Goal: Task Accomplishment & Management: Manage account settings

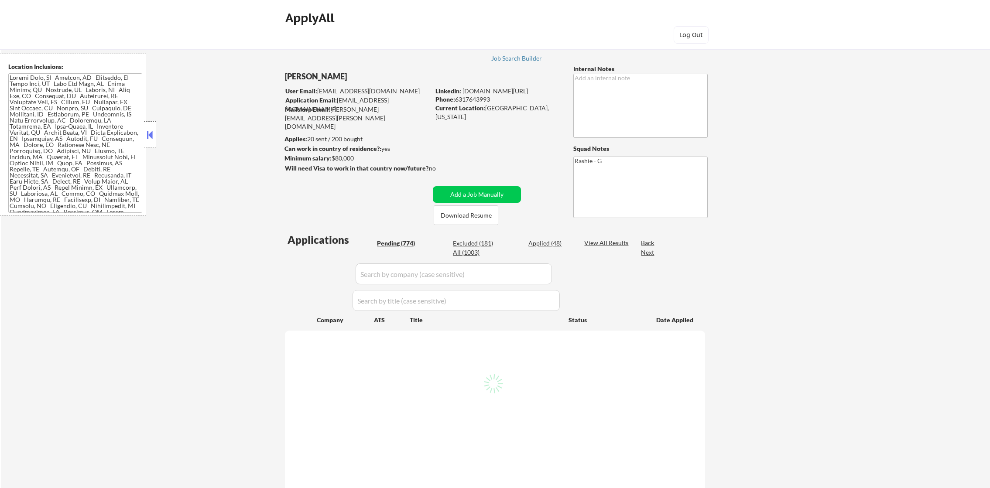
select select ""pending""
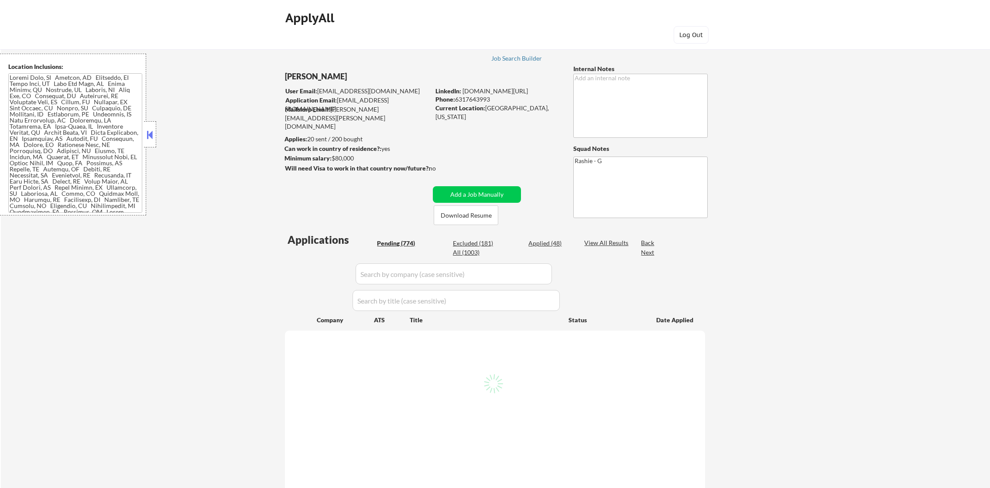
select select ""pending""
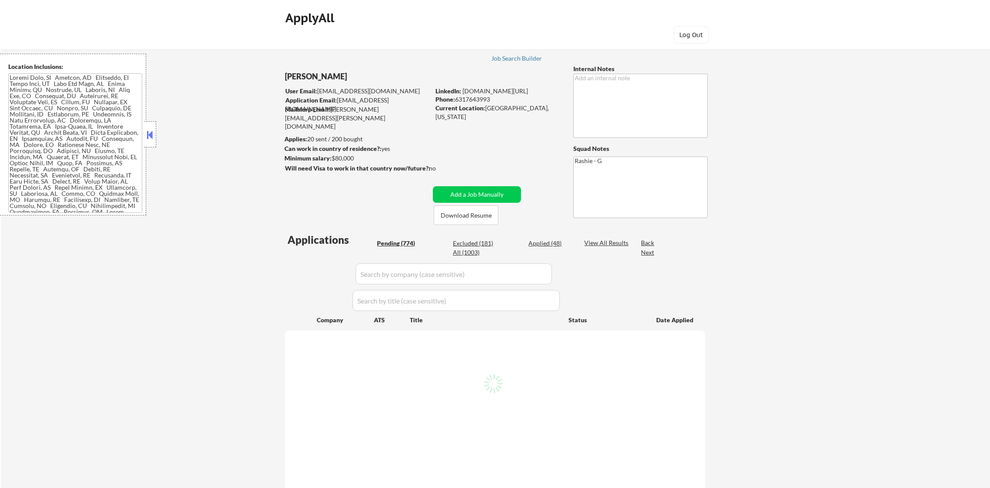
select select ""pending""
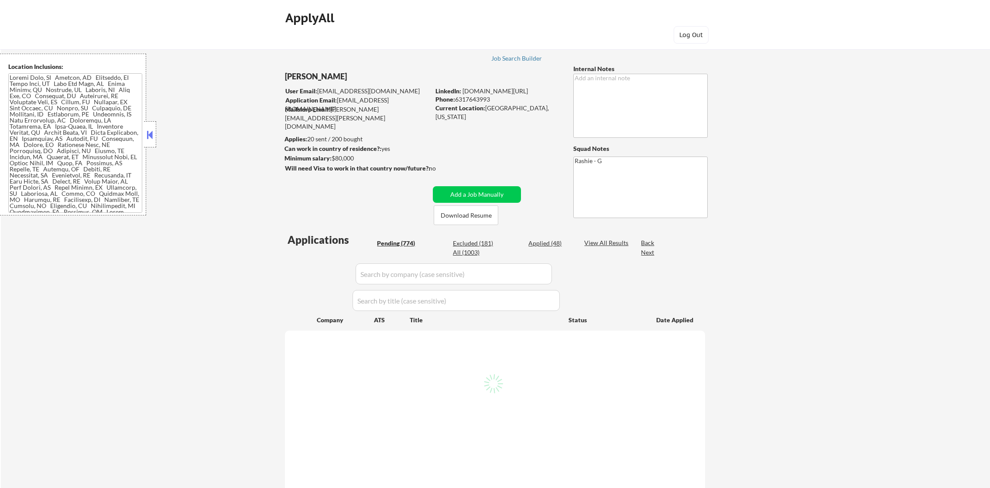
select select ""pending""
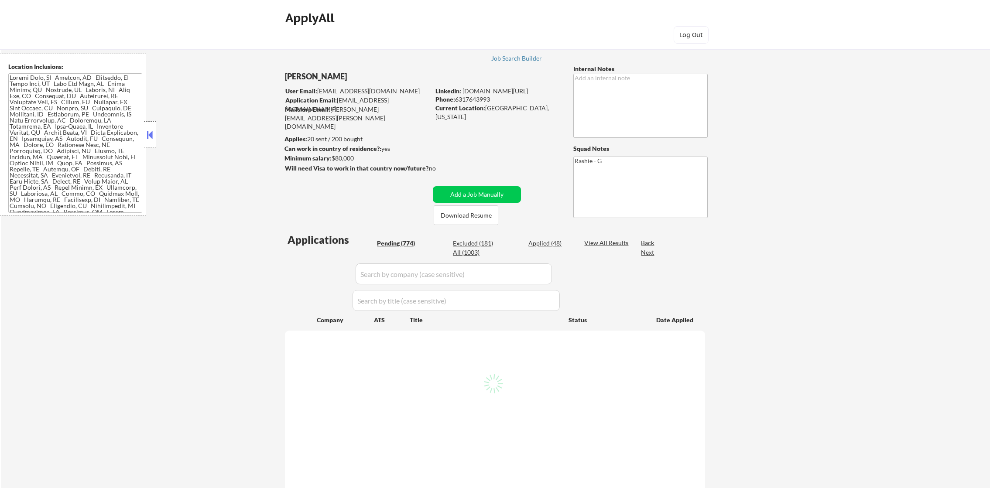
select select ""pending""
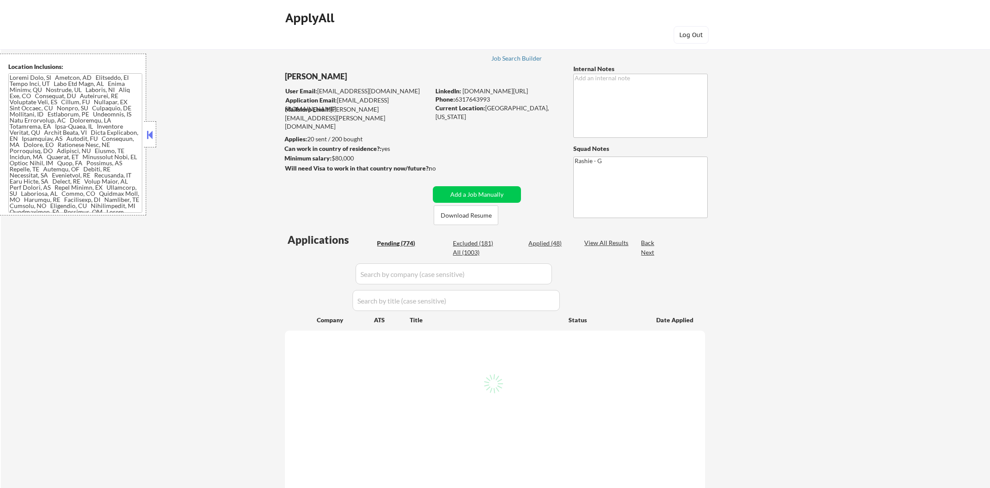
select select ""pending""
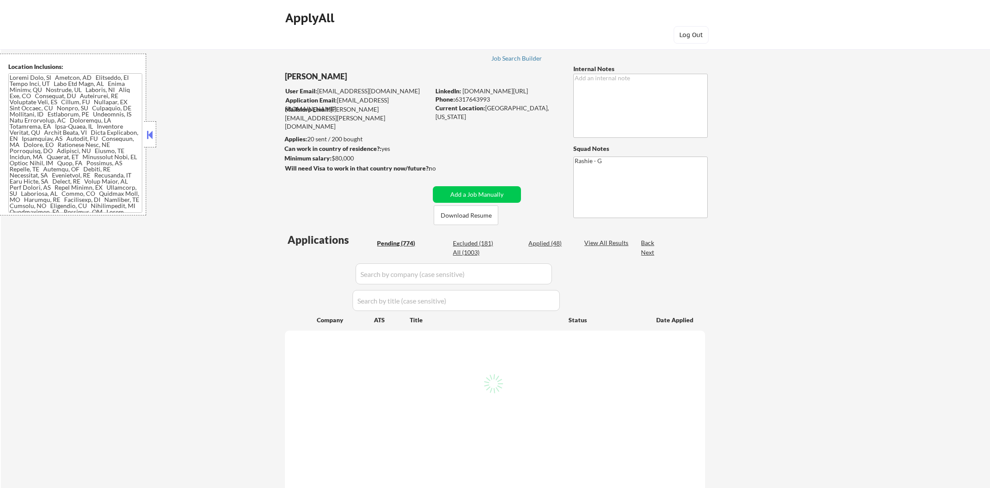
select select ""pending""
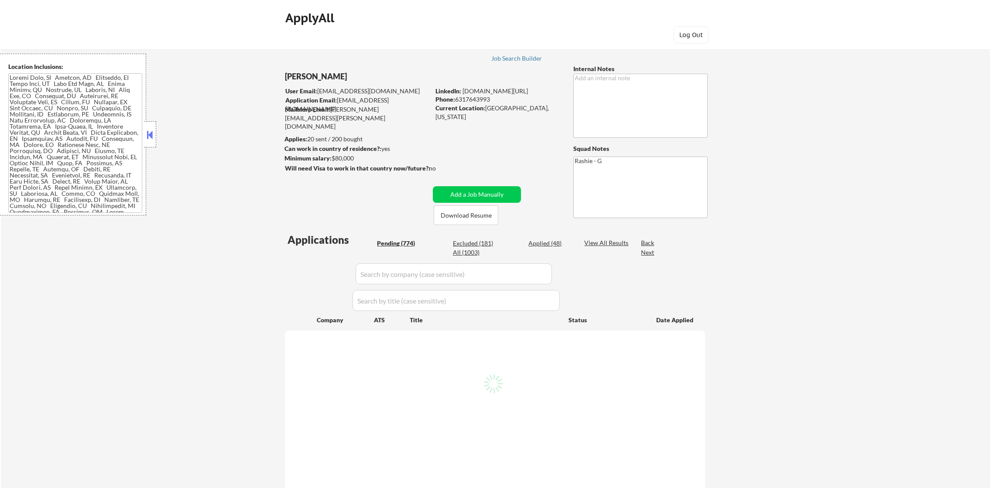
select select ""pending""
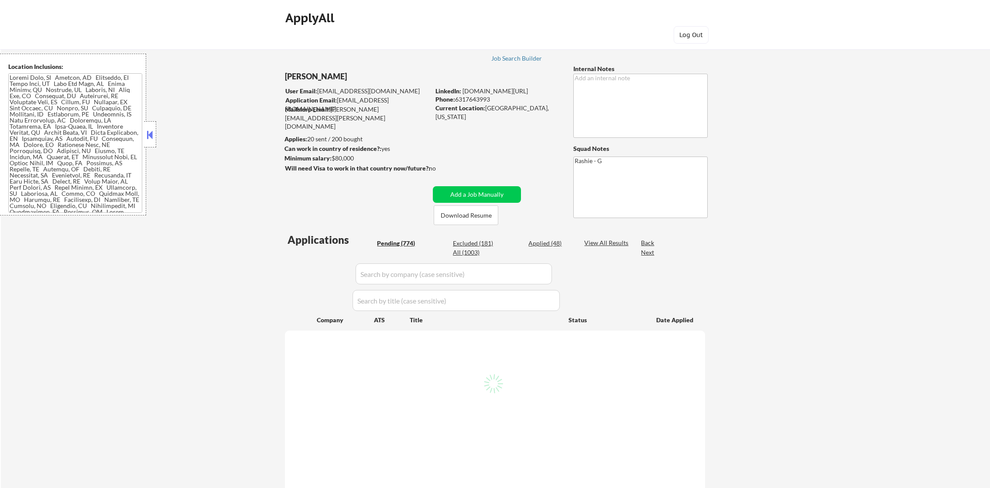
select select ""pending""
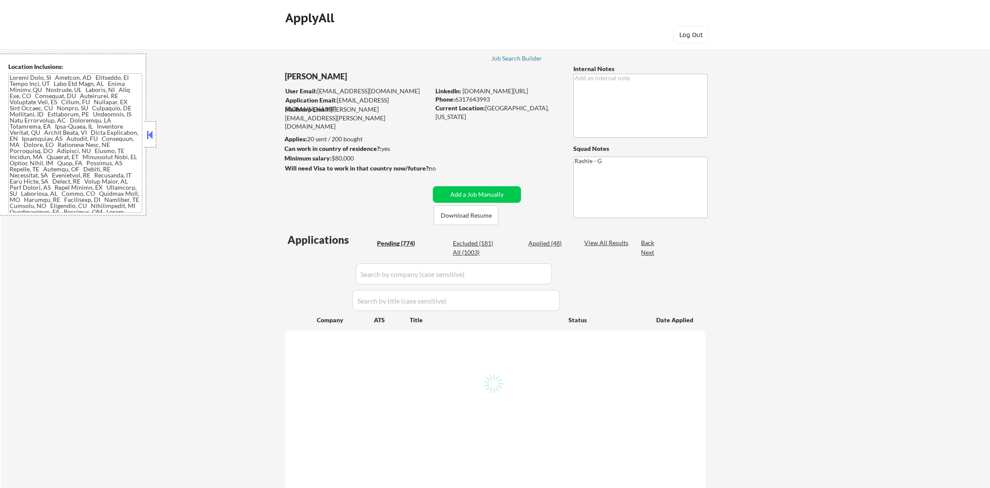
select select ""pending""
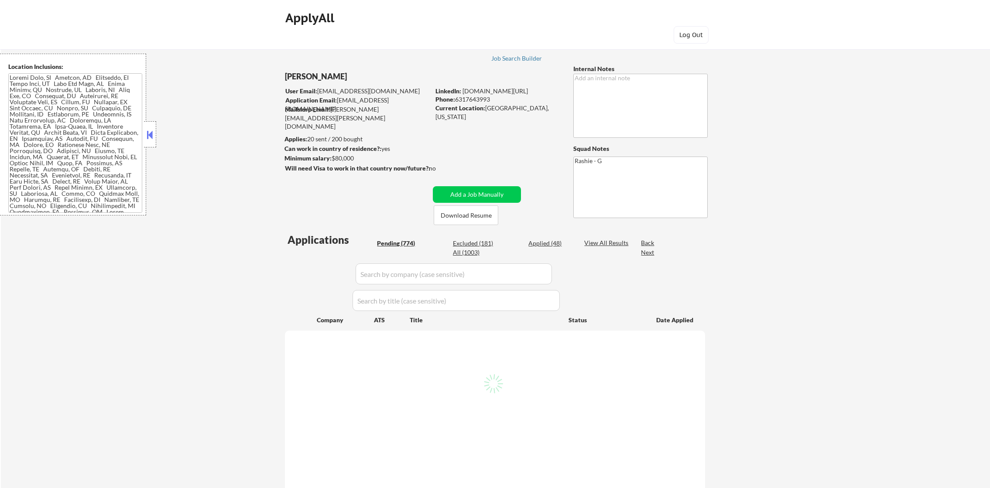
select select ""pending""
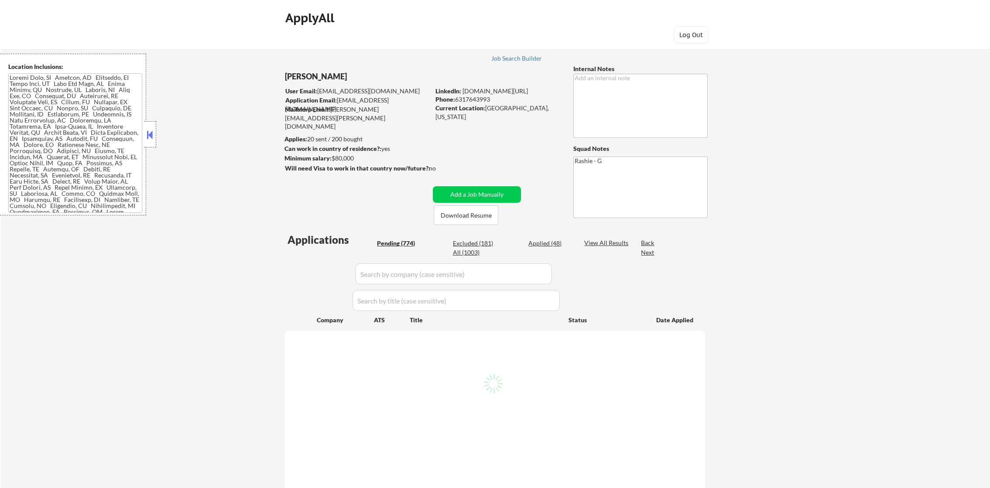
select select ""pending""
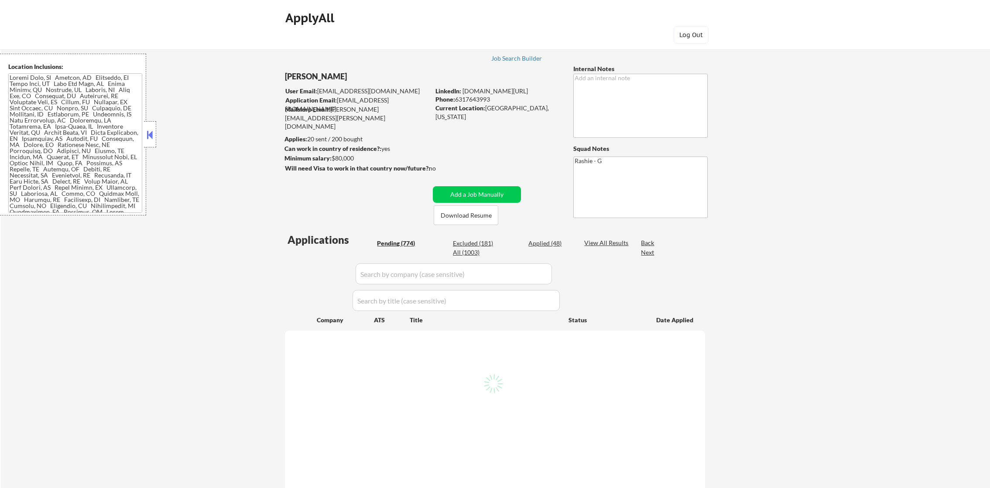
select select ""pending""
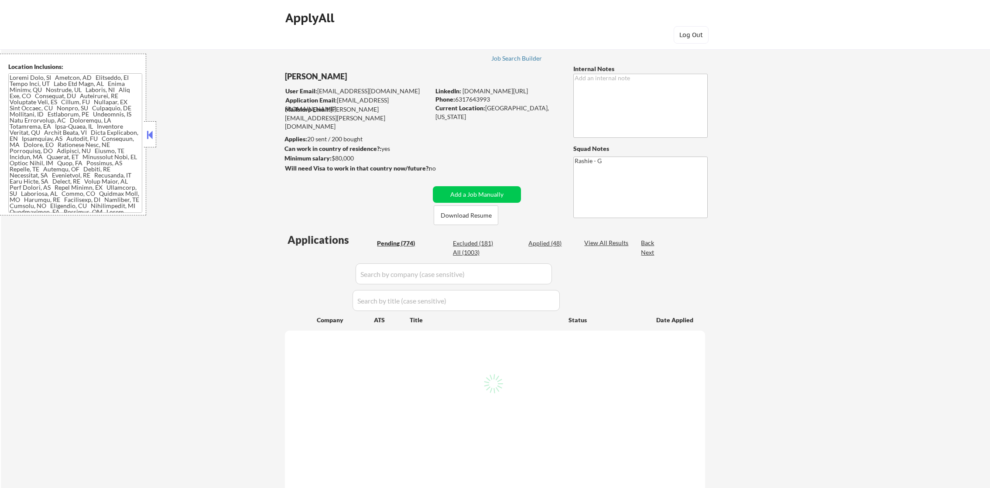
select select ""pending""
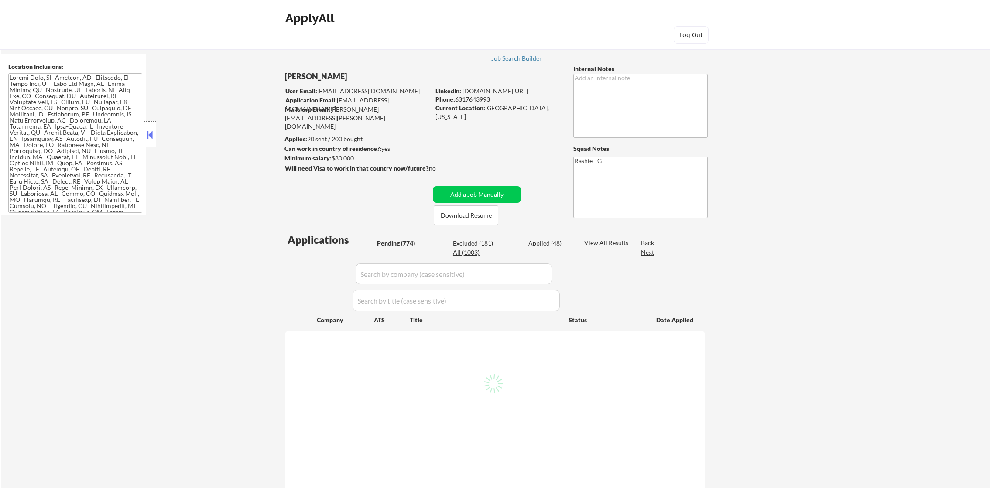
select select ""pending""
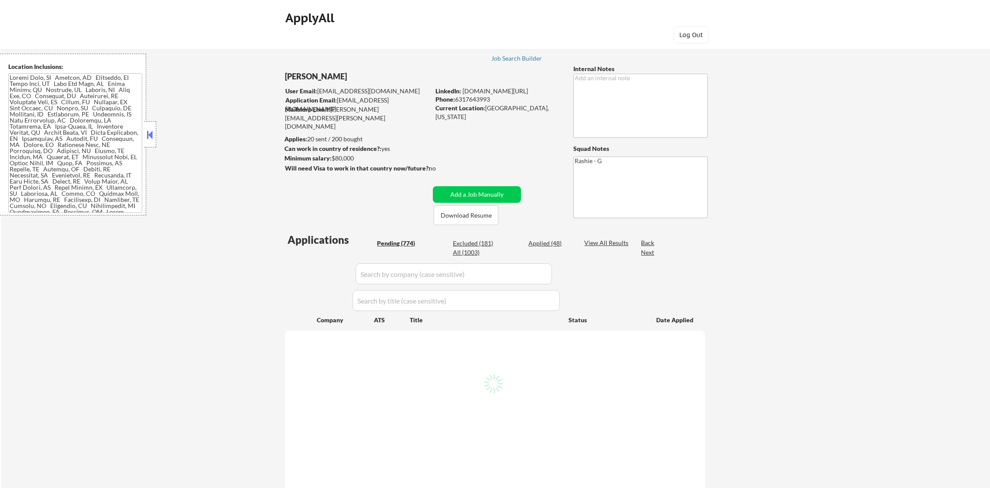
select select ""pending""
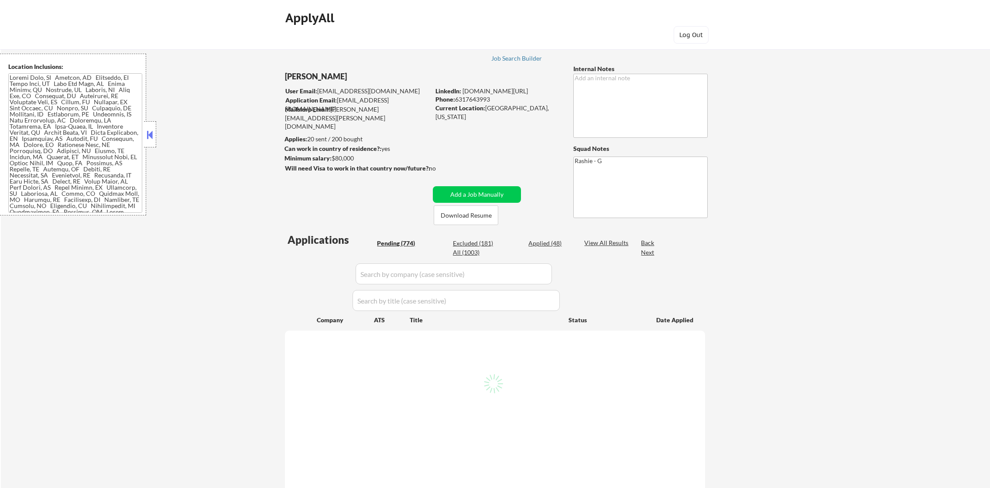
select select ""pending""
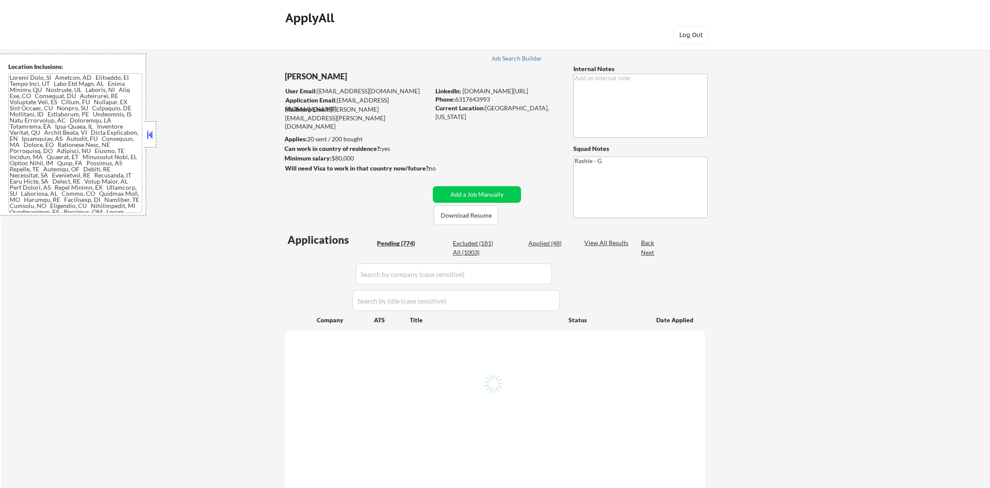
select select ""pending""
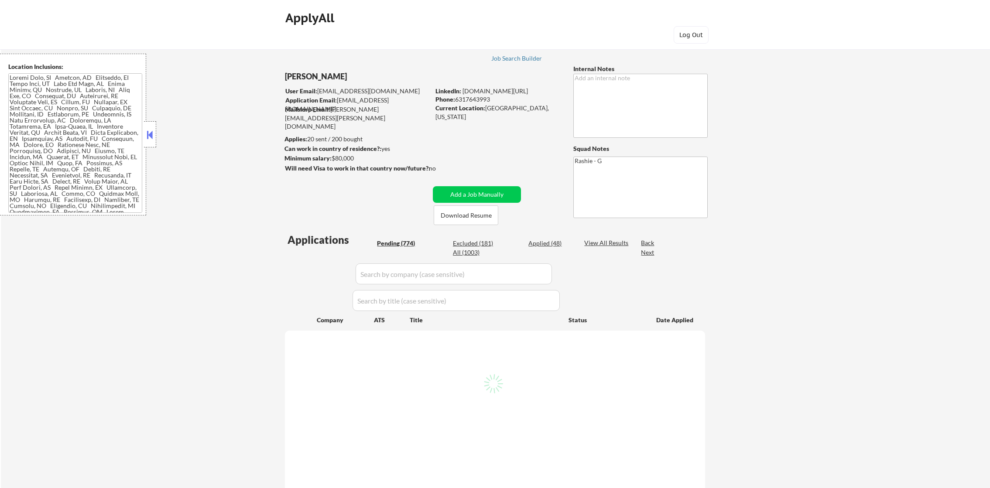
select select ""pending""
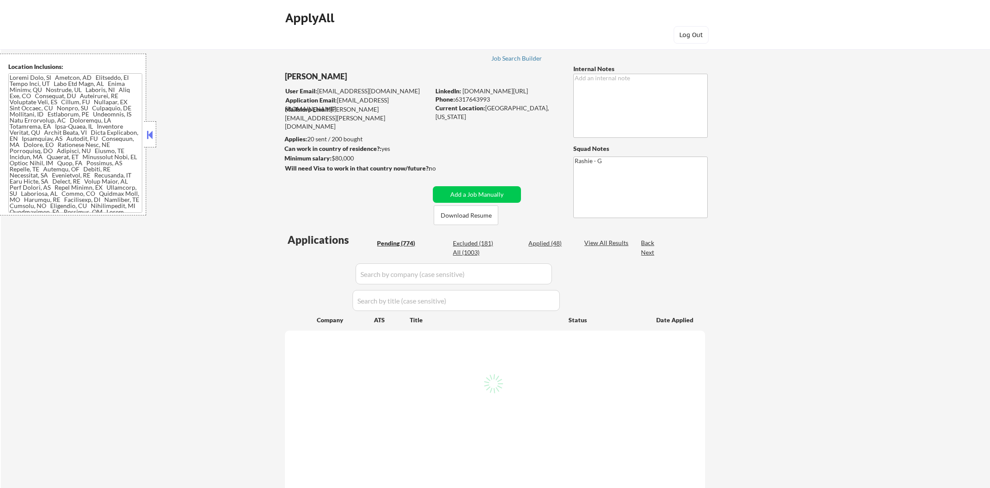
select select ""pending""
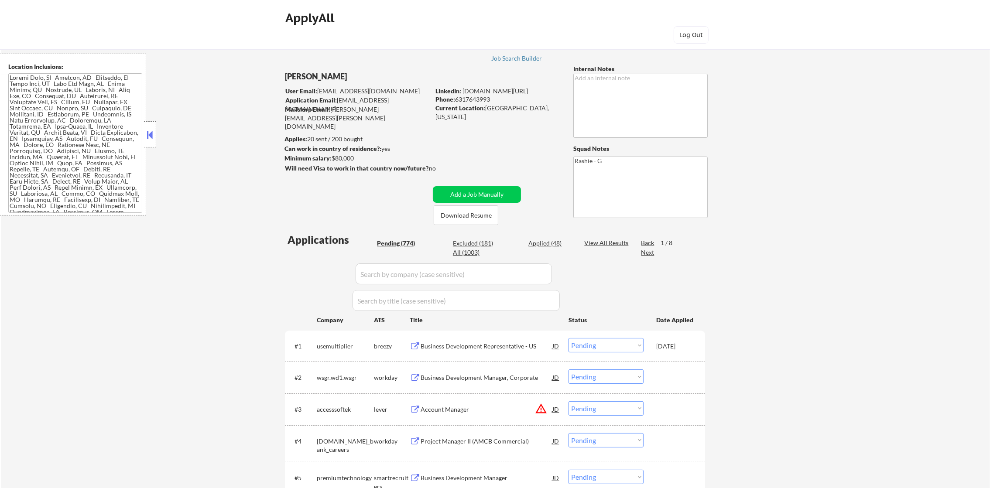
scroll to position [109, 0]
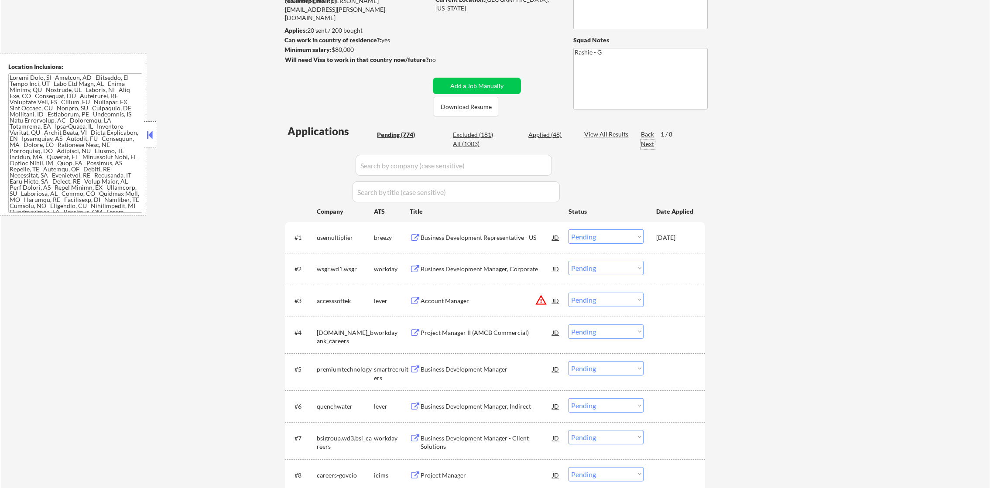
click at [647, 144] on div "Next" at bounding box center [648, 144] width 14 height 9
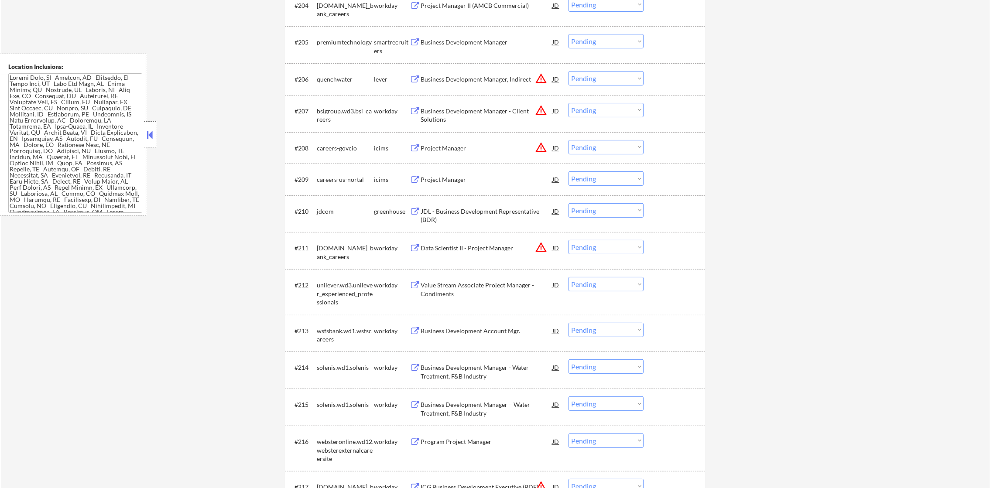
scroll to position [0, 0]
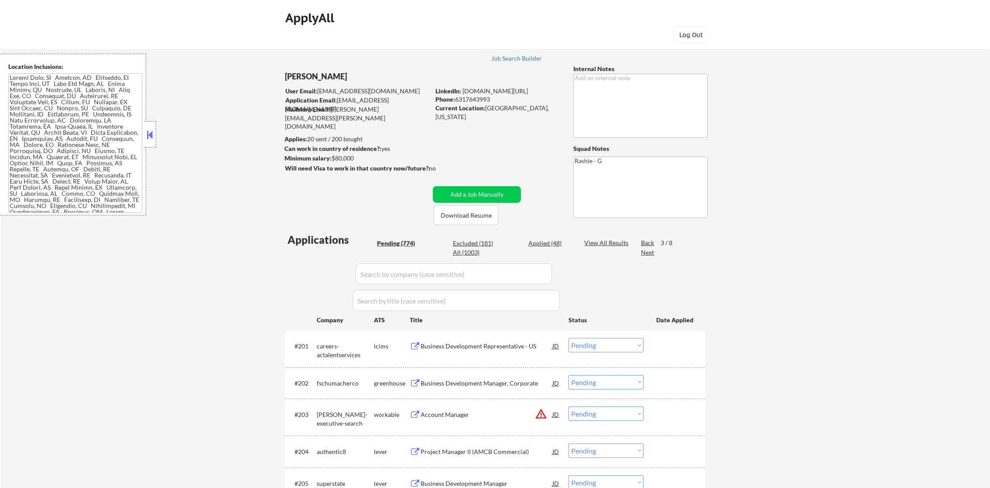
click at [653, 252] on div "Next" at bounding box center [648, 252] width 14 height 9
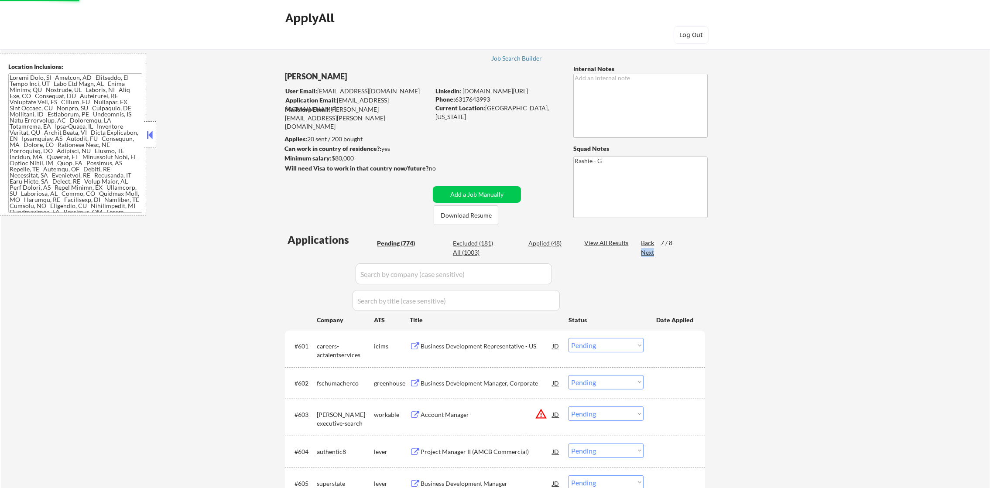
click at [653, 252] on div "Next" at bounding box center [648, 252] width 14 height 9
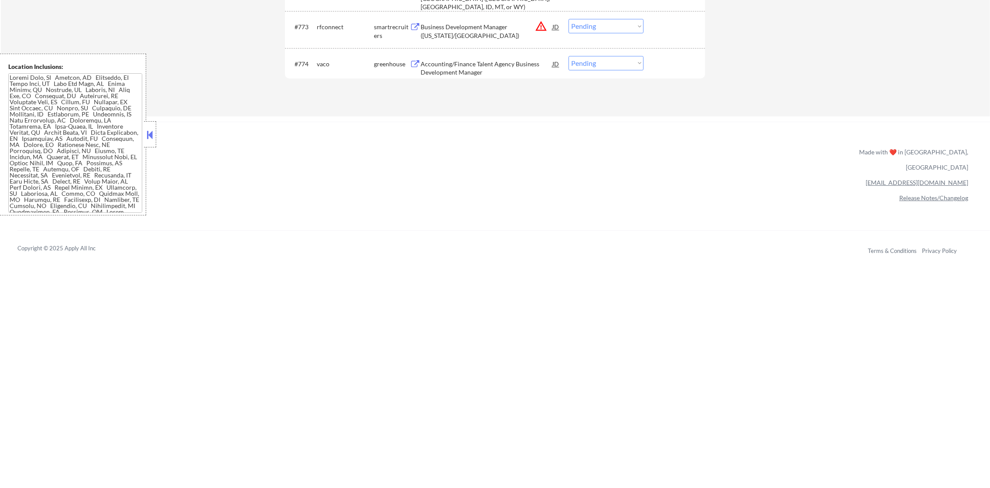
scroll to position [2649, 0]
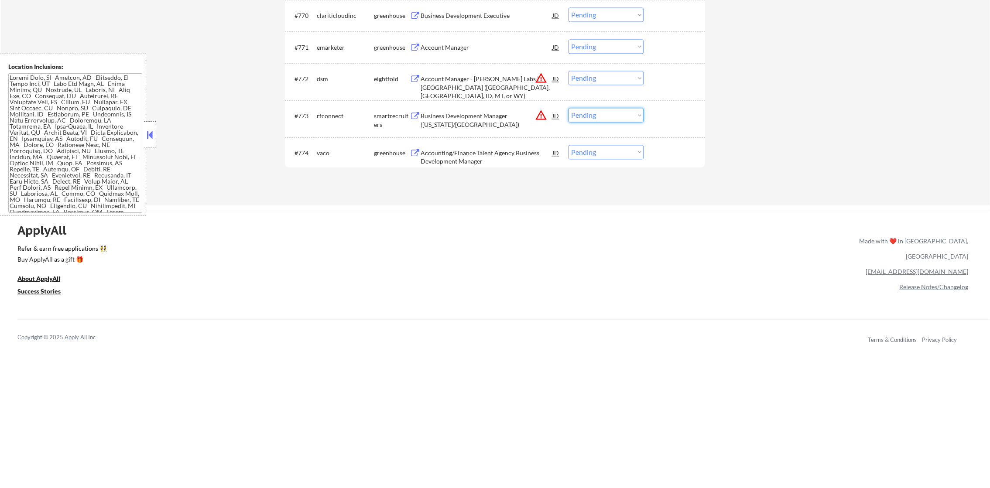
drag, startPoint x: 599, startPoint y: 112, endPoint x: 603, endPoint y: 116, distance: 5.9
click at [601, 111] on select "Choose an option... Pending Applied Excluded (Questions) Excluded (Expired) Exc…" at bounding box center [605, 115] width 75 height 14
click at [568, 108] on select "Choose an option... Pending Applied Excluded (Questions) Excluded (Expired) Exc…" at bounding box center [605, 115] width 75 height 14
click at [580, 76] on select "Choose an option... Pending Applied Excluded (Questions) Excluded (Expired) Exc…" at bounding box center [605, 78] width 75 height 14
select select ""pending""
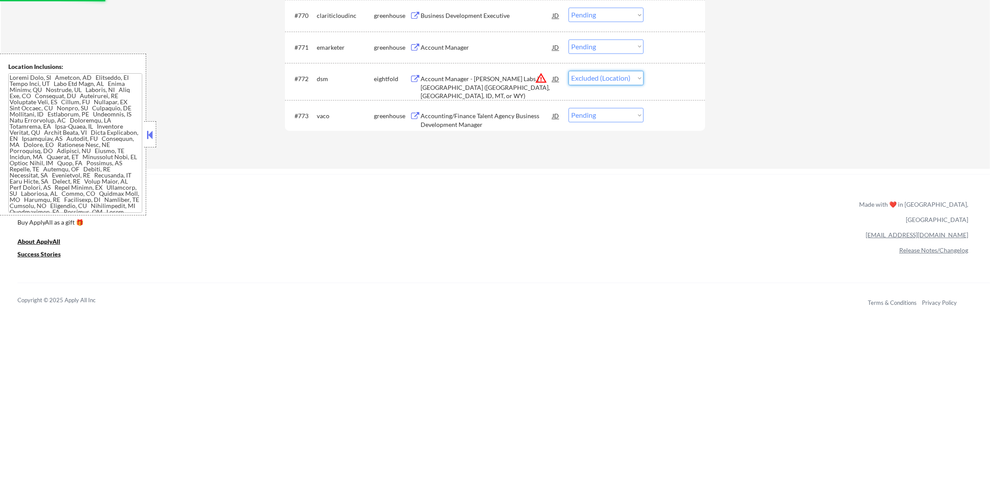
click at [568, 71] on select "Choose an option... Pending Applied Excluded (Questions) Excluded (Expired) Exc…" at bounding box center [605, 78] width 75 height 14
click at [468, 120] on div "Accounting/Finance Talent Agency Business Development Manager" at bounding box center [486, 120] width 132 height 17
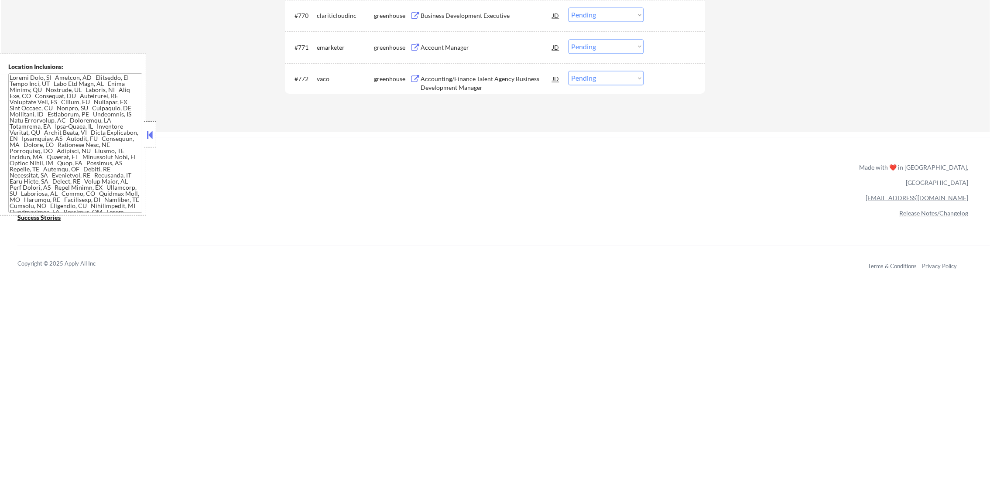
click at [582, 79] on select "Choose an option... Pending Applied Excluded (Questions) Excluded (Expired) Exc…" at bounding box center [605, 78] width 75 height 14
select select ""excluded__expired_""
click at [568, 71] on select "Choose an option... Pending Applied Excluded (Questions) Excluded (Expired) Exc…" at bounding box center [605, 78] width 75 height 14
click at [478, 44] on div "Account Manager" at bounding box center [486, 47] width 132 height 9
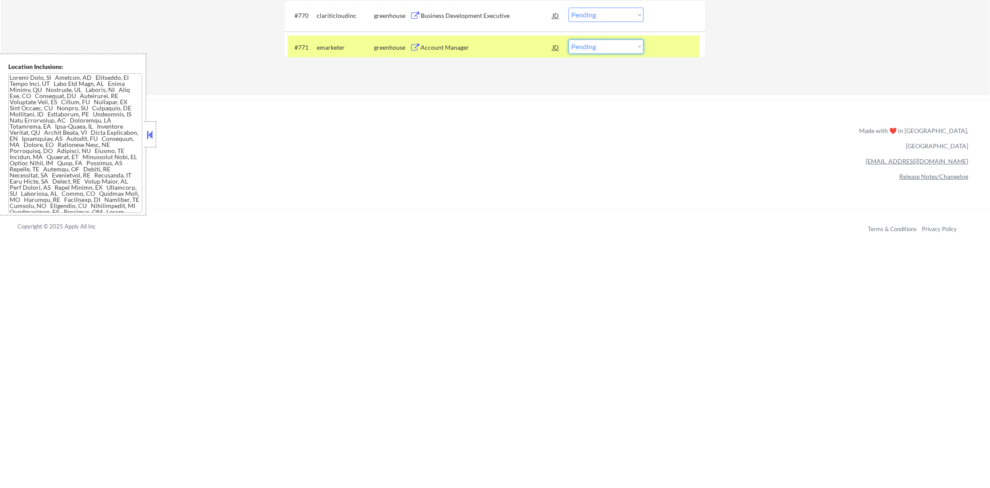
drag, startPoint x: 596, startPoint y: 45, endPoint x: 596, endPoint y: 50, distance: 4.8
click at [596, 45] on select "Choose an option... Pending Applied Excluded (Questions) Excluded (Expired) Exc…" at bounding box center [605, 46] width 75 height 14
select select ""excluded""
click at [568, 39] on select "Choose an option... Pending Applied Excluded (Questions) Excluded (Expired) Exc…" at bounding box center [605, 46] width 75 height 14
click at [318, 39] on div "emarketer" at bounding box center [345, 47] width 57 height 16
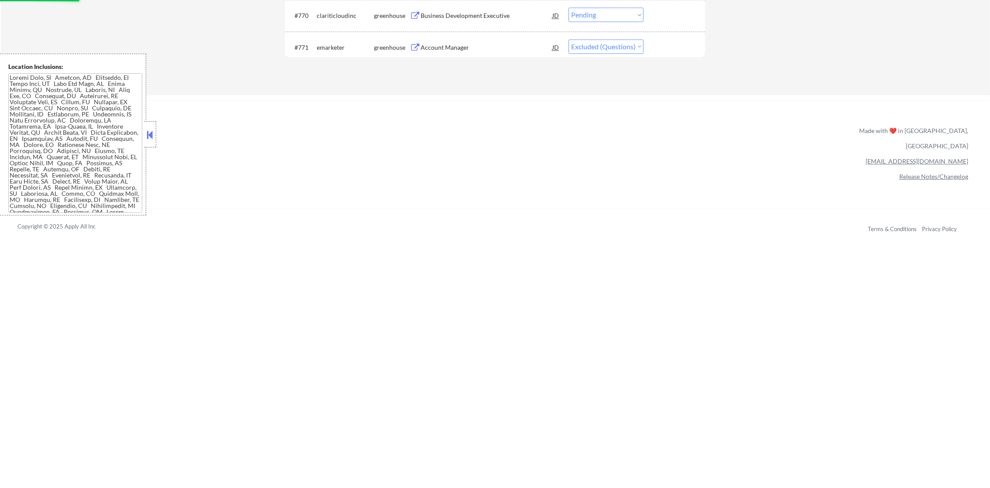
click at [470, 16] on div "Business Development Executive" at bounding box center [486, 15] width 132 height 9
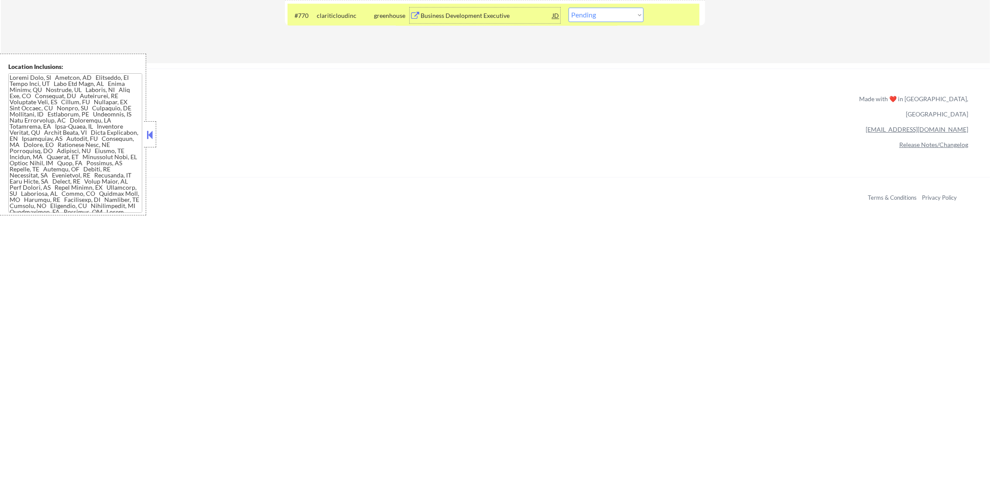
click at [617, 11] on select "Choose an option... Pending Applied Excluded (Questions) Excluded (Expired) Exc…" at bounding box center [605, 14] width 75 height 14
select select ""excluded""
click at [568, 7] on select "Choose an option... Pending Applied Excluded (Questions) Excluded (Expired) Exc…" at bounding box center [605, 14] width 75 height 14
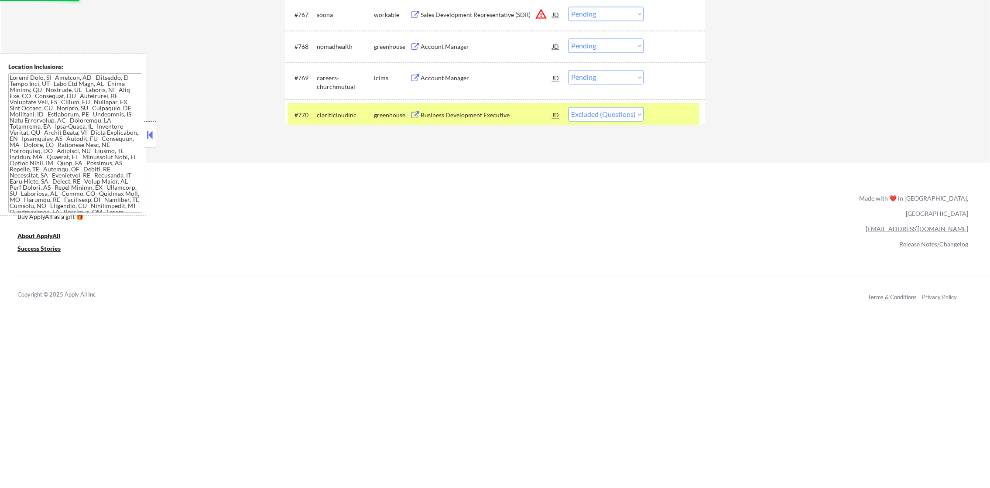
scroll to position [2540, 0]
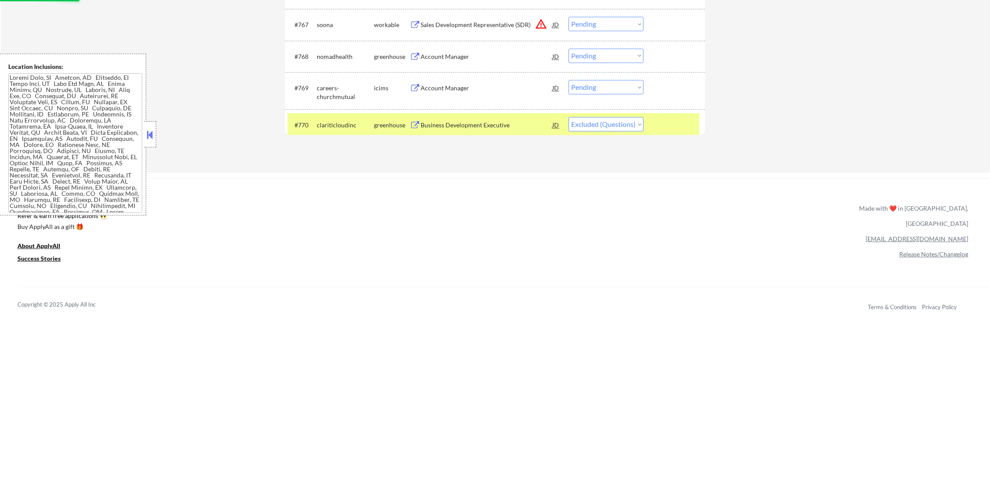
drag, startPoint x: 349, startPoint y: 115, endPoint x: 355, endPoint y: 110, distance: 7.2
click at [349, 115] on div "#770 clariticloudinc greenhouse Business Development Executive JD warning_amber…" at bounding box center [493, 125] width 412 height 24
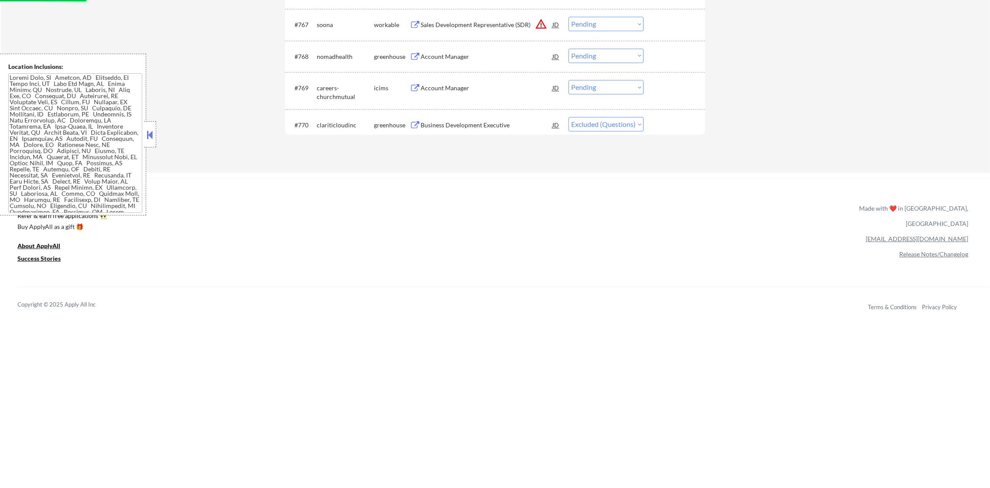
click at [462, 55] on div "Account Manager" at bounding box center [486, 56] width 132 height 9
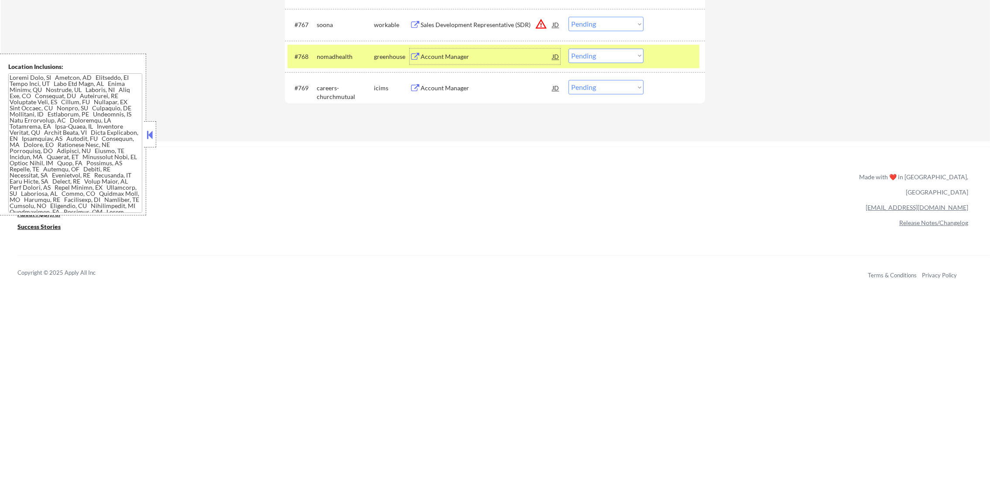
click at [598, 53] on select "Choose an option... Pending Applied Excluded (Questions) Excluded (Expired) Exc…" at bounding box center [605, 55] width 75 height 14
click at [568, 48] on select "Choose an option... Pending Applied Excluded (Questions) Excluded (Expired) Exc…" at bounding box center [605, 55] width 75 height 14
select select ""pending""
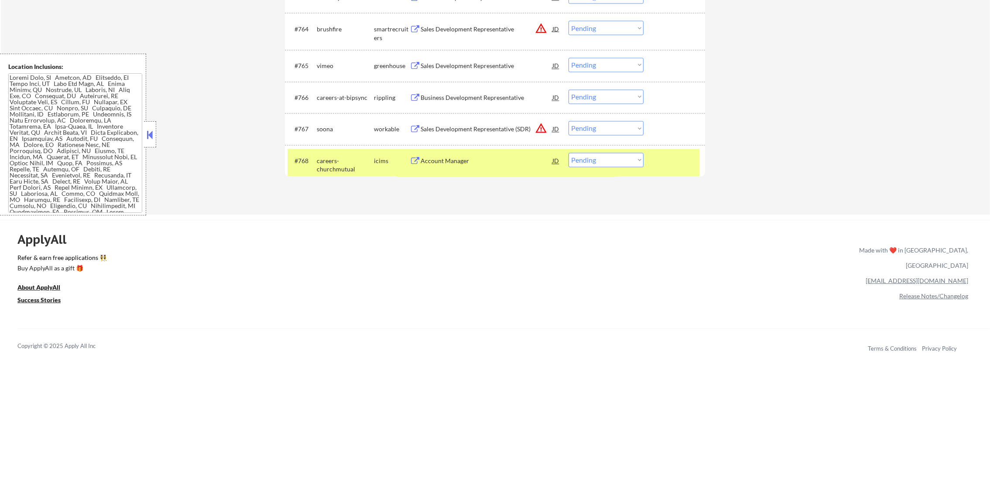
scroll to position [2431, 0]
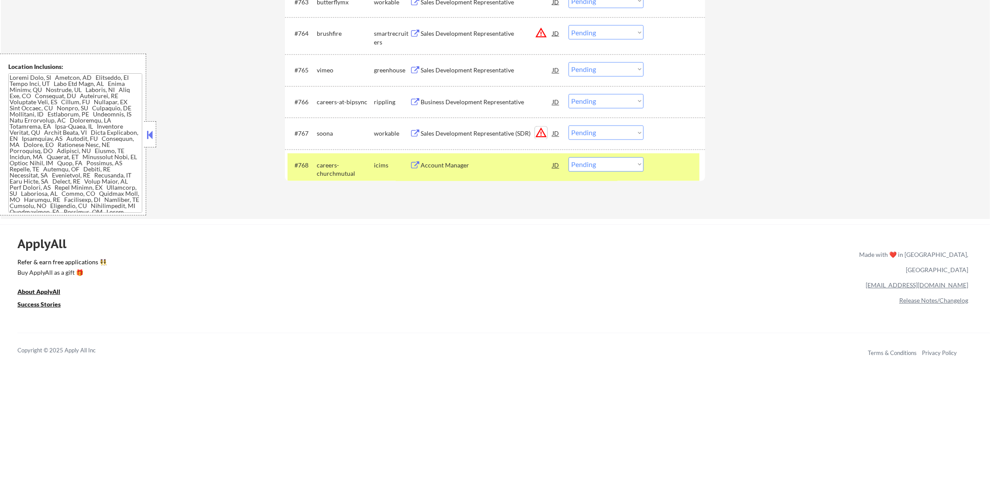
click at [541, 133] on button "warning_amber" at bounding box center [541, 133] width 12 height 12
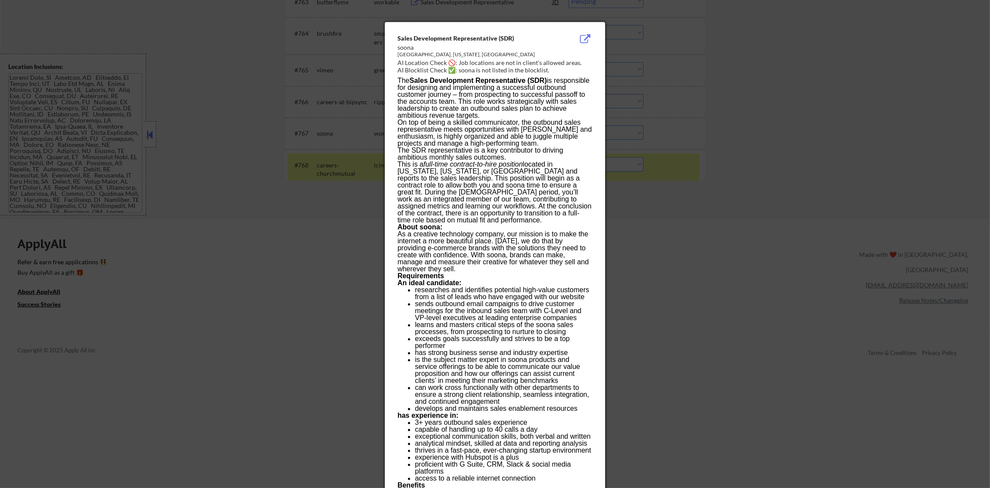
click at [653, 121] on div at bounding box center [495, 244] width 990 height 488
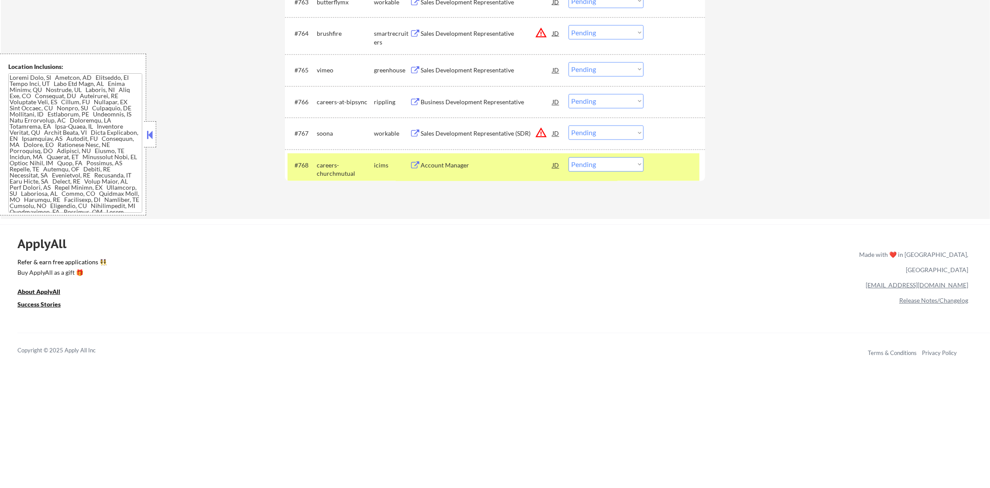
click at [597, 131] on select "Choose an option... Pending Applied Excluded (Questions) Excluded (Expired) Exc…" at bounding box center [605, 133] width 75 height 14
click at [568, 126] on select "Choose an option... Pending Applied Excluded (Questions) Excluded (Expired) Exc…" at bounding box center [605, 133] width 75 height 14
click at [524, 100] on div "Business Development Representative" at bounding box center [486, 102] width 132 height 9
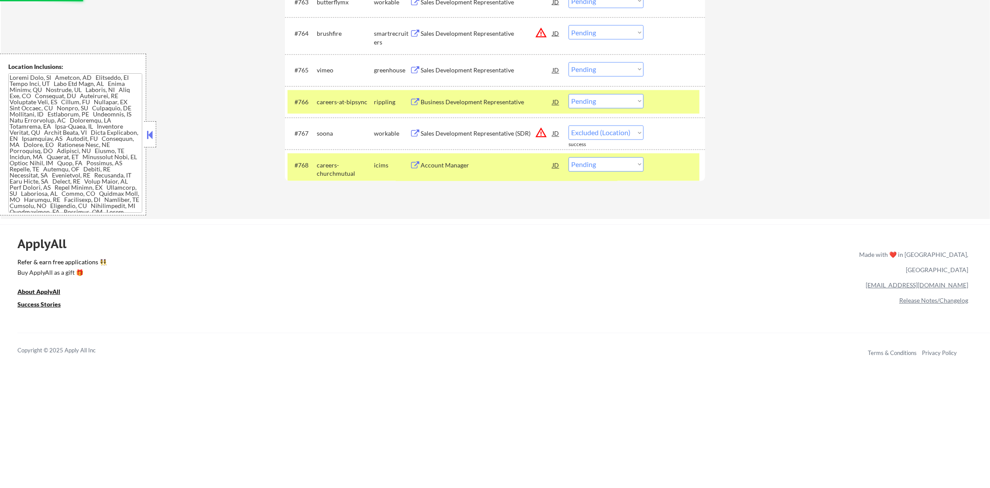
select select ""pending""
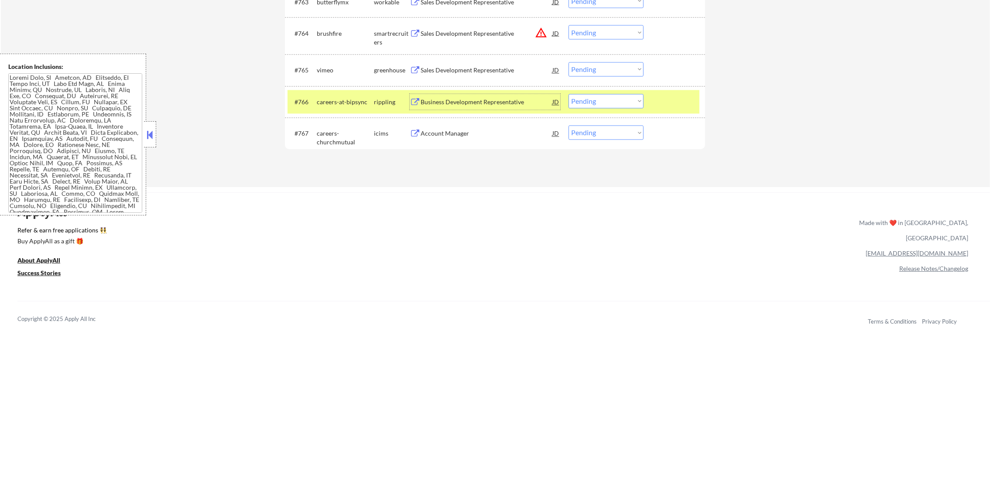
click at [580, 107] on select "Choose an option... Pending Applied Excluded (Questions) Excluded (Expired) Exc…" at bounding box center [605, 101] width 75 height 14
click at [568, 94] on select "Choose an option... Pending Applied Excluded (Questions) Excluded (Expired) Exc…" at bounding box center [605, 101] width 75 height 14
click at [366, 109] on div "#766 careers-at-bipsync rippling Business Development Representative JD Choose …" at bounding box center [493, 102] width 412 height 24
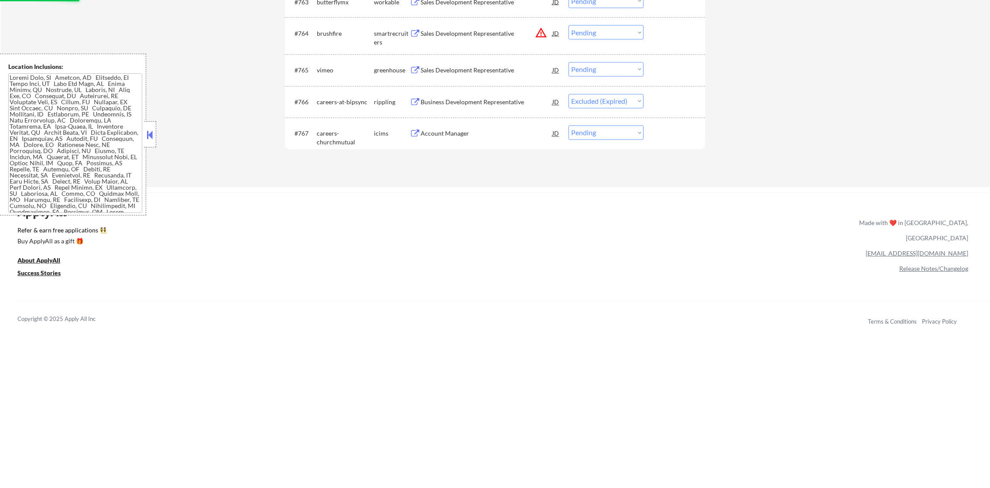
click at [510, 66] on div "Sales Development Representative" at bounding box center [486, 70] width 132 height 9
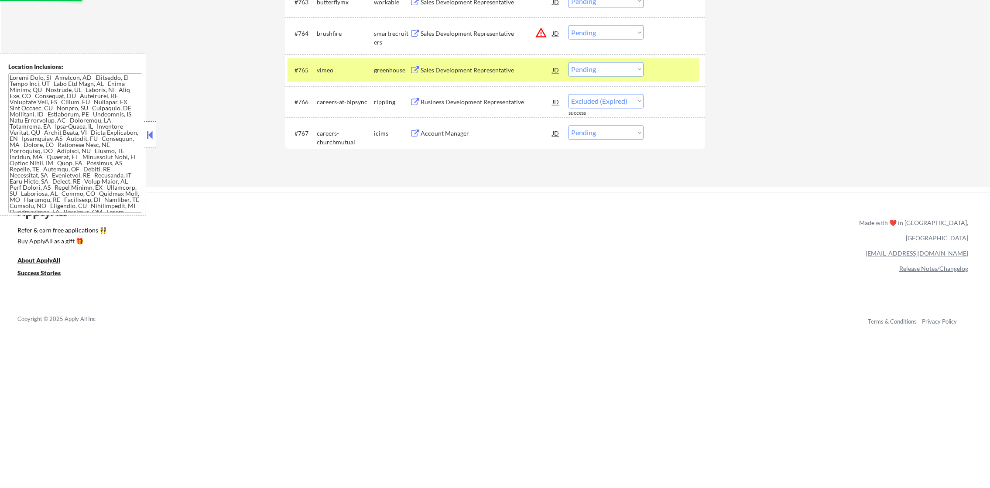
select select ""pending""
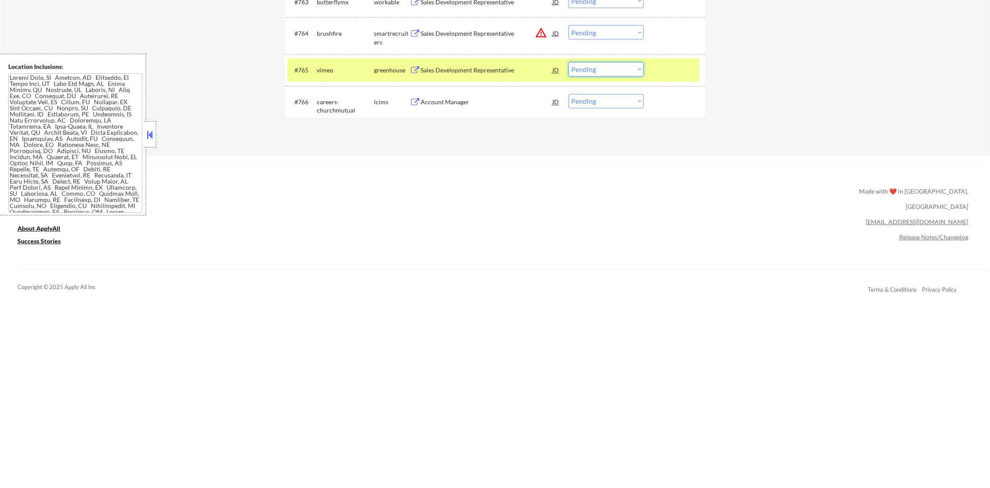
drag, startPoint x: 627, startPoint y: 68, endPoint x: 627, endPoint y: 77, distance: 8.3
click at [627, 68] on select "Choose an option... Pending Applied Excluded (Questions) Excluded (Expired) Exc…" at bounding box center [605, 69] width 75 height 14
click at [568, 62] on select "Choose an option... Pending Applied Excluded (Questions) Excluded (Expired) Exc…" at bounding box center [605, 69] width 75 height 14
drag, startPoint x: 330, startPoint y: 79, endPoint x: 370, endPoint y: 63, distance: 42.7
click at [329, 77] on div "#765 vimeo greenhouse Sales Development Representative JD warning_amber Choose …" at bounding box center [493, 70] width 412 height 24
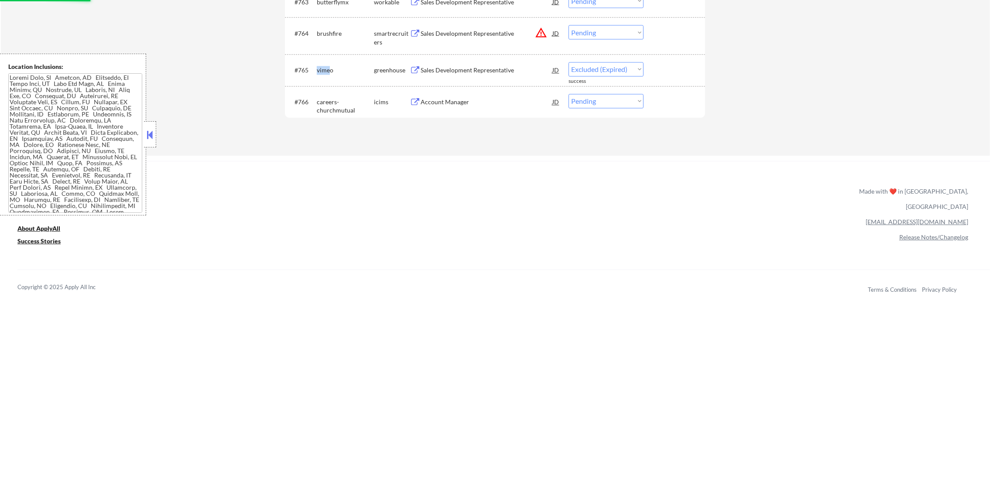
click at [538, 31] on button "warning_amber" at bounding box center [541, 33] width 12 height 12
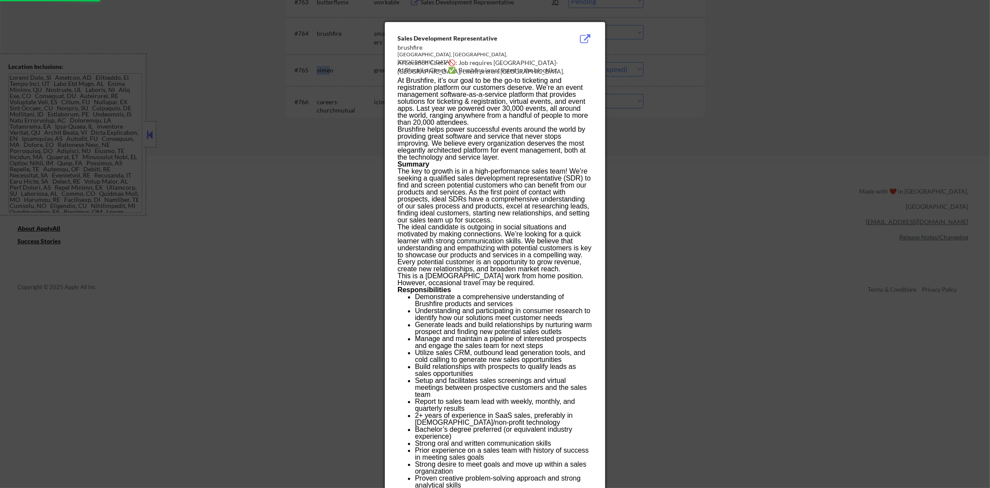
select select ""pending""
click at [647, 56] on div at bounding box center [495, 244] width 990 height 488
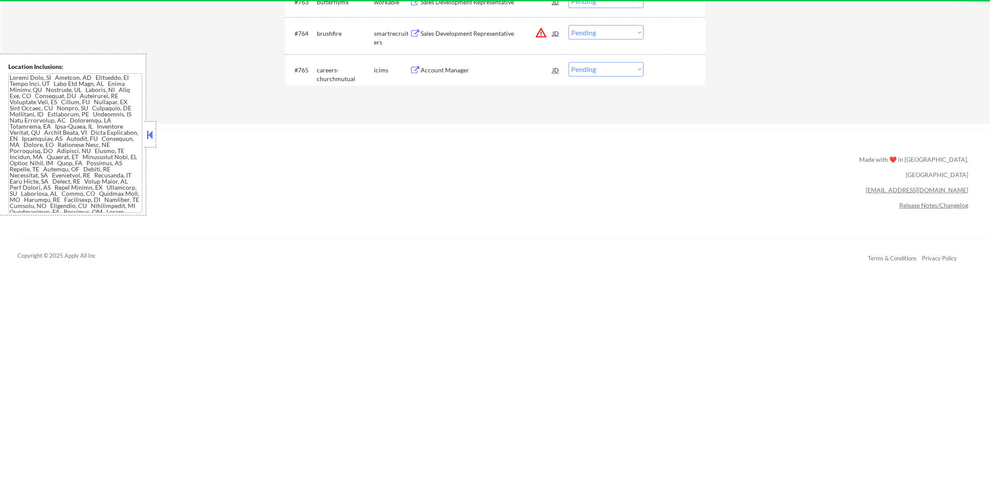
click at [538, 27] on button "warning_amber" at bounding box center [541, 33] width 12 height 12
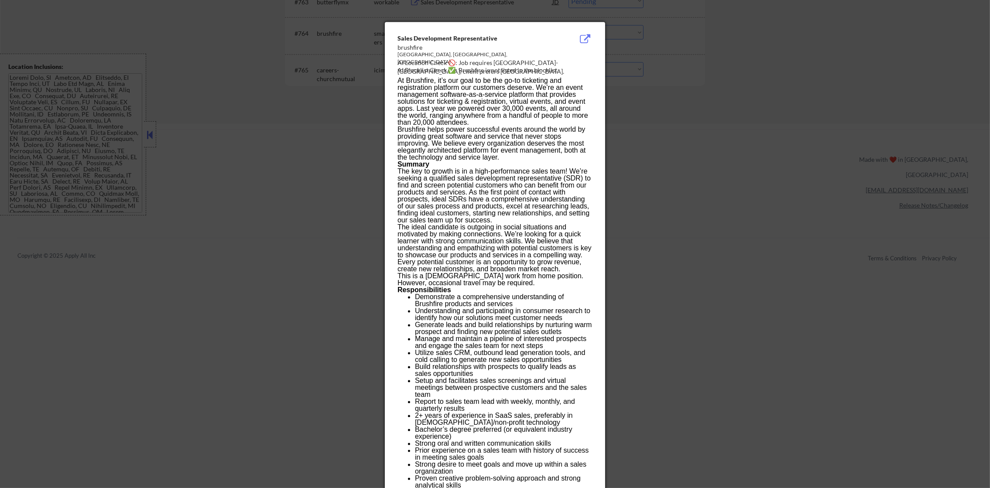
click at [501, 60] on div "Fort Worth, TX, us" at bounding box center [472, 56] width 151 height 10
click at [501, 61] on div "AI Location Check 🚫: Job requires Dallas-Fort Worth; client prefers NJ." at bounding box center [496, 67] width 198 height 17
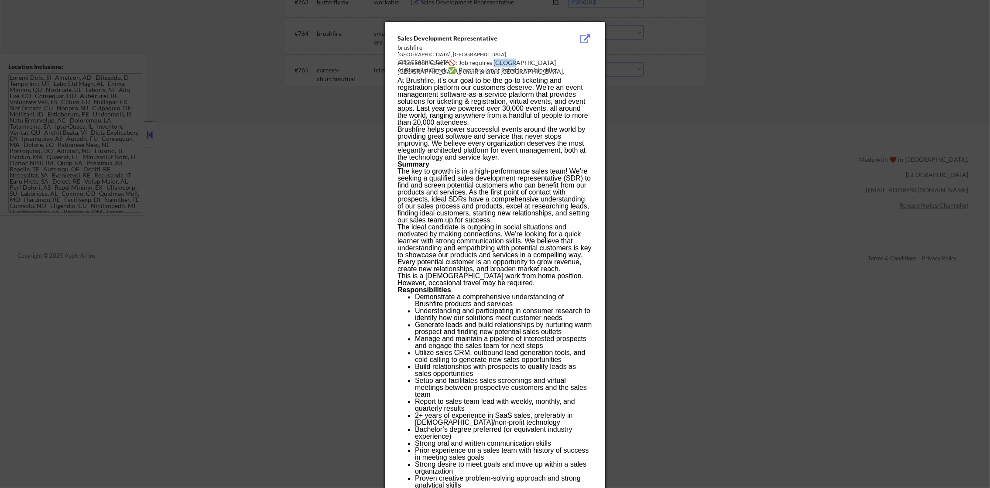
copy div "allas-"
click at [611, 64] on div at bounding box center [495, 244] width 990 height 488
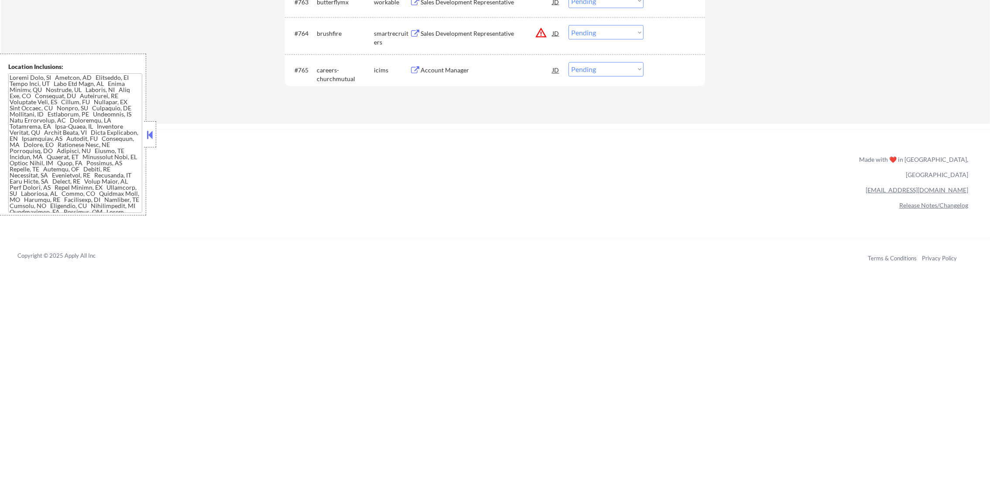
click at [595, 31] on select "Choose an option... Pending Applied Excluded (Questions) Excluded (Expired) Exc…" at bounding box center [605, 32] width 75 height 14
click at [568, 25] on select "Choose an option... Pending Applied Excluded (Questions) Excluded (Expired) Exc…" at bounding box center [605, 32] width 75 height 14
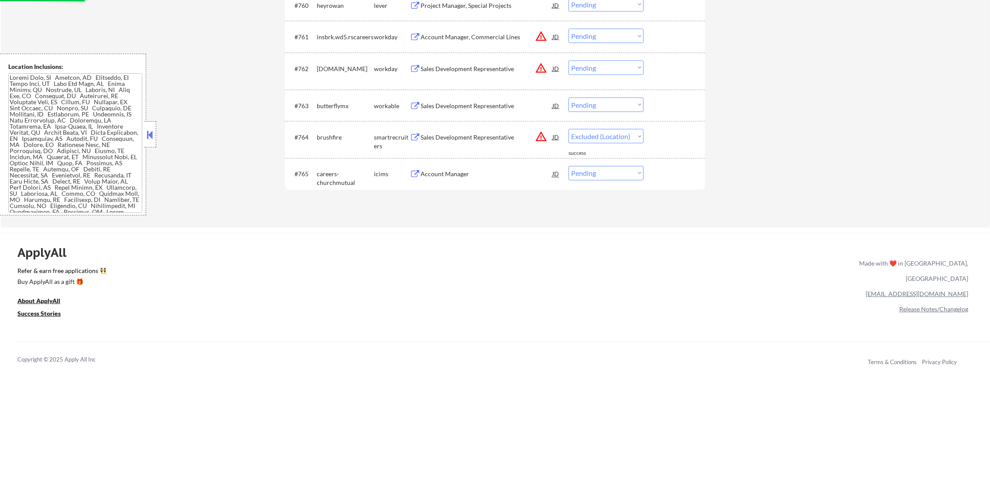
scroll to position [2322, 0]
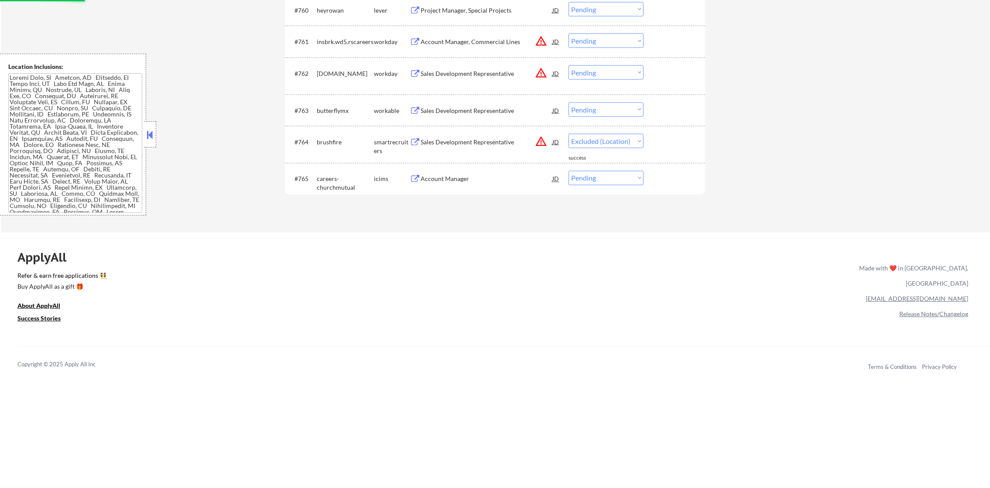
select select ""pending""
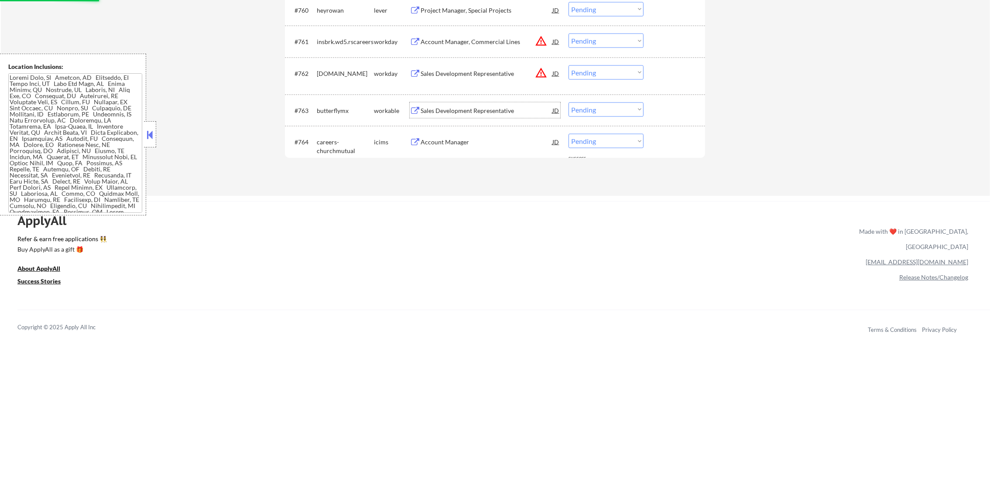
click at [506, 110] on div "Sales Development Representative" at bounding box center [486, 110] width 132 height 9
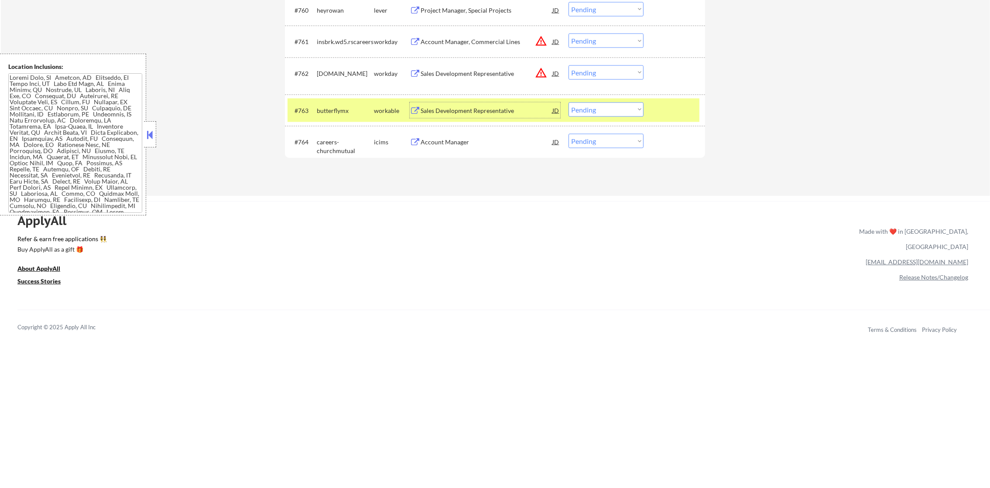
click at [585, 107] on select "Choose an option... Pending Applied Excluded (Questions) Excluded (Expired) Exc…" at bounding box center [605, 110] width 75 height 14
click at [568, 103] on select "Choose an option... Pending Applied Excluded (Questions) Excluded (Expired) Exc…" at bounding box center [605, 110] width 75 height 14
click at [336, 115] on div "butterflymx" at bounding box center [345, 111] width 57 height 16
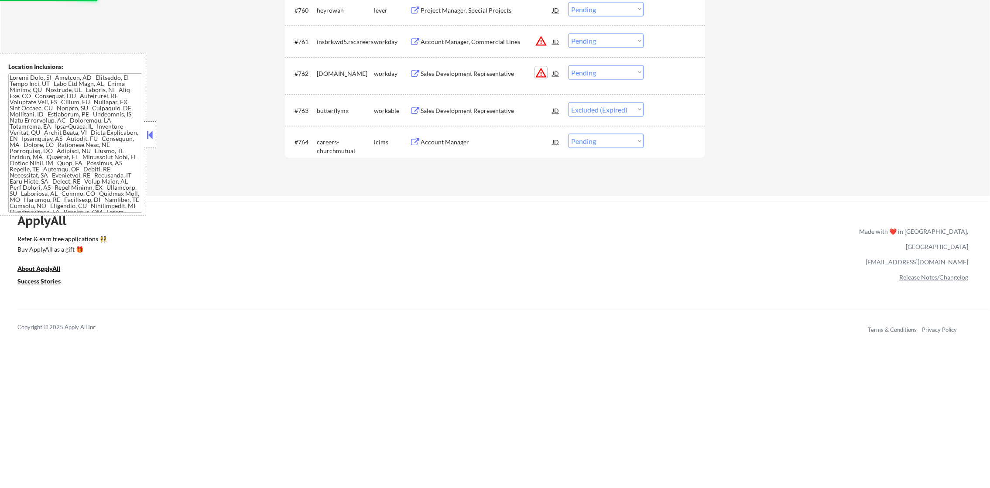
click at [541, 67] on button "warning_amber" at bounding box center [541, 73] width 12 height 12
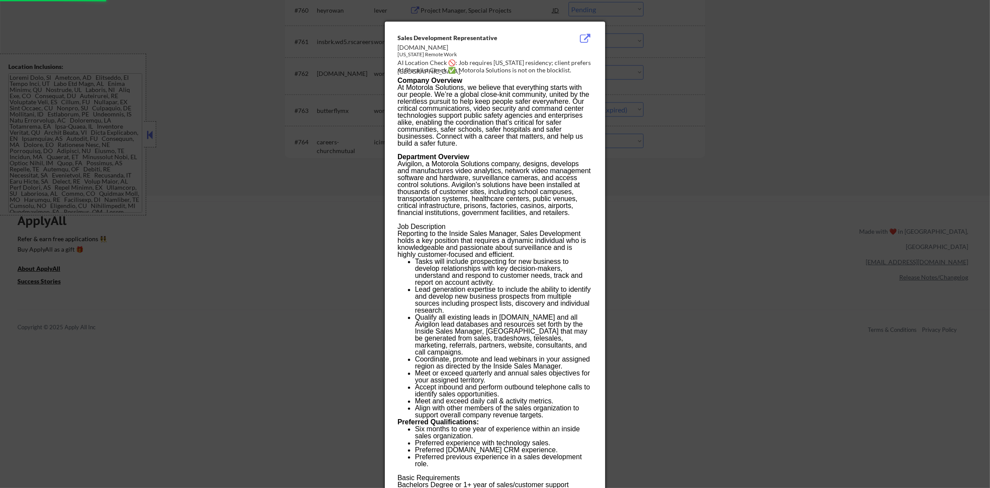
click at [655, 65] on div at bounding box center [495, 244] width 990 height 488
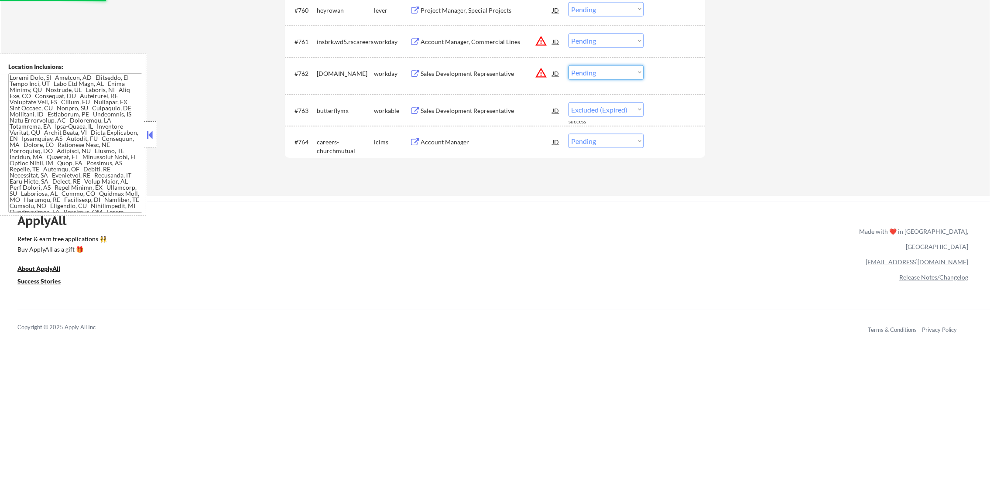
drag, startPoint x: 624, startPoint y: 73, endPoint x: 622, endPoint y: 79, distance: 6.5
click at [624, 73] on select "Choose an option... Pending Applied Excluded (Questions) Excluded (Expired) Exc…" at bounding box center [605, 72] width 75 height 14
select select ""pending""
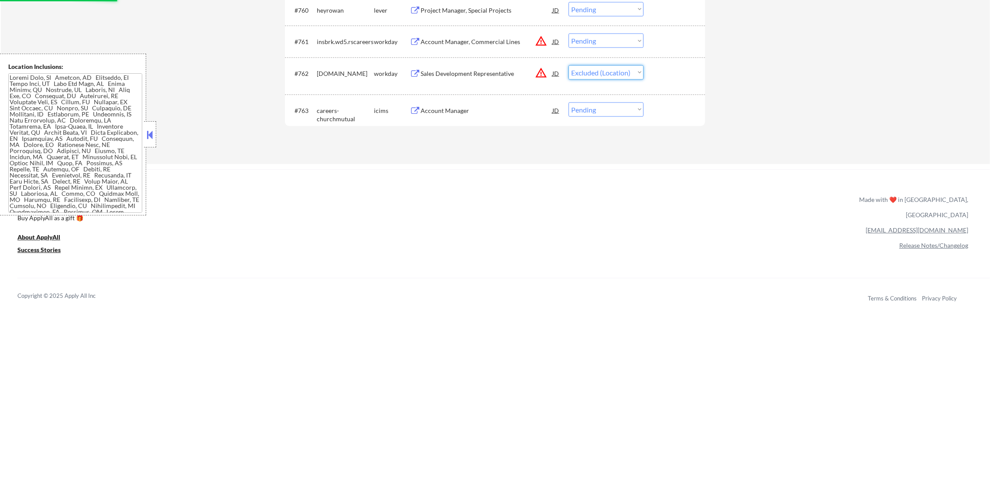
click at [568, 65] on select "Choose an option... Pending Applied Excluded (Questions) Excluded (Expired) Exc…" at bounding box center [605, 72] width 75 height 14
click at [538, 41] on button "warning_amber" at bounding box center [541, 41] width 12 height 12
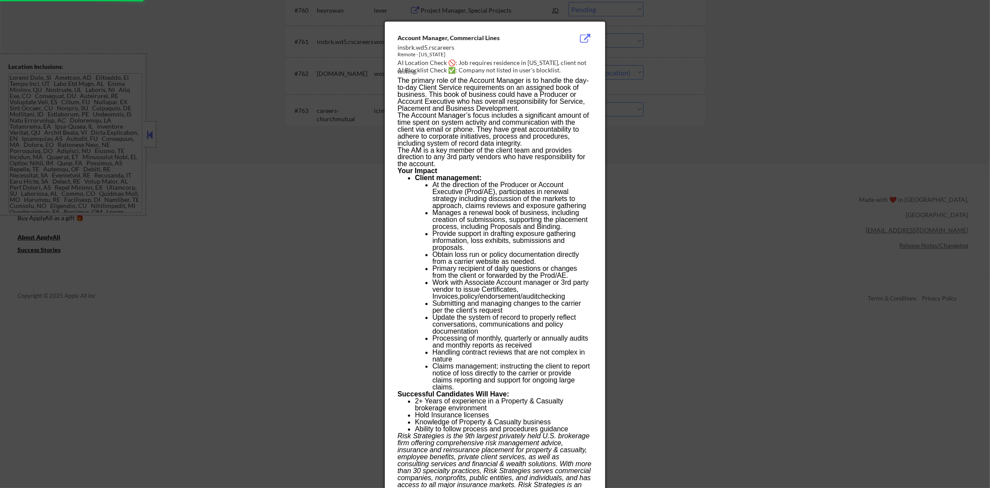
click at [638, 49] on div at bounding box center [495, 244] width 990 height 488
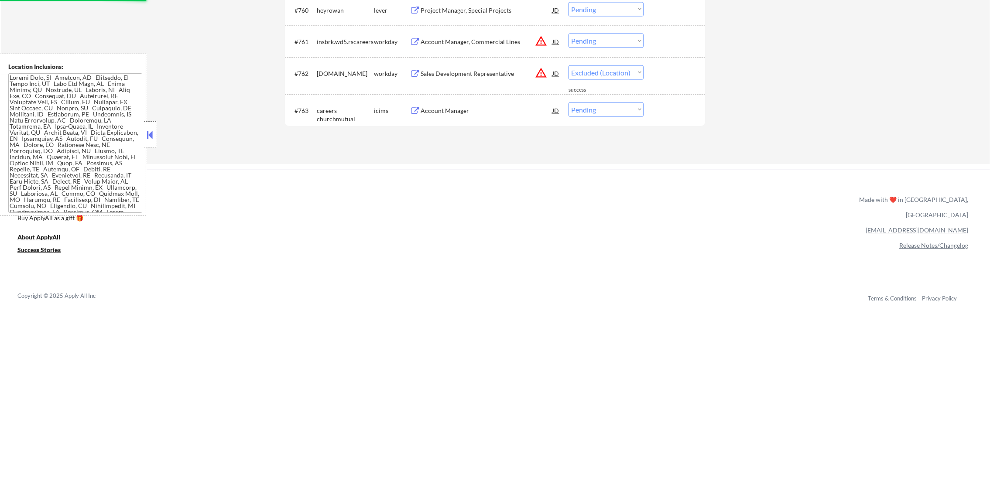
click at [614, 44] on select "Choose an option... Pending Applied Excluded (Questions) Excluded (Expired) Exc…" at bounding box center [605, 41] width 75 height 14
select select ""pending""
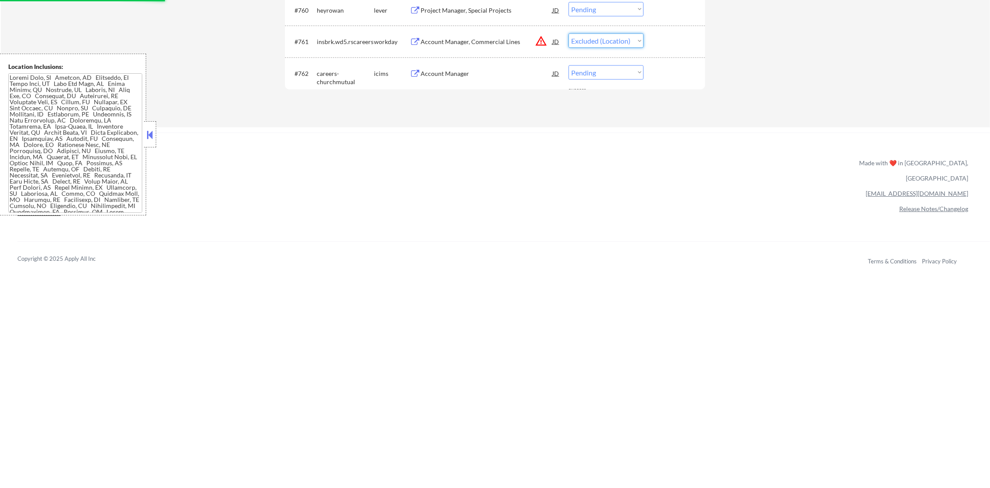
click at [568, 34] on select "Choose an option... Pending Applied Excluded (Questions) Excluded (Expired) Exc…" at bounding box center [605, 41] width 75 height 14
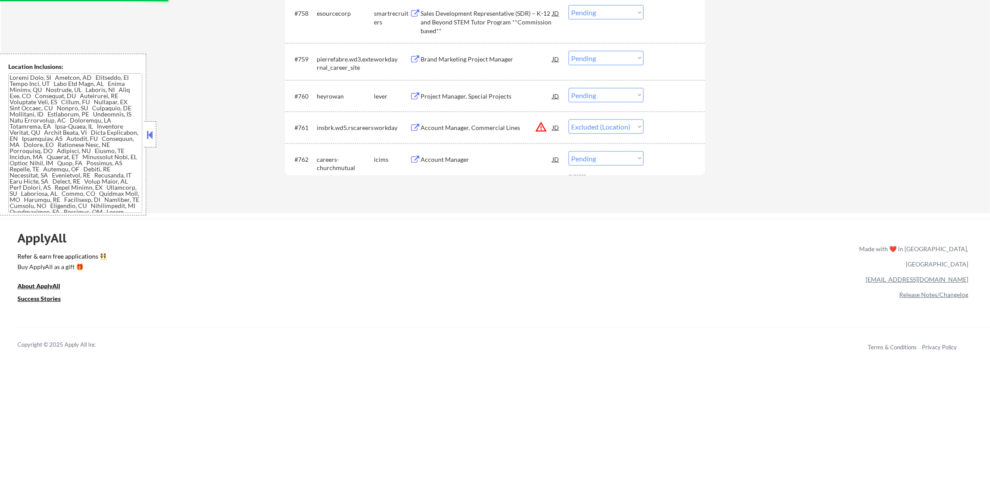
scroll to position [2235, 0]
select select ""pending""
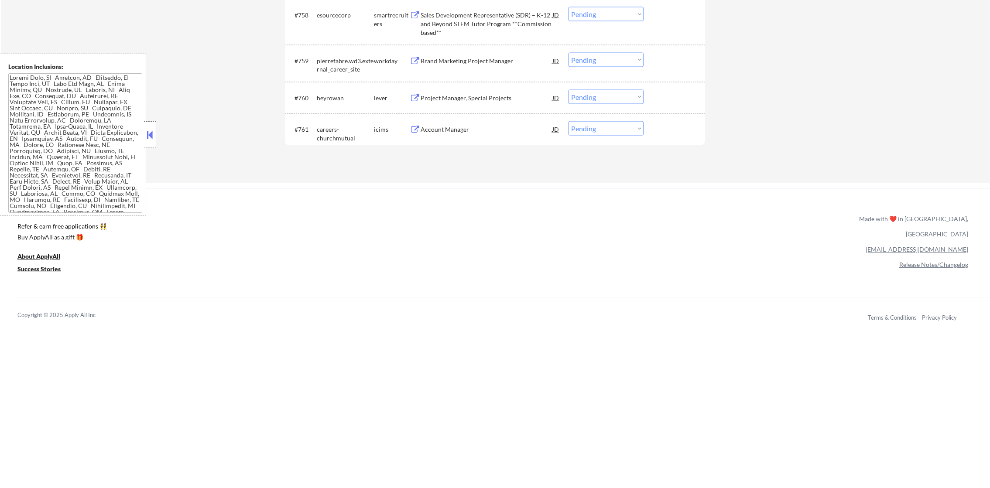
click at [493, 99] on div "Project Manager, Special Projects" at bounding box center [486, 98] width 132 height 9
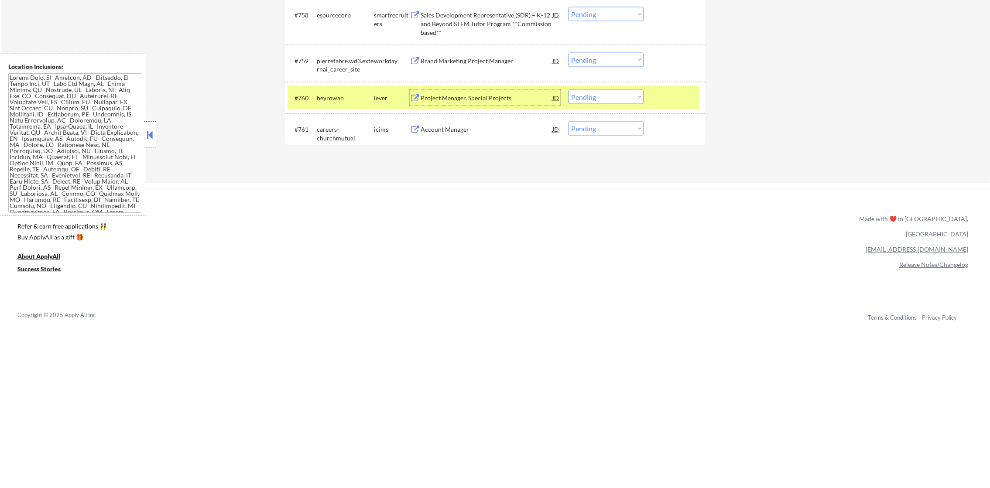
click at [588, 100] on select "Choose an option... Pending Applied Excluded (Questions) Excluded (Expired) Exc…" at bounding box center [605, 97] width 75 height 14
click at [568, 90] on select "Choose an option... Pending Applied Excluded (Questions) Excluded (Expired) Exc…" at bounding box center [605, 97] width 75 height 14
select select ""pending""
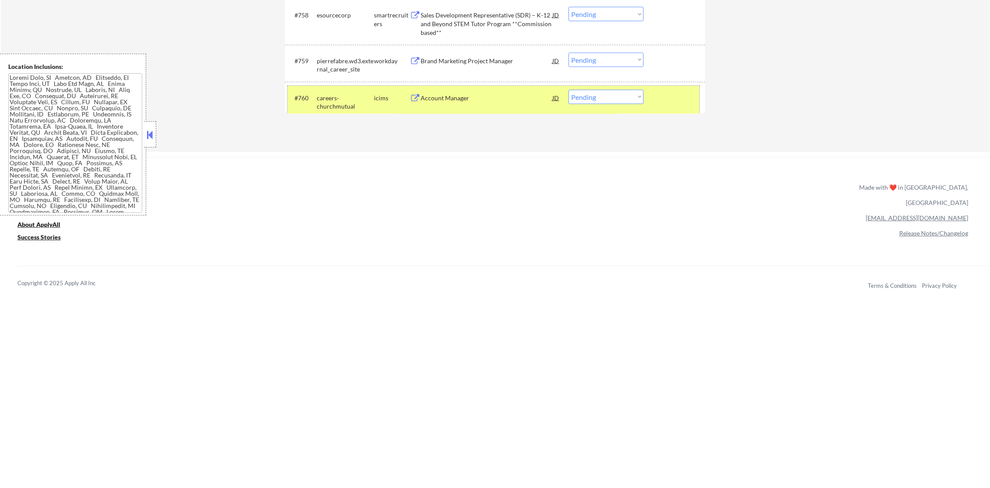
click at [332, 103] on div "careers-churchmutual" at bounding box center [345, 102] width 57 height 17
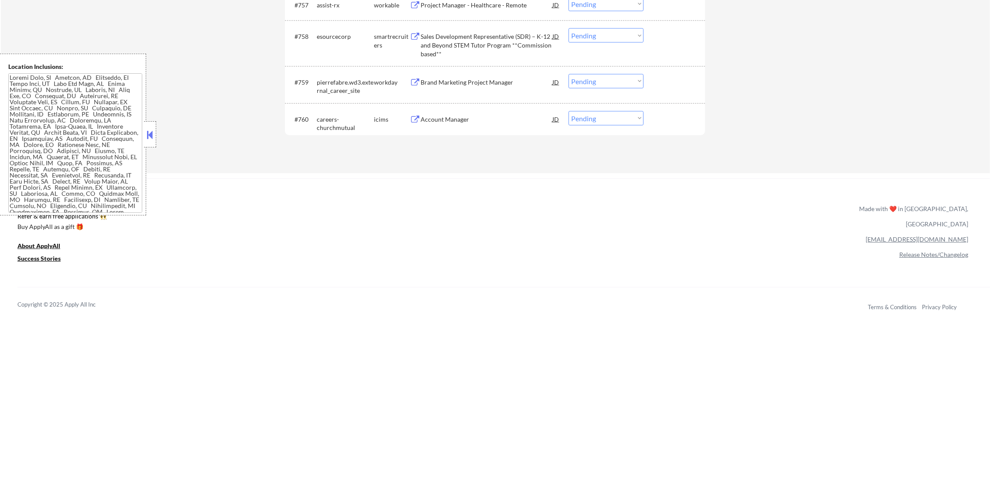
scroll to position [2191, 0]
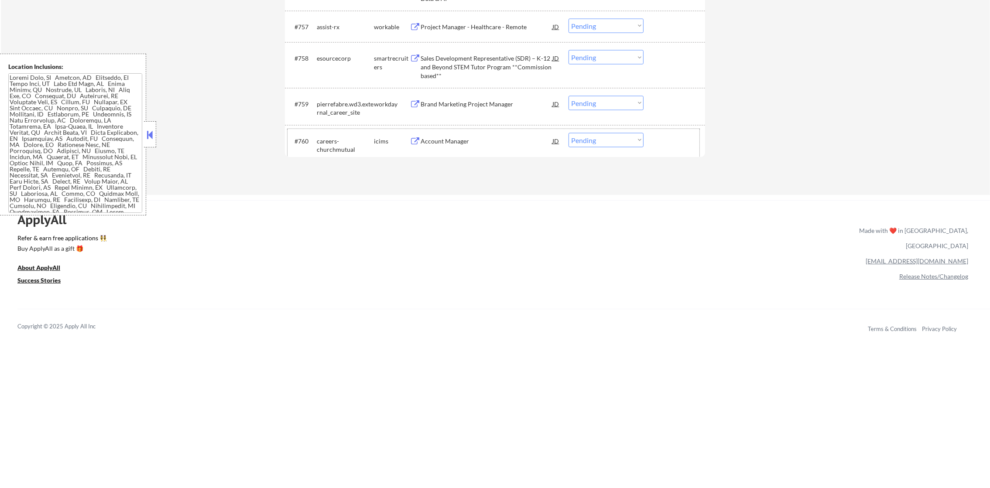
click at [493, 57] on div "Sales Development Representative (SDR) – K-12 and Beyond STEM Tutor Program **C…" at bounding box center [486, 67] width 132 height 26
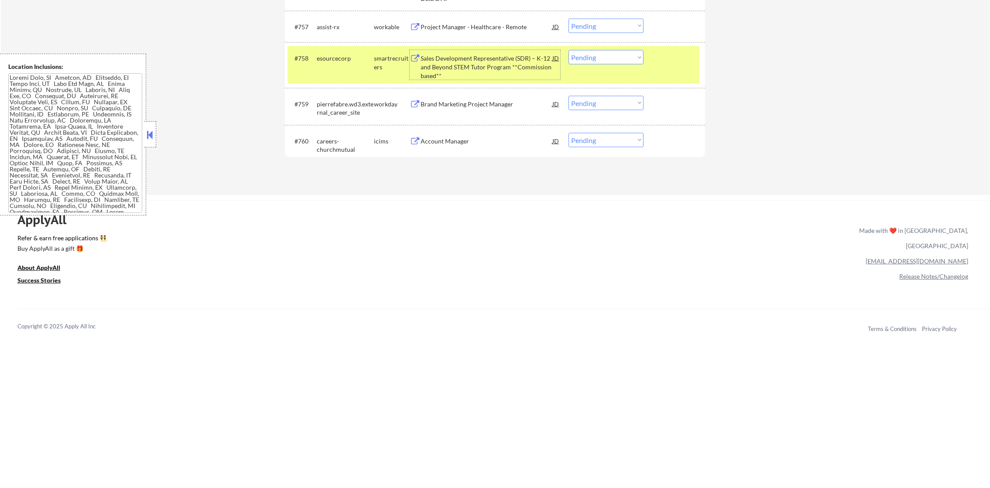
click at [604, 58] on select "Choose an option... Pending Applied Excluded (Questions) Excluded (Expired) Exc…" at bounding box center [605, 57] width 75 height 14
click at [568, 50] on select "Choose an option... Pending Applied Excluded (Questions) Excluded (Expired) Exc…" at bounding box center [605, 57] width 75 height 14
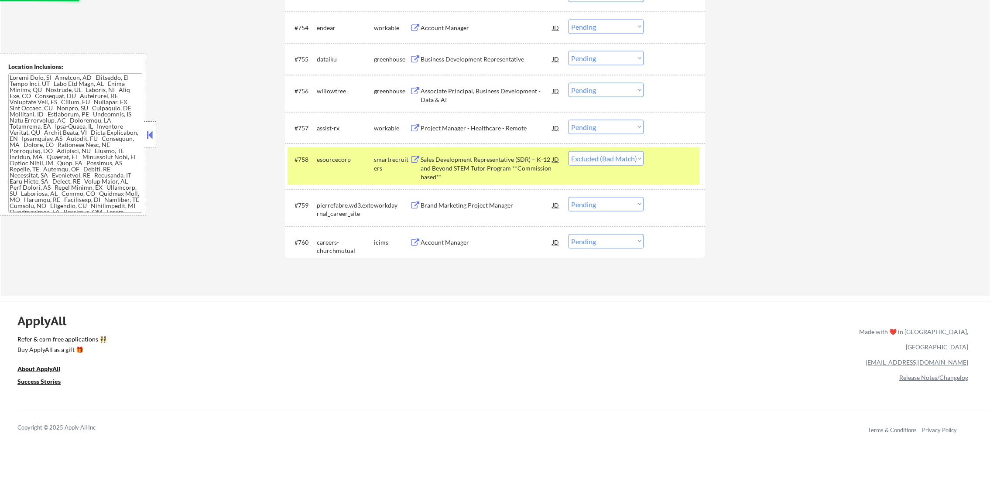
scroll to position [2082, 0]
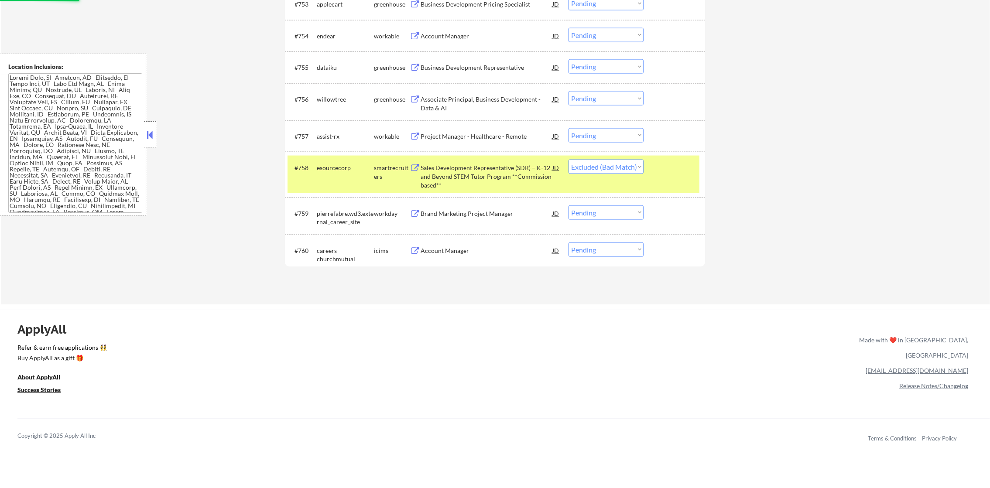
click at [357, 182] on div "#758 esourcecorp smartrecruiters Sales Development Representative (SDR) – K-12 …" at bounding box center [493, 175] width 412 height 38
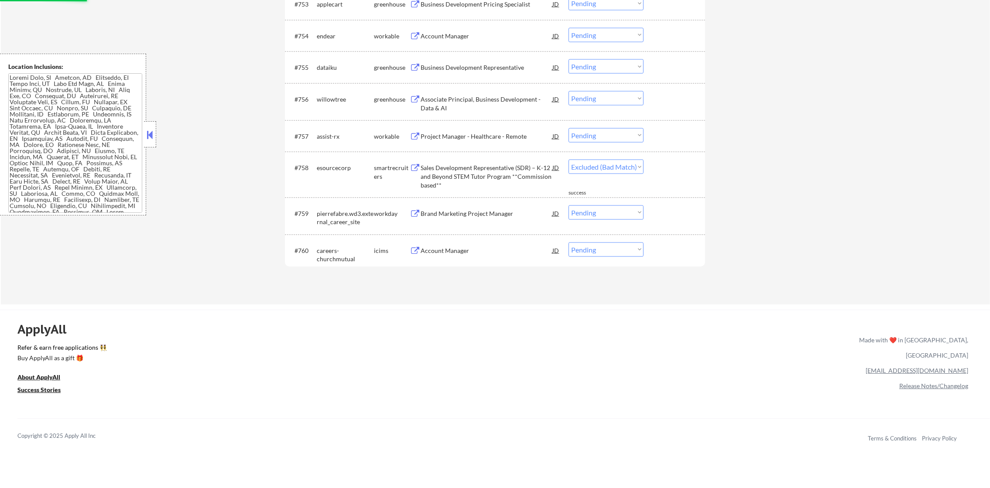
click at [496, 136] on div "Project Manager - Healthcare - Remote" at bounding box center [486, 136] width 132 height 9
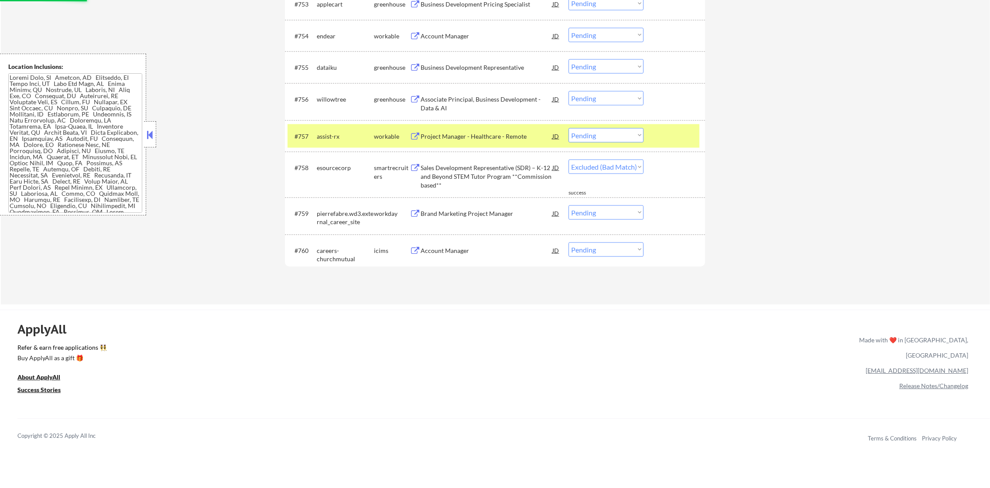
select select ""pending""
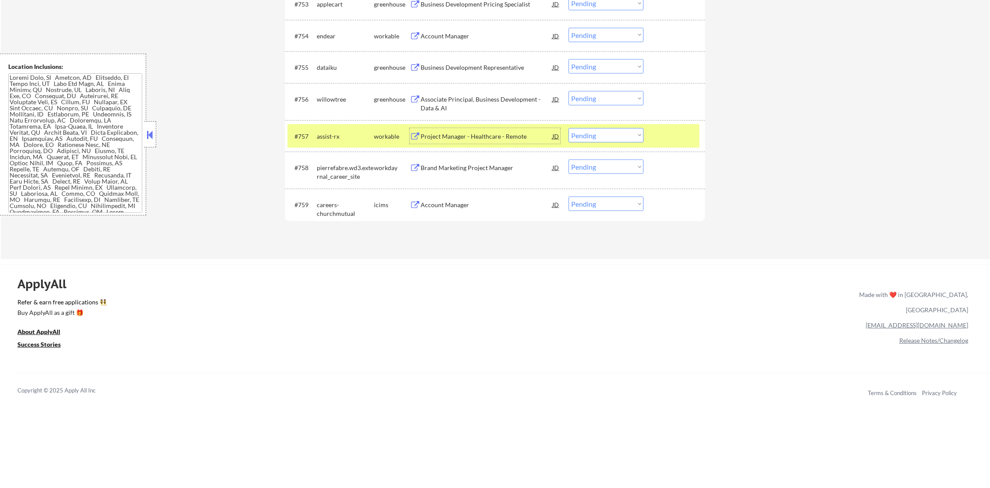
click at [580, 142] on select "Choose an option... Pending Applied Excluded (Questions) Excluded (Expired) Exc…" at bounding box center [605, 135] width 75 height 14
click at [568, 128] on select "Choose an option... Pending Applied Excluded (Questions) Excluded (Expired) Exc…" at bounding box center [605, 135] width 75 height 14
click at [349, 134] on div "assist-rx" at bounding box center [345, 136] width 57 height 9
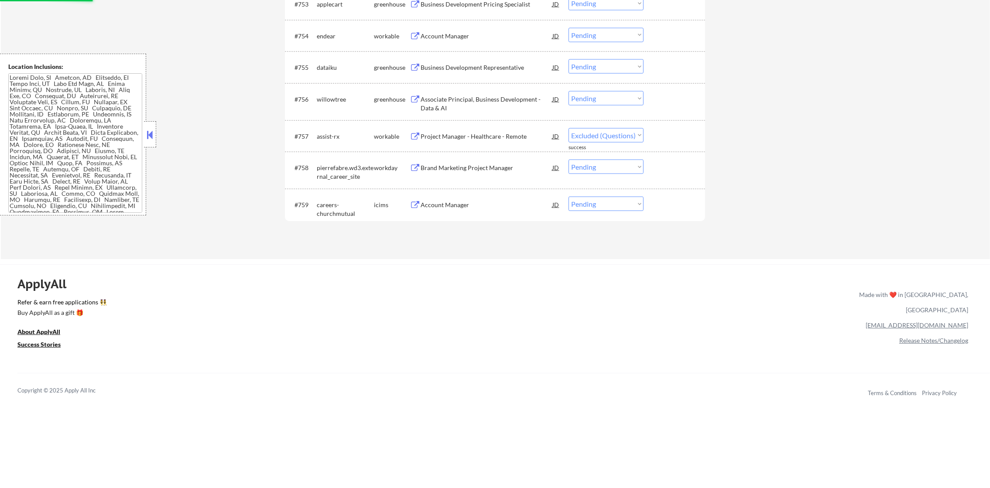
select select ""pending""
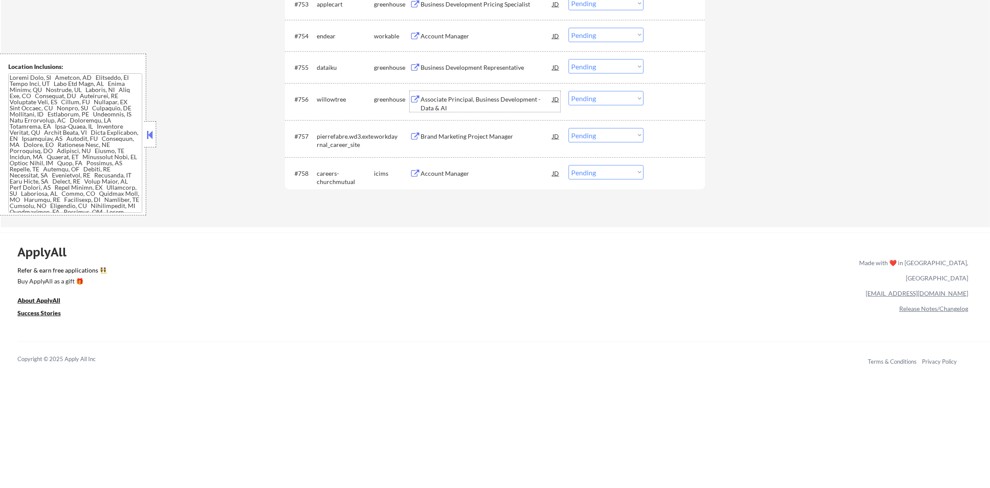
click at [469, 95] on div "Associate Principal, Business Development - Data & AI" at bounding box center [486, 103] width 132 height 17
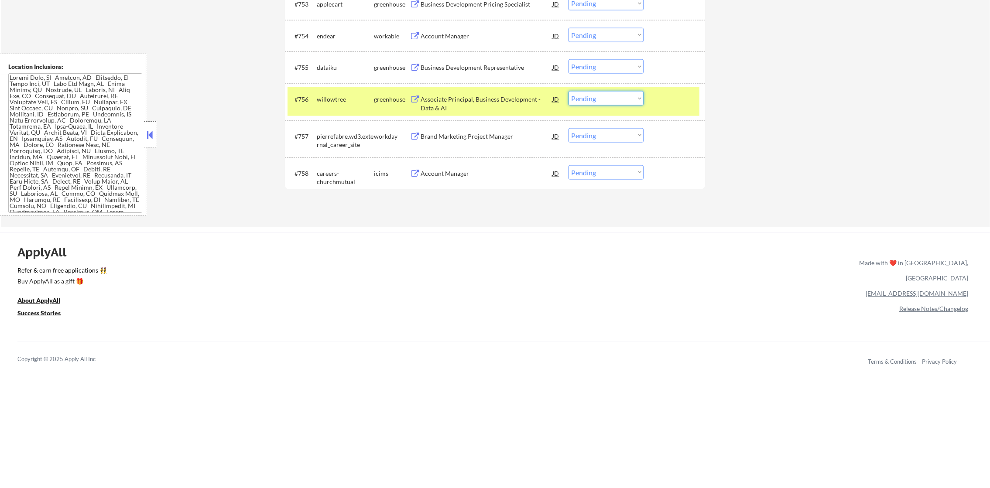
click at [638, 95] on select "Choose an option... Pending Applied Excluded (Questions) Excluded (Expired) Exc…" at bounding box center [605, 98] width 75 height 14
click at [568, 91] on select "Choose an option... Pending Applied Excluded (Questions) Excluded (Expired) Exc…" at bounding box center [605, 98] width 75 height 14
click at [328, 89] on div "#756 willowtree greenhouse Associate Principal, Business Development - Data & A…" at bounding box center [493, 101] width 412 height 29
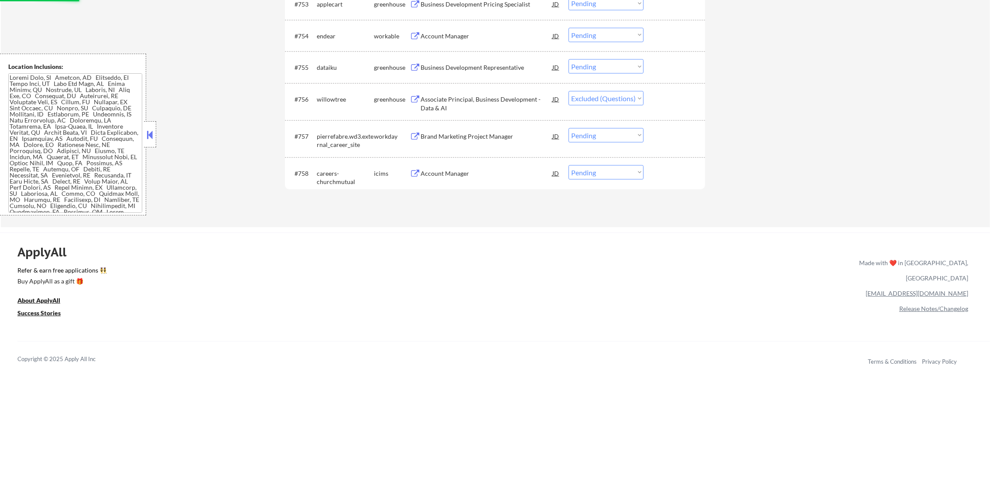
click at [474, 66] on div "Business Development Representative" at bounding box center [486, 67] width 132 height 9
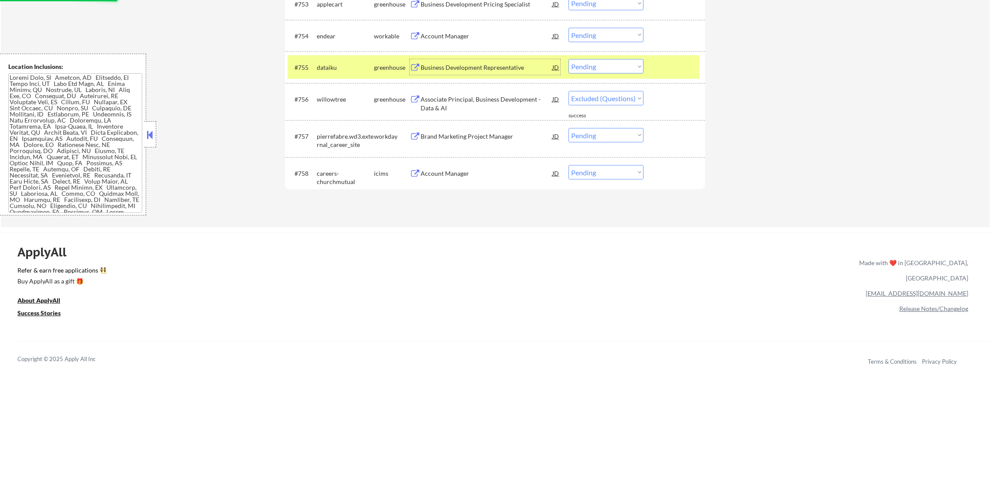
select select ""pending""
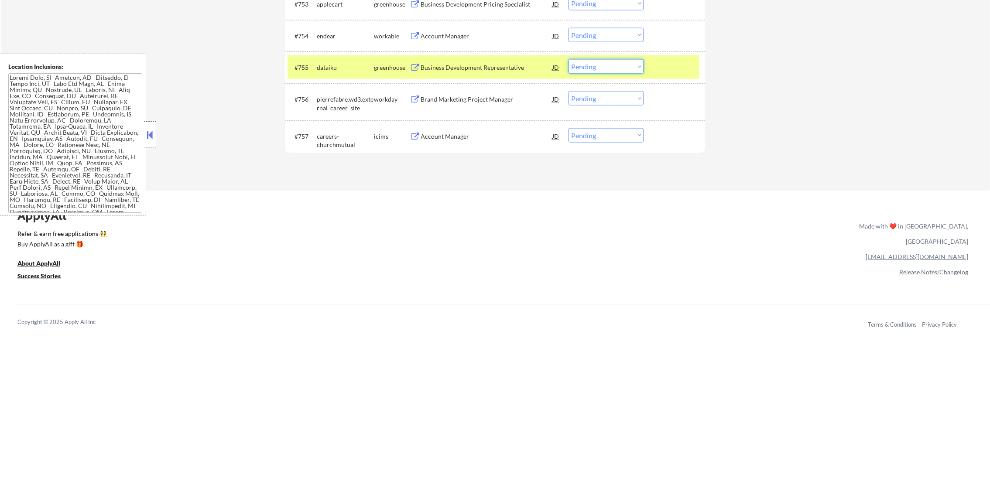
drag, startPoint x: 574, startPoint y: 71, endPoint x: 579, endPoint y: 72, distance: 4.4
click at [574, 71] on select "Choose an option... Pending Applied Excluded (Questions) Excluded (Expired) Exc…" at bounding box center [605, 66] width 75 height 14
click at [568, 59] on select "Choose an option... Pending Applied Excluded (Questions) Excluded (Expired) Exc…" at bounding box center [605, 66] width 75 height 14
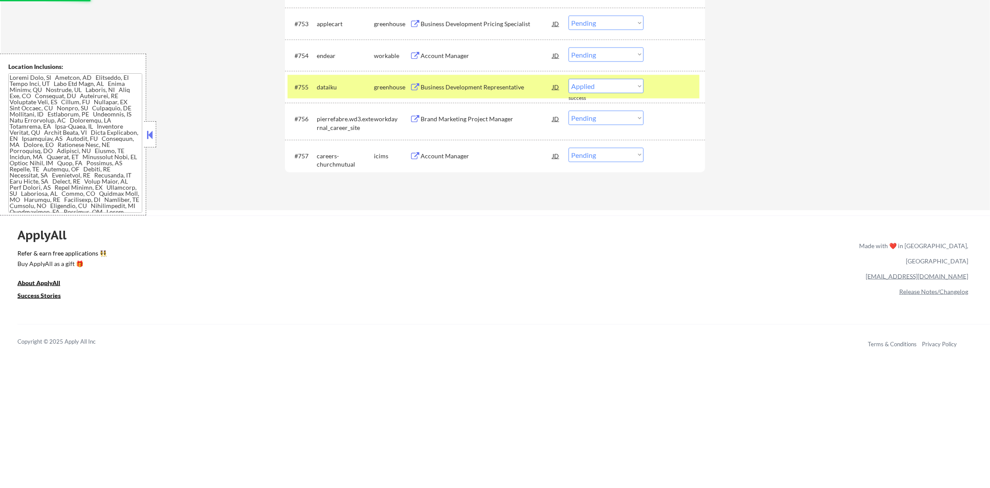
scroll to position [2039, 0]
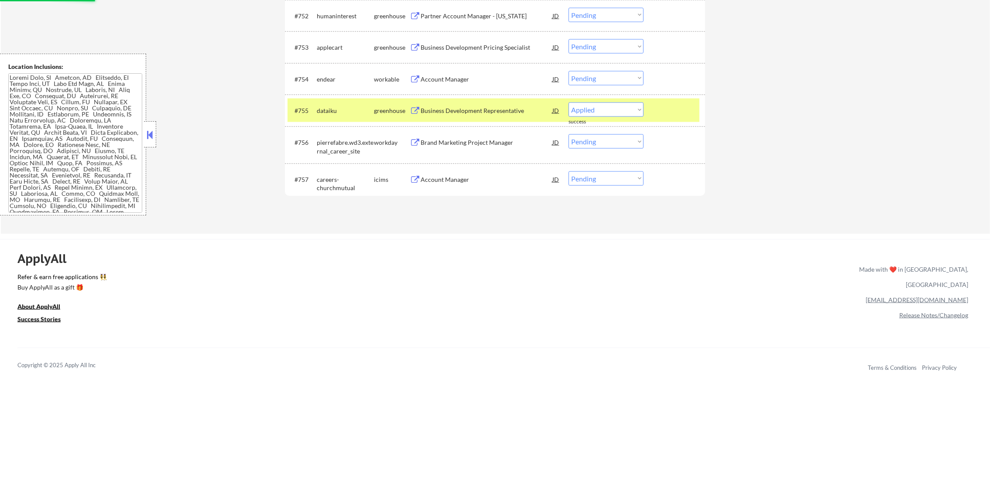
select select ""pending""
click at [332, 109] on div "dataiku" at bounding box center [345, 110] width 57 height 9
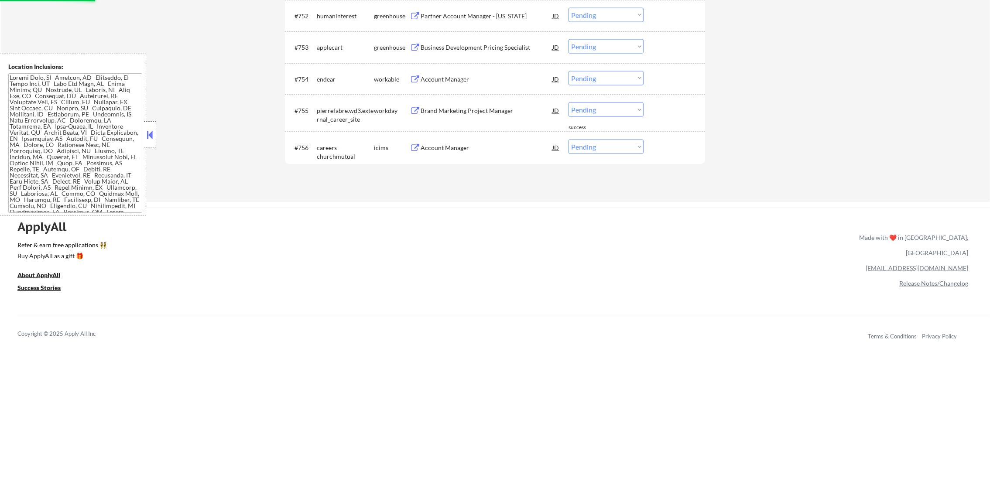
click at [468, 79] on div "Account Manager" at bounding box center [486, 79] width 132 height 9
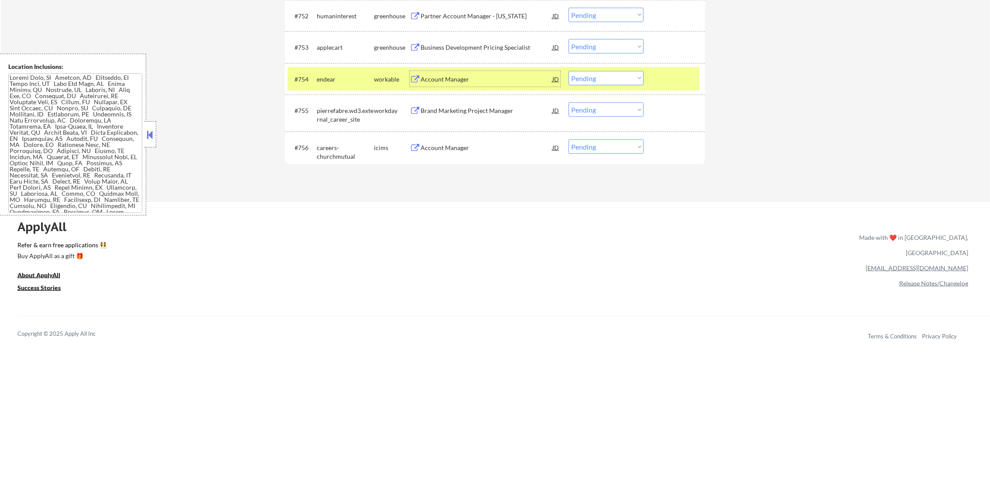
click at [587, 81] on select "Choose an option... Pending Applied Excluded (Questions) Excluded (Expired) Exc…" at bounding box center [605, 78] width 75 height 14
click at [568, 71] on select "Choose an option... Pending Applied Excluded (Questions) Excluded (Expired) Exc…" at bounding box center [605, 78] width 75 height 14
click at [333, 84] on div "endear" at bounding box center [345, 79] width 57 height 16
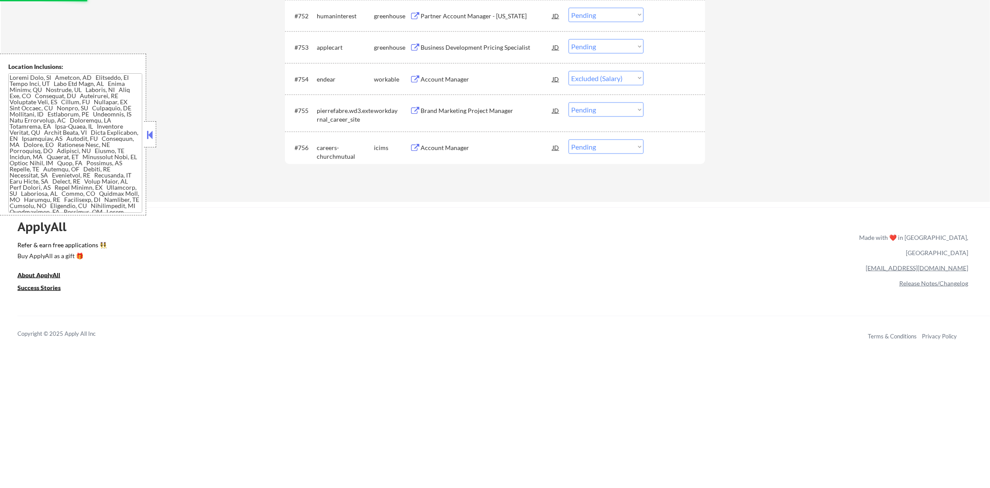
click at [472, 44] on div "Business Development Pricing Specialist" at bounding box center [486, 47] width 132 height 9
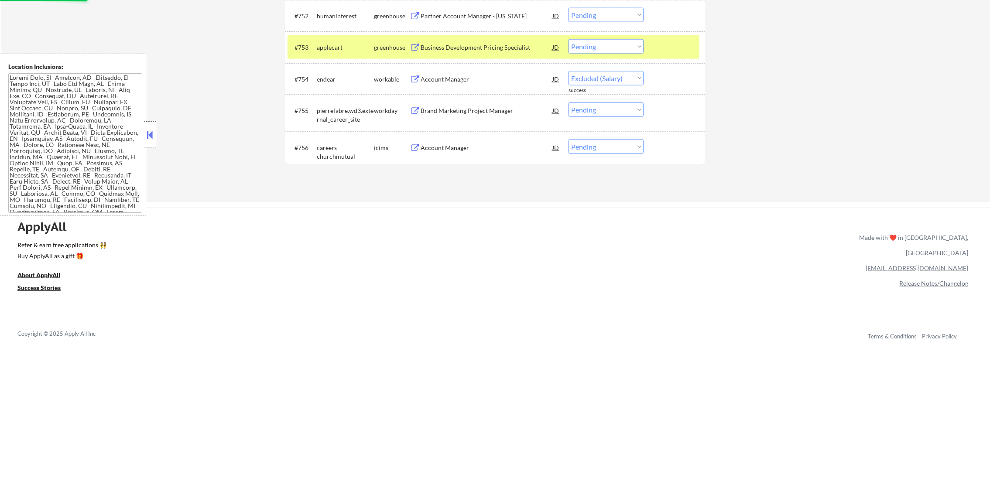
select select ""pending""
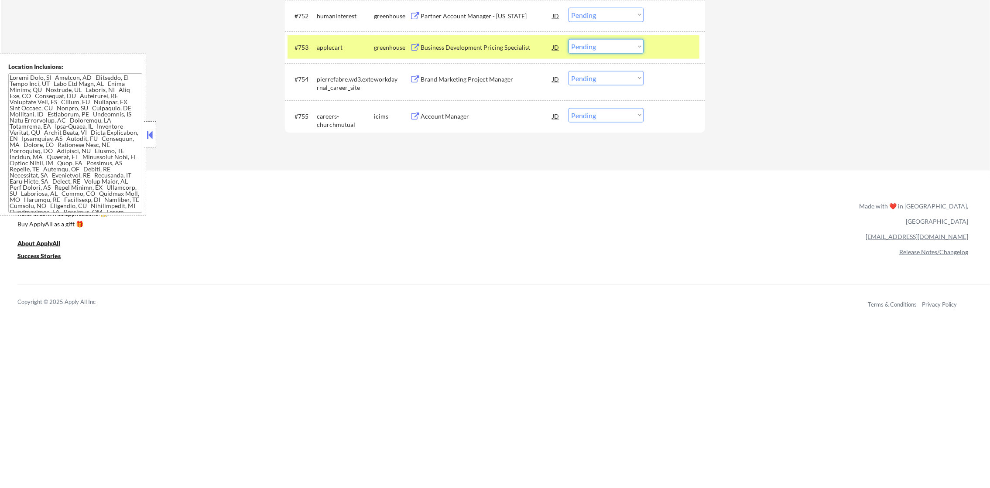
click at [598, 42] on select "Choose an option... Pending Applied Excluded (Questions) Excluded (Expired) Exc…" at bounding box center [605, 46] width 75 height 14
click at [568, 39] on select "Choose an option... Pending Applied Excluded (Questions) Excluded (Expired) Exc…" at bounding box center [605, 46] width 75 height 14
click at [337, 37] on div "#753 applecart greenhouse Business Development Pricing Specialist JD Choose an …" at bounding box center [493, 47] width 412 height 24
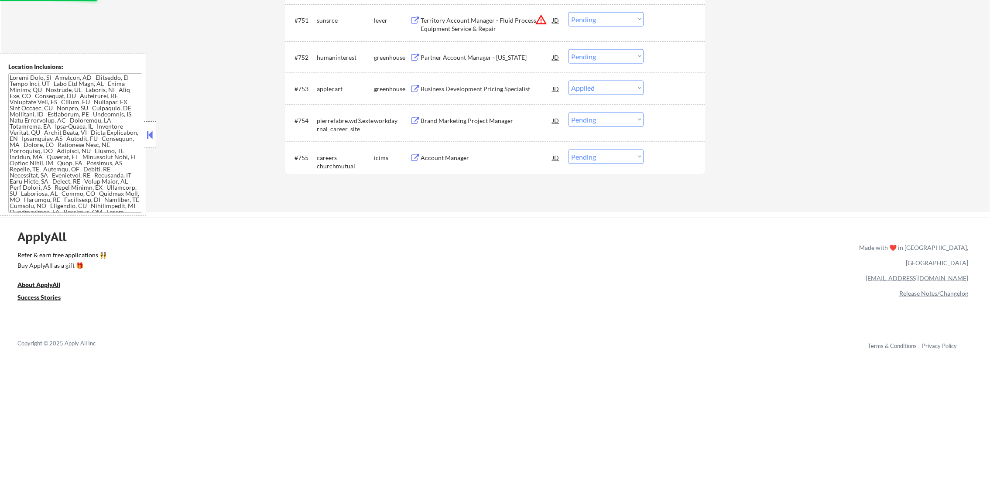
scroll to position [1995, 0]
select select ""pending""
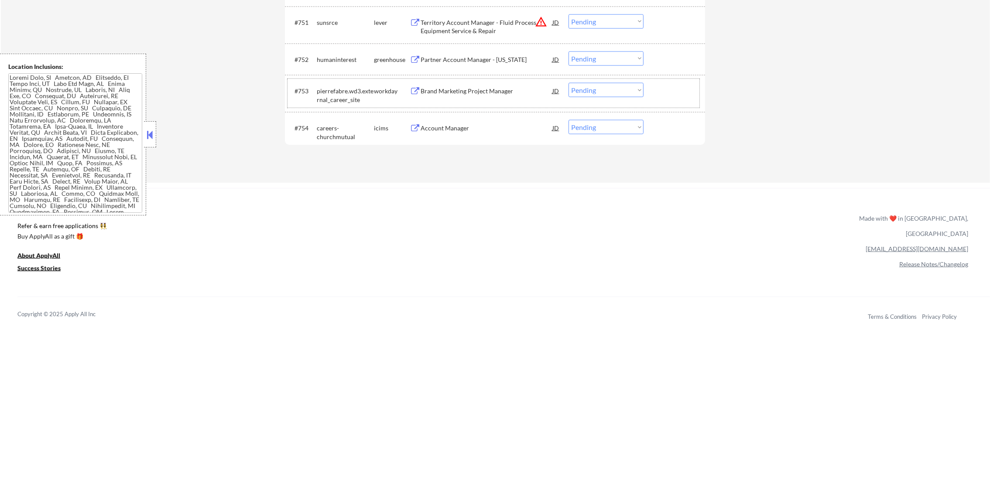
click at [499, 61] on div "Partner Account Manager - Arizona" at bounding box center [486, 59] width 132 height 9
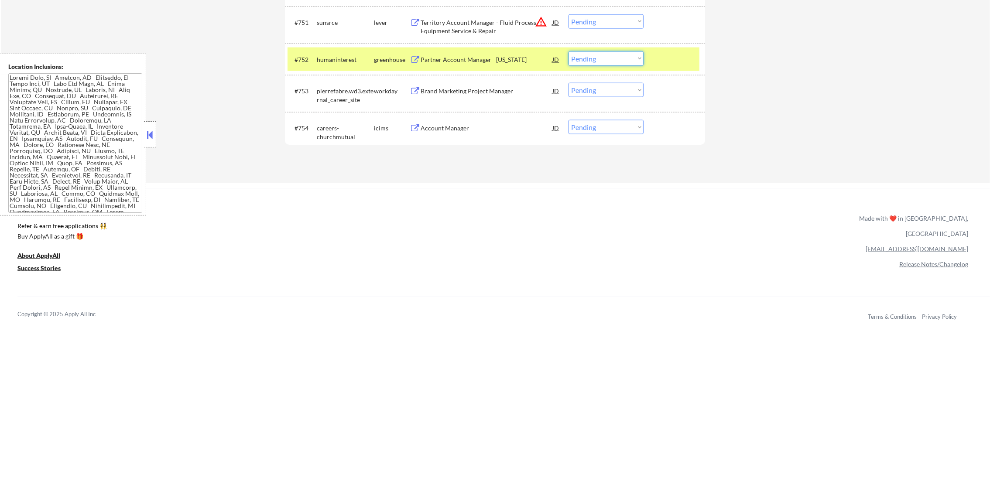
drag, startPoint x: 595, startPoint y: 58, endPoint x: 596, endPoint y: 65, distance: 8.0
click at [595, 58] on select "Choose an option... Pending Applied Excluded (Questions) Excluded (Expired) Exc…" at bounding box center [605, 58] width 75 height 14
click at [568, 51] on select "Choose an option... Pending Applied Excluded (Questions) Excluded (Expired) Exc…" at bounding box center [605, 58] width 75 height 14
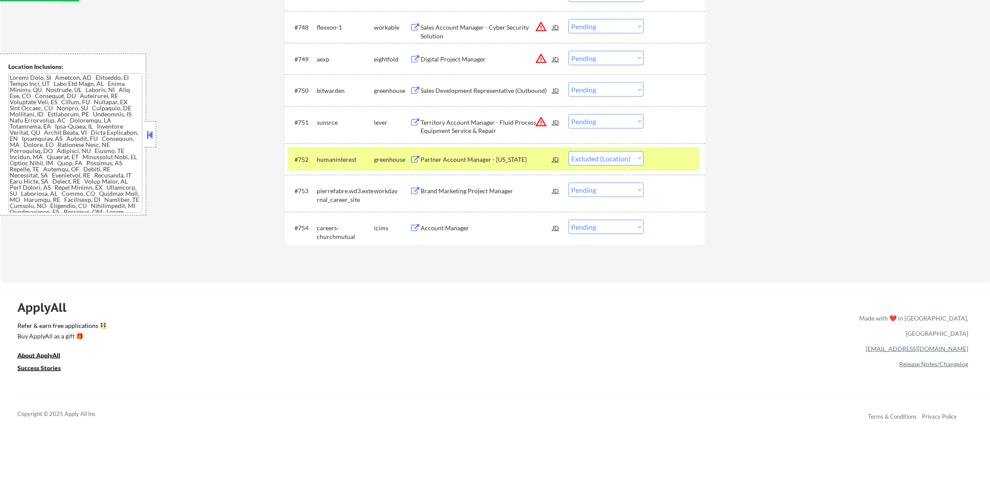
scroll to position [1886, 0]
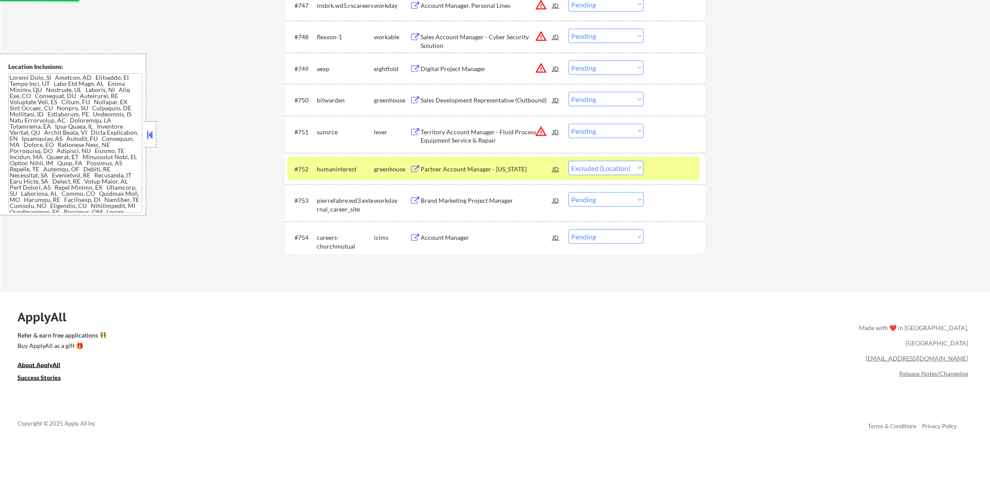
click at [351, 165] on div "humaninterest" at bounding box center [345, 169] width 57 height 9
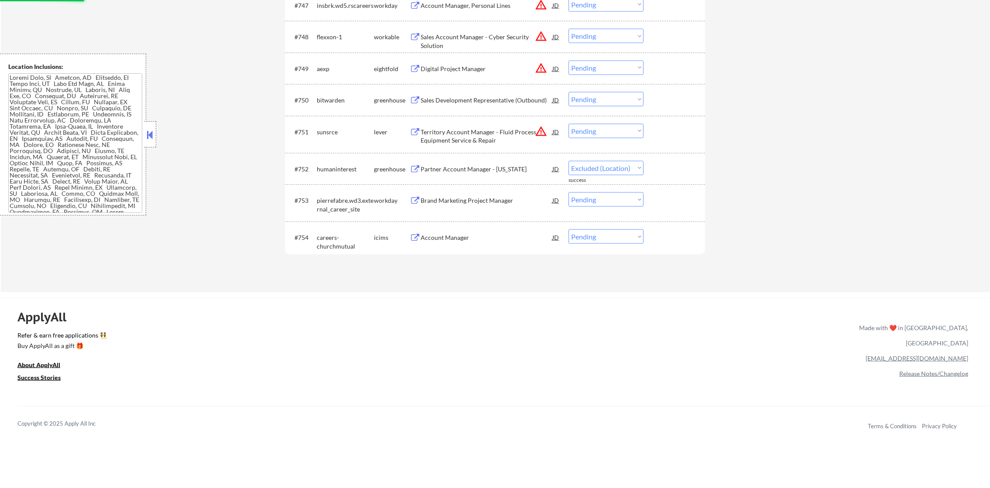
click at [538, 133] on button "warning_amber" at bounding box center [541, 131] width 12 height 12
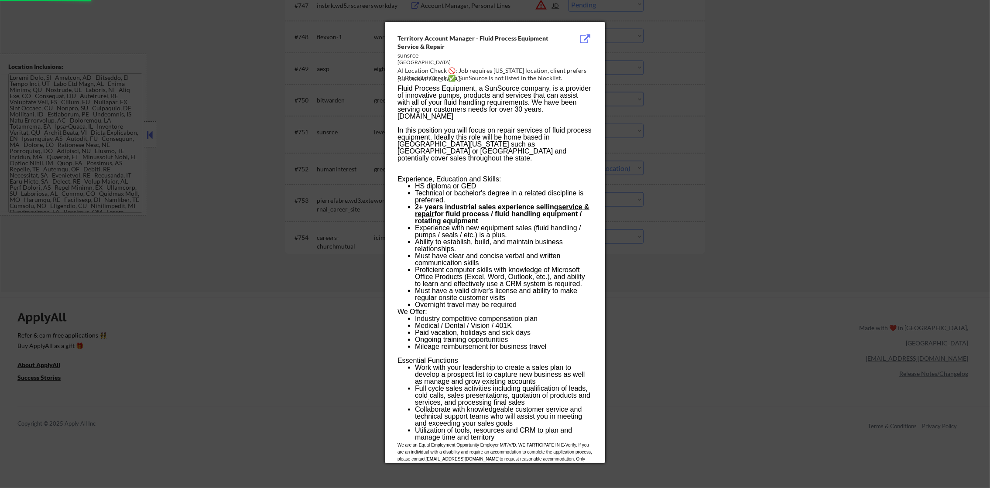
click at [642, 123] on div at bounding box center [495, 244] width 990 height 488
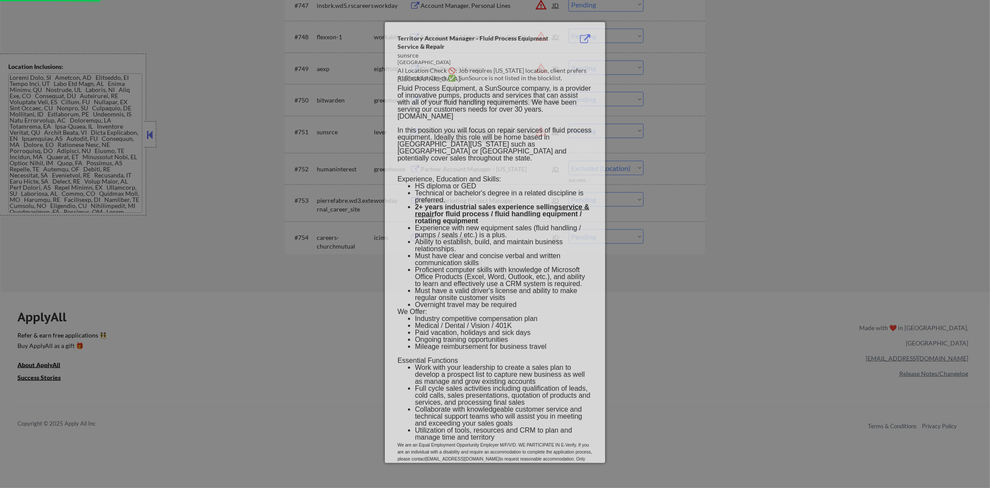
select select ""pending""
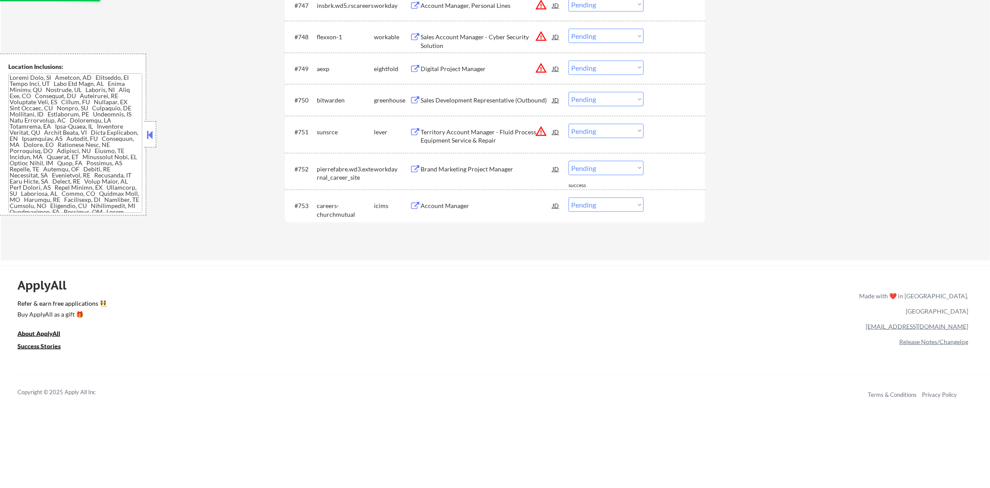
drag, startPoint x: 603, startPoint y: 130, endPoint x: 602, endPoint y: 139, distance: 8.9
click at [603, 130] on select "Choose an option... Pending Applied Excluded (Questions) Excluded (Expired) Exc…" at bounding box center [605, 131] width 75 height 14
click at [568, 124] on select "Choose an option... Pending Applied Excluded (Questions) Excluded (Expired) Exc…" at bounding box center [605, 131] width 75 height 14
select select ""pending""
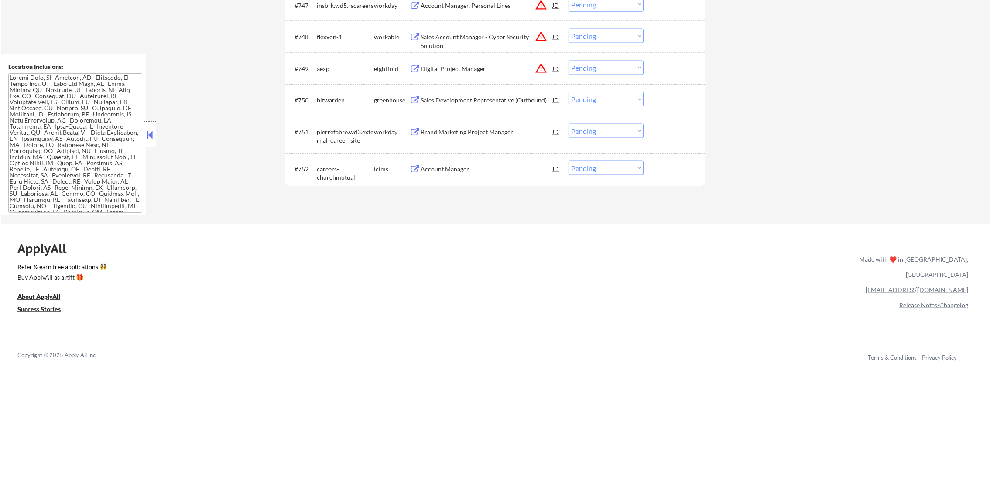
click at [486, 105] on div "Sales Development Representative (Outbound)" at bounding box center [486, 100] width 132 height 16
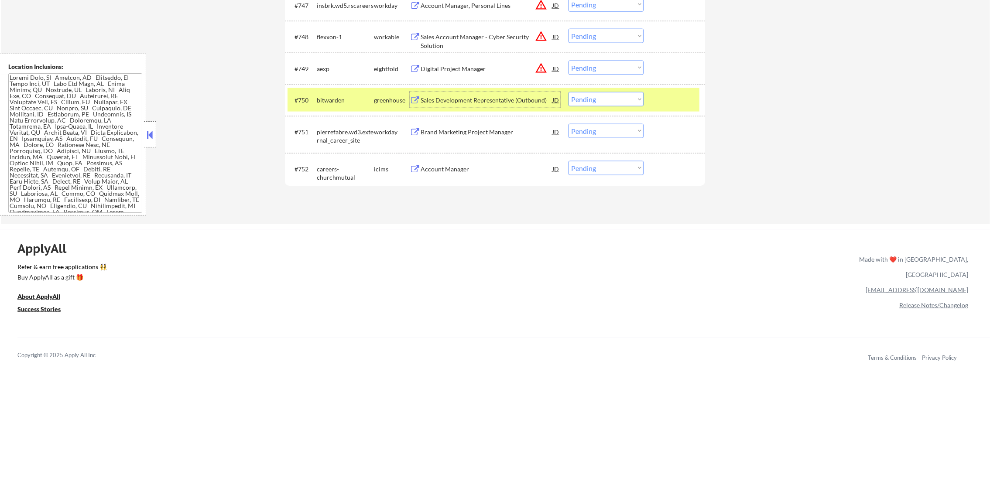
click at [598, 108] on div "#750 bitwarden greenhouse Sales Development Representative (Outbound) JD warnin…" at bounding box center [493, 100] width 412 height 24
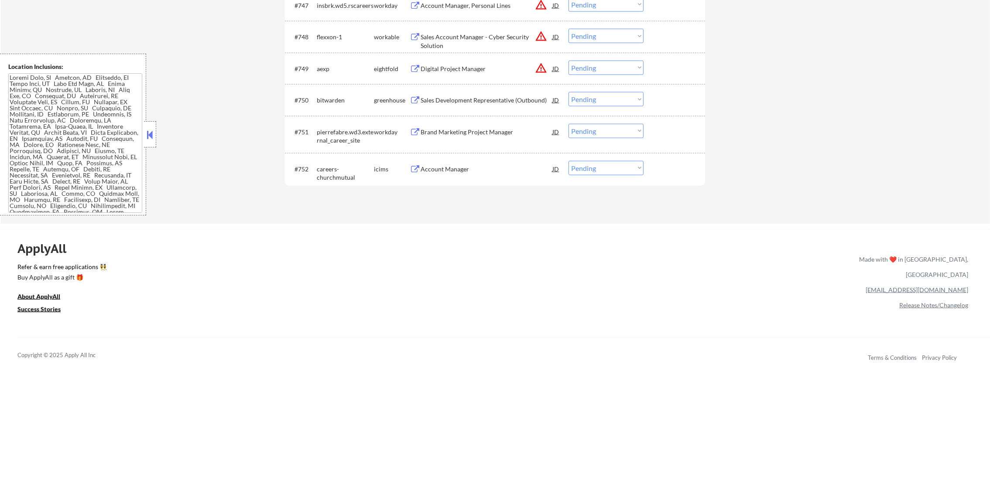
click at [599, 98] on select "Choose an option... Pending Applied Excluded (Questions) Excluded (Expired) Exc…" at bounding box center [605, 99] width 75 height 14
click at [568, 92] on select "Choose an option... Pending Applied Excluded (Questions) Excluded (Expired) Exc…" at bounding box center [605, 99] width 75 height 14
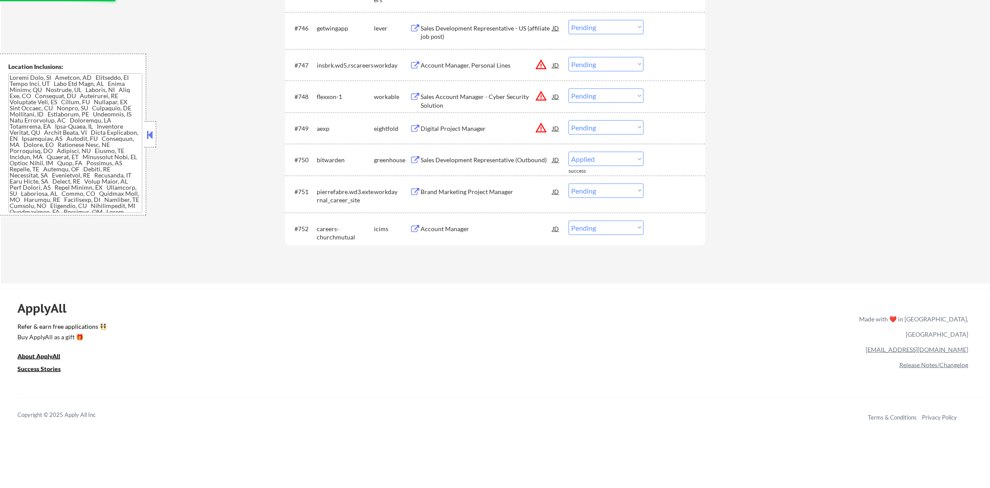
scroll to position [1820, 0]
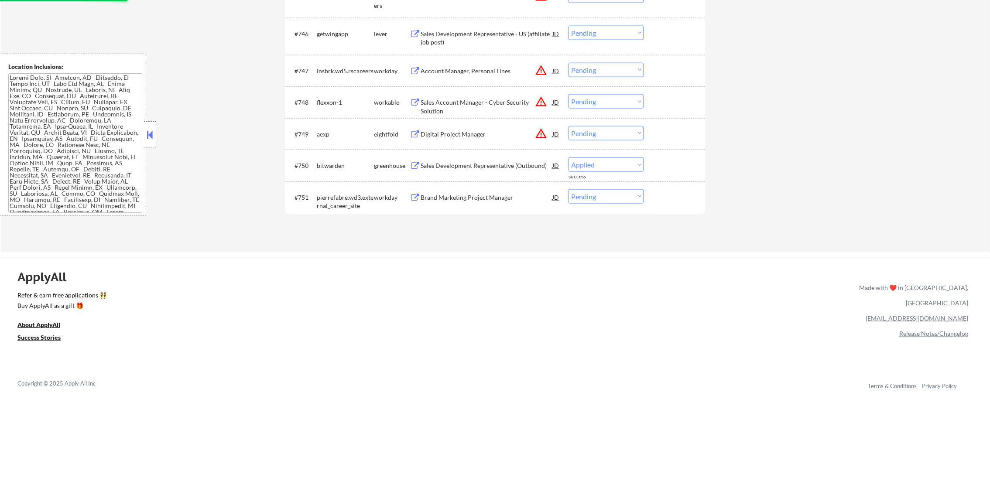
select select ""pending""
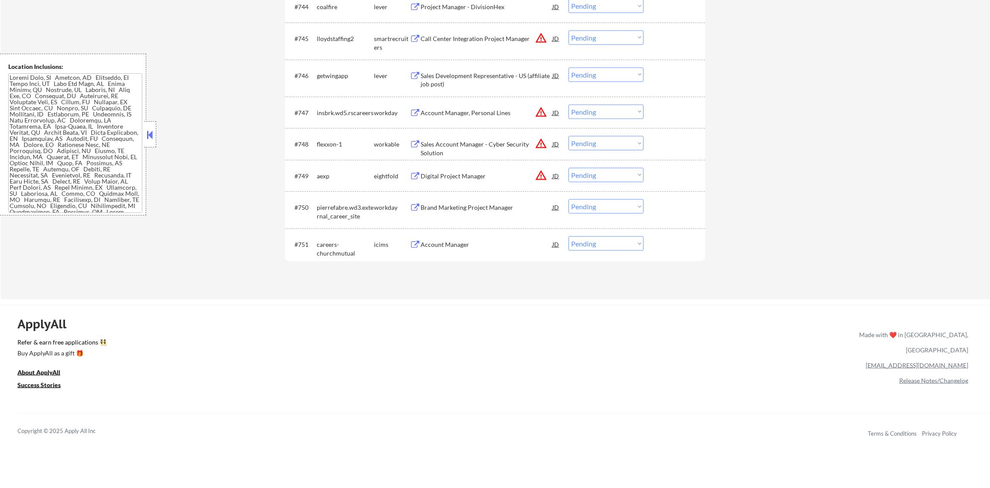
scroll to position [1777, 0]
click at [490, 76] on div "Sales Development Representative - US (affiliate job post)" at bounding box center [486, 81] width 132 height 17
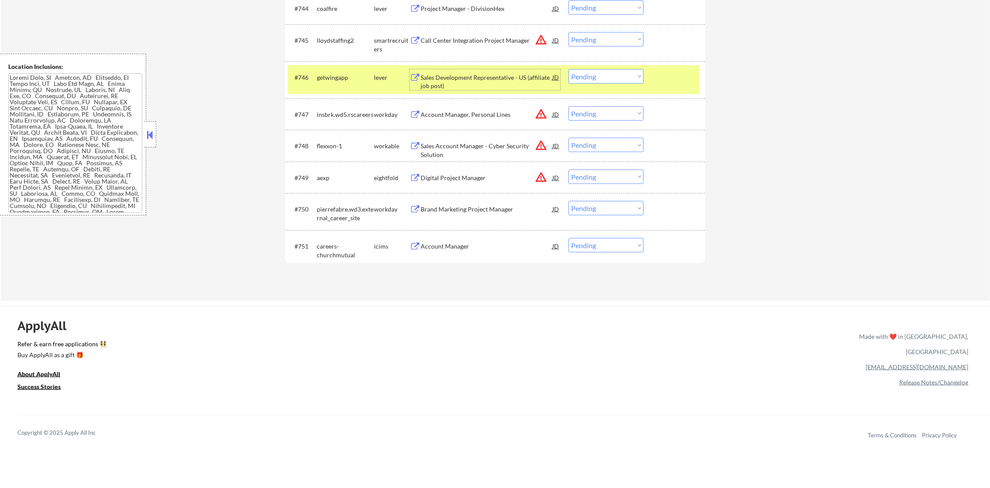
click at [588, 80] on select "Choose an option... Pending Applied Excluded (Questions) Excluded (Expired) Exc…" at bounding box center [605, 76] width 75 height 14
click at [568, 69] on select "Choose an option... Pending Applied Excluded (Questions) Excluded (Expired) Exc…" at bounding box center [605, 76] width 75 height 14
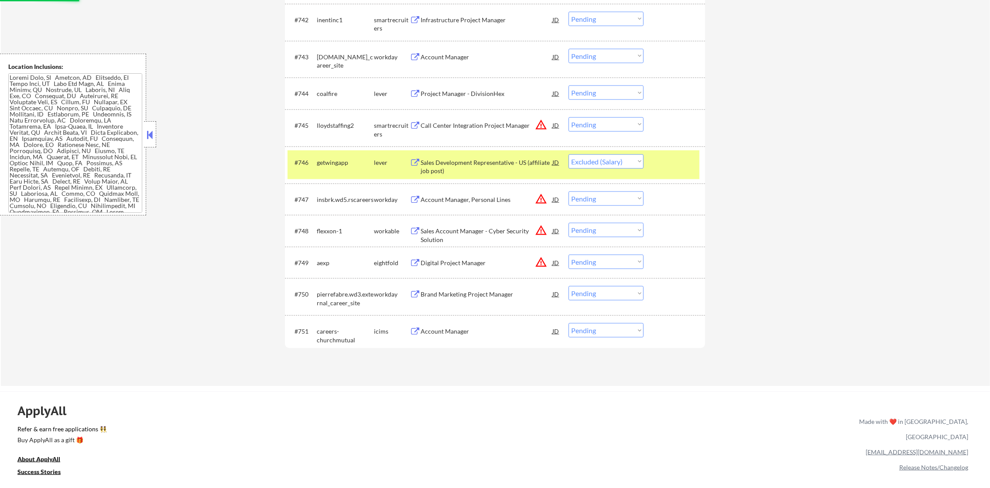
scroll to position [1689, 0]
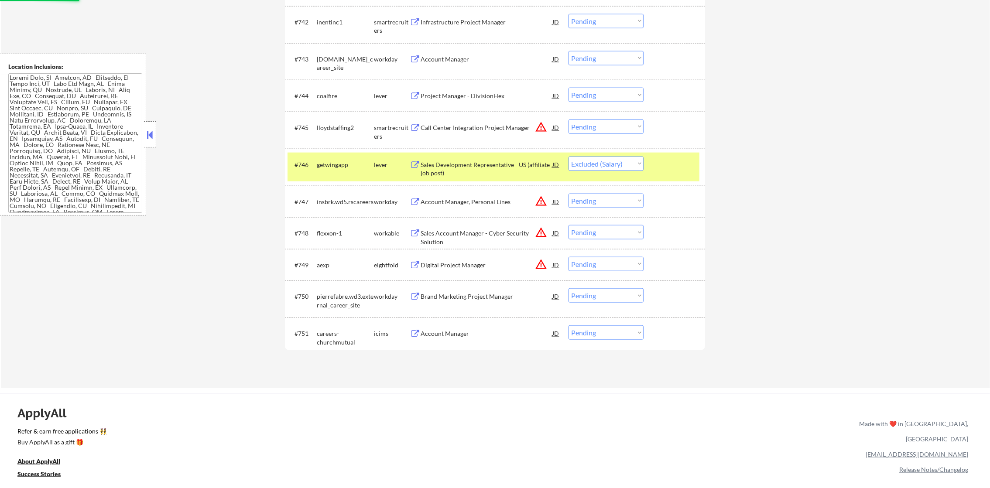
drag, startPoint x: 329, startPoint y: 180, endPoint x: 329, endPoint y: 174, distance: 6.1
click at [329, 176] on div "#746 getwingapp lever Sales Development Representative - US (affiliate job post…" at bounding box center [493, 167] width 412 height 29
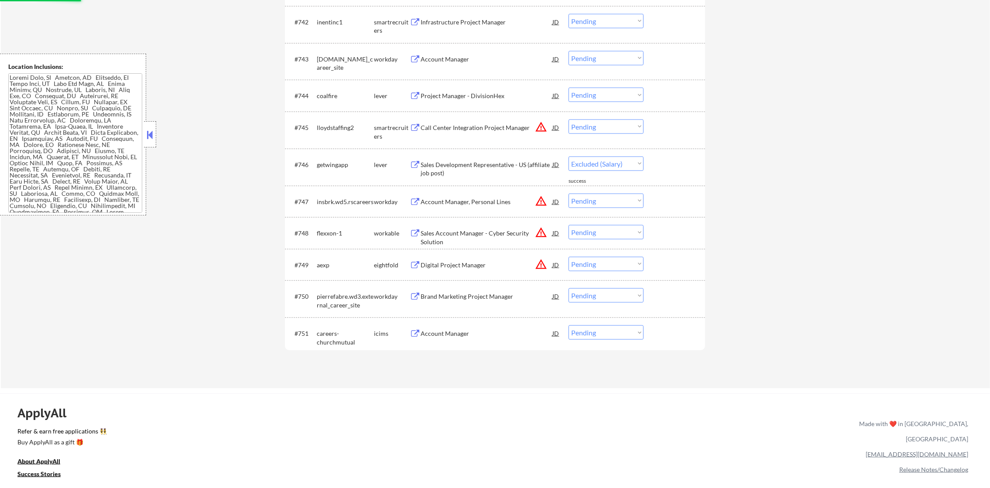
click at [540, 228] on button "warning_amber" at bounding box center [541, 232] width 12 height 12
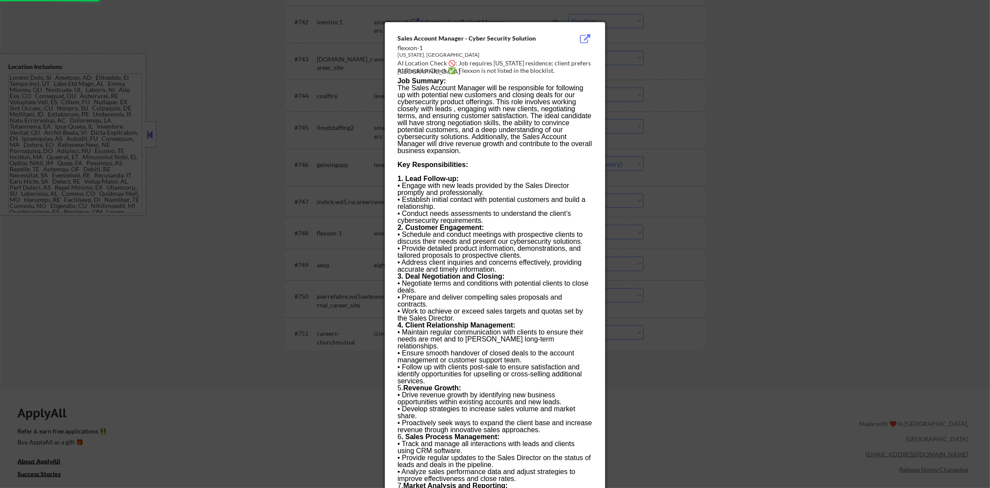
select select ""pending""
click at [641, 206] on div at bounding box center [495, 244] width 990 height 488
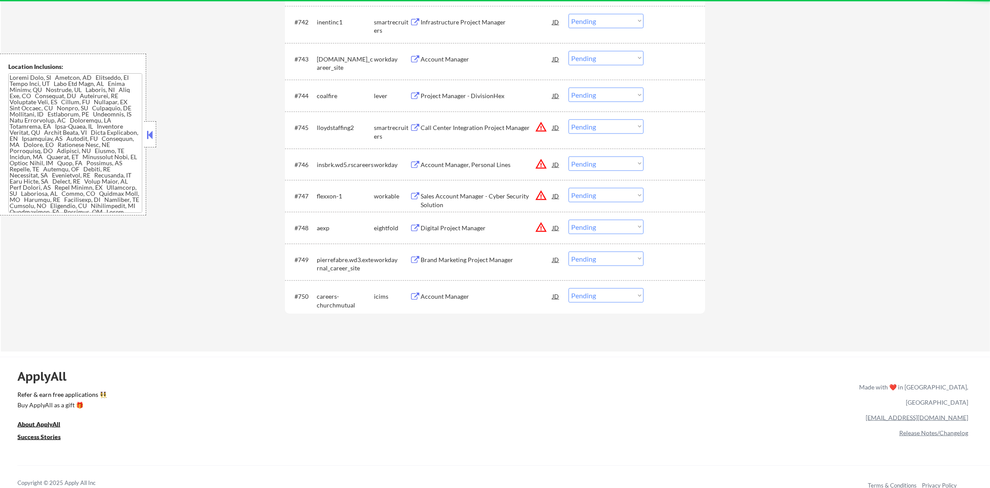
click at [596, 188] on select "Choose an option... Pending Applied Excluded (Questions) Excluded (Expired) Exc…" at bounding box center [605, 195] width 75 height 14
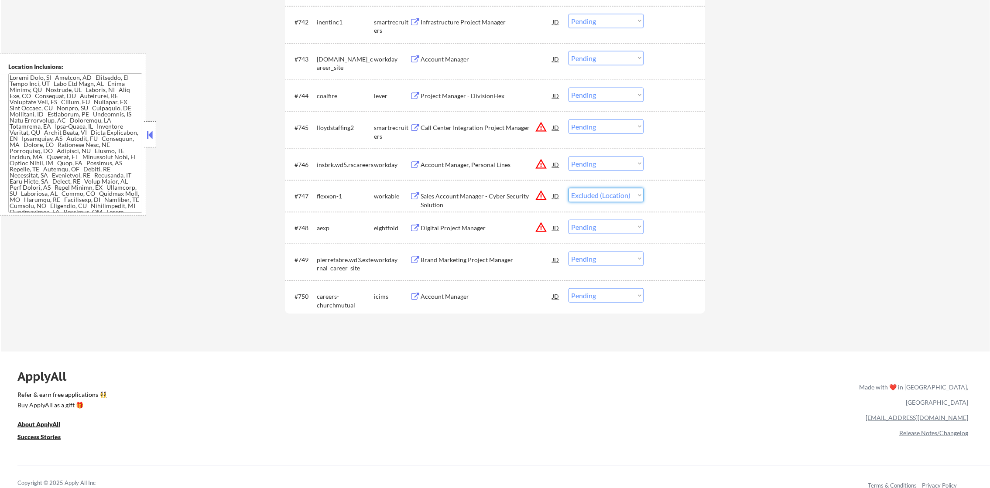
click at [568, 188] on select "Choose an option... Pending Applied Excluded (Questions) Excluded (Expired) Exc…" at bounding box center [605, 195] width 75 height 14
click at [542, 230] on button "warning_amber" at bounding box center [541, 227] width 12 height 12
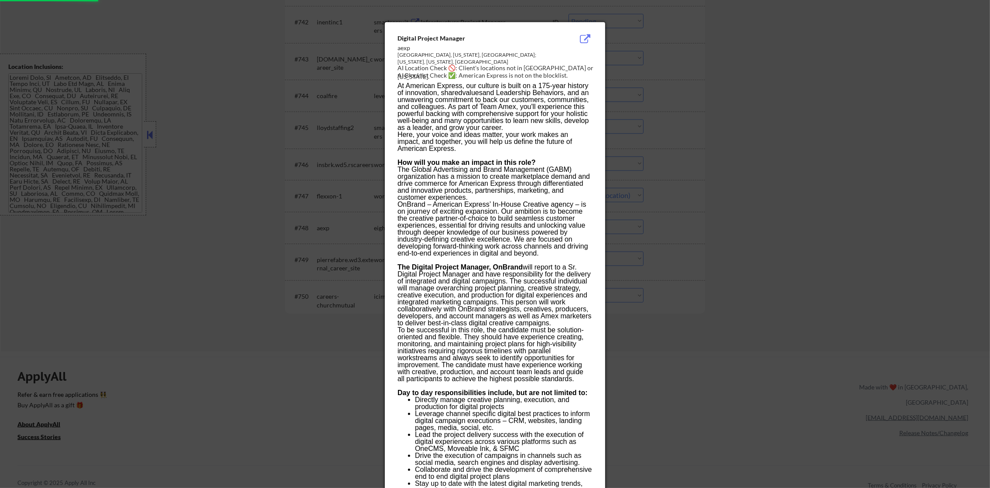
click at [695, 212] on div at bounding box center [495, 244] width 990 height 488
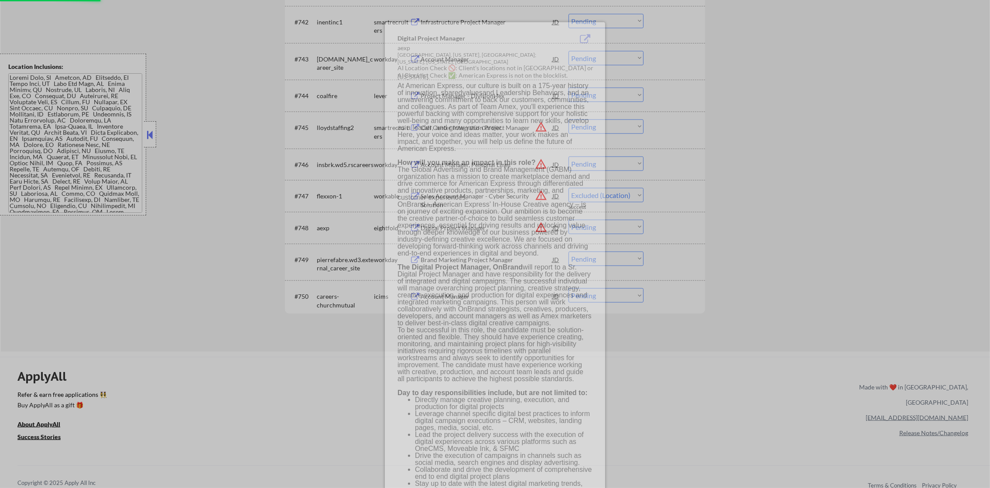
select select ""pending""
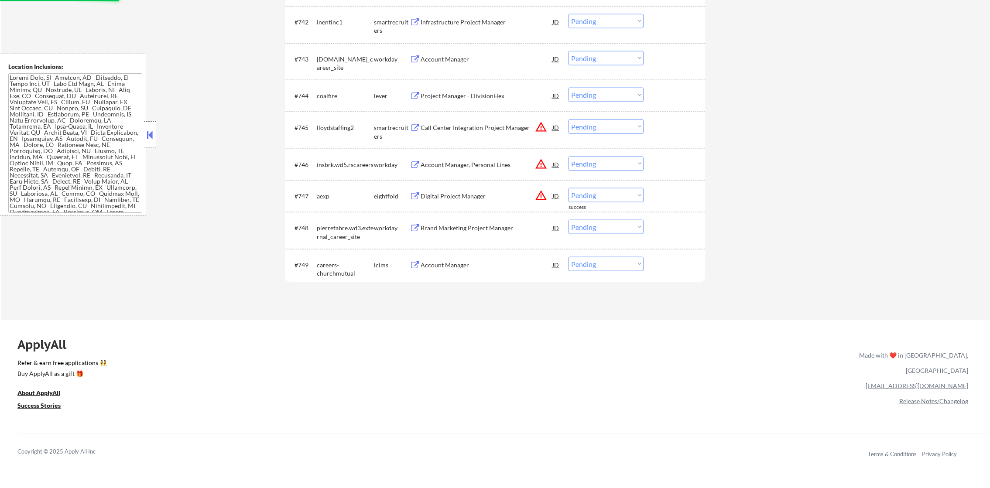
click at [533, 164] on div "Account Manager, Personal Lines" at bounding box center [486, 165] width 132 height 9
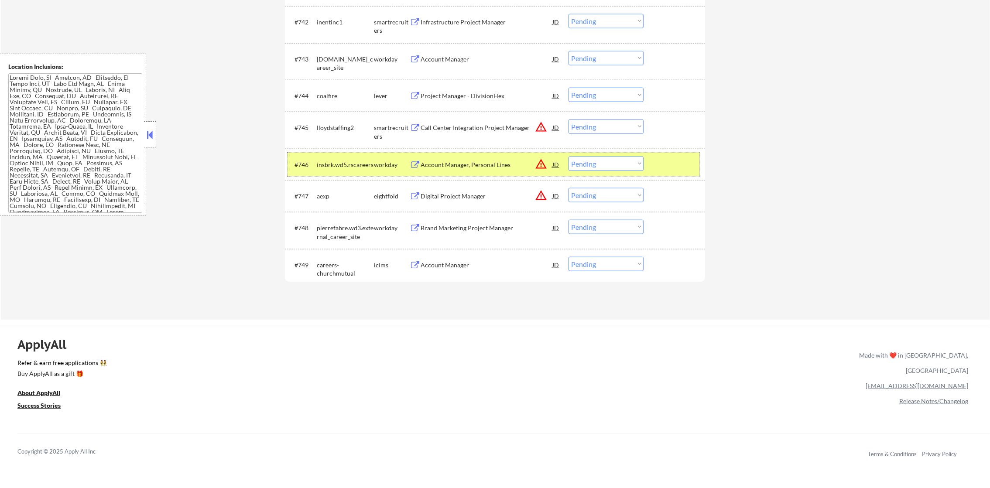
click at [329, 161] on div "insbrk.wd5.rscareers" at bounding box center [345, 165] width 57 height 9
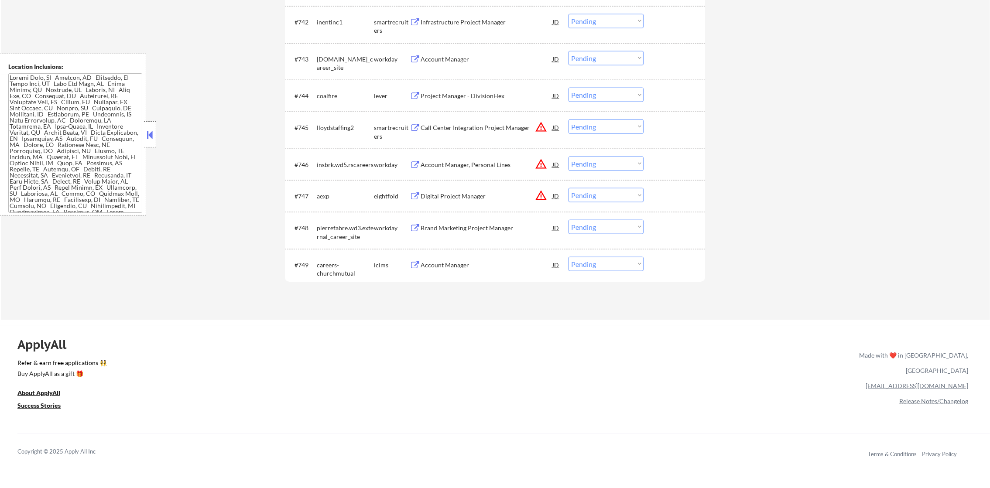
click at [543, 123] on button "warning_amber" at bounding box center [541, 127] width 12 height 12
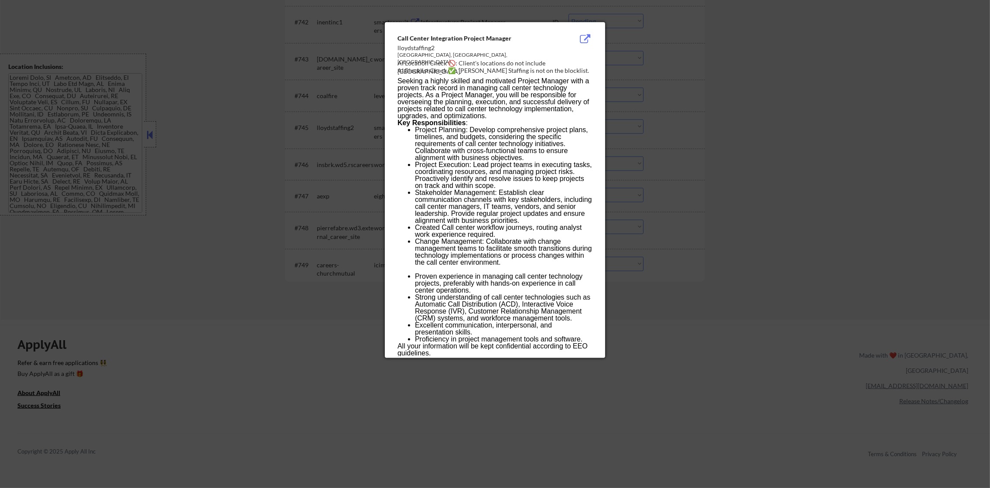
click at [622, 118] on div at bounding box center [495, 244] width 990 height 488
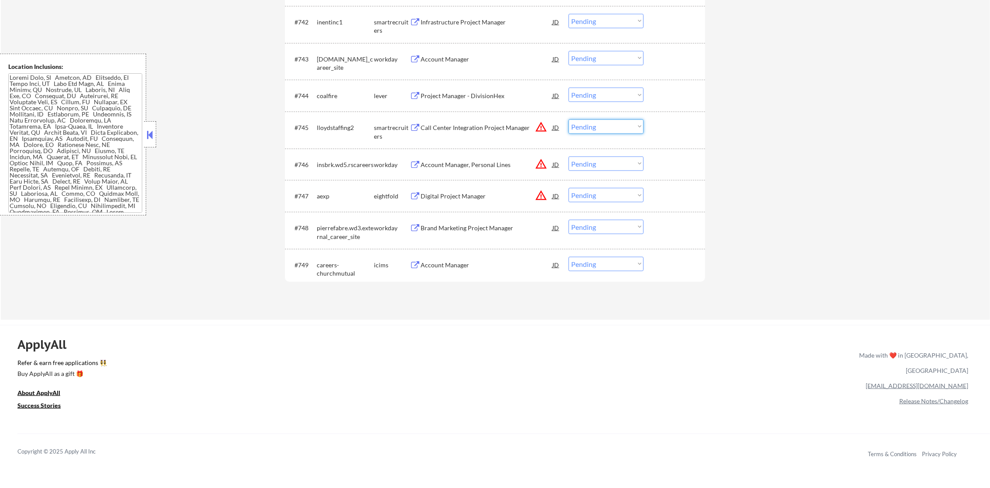
click at [587, 132] on select "Choose an option... Pending Applied Excluded (Questions) Excluded (Expired) Exc…" at bounding box center [605, 127] width 75 height 14
click at [568, 120] on select "Choose an option... Pending Applied Excluded (Questions) Excluded (Expired) Exc…" at bounding box center [605, 127] width 75 height 14
click at [539, 124] on button "warning_amber" at bounding box center [541, 127] width 12 height 12
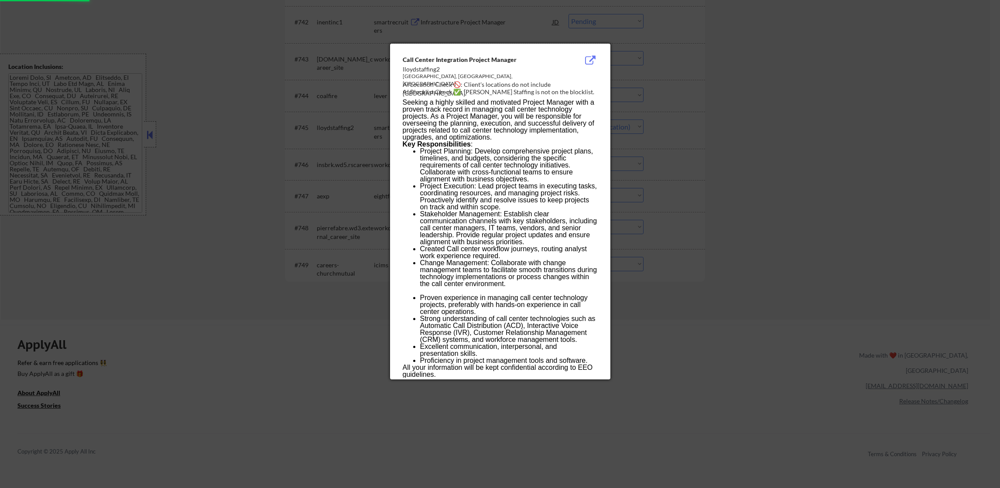
click at [713, 115] on div at bounding box center [500, 244] width 1000 height 488
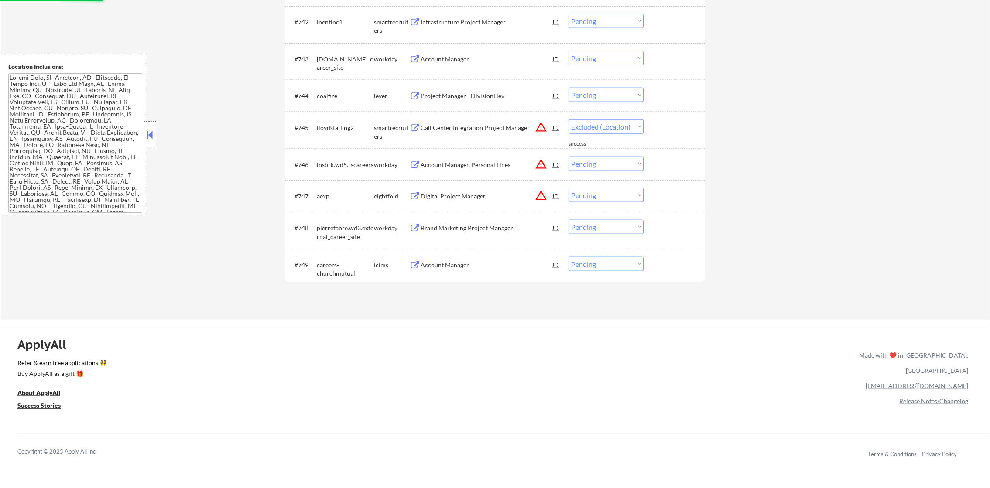
select select ""pending""
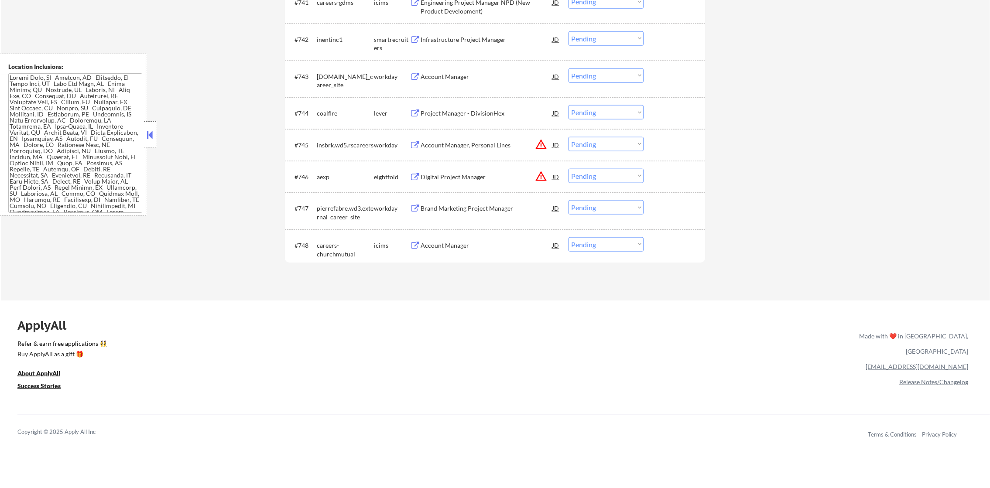
scroll to position [1668, 0]
click at [465, 117] on div "Project Manager - DivisionHex" at bounding box center [486, 117] width 132 height 9
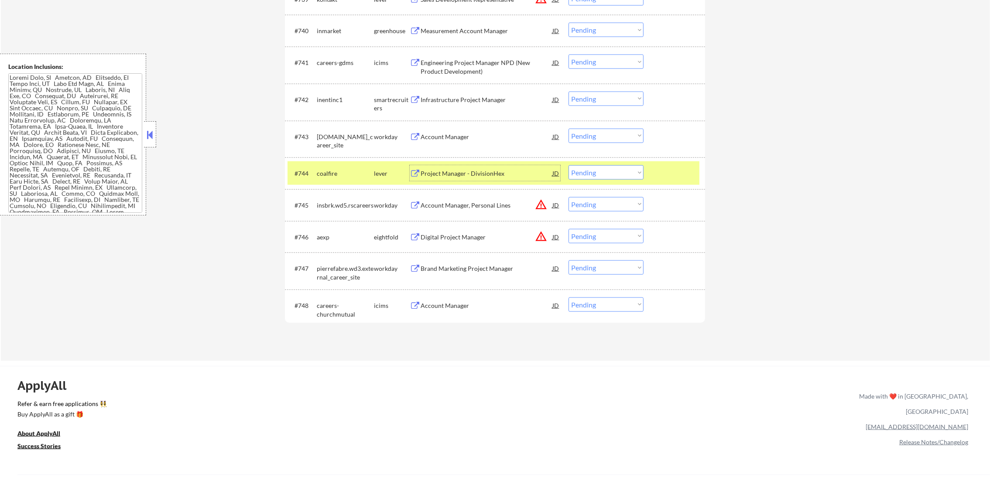
scroll to position [1603, 0]
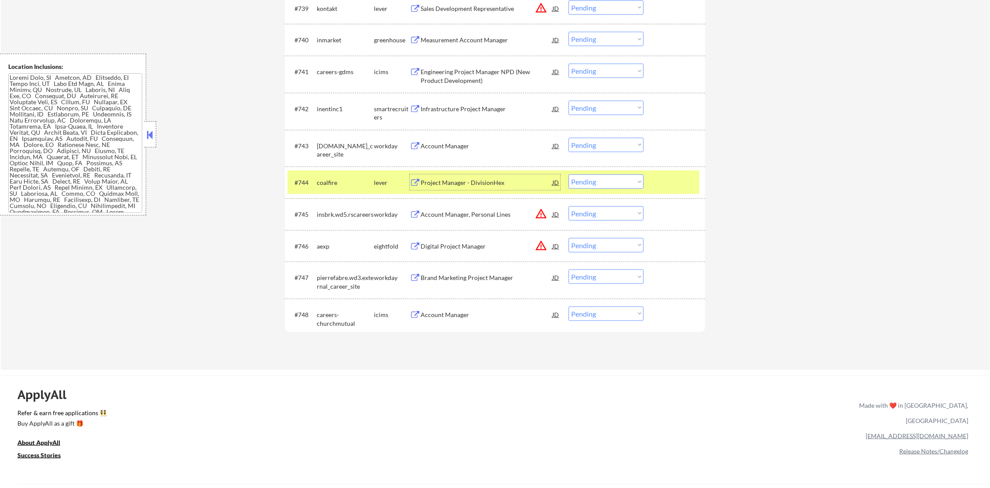
click at [599, 185] on select "Choose an option... Pending Applied Excluded (Questions) Excluded (Expired) Exc…" at bounding box center [605, 181] width 75 height 14
click at [568, 174] on select "Choose an option... Pending Applied Excluded (Questions) Excluded (Expired) Exc…" at bounding box center [605, 181] width 75 height 14
click at [335, 176] on div "coalfire" at bounding box center [345, 182] width 57 height 16
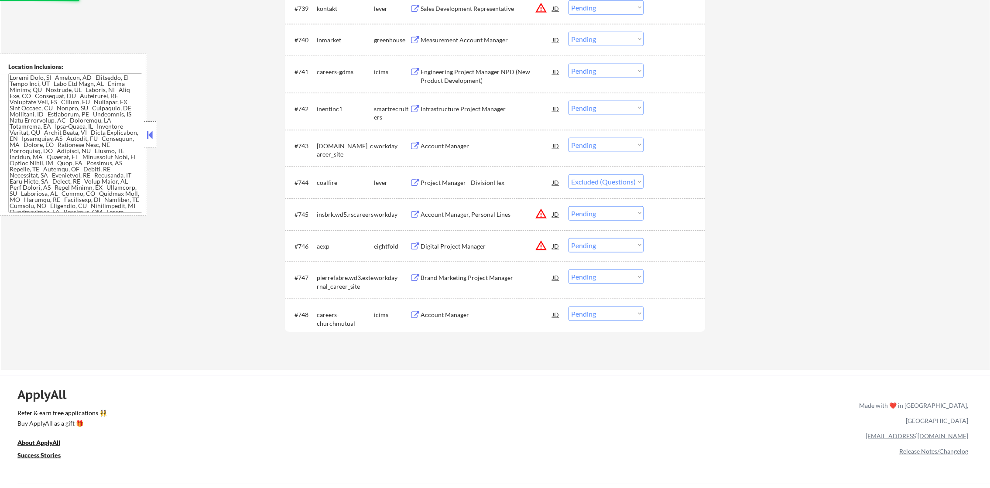
click at [477, 109] on div "Infrastructure Project Manager" at bounding box center [486, 109] width 132 height 9
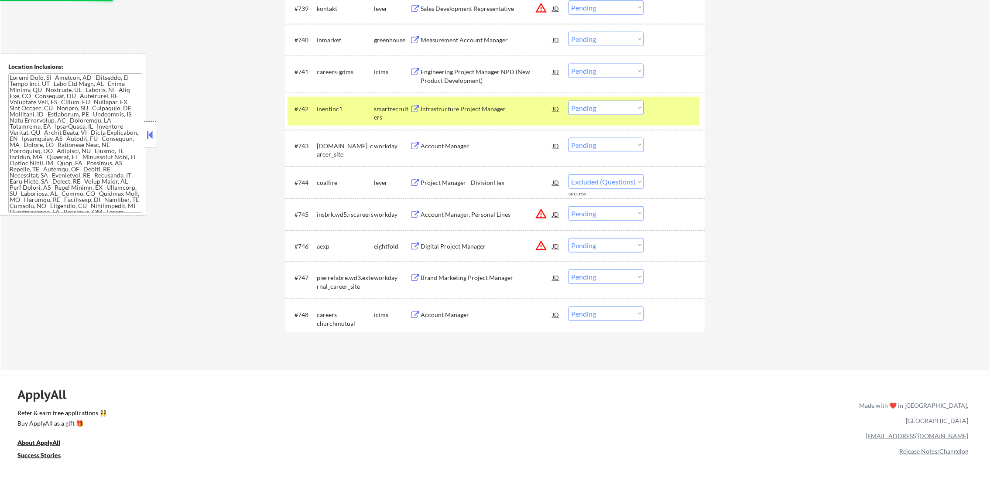
select select ""pending""
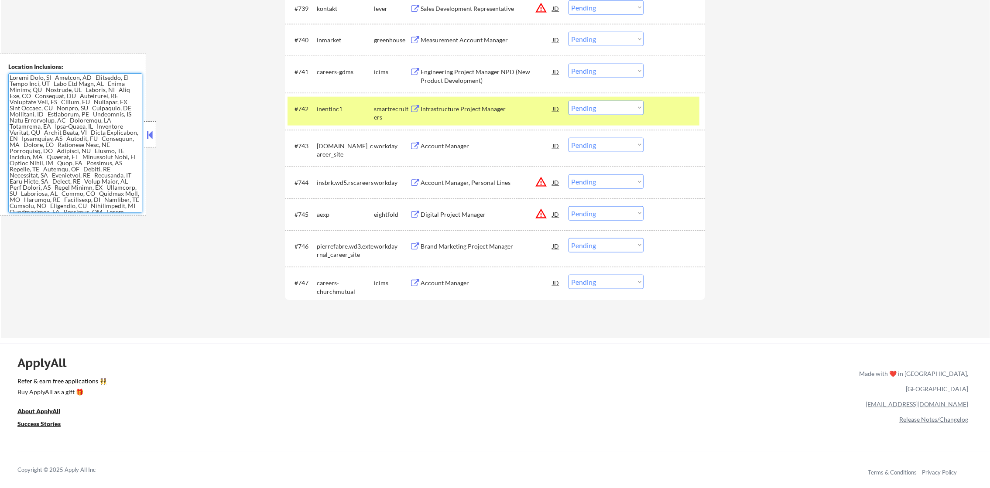
click at [574, 107] on select "Choose an option... Pending Applied Excluded (Questions) Excluded (Expired) Exc…" at bounding box center [605, 108] width 75 height 14
click at [568, 101] on select "Choose an option... Pending Applied Excluded (Questions) Excluded (Expired) Exc…" at bounding box center [605, 108] width 75 height 14
click at [353, 105] on div "inentinc1" at bounding box center [345, 109] width 57 height 9
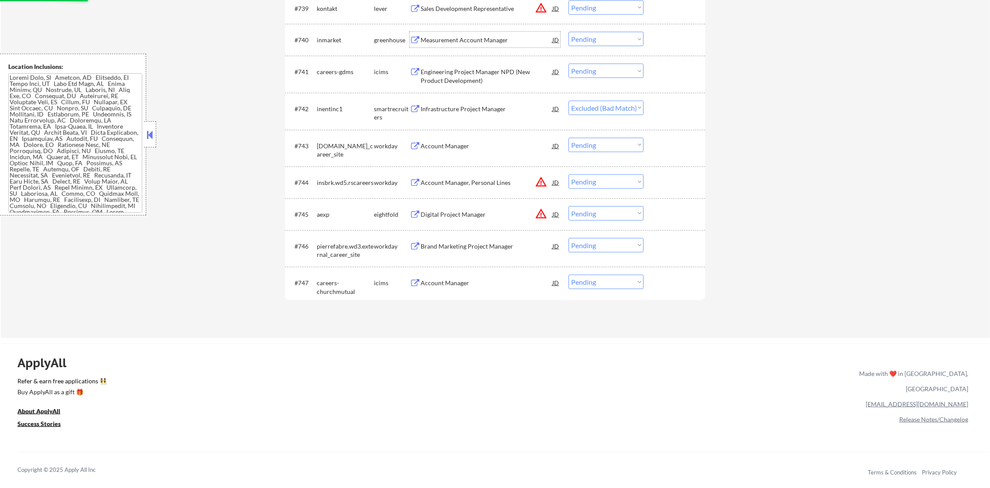
click at [515, 34] on div "Measurement Account Manager" at bounding box center [486, 40] width 132 height 16
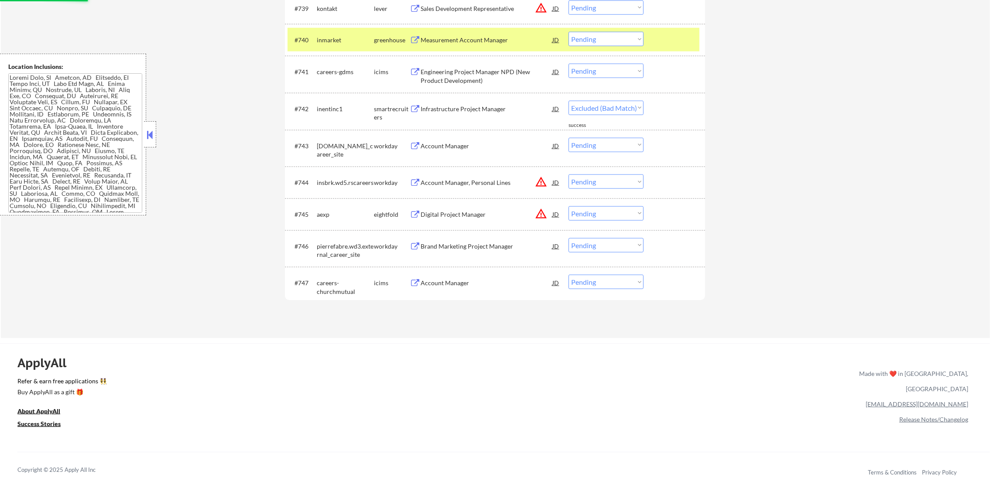
select select ""pending""
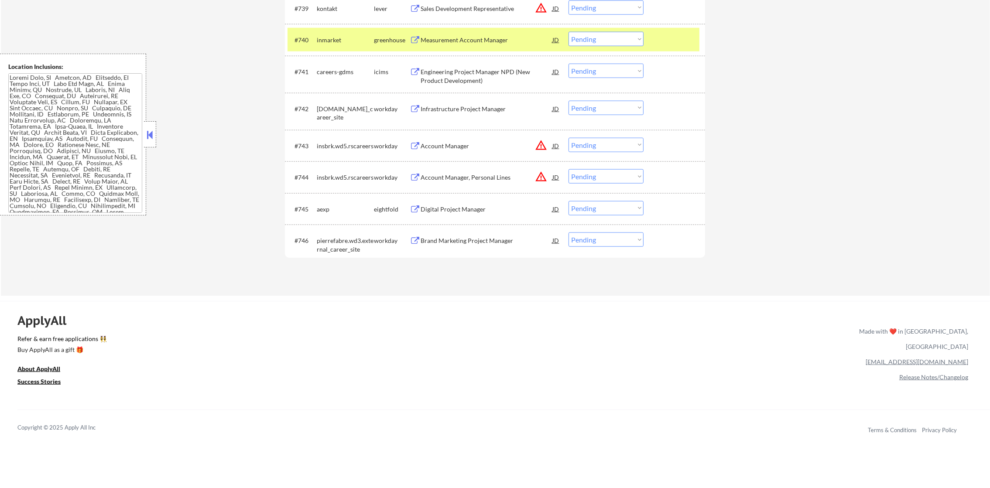
select select ""pending""
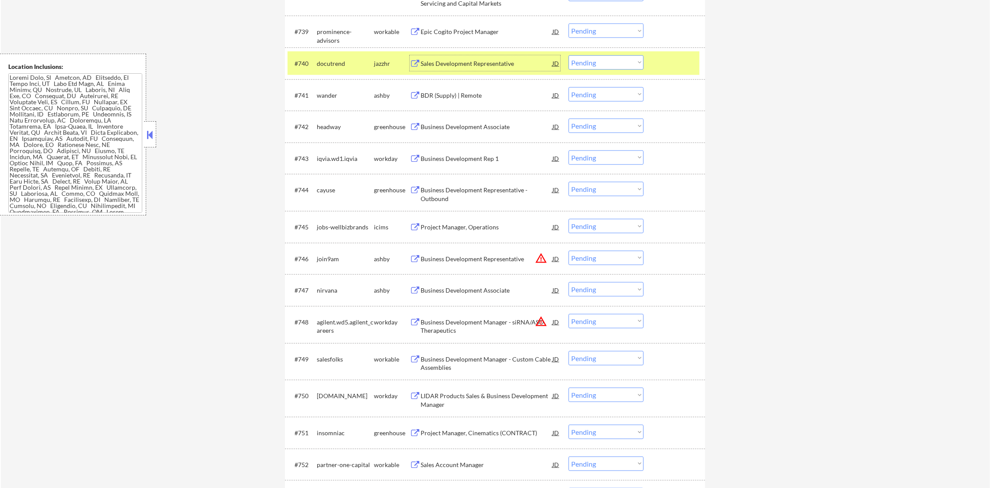
click at [606, 61] on select "Choose an option... Pending Applied Excluded (Questions) Excluded (Expired) Exc…" at bounding box center [605, 62] width 75 height 14
click at [334, 73] on div "#740 docutrend jazzhr Sales Development Representative JD Choose an option... P…" at bounding box center [493, 63] width 412 height 24
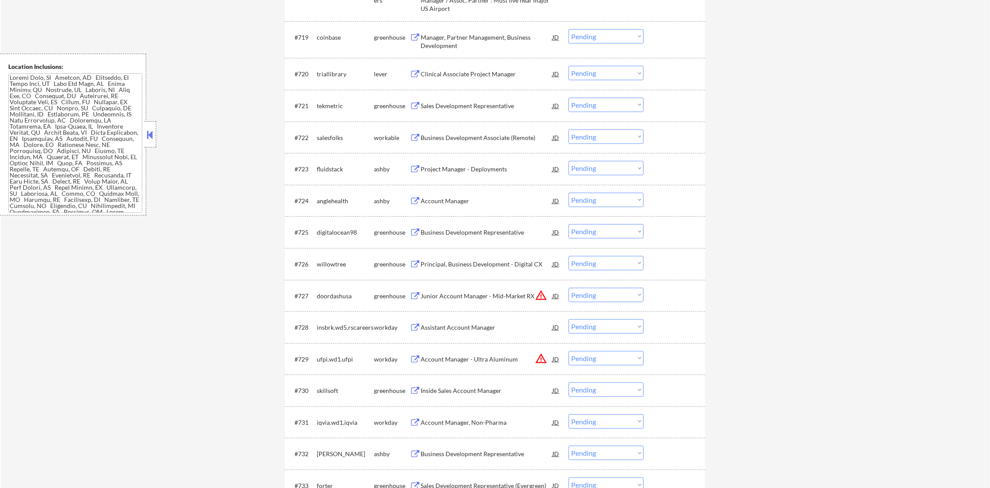
scroll to position [962, 0]
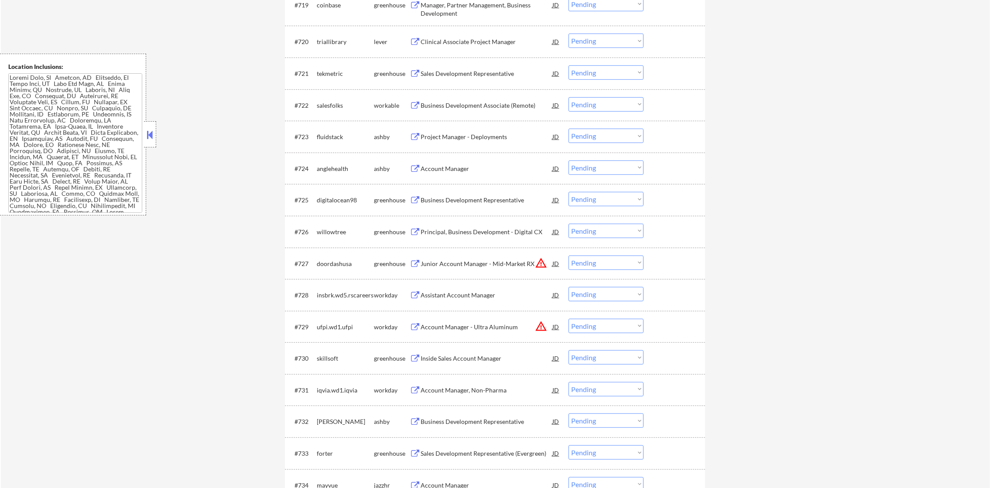
click at [469, 161] on div "Account Manager" at bounding box center [486, 169] width 132 height 16
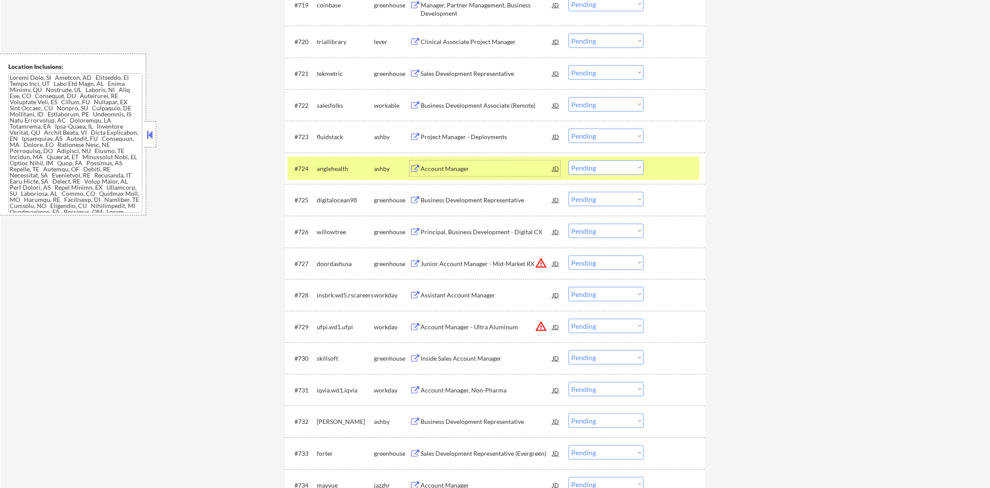
click at [583, 171] on select "Choose an option... Pending Applied Excluded (Questions) Excluded (Expired) Exc…" at bounding box center [605, 168] width 75 height 14
click at [568, 161] on select "Choose an option... Pending Applied Excluded (Questions) Excluded (Expired) Exc…" at bounding box center [605, 168] width 75 height 14
select select ""pending""
click at [356, 170] on div "digitalocean98" at bounding box center [345, 168] width 57 height 9
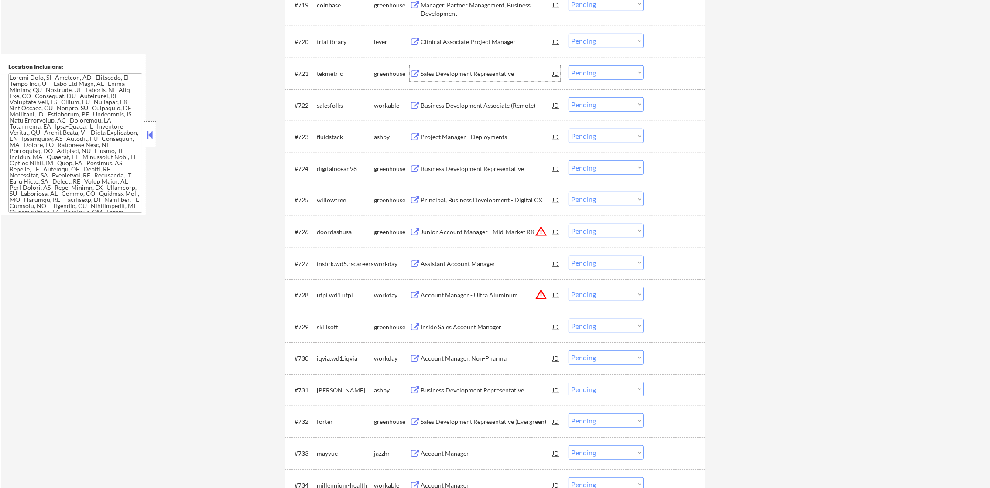
click at [475, 74] on div "Sales Development Representative" at bounding box center [486, 73] width 132 height 9
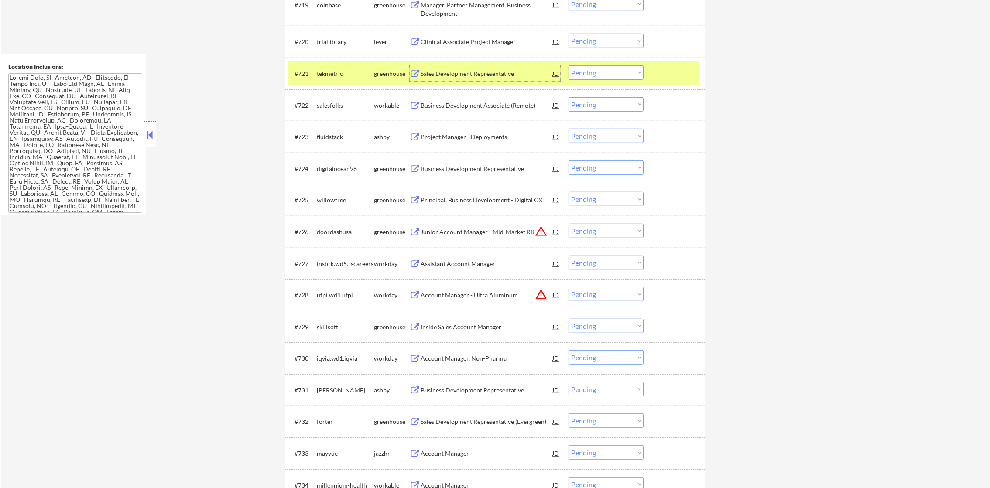
click at [595, 73] on select "Choose an option... Pending Applied Excluded (Questions) Excluded (Expired) Exc…" at bounding box center [605, 72] width 75 height 14
click at [568, 65] on select "Choose an option... Pending Applied Excluded (Questions) Excluded (Expired) Exc…" at bounding box center [605, 72] width 75 height 14
select select ""pending""
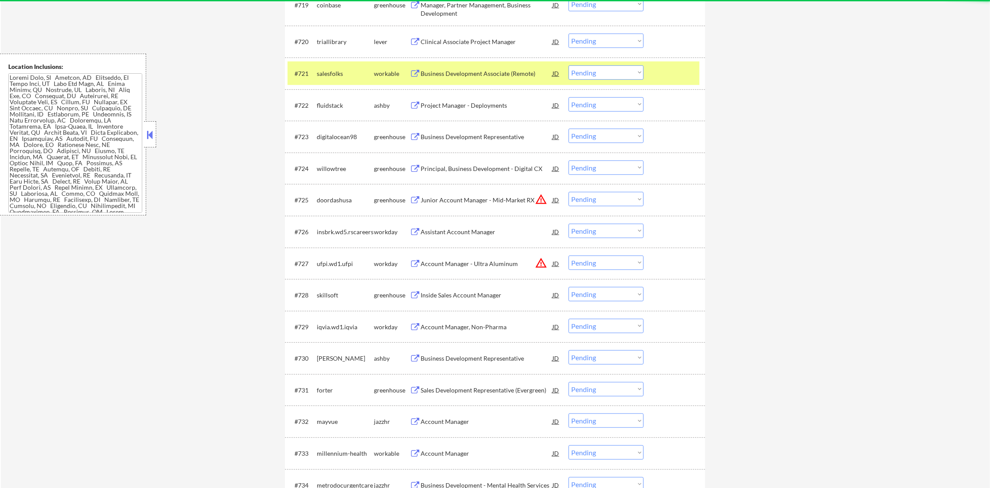
click at [304, 73] on div "#721" at bounding box center [301, 73] width 15 height 9
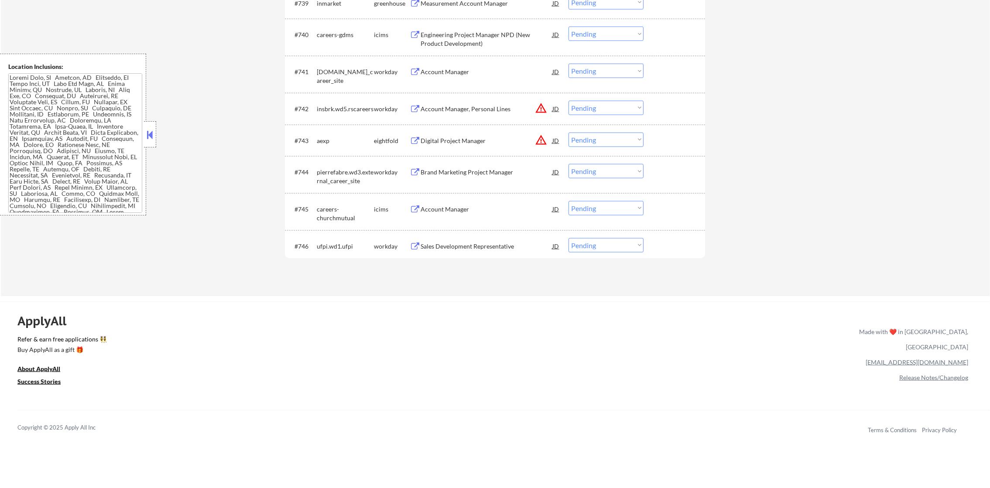
scroll to position [1601, 0]
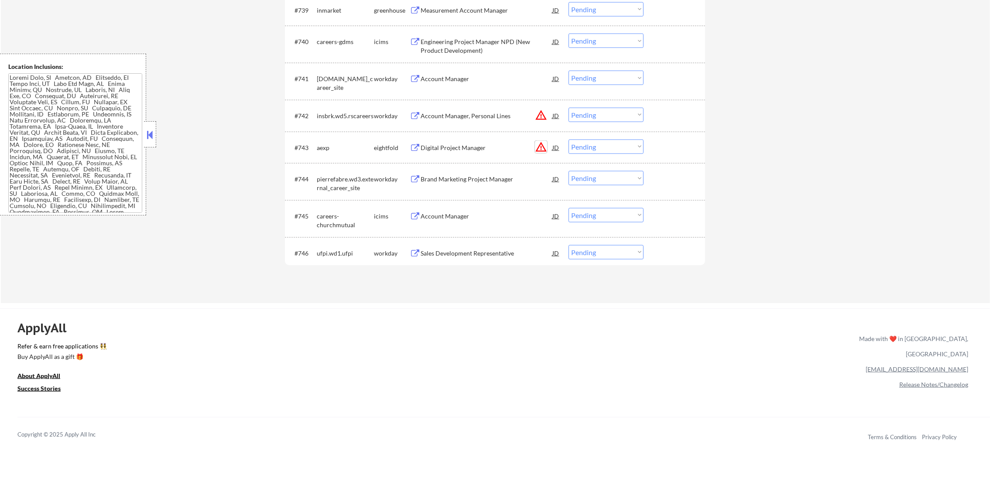
click at [544, 142] on button "warning_amber" at bounding box center [541, 147] width 12 height 12
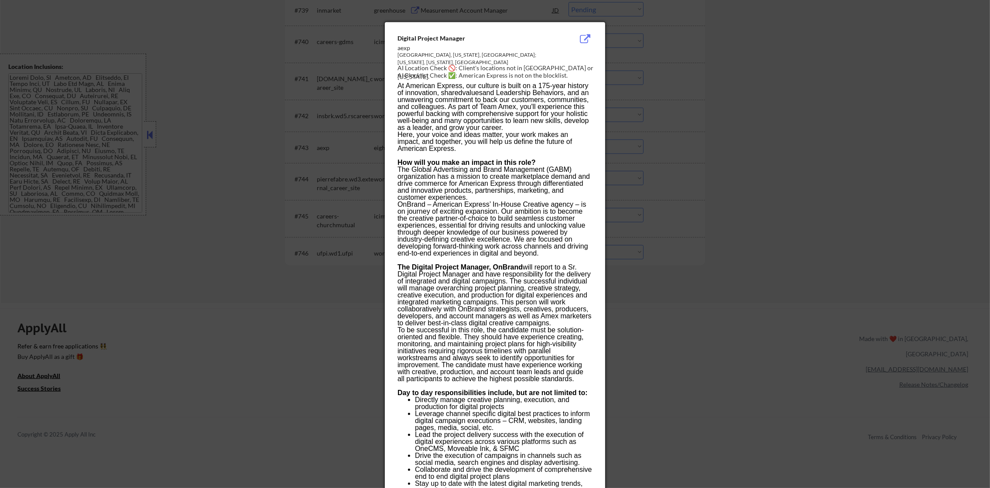
click at [698, 113] on div at bounding box center [495, 244] width 990 height 488
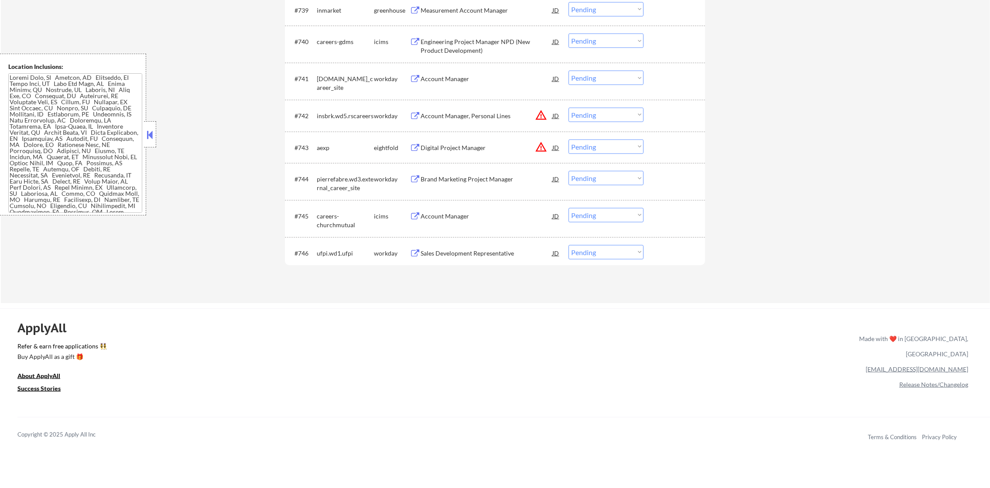
click at [538, 115] on button "warning_amber" at bounding box center [541, 115] width 12 height 12
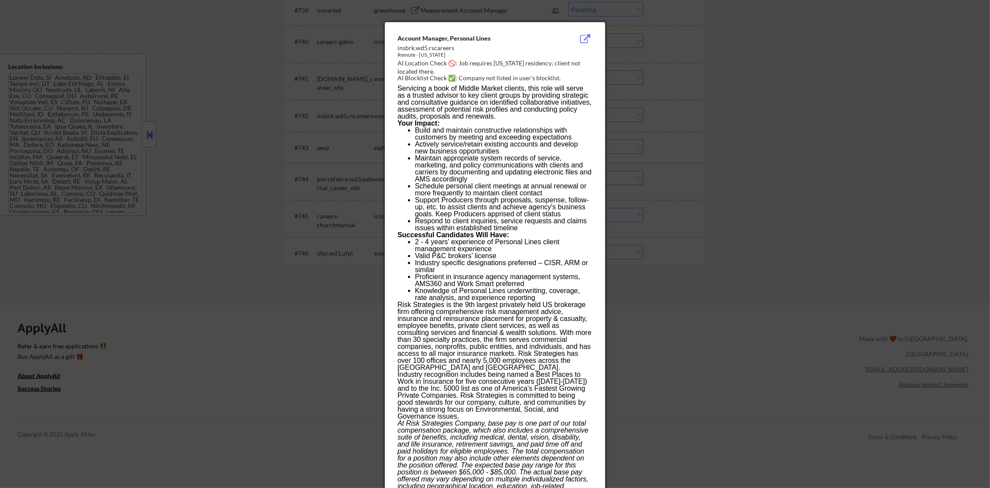
click at [636, 112] on div at bounding box center [495, 244] width 990 height 488
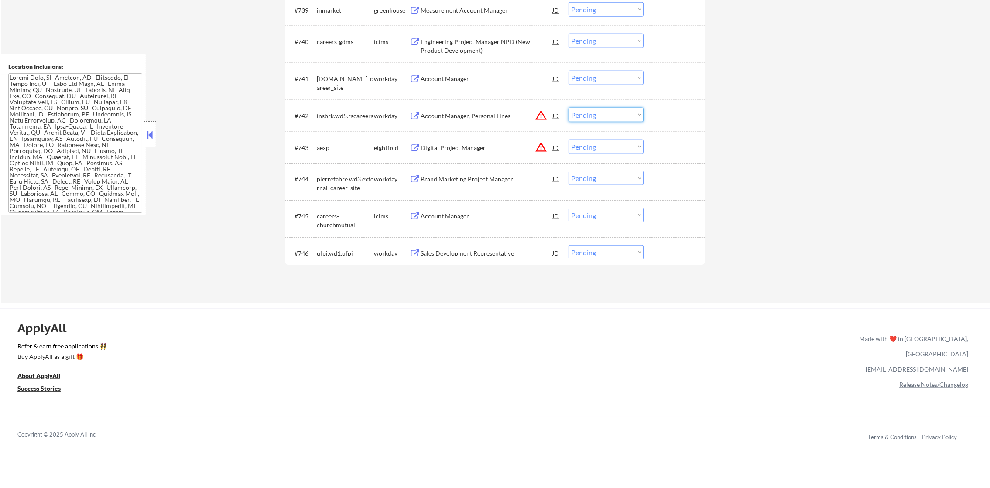
click at [613, 113] on select "Choose an option... Pending Applied Excluded (Questions) Excluded (Expired) Exc…" at bounding box center [605, 115] width 75 height 14
click at [568, 108] on select "Choose an option... Pending Applied Excluded (Questions) Excluded (Expired) Exc…" at bounding box center [605, 115] width 75 height 14
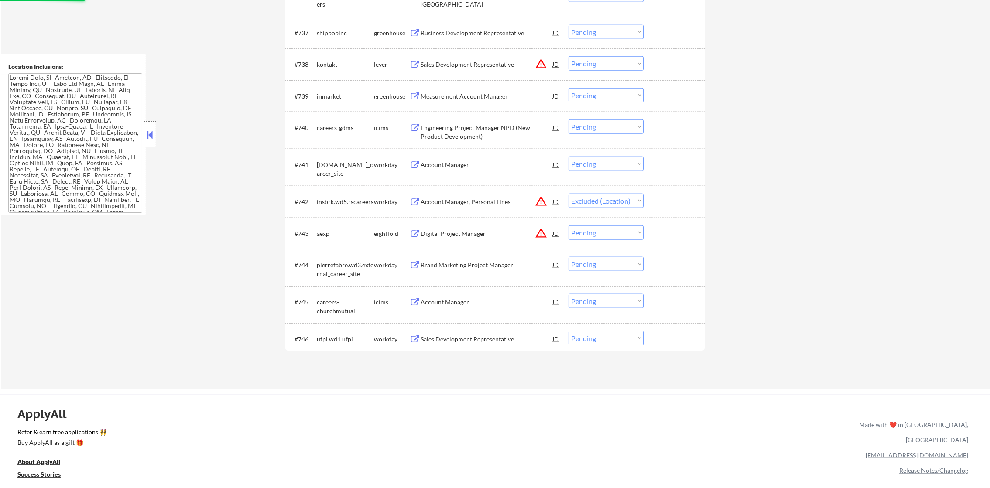
scroll to position [1514, 0]
click at [489, 97] on div "Measurement Account Manager" at bounding box center [486, 97] width 132 height 9
select select ""pending""
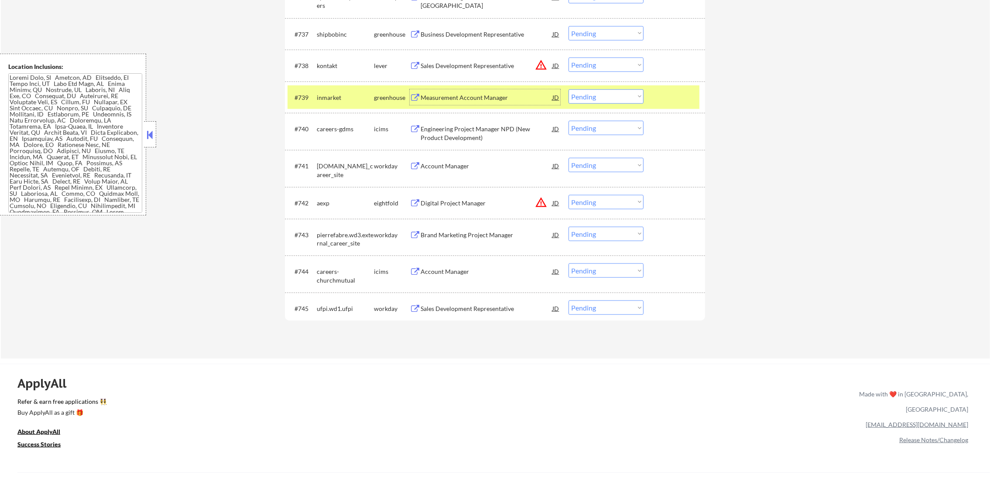
click at [586, 97] on select "Choose an option... Pending Applied Excluded (Questions) Excluded (Expired) Exc…" at bounding box center [605, 96] width 75 height 14
click at [568, 89] on select "Choose an option... Pending Applied Excluded (Questions) Excluded (Expired) Exc…" at bounding box center [605, 96] width 75 height 14
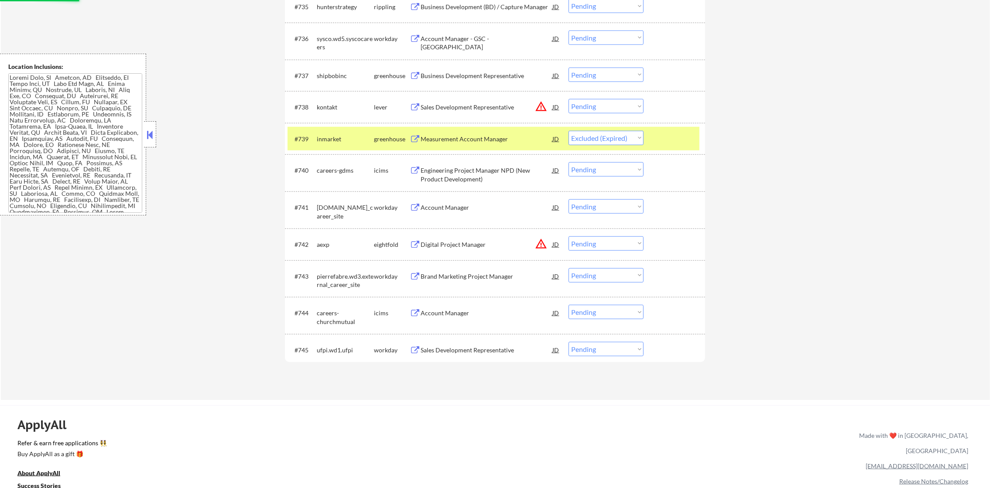
scroll to position [1470, 0]
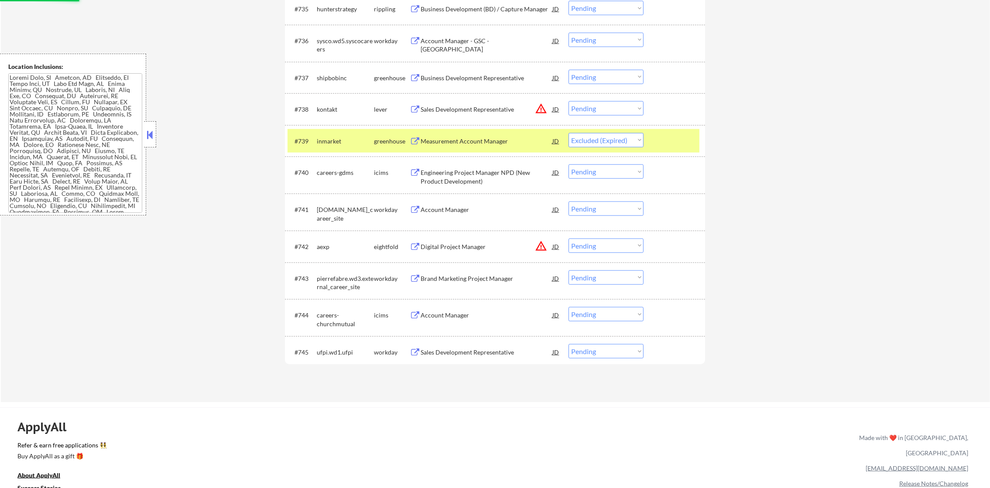
click at [326, 138] on div "inmarket" at bounding box center [345, 141] width 57 height 9
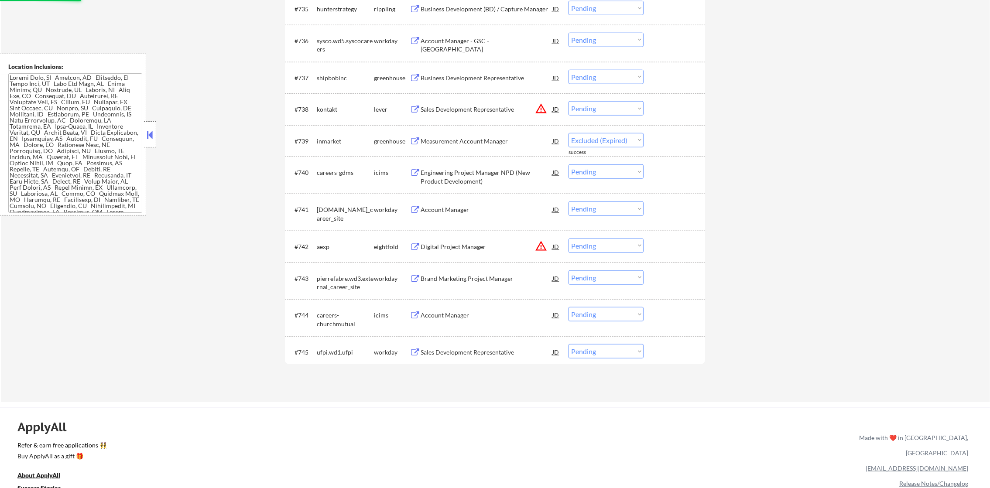
click at [539, 109] on button "warning_amber" at bounding box center [541, 109] width 12 height 12
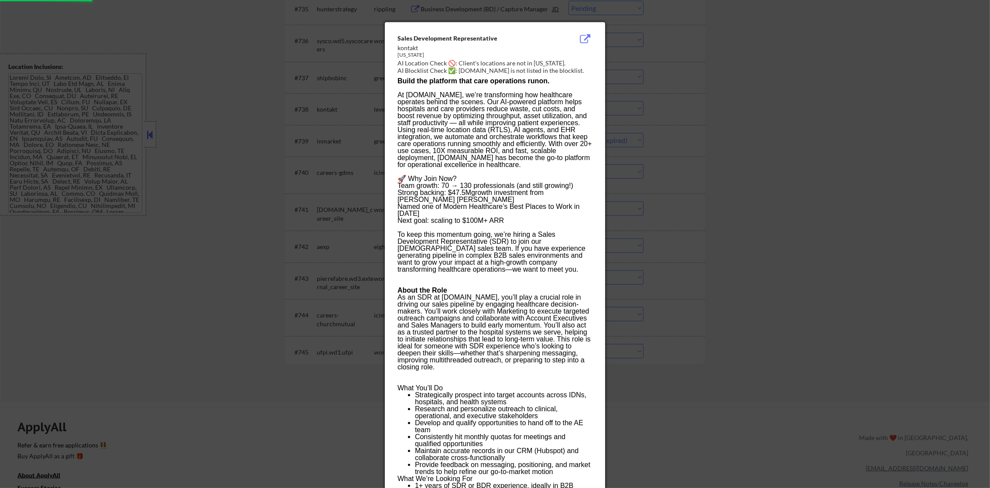
select select ""pending""
click at [671, 84] on div at bounding box center [495, 244] width 990 height 488
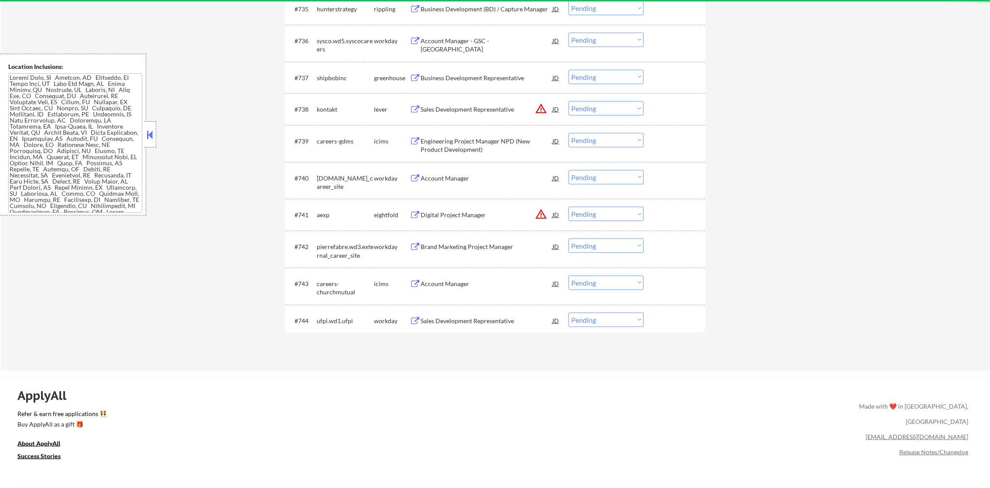
click at [607, 105] on select "Choose an option... Pending Applied Excluded (Questions) Excluded (Expired) Exc…" at bounding box center [605, 108] width 75 height 14
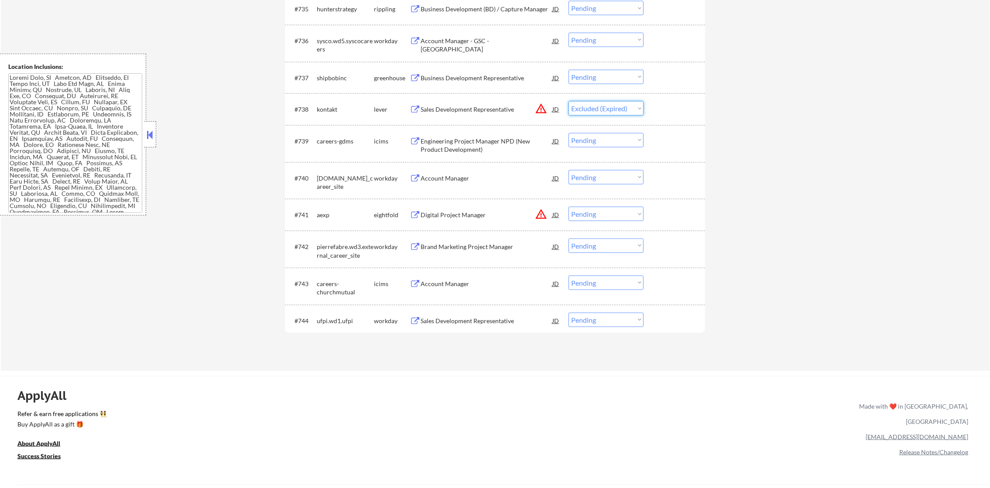
click at [568, 101] on select "Choose an option... Pending Applied Excluded (Questions) Excluded (Expired) Exc…" at bounding box center [605, 108] width 75 height 14
click at [598, 184] on select "Choose an option... Pending Applied Excluded (Questions) Excluded (Expired) Exc…" at bounding box center [605, 177] width 75 height 14
click at [326, 110] on div "kontakt" at bounding box center [345, 109] width 57 height 9
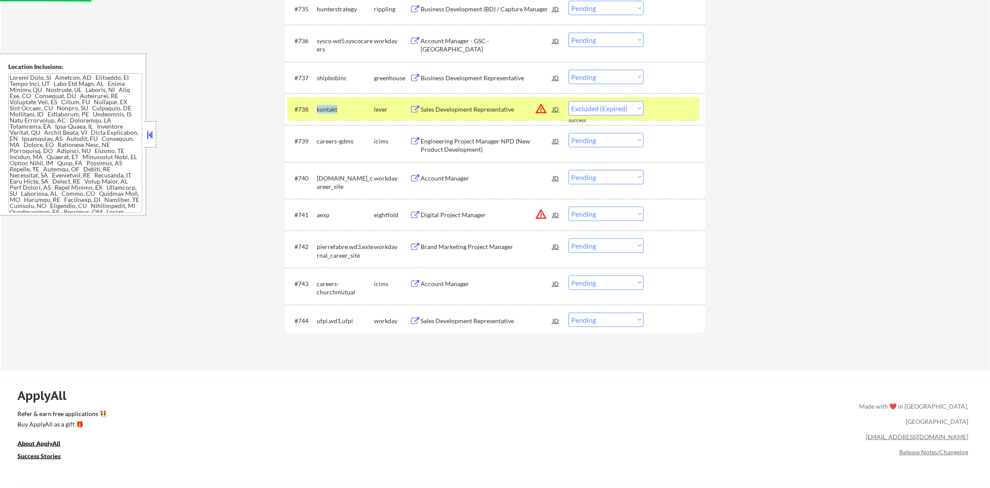
click at [326, 110] on div "kontakt" at bounding box center [345, 109] width 57 height 9
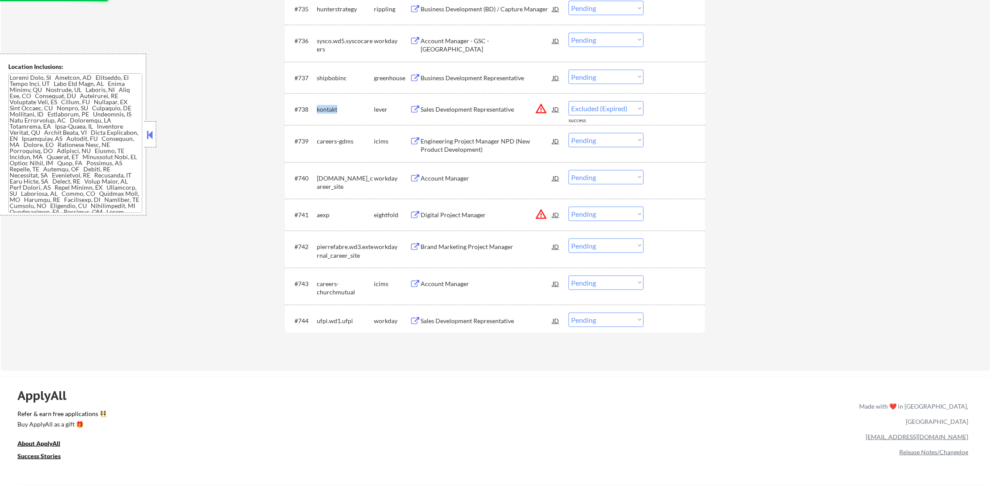
select select ""pending""
click at [465, 72] on div "Business Development Representative" at bounding box center [486, 78] width 132 height 16
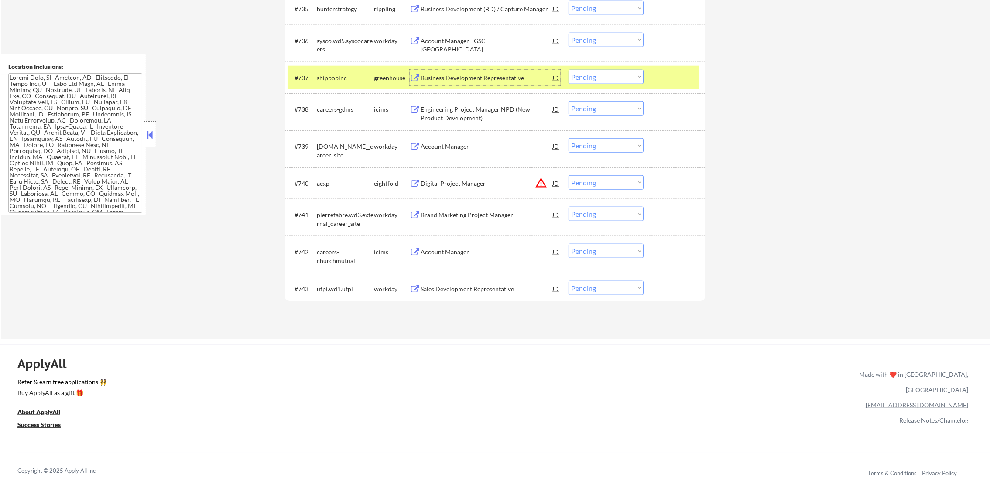
scroll to position [1514, 0]
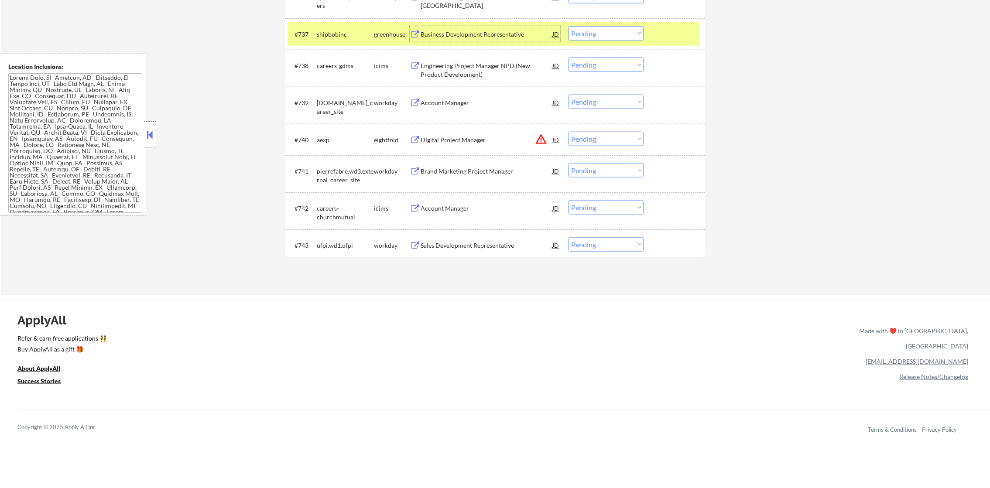
click at [596, 38] on select "Choose an option... Pending Applied Excluded (Questions) Excluded (Expired) Exc…" at bounding box center [605, 33] width 75 height 14
click at [568, 26] on select "Choose an option... Pending Applied Excluded (Questions) Excluded (Expired) Exc…" at bounding box center [605, 33] width 75 height 14
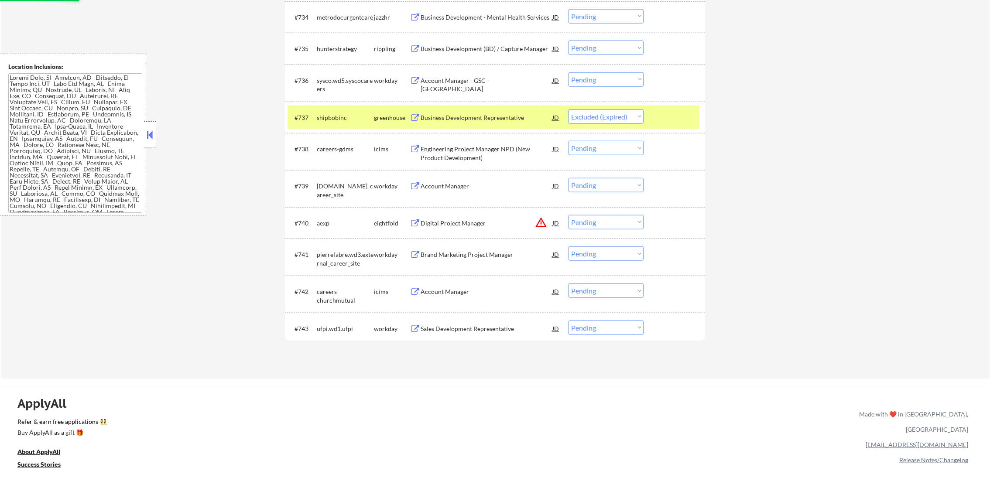
scroll to position [1427, 0]
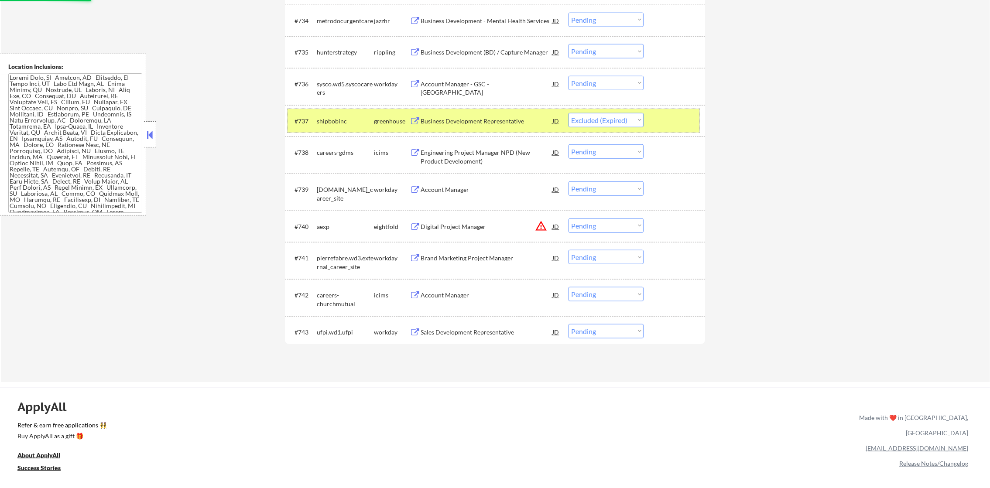
click at [339, 117] on div "shipbobinc" at bounding box center [345, 121] width 57 height 9
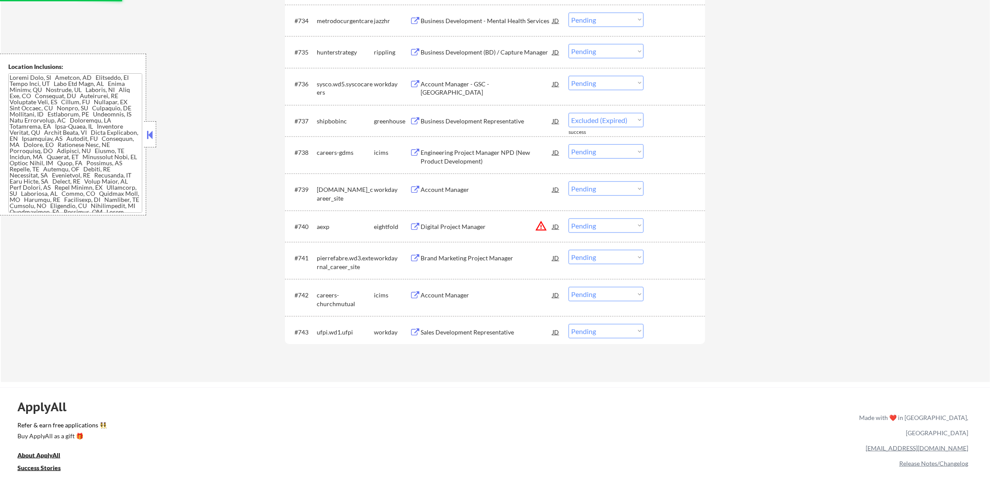
select select ""pending""
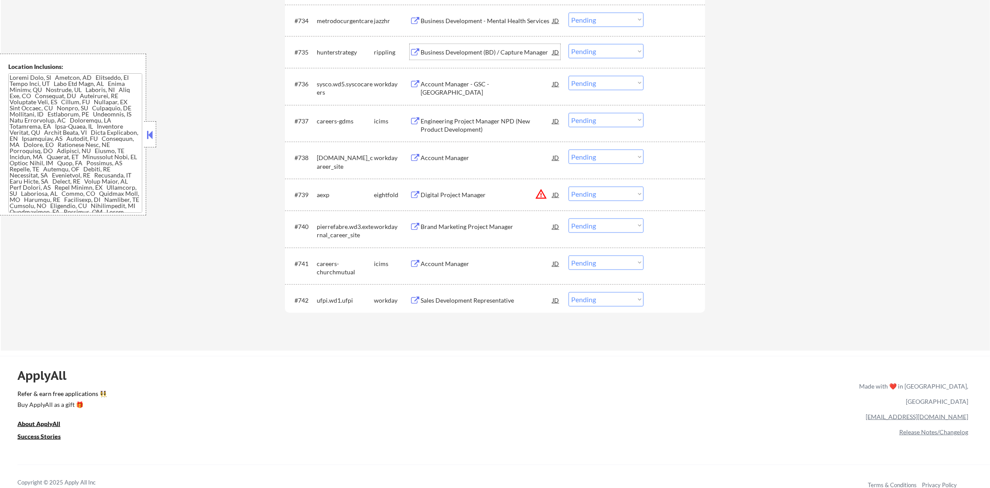
click at [451, 50] on div "Business Development (BD) / Capture Manager" at bounding box center [486, 52] width 132 height 9
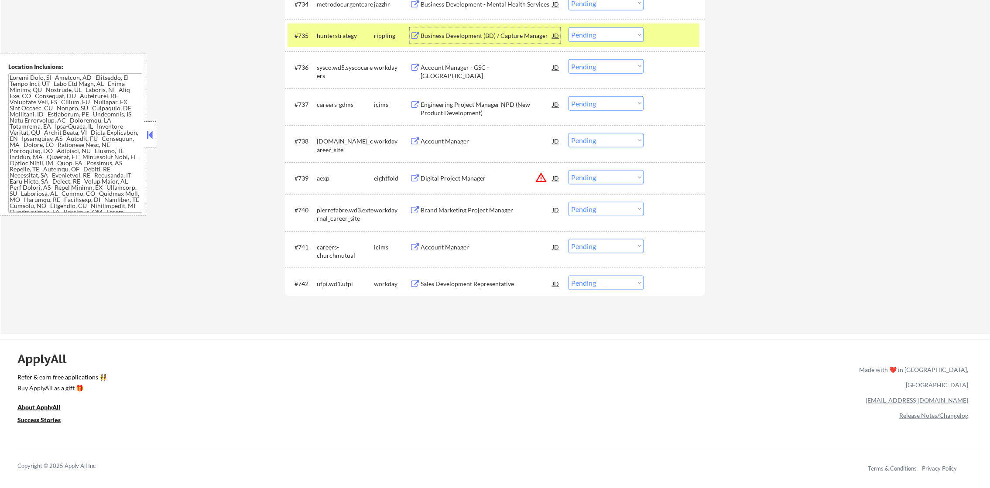
scroll to position [1448, 0]
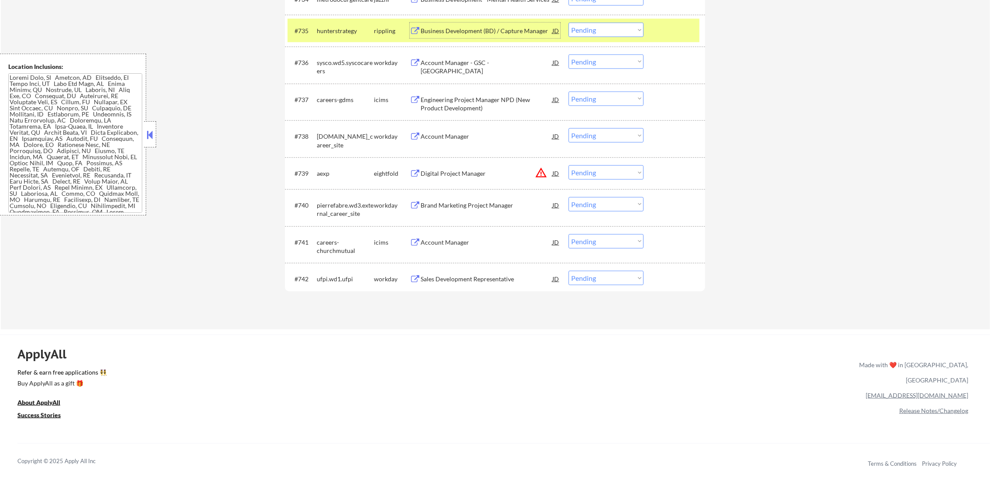
click at [597, 26] on select "Choose an option... Pending Applied Excluded (Questions) Excluded (Expired) Exc…" at bounding box center [605, 30] width 75 height 14
click at [568, 23] on select "Choose an option... Pending Applied Excluded (Questions) Excluded (Expired) Exc…" at bounding box center [605, 30] width 75 height 14
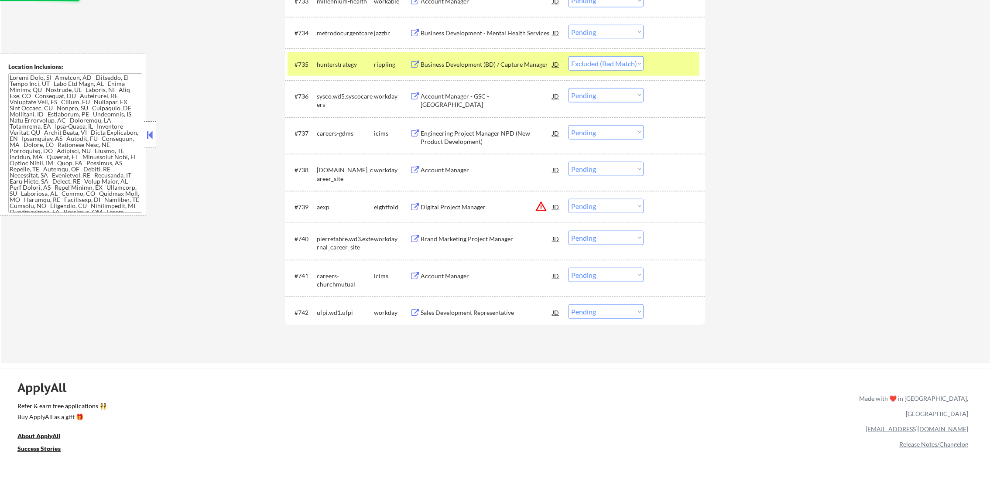
scroll to position [1339, 0]
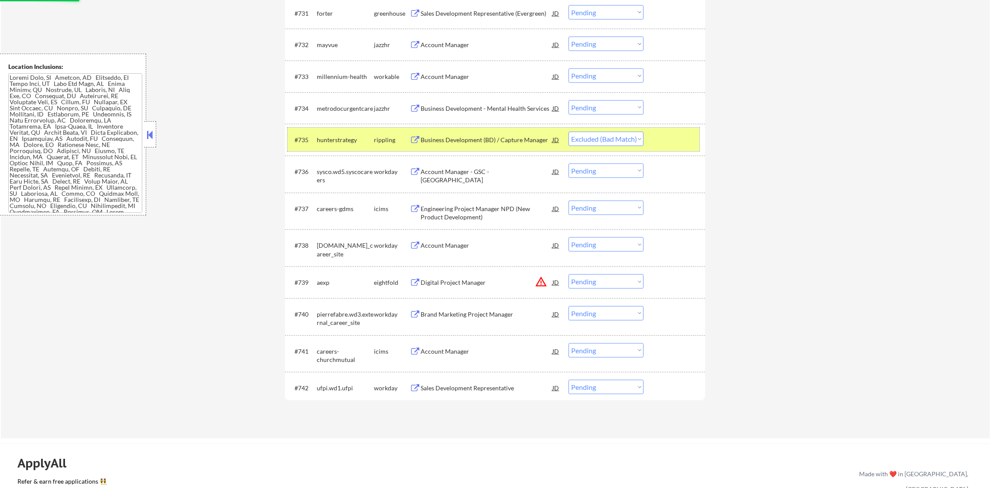
click at [334, 141] on div "hunterstrategy" at bounding box center [345, 140] width 57 height 9
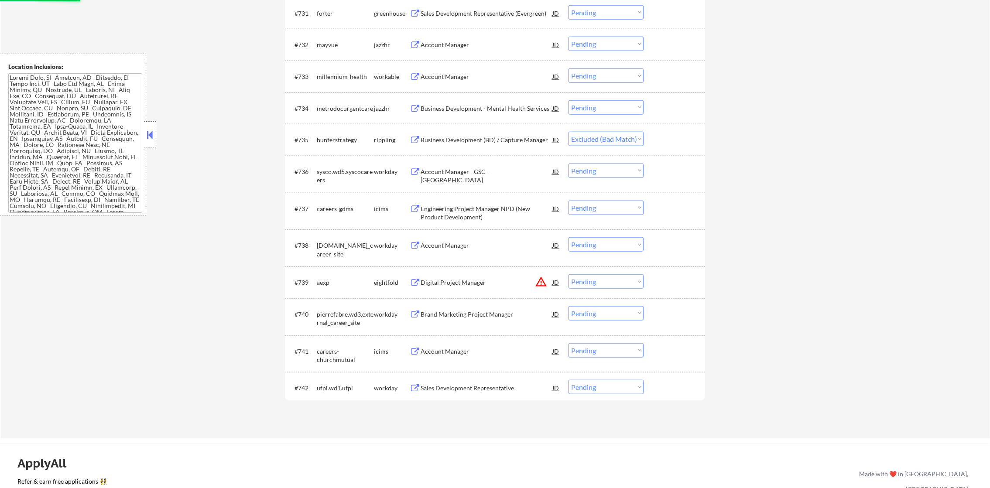
click at [512, 108] on div "Business Development - Mental Health Services" at bounding box center [486, 108] width 132 height 9
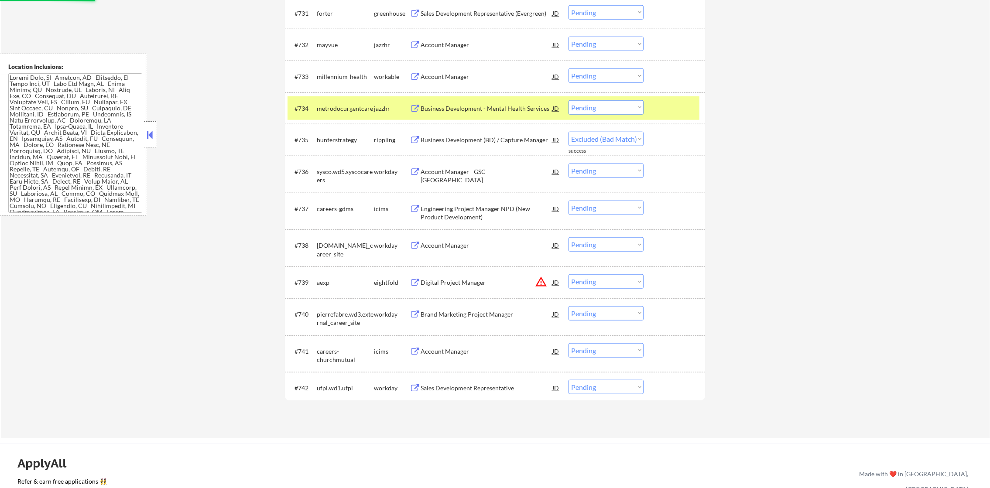
select select ""pending""
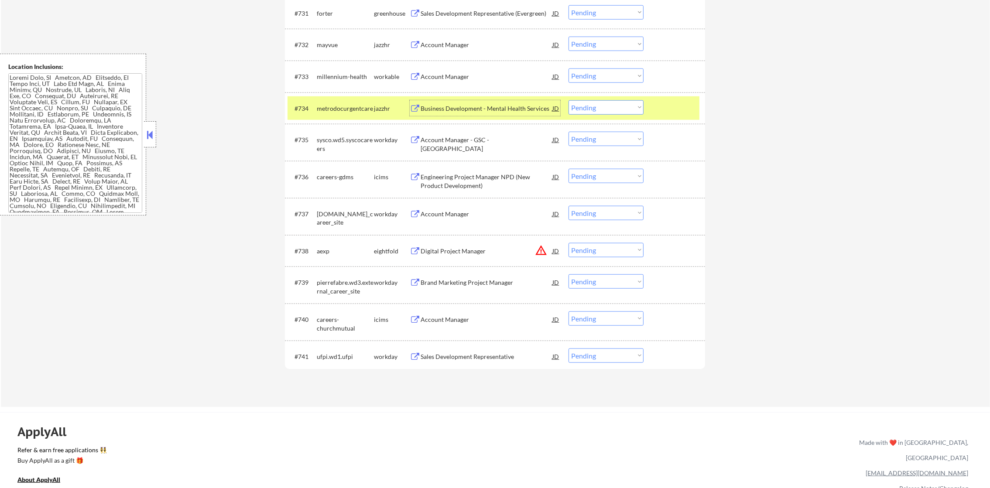
click at [608, 108] on select "Choose an option... Pending Applied Excluded (Questions) Excluded (Expired) Exc…" at bounding box center [605, 107] width 75 height 14
click at [568, 100] on select "Choose an option... Pending Applied Excluded (Questions) Excluded (Expired) Exc…" at bounding box center [605, 107] width 75 height 14
click at [311, 116] on div "#734 metrodocurgentcare jazzhr Business Development - Mental Health Services JD…" at bounding box center [493, 108] width 412 height 24
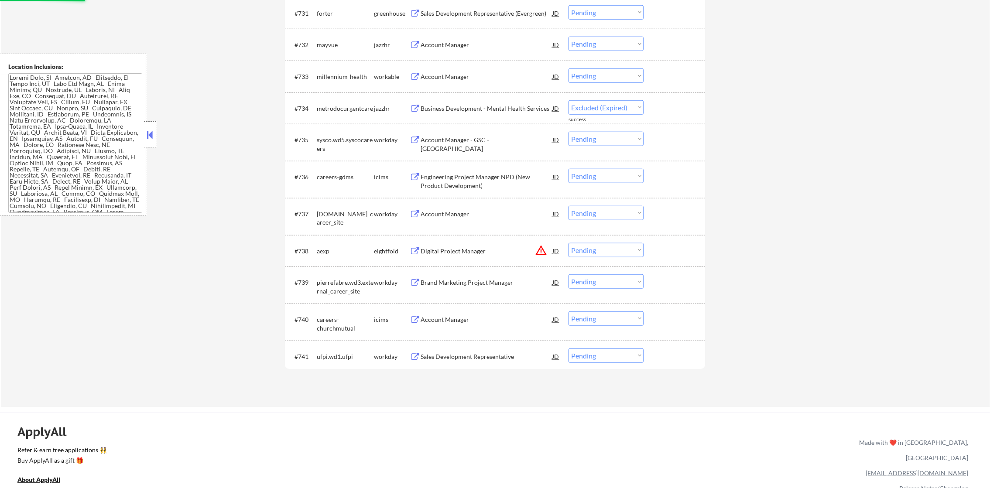
click at [506, 81] on div "Account Manager" at bounding box center [486, 76] width 132 height 16
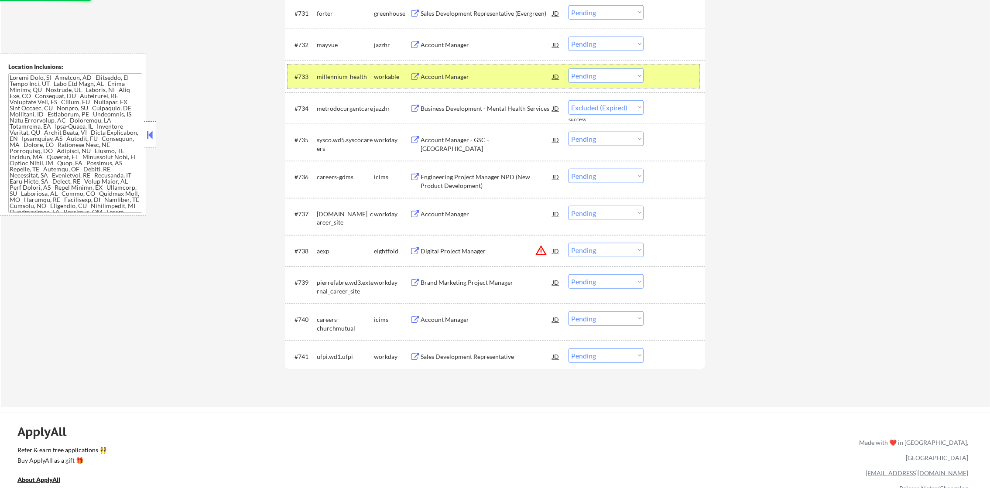
click at [352, 70] on div "millennium-health" at bounding box center [345, 76] width 57 height 16
select select ""pending""
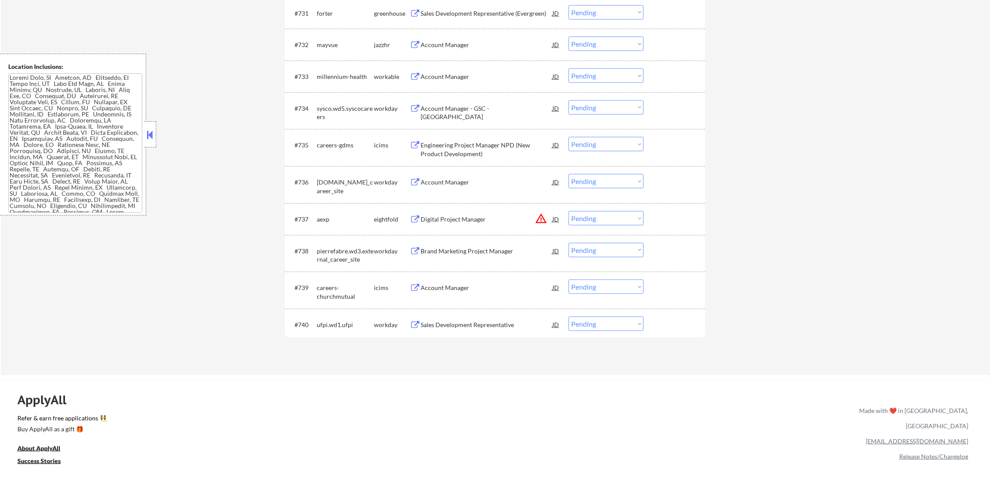
click at [345, 82] on div "millennium-health" at bounding box center [345, 76] width 57 height 16
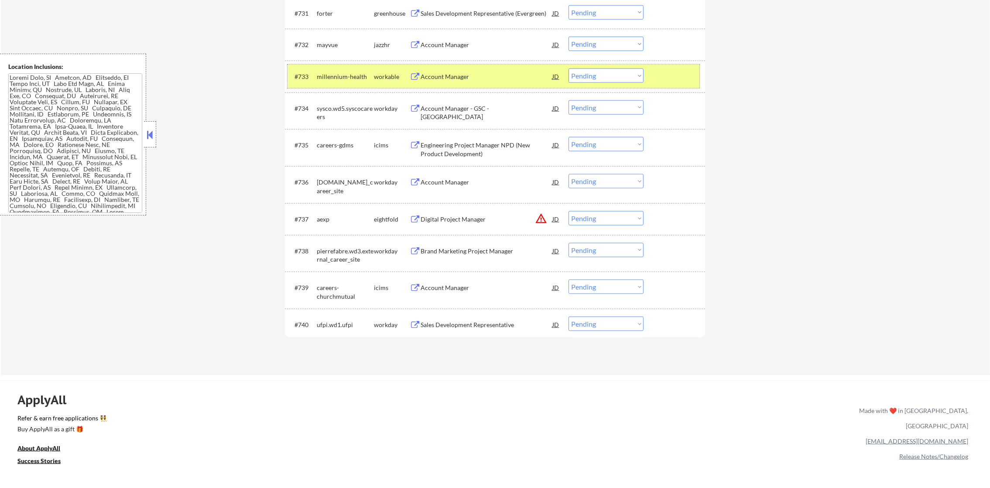
click at [574, 67] on div "#733 millennium-health workable Account Manager JD Choose an option... Pending …" at bounding box center [493, 77] width 412 height 24
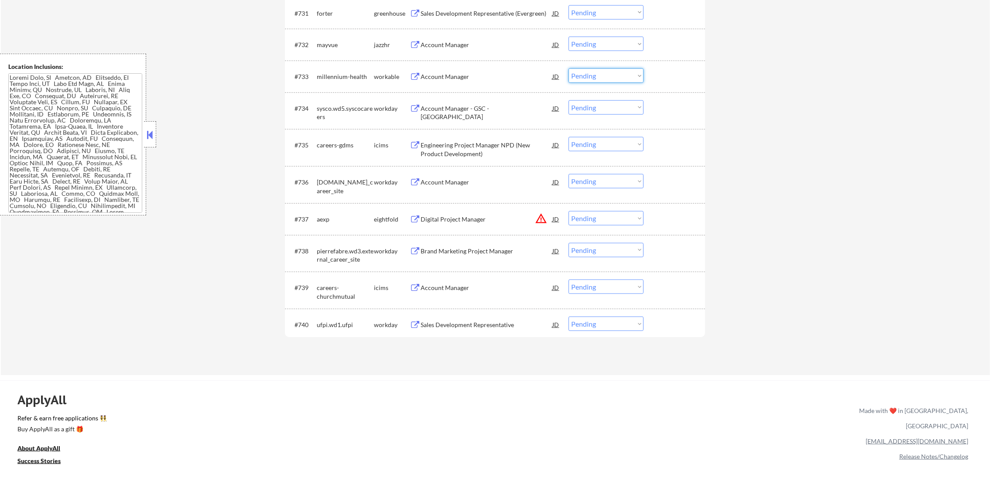
drag, startPoint x: 586, startPoint y: 77, endPoint x: 586, endPoint y: 84, distance: 7.4
click at [586, 77] on select "Choose an option... Pending Applied Excluded (Questions) Excluded (Expired) Exc…" at bounding box center [605, 75] width 75 height 14
click at [568, 68] on select "Choose an option... Pending Applied Excluded (Questions) Excluded (Expired) Exc…" at bounding box center [605, 75] width 75 height 14
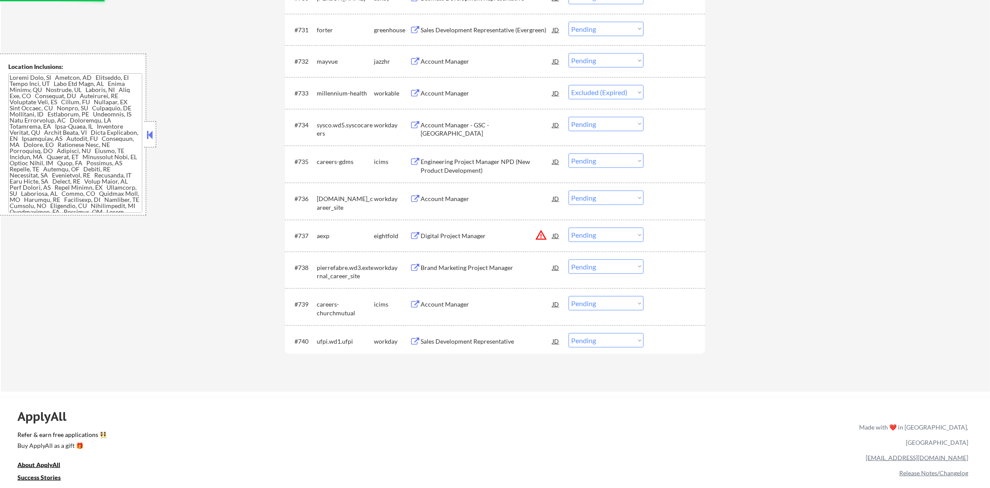
scroll to position [1317, 0]
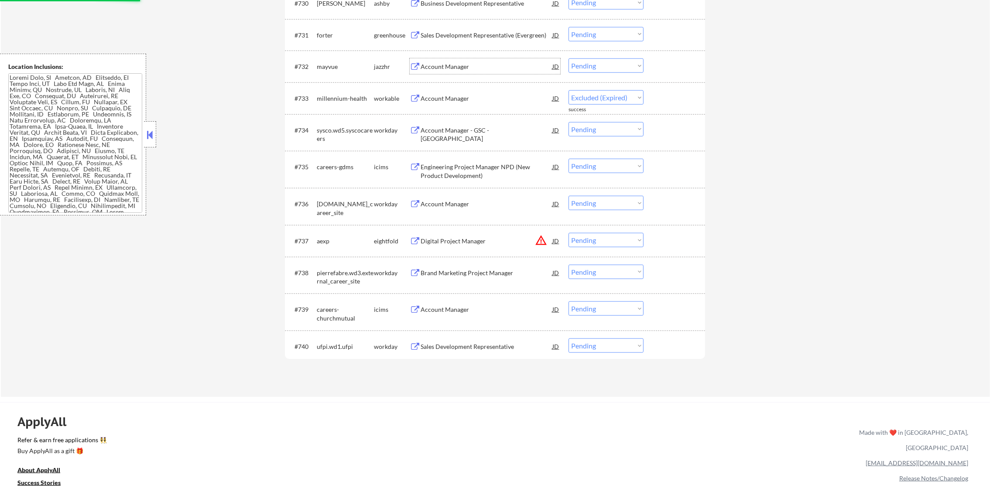
click at [470, 65] on div "Account Manager" at bounding box center [486, 66] width 132 height 9
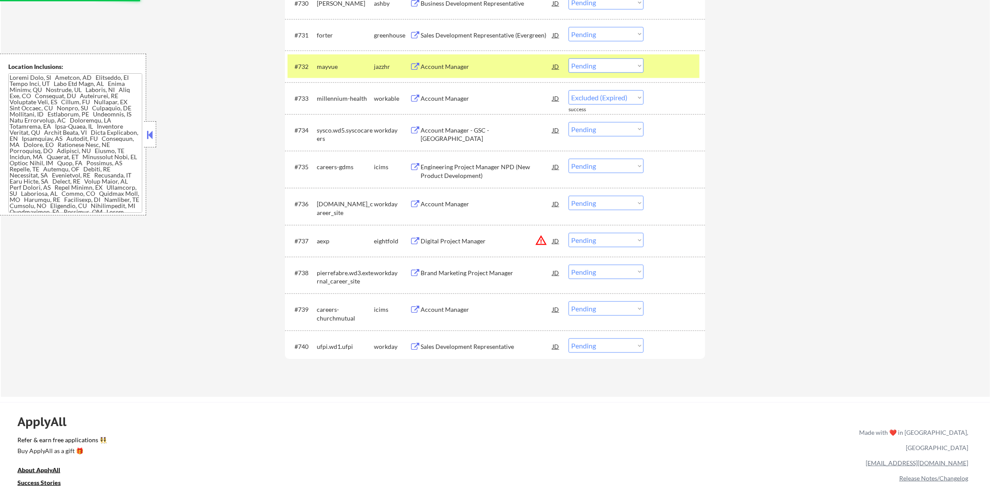
select select ""pending""
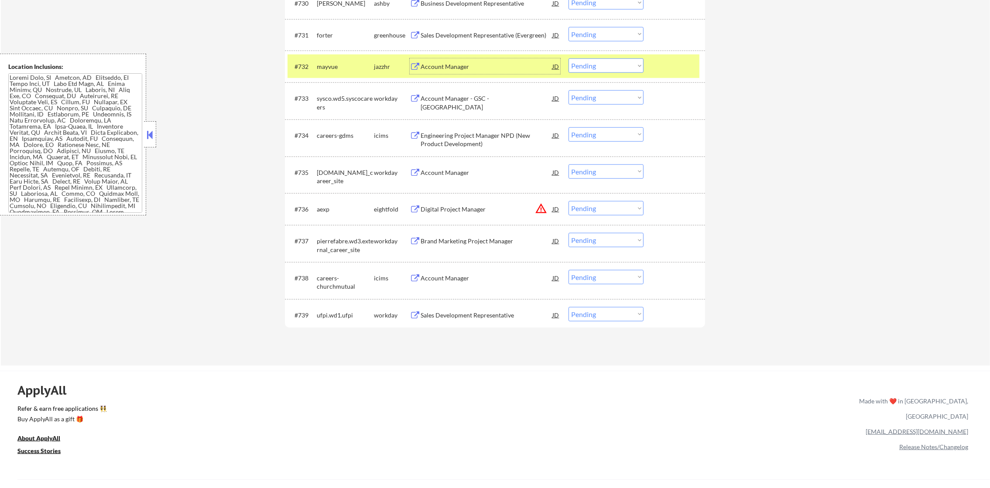
click at [575, 61] on select "Choose an option... Pending Applied Excluded (Questions) Excluded (Expired) Exc…" at bounding box center [605, 65] width 75 height 14
click at [568, 58] on select "Choose an option... Pending Applied Excluded (Questions) Excluded (Expired) Exc…" at bounding box center [605, 65] width 75 height 14
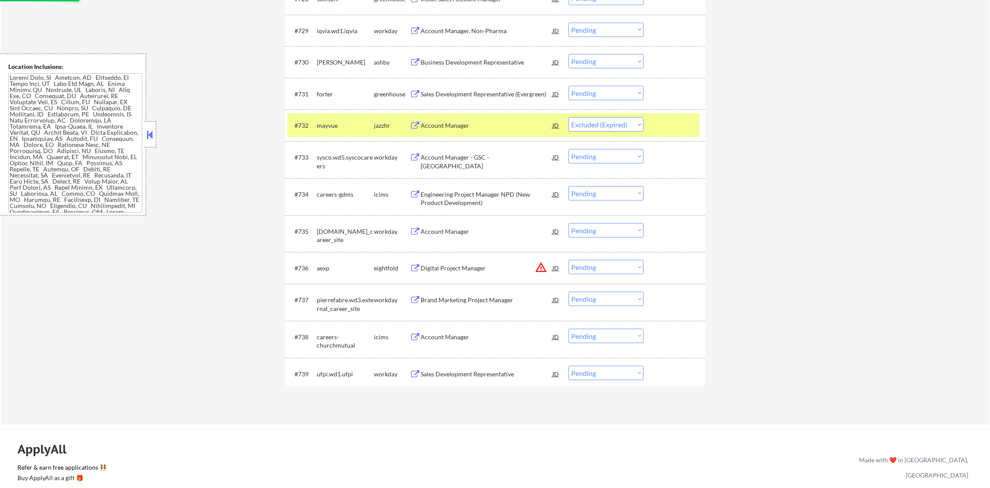
scroll to position [1252, 0]
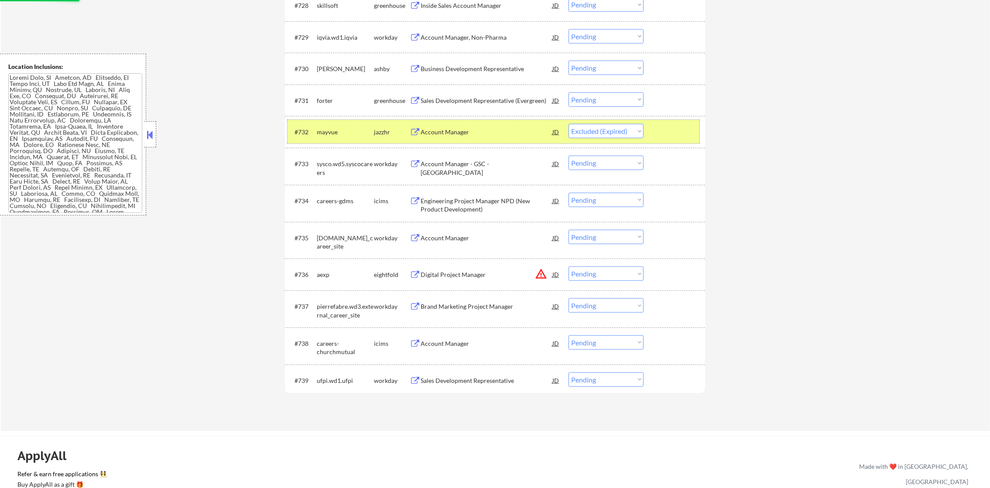
click at [325, 130] on div "mayvue" at bounding box center [345, 132] width 57 height 9
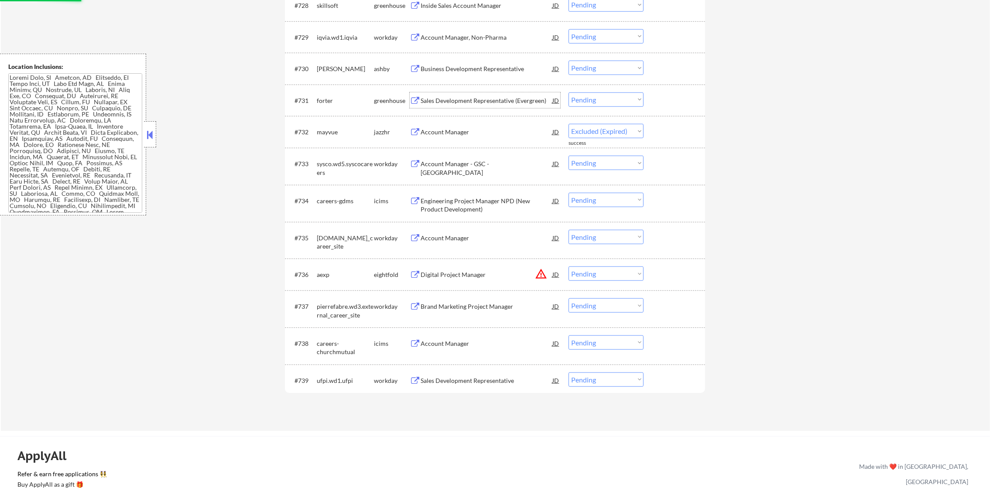
click at [460, 104] on div "Sales Development Representative (Evergreen)" at bounding box center [486, 100] width 132 height 9
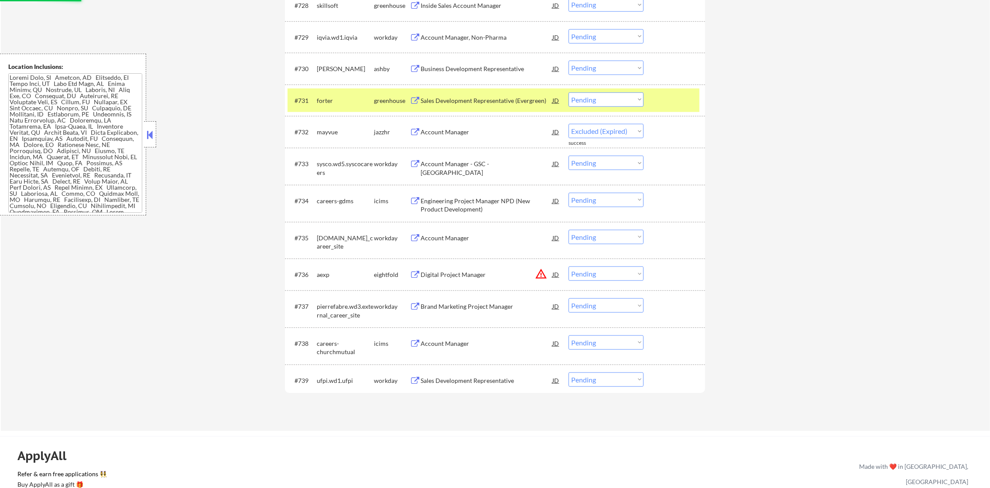
select select ""pending""
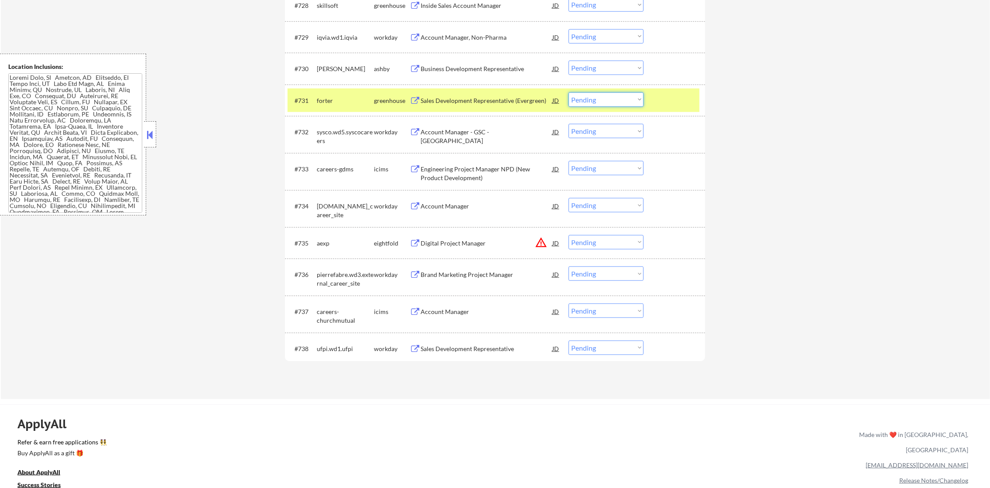
drag, startPoint x: 582, startPoint y: 99, endPoint x: 583, endPoint y: 107, distance: 8.0
click at [582, 99] on select "Choose an option... Pending Applied Excluded (Questions) Excluded (Expired) Exc…" at bounding box center [605, 99] width 75 height 14
click at [568, 92] on select "Choose an option... Pending Applied Excluded (Questions) Excluded (Expired) Exc…" at bounding box center [605, 99] width 75 height 14
click at [339, 113] on div "#731 forter greenhouse Sales Development Representative (Evergreen) JD warning_…" at bounding box center [495, 101] width 420 height 32
click at [337, 102] on div "forter" at bounding box center [345, 100] width 57 height 9
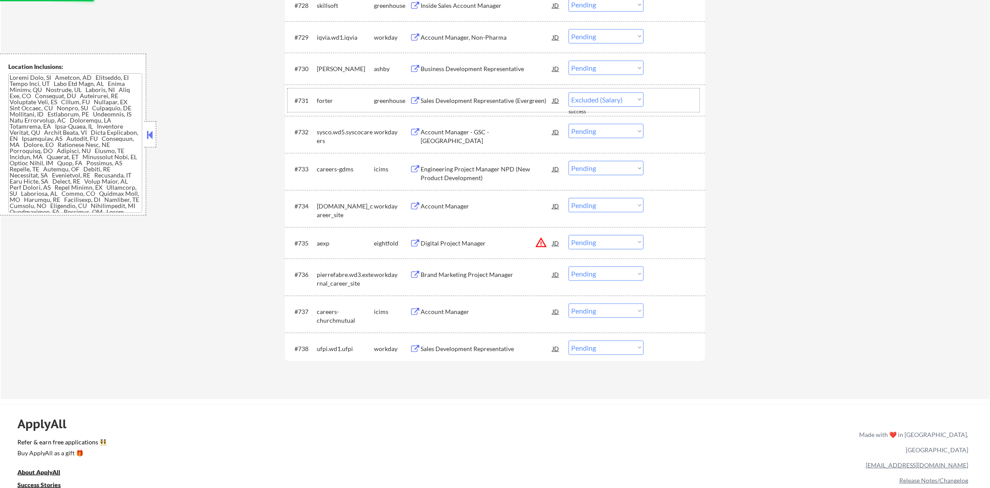
select select ""pending""
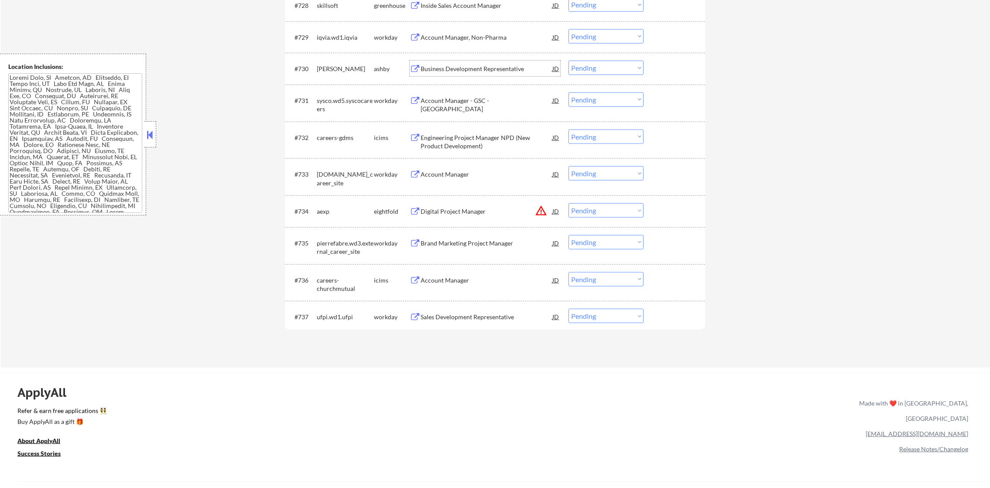
click at [499, 65] on div "Business Development Representative" at bounding box center [486, 69] width 132 height 9
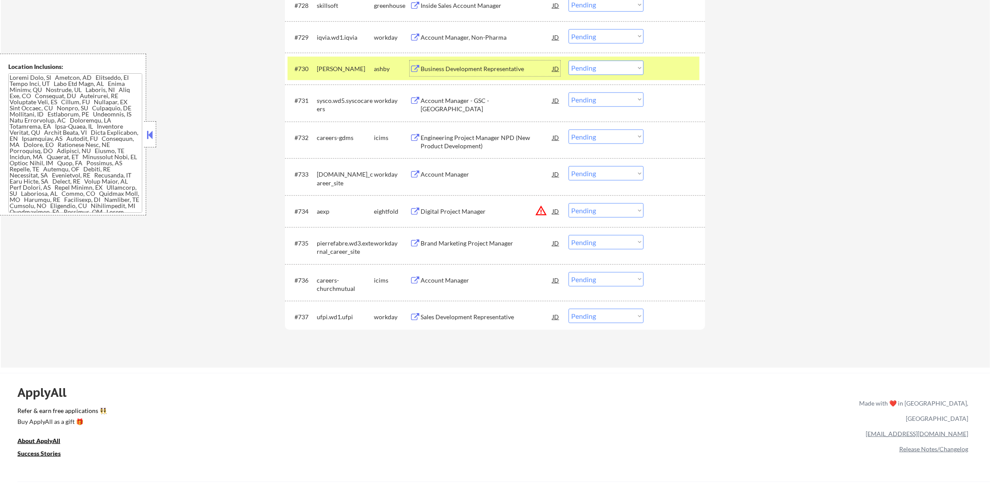
click at [578, 72] on select "Choose an option... Pending Applied Excluded (Questions) Excluded (Expired) Exc…" at bounding box center [605, 68] width 75 height 14
click at [568, 61] on select "Choose an option... Pending Applied Excluded (Questions) Excluded (Expired) Exc…" at bounding box center [605, 68] width 75 height 14
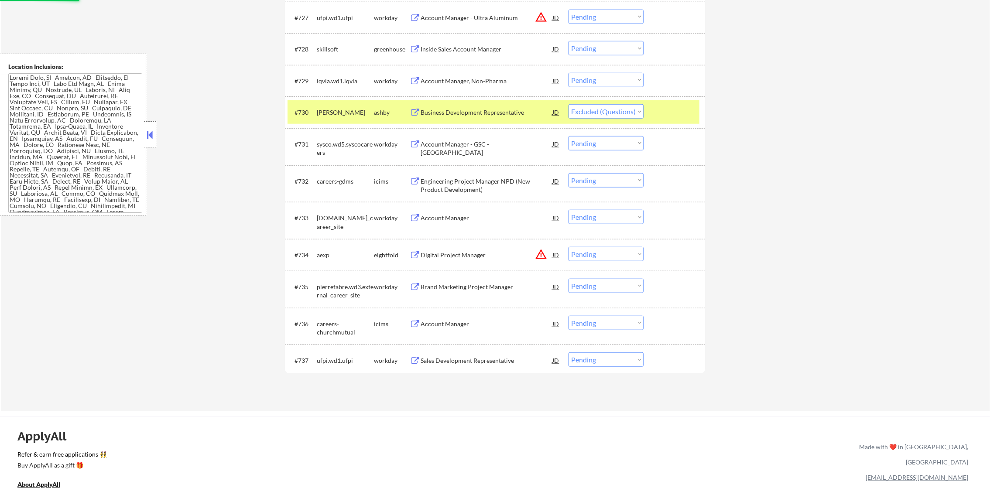
click at [309, 108] on div "#730" at bounding box center [301, 112] width 15 height 9
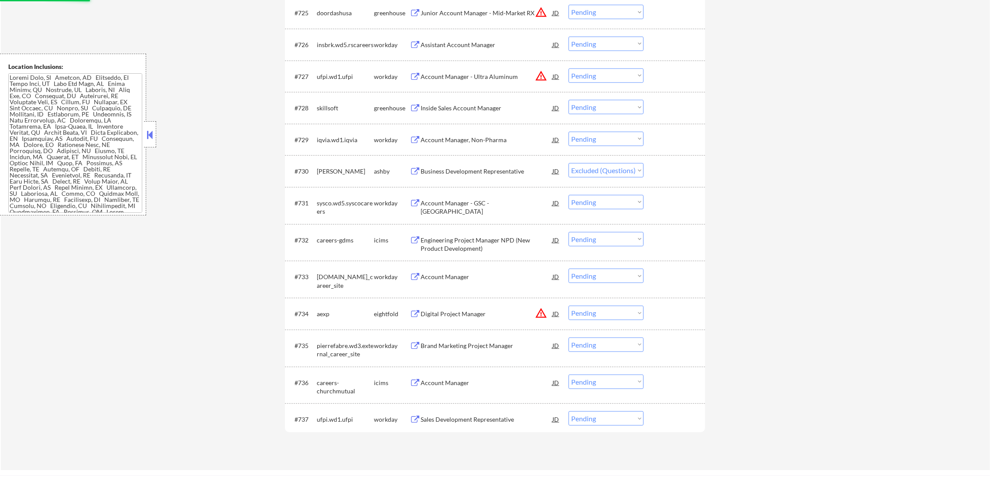
scroll to position [1143, 0]
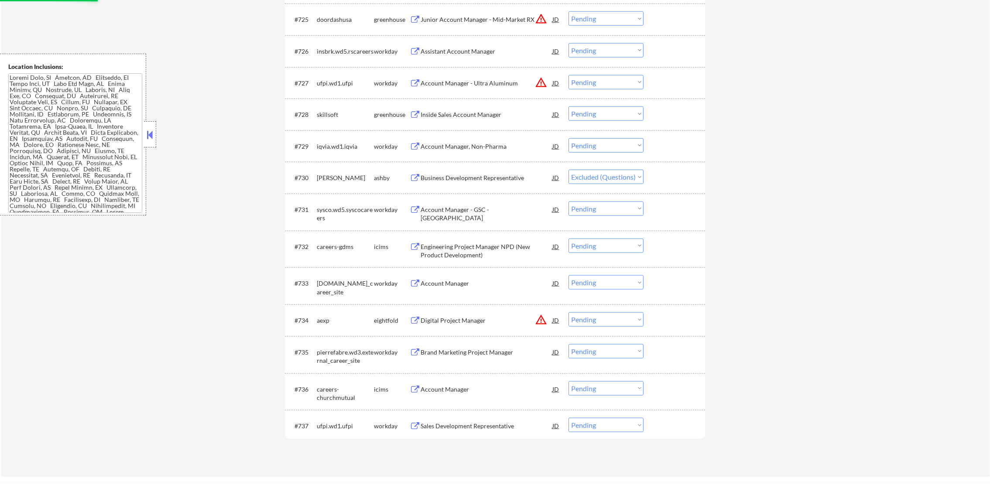
click at [498, 103] on div "#728 skillsoft greenhouse Inside Sales Account Manager JD warning_amber Choose …" at bounding box center [493, 115] width 412 height 24
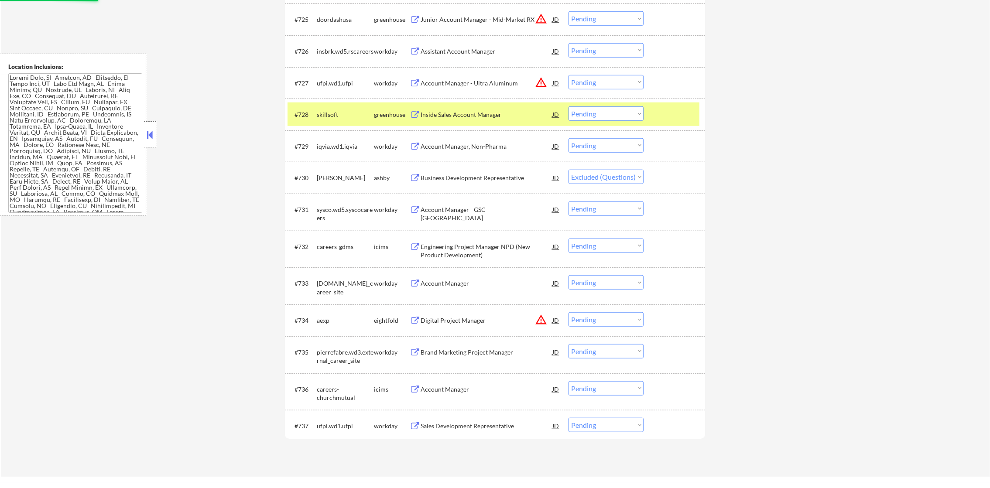
click at [490, 115] on div "Inside Sales Account Manager" at bounding box center [486, 114] width 132 height 9
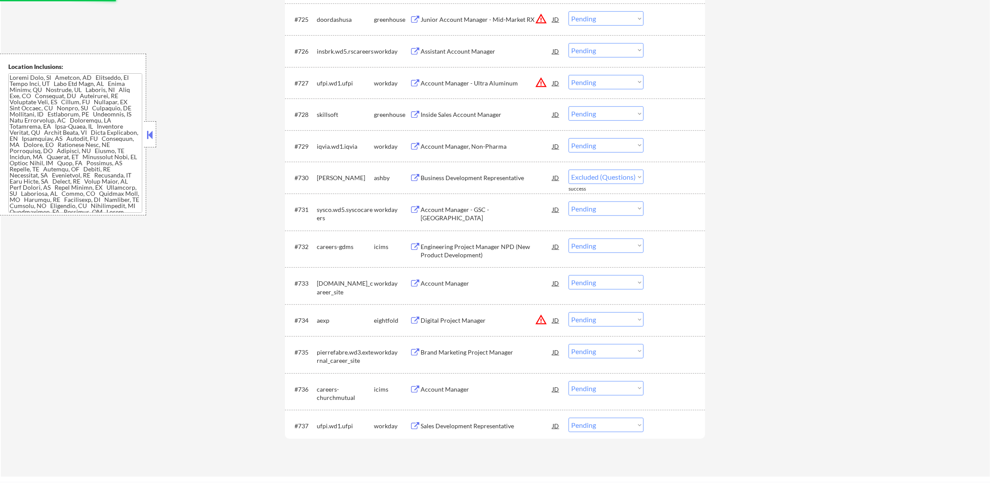
select select ""pending""
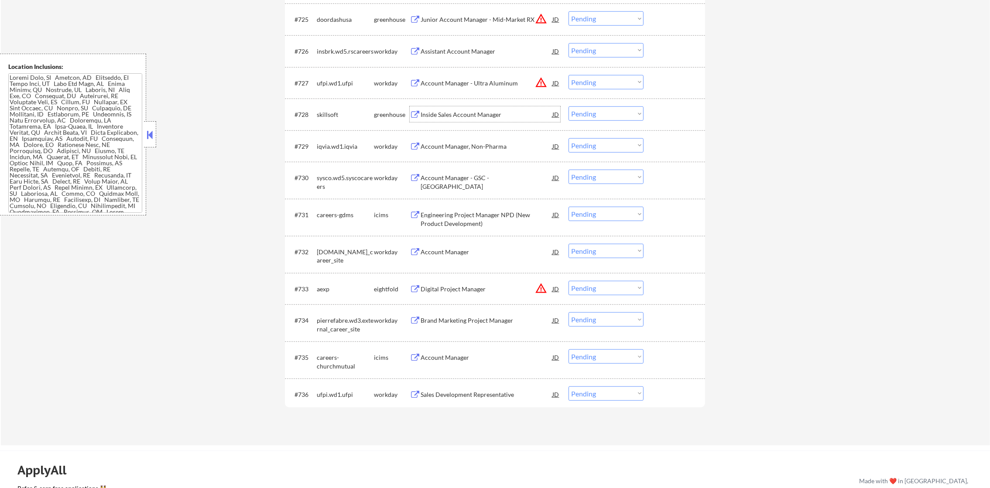
click at [537, 81] on button "warning_amber" at bounding box center [541, 82] width 12 height 12
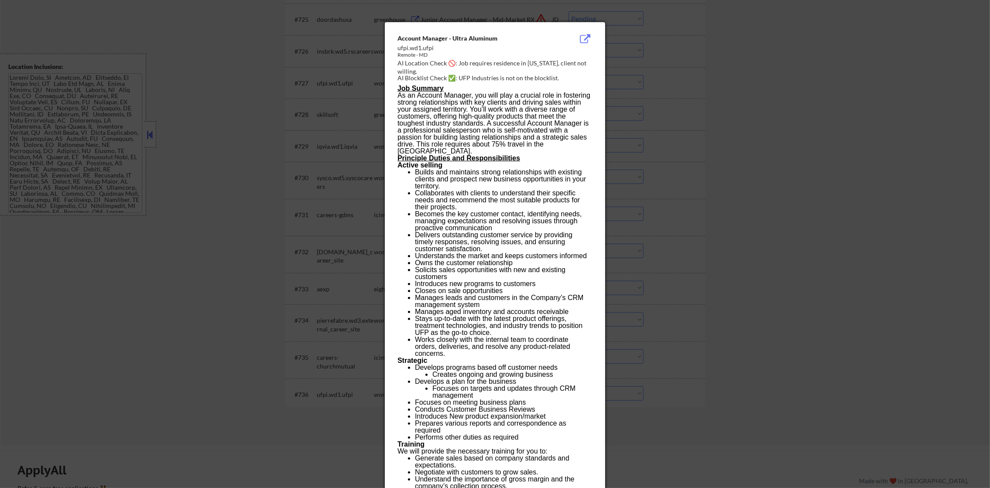
click at [632, 79] on div at bounding box center [495, 244] width 990 height 488
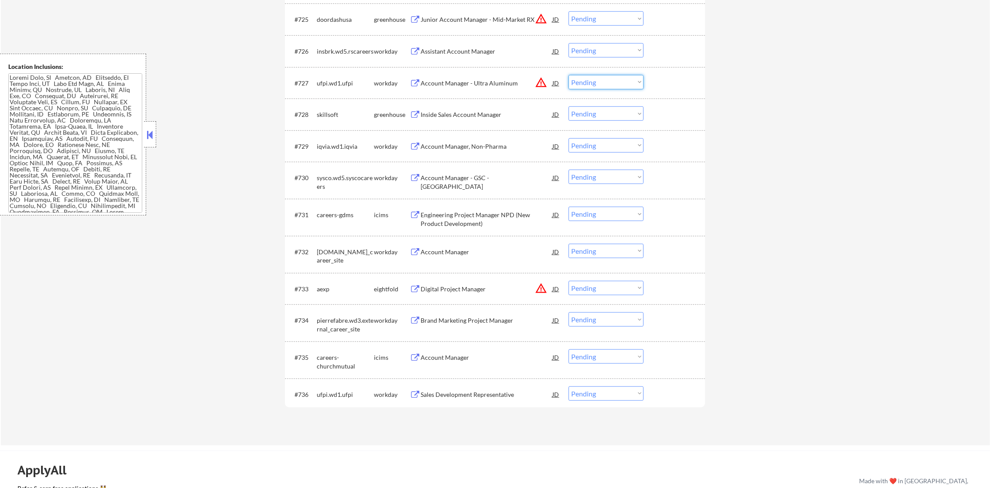
drag, startPoint x: 604, startPoint y: 84, endPoint x: 604, endPoint y: 89, distance: 5.3
click at [604, 84] on select "Choose an option... Pending Applied Excluded (Questions) Excluded (Expired) Exc…" at bounding box center [605, 82] width 75 height 14
click at [568, 75] on select "Choose an option... Pending Applied Excluded (Questions) Excluded (Expired) Exc…" at bounding box center [605, 82] width 75 height 14
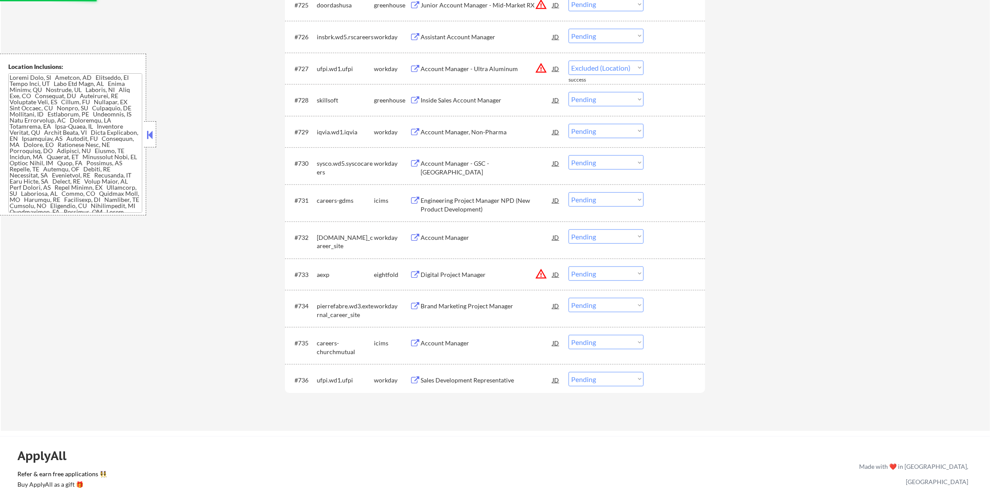
scroll to position [1165, 0]
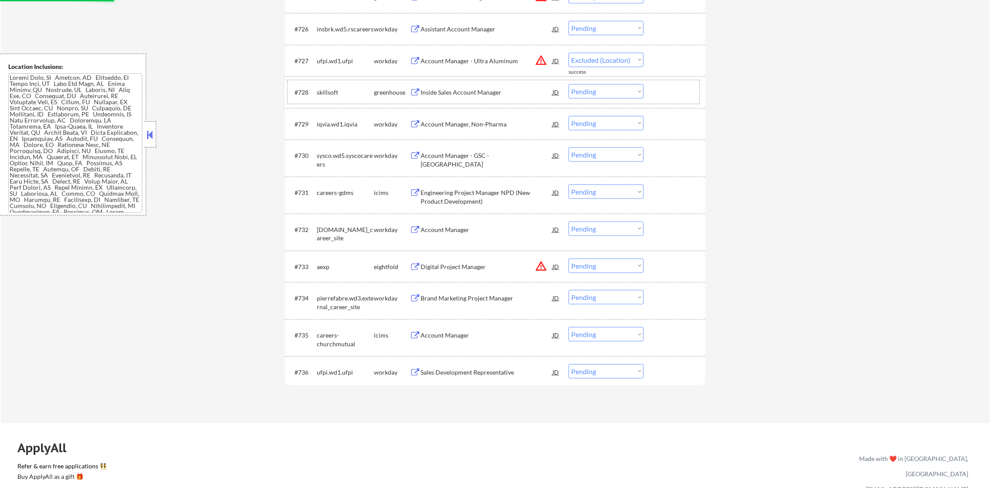
click at [326, 90] on div "skillsoft" at bounding box center [345, 92] width 57 height 9
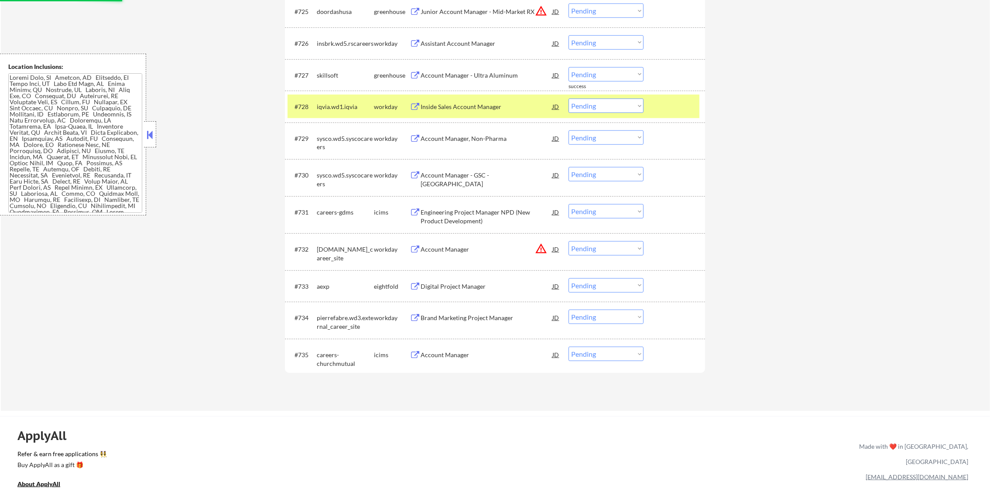
scroll to position [1143, 0]
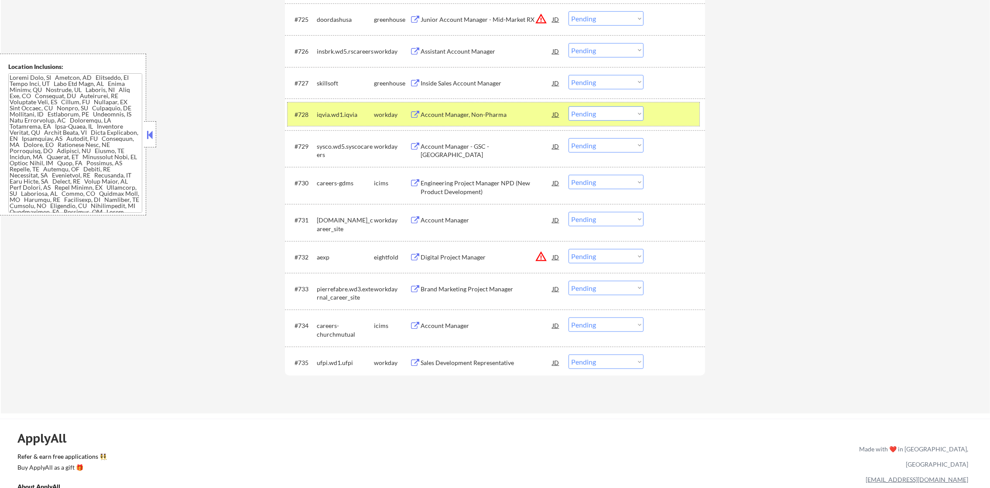
click at [326, 110] on div "iqvia.wd1.iqvia" at bounding box center [345, 114] width 57 height 9
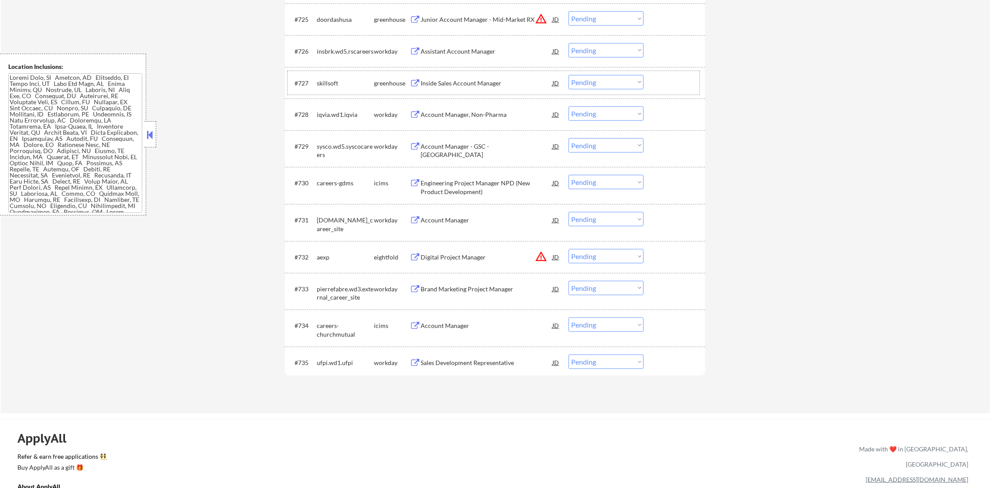
click at [323, 92] on div "#727 skillsoft greenhouse Inside Sales Account Manager JD warning_amber Choose …" at bounding box center [493, 83] width 412 height 24
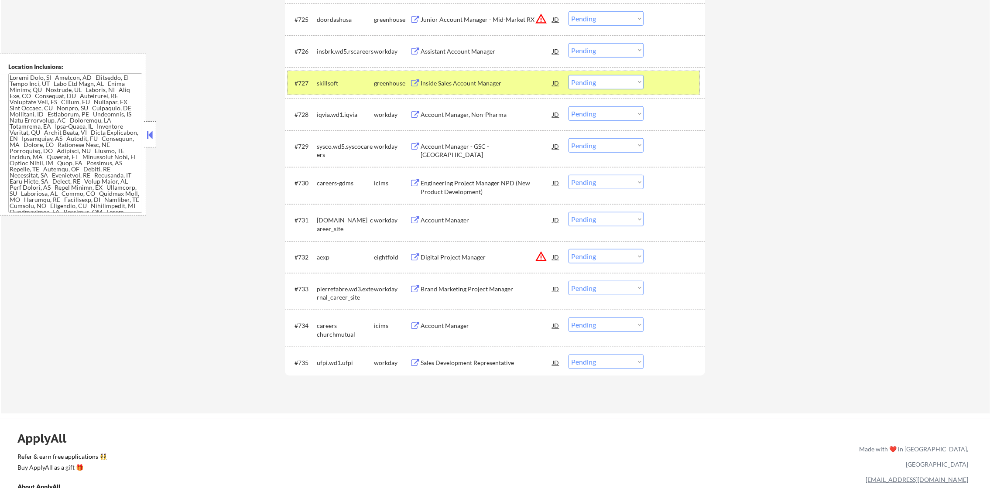
click at [593, 86] on select "Choose an option... Pending Applied Excluded (Questions) Excluded (Expired) Exc…" at bounding box center [605, 82] width 75 height 14
click at [568, 75] on select "Choose an option... Pending Applied Excluded (Questions) Excluded (Expired) Exc…" at bounding box center [605, 82] width 75 height 14
click at [341, 85] on div "skillsoft" at bounding box center [345, 83] width 57 height 9
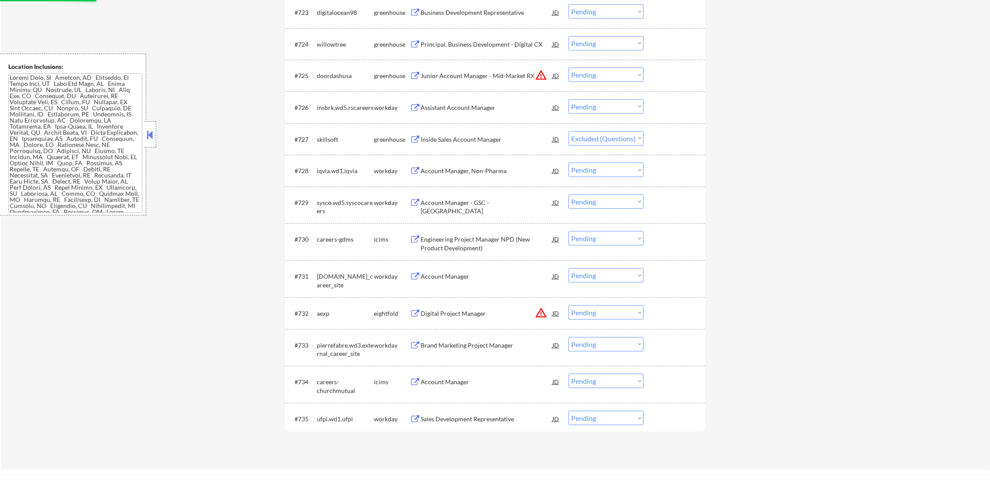
scroll to position [1077, 0]
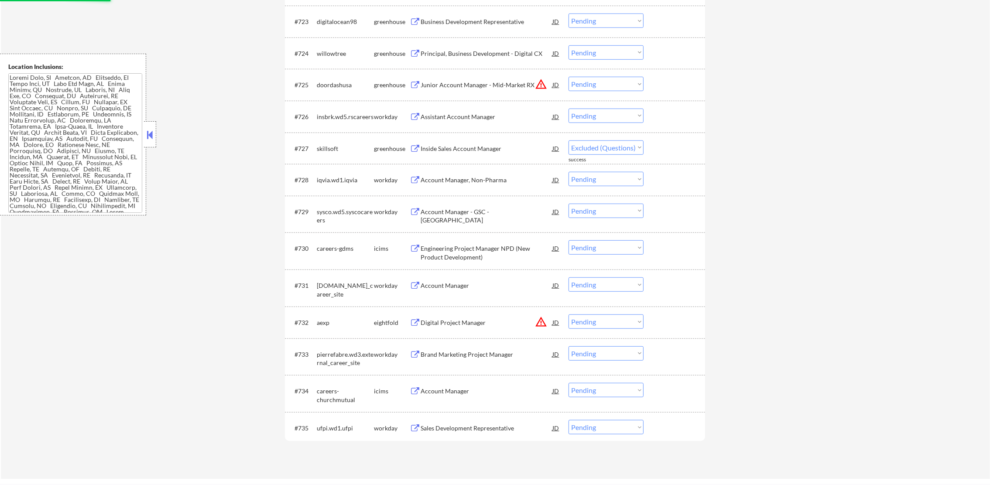
click at [543, 84] on button "warning_amber" at bounding box center [541, 84] width 12 height 12
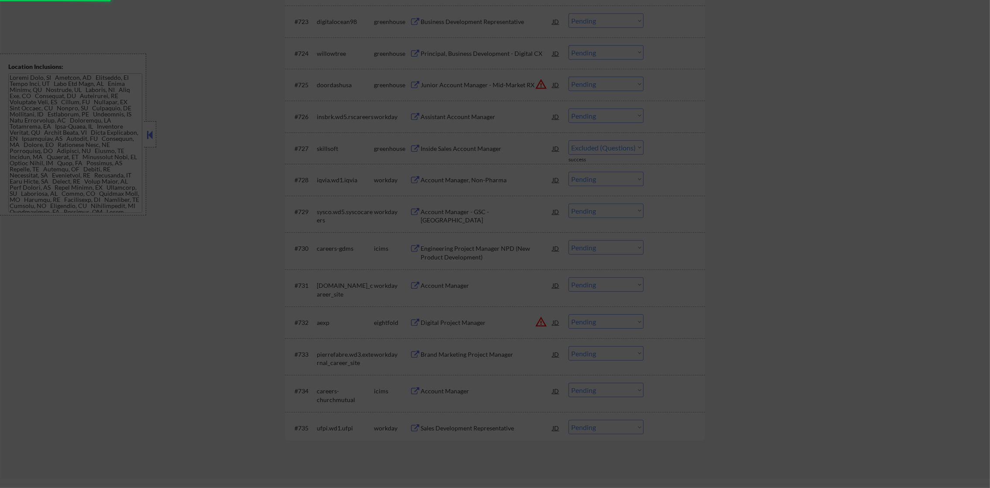
select select ""pending""
click at [640, 113] on div at bounding box center [495, 244] width 990 height 488
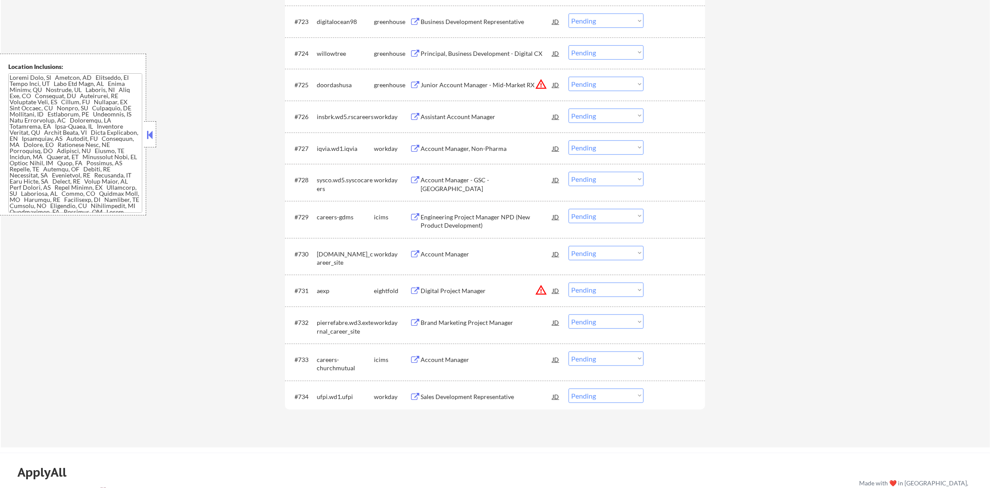
click at [540, 82] on button "warning_amber" at bounding box center [541, 84] width 12 height 12
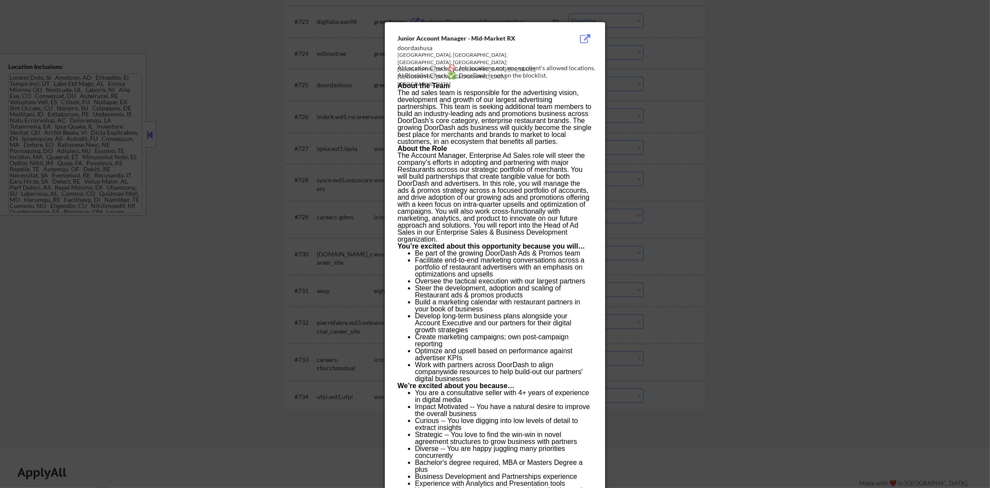
click at [664, 89] on div at bounding box center [495, 244] width 990 height 488
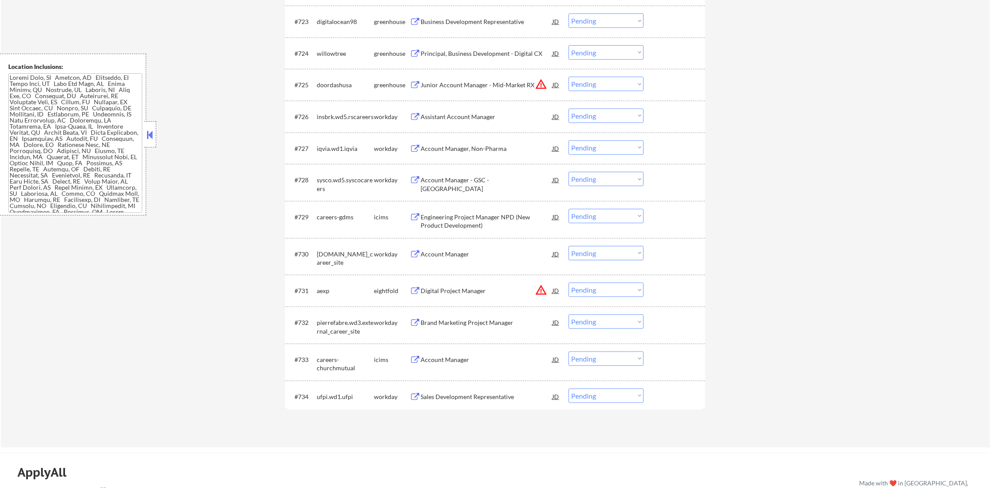
click at [491, 88] on div "Junior Account Manager - Mid-Market RX" at bounding box center [486, 85] width 132 height 9
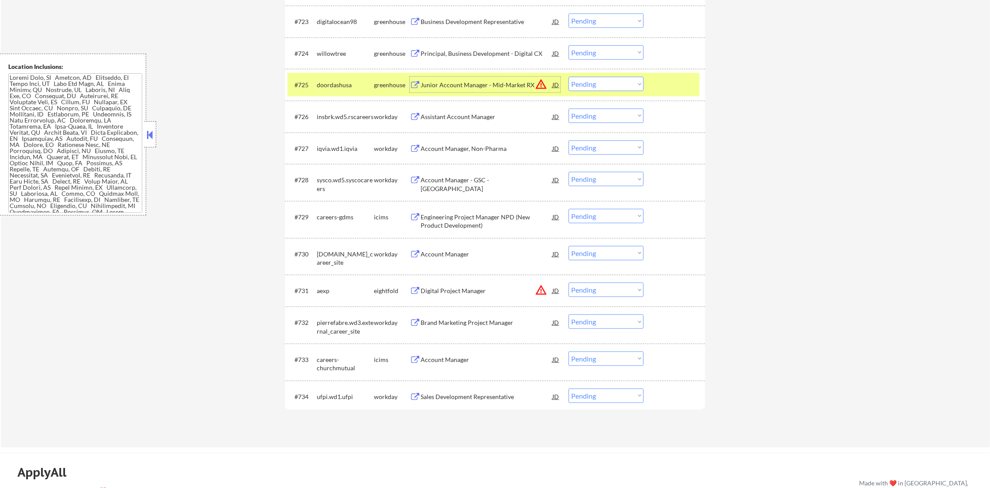
click at [591, 90] on select "Choose an option... Pending Applied Excluded (Questions) Excluded (Expired) Exc…" at bounding box center [605, 84] width 75 height 14
click at [568, 77] on select "Choose an option... Pending Applied Excluded (Questions) Excluded (Expired) Exc…" at bounding box center [605, 84] width 75 height 14
click at [337, 84] on div "doordashusa" at bounding box center [345, 85] width 57 height 9
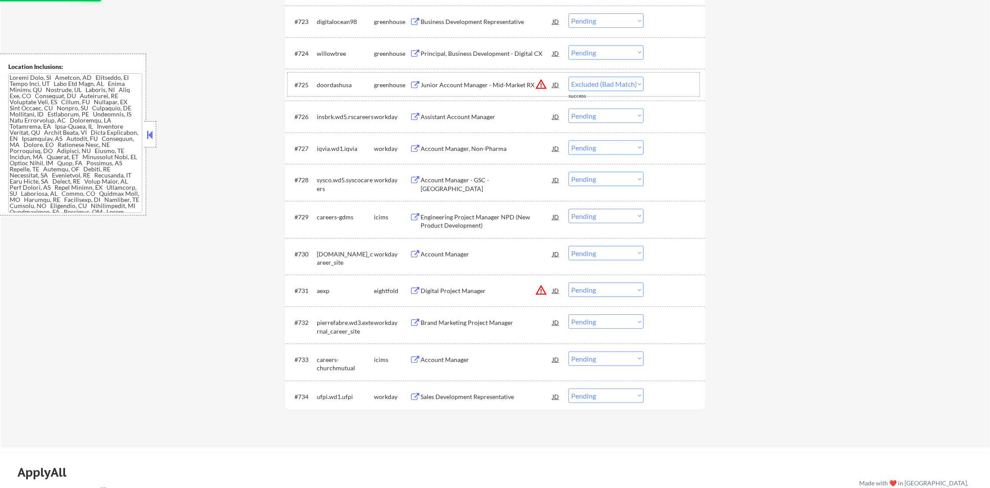
select select ""pending""
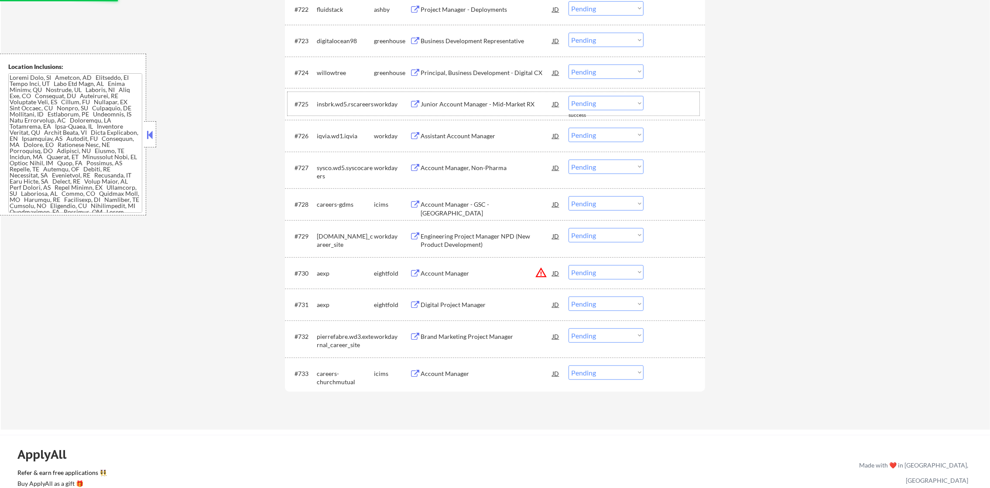
scroll to position [1056, 0]
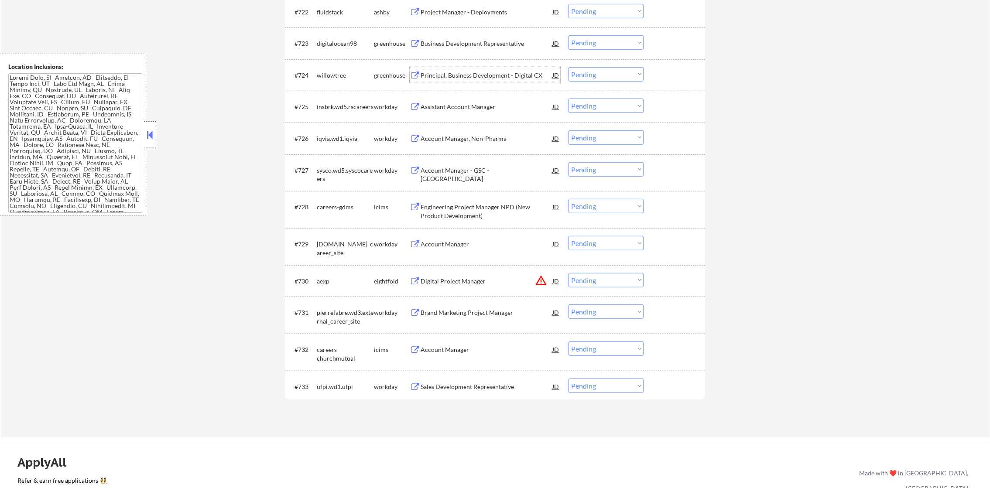
click at [467, 72] on div "Principal, Business Development - Digital CX" at bounding box center [486, 75] width 132 height 9
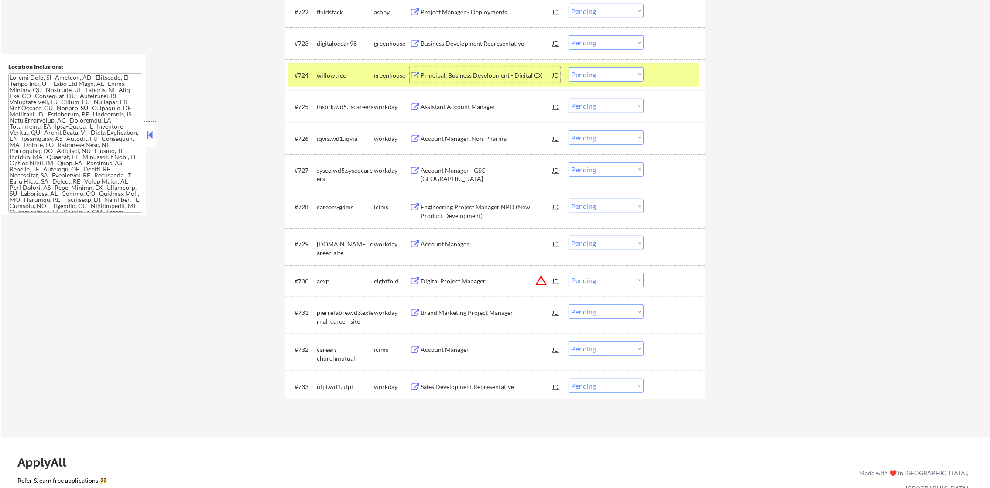
drag, startPoint x: 582, startPoint y: 71, endPoint x: 586, endPoint y: 82, distance: 11.4
click at [583, 72] on select "Choose an option... Pending Applied Excluded (Questions) Excluded (Expired) Exc…" at bounding box center [605, 74] width 75 height 14
click at [568, 67] on select "Choose an option... Pending Applied Excluded (Questions) Excluded (Expired) Exc…" at bounding box center [605, 74] width 75 height 14
click at [325, 77] on div "willowtree" at bounding box center [345, 75] width 57 height 9
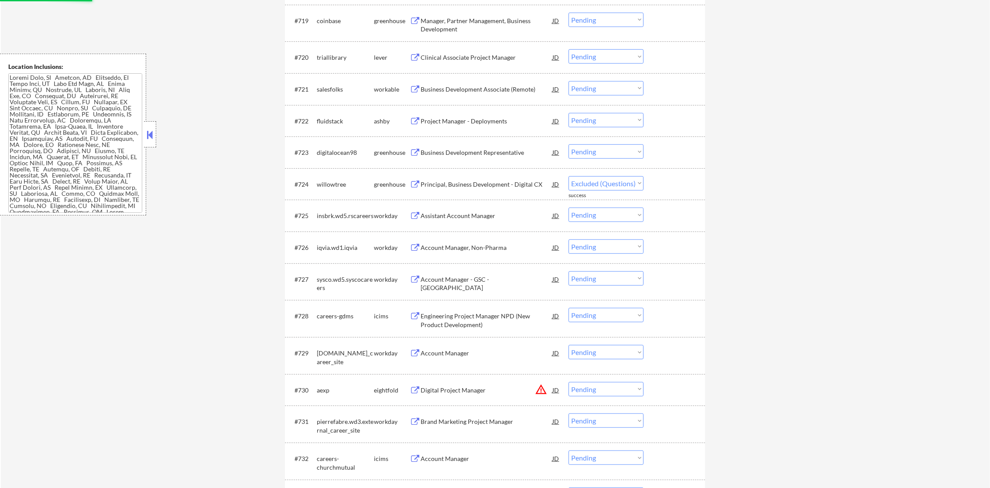
select select ""pending""
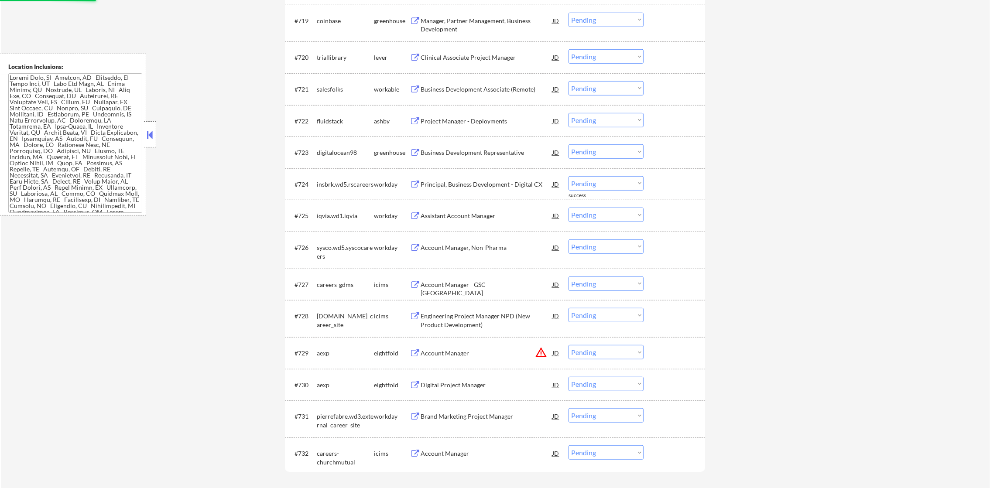
scroll to position [925, 0]
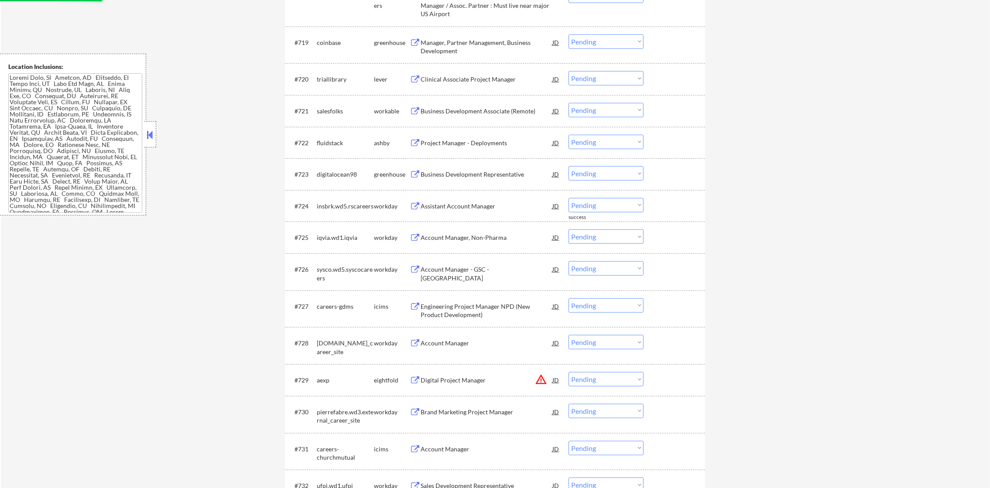
click at [477, 168] on div "Business Development Representative" at bounding box center [486, 174] width 132 height 16
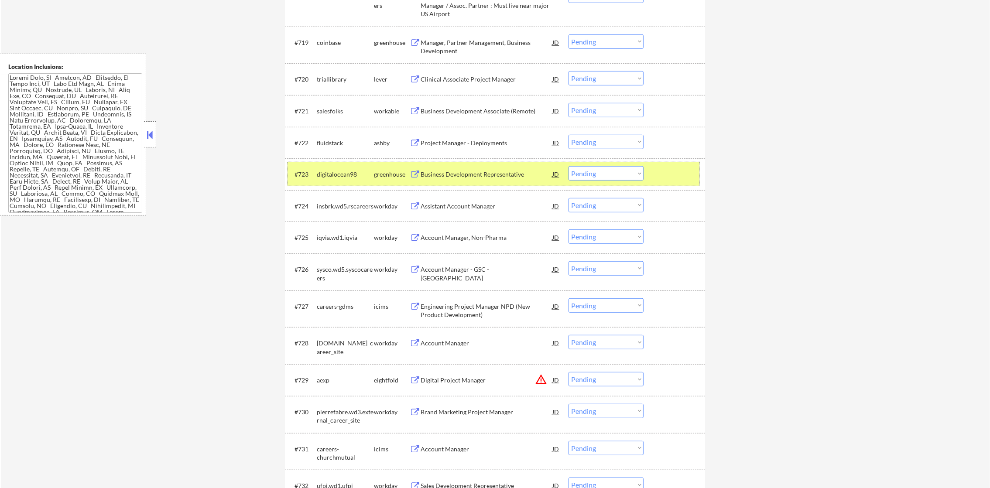
drag, startPoint x: 604, startPoint y: 165, endPoint x: 602, endPoint y: 176, distance: 11.0
click at [604, 169] on div "#723 digitalocean98 greenhouse Business Development Representative JD warning_a…" at bounding box center [493, 174] width 412 height 24
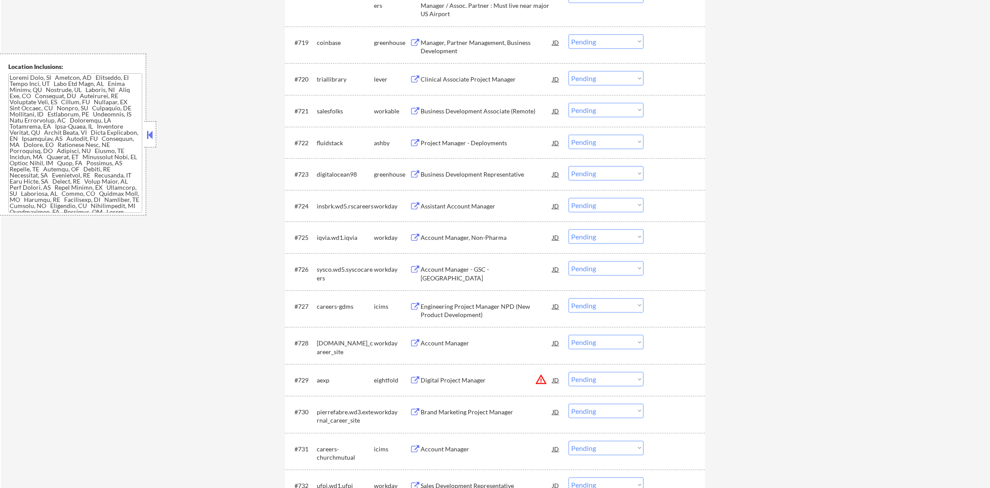
click at [601, 181] on div "#723 digitalocean98 greenhouse Business Development Representative JD warning_a…" at bounding box center [493, 174] width 412 height 24
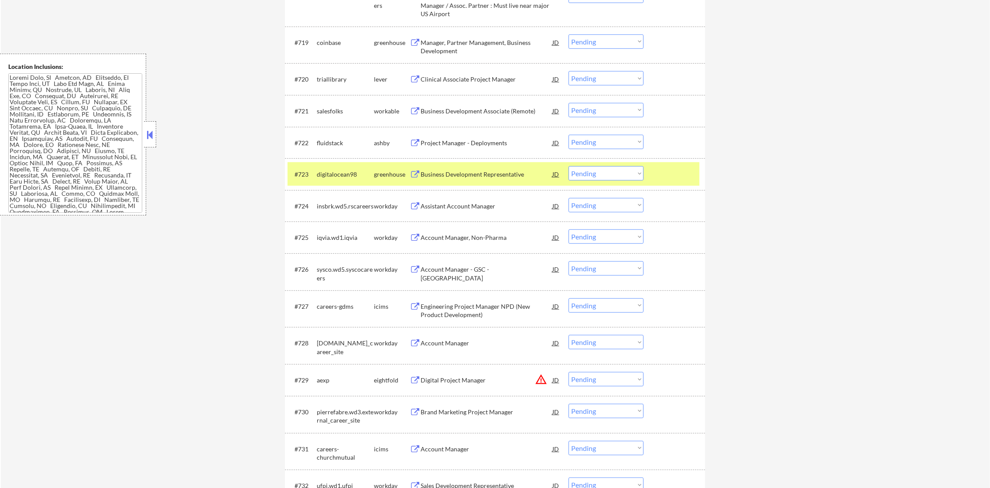
click at [606, 173] on select "Choose an option... Pending Applied Excluded (Questions) Excluded (Expired) Exc…" at bounding box center [605, 173] width 75 height 14
click at [568, 166] on select "Choose an option... Pending Applied Excluded (Questions) Excluded (Expired) Exc…" at bounding box center [605, 173] width 75 height 14
click at [301, 167] on div "#723 digitalocean98 greenhouse Business Development Representative JD warning_a…" at bounding box center [493, 174] width 412 height 24
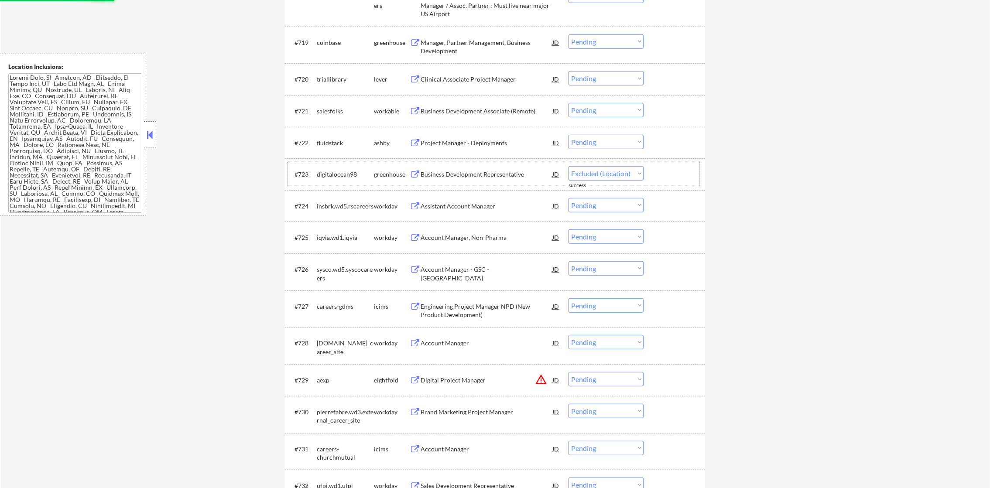
select select ""pending""
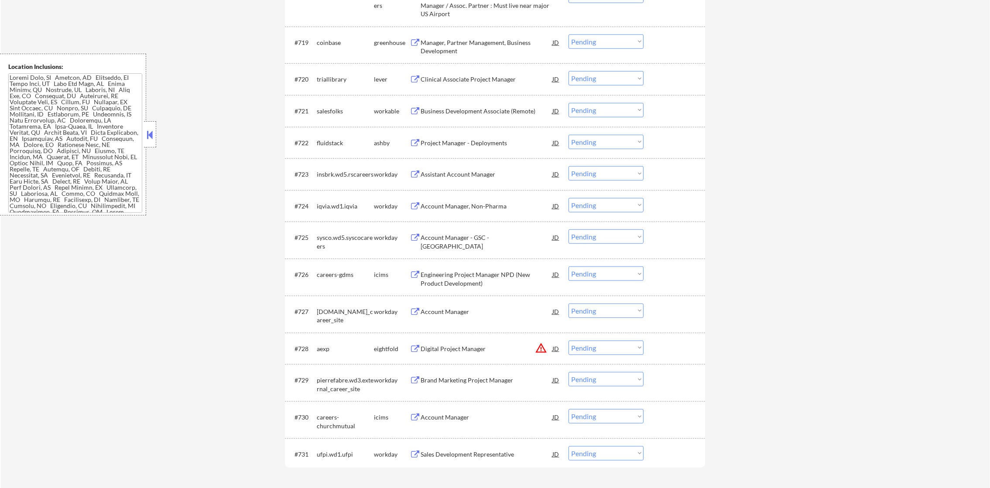
click at [477, 126] on div "#721 salesfolks workable Business Development Associate (Remote) JD Choose an o…" at bounding box center [495, 111] width 420 height 32
click at [475, 141] on div "Project Manager - Deployments" at bounding box center [486, 143] width 132 height 9
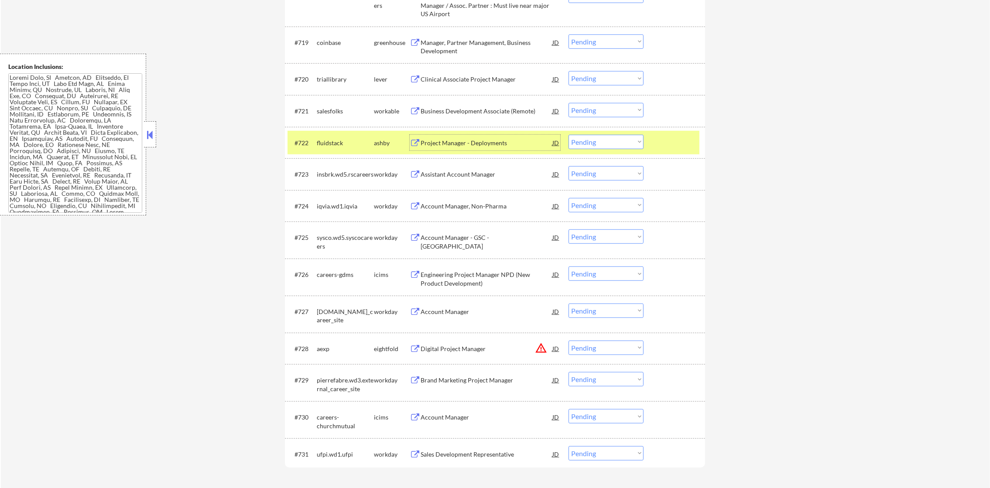
click at [600, 150] on div "#722 fluidstack ashby Project Manager - Deployments JD warning_amber Choose an …" at bounding box center [493, 143] width 412 height 24
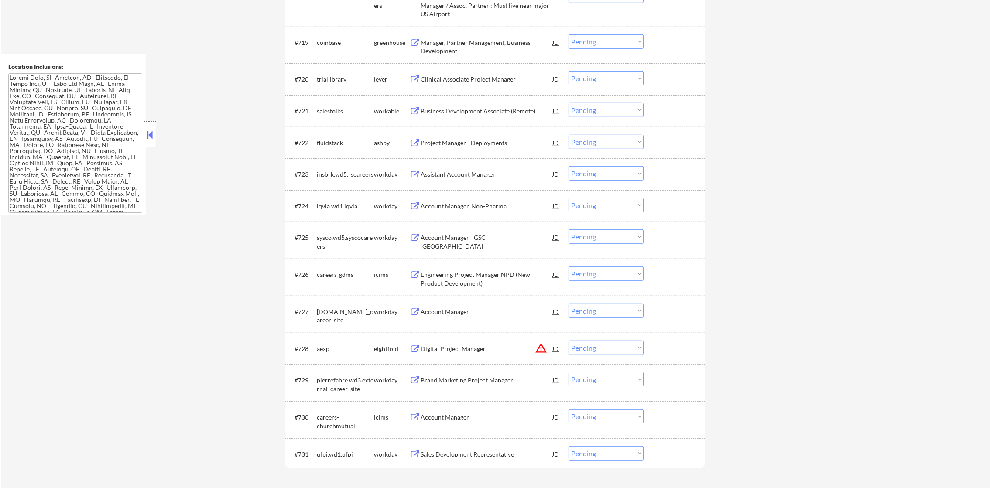
click at [628, 147] on select "Choose an option... Pending Applied Excluded (Questions) Excluded (Expired) Exc…" at bounding box center [605, 142] width 75 height 14
click at [568, 135] on select "Choose an option... Pending Applied Excluded (Questions) Excluded (Expired) Exc…" at bounding box center [605, 142] width 75 height 14
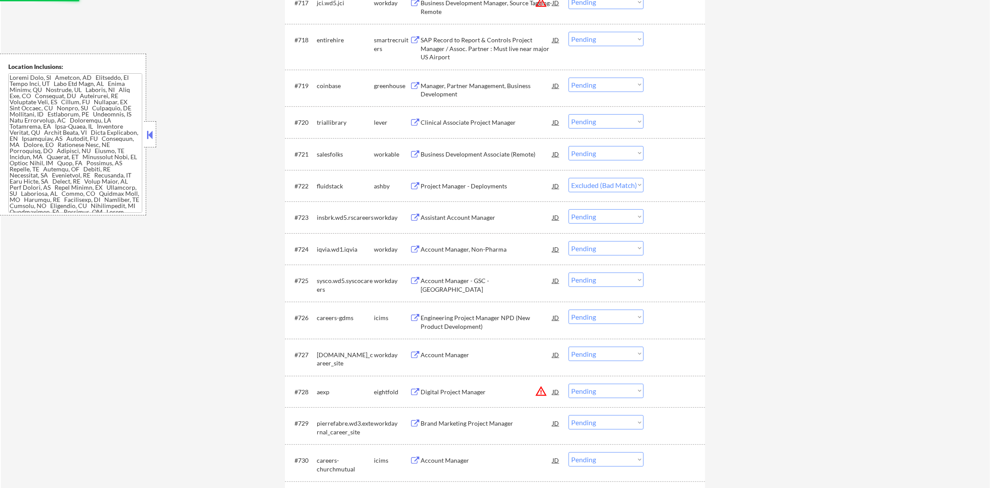
scroll to position [881, 0]
select select ""pending""
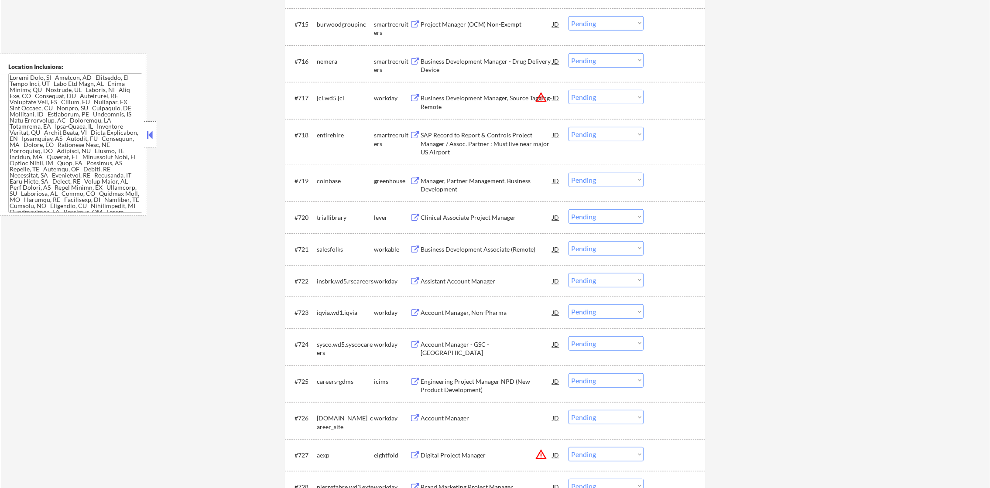
scroll to position [772, 0]
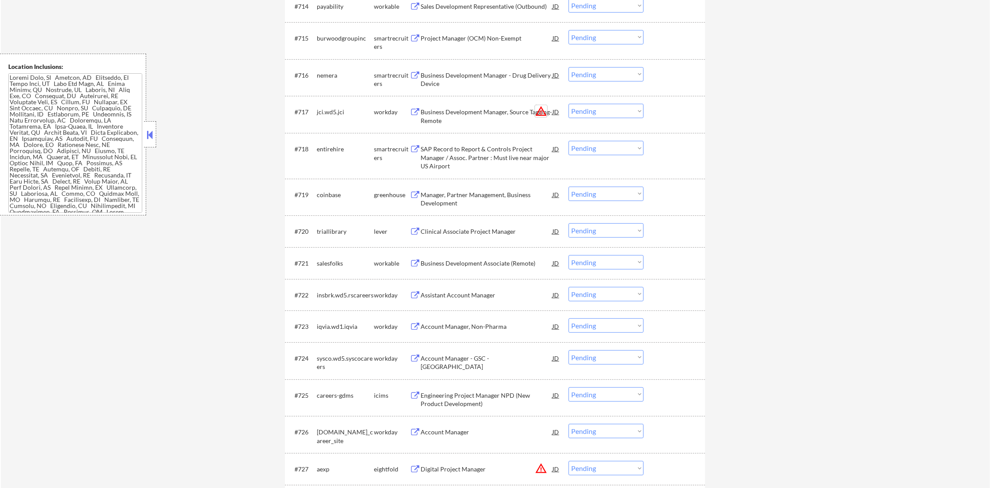
click at [542, 110] on button "warning_amber" at bounding box center [541, 111] width 12 height 12
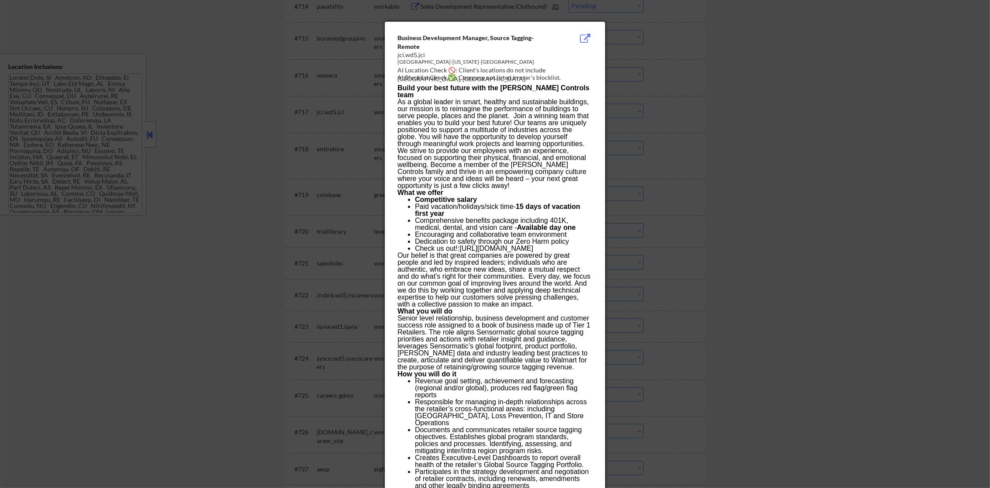
click at [617, 109] on div at bounding box center [495, 244] width 990 height 488
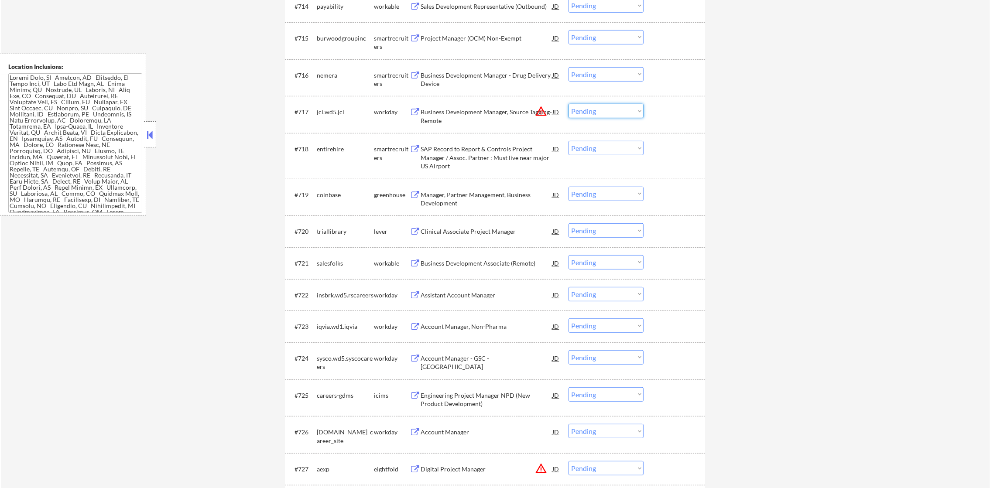
click at [611, 112] on select "Choose an option... Pending Applied Excluded (Questions) Excluded (Expired) Exc…" at bounding box center [605, 111] width 75 height 14
click at [568, 104] on select "Choose an option... Pending Applied Excluded (Questions) Excluded (Expired) Exc…" at bounding box center [605, 111] width 75 height 14
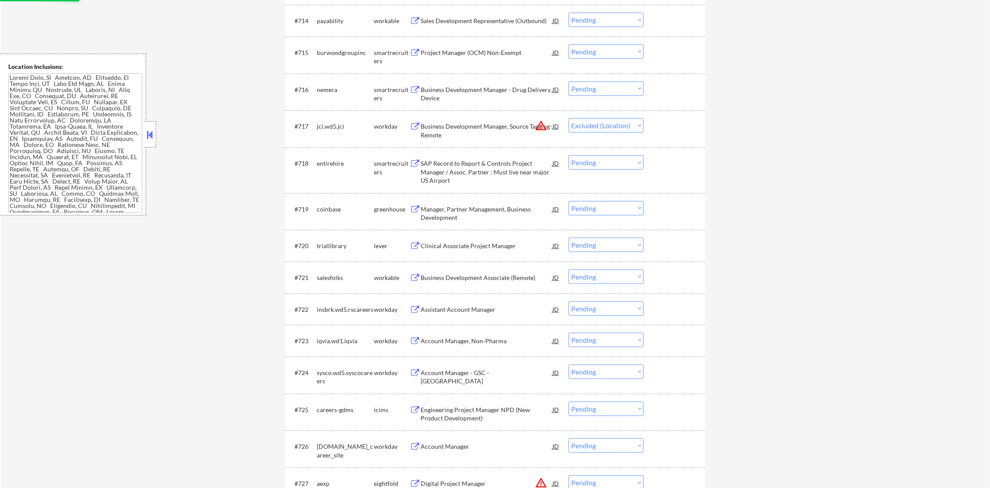
scroll to position [750, 0]
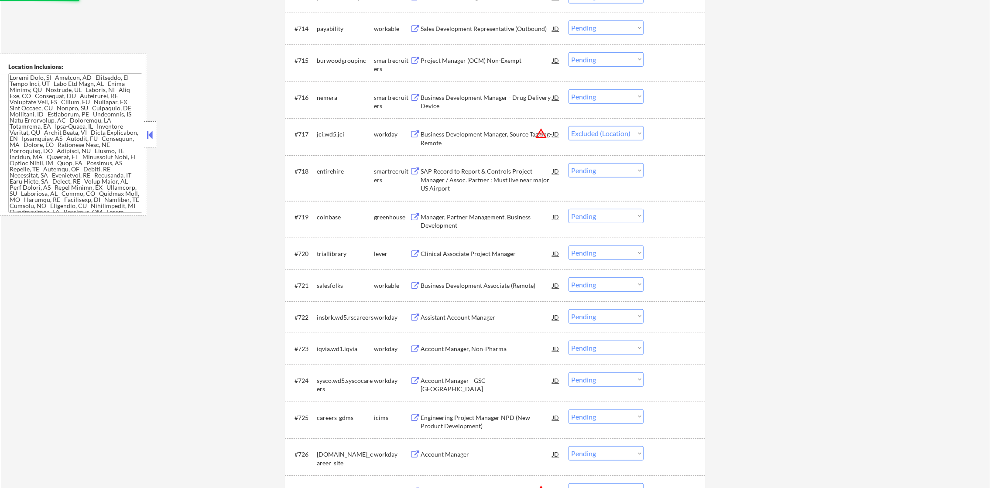
click at [496, 100] on div "Business Development Manager - Drug Delivery Device" at bounding box center [486, 101] width 132 height 17
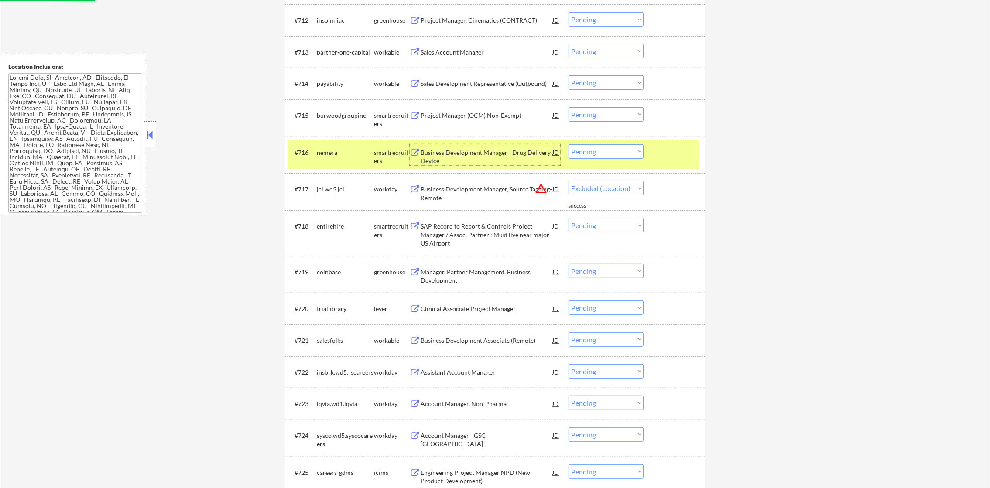
scroll to position [685, 0]
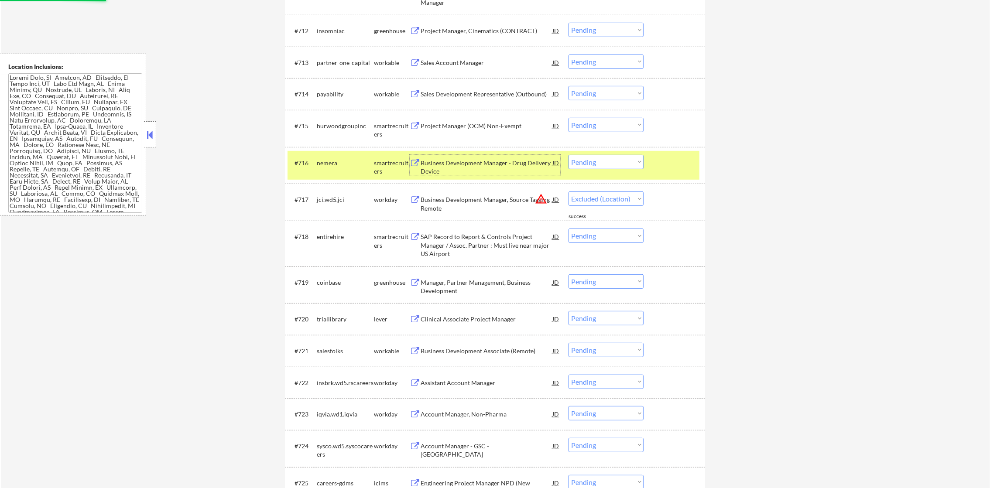
select select ""pending""
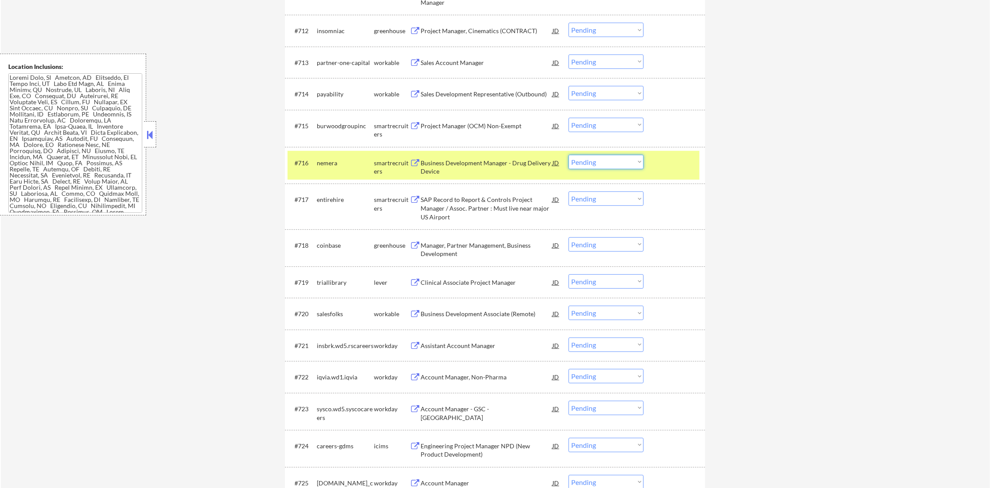
drag, startPoint x: 596, startPoint y: 158, endPoint x: 595, endPoint y: 166, distance: 7.9
click at [595, 163] on select "Choose an option... Pending Applied Excluded (Questions) Excluded (Expired) Exc…" at bounding box center [605, 162] width 75 height 14
click at [568, 155] on select "Choose an option... Pending Applied Excluded (Questions) Excluded (Expired) Exc…" at bounding box center [605, 162] width 75 height 14
click at [328, 168] on div "nemera" at bounding box center [345, 163] width 57 height 16
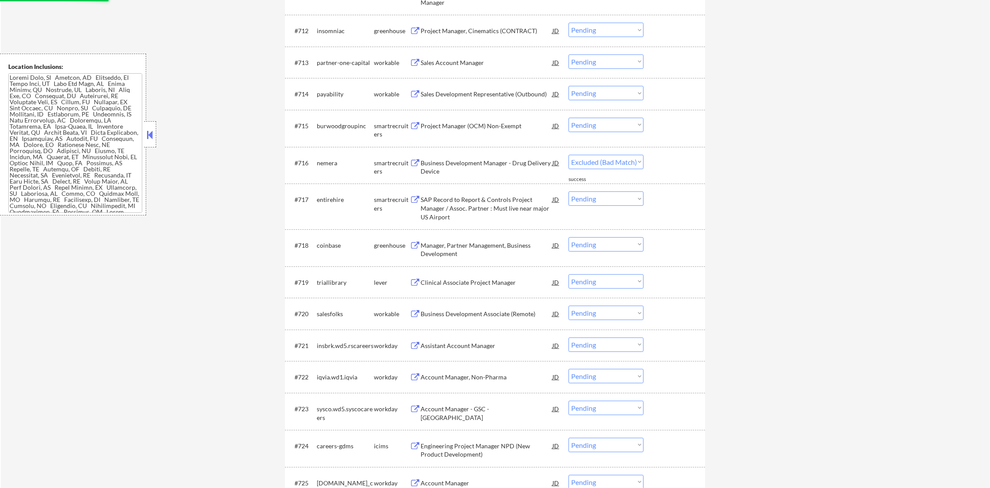
drag, startPoint x: 491, startPoint y: 87, endPoint x: 492, endPoint y: 92, distance: 5.1
click at [491, 87] on div "Sales Development Representative (Outbound)" at bounding box center [486, 94] width 132 height 16
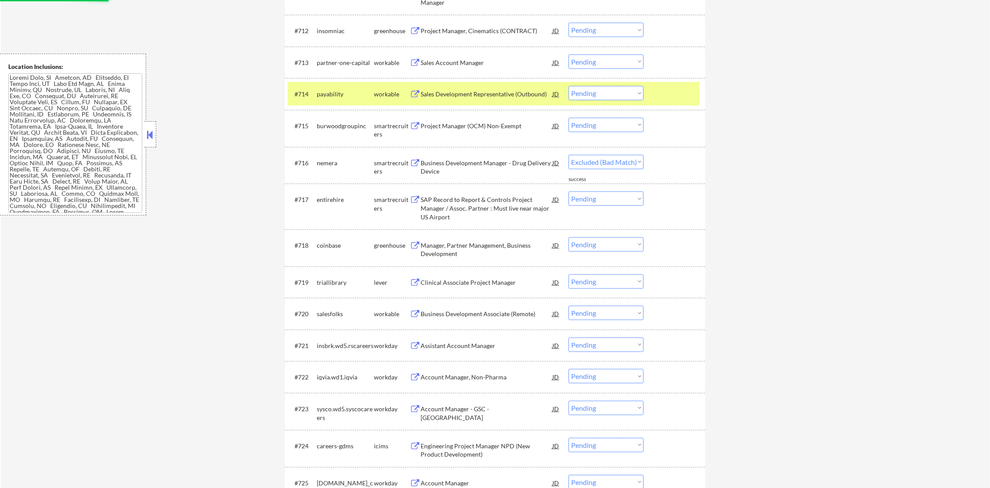
select select ""pending""
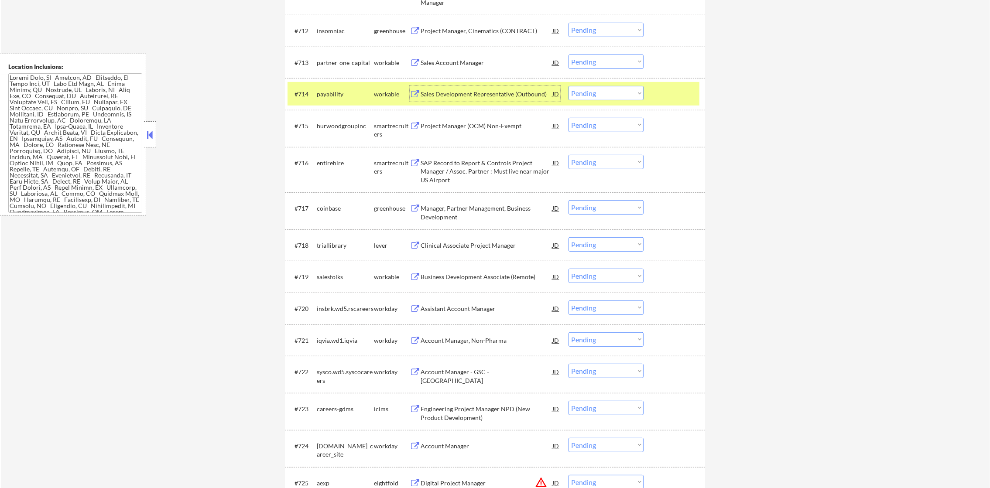
scroll to position [728, 0]
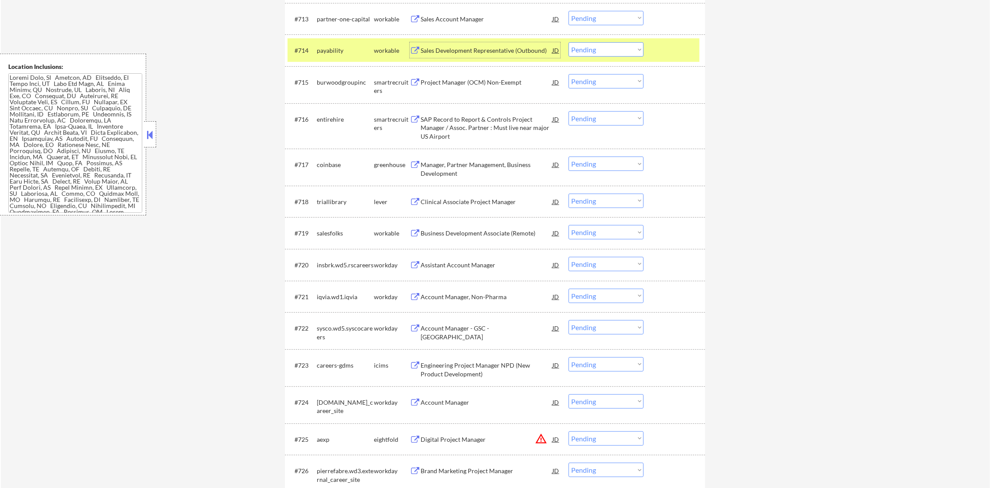
click at [595, 57] on div "#714 payability workable Sales Development Representative (Outbound) JD Choose …" at bounding box center [493, 50] width 412 height 24
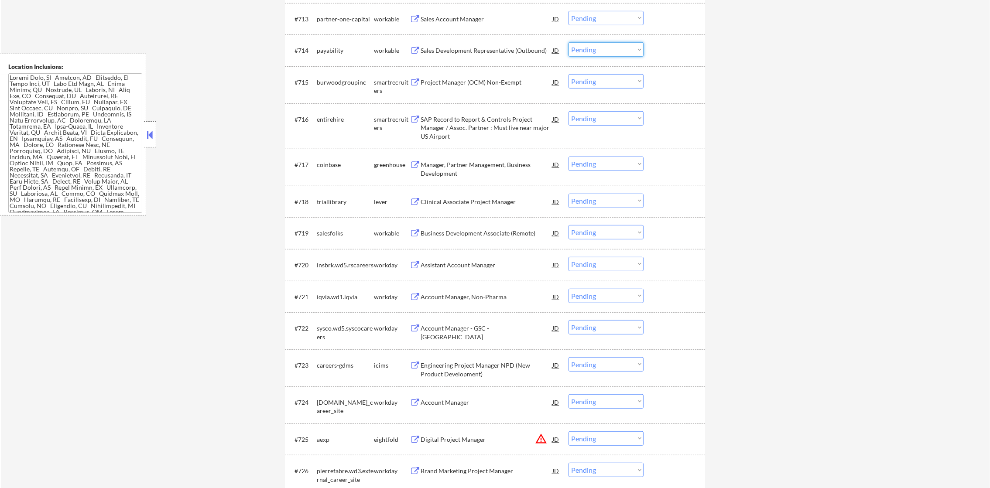
click at [601, 48] on select "Choose an option... Pending Applied Excluded (Questions) Excluded (Expired) Exc…" at bounding box center [605, 49] width 75 height 14
click at [568, 42] on select "Choose an option... Pending Applied Excluded (Questions) Excluded (Expired) Exc…" at bounding box center [605, 49] width 75 height 14
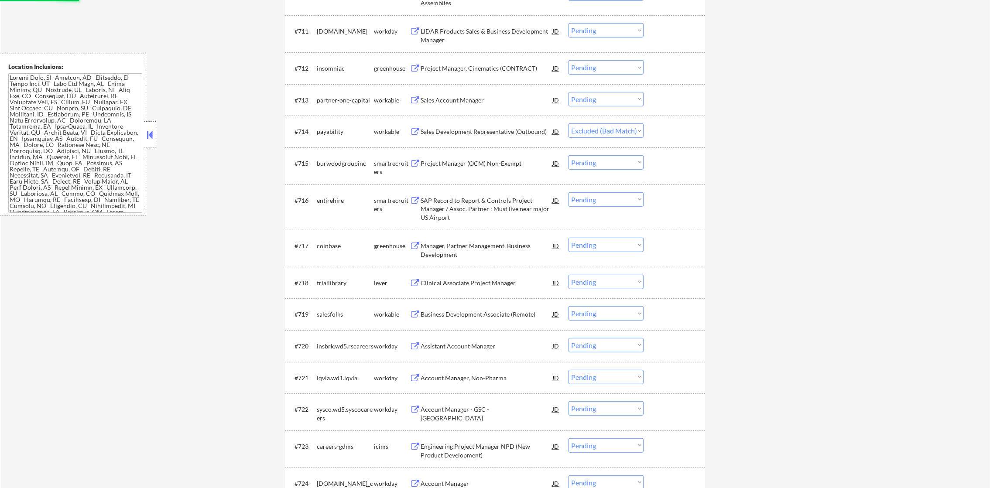
scroll to position [619, 0]
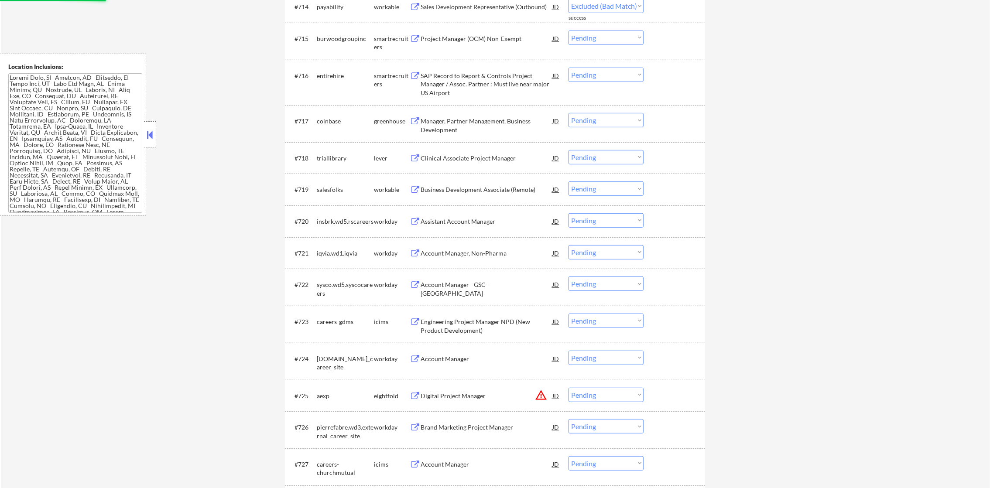
select select ""pending""
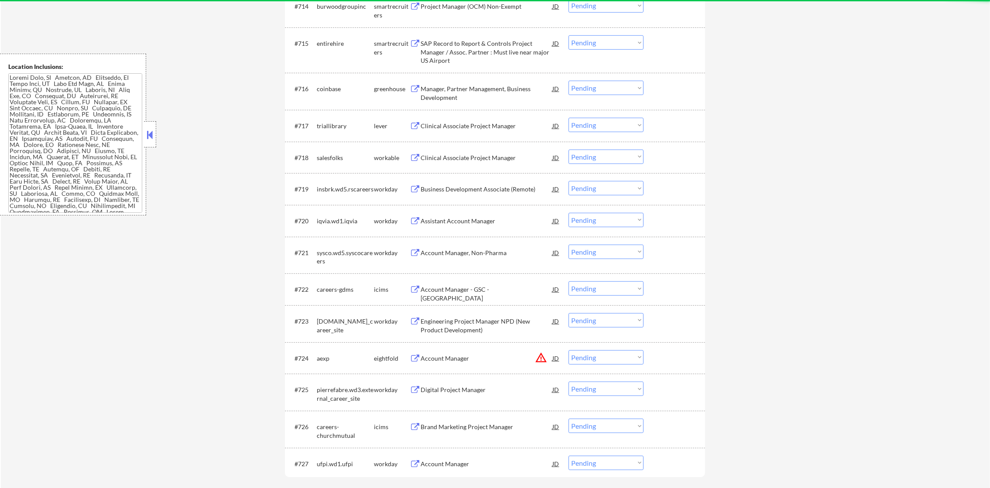
scroll to position [881, 0]
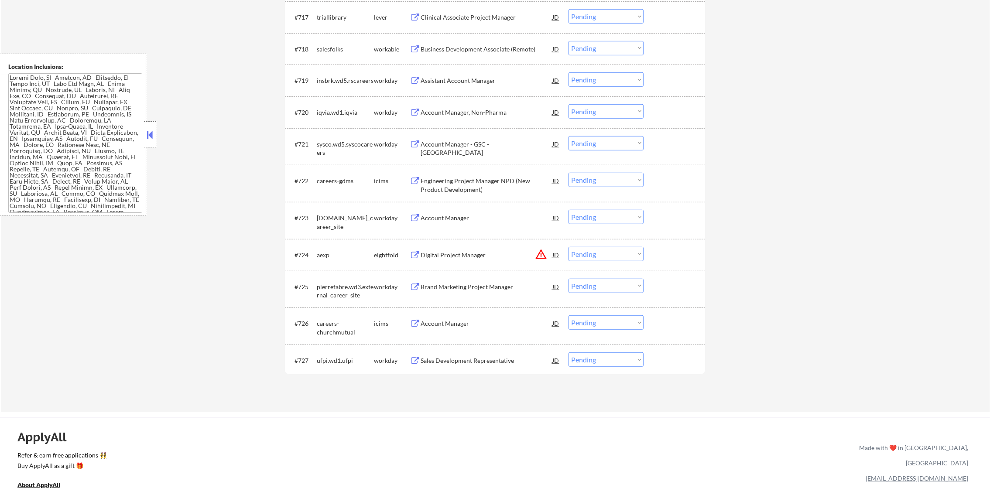
click at [457, 45] on div "Business Development Associate (Remote)" at bounding box center [486, 49] width 132 height 9
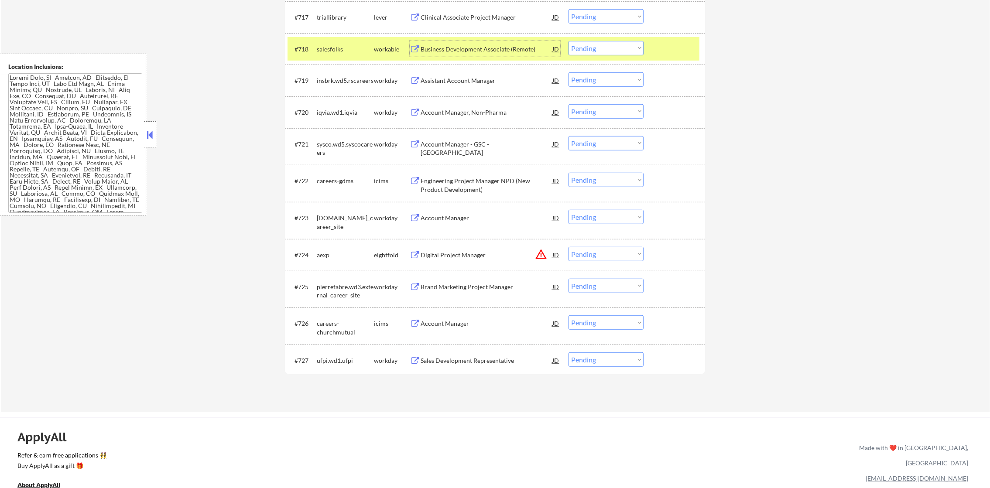
click at [600, 41] on select "Choose an option... Pending Applied Excluded (Questions) Excluded (Expired) Exc…" at bounding box center [605, 48] width 75 height 14
click at [568, 41] on select "Choose an option... Pending Applied Excluded (Questions) Excluded (Expired) Exc…" at bounding box center [605, 48] width 75 height 14
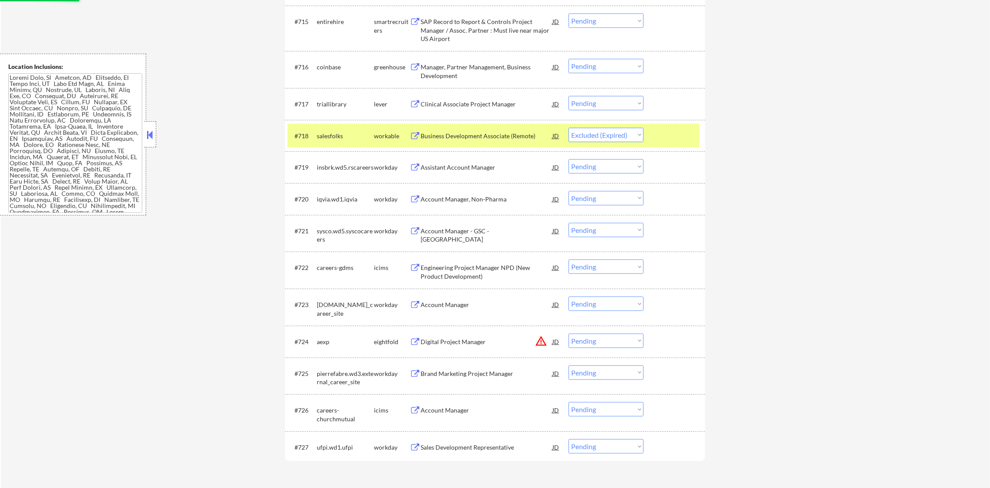
scroll to position [794, 0]
click at [316, 126] on div "#718 salesfolks workable Business Development Associate (Remote) JD warning_amb…" at bounding box center [493, 136] width 412 height 24
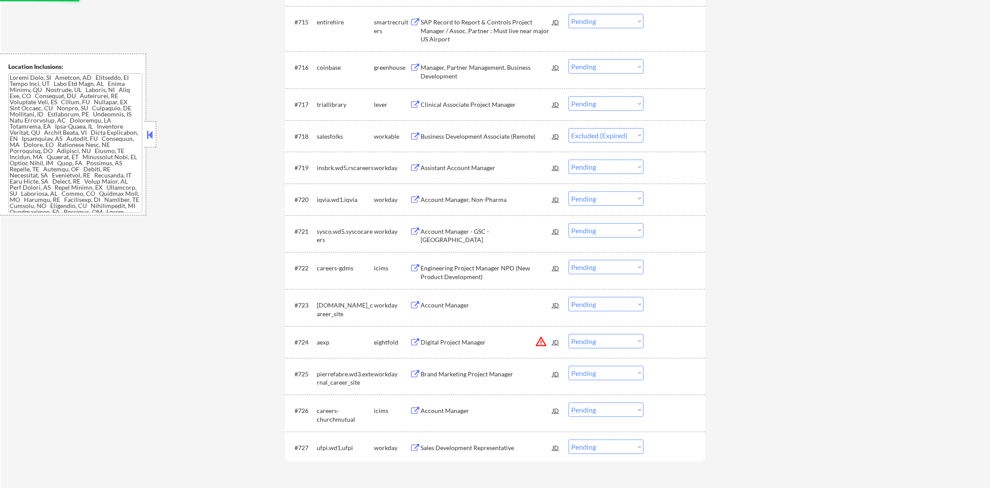
click at [486, 95] on div "#717 triallibrary lever Clinical Associate Project Manager JD warning_amber Cho…" at bounding box center [493, 104] width 412 height 24
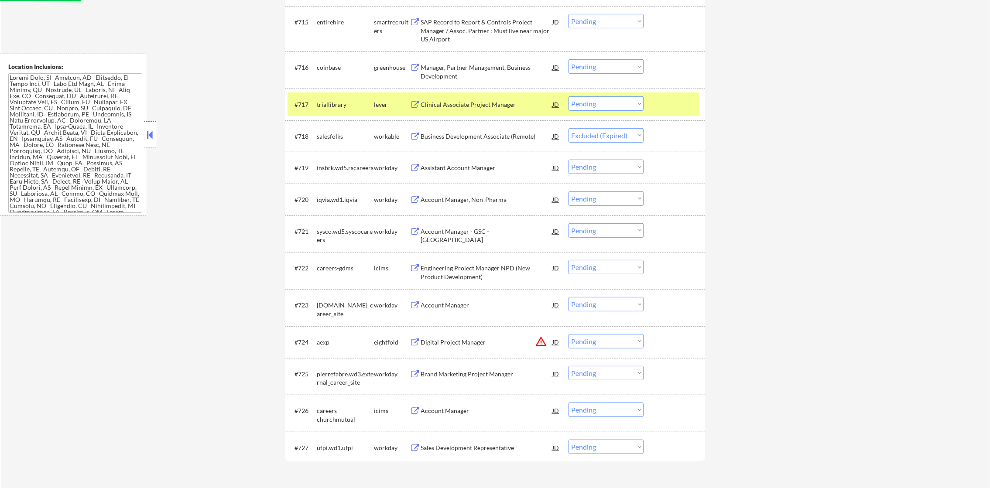
click at [486, 100] on div "Clinical Associate Project Manager" at bounding box center [486, 104] width 132 height 9
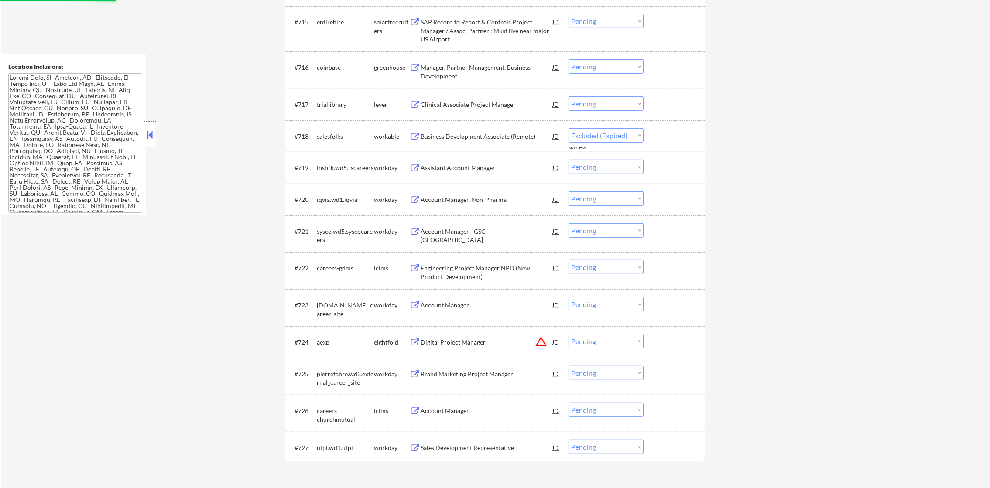
select select ""pending""
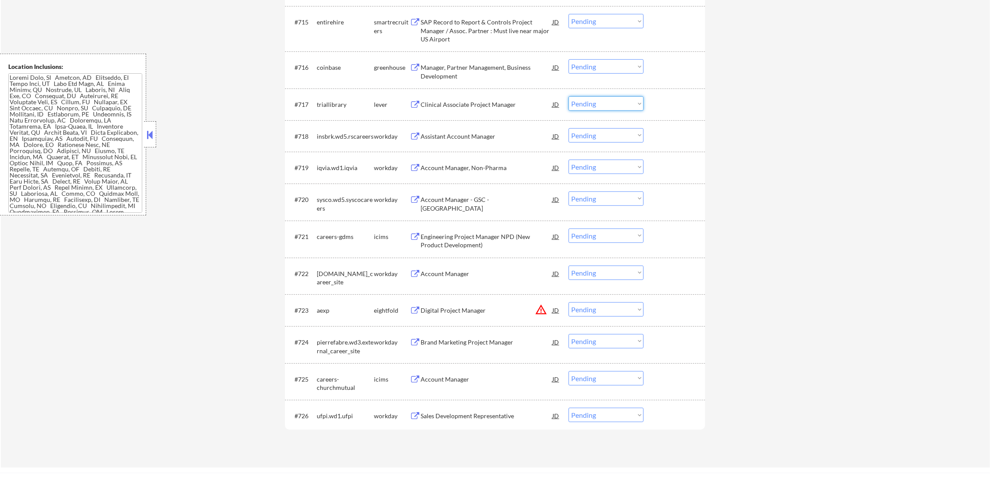
drag, startPoint x: 592, startPoint y: 99, endPoint x: 592, endPoint y: 112, distance: 12.6
click at [592, 100] on select "Choose an option... Pending Applied Excluded (Questions) Excluded (Expired) Exc…" at bounding box center [605, 103] width 75 height 14
click at [568, 96] on select "Choose an option... Pending Applied Excluded (Questions) Excluded (Expired) Exc…" at bounding box center [605, 103] width 75 height 14
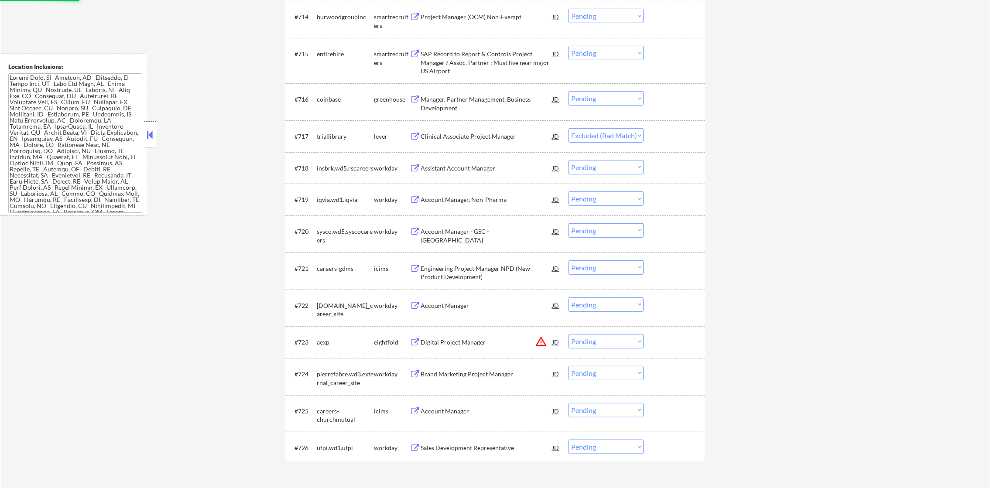
scroll to position [750, 0]
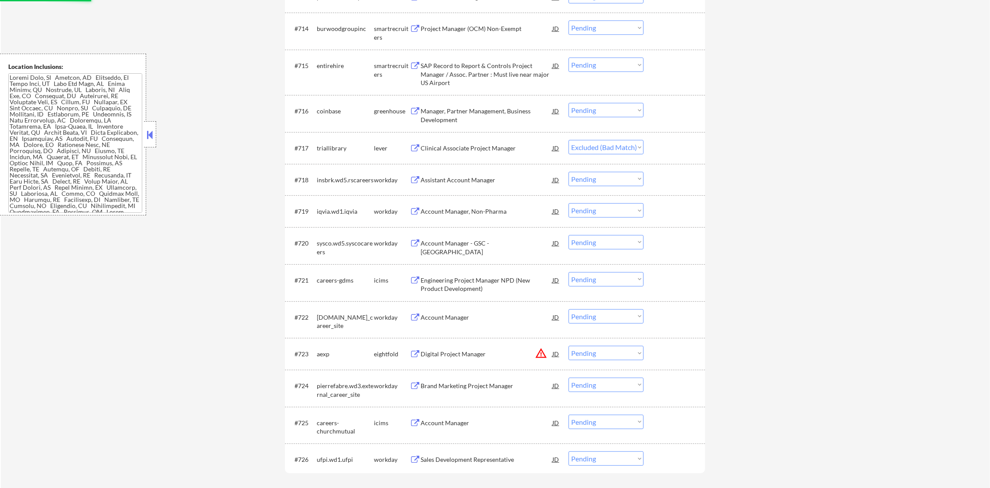
click at [501, 112] on div "Manager, Partner Management, Business Development" at bounding box center [486, 115] width 132 height 17
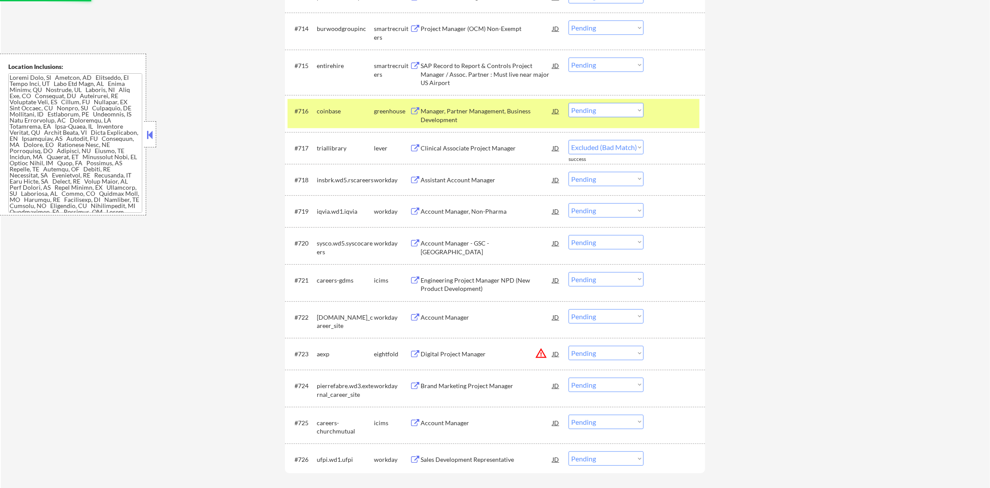
select select ""pending""
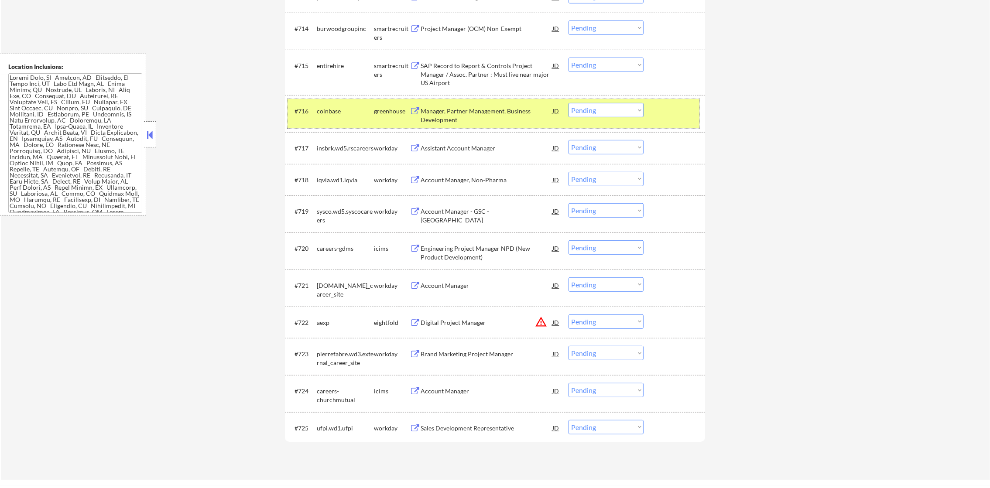
click at [612, 118] on div "#716 coinbase greenhouse Manager, Partner Management, Business Development JD w…" at bounding box center [493, 113] width 412 height 29
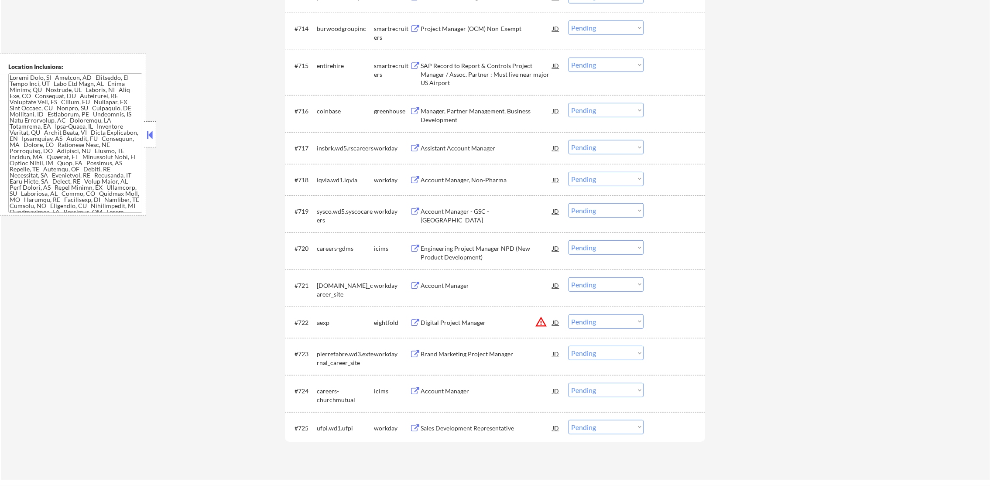
click at [612, 115] on select "Choose an option... Pending Applied Excluded (Questions) Excluded (Expired) Exc…" at bounding box center [605, 110] width 75 height 14
click at [568, 103] on select "Choose an option... Pending Applied Excluded (Questions) Excluded (Expired) Exc…" at bounding box center [605, 110] width 75 height 14
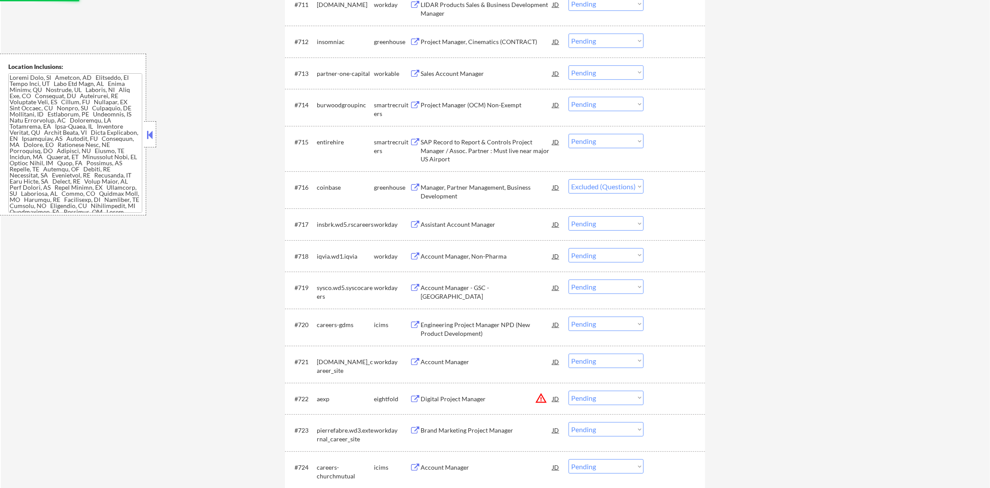
scroll to position [663, 0]
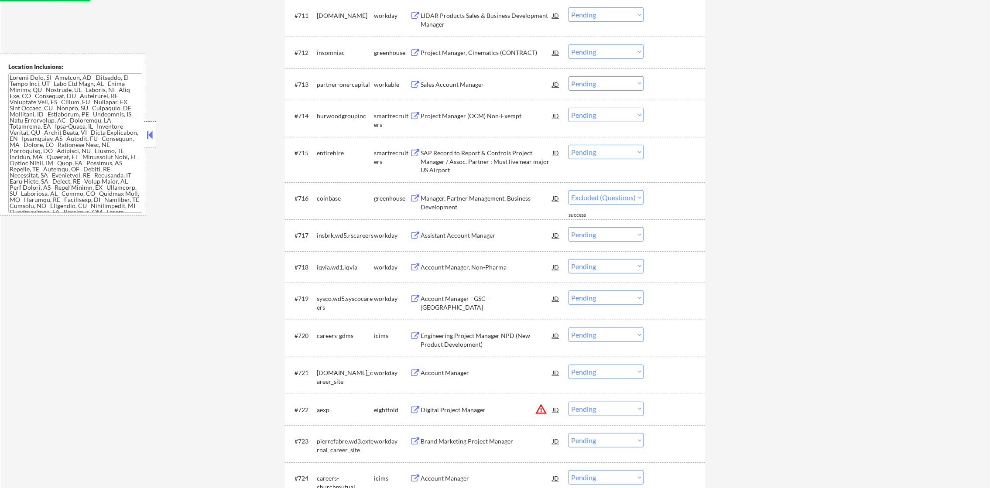
select select ""pending""
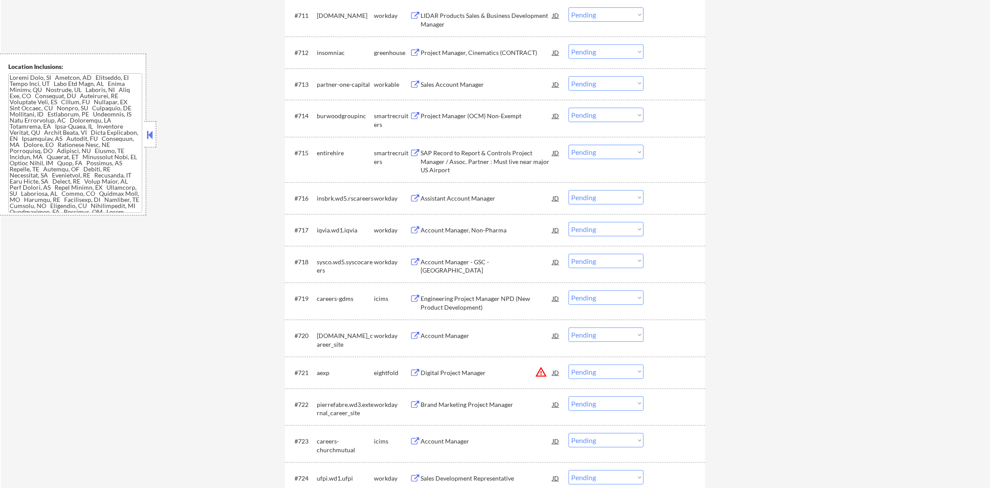
click at [470, 154] on div "SAP Record to Report & Controls Project Manager / Assoc. Partner : Must live ne…" at bounding box center [486, 162] width 132 height 26
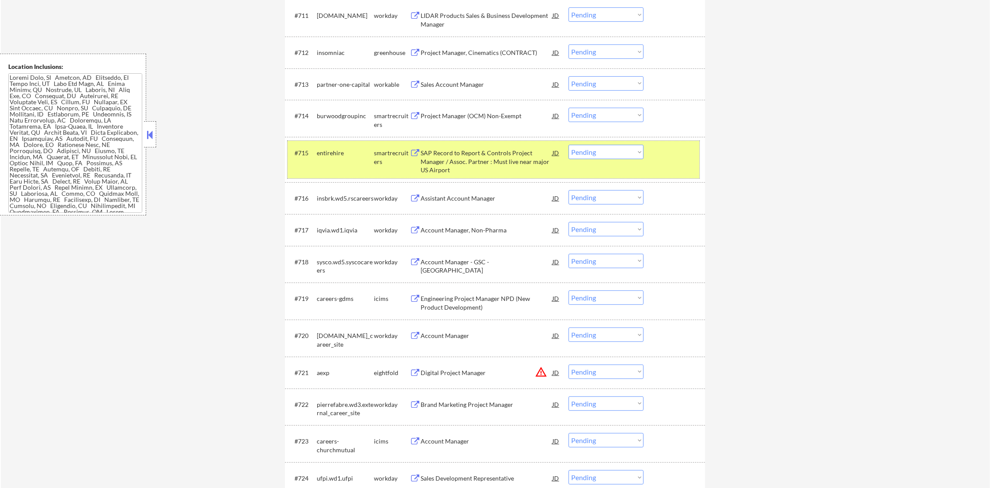
drag, startPoint x: 611, startPoint y: 142, endPoint x: 610, endPoint y: 146, distance: 4.4
click at [610, 146] on div "#715 entirehire smartrecruiters SAP Record to Report & Controls Project Manager…" at bounding box center [493, 160] width 412 height 38
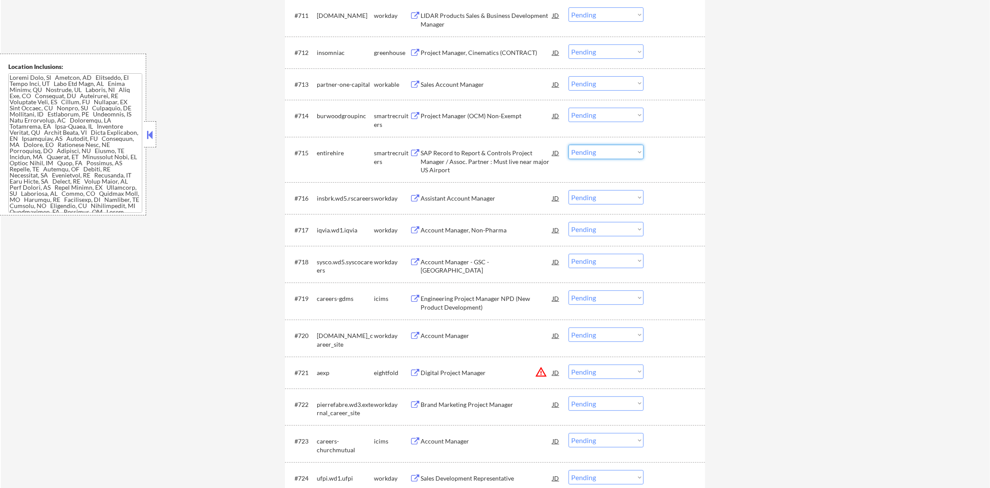
drag, startPoint x: 610, startPoint y: 147, endPoint x: 610, endPoint y: 160, distance: 13.1
click at [610, 147] on select "Choose an option... Pending Applied Excluded (Questions) Excluded (Expired) Exc…" at bounding box center [605, 152] width 75 height 14
click at [568, 145] on select "Choose an option... Pending Applied Excluded (Questions) Excluded (Expired) Exc…" at bounding box center [605, 152] width 75 height 14
click at [481, 117] on div "Project Manager (OCM) Non-Exempt" at bounding box center [486, 116] width 132 height 9
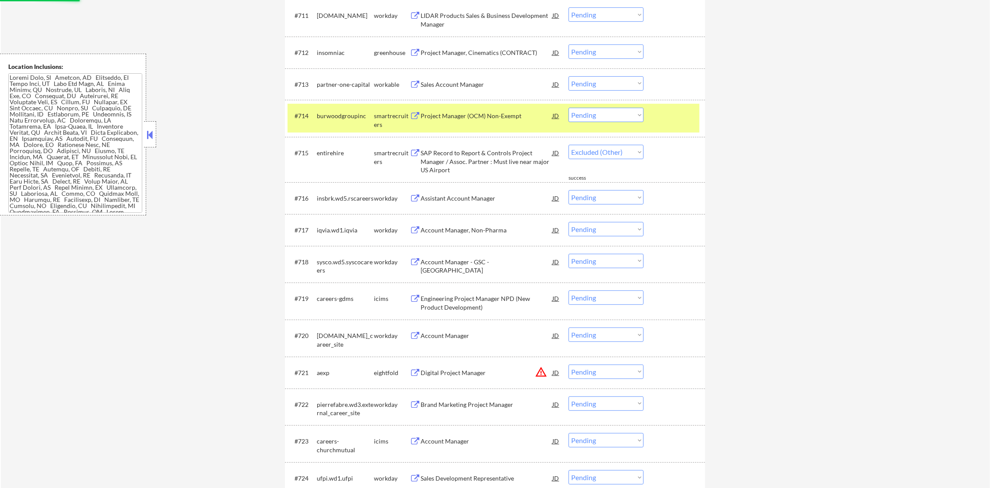
select select ""pending""
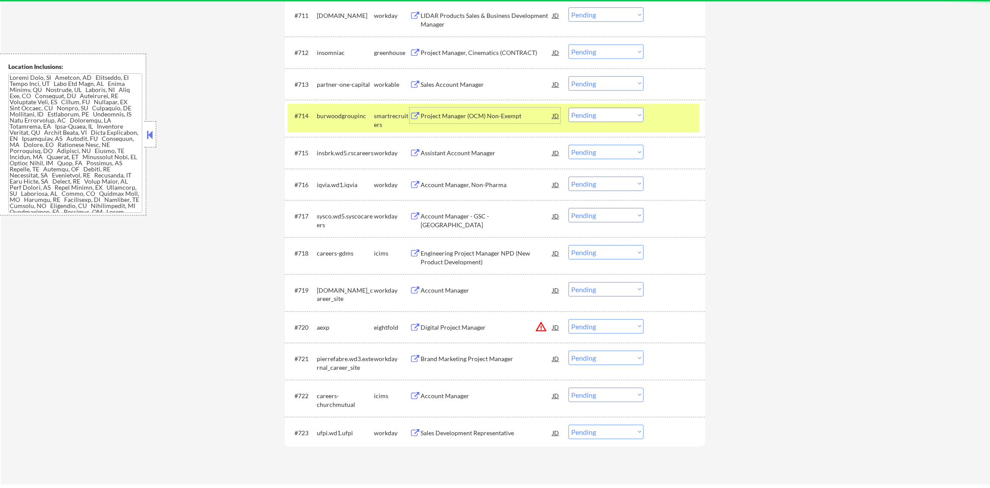
click at [349, 126] on div "#714 burwoodgroupinc smartrecruiters Project Manager (OCM) Non-Exempt JD Choose…" at bounding box center [493, 118] width 412 height 29
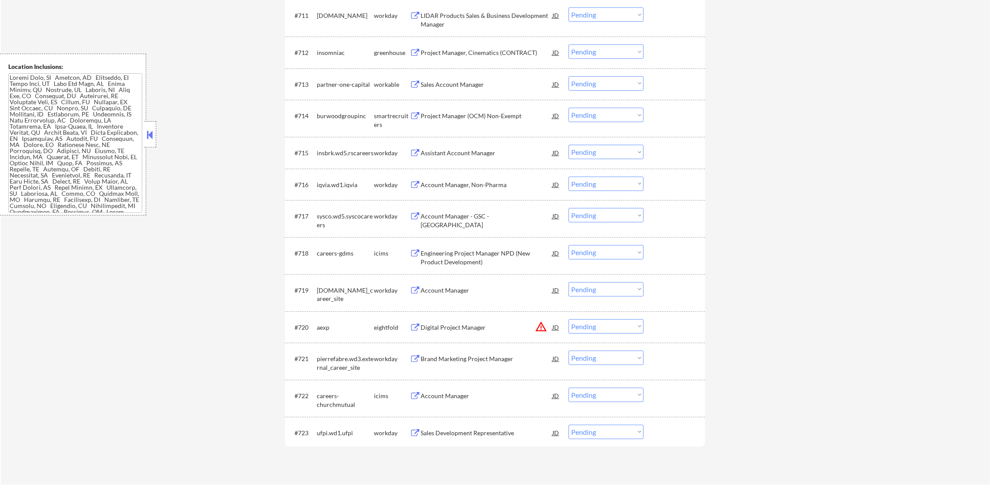
click at [342, 117] on div "burwoodgroupinc" at bounding box center [345, 116] width 57 height 9
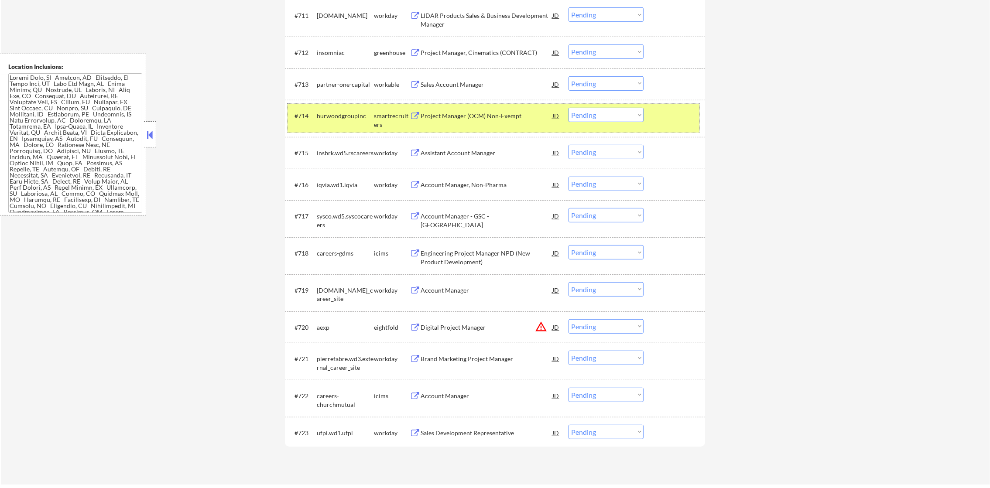
click at [608, 113] on select "Choose an option... Pending Applied Excluded (Questions) Excluded (Expired) Exc…" at bounding box center [605, 115] width 75 height 14
click at [568, 108] on select "Choose an option... Pending Applied Excluded (Questions) Excluded (Expired) Exc…" at bounding box center [605, 115] width 75 height 14
click at [347, 117] on div "burwoodgroupinc" at bounding box center [345, 116] width 57 height 9
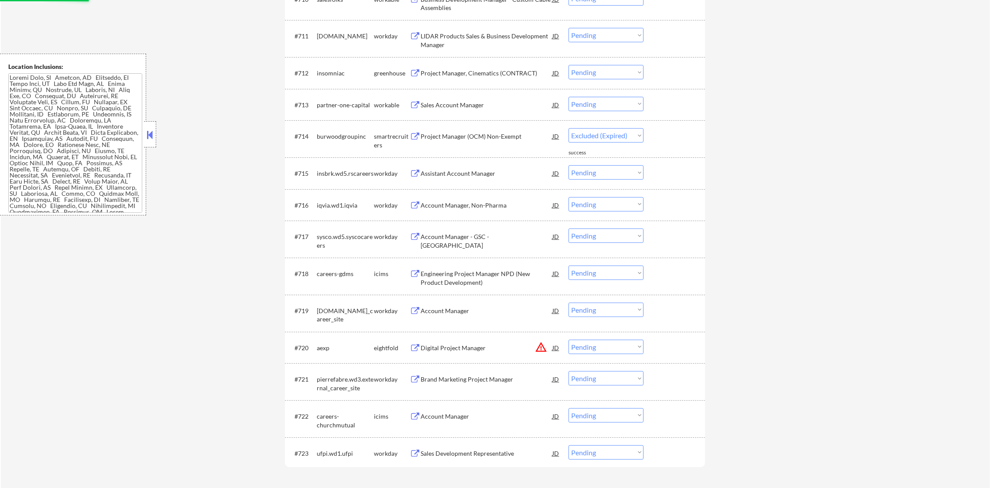
scroll to position [619, 0]
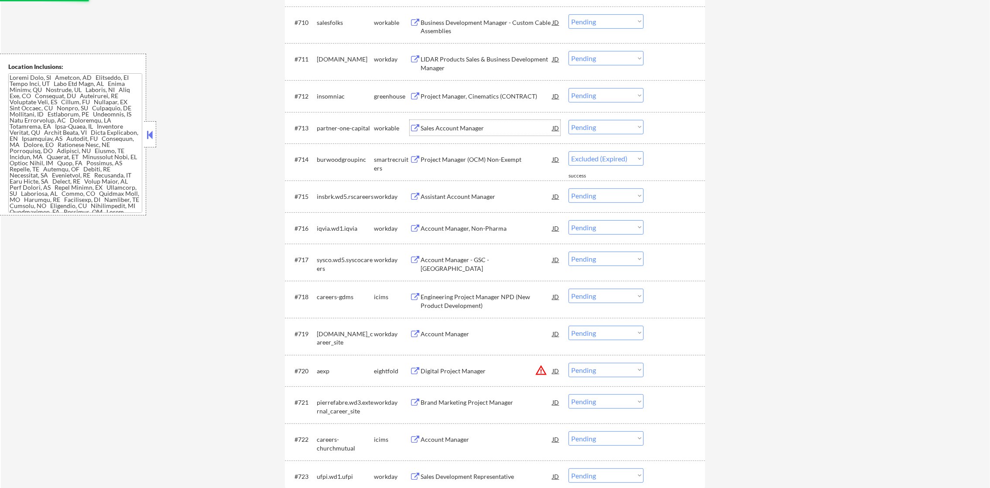
click at [461, 124] on div "Sales Account Manager" at bounding box center [486, 128] width 132 height 9
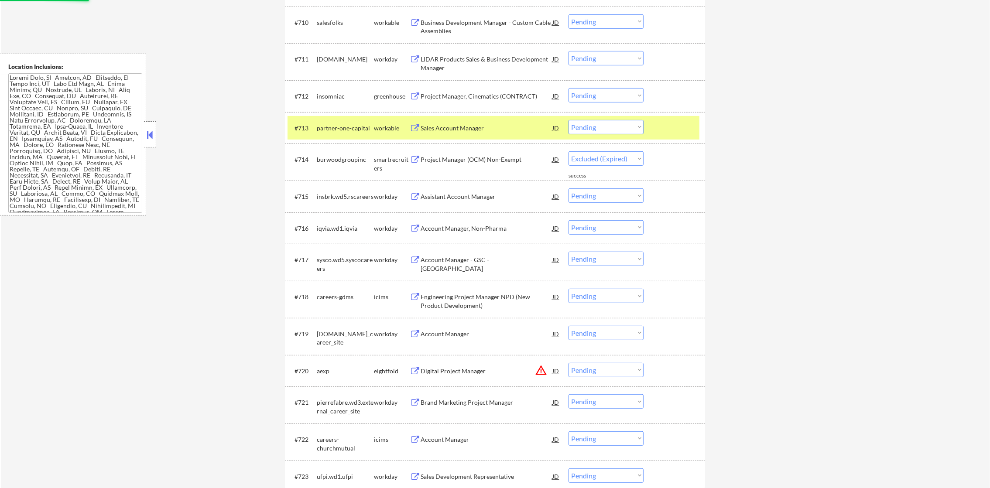
select select ""pending""
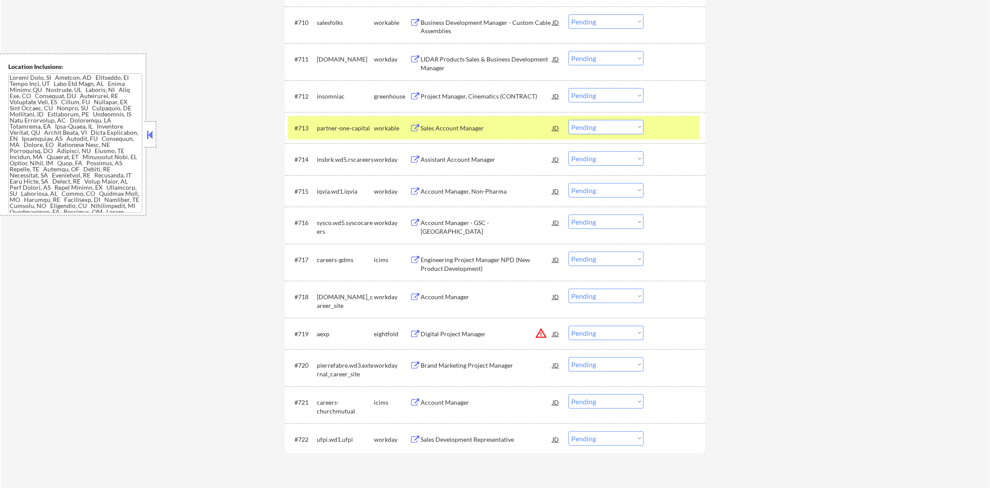
click at [592, 125] on select "Choose an option... Pending Applied Excluded (Questions) Excluded (Expired) Exc…" at bounding box center [605, 127] width 75 height 14
click at [568, 120] on select "Choose an option... Pending Applied Excluded (Questions) Excluded (Expired) Exc…" at bounding box center [605, 127] width 75 height 14
click at [351, 128] on div "partner-one-capital" at bounding box center [345, 128] width 57 height 9
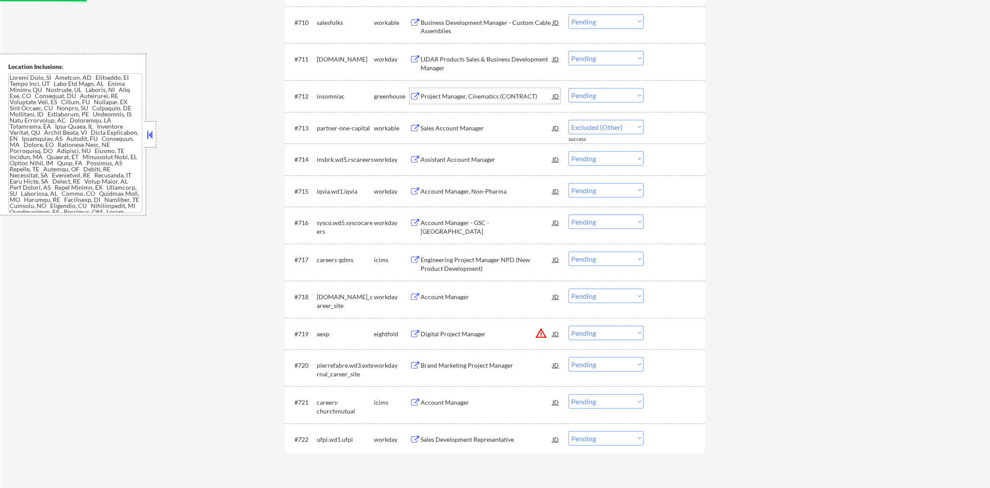
click at [495, 96] on div "Project Manager, Cinematics (CONTRACT)" at bounding box center [486, 96] width 132 height 9
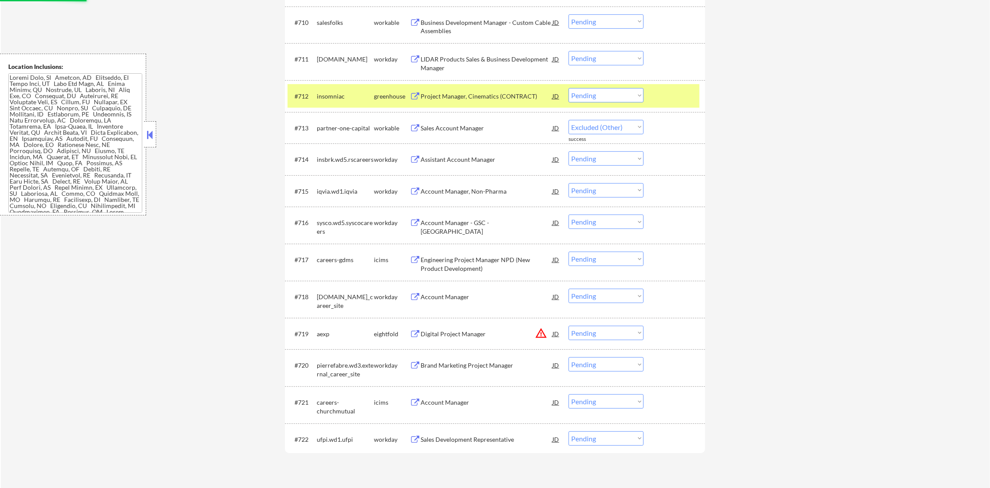
select select ""pending""
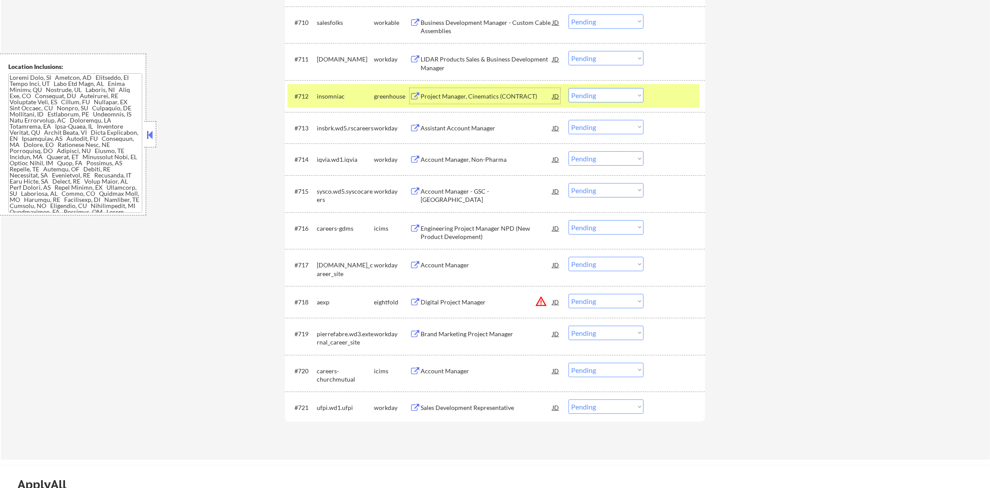
click at [340, 95] on div "insomniac" at bounding box center [345, 96] width 57 height 9
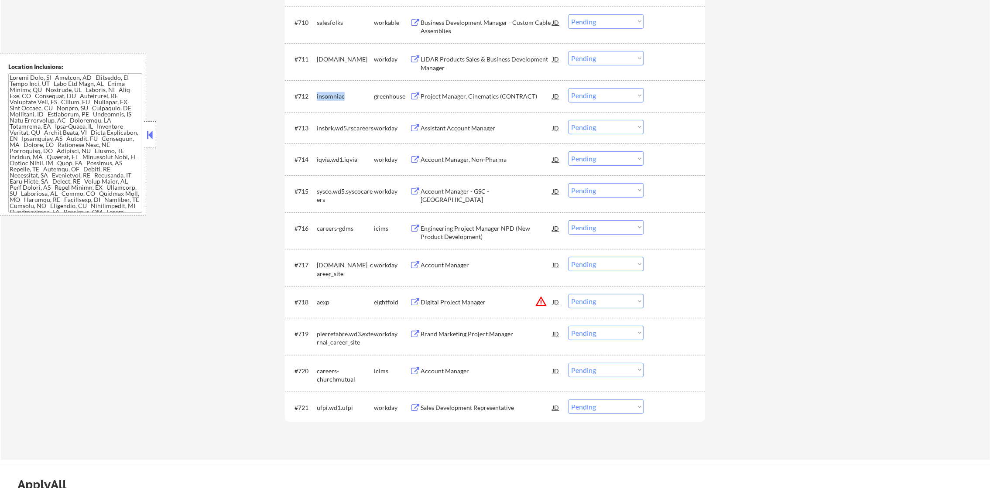
click at [340, 95] on div "insomniac" at bounding box center [345, 96] width 57 height 9
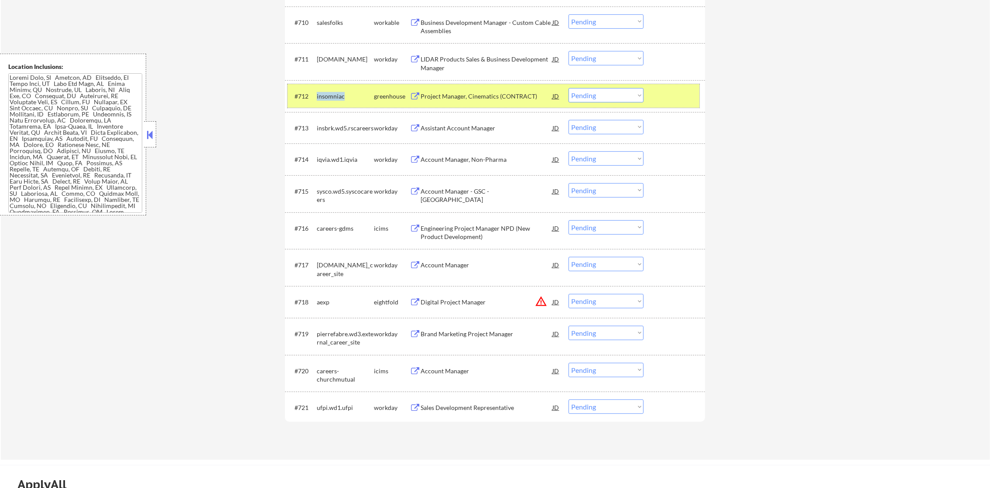
drag, startPoint x: 594, startPoint y: 97, endPoint x: 596, endPoint y: 104, distance: 7.3
click at [594, 97] on select "Choose an option... Pending Applied Excluded (Questions) Excluded (Expired) Exc…" at bounding box center [605, 95] width 75 height 14
click at [568, 88] on select "Choose an option... Pending Applied Excluded (Questions) Excluded (Expired) Exc…" at bounding box center [605, 95] width 75 height 14
click at [337, 97] on div "insomniac" at bounding box center [345, 96] width 57 height 9
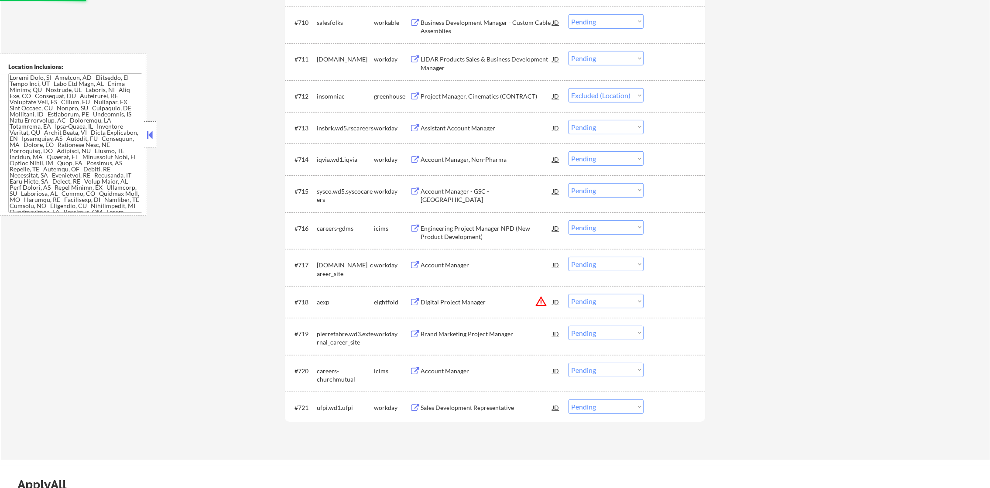
click at [541, 299] on button "warning_amber" at bounding box center [541, 301] width 12 height 12
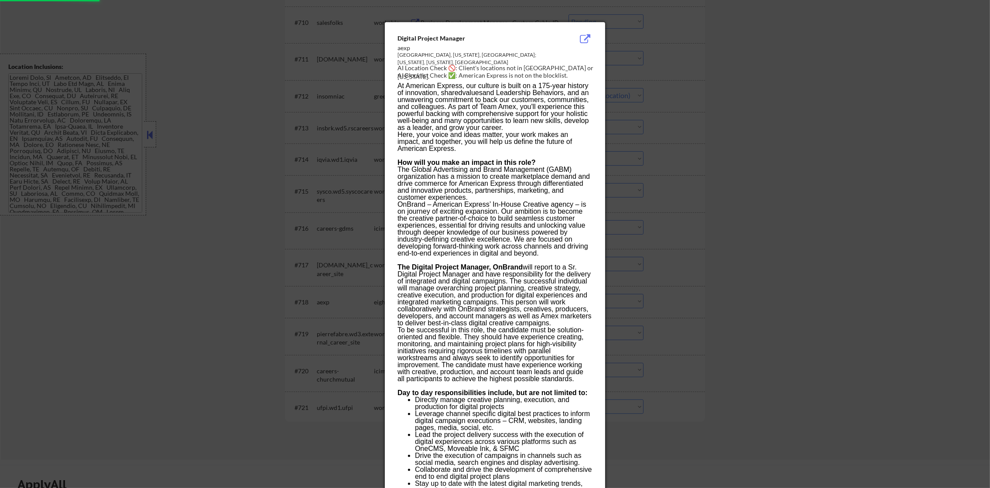
click at [681, 270] on div at bounding box center [495, 244] width 990 height 488
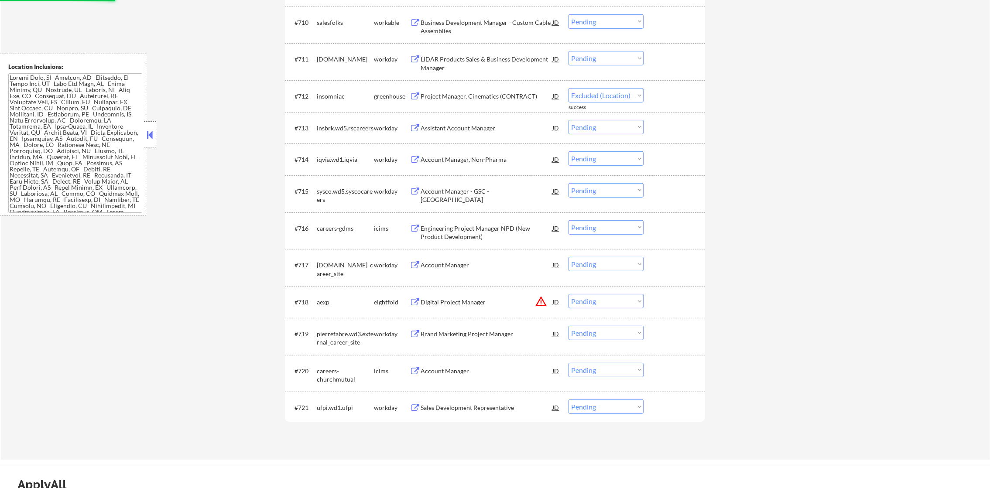
select select ""pending""
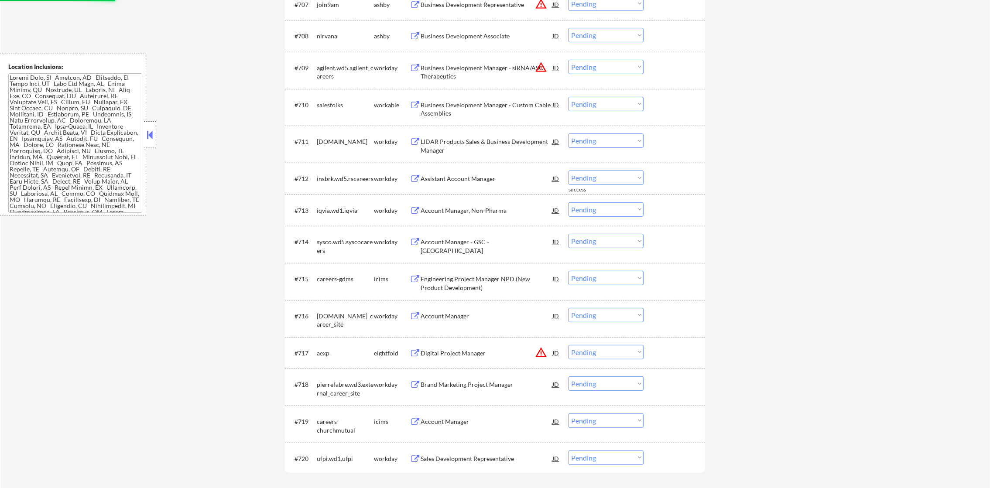
scroll to position [532, 0]
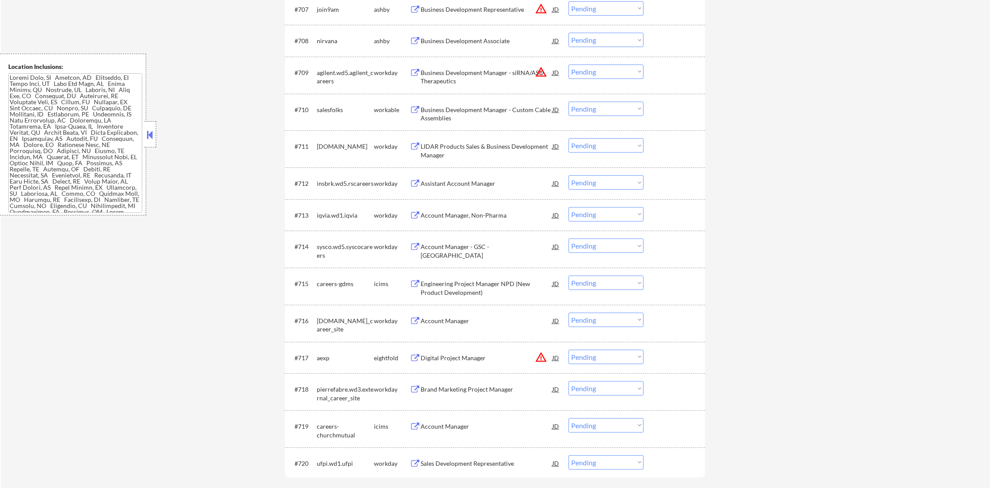
click at [491, 111] on div "Business Development Manager - Custom Cable Assemblies" at bounding box center [486, 114] width 132 height 17
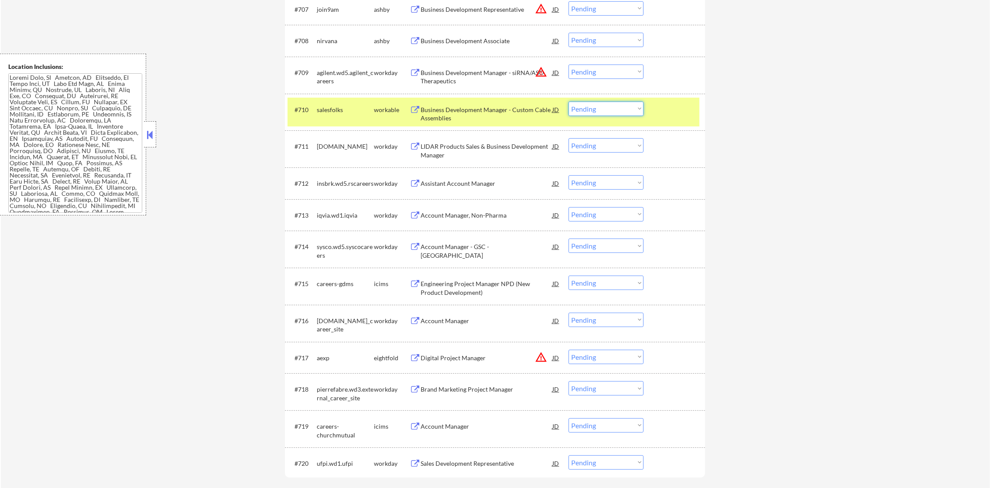
click at [595, 108] on select "Choose an option... Pending Applied Excluded (Questions) Excluded (Expired) Exc…" at bounding box center [605, 109] width 75 height 14
click at [568, 102] on select "Choose an option... Pending Applied Excluded (Questions) Excluded (Expired) Exc…" at bounding box center [605, 109] width 75 height 14
click at [333, 113] on div "salesfolks" at bounding box center [345, 110] width 57 height 16
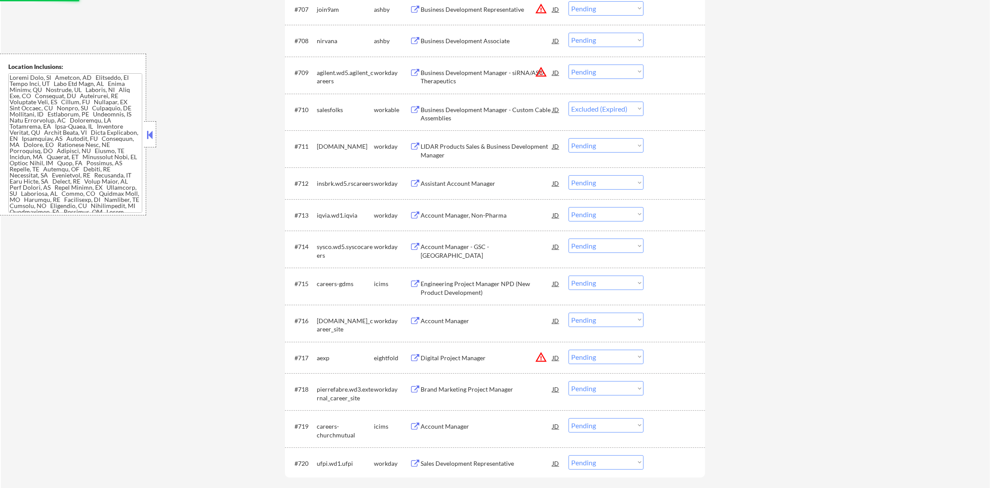
click at [540, 70] on button "warning_amber" at bounding box center [541, 72] width 12 height 12
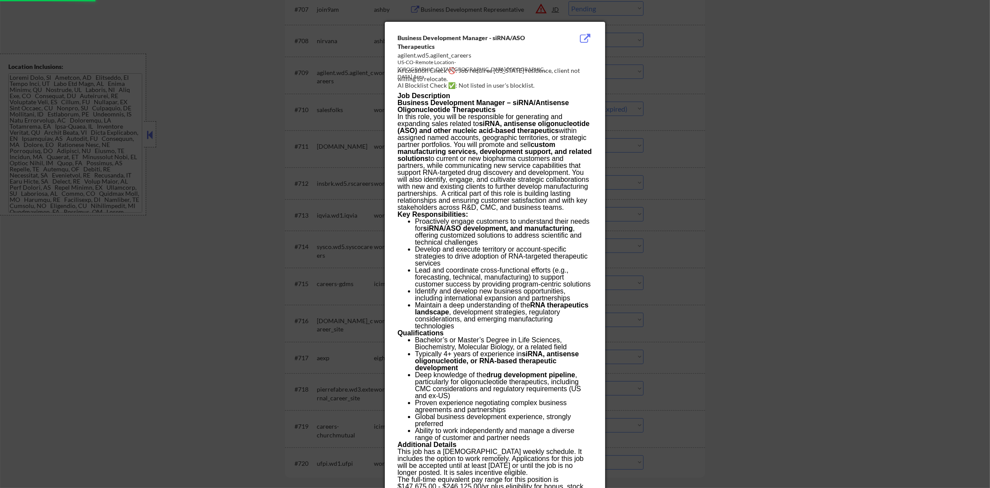
click at [651, 79] on div at bounding box center [495, 244] width 990 height 488
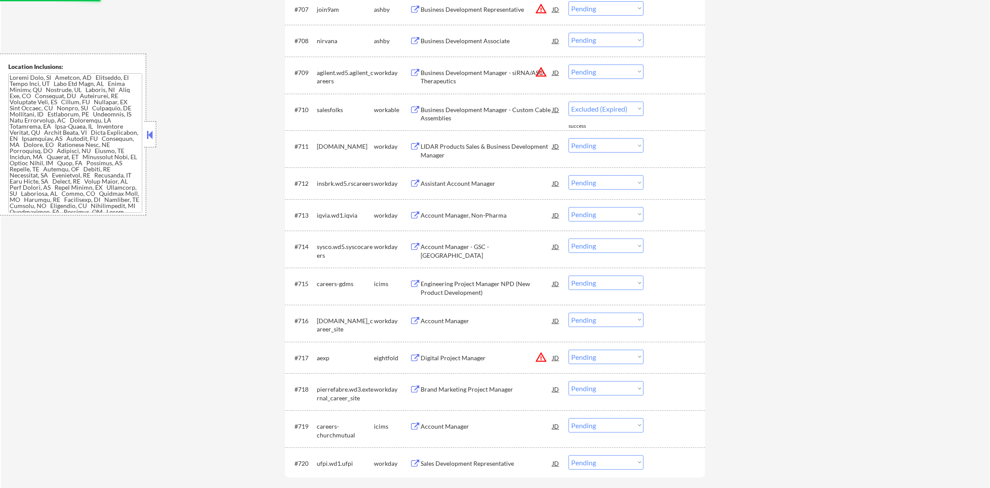
click at [606, 55] on div "#708 nirvana ashby Business Development Associate JD warning_amber Choose an op…" at bounding box center [495, 41] width 420 height 32
click at [601, 68] on select "Choose an option... Pending Applied Excluded (Questions) Excluded (Expired) Exc…" at bounding box center [605, 72] width 75 height 14
select select ""pending""
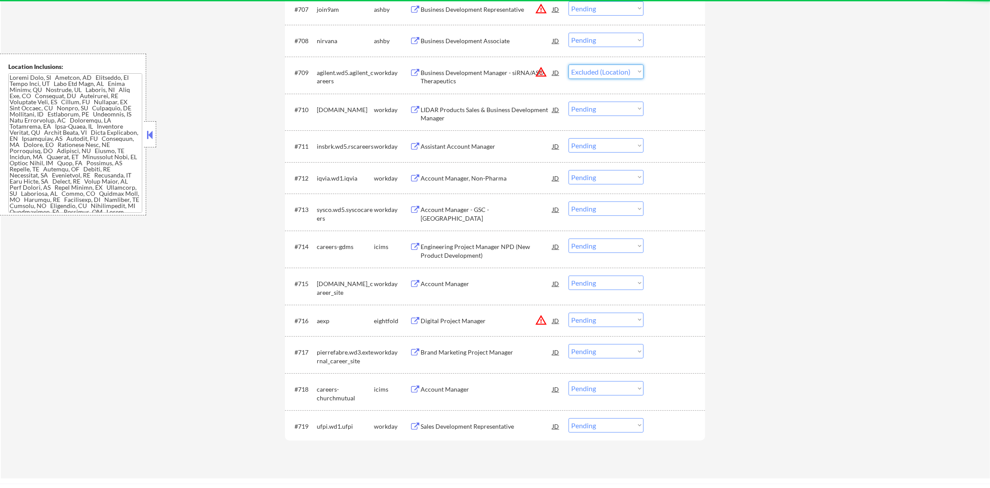
click at [568, 65] on select "Choose an option... Pending Applied Excluded (Questions) Excluded (Expired) Exc…" at bounding box center [605, 72] width 75 height 14
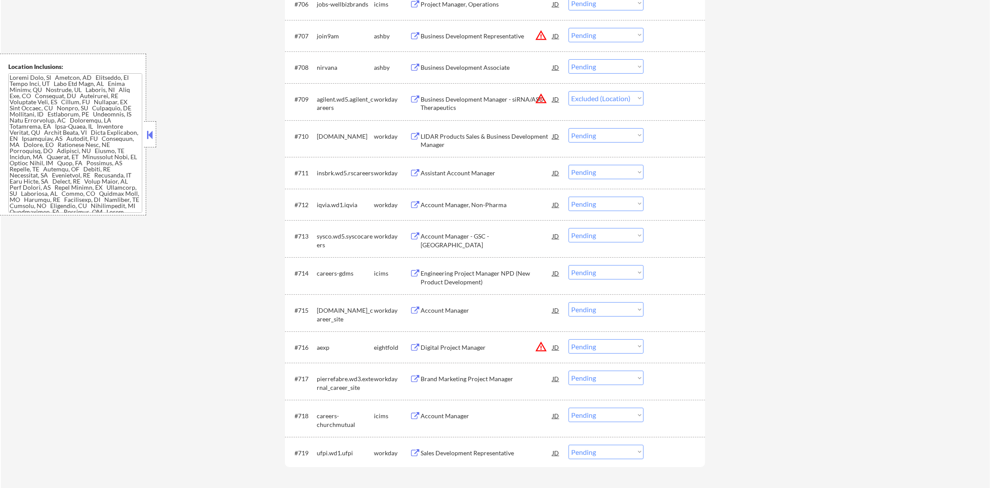
scroll to position [489, 0]
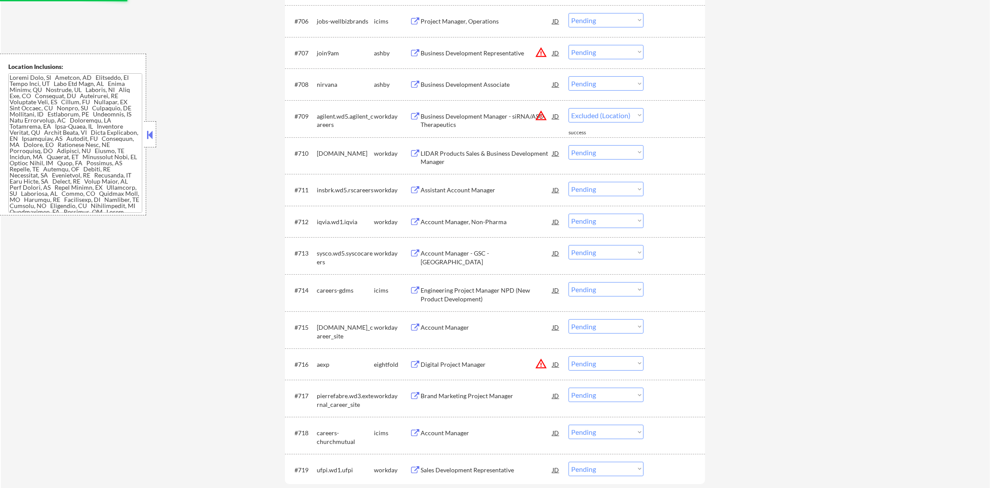
click at [540, 55] on button "warning_amber" at bounding box center [541, 52] width 12 height 12
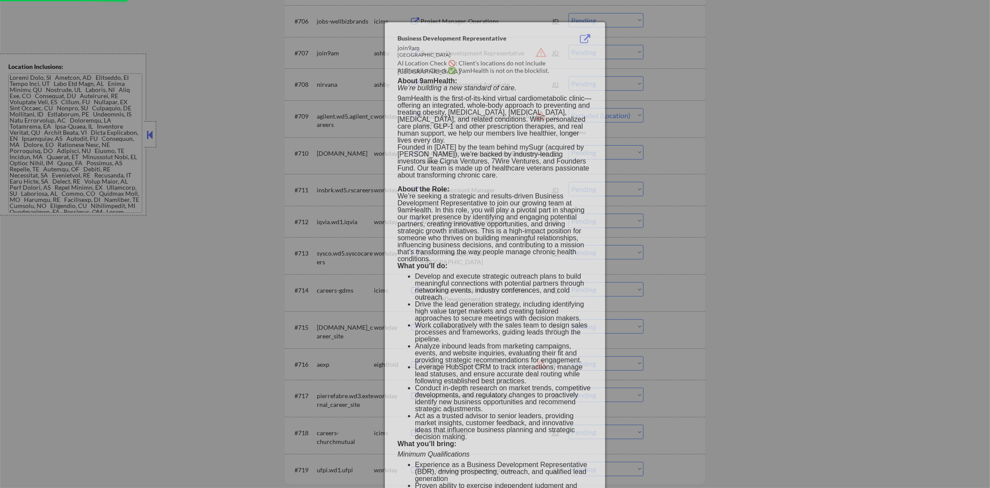
select select ""pending""
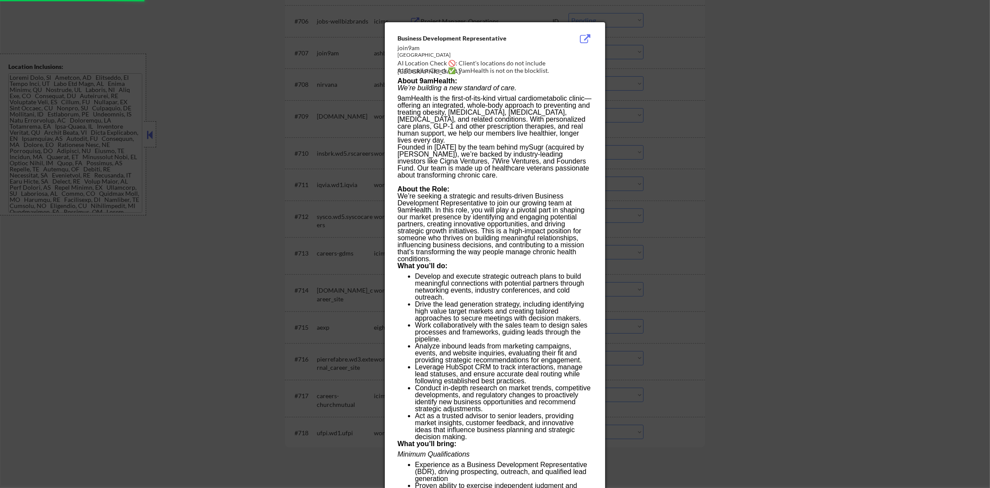
click at [676, 67] on div at bounding box center [495, 244] width 990 height 488
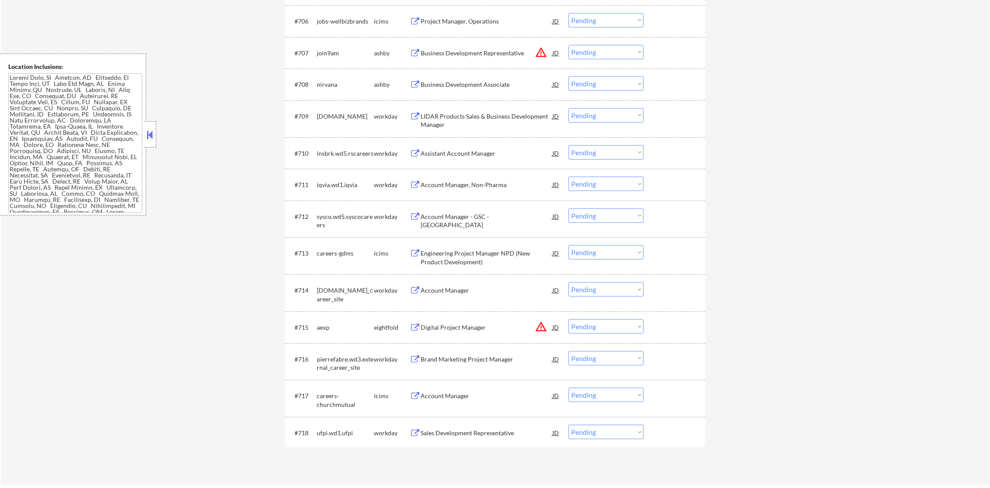
click at [601, 57] on select "Choose an option... Pending Applied Excluded (Questions) Excluded (Expired) Exc…" at bounding box center [605, 52] width 75 height 14
click at [568, 45] on select "Choose an option... Pending Applied Excluded (Questions) Excluded (Expired) Exc…" at bounding box center [605, 52] width 75 height 14
click at [494, 82] on div "Business Development Associate" at bounding box center [486, 84] width 132 height 9
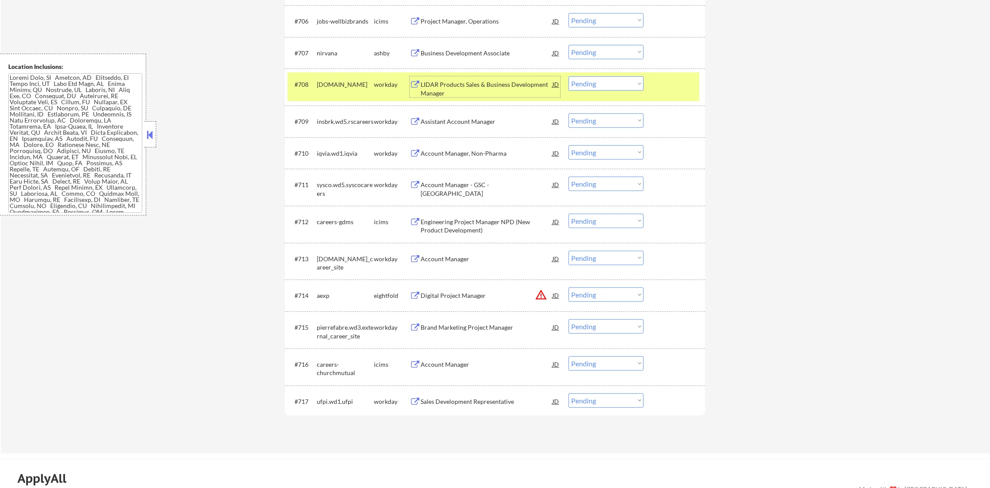
click at [579, 91] on div "#708 viavisolutions.wd1.careers workday LIDAR Products Sales & Business Develop…" at bounding box center [493, 86] width 412 height 29
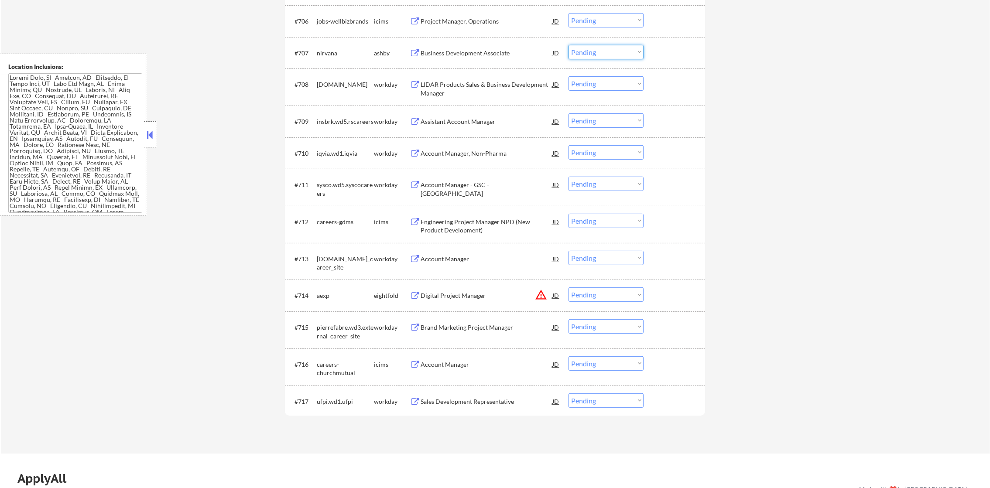
click at [591, 51] on select "Choose an option... Pending Applied Excluded (Questions) Excluded (Expired) Exc…" at bounding box center [605, 52] width 75 height 14
click at [604, 51] on select "Choose an option... Pending Applied Excluded (Questions) Excluded (Expired) Exc…" at bounding box center [605, 52] width 75 height 14
click at [568, 45] on select "Choose an option... Pending Applied Excluded (Questions) Excluded (Expired) Exc…" at bounding box center [605, 52] width 75 height 14
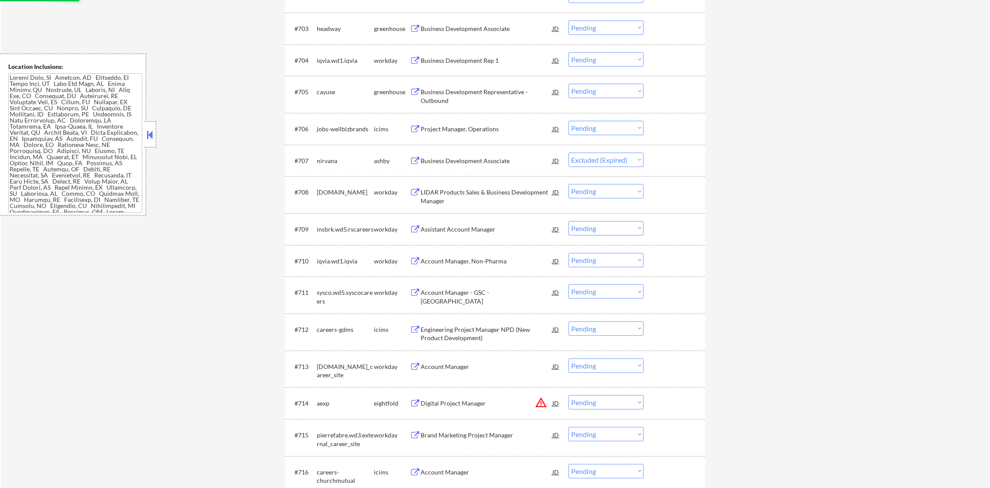
scroll to position [380, 0]
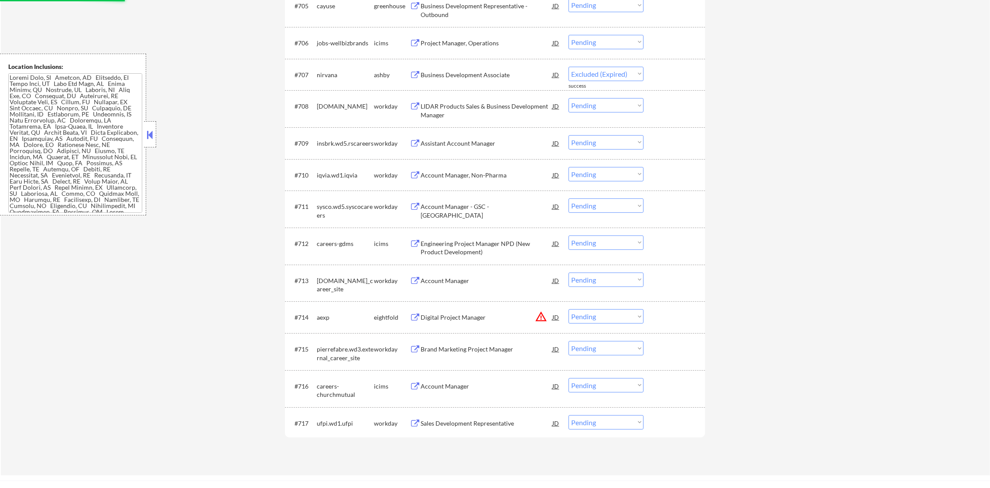
select select ""pending""
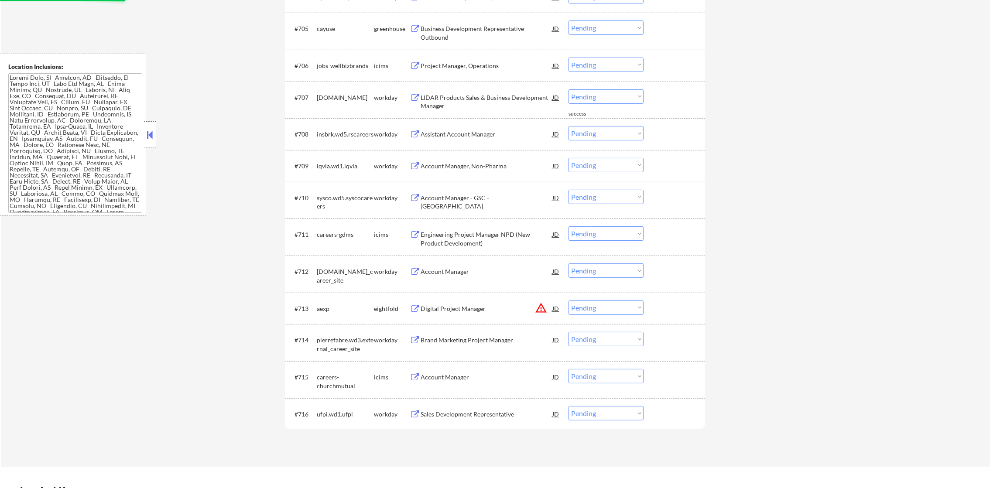
scroll to position [423, 0]
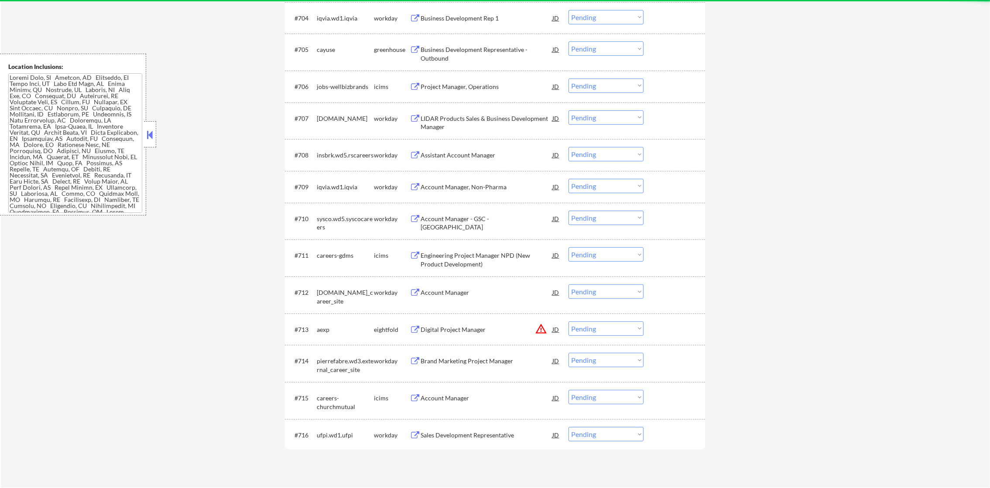
click at [482, 34] on div "#705 cayuse greenhouse Business Development Representative - Outbound JD Choose…" at bounding box center [495, 52] width 420 height 37
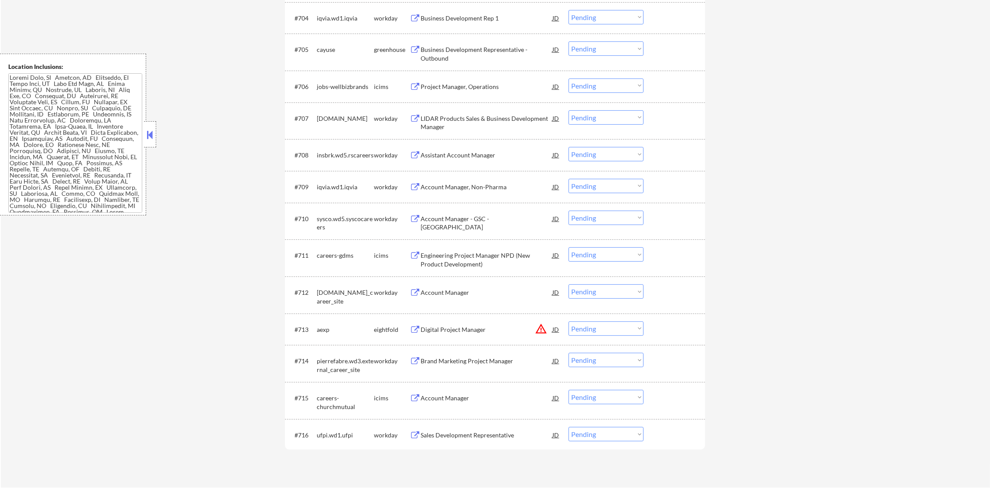
click at [478, 49] on div "Business Development Representative - Outbound" at bounding box center [486, 53] width 132 height 17
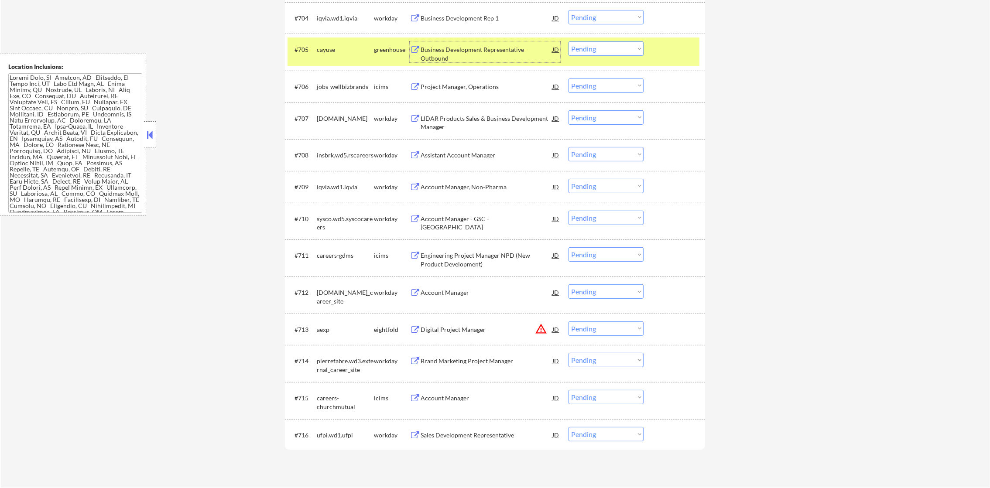
scroll to position [445, 0]
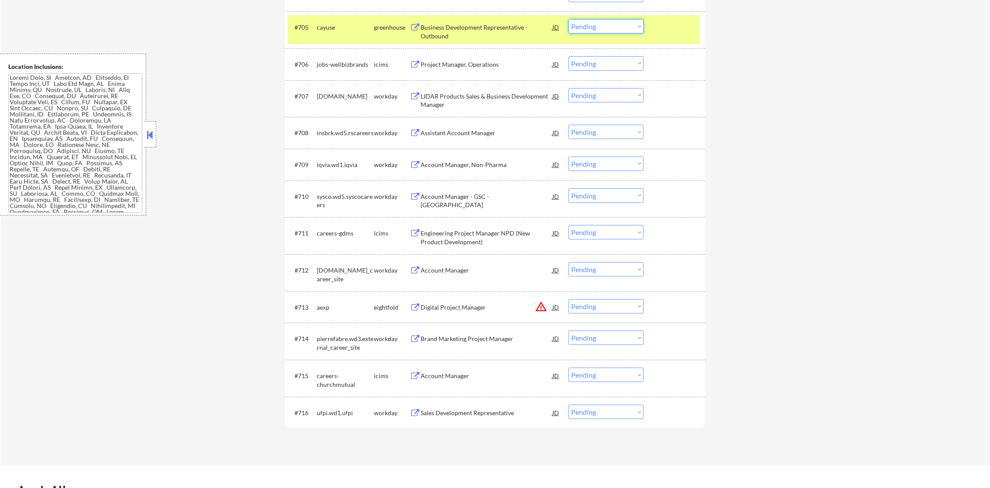
drag, startPoint x: 603, startPoint y: 21, endPoint x: 604, endPoint y: 28, distance: 6.6
click at [603, 21] on select "Choose an option... Pending Applied Excluded (Questions) Excluded (Expired) Exc…" at bounding box center [605, 26] width 75 height 14
click at [568, 19] on select "Choose an option... Pending Applied Excluded (Questions) Excluded (Expired) Exc…" at bounding box center [605, 26] width 75 height 14
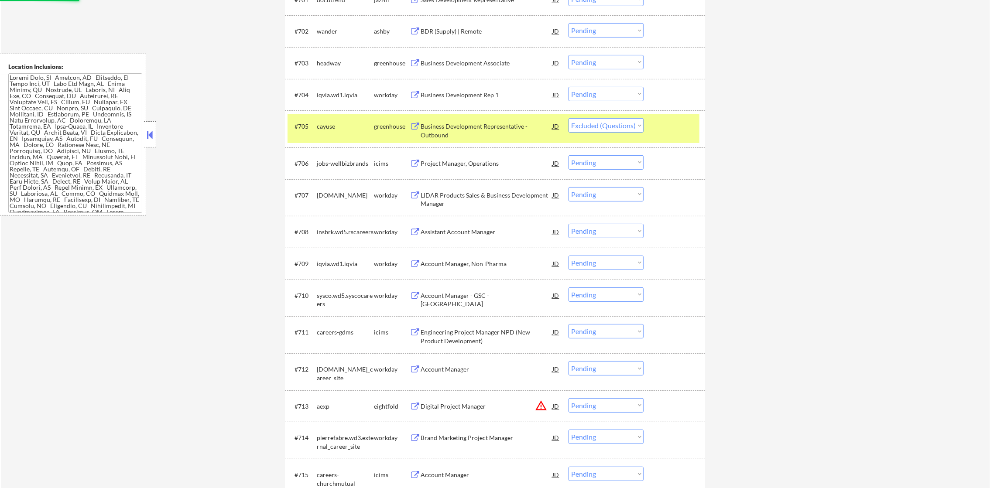
scroll to position [336, 0]
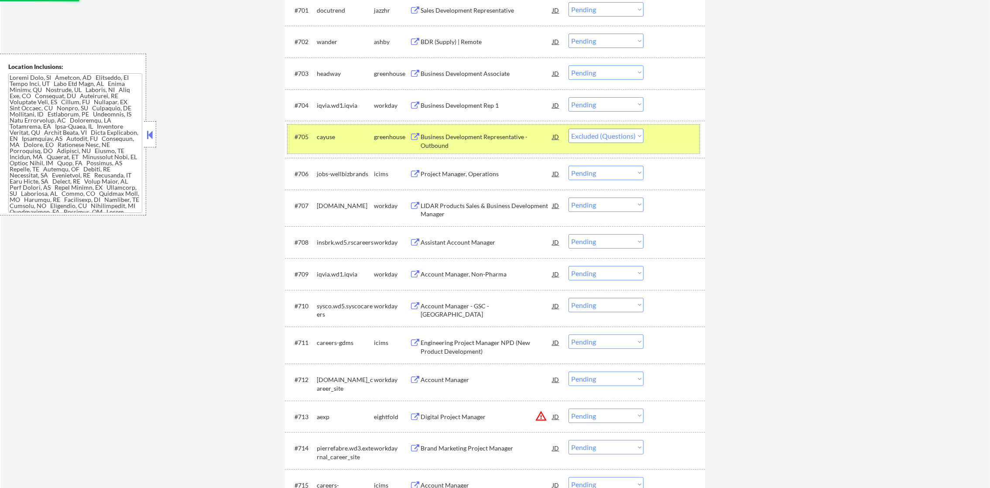
click at [332, 131] on div "cayuse" at bounding box center [345, 137] width 57 height 16
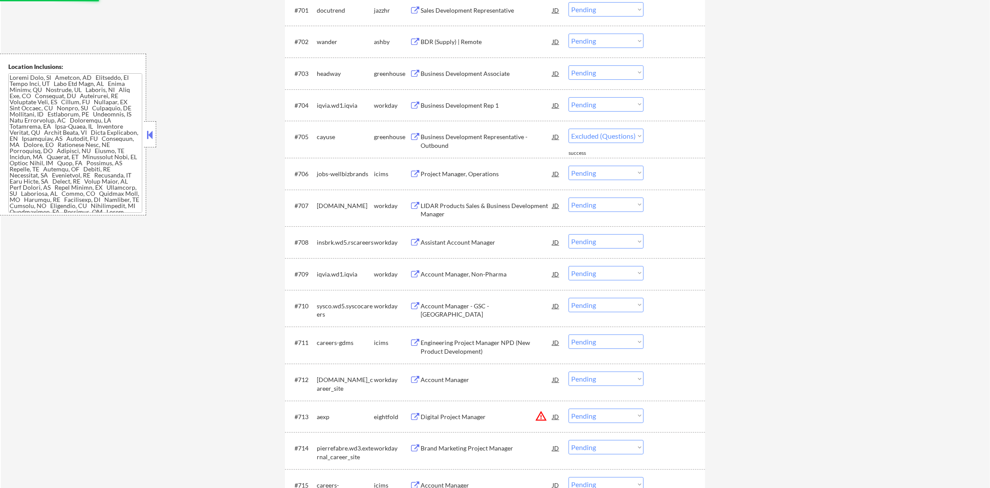
select select ""pending""
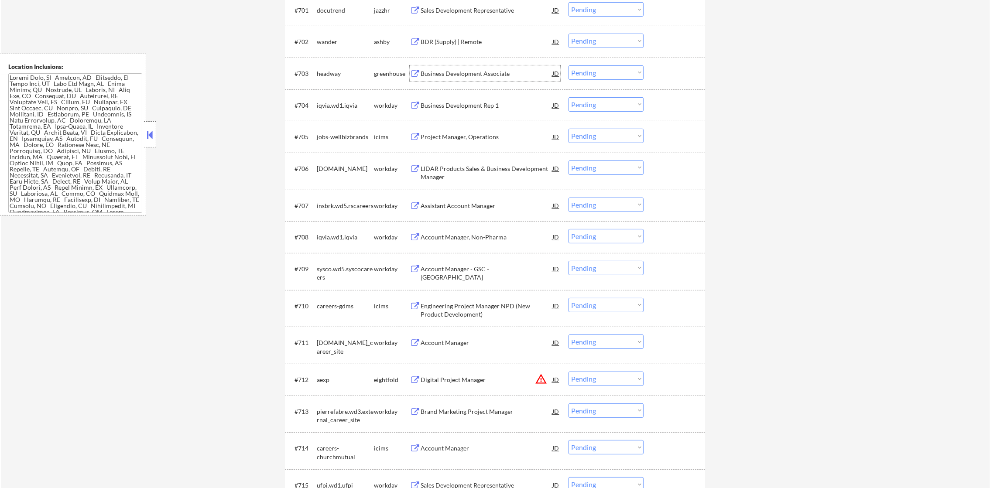
click at [468, 79] on div "Business Development Associate" at bounding box center [486, 73] width 132 height 16
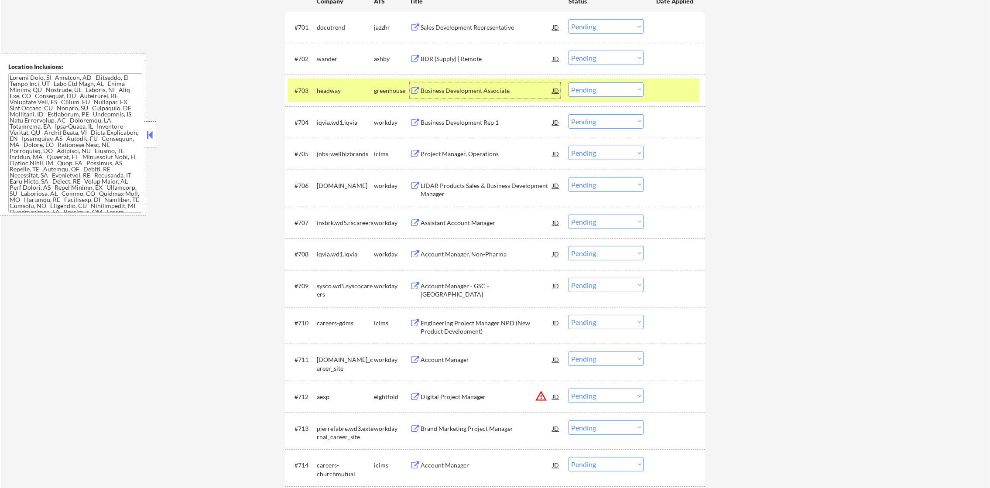
scroll to position [314, 0]
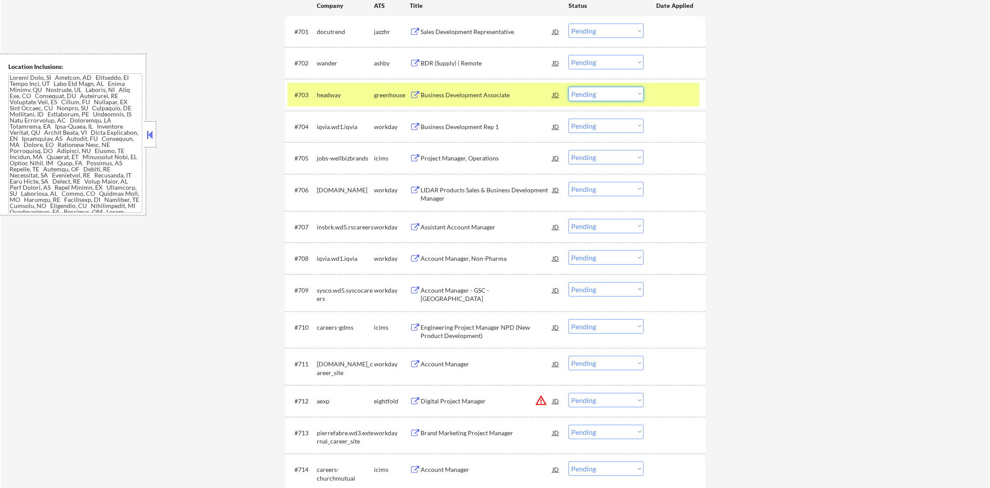
click at [591, 91] on select "Choose an option... Pending Applied Excluded (Questions) Excluded (Expired) Exc…" at bounding box center [605, 94] width 75 height 14
click at [568, 87] on select "Choose an option... Pending Applied Excluded (Questions) Excluded (Expired) Exc…" at bounding box center [605, 94] width 75 height 14
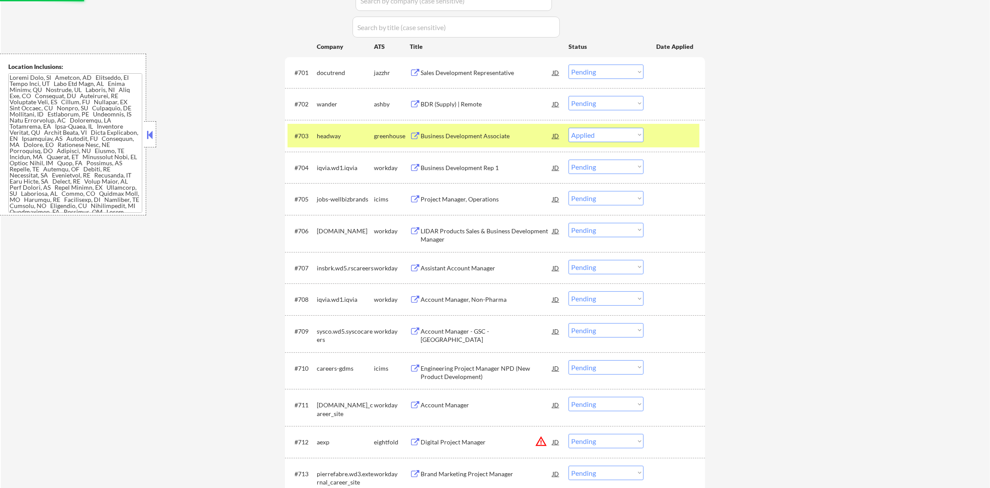
scroll to position [270, 0]
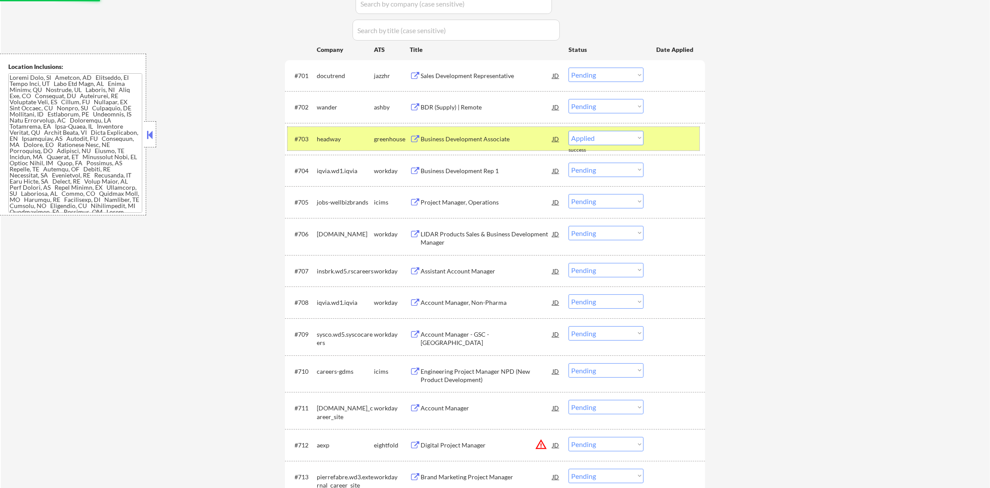
click at [315, 140] on div "#703 headway greenhouse Business Development Associate JD warning_amber Choose …" at bounding box center [493, 139] width 412 height 24
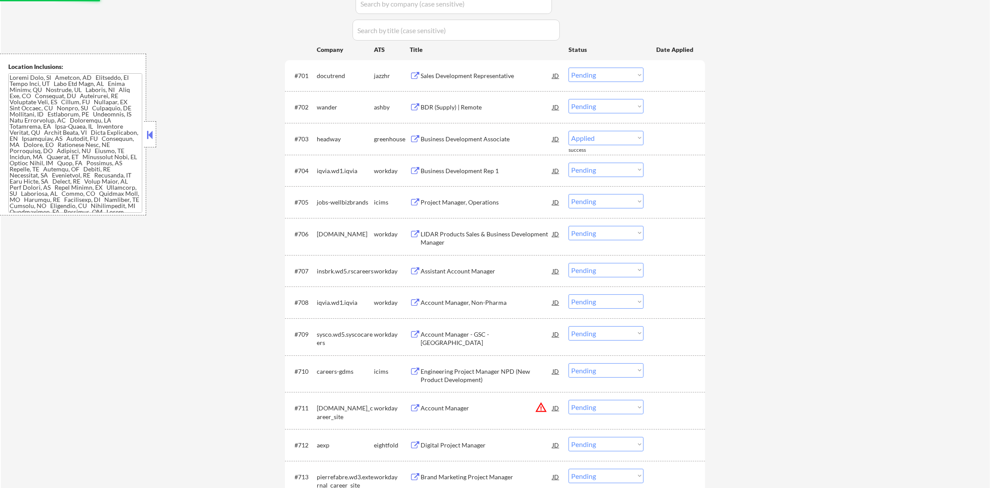
select select ""pending""
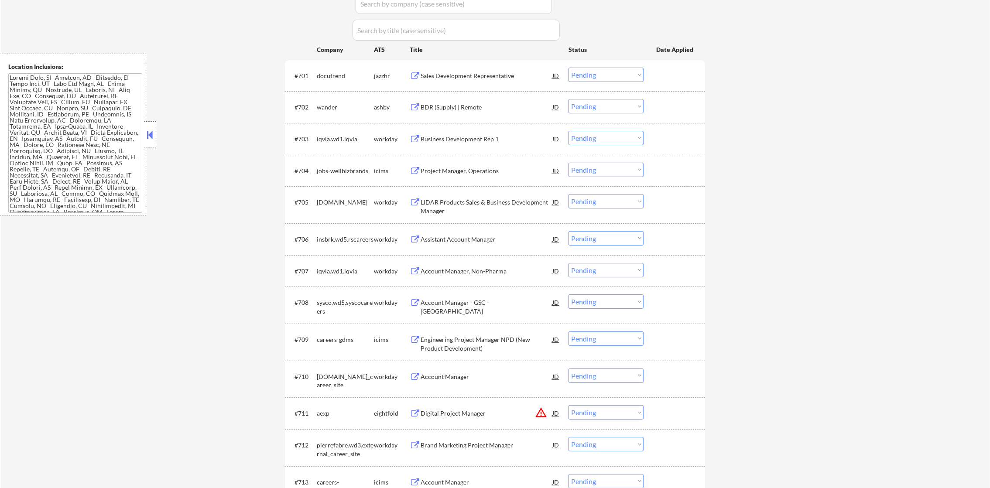
click at [467, 108] on div "BDR (Supply) | Remote" at bounding box center [486, 107] width 132 height 9
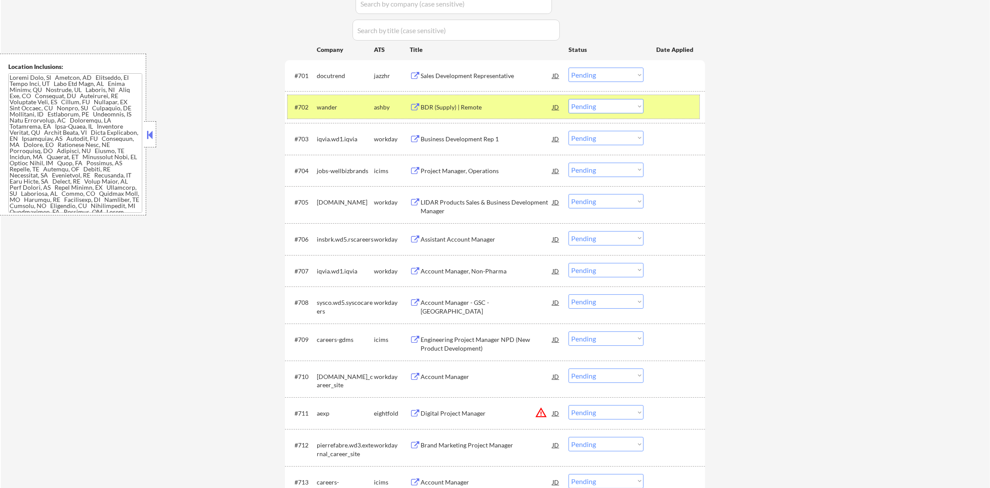
click at [591, 113] on div "#702 wander ashby BDR (Supply) | Remote JD Choose an option... Pending Applied …" at bounding box center [493, 107] width 412 height 24
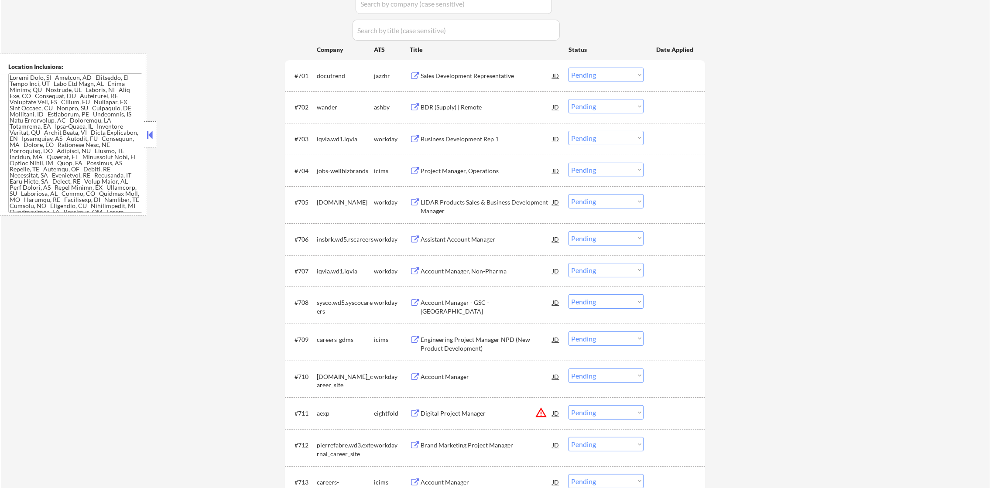
click at [605, 109] on select "Choose an option... Pending Applied Excluded (Questions) Excluded (Expired) Exc…" at bounding box center [605, 106] width 75 height 14
click at [568, 99] on select "Choose an option... Pending Applied Excluded (Questions) Excluded (Expired) Exc…" at bounding box center [605, 106] width 75 height 14
click at [472, 65] on div "#701 docutrend jazzhr Sales Development Representative JD Choose an option... P…" at bounding box center [493, 76] width 412 height 24
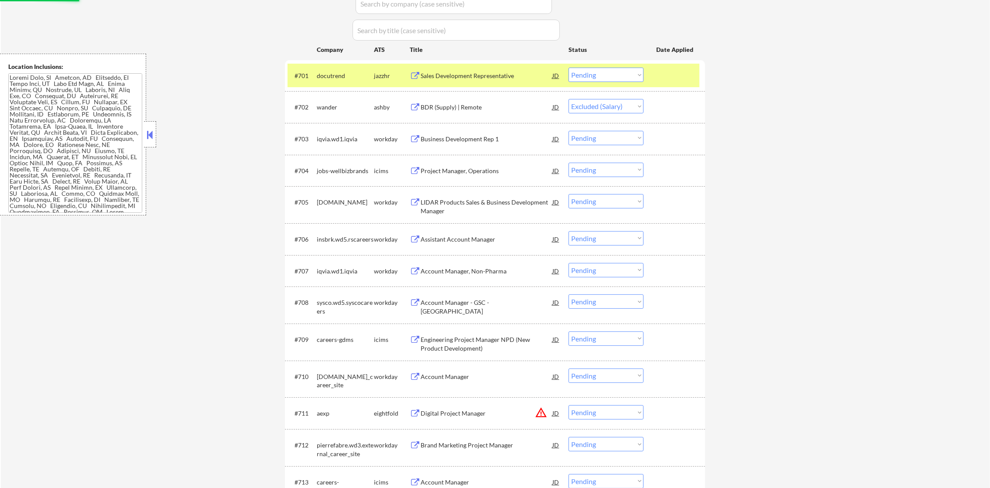
click at [471, 73] on div "Sales Development Representative" at bounding box center [486, 76] width 132 height 9
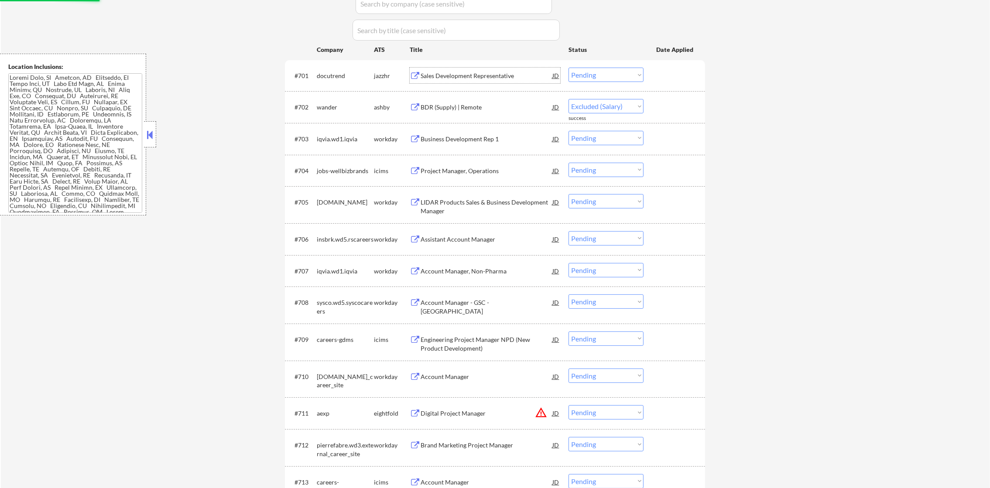
select select ""pending""
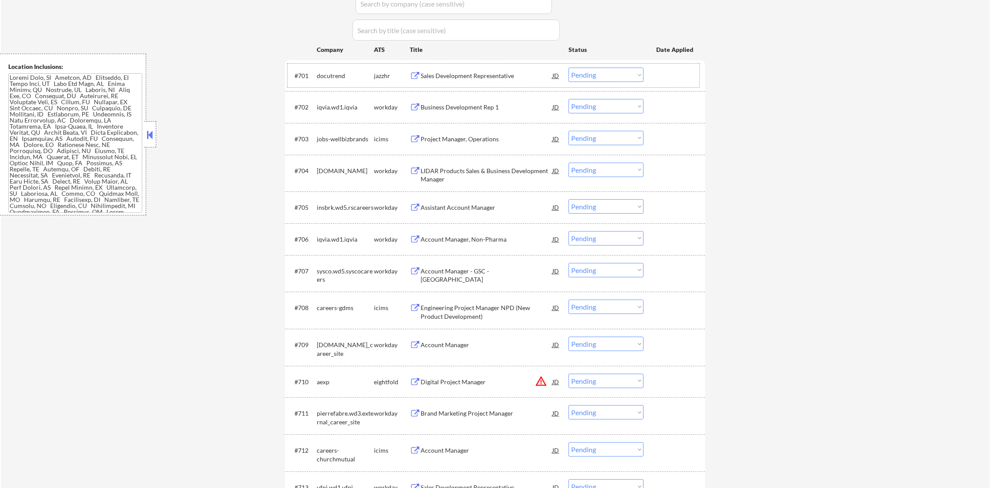
click at [336, 81] on div "docutrend" at bounding box center [345, 76] width 57 height 16
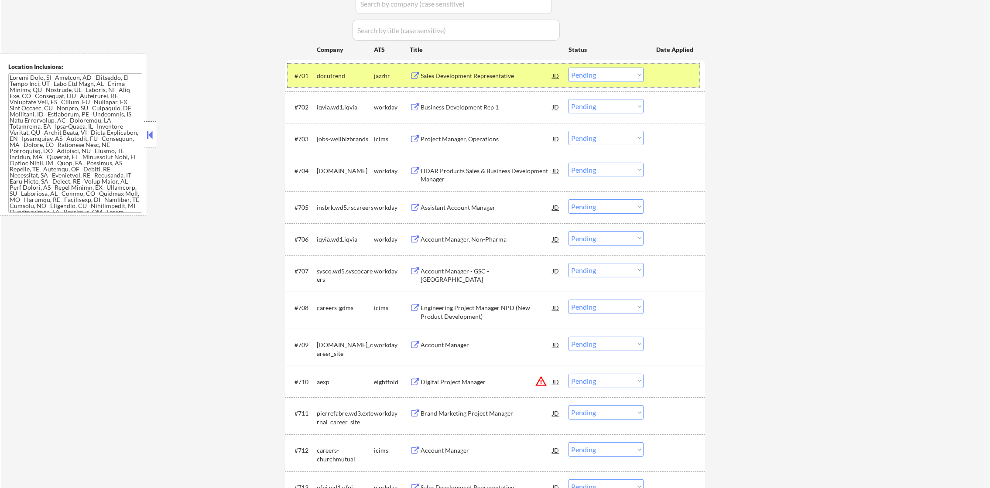
drag, startPoint x: 619, startPoint y: 70, endPoint x: 619, endPoint y: 81, distance: 10.9
click at [619, 70] on select "Choose an option... Pending Applied Excluded (Questions) Excluded (Expired) Exc…" at bounding box center [605, 75] width 75 height 14
click at [568, 68] on select "Choose an option... Pending Applied Excluded (Questions) Excluded (Expired) Exc…" at bounding box center [605, 75] width 75 height 14
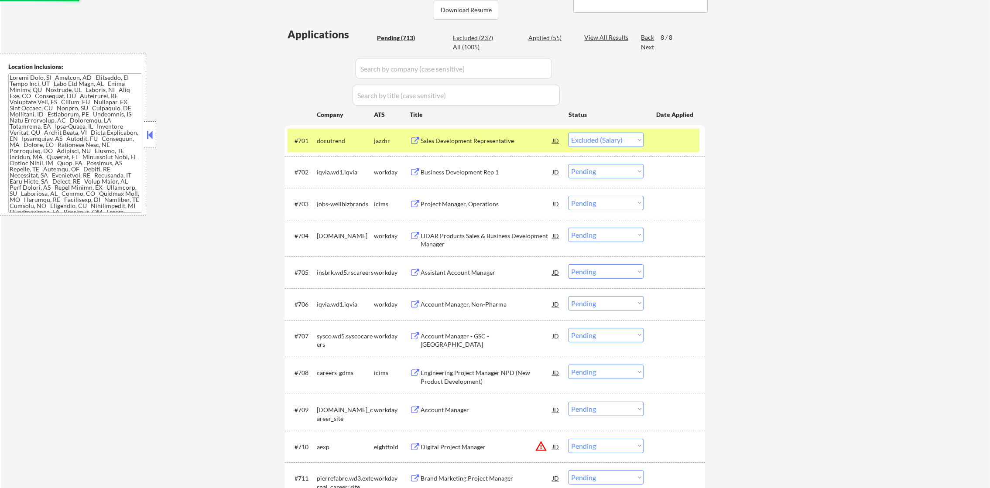
scroll to position [205, 0]
select select ""pending""
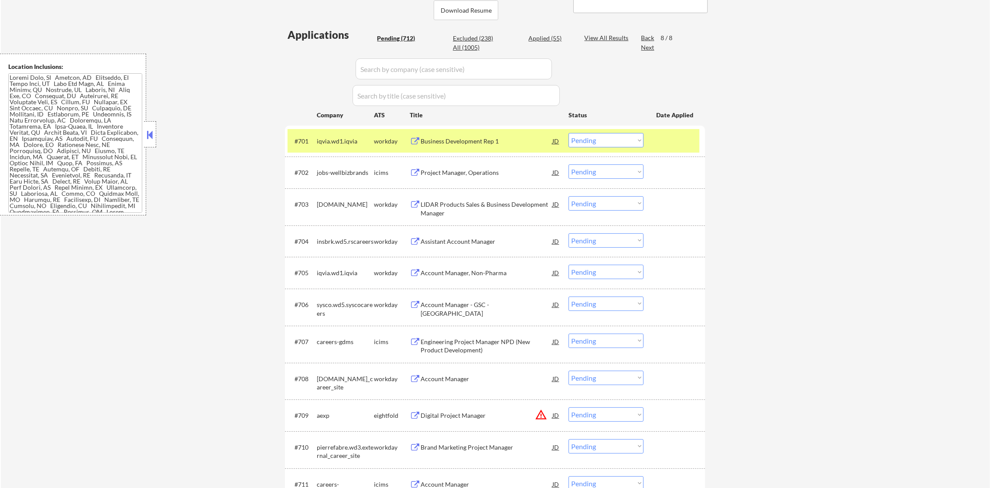
click at [350, 141] on div "iqvia.wd1.iqvia" at bounding box center [345, 141] width 57 height 9
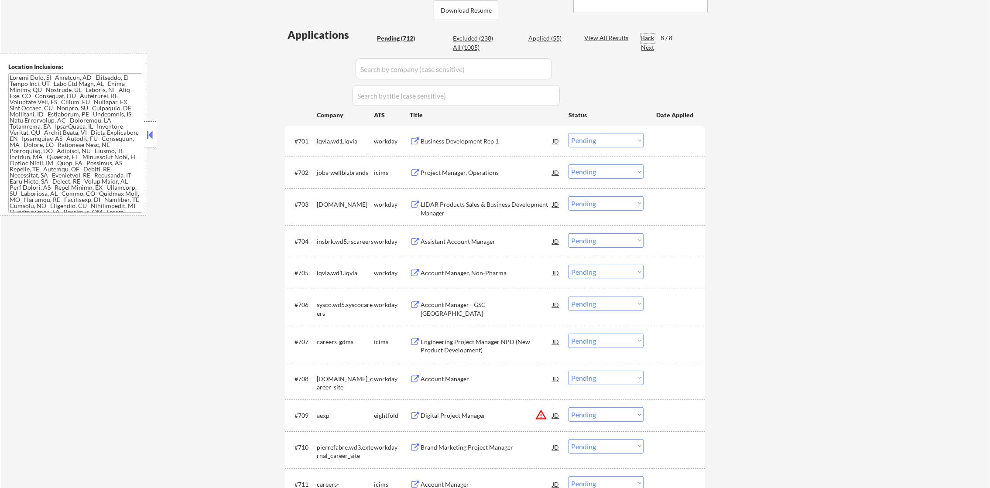
click at [646, 37] on div "Back" at bounding box center [648, 38] width 14 height 9
select select ""pending""
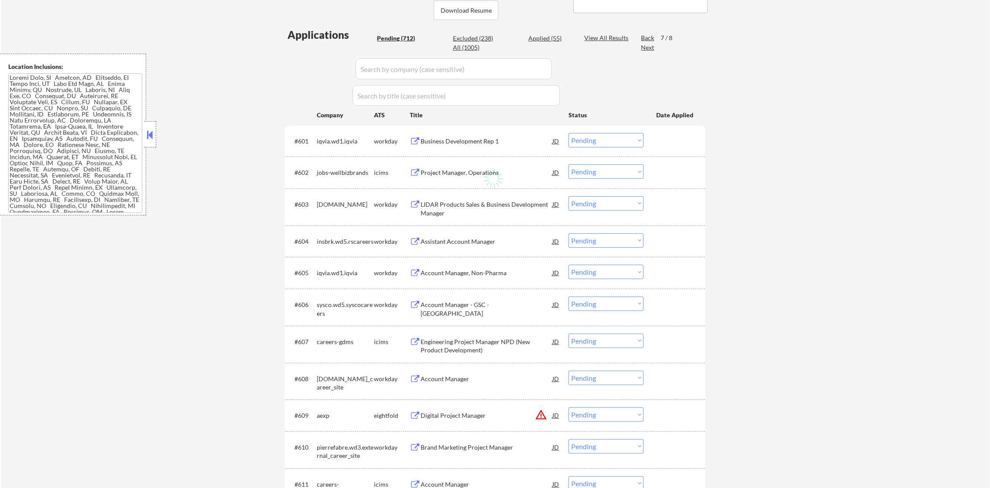
select select ""pending""
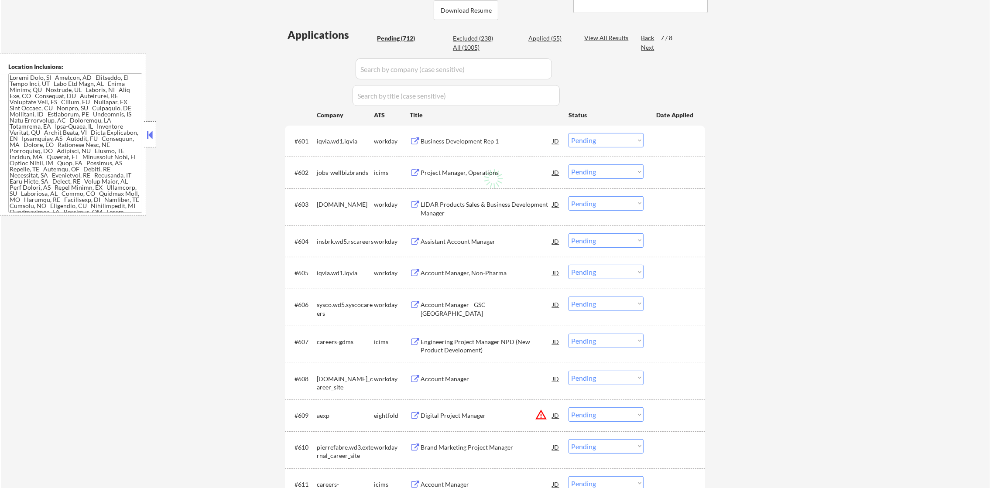
select select ""pending""
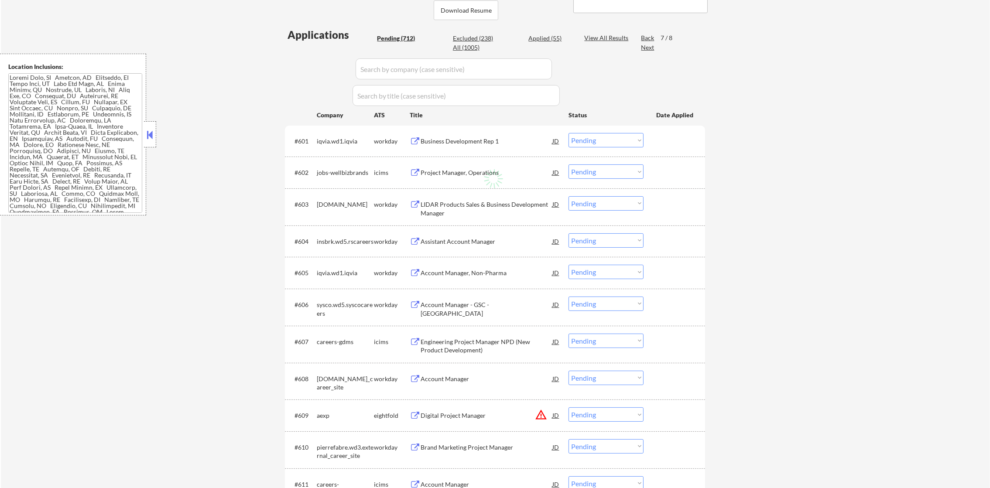
select select ""pending""
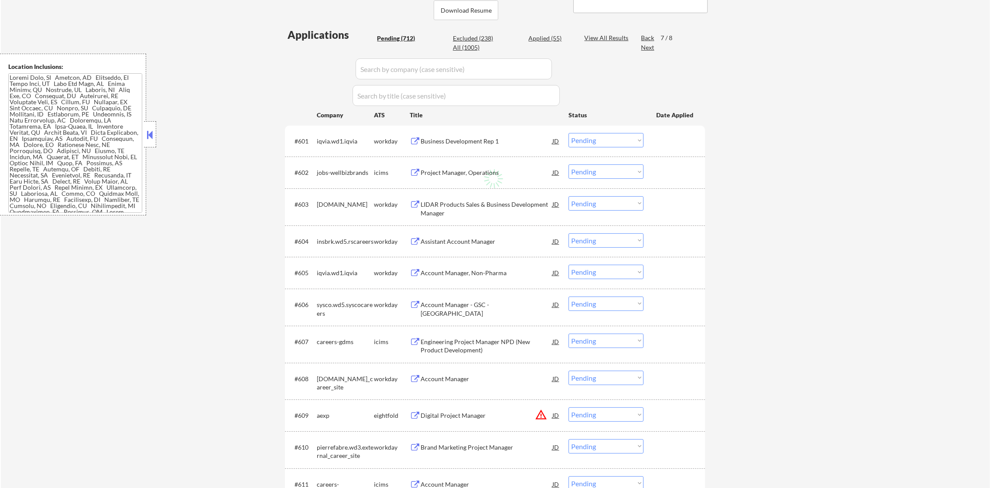
select select ""pending""
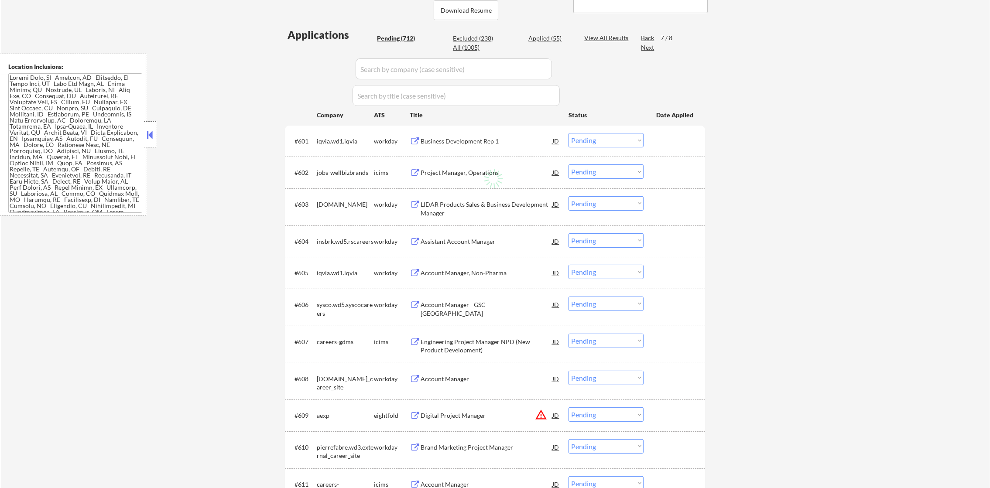
select select ""pending""
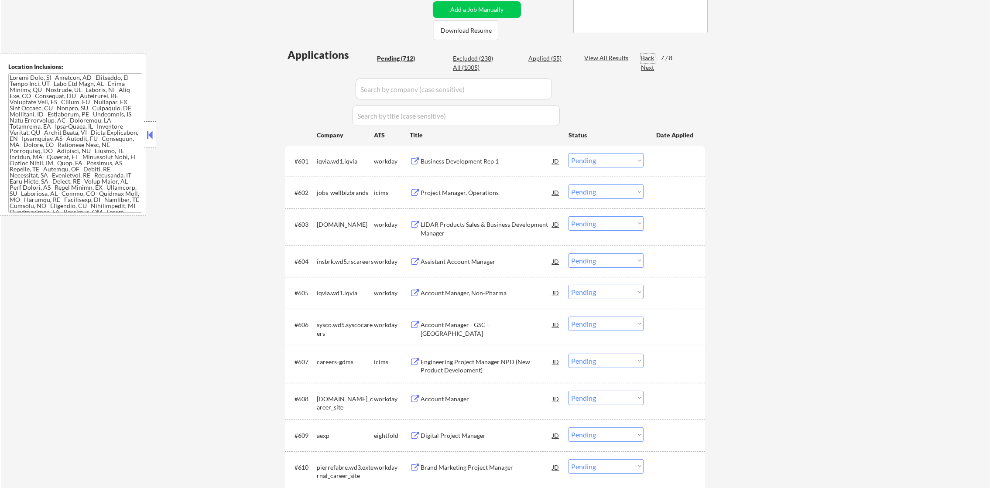
scroll to position [184, 0]
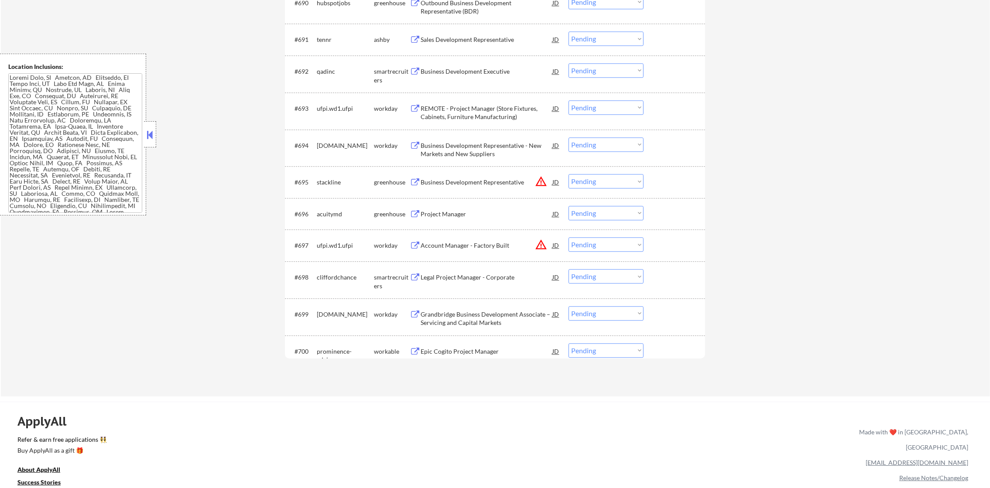
scroll to position [3472, 0]
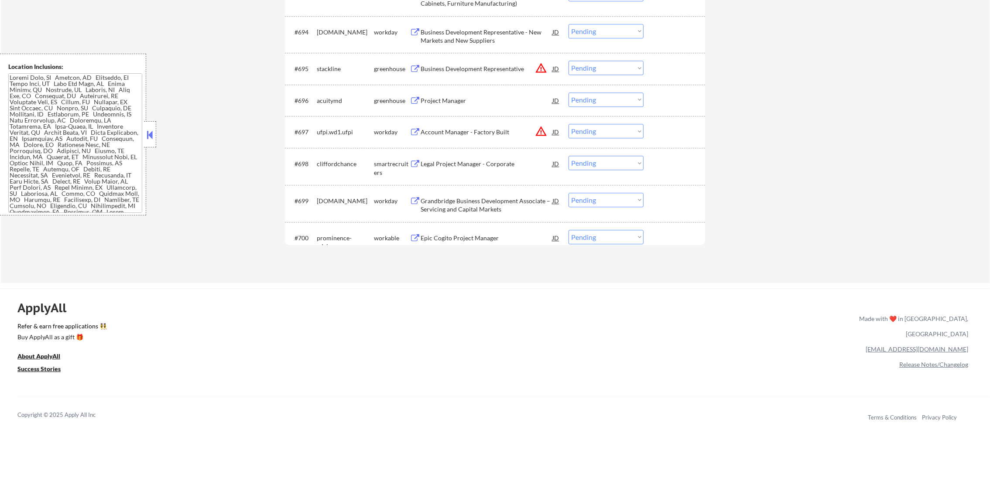
click at [543, 130] on button "warning_amber" at bounding box center [541, 131] width 12 height 12
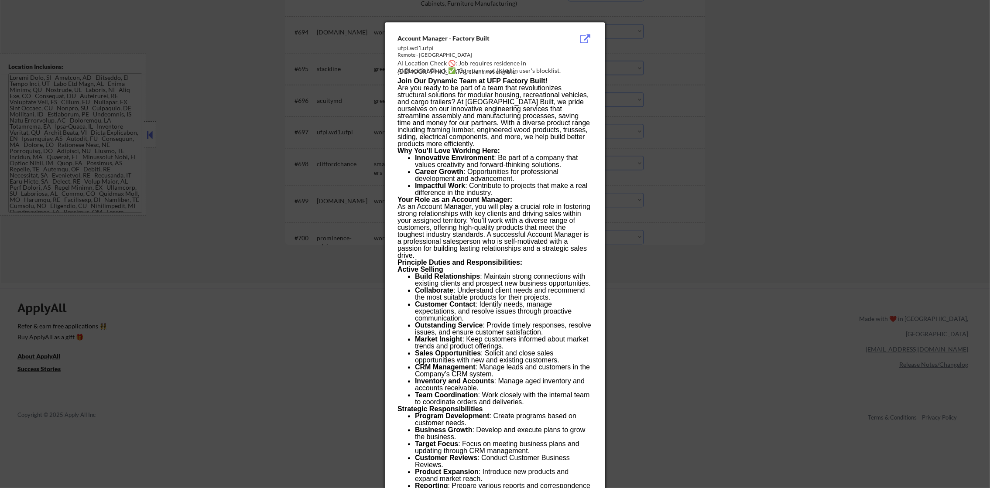
click at [694, 130] on div at bounding box center [495, 244] width 990 height 488
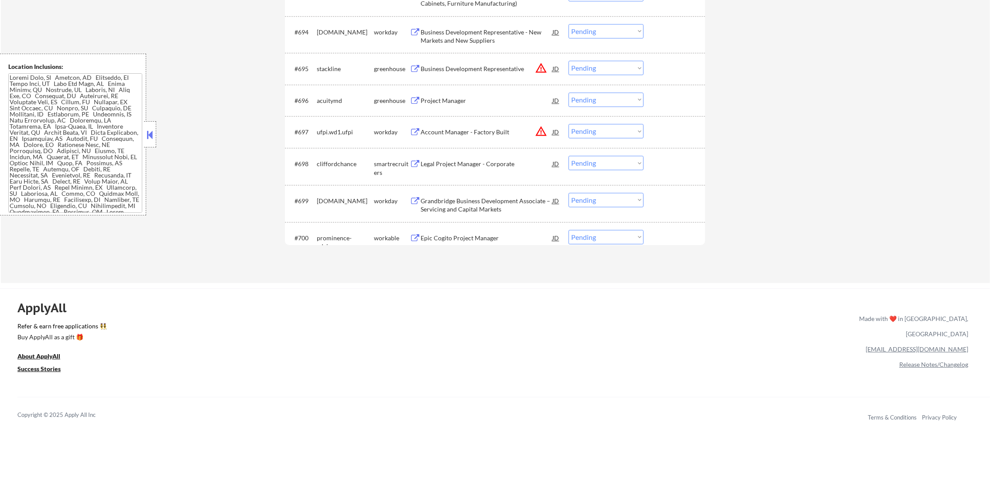
click at [622, 122] on div "#697 ufpi.wd1.ufpi workday Account Manager - Factory Built JD warning_amber Cho…" at bounding box center [493, 132] width 412 height 24
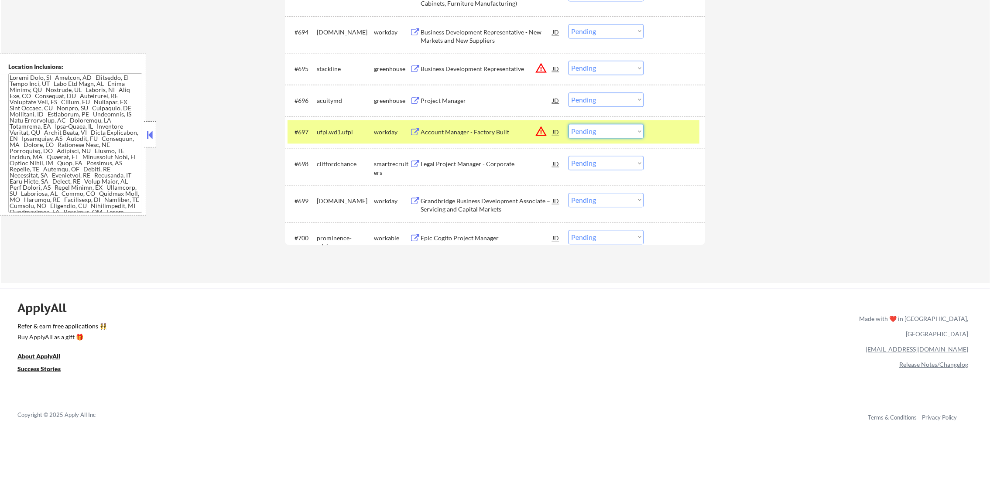
drag, startPoint x: 621, startPoint y: 130, endPoint x: 620, endPoint y: 139, distance: 8.8
click at [621, 130] on select "Choose an option... Pending Applied Excluded (Questions) Excluded (Expired) Exc…" at bounding box center [605, 131] width 75 height 14
click at [568, 124] on select "Choose an option... Pending Applied Excluded (Questions) Excluded (Expired) Exc…" at bounding box center [605, 131] width 75 height 14
click at [325, 131] on div "ufpi.wd1.ufpi" at bounding box center [345, 132] width 57 height 9
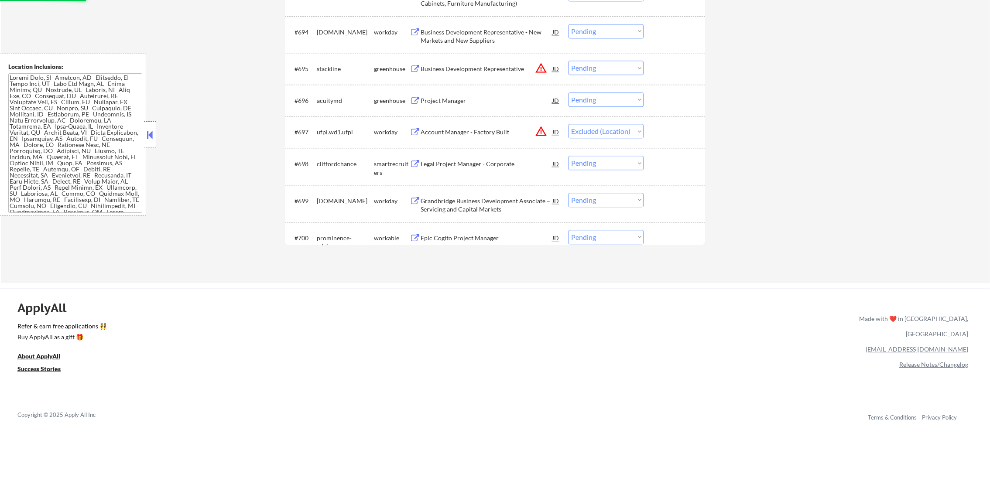
click at [539, 71] on button "warning_amber" at bounding box center [541, 68] width 12 height 12
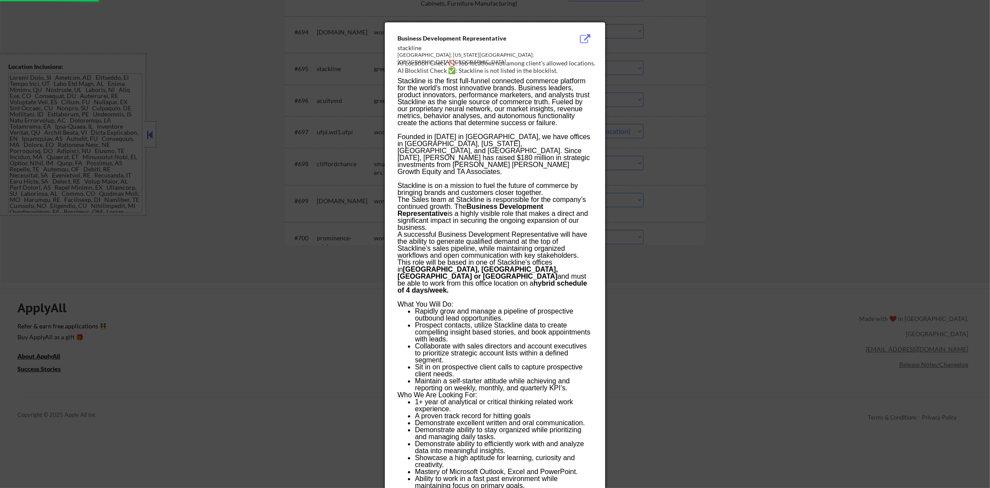
click at [638, 69] on div at bounding box center [495, 244] width 990 height 488
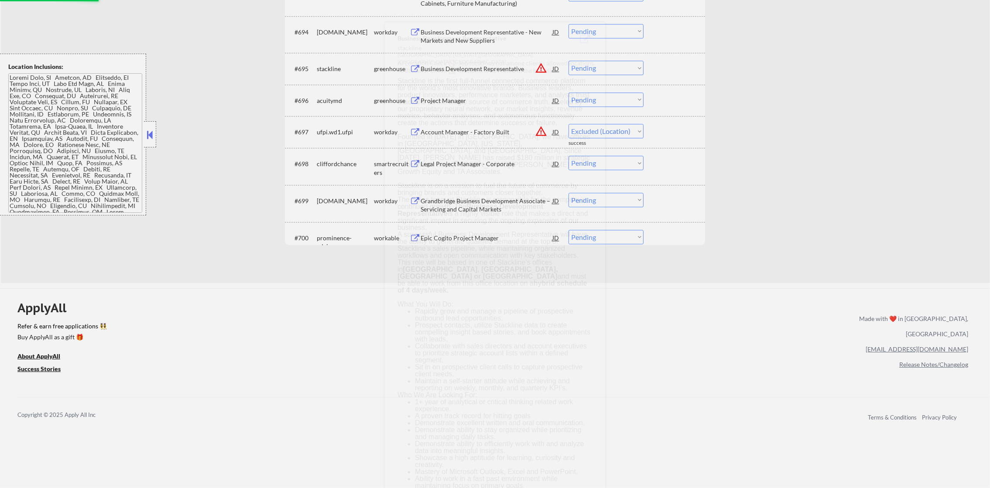
select select ""pending""
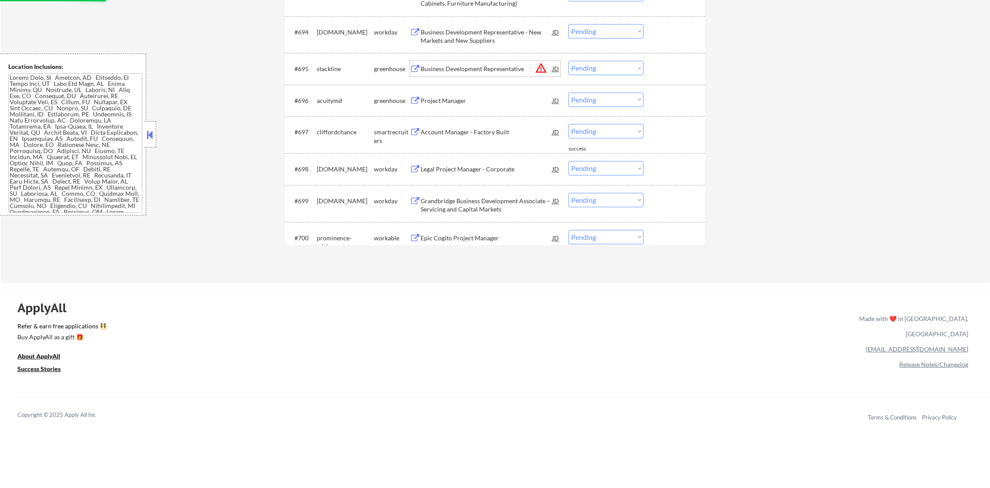
click at [491, 70] on div "Business Development Representative" at bounding box center [486, 69] width 132 height 9
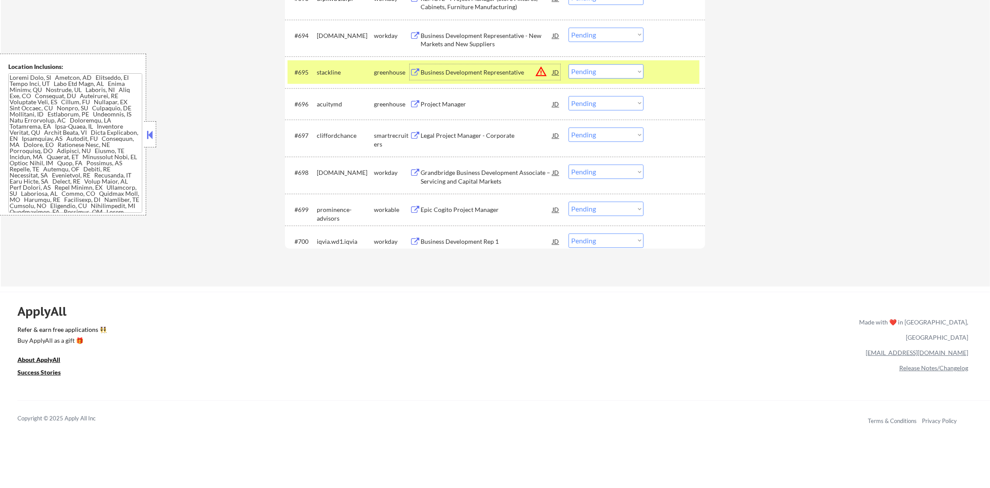
scroll to position [3450, 0]
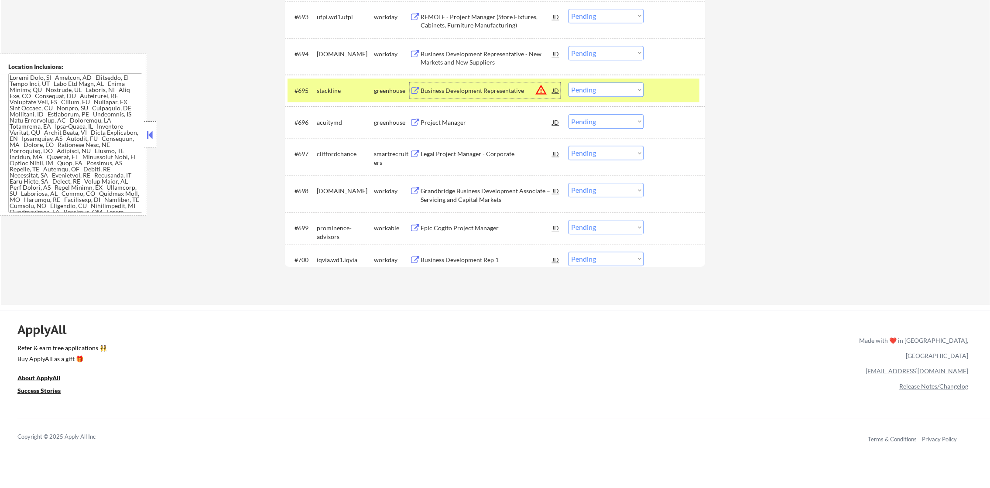
click at [593, 88] on select "Choose an option... Pending Applied Excluded (Questions) Excluded (Expired) Exc…" at bounding box center [605, 89] width 75 height 14
click at [568, 82] on select "Choose an option... Pending Applied Excluded (Questions) Excluded (Expired) Exc…" at bounding box center [605, 89] width 75 height 14
click at [348, 96] on div "stackline" at bounding box center [345, 90] width 57 height 16
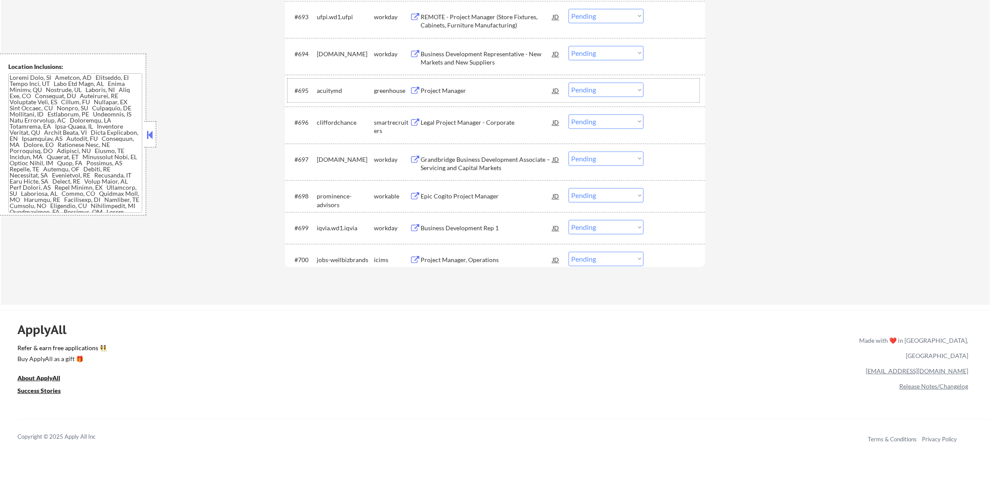
click at [465, 89] on div "Project Manager" at bounding box center [486, 90] width 132 height 9
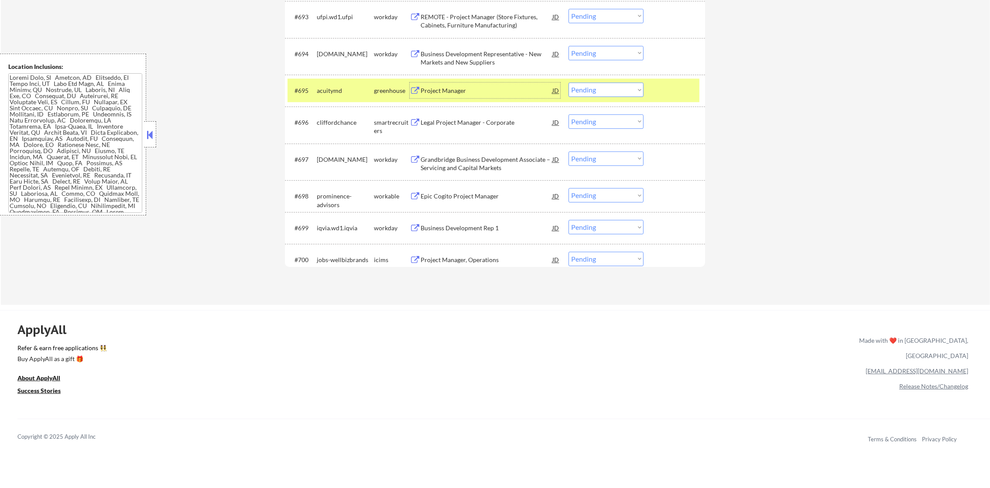
click at [611, 86] on select "Choose an option... Pending Applied Excluded (Questions) Excluded (Expired) Exc…" at bounding box center [605, 89] width 75 height 14
click at [568, 82] on select "Choose an option... Pending Applied Excluded (Questions) Excluded (Expired) Exc…" at bounding box center [605, 89] width 75 height 14
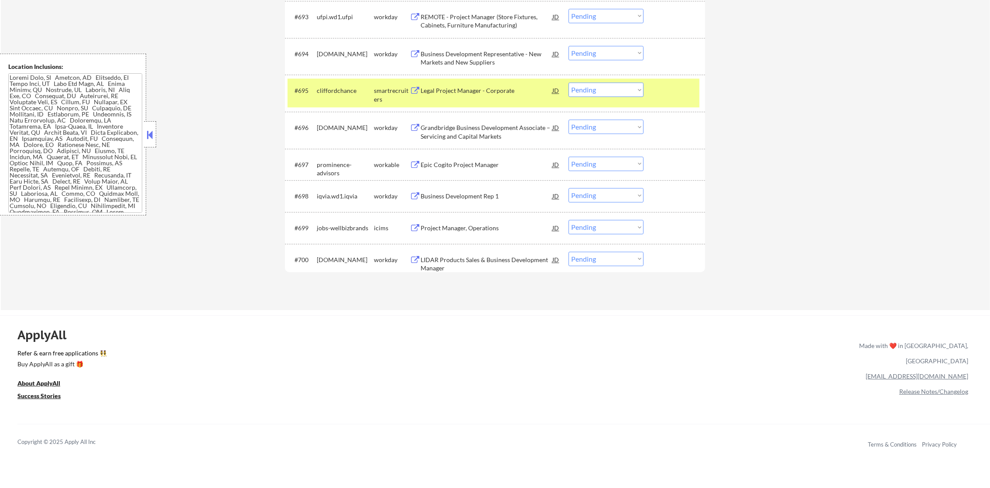
click at [458, 81] on div "#695 cliffordchance smartrecruiters Legal Project Manager - Corporate JD warnin…" at bounding box center [493, 93] width 412 height 29
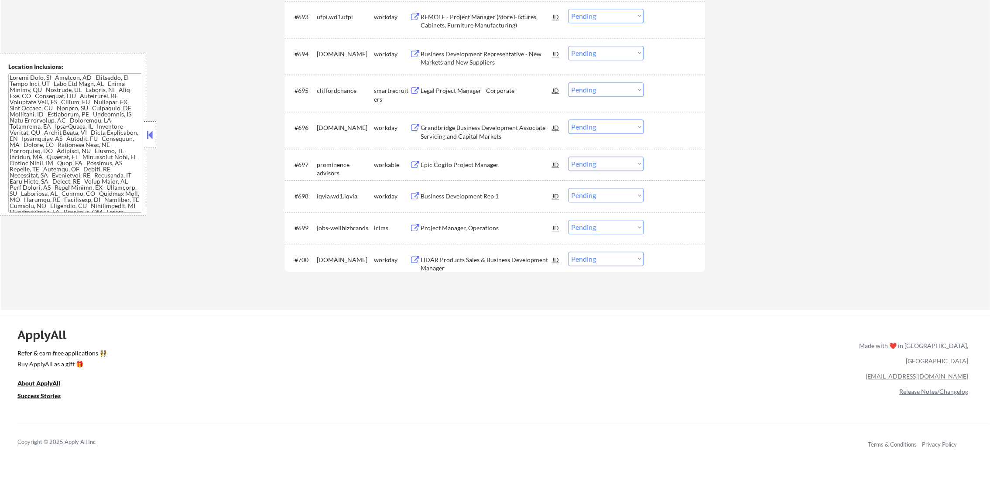
click at [457, 86] on div "Legal Project Manager - Corporate" at bounding box center [486, 90] width 132 height 9
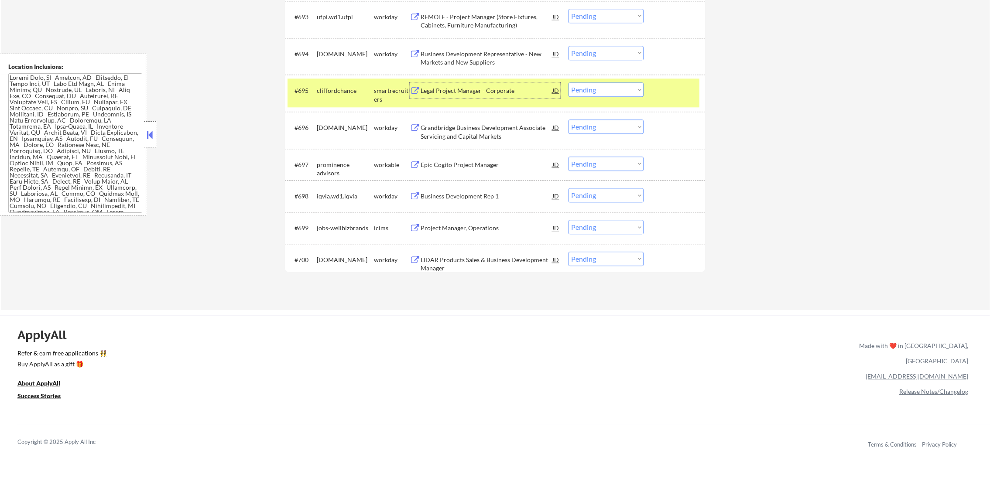
click at [592, 87] on select "Choose an option... Pending Applied Excluded (Questions) Excluded (Expired) Exc…" at bounding box center [605, 89] width 75 height 14
click at [568, 82] on select "Choose an option... Pending Applied Excluded (Questions) Excluded (Expired) Exc…" at bounding box center [605, 89] width 75 height 14
select select ""pending""
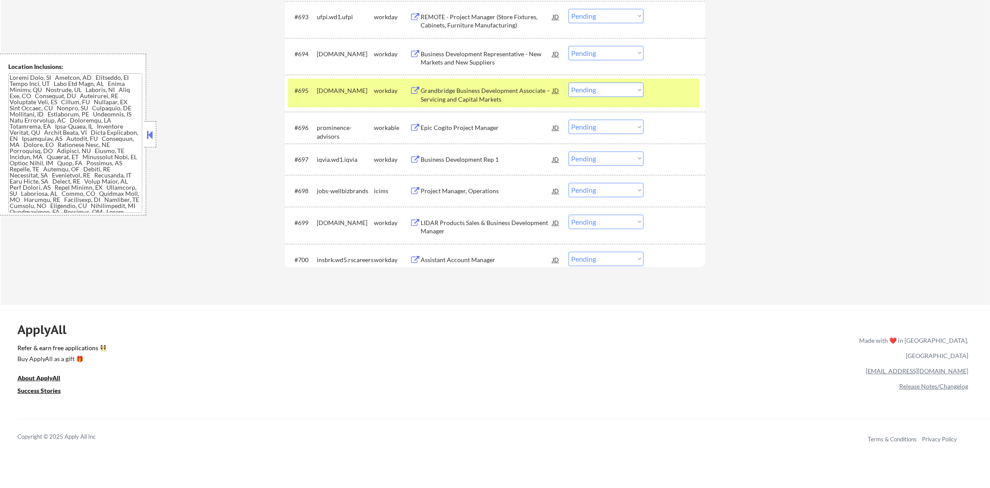
click at [338, 82] on div "truist.wd1.careers" at bounding box center [345, 90] width 57 height 16
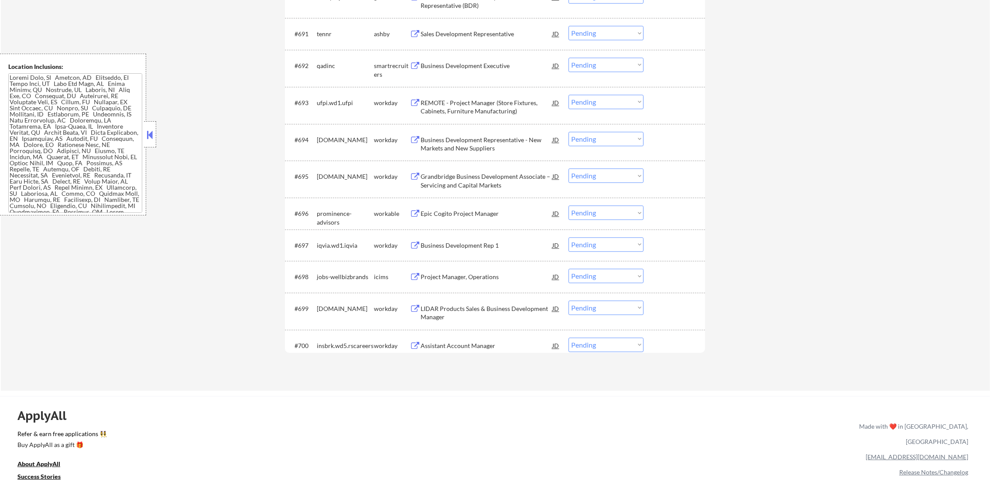
scroll to position [3362, 0]
click at [478, 217] on div "Epic Cogito Project Manager" at bounding box center [486, 215] width 132 height 9
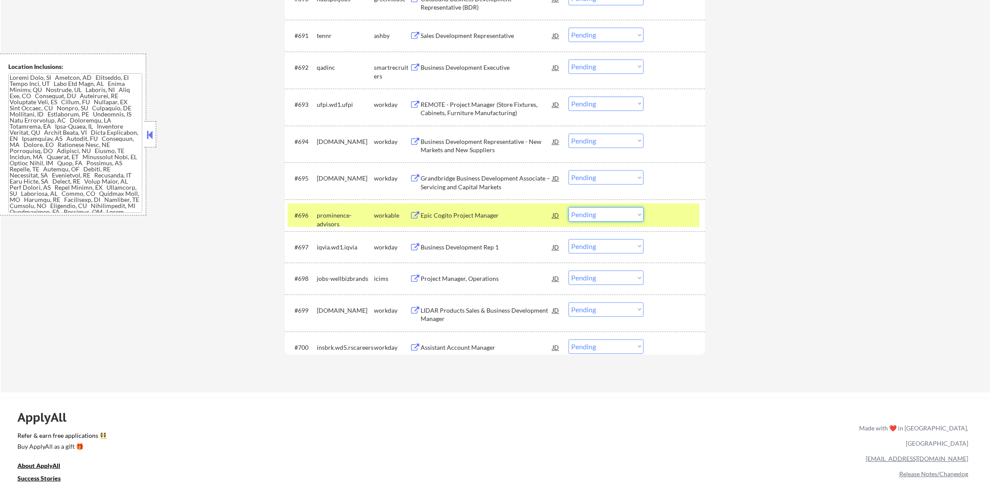
click at [595, 218] on select "Choose an option... Pending Applied Excluded (Questions) Excluded (Expired) Exc…" at bounding box center [605, 214] width 75 height 14
click at [568, 207] on select "Choose an option... Pending Applied Excluded (Questions) Excluded (Expired) Exc…" at bounding box center [605, 214] width 75 height 14
click at [339, 203] on div "#696 prominence-advisors workable Epic Cogito Project Manager JD Choose an opti…" at bounding box center [493, 215] width 412 height 24
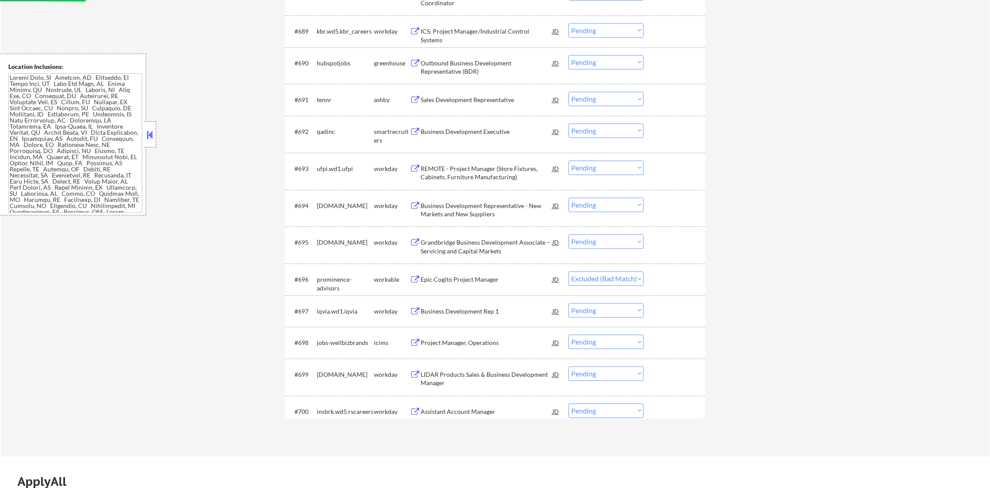
scroll to position [3297, 0]
click at [496, 127] on div "Business Development Executive" at bounding box center [486, 133] width 132 height 16
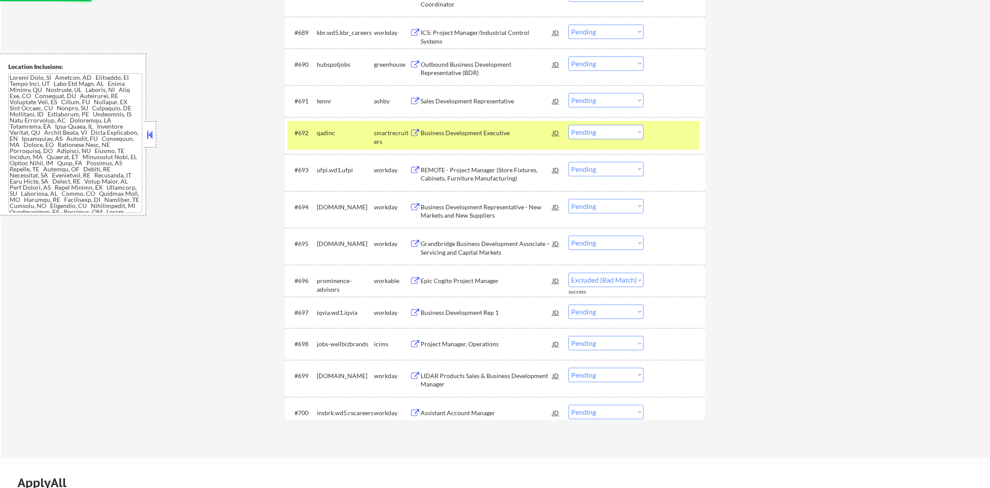
select select ""pending""
click at [600, 126] on select "Choose an option... Pending Applied Excluded (Questions) Excluded (Expired) Exc…" at bounding box center [605, 132] width 75 height 14
click at [568, 125] on select "Choose an option... Pending Applied Excluded (Questions) Excluded (Expired) Exc…" at bounding box center [605, 132] width 75 height 14
click at [334, 125] on div "qadinc" at bounding box center [345, 133] width 57 height 16
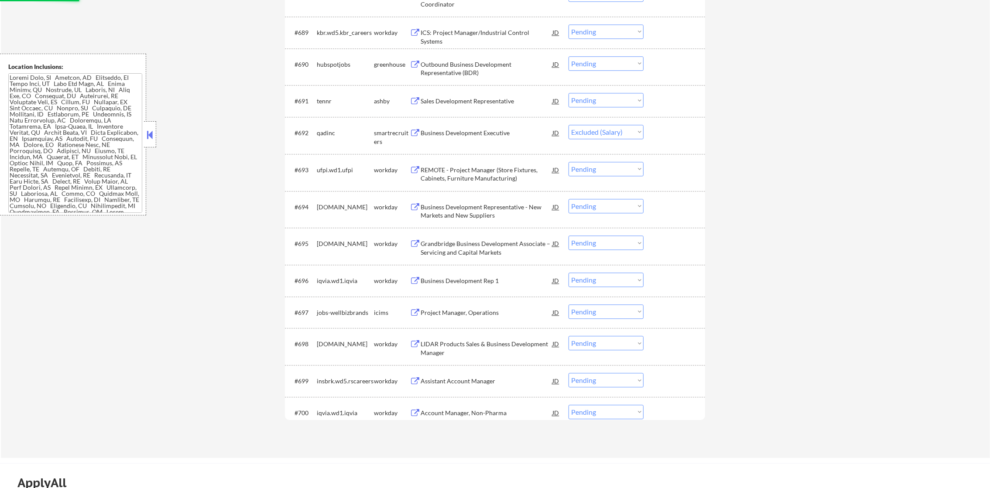
click at [489, 102] on div "Sales Development Representative" at bounding box center [486, 101] width 132 height 9
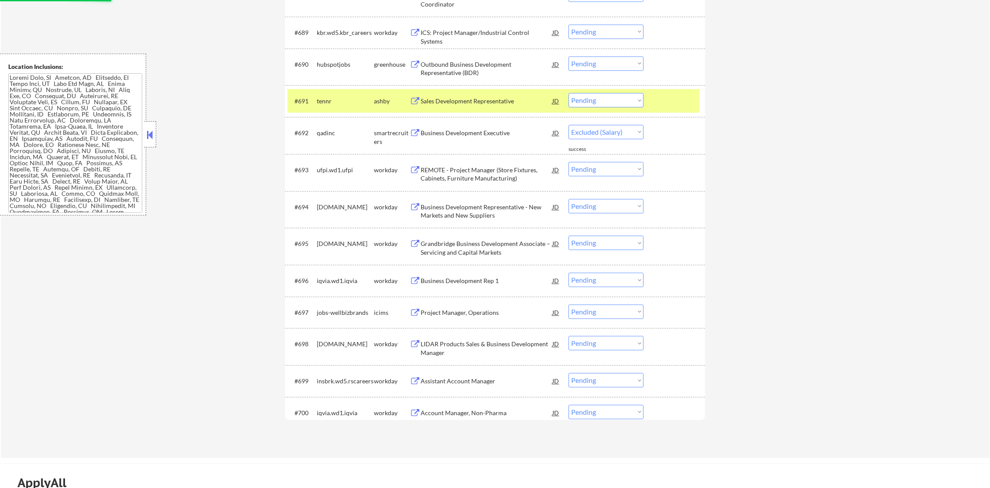
select select ""pending""
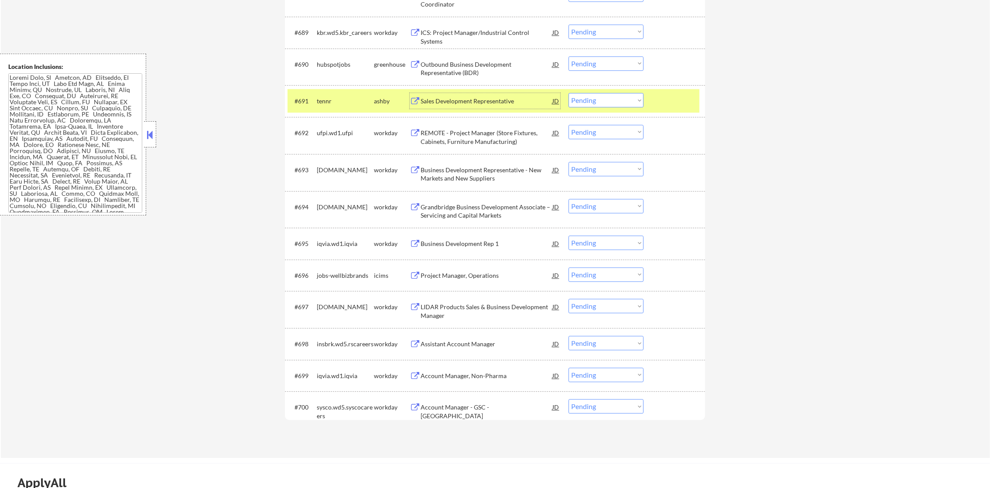
click at [577, 96] on select "Choose an option... Pending Applied Excluded (Questions) Excluded (Expired) Exc…" at bounding box center [605, 100] width 75 height 14
click at [568, 93] on select "Choose an option... Pending Applied Excluded (Questions) Excluded (Expired) Exc…" at bounding box center [605, 100] width 75 height 14
click at [337, 86] on div "#691 tennr ashby Sales Development Representative JD Choose an option... Pendin…" at bounding box center [495, 101] width 420 height 32
select select ""pending""
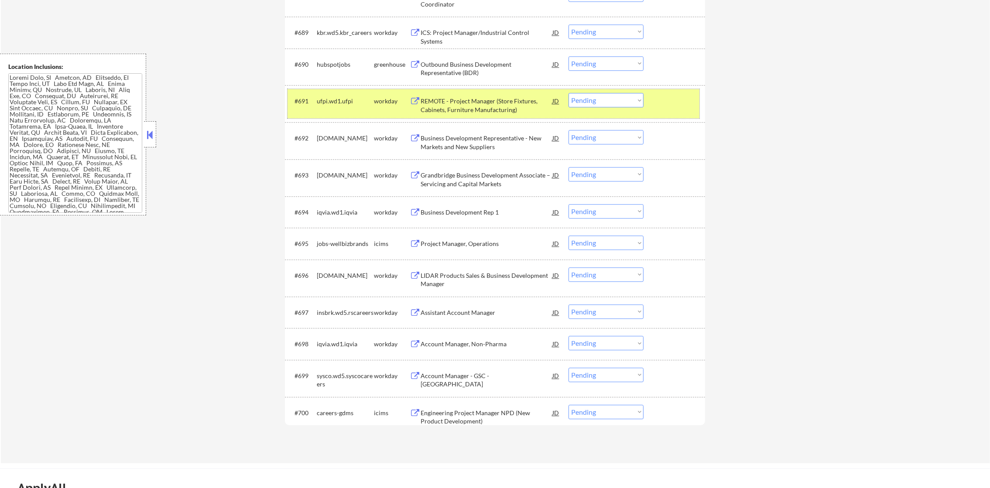
click at [338, 97] on div "ufpi.wd1.ufpi" at bounding box center [345, 101] width 57 height 9
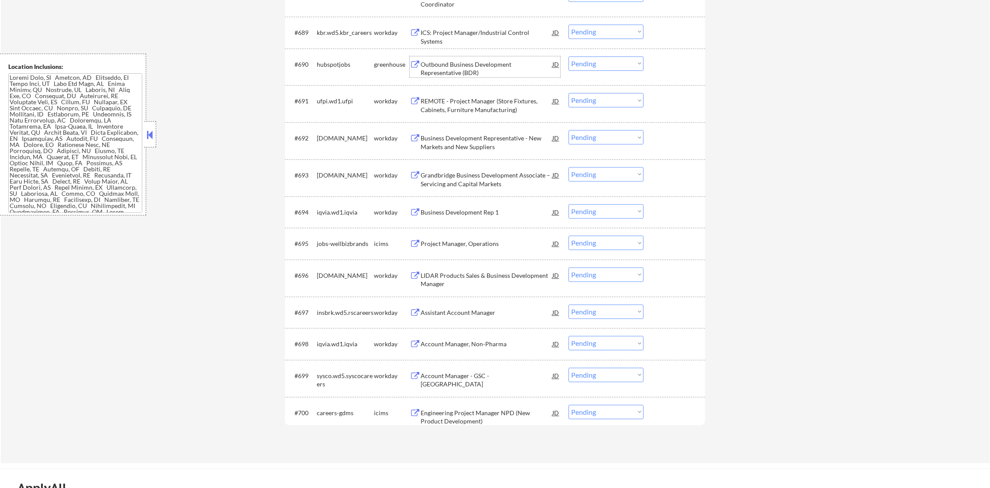
click at [477, 67] on div "Outbound Business Development Representative (BDR)" at bounding box center [486, 68] width 132 height 17
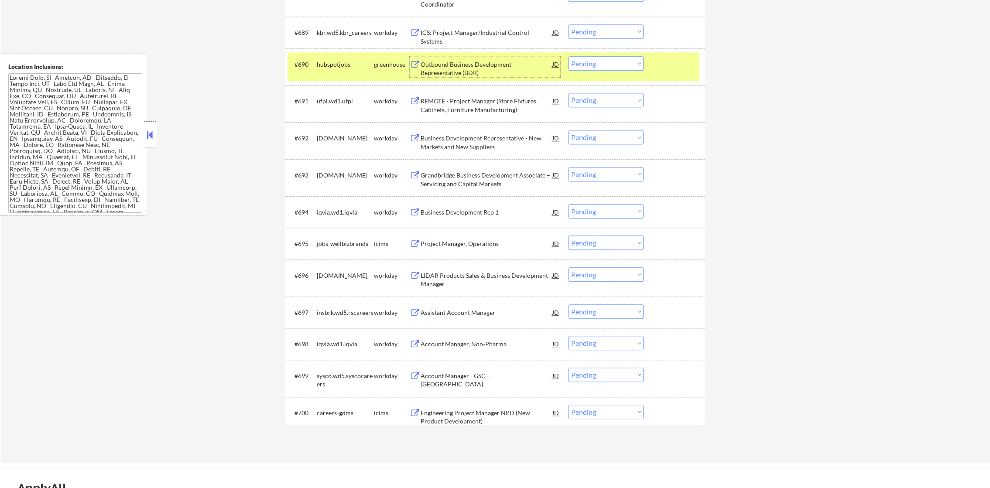
click at [598, 65] on select "Choose an option... Pending Applied Excluded (Questions) Excluded (Expired) Exc…" at bounding box center [605, 63] width 75 height 14
click at [568, 56] on select "Choose an option... Pending Applied Excluded (Questions) Excluded (Expired) Exc…" at bounding box center [605, 63] width 75 height 14
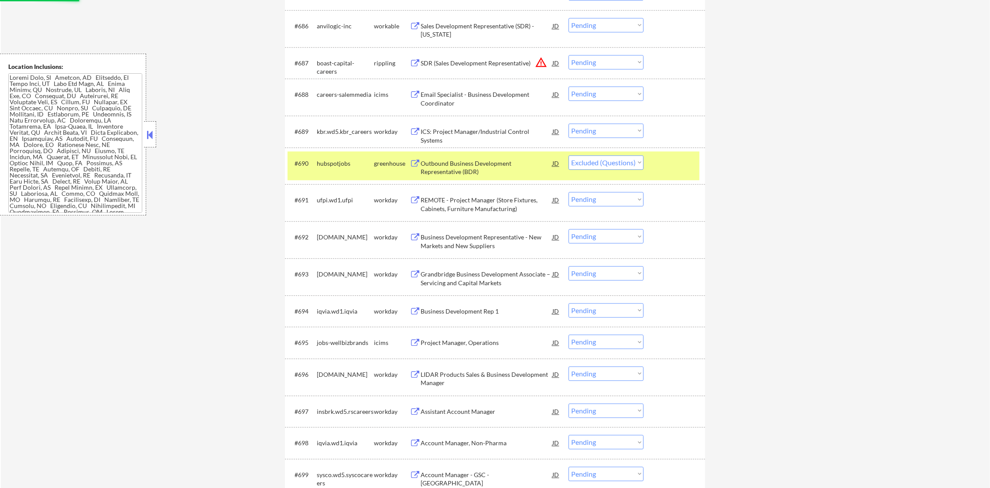
scroll to position [3188, 0]
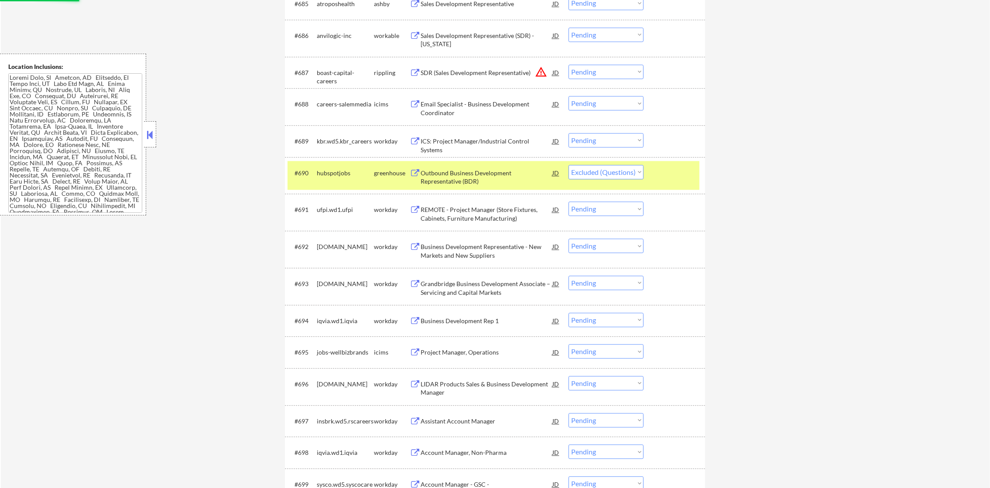
click at [348, 188] on div "#690 hubspotjobs greenhouse Outbound Business Development Representative (BDR) …" at bounding box center [493, 175] width 412 height 29
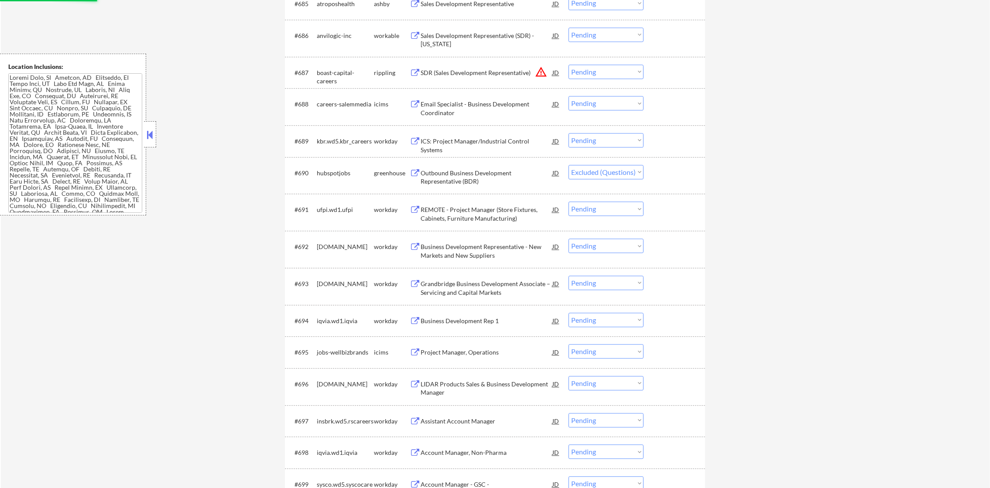
click at [542, 71] on button "warning_amber" at bounding box center [541, 72] width 12 height 12
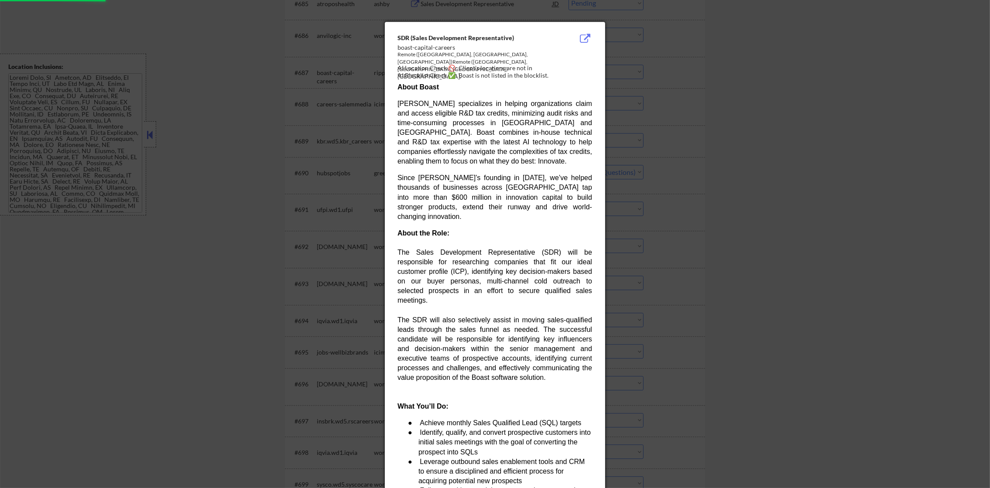
click at [617, 78] on div at bounding box center [495, 244] width 990 height 488
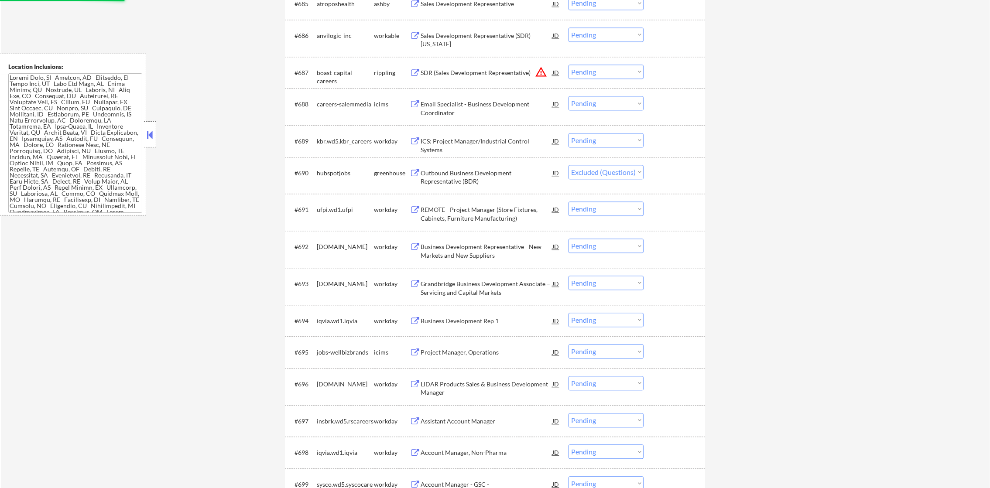
click at [603, 71] on select "Choose an option... Pending Applied Excluded (Questions) Excluded (Expired) Exc…" at bounding box center [605, 72] width 75 height 14
click at [568, 65] on select "Choose an option... Pending Applied Excluded (Questions) Excluded (Expired) Exc…" at bounding box center [605, 72] width 75 height 14
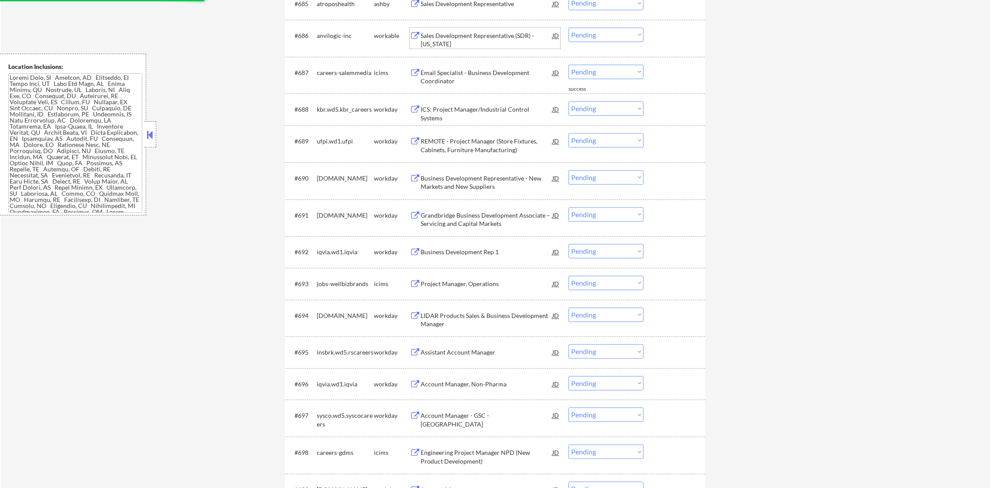
click at [480, 39] on div "Sales Development Representative (SDR) - New York" at bounding box center [486, 39] width 132 height 17
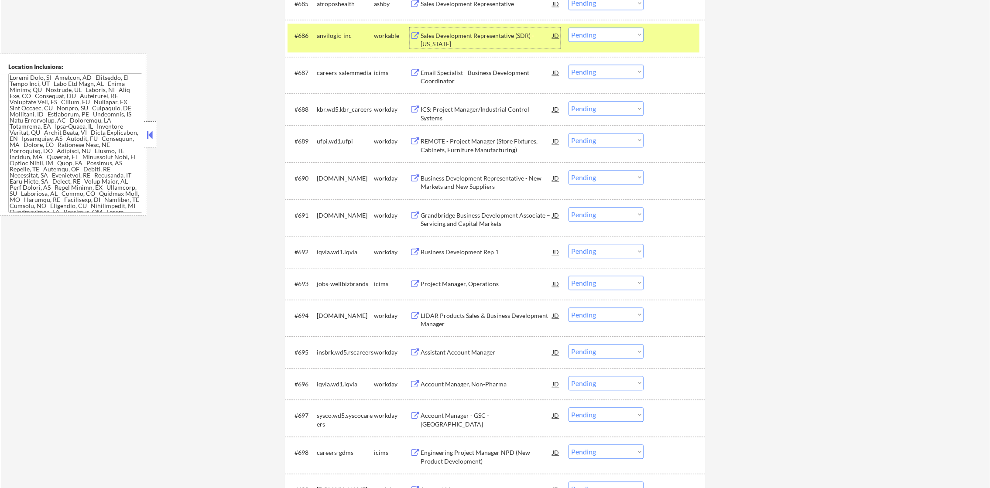
click at [574, 40] on select "Choose an option... Pending Applied Excluded (Questions) Excluded (Expired) Exc…" at bounding box center [605, 34] width 75 height 14
click at [568, 27] on select "Choose an option... Pending Applied Excluded (Questions) Excluded (Expired) Exc…" at bounding box center [605, 34] width 75 height 14
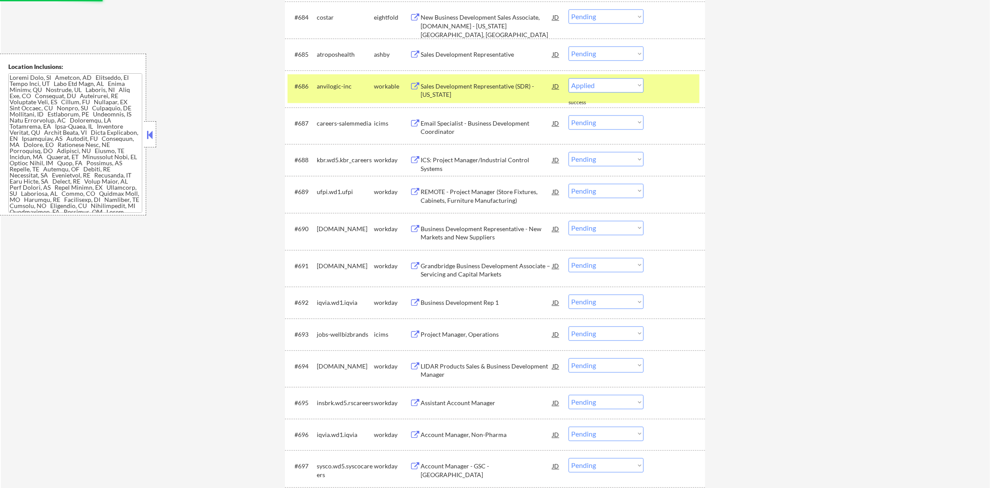
scroll to position [3057, 0]
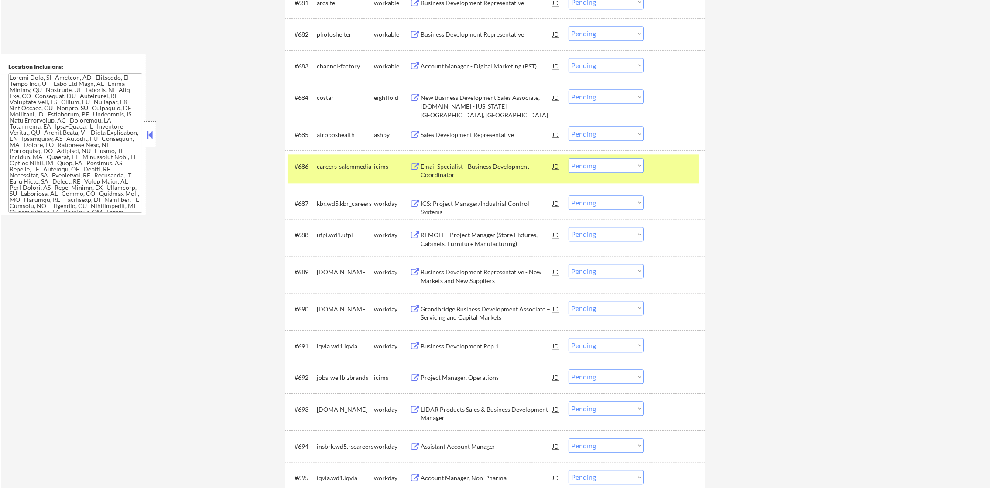
click at [468, 129] on div "Sales Development Representative" at bounding box center [486, 134] width 132 height 16
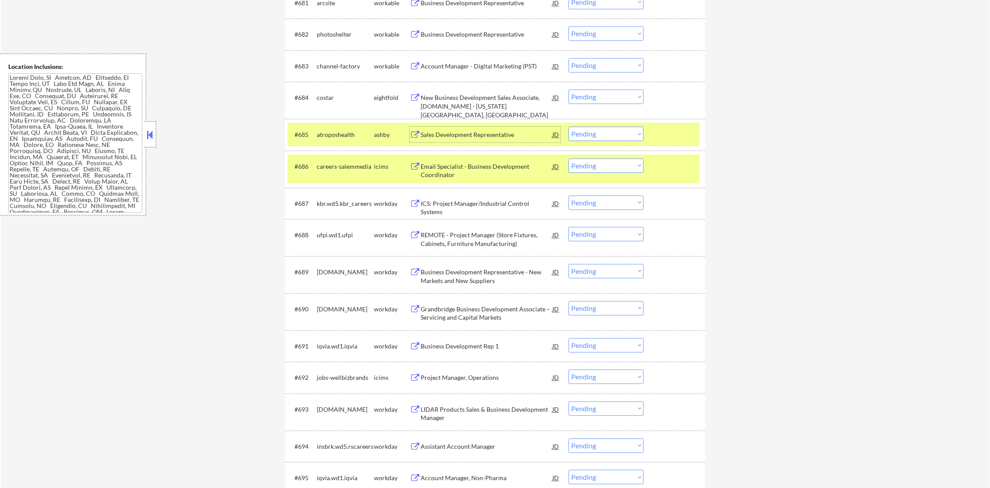
click at [346, 167] on div "careers-salemmedia" at bounding box center [345, 166] width 57 height 9
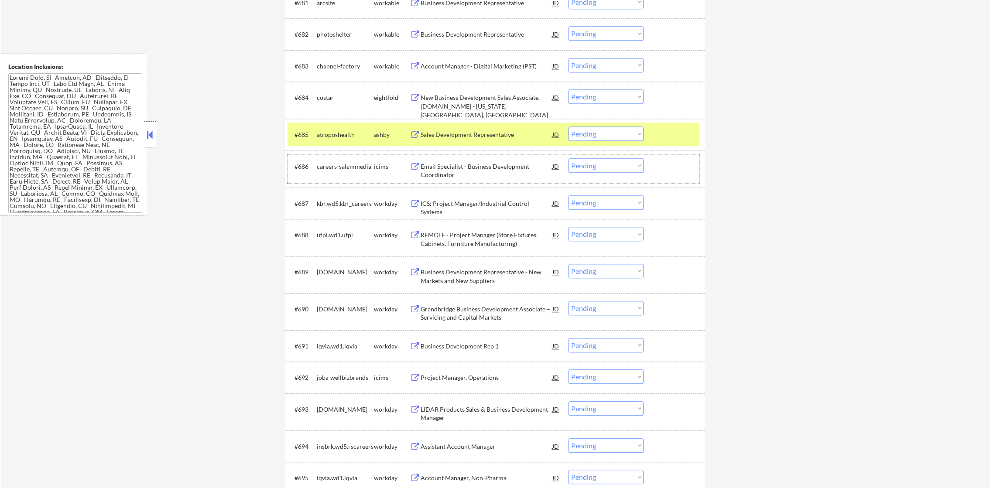
click at [581, 134] on select "Choose an option... Pending Applied Excluded (Questions) Excluded (Expired) Exc…" at bounding box center [605, 133] width 75 height 14
click at [568, 126] on select "Choose an option... Pending Applied Excluded (Questions) Excluded (Expired) Exc…" at bounding box center [605, 133] width 75 height 14
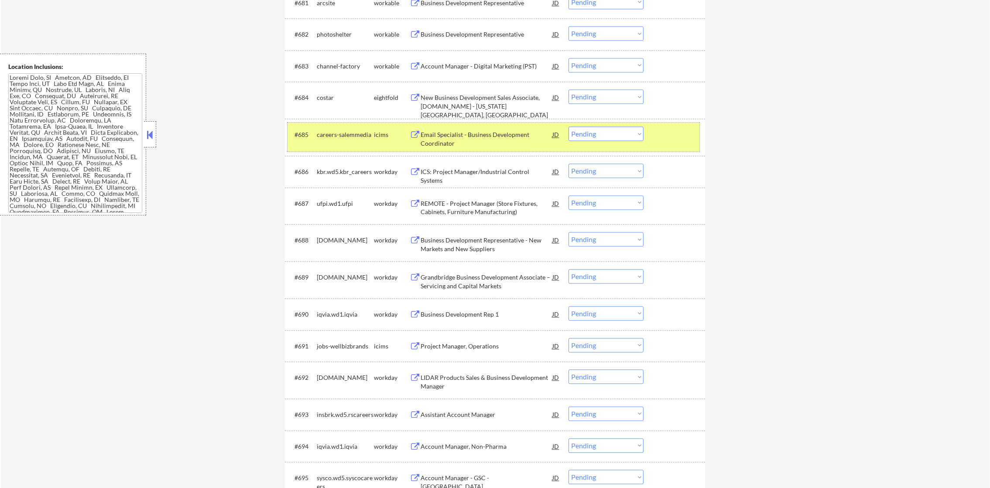
click at [347, 140] on div "careers-salemmedia" at bounding box center [345, 134] width 57 height 16
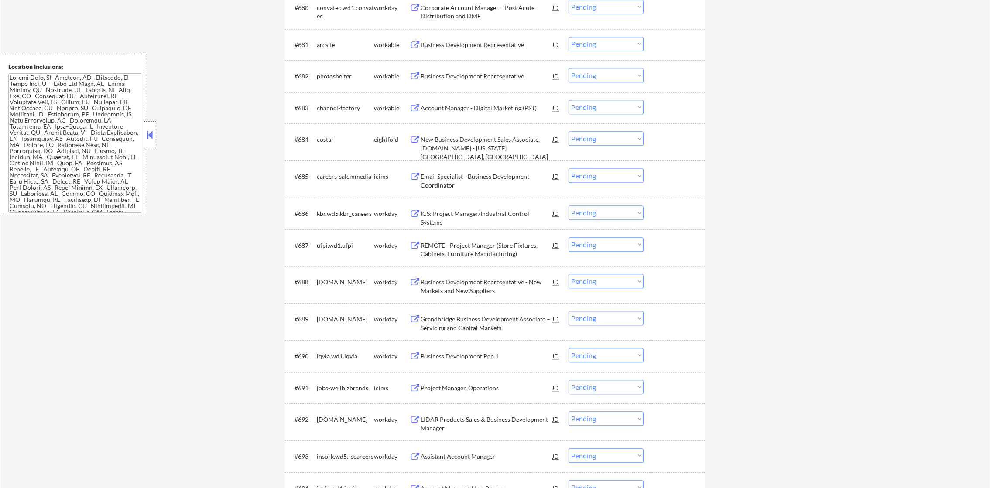
scroll to position [3014, 0]
click at [468, 107] on div "Account Manager - Digital Marketing (PST)" at bounding box center [486, 110] width 132 height 9
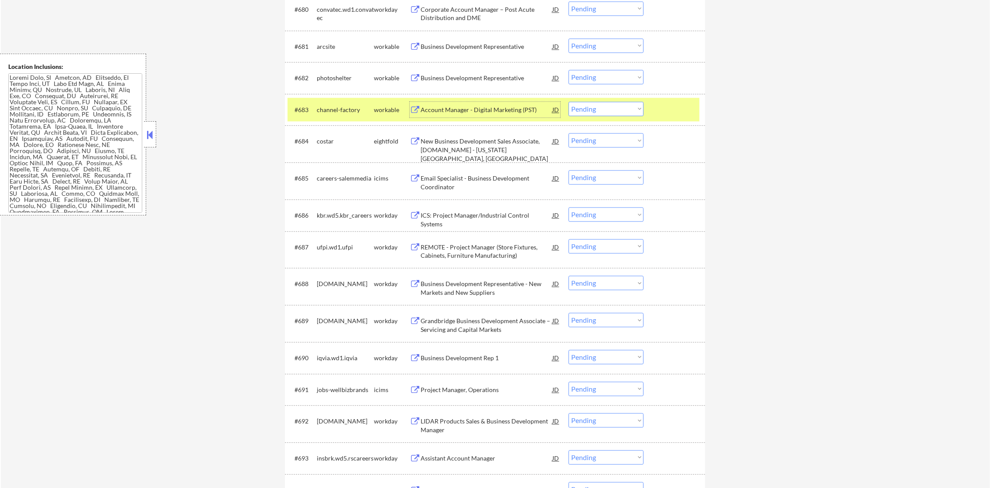
click at [600, 108] on select "Choose an option... Pending Applied Excluded (Questions) Excluded (Expired) Exc…" at bounding box center [605, 109] width 75 height 14
click at [568, 102] on select "Choose an option... Pending Applied Excluded (Questions) Excluded (Expired) Exc…" at bounding box center [605, 109] width 75 height 14
click at [313, 94] on div "#683 channel-factory workable Account Manager - Digital Marketing (PST) JD warn…" at bounding box center [495, 110] width 420 height 32
click at [317, 102] on div "channel-factory" at bounding box center [345, 110] width 57 height 16
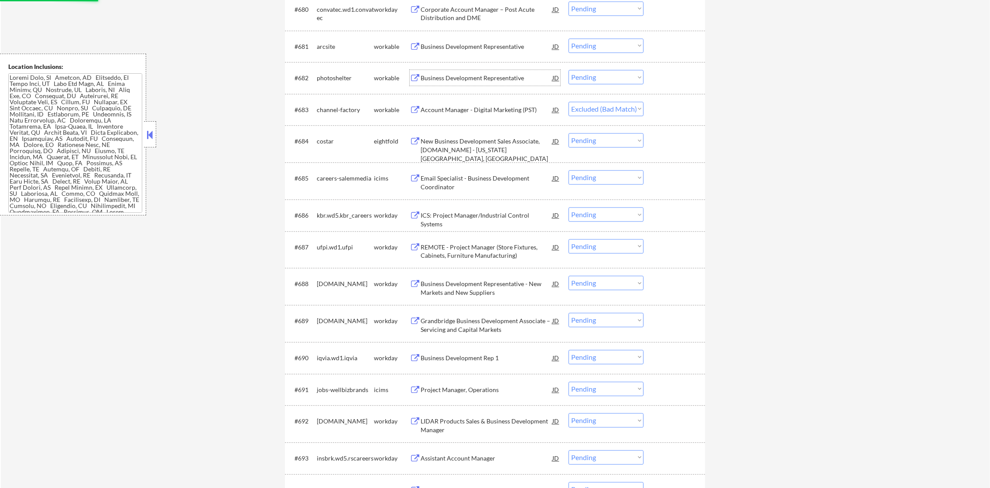
click at [463, 75] on div "Business Development Representative" at bounding box center [486, 78] width 132 height 9
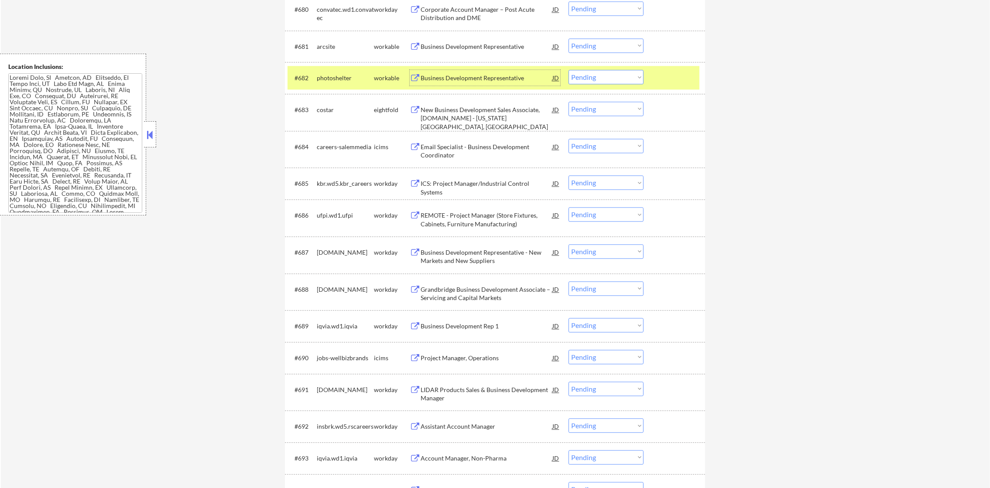
click at [581, 82] on select "Choose an option... Pending Applied Excluded (Questions) Excluded (Expired) Exc…" at bounding box center [605, 77] width 75 height 14
click at [568, 70] on select "Choose an option... Pending Applied Excluded (Questions) Excluded (Expired) Exc…" at bounding box center [605, 77] width 75 height 14
click at [308, 68] on div "#682 photoshelter workable Business Development Representative JD warning_amber…" at bounding box center [493, 78] width 412 height 24
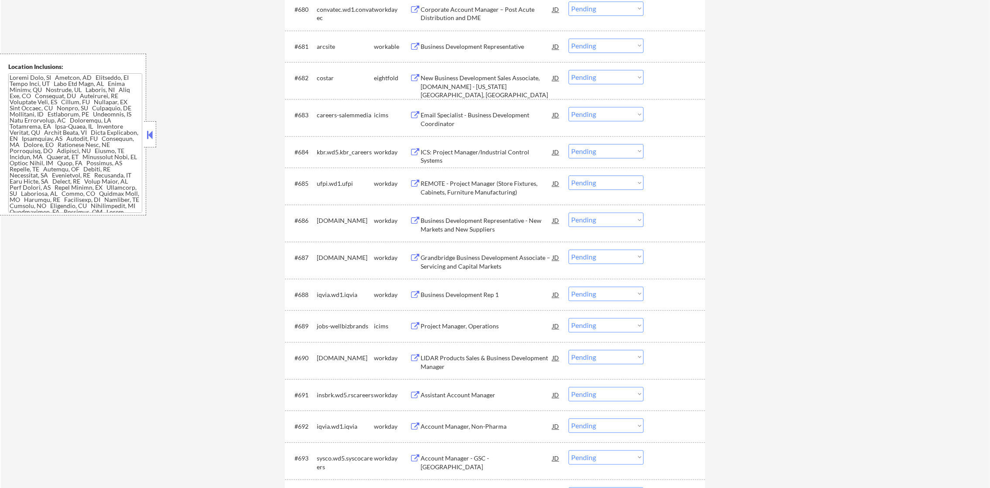
click at [472, 42] on div "Business Development Representative" at bounding box center [486, 46] width 132 height 9
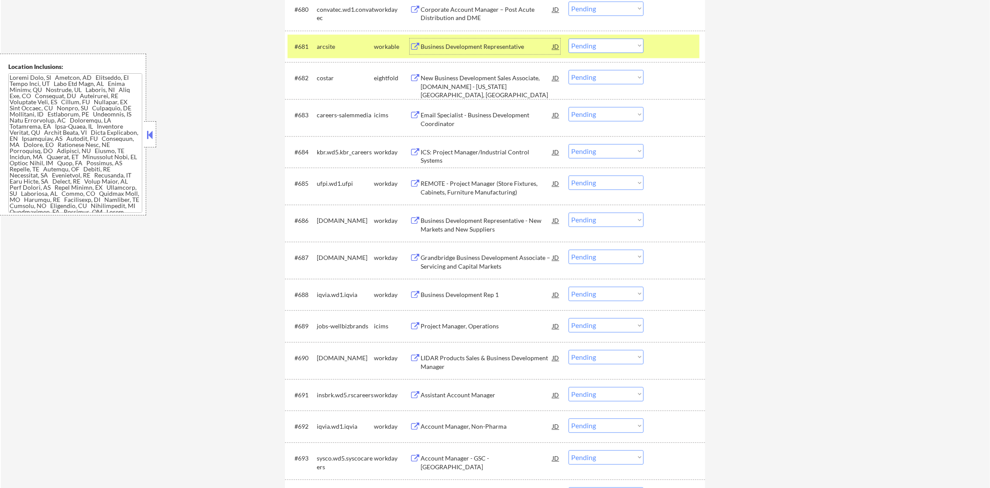
click at [590, 48] on select "Choose an option... Pending Applied Excluded (Questions) Excluded (Expired) Exc…" at bounding box center [605, 45] width 75 height 14
click at [568, 38] on select "Choose an option... Pending Applied Excluded (Questions) Excluded (Expired) Exc…" at bounding box center [605, 45] width 75 height 14
click at [335, 47] on div "arcsite" at bounding box center [345, 46] width 57 height 9
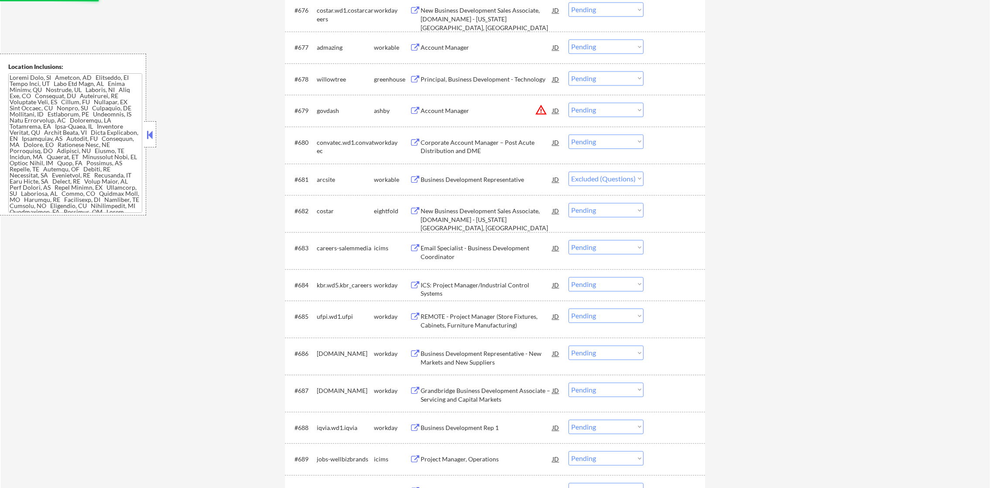
scroll to position [2861, 0]
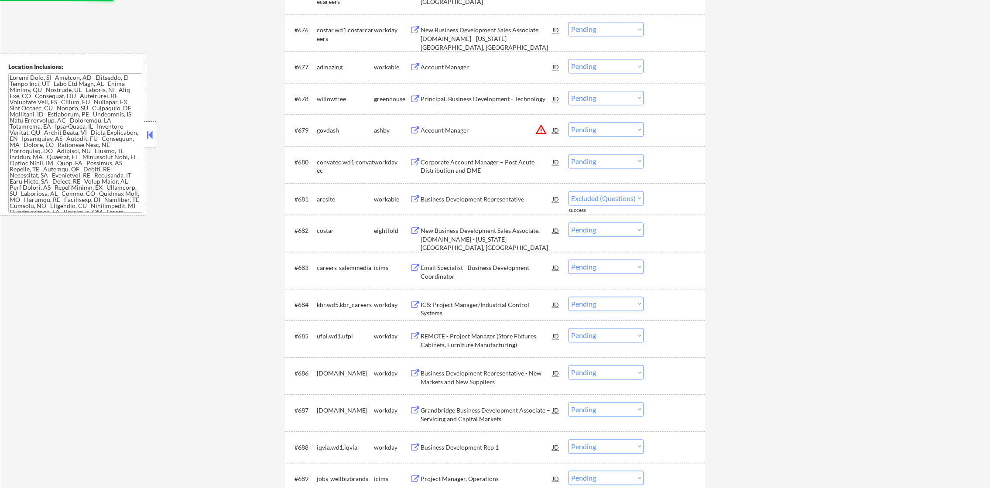
click at [541, 136] on div "Account Manager" at bounding box center [486, 130] width 132 height 16
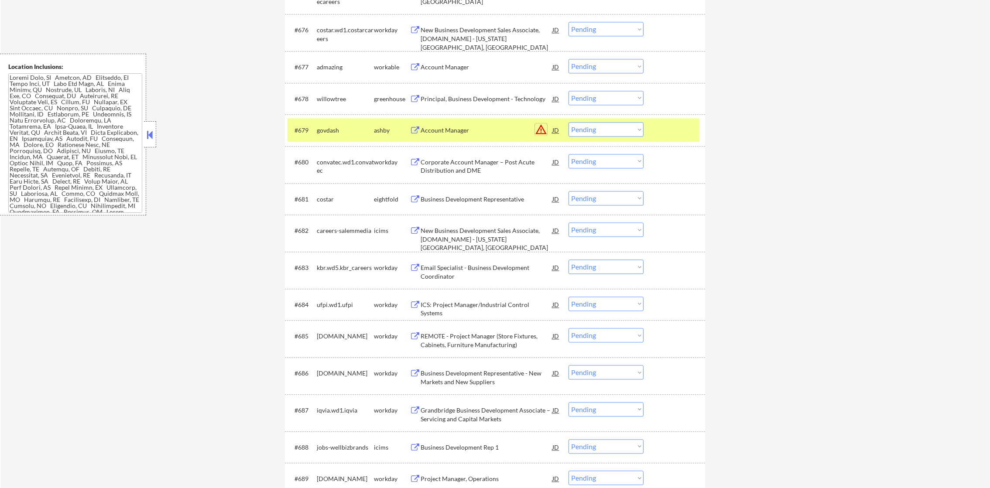
click at [542, 125] on button "warning_amber" at bounding box center [541, 129] width 12 height 12
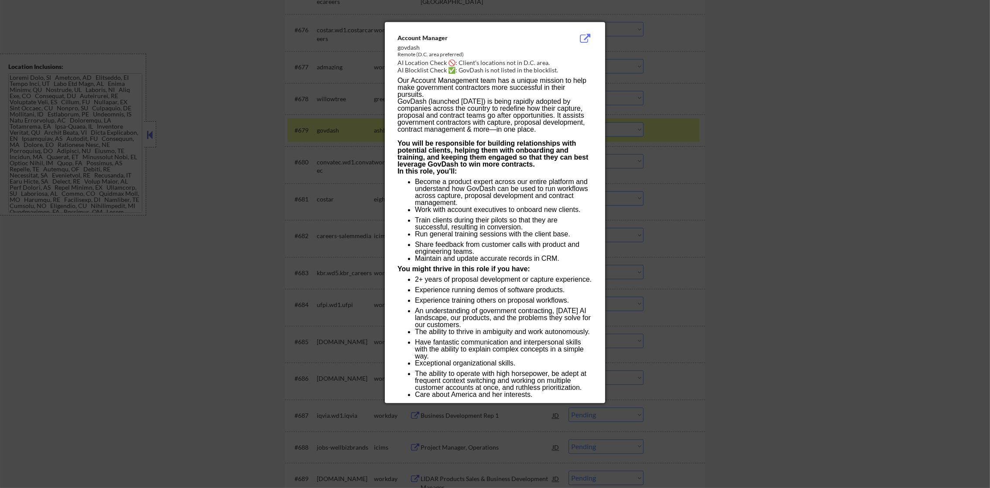
click at [619, 126] on div at bounding box center [495, 244] width 990 height 488
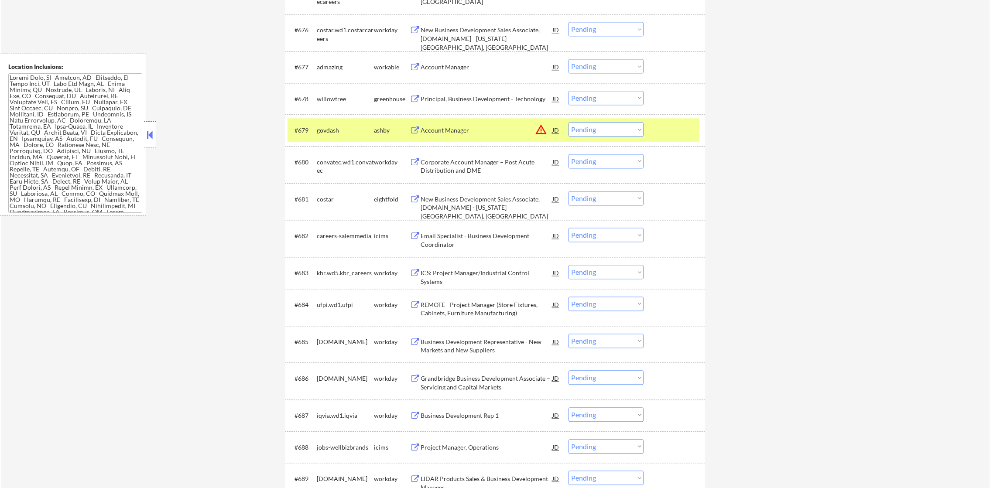
drag, startPoint x: 613, startPoint y: 126, endPoint x: 611, endPoint y: 134, distance: 8.5
click at [613, 126] on select "Choose an option... Pending Applied Excluded (Questions) Excluded (Expired) Exc…" at bounding box center [605, 129] width 75 height 14
click at [568, 122] on select "Choose an option... Pending Applied Excluded (Questions) Excluded (Expired) Exc…" at bounding box center [605, 129] width 75 height 14
click at [350, 128] on div "govdash" at bounding box center [345, 130] width 57 height 9
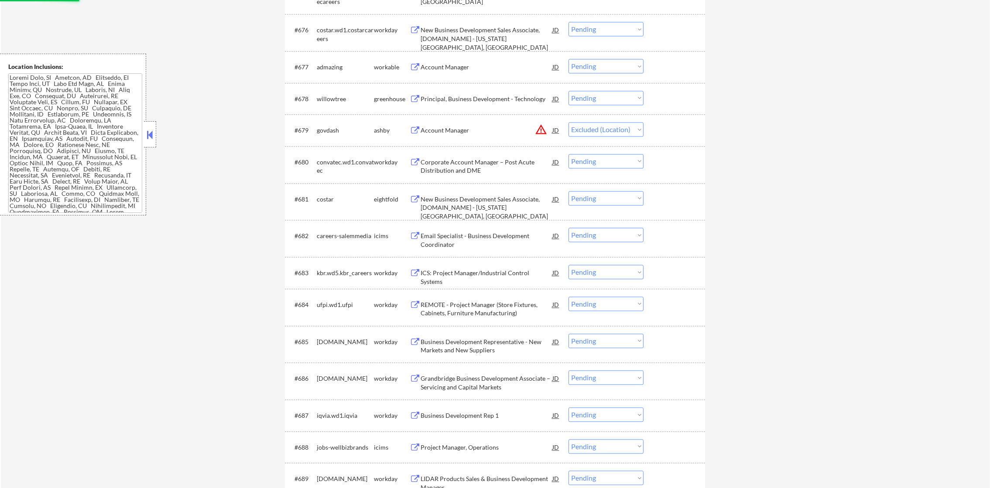
click at [496, 92] on div "Principal, Business Development - Technology" at bounding box center [486, 99] width 132 height 16
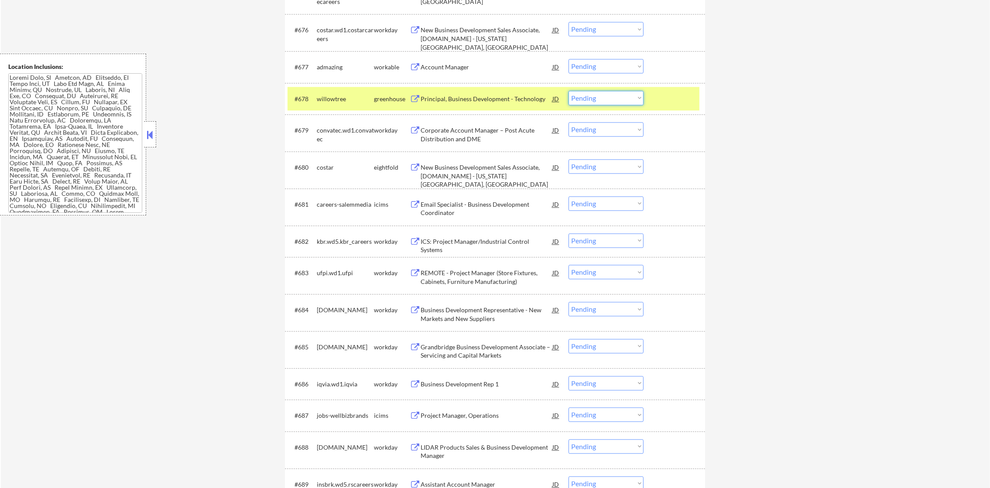
drag, startPoint x: 598, startPoint y: 97, endPoint x: 598, endPoint y: 105, distance: 7.4
click at [598, 97] on select "Choose an option... Pending Applied Excluded (Questions) Excluded (Expired) Exc…" at bounding box center [605, 98] width 75 height 14
click at [568, 91] on select "Choose an option... Pending Applied Excluded (Questions) Excluded (Expired) Exc…" at bounding box center [605, 98] width 75 height 14
drag, startPoint x: 386, startPoint y: 105, endPoint x: 373, endPoint y: 103, distance: 12.8
click at [379, 105] on div "greenhouse" at bounding box center [392, 99] width 36 height 16
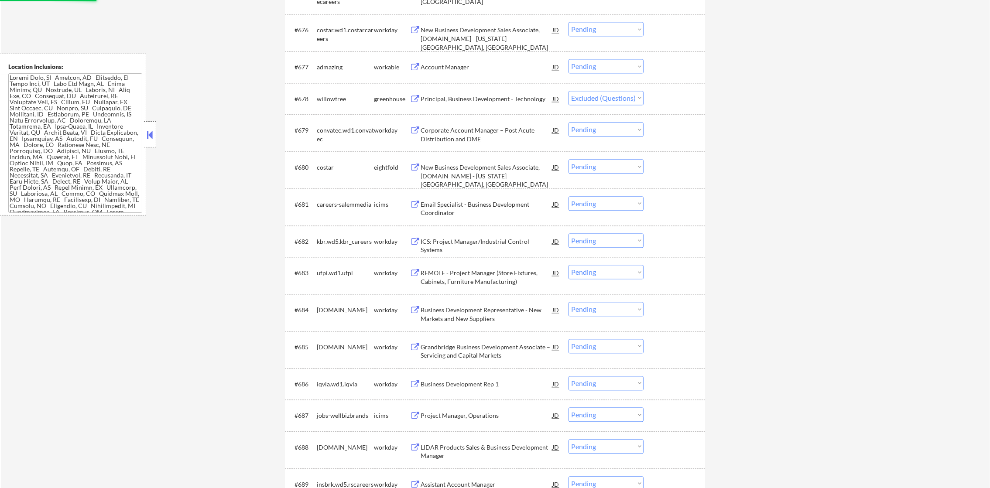
click at [359, 101] on div "willowtree" at bounding box center [345, 99] width 57 height 9
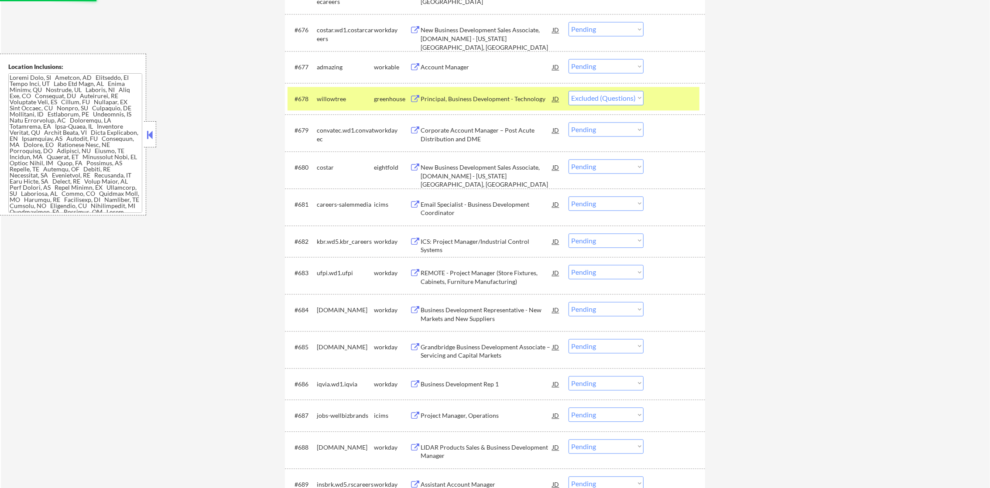
click at [359, 101] on div "willowtree" at bounding box center [345, 99] width 57 height 9
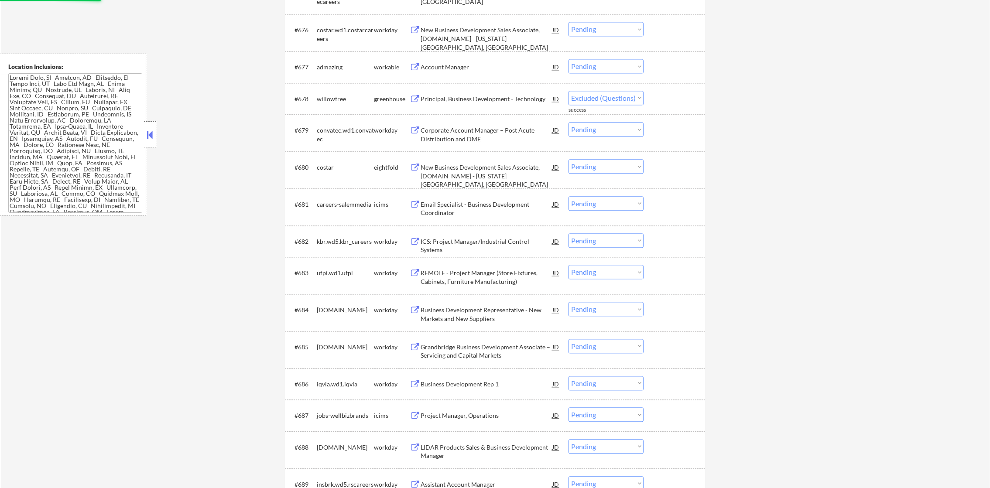
click at [462, 72] on div "Account Manager" at bounding box center [486, 67] width 132 height 16
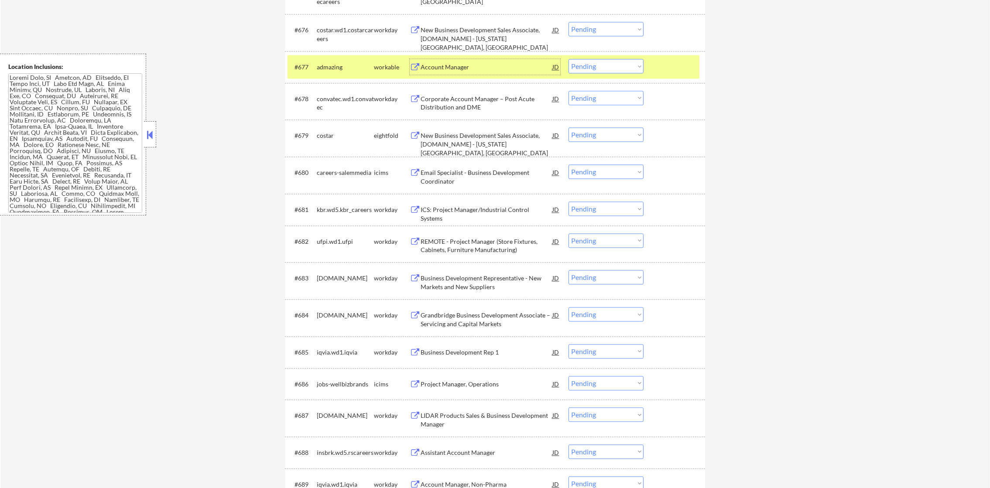
click at [582, 68] on select "Choose an option... Pending Applied Excluded (Questions) Excluded (Expired) Exc…" at bounding box center [605, 66] width 75 height 14
click at [568, 59] on select "Choose an option... Pending Applied Excluded (Questions) Excluded (Expired) Exc…" at bounding box center [605, 66] width 75 height 14
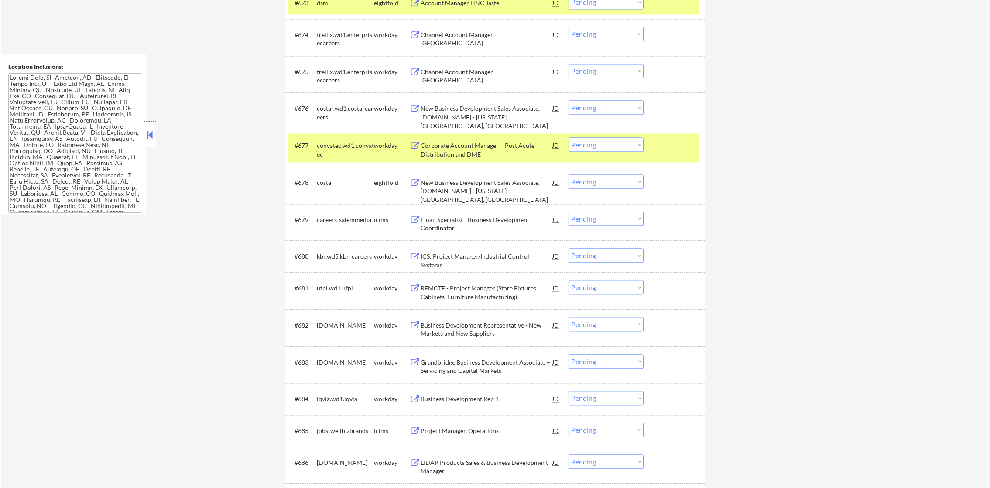
scroll to position [2773, 0]
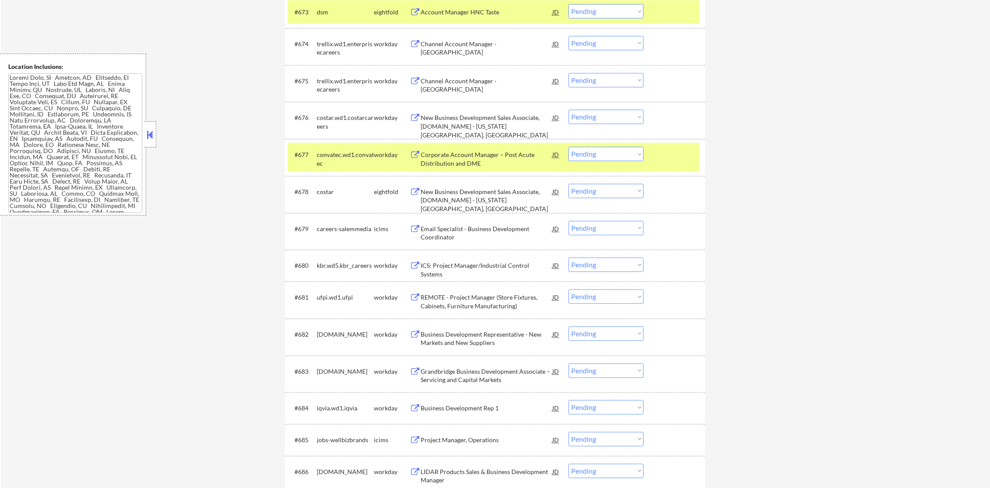
click at [348, 159] on div "convatec.wd1.convatec" at bounding box center [345, 158] width 57 height 17
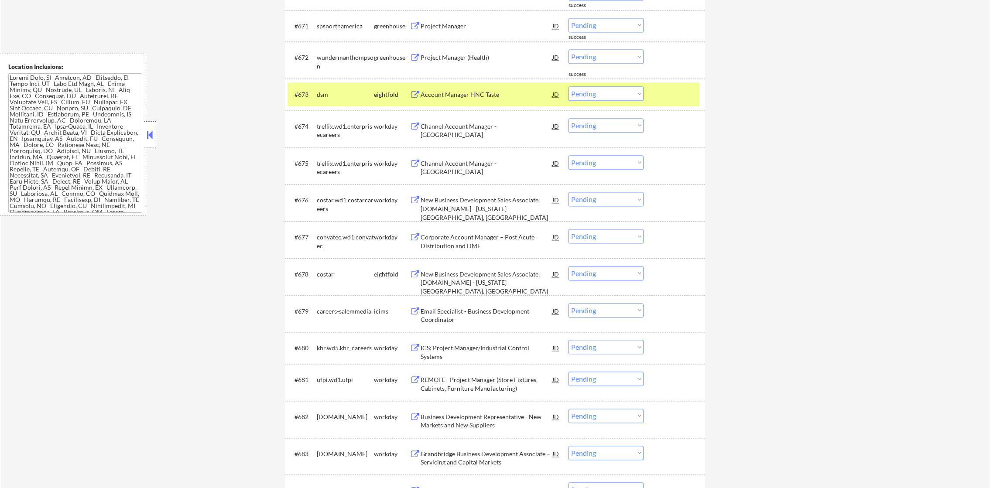
scroll to position [2687, 0]
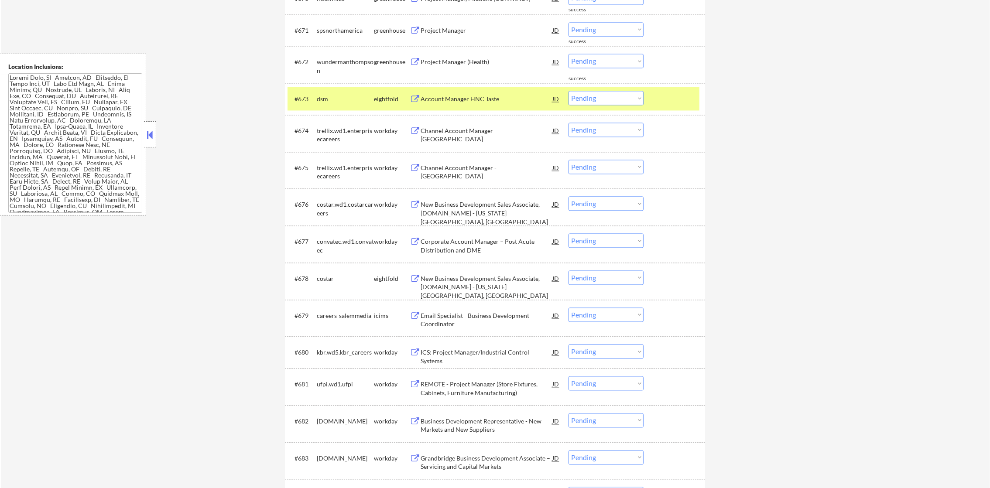
click at [335, 104] on div "dsm" at bounding box center [345, 99] width 57 height 16
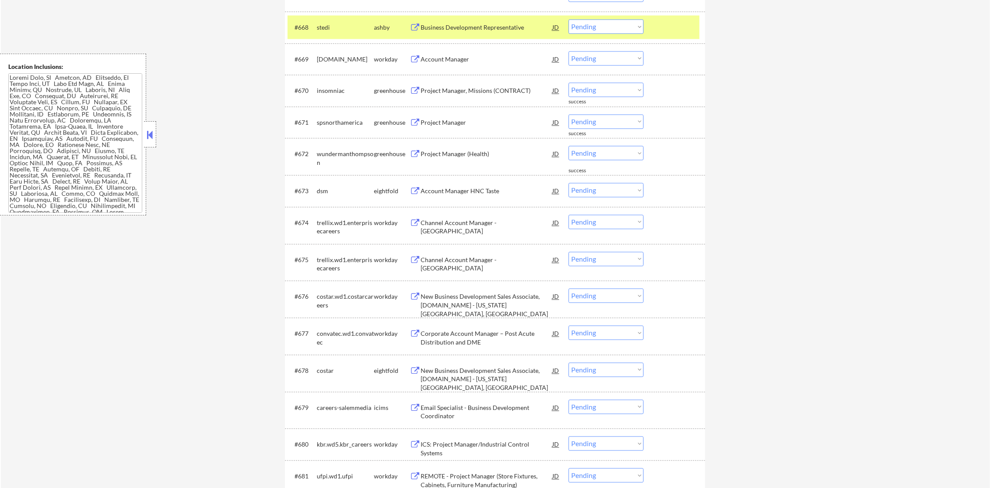
scroll to position [2577, 0]
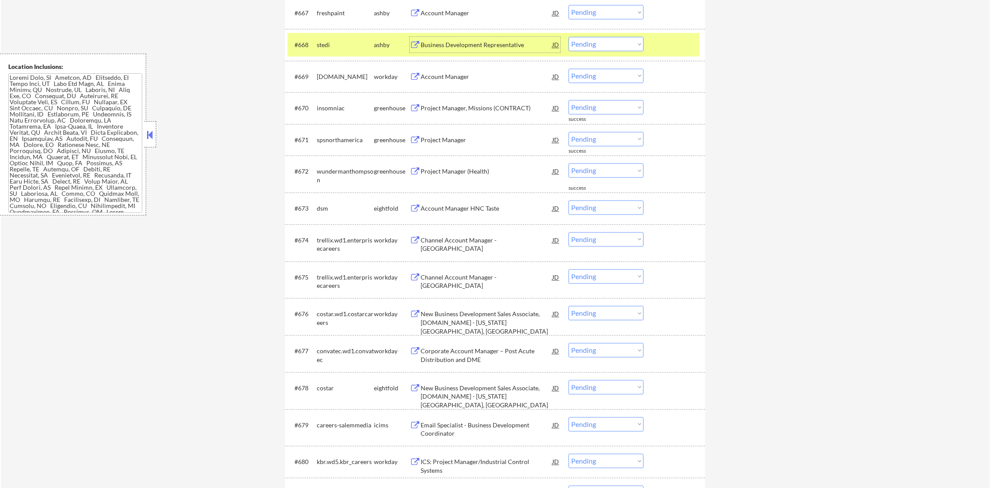
click at [473, 38] on div "Business Development Representative" at bounding box center [486, 45] width 132 height 16
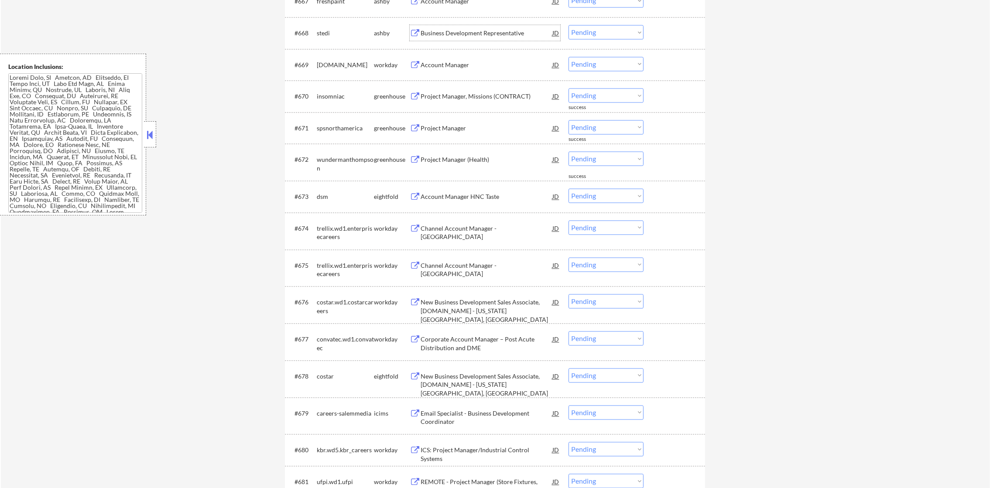
scroll to position [2599, 0]
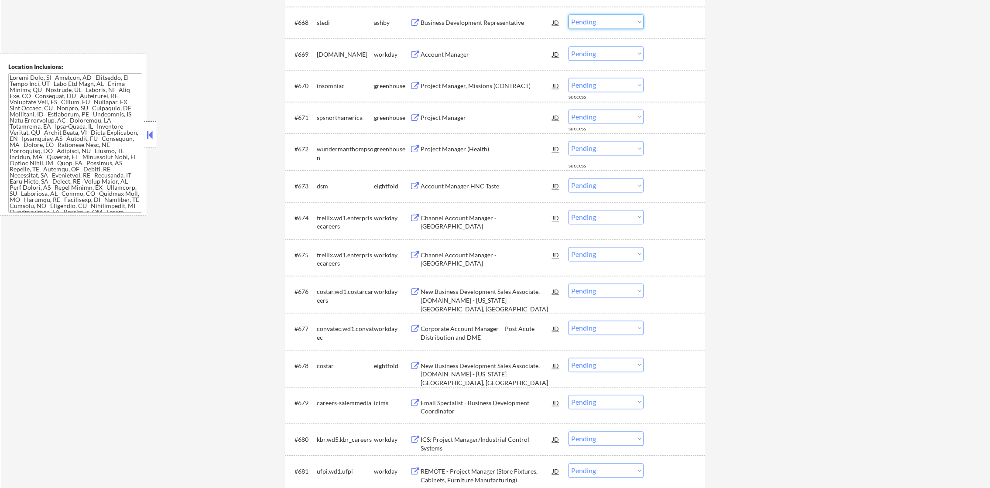
click at [591, 23] on select "Choose an option... Pending Applied Excluded (Questions) Excluded (Expired) Exc…" at bounding box center [605, 21] width 75 height 14
click at [568, 14] on select "Choose an option... Pending Applied Excluded (Questions) Excluded (Expired) Exc…" at bounding box center [605, 21] width 75 height 14
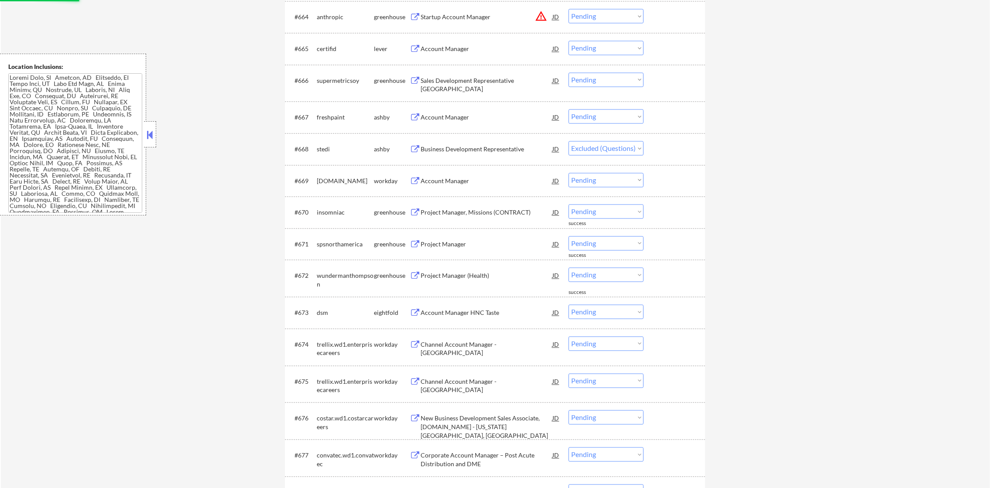
scroll to position [2468, 0]
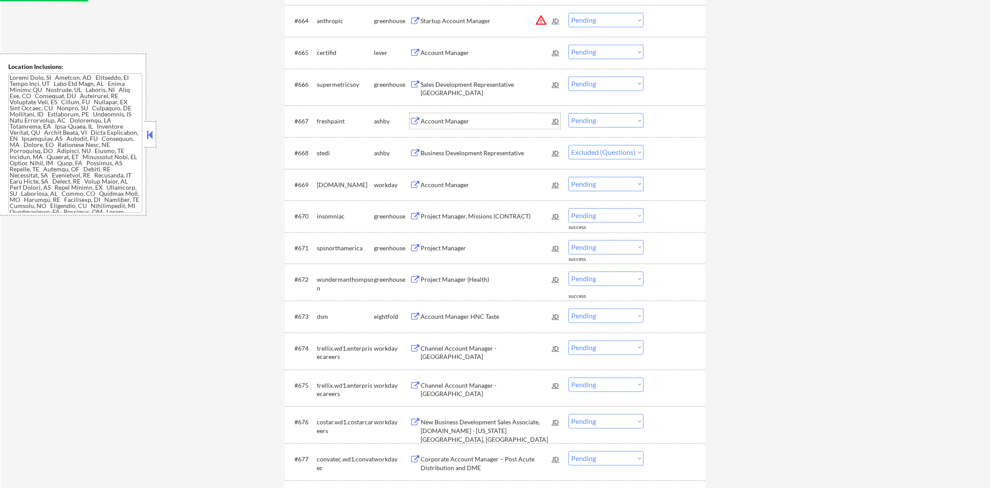
click at [463, 125] on div "Account Manager" at bounding box center [486, 121] width 132 height 9
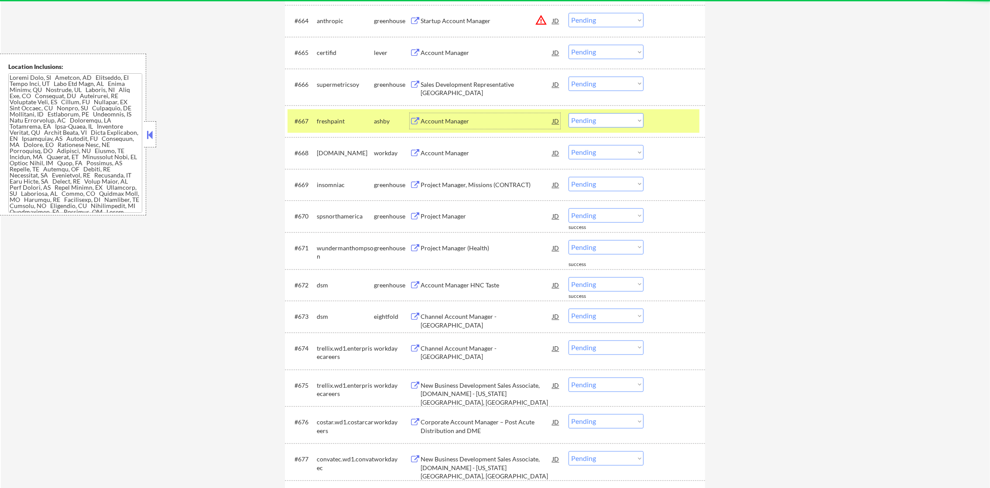
click at [587, 121] on select "Choose an option... Pending Applied Excluded (Questions) Excluded (Expired) Exc…" at bounding box center [605, 120] width 75 height 14
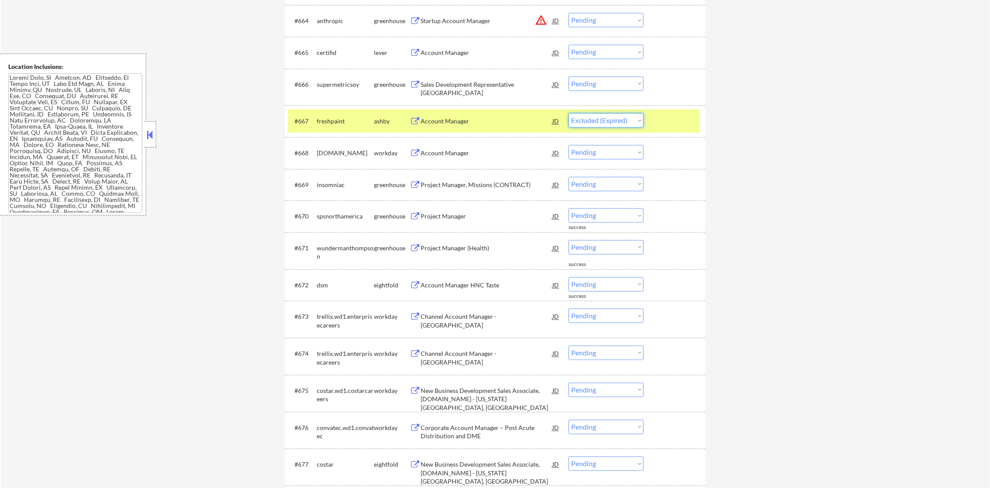
click at [568, 113] on select "Choose an option... Pending Applied Excluded (Questions) Excluded (Expired) Exc…" at bounding box center [605, 120] width 75 height 14
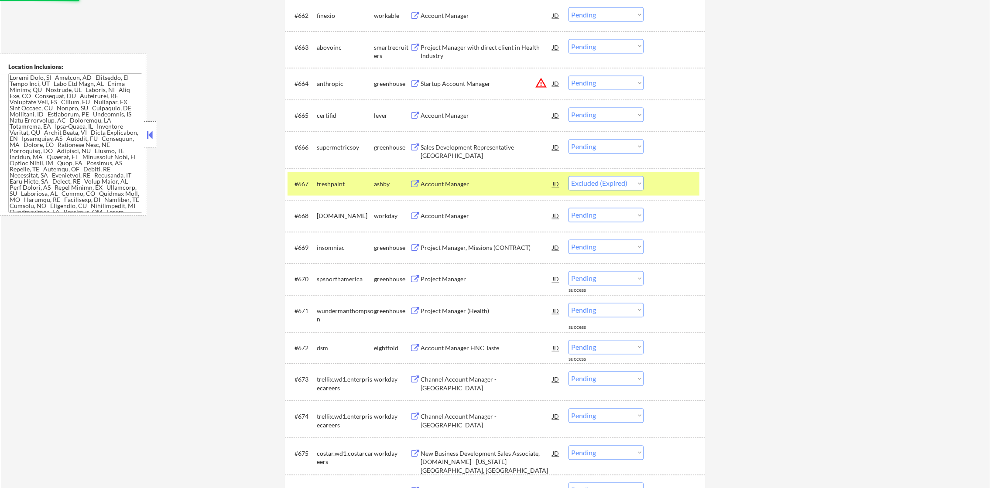
scroll to position [2403, 0]
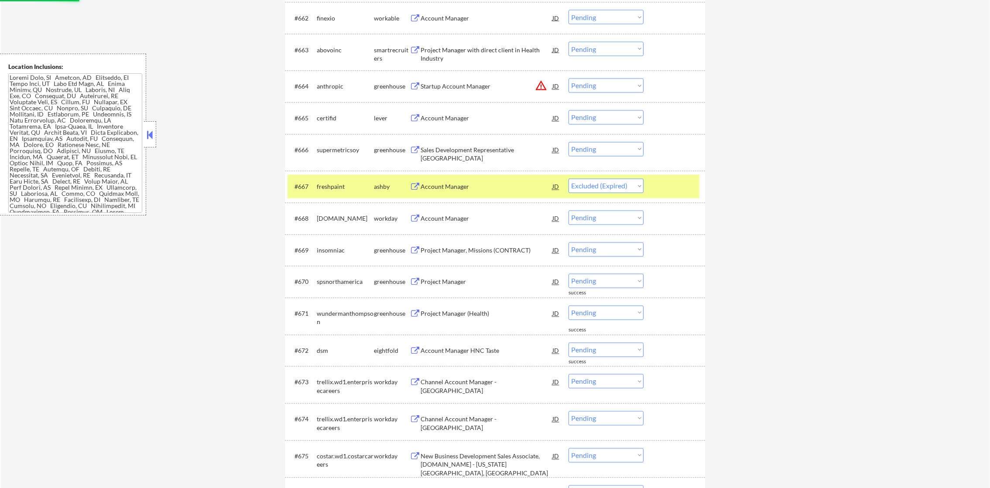
click at [332, 193] on div "freshpaint" at bounding box center [345, 187] width 57 height 16
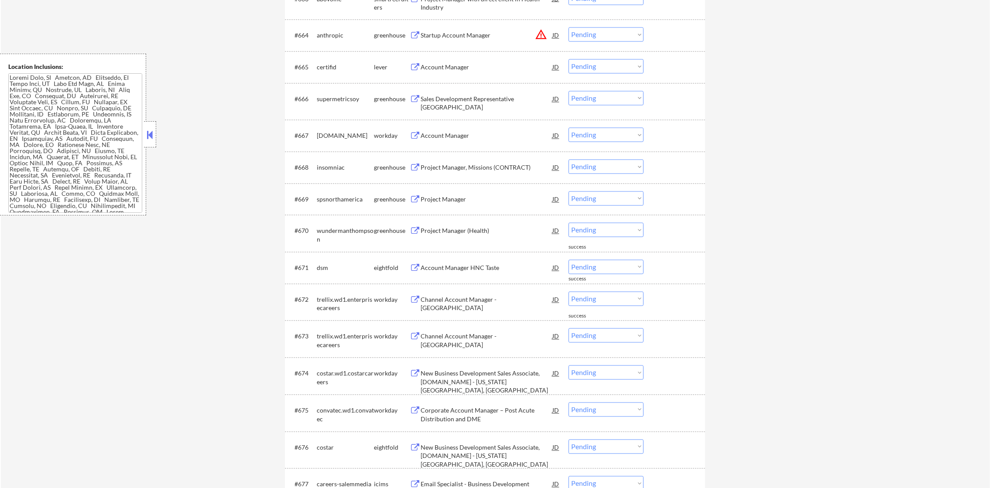
scroll to position [2534, 0]
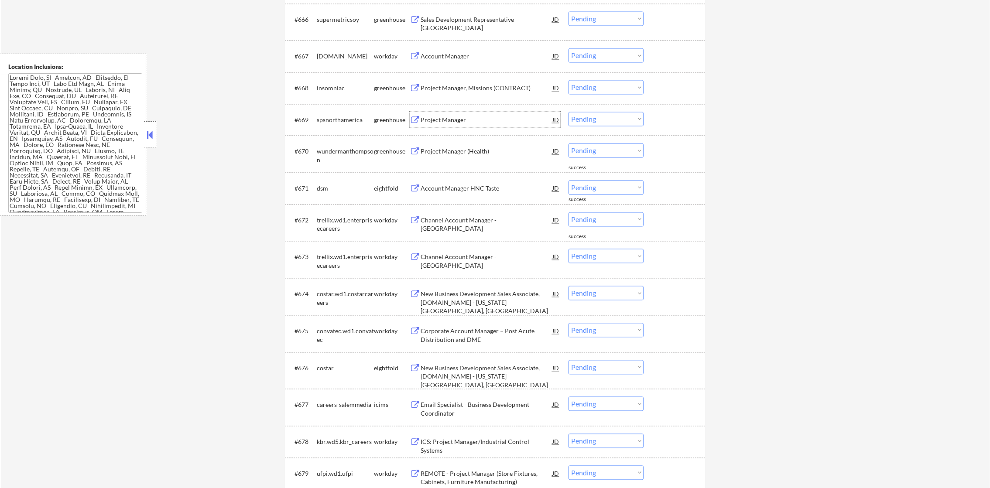
click at [491, 120] on div "Project Manager" at bounding box center [486, 120] width 132 height 9
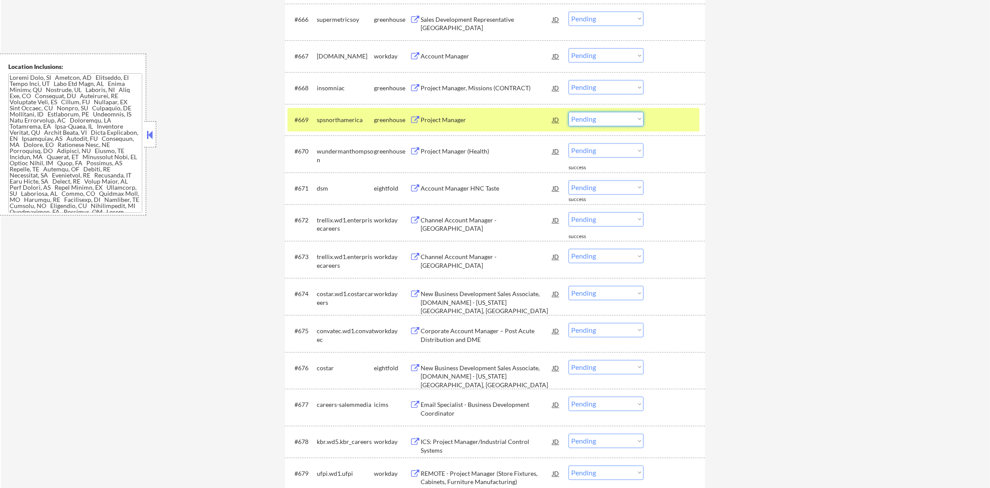
click at [592, 117] on select "Choose an option... Pending Applied Excluded (Questions) Excluded (Expired) Exc…" at bounding box center [605, 119] width 75 height 14
click at [568, 112] on select "Choose an option... Pending Applied Excluded (Questions) Excluded (Expired) Exc…" at bounding box center [605, 119] width 75 height 14
click at [318, 131] on div "#669 spsnorthamerica greenhouse Project Manager JD Choose an option... Pending …" at bounding box center [495, 120] width 420 height 32
click at [472, 89] on div "Project Manager, Missions (CONTRACT)" at bounding box center [486, 88] width 132 height 9
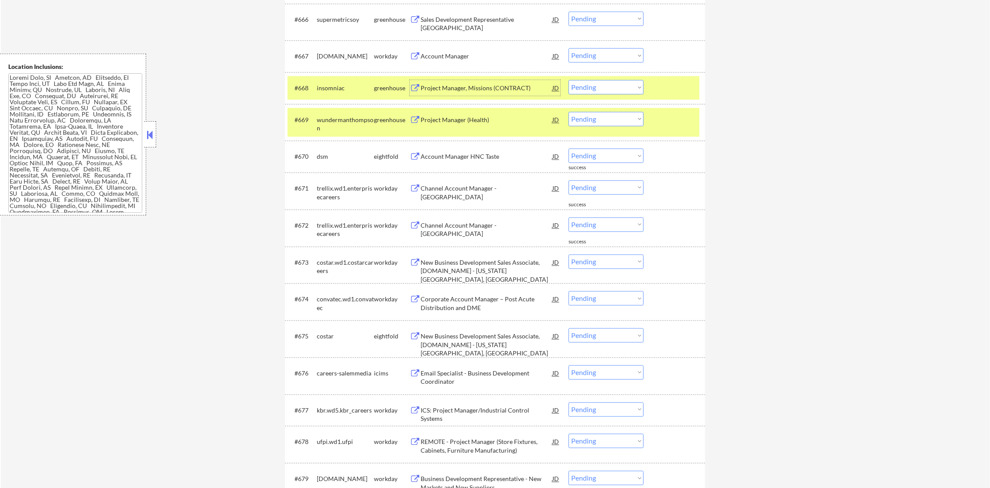
click at [341, 134] on div "#669 wundermanthompson greenhouse Project Manager (Health) JD Choose an option.…" at bounding box center [493, 122] width 412 height 29
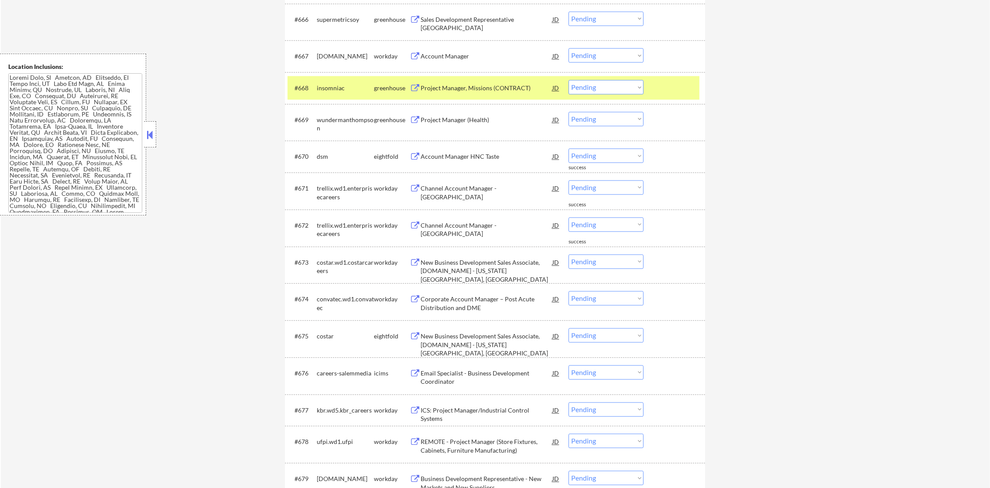
click at [349, 96] on div "#668 insomniac greenhouse Project Manager, Missions (CONTRACT) JD warning_amber…" at bounding box center [493, 88] width 412 height 24
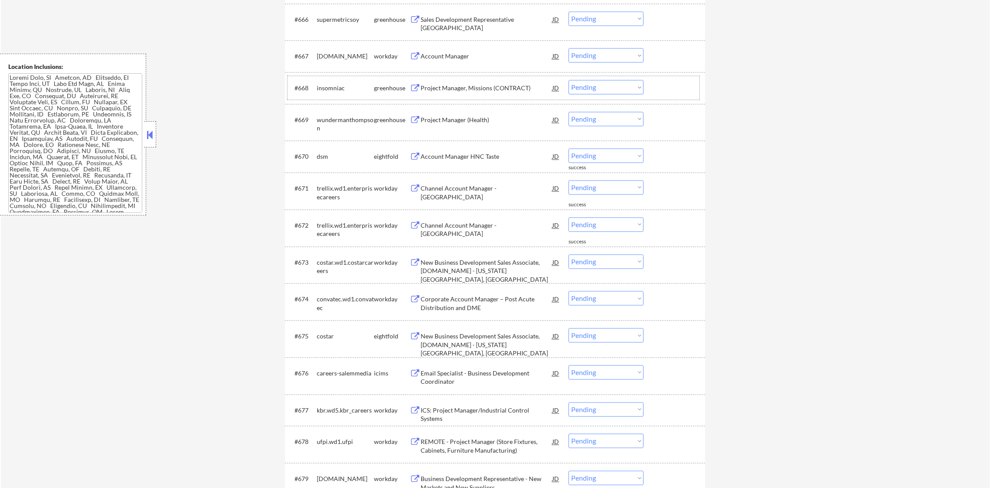
click at [591, 92] on select "Choose an option... Pending Applied Excluded (Questions) Excluded (Expired) Exc…" at bounding box center [605, 87] width 75 height 14
click at [568, 80] on select "Choose an option... Pending Applied Excluded (Questions) Excluded (Expired) Exc…" at bounding box center [605, 87] width 75 height 14
click at [478, 120] on div "Project Manager (Health)" at bounding box center [486, 120] width 132 height 9
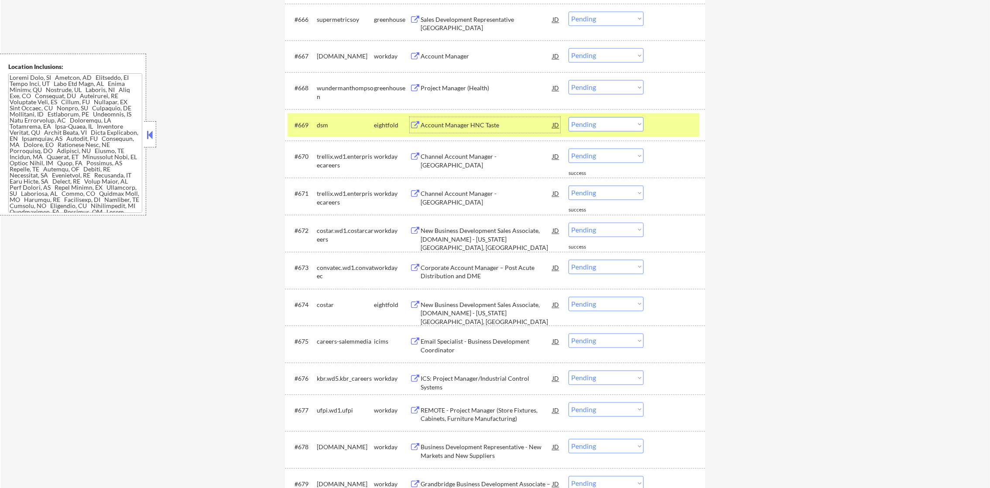
click at [344, 128] on div "dsm" at bounding box center [345, 125] width 57 height 9
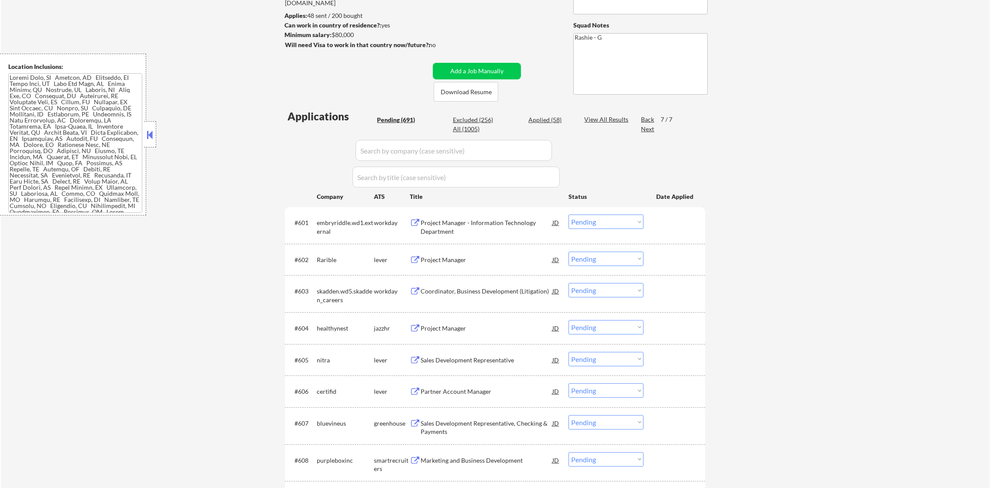
scroll to position [83, 0]
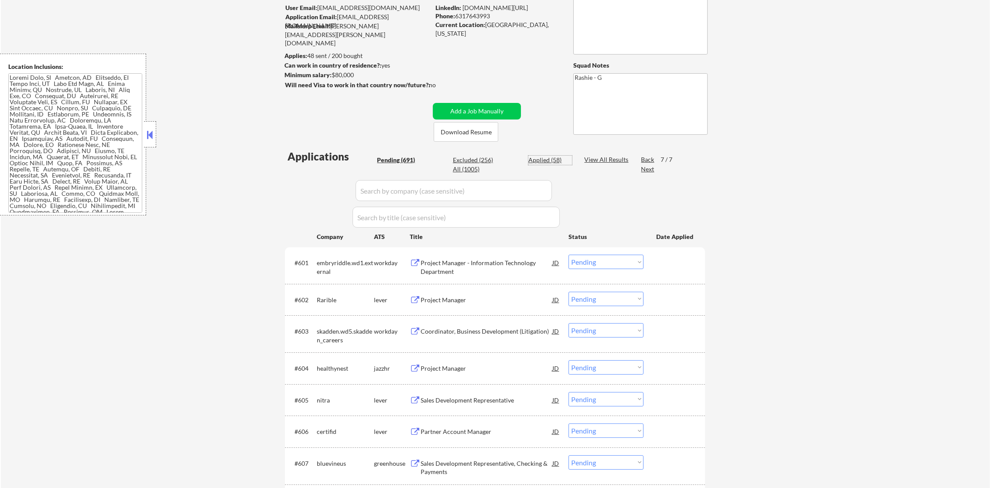
click at [546, 157] on div "Applied (58)" at bounding box center [550, 160] width 44 height 9
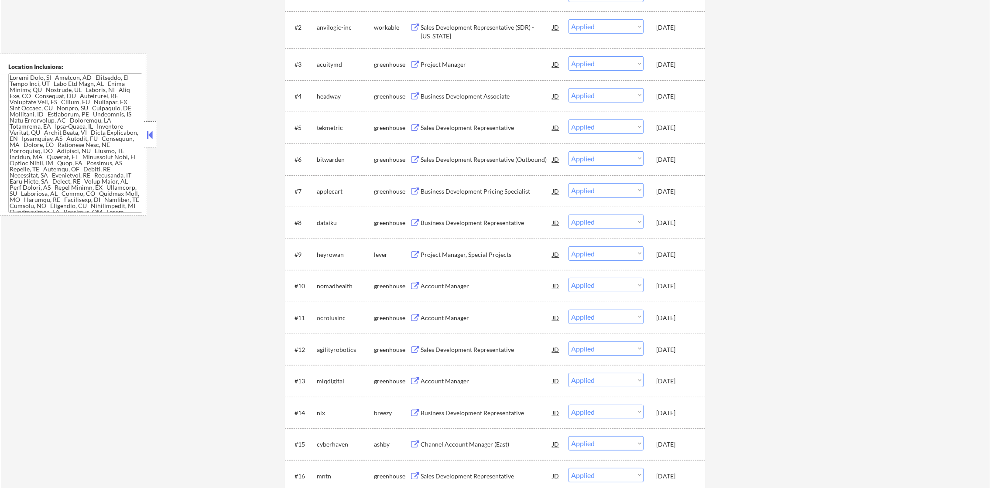
scroll to position [367, 0]
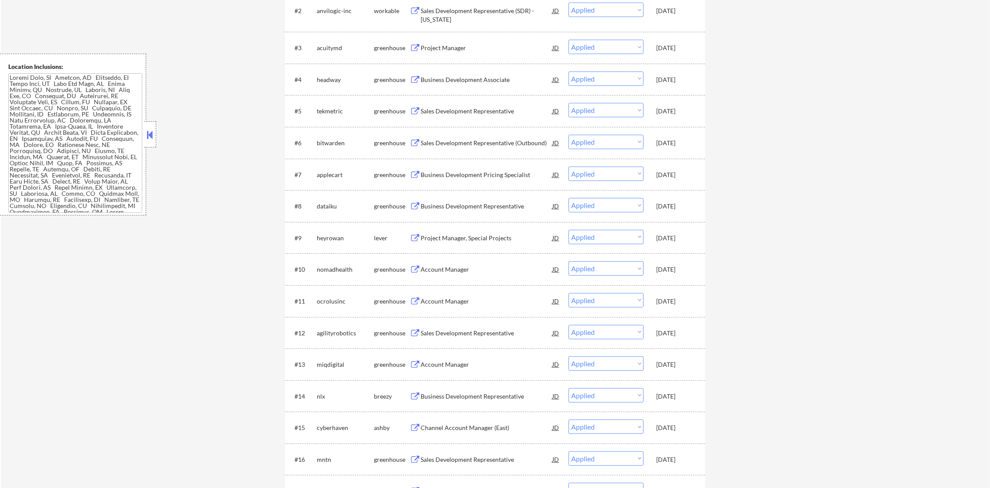
click at [672, 432] on div "Sep 2, 2025" at bounding box center [675, 428] width 38 height 9
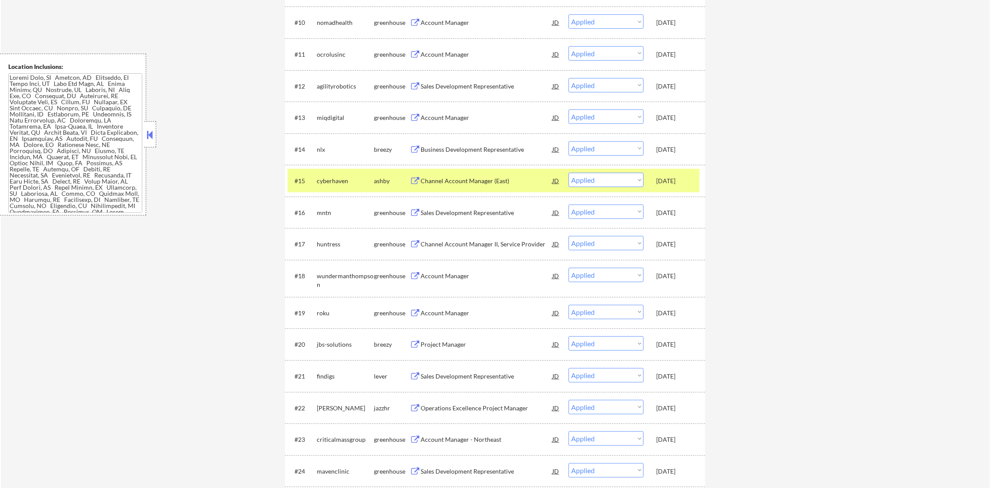
scroll to position [629, 0]
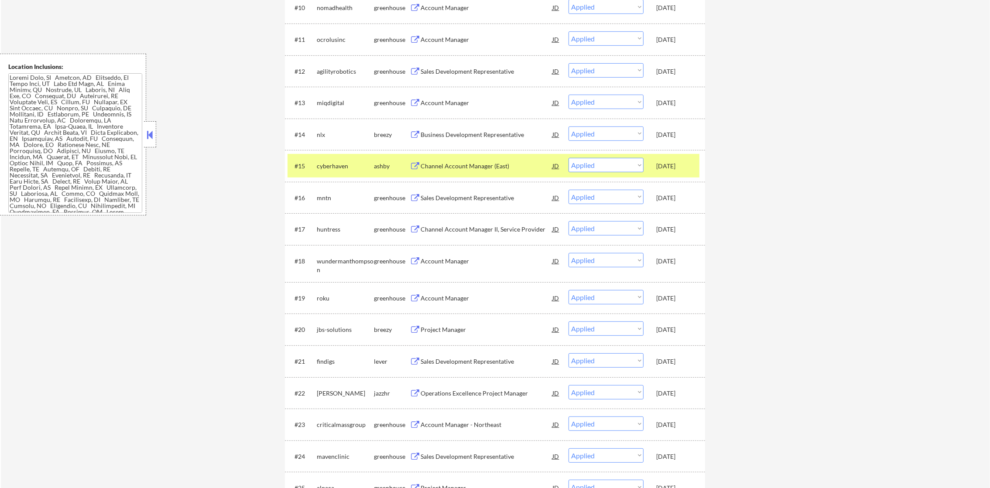
click at [666, 455] on div "Sep 2, 2025" at bounding box center [675, 456] width 38 height 9
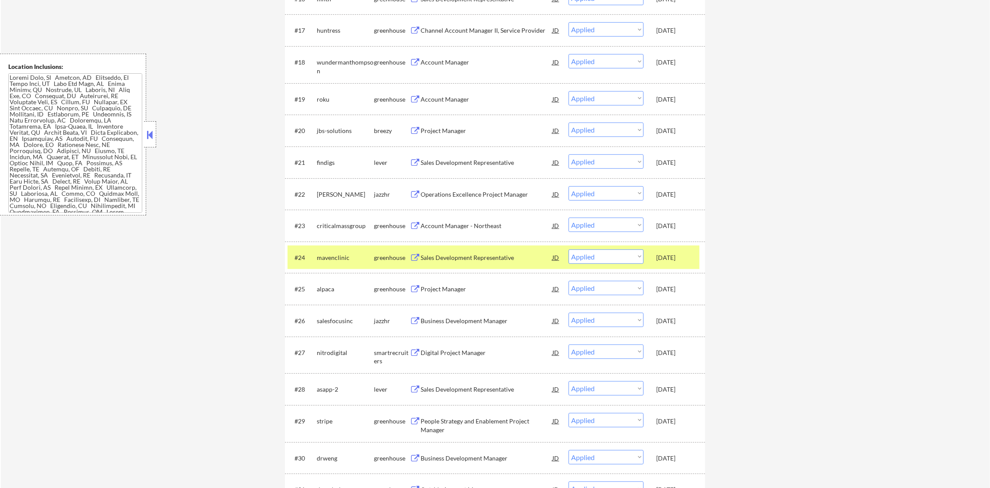
scroll to position [890, 0]
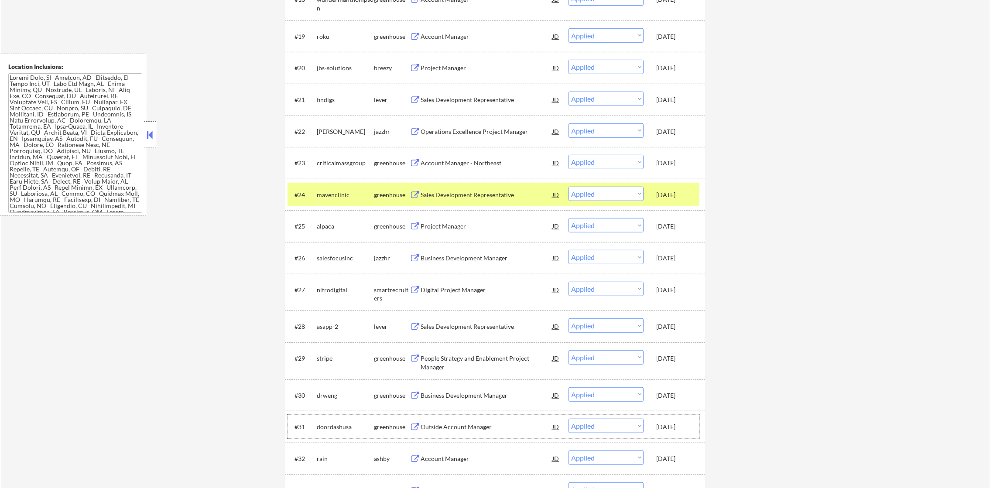
click at [673, 426] on div "Sep 2, 2025" at bounding box center [675, 427] width 38 height 9
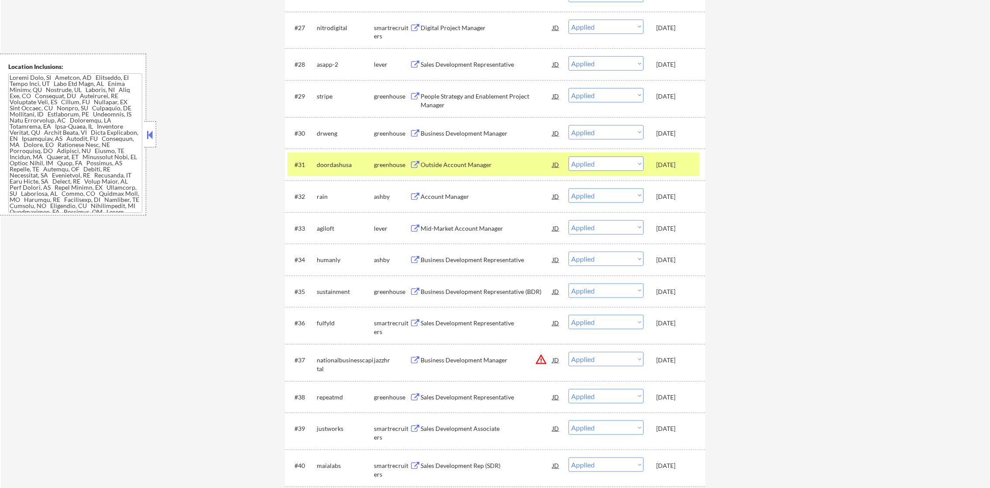
scroll to position [1174, 0]
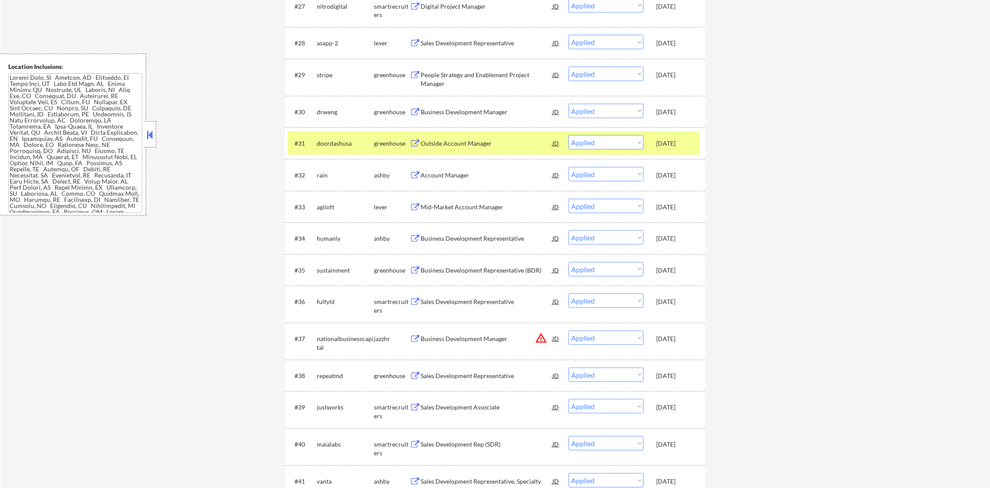
click at [679, 374] on div "Sep 2, 2025" at bounding box center [675, 376] width 38 height 9
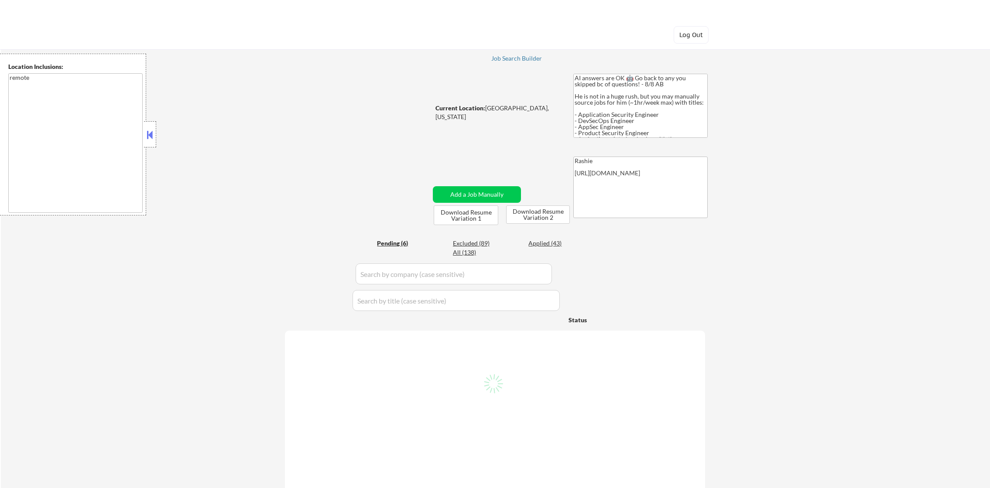
select select ""pending""
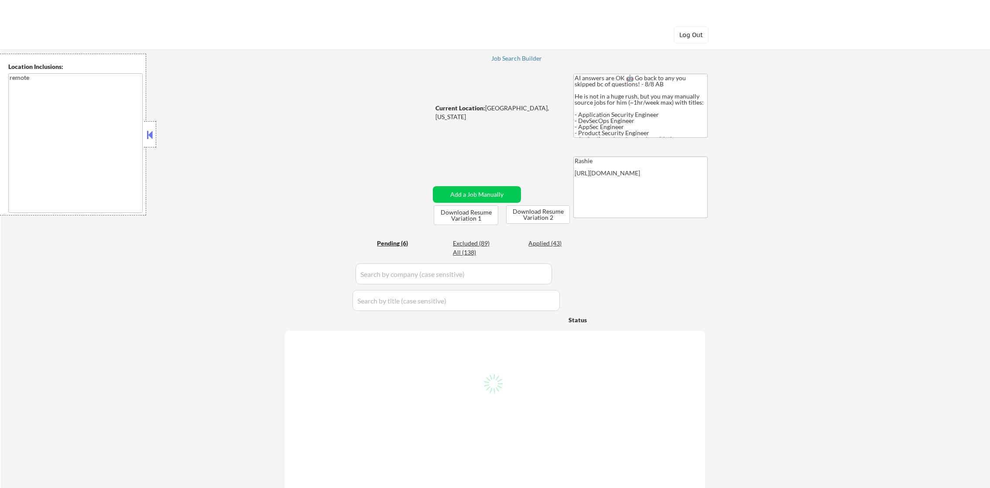
select select ""pending""
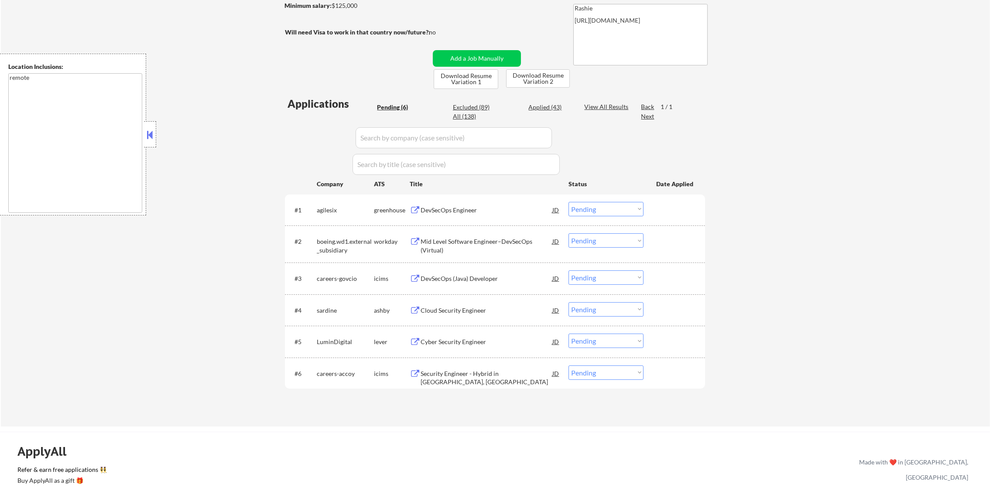
scroll to position [174, 0]
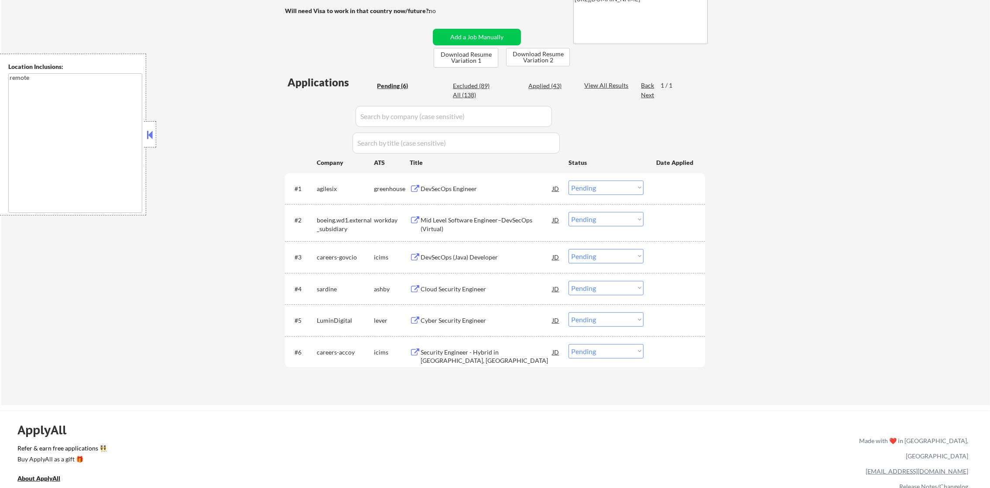
click at [444, 188] on div "DevSecOps Engineer" at bounding box center [486, 189] width 132 height 9
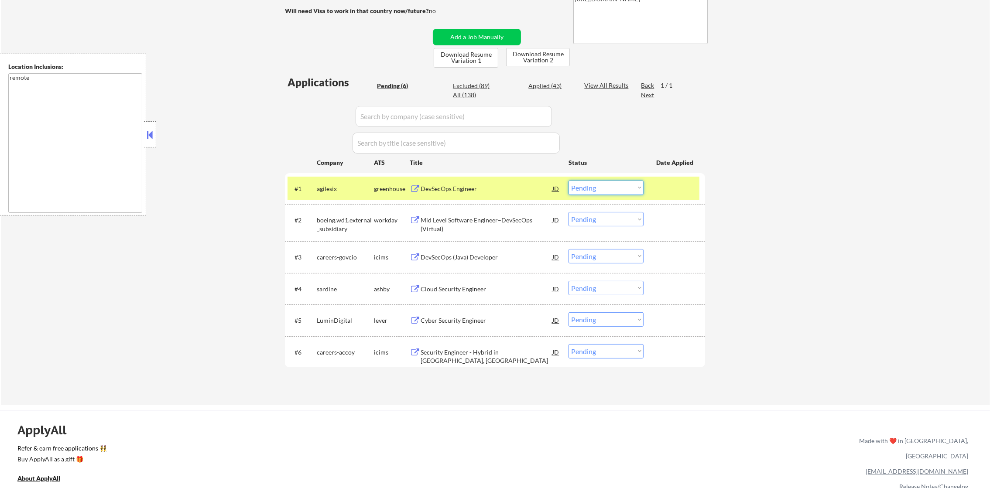
drag, startPoint x: 576, startPoint y: 187, endPoint x: 582, endPoint y: 196, distance: 10.8
click at [576, 187] on select "Choose an option... Pending Applied Excluded (Questions) Excluded (Expired) Exc…" at bounding box center [605, 188] width 75 height 14
click at [568, 181] on select "Choose an option... Pending Applied Excluded (Questions) Excluded (Expired) Exc…" at bounding box center [605, 188] width 75 height 14
click at [340, 193] on div "agilesix" at bounding box center [345, 189] width 57 height 16
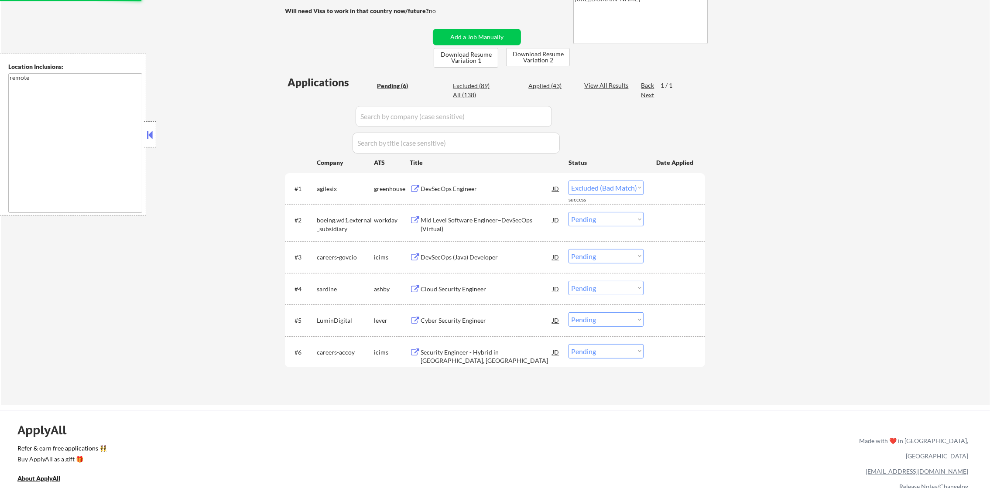
select select ""pending""
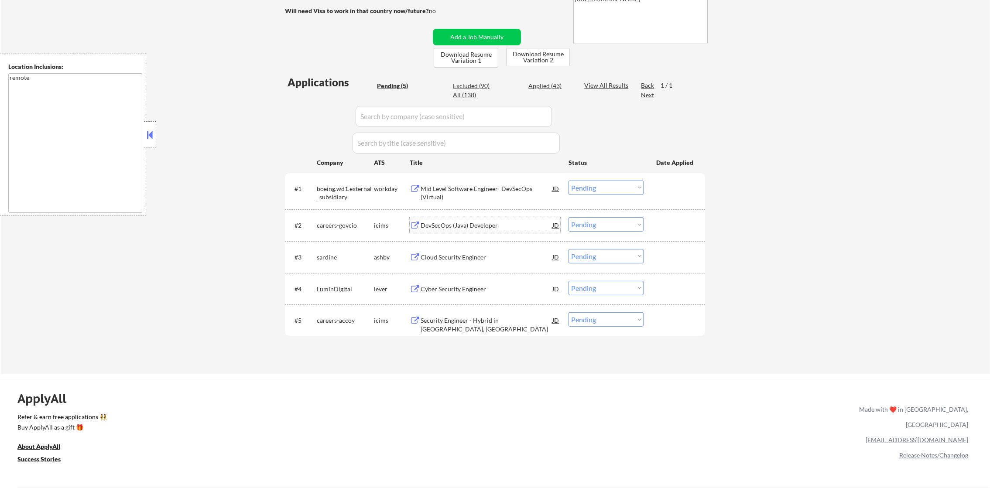
click at [455, 223] on div "DevSecOps (Java) Developer" at bounding box center [486, 225] width 132 height 9
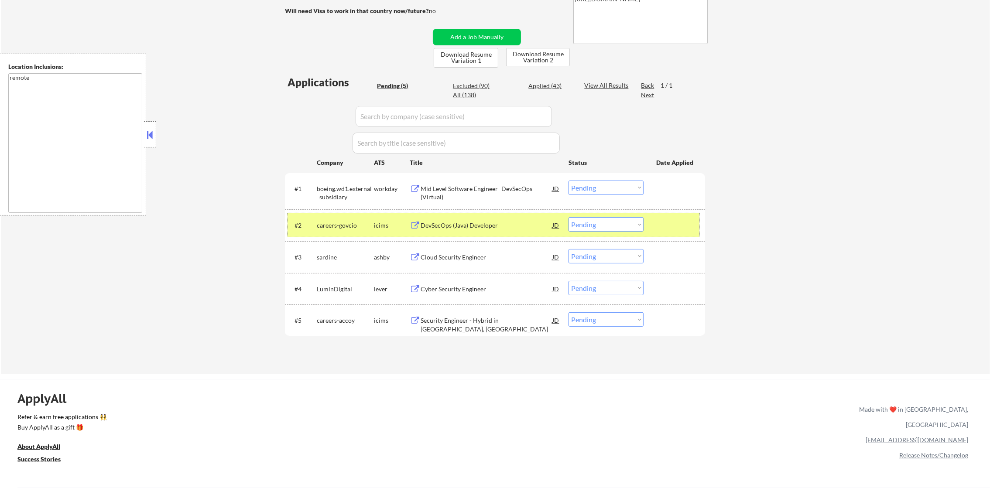
click at [318, 224] on div "careers-govcio" at bounding box center [345, 225] width 57 height 9
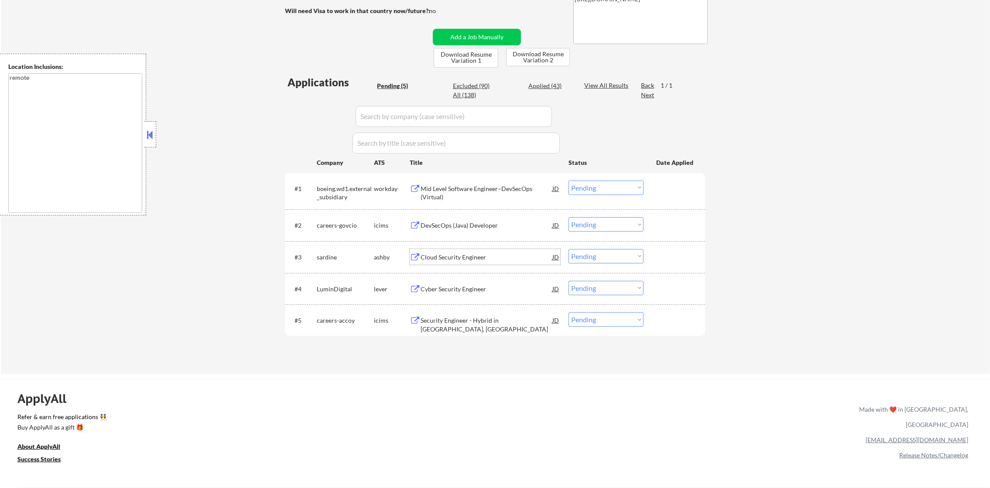
click at [506, 253] on div "Cloud Security Engineer" at bounding box center [486, 257] width 132 height 9
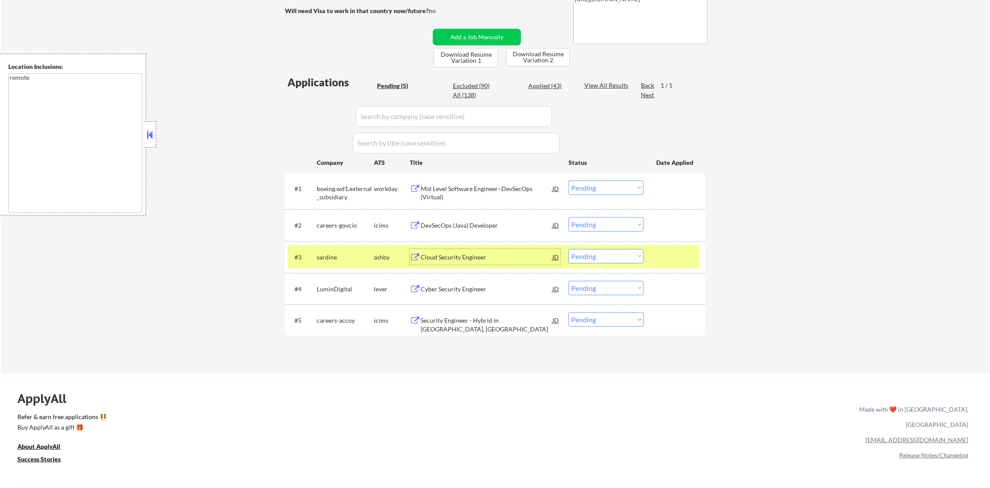
click at [582, 250] on select "Choose an option... Pending Applied Excluded (Questions) Excluded (Expired) Exc…" at bounding box center [605, 256] width 75 height 14
click at [568, 249] on select "Choose an option... Pending Applied Excluded (Questions) Excluded (Expired) Exc…" at bounding box center [605, 256] width 75 height 14
click at [341, 261] on div "sardine" at bounding box center [345, 257] width 57 height 16
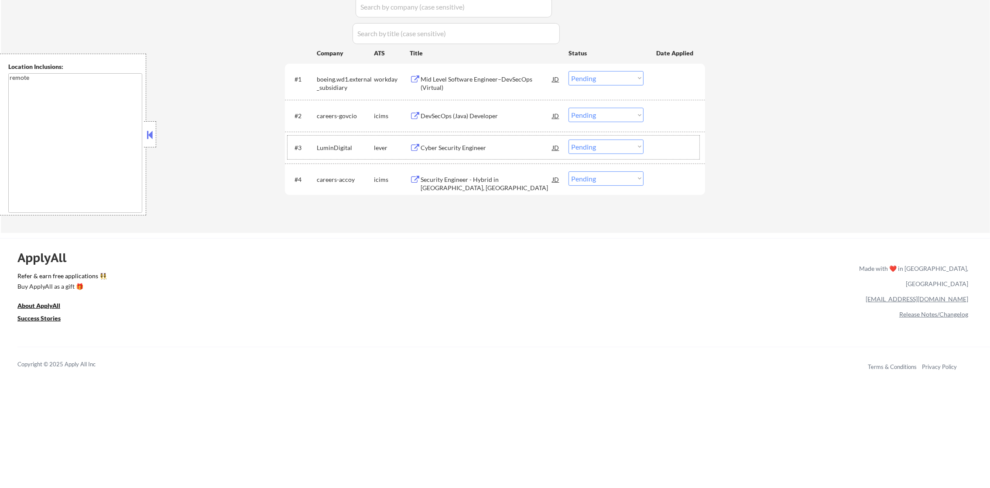
scroll to position [235, 0]
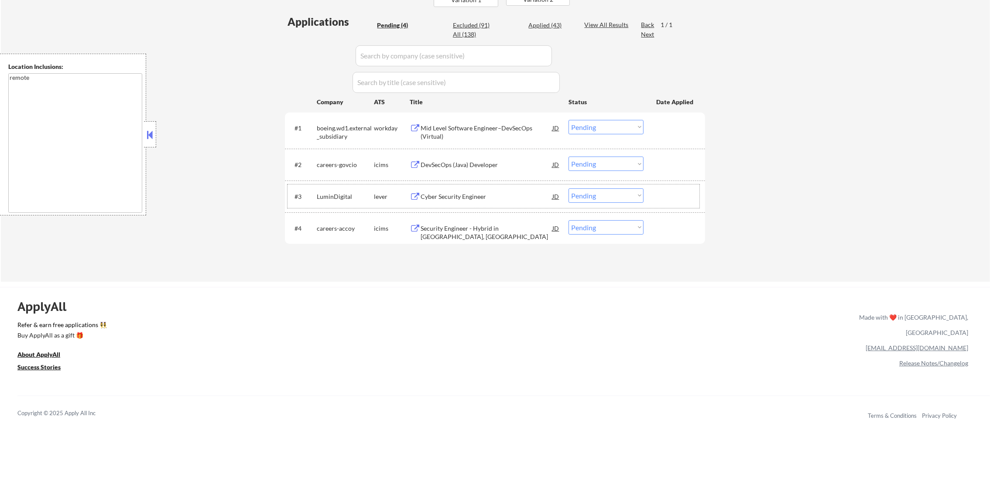
click at [441, 199] on div "Cyber Security Engineer" at bounding box center [486, 196] width 132 height 9
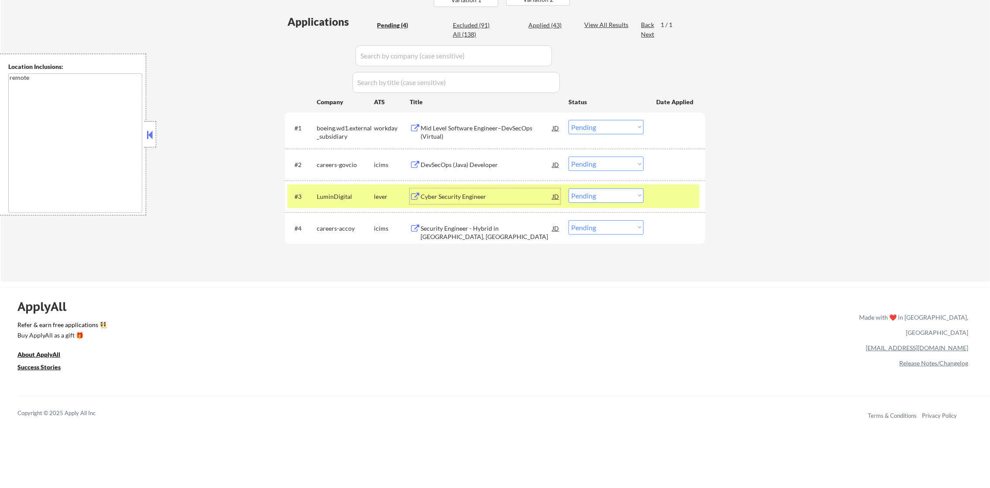
click at [580, 197] on select "Choose an option... Pending Applied Excluded (Questions) Excluded (Expired) Exc…" at bounding box center [605, 195] width 75 height 14
click at [568, 188] on select "Choose an option... Pending Applied Excluded (Questions) Excluded (Expired) Exc…" at bounding box center [605, 195] width 75 height 14
select select ""pending""
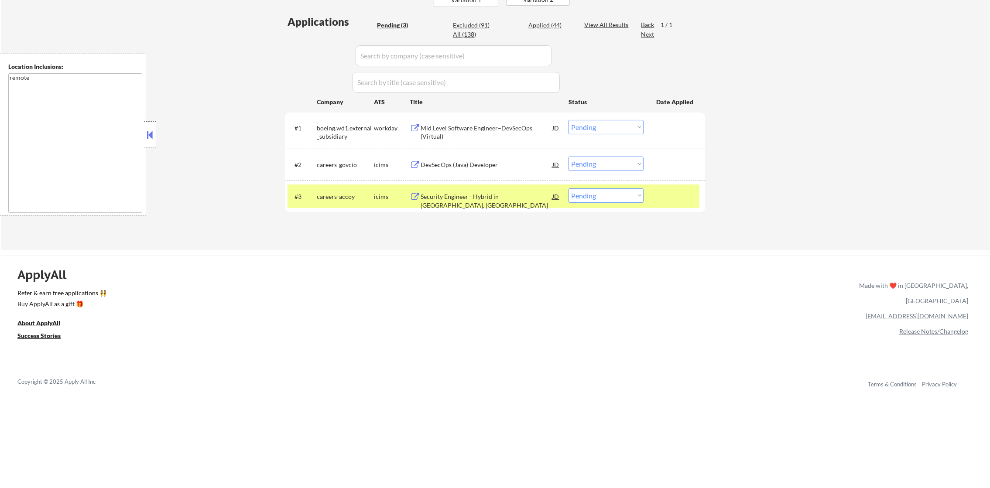
click at [346, 205] on div "#3 careers-accoy icims Security Engineer - Hybrid in Pittsburgh, PA JD Choose a…" at bounding box center [493, 197] width 412 height 24
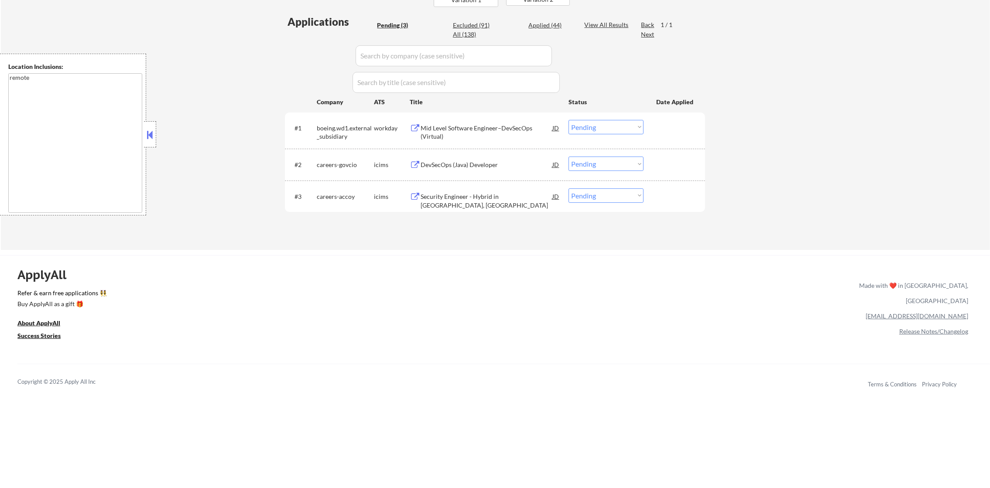
click at [482, 128] on div "Mid Level Software Engineer–DevSecOps (Virtual)" at bounding box center [486, 132] width 132 height 17
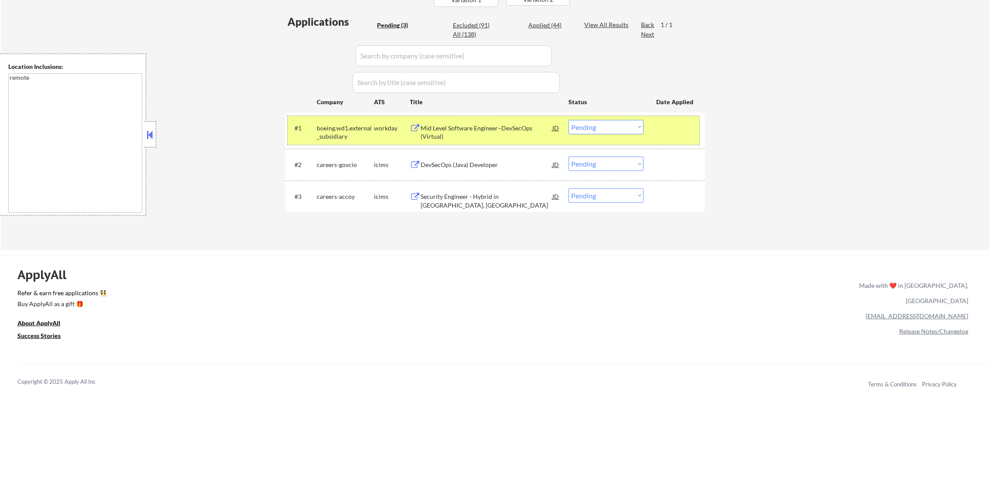
click at [597, 141] on div "#1 boeing.wd1.external_subsidiary workday Mid Level Software Engineer–DevSecOps…" at bounding box center [493, 130] width 412 height 29
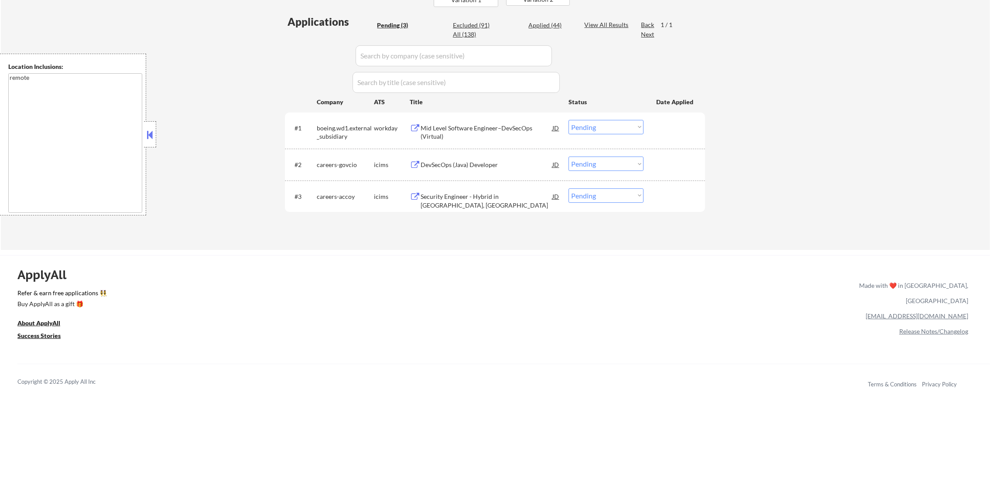
drag, startPoint x: 602, startPoint y: 120, endPoint x: 602, endPoint y: 125, distance: 5.2
click at [602, 120] on select "Choose an option... Pending Applied Excluded (Questions) Excluded (Expired) Exc…" at bounding box center [605, 127] width 75 height 14
click at [568, 120] on select "Choose an option... Pending Applied Excluded (Questions) Excluded (Expired) Exc…" at bounding box center [605, 127] width 75 height 14
select select ""pending""
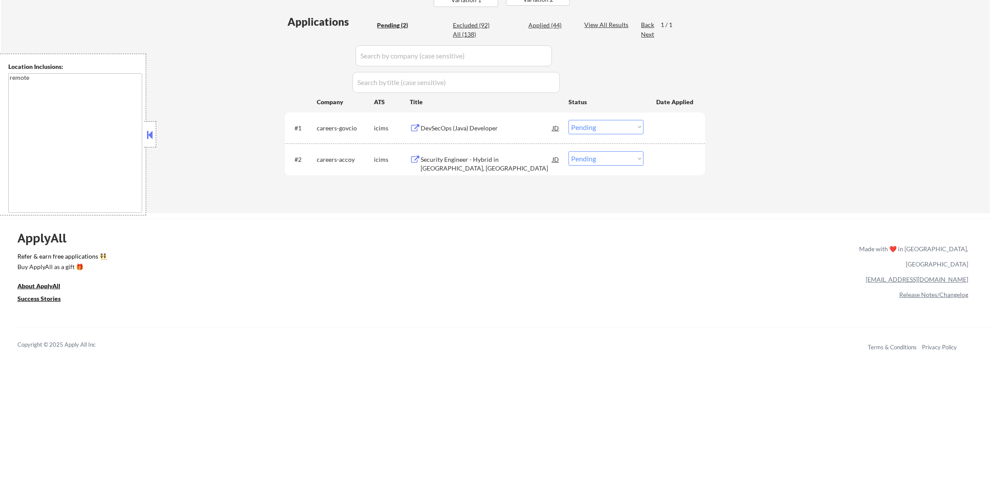
click at [453, 161] on div "Security Engineer - Hybrid in Pittsburgh, PA" at bounding box center [486, 163] width 132 height 17
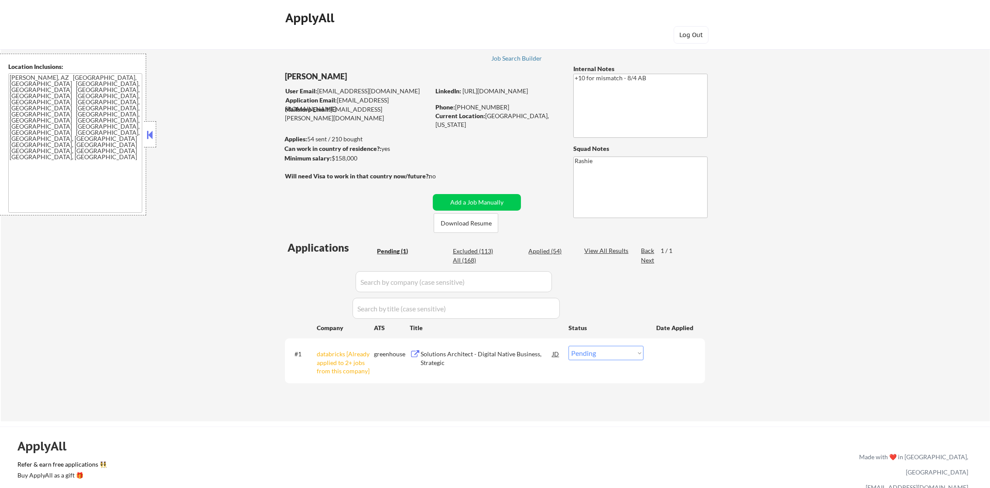
click at [586, 353] on select "Choose an option... Pending Applied Excluded (Questions) Excluded (Expired) Exc…" at bounding box center [605, 353] width 75 height 14
select select ""excluded__other_""
click at [568, 346] on select "Choose an option... Pending Applied Excluded (Questions) Excluded (Expired) Exc…" at bounding box center [605, 353] width 75 height 14
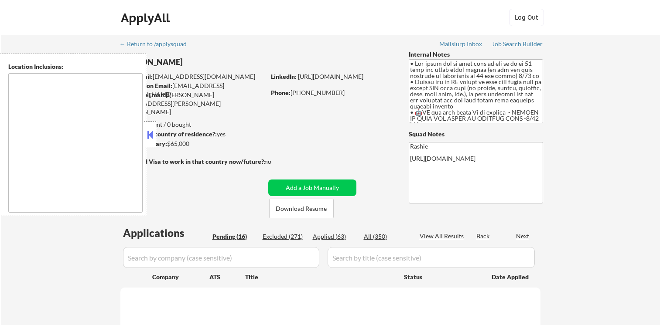
type textarea "remote"
select select ""pending""
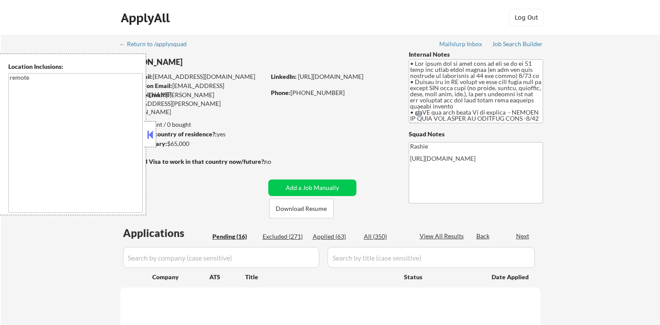
select select ""pending""
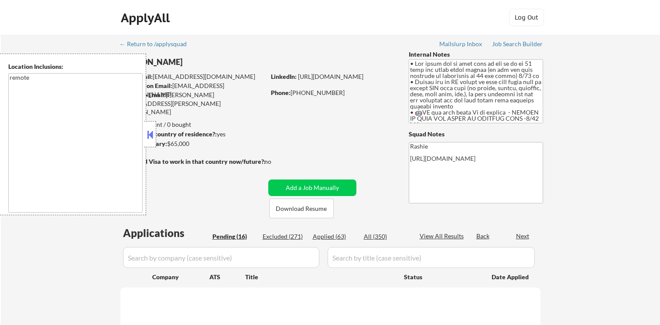
select select ""pending""
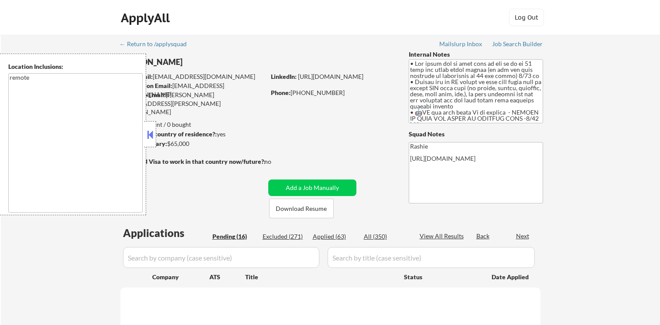
select select ""pending""
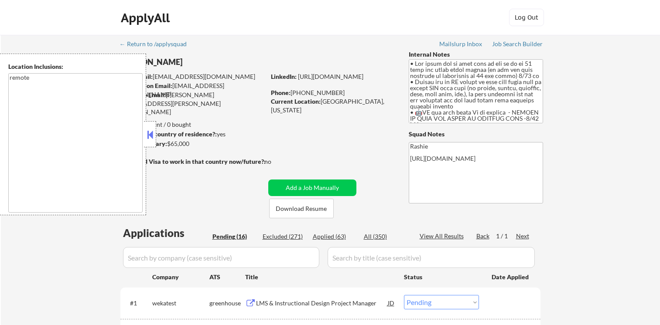
select select ""pending""
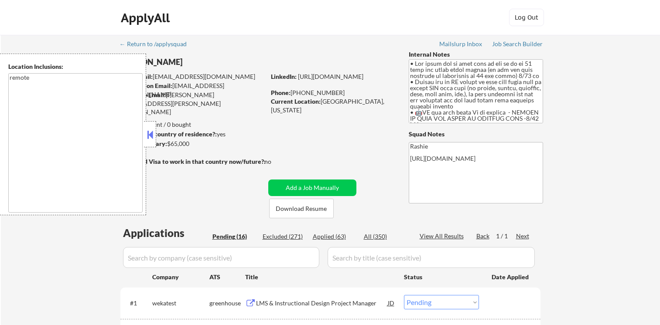
select select ""pending""
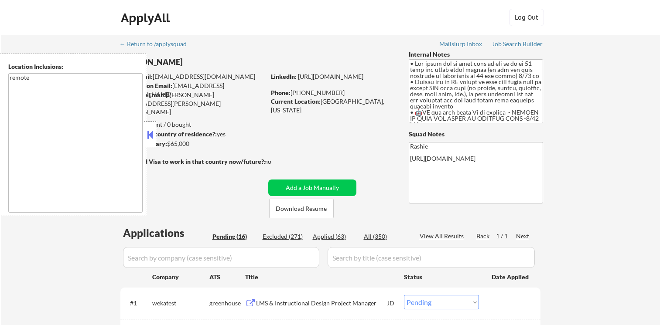
select select ""pending""
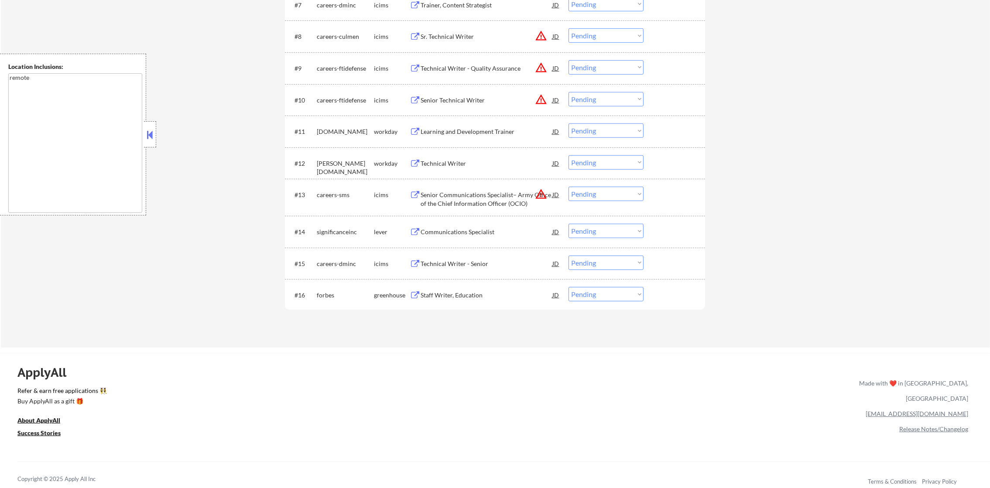
scroll to position [545, 0]
click at [458, 297] on div "Staff Writer, Education" at bounding box center [486, 294] width 132 height 9
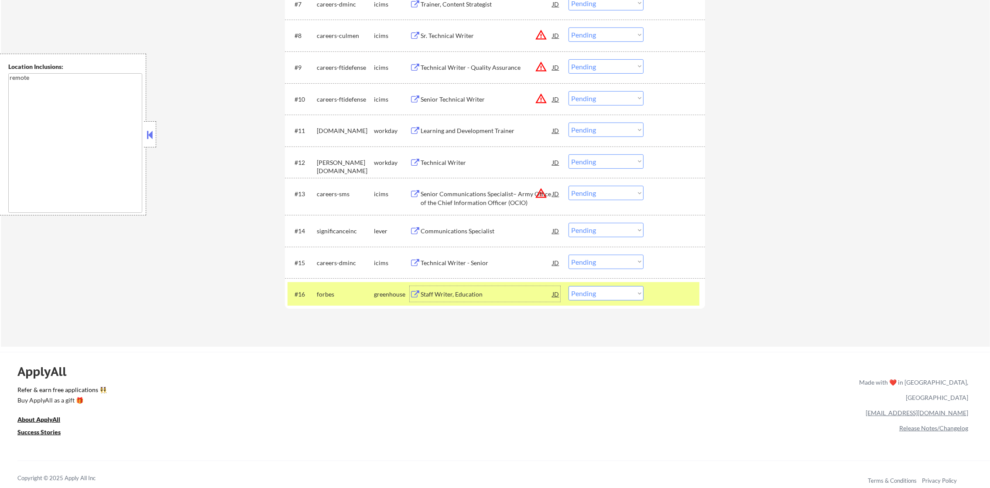
click at [588, 296] on select "Choose an option... Pending Applied Excluded (Questions) Excluded (Expired) Exc…" at bounding box center [605, 293] width 75 height 14
select select ""applied""
click at [568, 286] on select "Choose an option... Pending Applied Excluded (Questions) Excluded (Expired) Exc…" at bounding box center [605, 293] width 75 height 14
click at [326, 299] on div "forbes" at bounding box center [345, 294] width 57 height 16
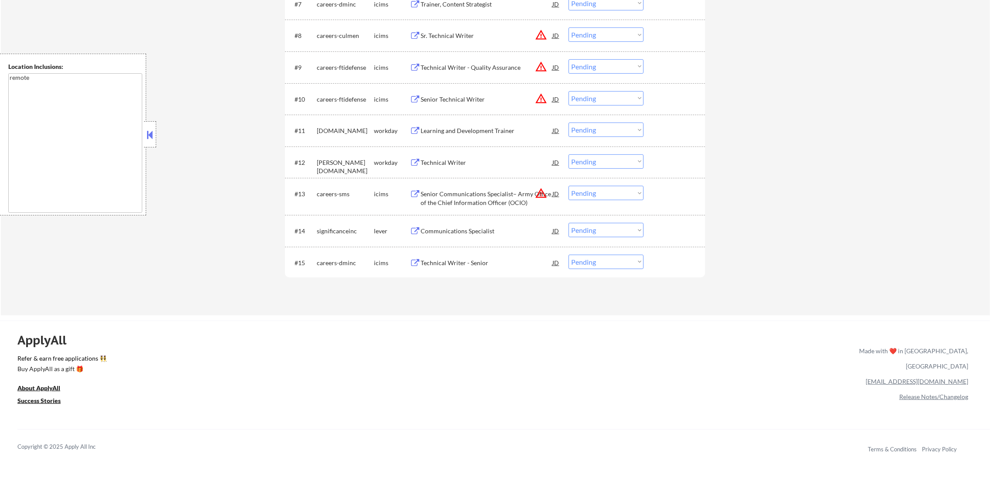
click at [509, 226] on div "Communications Specialist" at bounding box center [486, 231] width 132 height 16
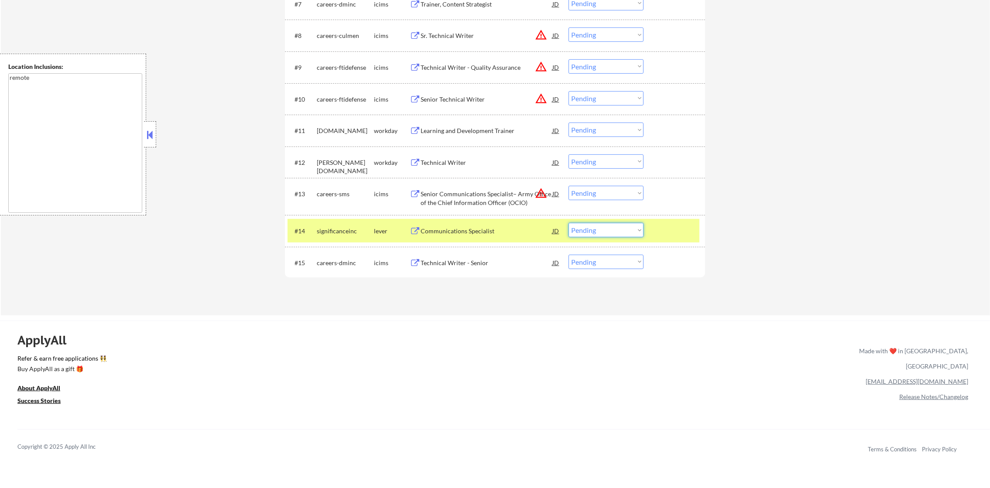
click at [579, 229] on select "Choose an option... Pending Applied Excluded (Questions) Excluded (Expired) Exc…" at bounding box center [605, 230] width 75 height 14
click at [568, 223] on select "Choose an option... Pending Applied Excluded (Questions) Excluded (Expired) Exc…" at bounding box center [605, 230] width 75 height 14
select select ""pending""
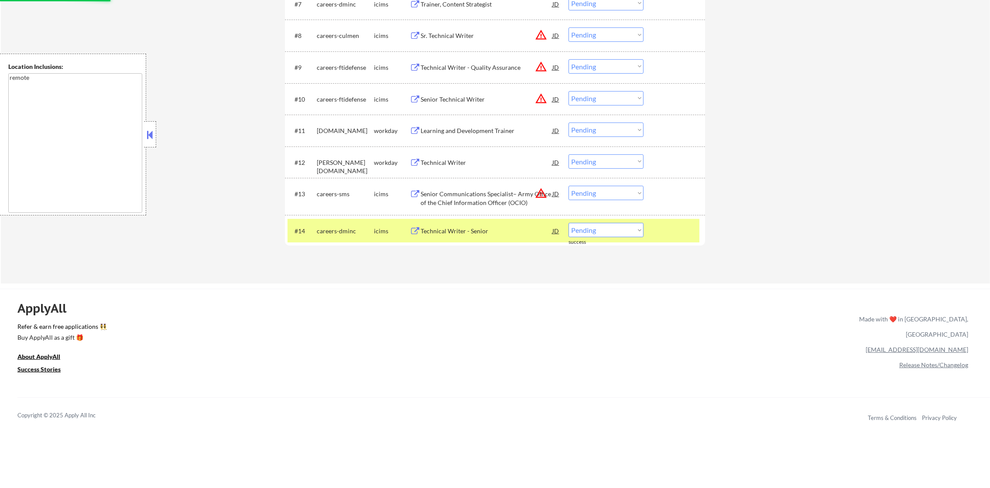
click at [353, 227] on div "careers-dminc" at bounding box center [345, 231] width 57 height 9
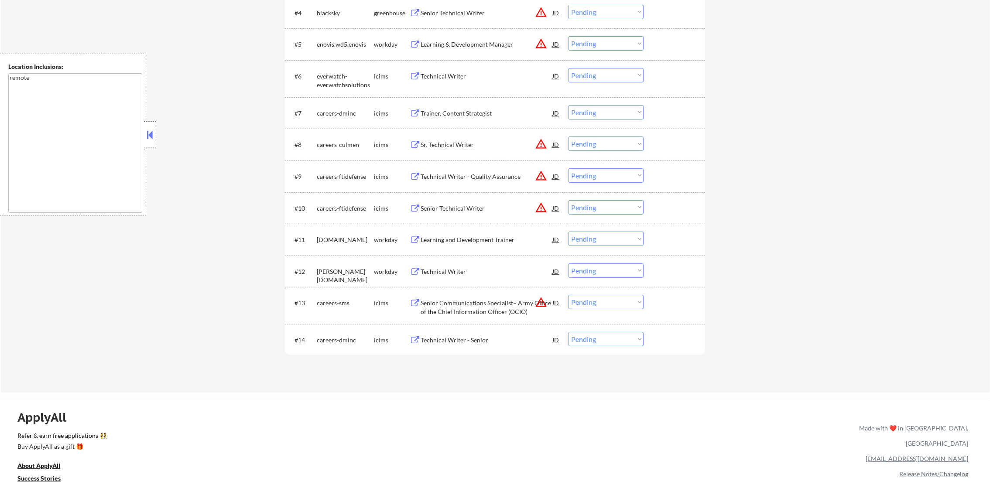
scroll to position [436, 0]
click at [541, 144] on button "warning_amber" at bounding box center [541, 144] width 12 height 12
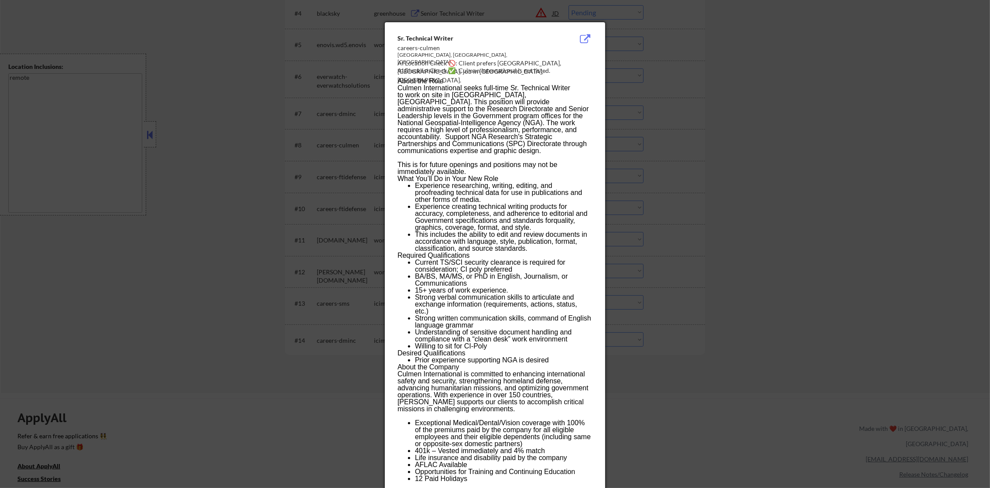
click at [643, 131] on div at bounding box center [495, 244] width 990 height 488
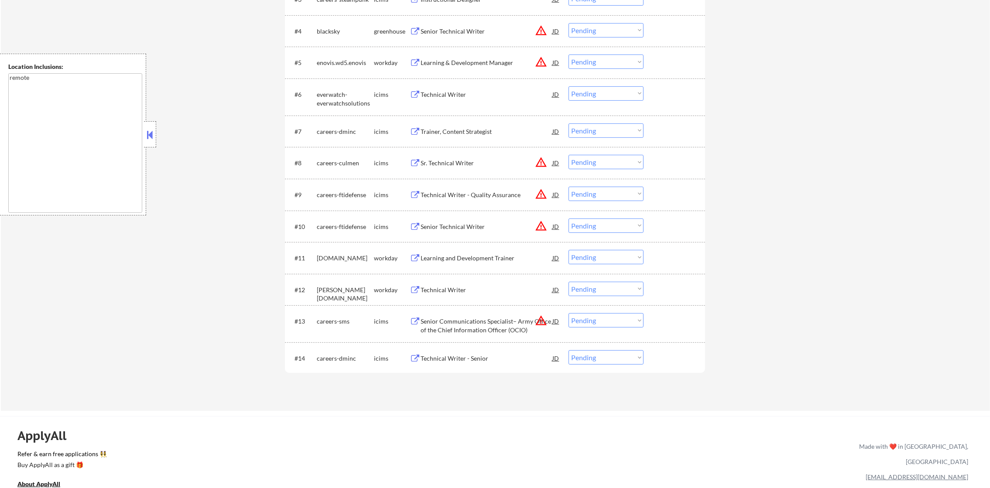
scroll to position [414, 0]
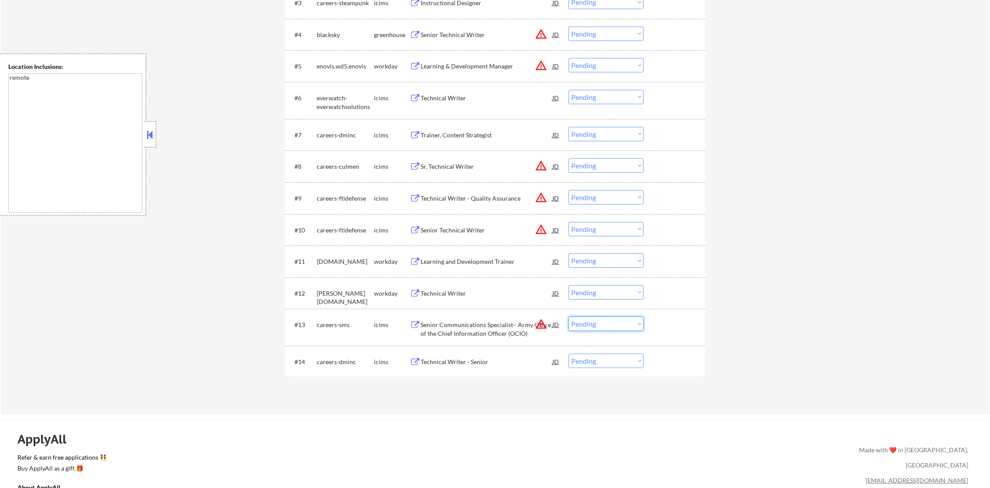
click at [582, 324] on select "Choose an option... Pending Applied Excluded (Questions) Excluded (Expired) Exc…" at bounding box center [605, 324] width 75 height 14
select select ""excluded__location_""
click at [568, 317] on select "Choose an option... Pending Applied Excluded (Questions) Excluded (Expired) Exc…" at bounding box center [605, 324] width 75 height 14
click at [596, 229] on select "Choose an option... Pending Applied Excluded (Questions) Excluded (Expired) Exc…" at bounding box center [605, 229] width 75 height 14
select select ""excluded__location_""
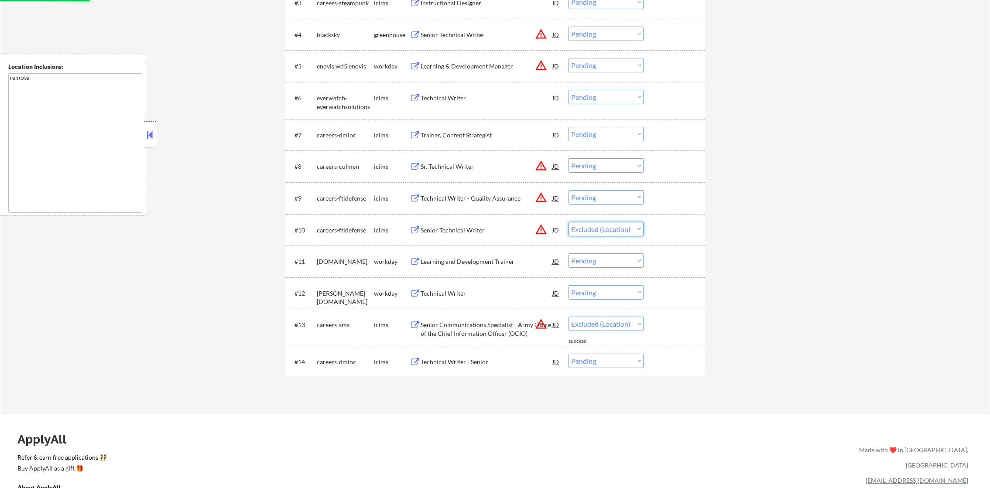
click at [568, 222] on select "Choose an option... Pending Applied Excluded (Questions) Excluded (Expired) Exc…" at bounding box center [605, 229] width 75 height 14
click at [604, 198] on select "Choose an option... Pending Applied Excluded (Questions) Excluded (Expired) Exc…" at bounding box center [605, 197] width 75 height 14
select select ""excluded__location_""
click at [568, 190] on select "Choose an option... Pending Applied Excluded (Questions) Excluded (Expired) Exc…" at bounding box center [605, 197] width 75 height 14
drag, startPoint x: 611, startPoint y: 161, endPoint x: 613, endPoint y: 167, distance: 6.5
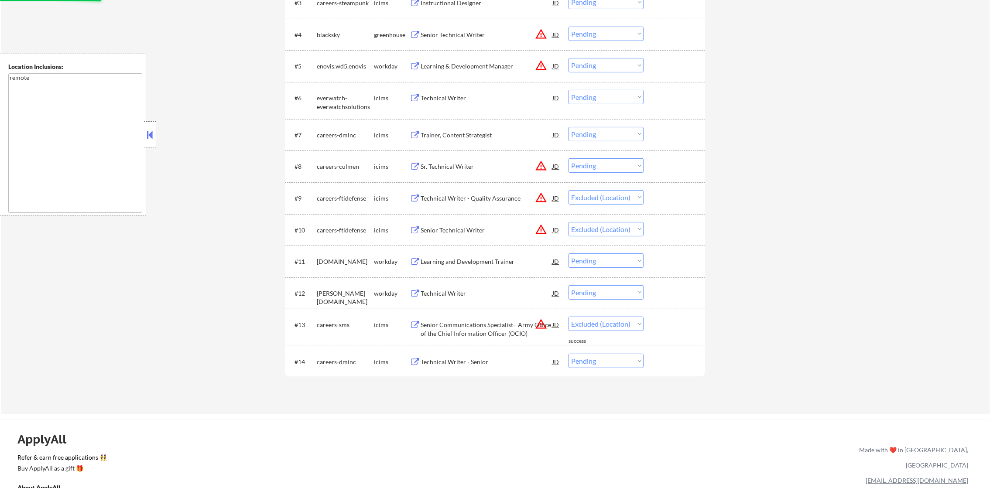
click at [611, 161] on select "Choose an option... Pending Applied Excluded (Questions) Excluded (Expired) Exc…" at bounding box center [605, 165] width 75 height 14
select select ""excluded__location_""
click at [568, 158] on select "Choose an option... Pending Applied Excluded (Questions) Excluded (Expired) Exc…" at bounding box center [605, 165] width 75 height 14
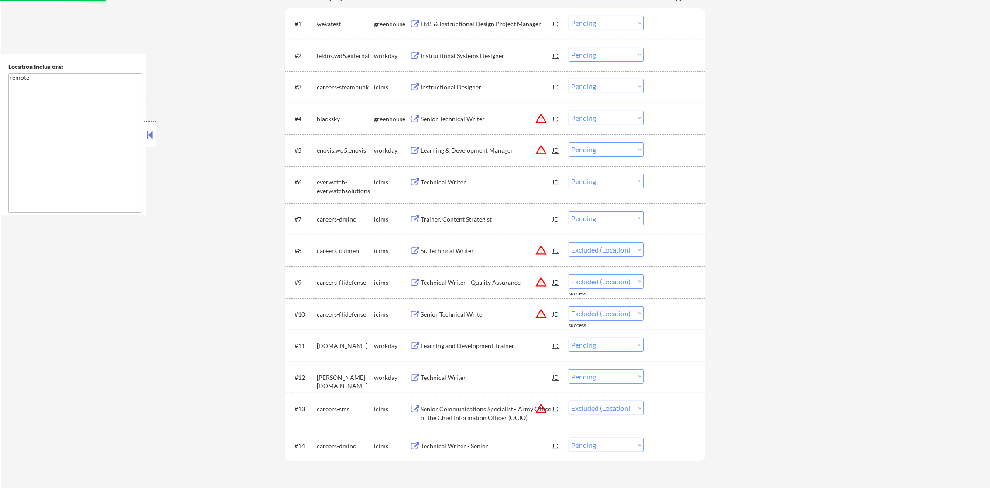
scroll to position [327, 0]
click at [601, 157] on select "Choose an option... Pending Applied Excluded (Questions) Excluded (Expired) Exc…" at bounding box center [605, 153] width 75 height 14
select select ""pending""
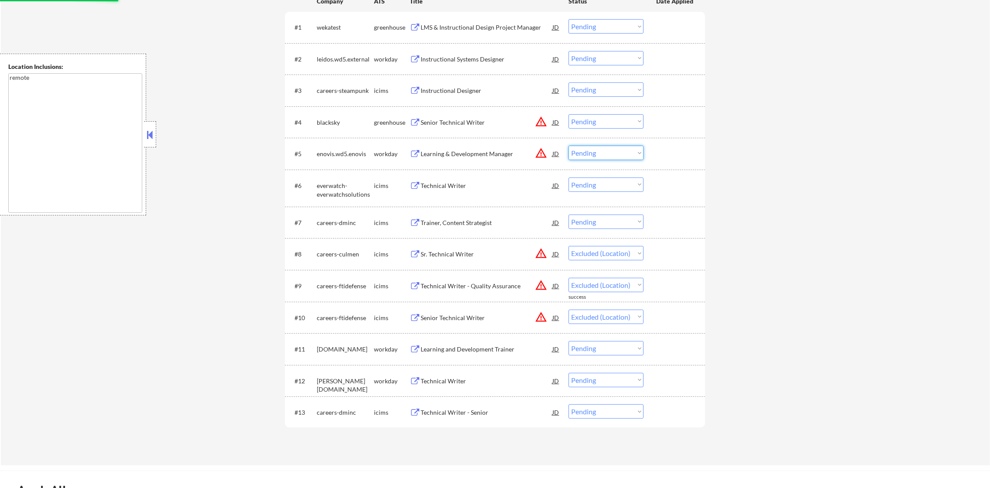
select select ""excluded__location_""
click at [568, 146] on select "Choose an option... Pending Applied Excluded (Questions) Excluded (Expired) Exc…" at bounding box center [605, 153] width 75 height 14
click at [602, 114] on select "Choose an option... Pending Applied Excluded (Questions) Excluded (Expired) Exc…" at bounding box center [605, 121] width 75 height 14
select select ""excluded__location_""
click at [568, 114] on select "Choose an option... Pending Applied Excluded (Questions) Excluded (Expired) Exc…" at bounding box center [605, 121] width 75 height 14
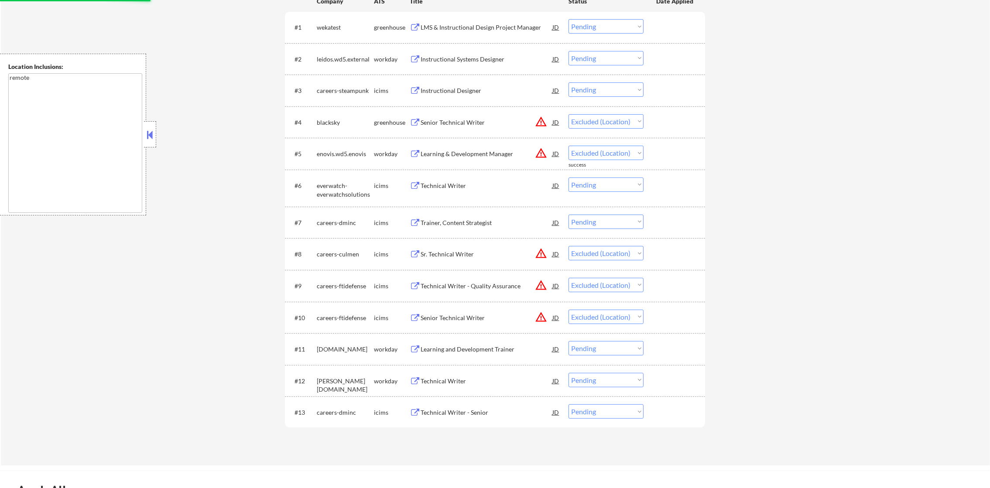
select select ""pending""
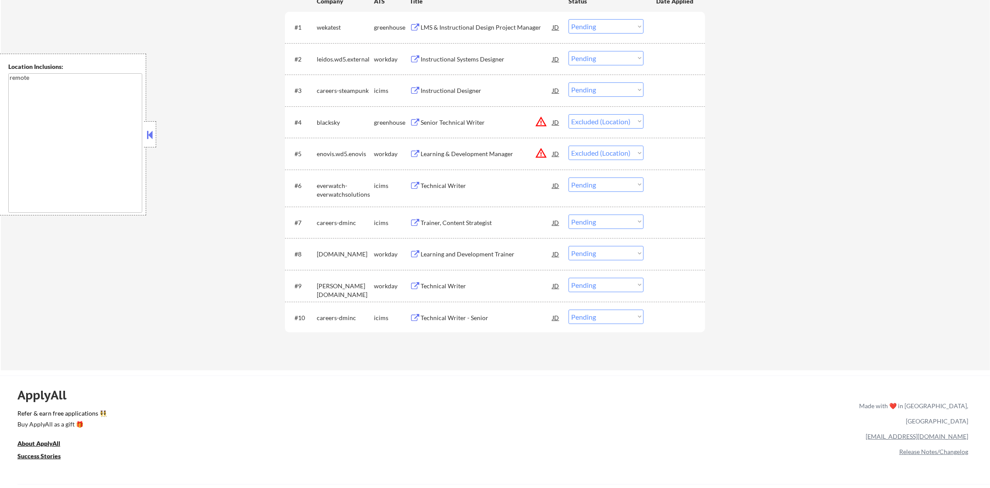
select select ""pending""
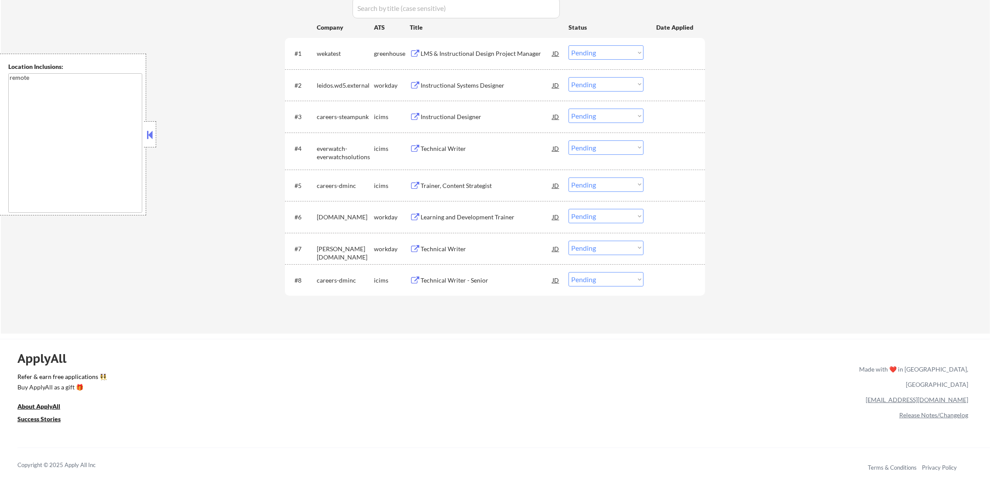
scroll to position [196, 0]
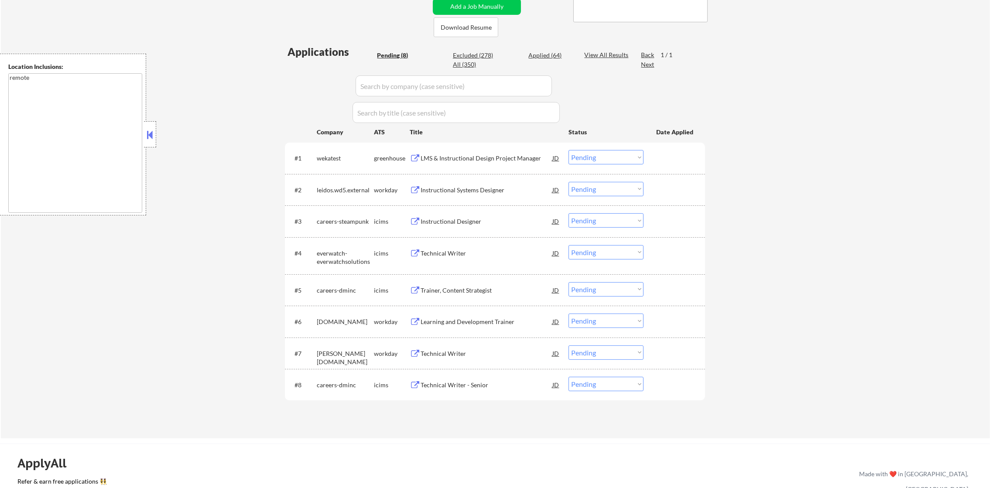
click at [469, 162] on div "LMS & Instructional Design Project Manager" at bounding box center [486, 158] width 132 height 9
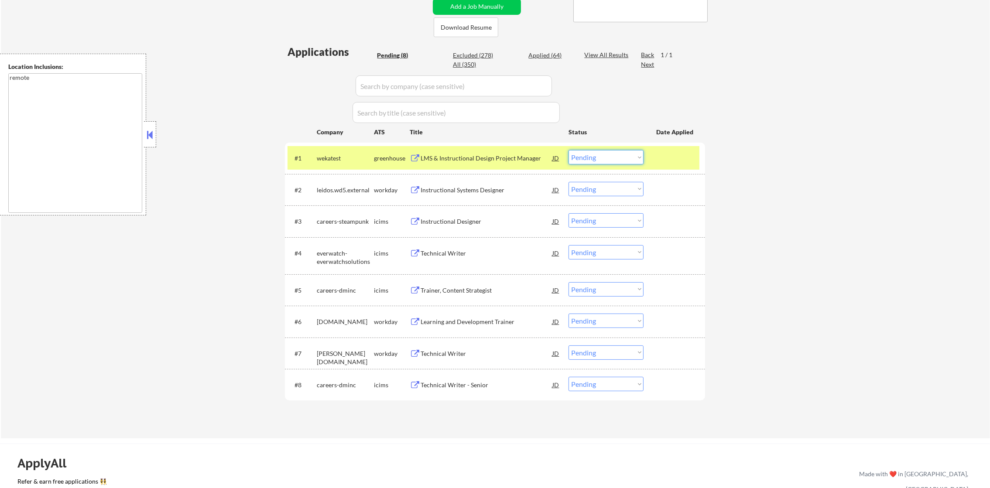
click at [574, 155] on select "Choose an option... Pending Applied Excluded (Questions) Excluded (Expired) Exc…" at bounding box center [605, 157] width 75 height 14
click at [568, 150] on select "Choose an option... Pending Applied Excluded (Questions) Excluded (Expired) Exc…" at bounding box center [605, 157] width 75 height 14
click at [350, 167] on div "#1 wekatest greenhouse LMS & Instructional Design Project Manager JD Choose an …" at bounding box center [493, 158] width 412 height 24
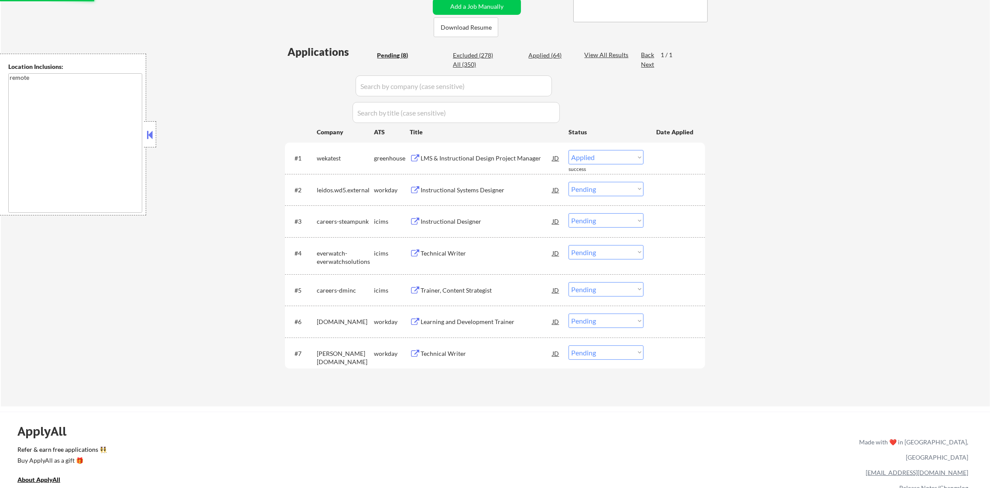
select select ""pending""
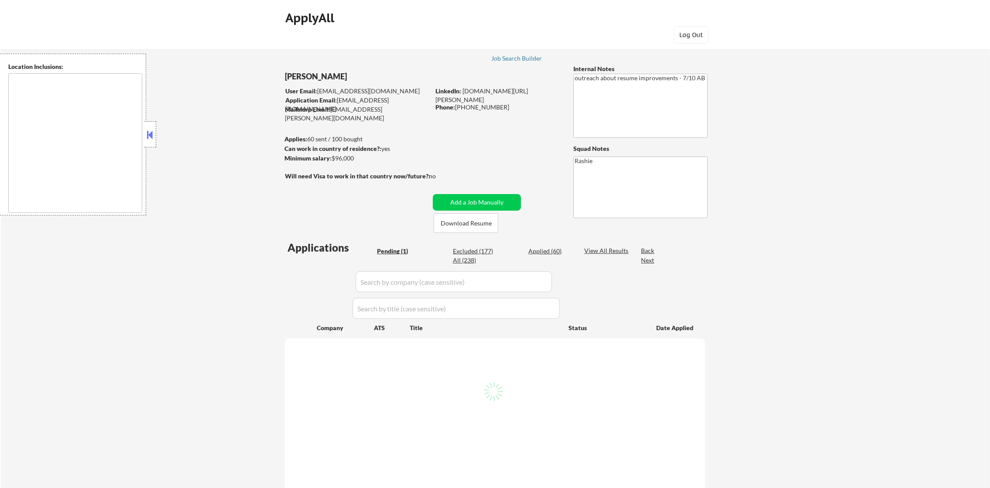
select select ""pending""
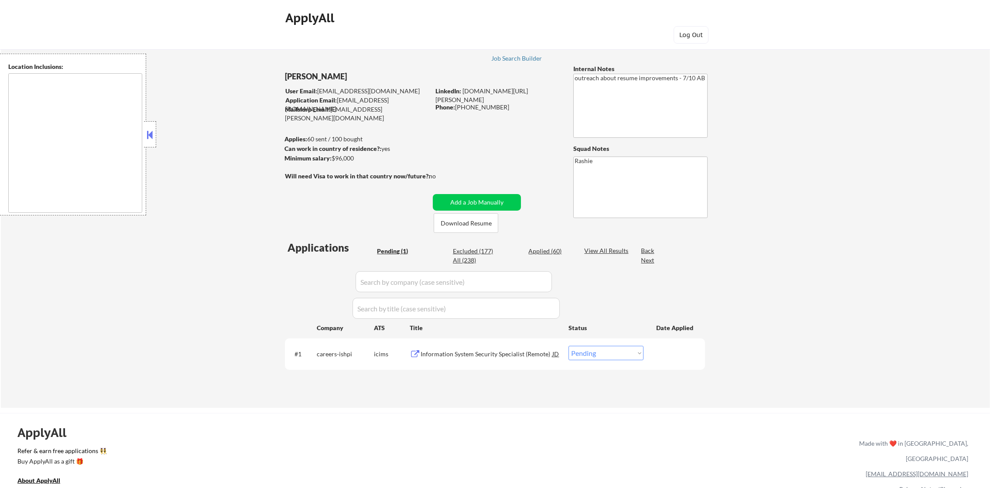
type textarea "Dallas, TX University Park, TX Highland Park, TX Irving, TX Addison, TX Farmers…"
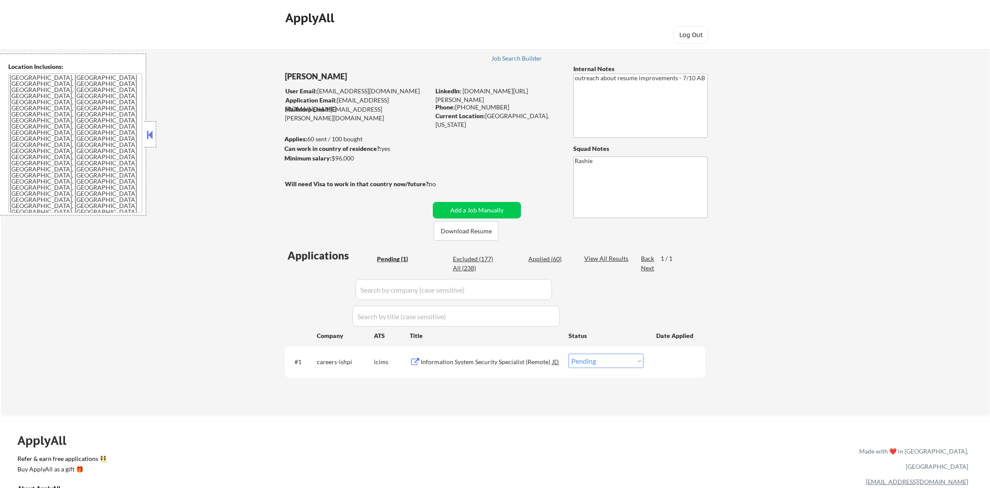
click at [525, 362] on div "Information System Security Specialist (Remote)" at bounding box center [486, 362] width 132 height 9
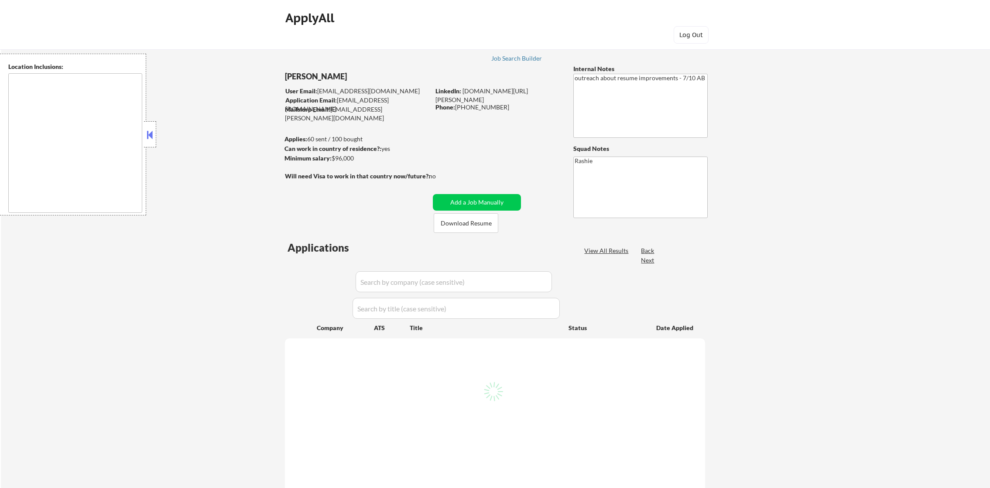
select select ""pending""
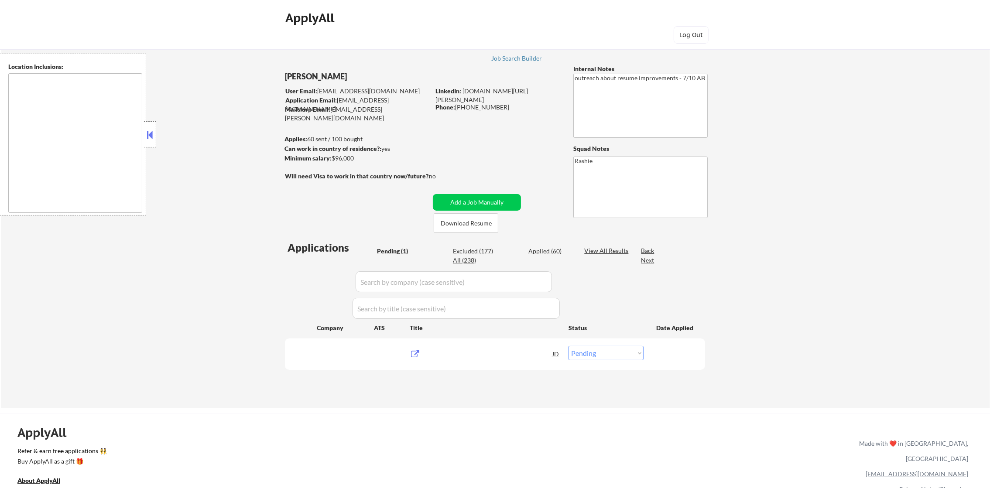
type textarea "[GEOGRAPHIC_DATA], [GEOGRAPHIC_DATA] [GEOGRAPHIC_DATA], [GEOGRAPHIC_DATA] [GEOG…"
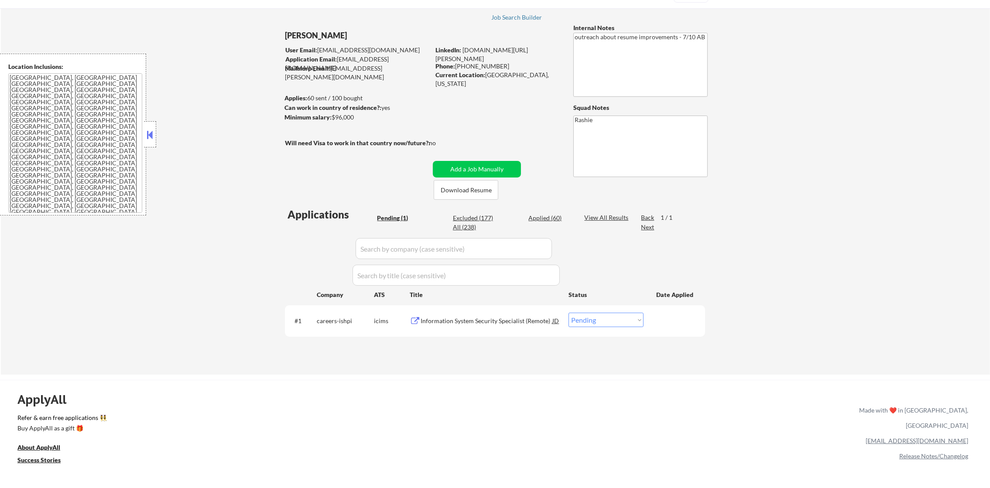
scroll to position [131, 0]
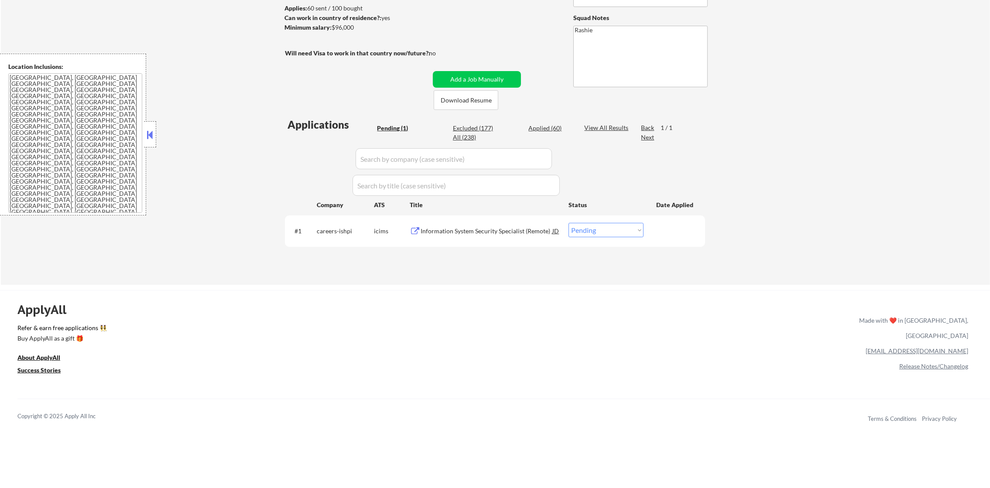
click at [517, 238] on div "Information System Security Specialist (Remote)" at bounding box center [486, 231] width 132 height 16
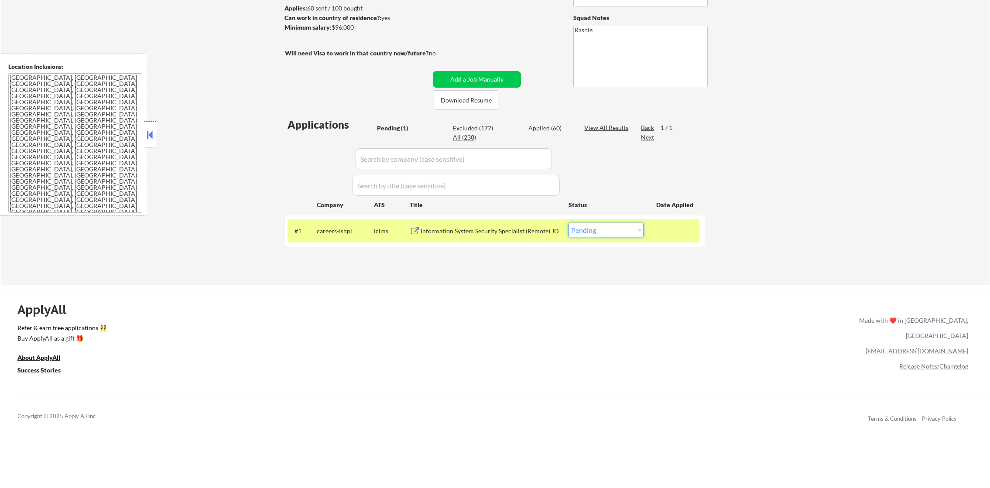
click at [599, 229] on select "Choose an option... Pending Applied Excluded (Questions) Excluded (Expired) Exc…" at bounding box center [605, 230] width 75 height 14
select select ""excluded""
click at [568, 223] on select "Choose an option... Pending Applied Excluded (Questions) Excluded (Expired) Exc…" at bounding box center [605, 230] width 75 height 14
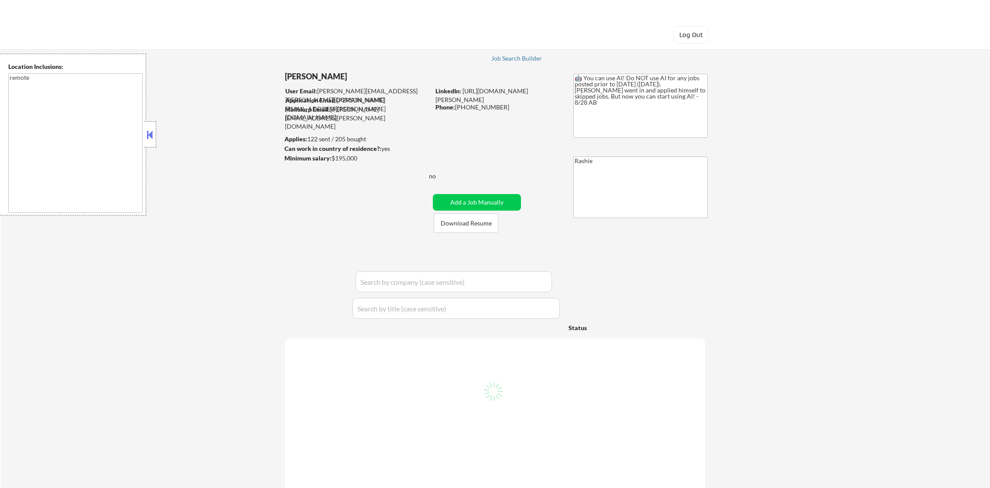
type textarea "remote"
select select ""pending""
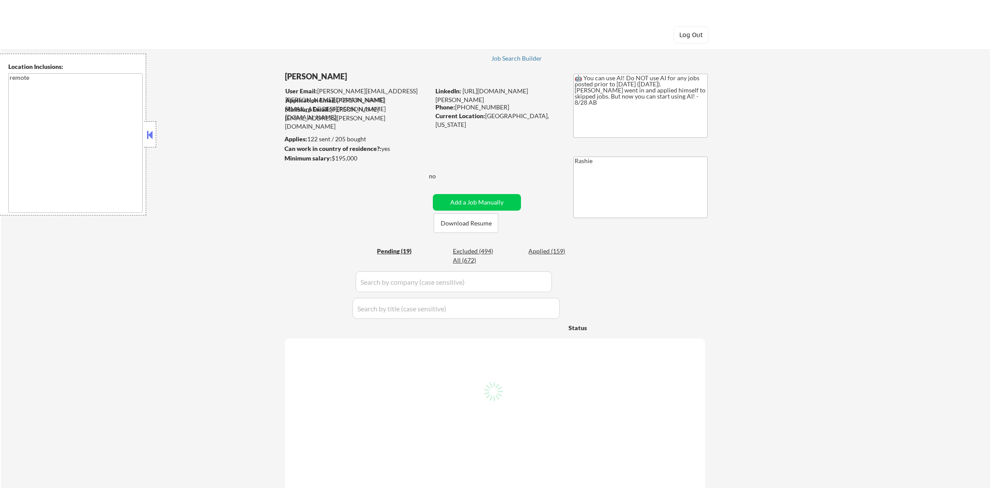
select select ""pending""
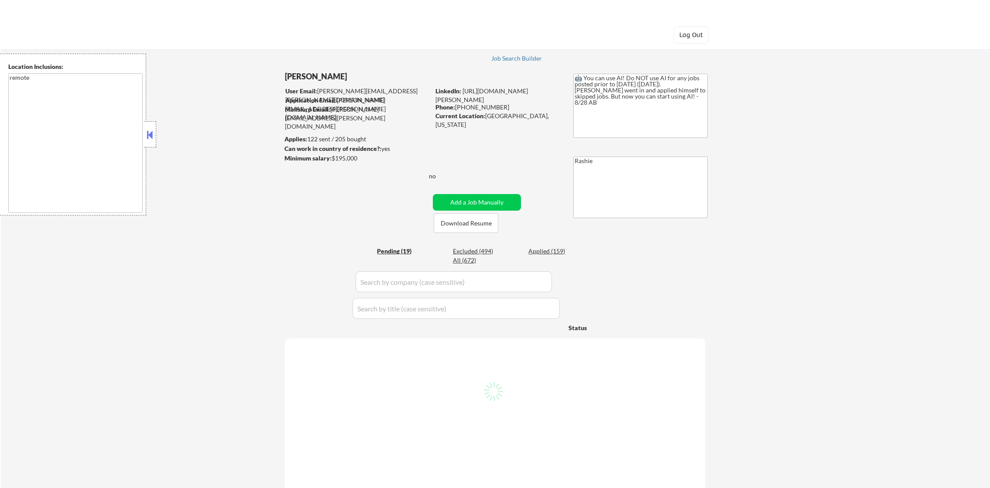
select select ""pending""
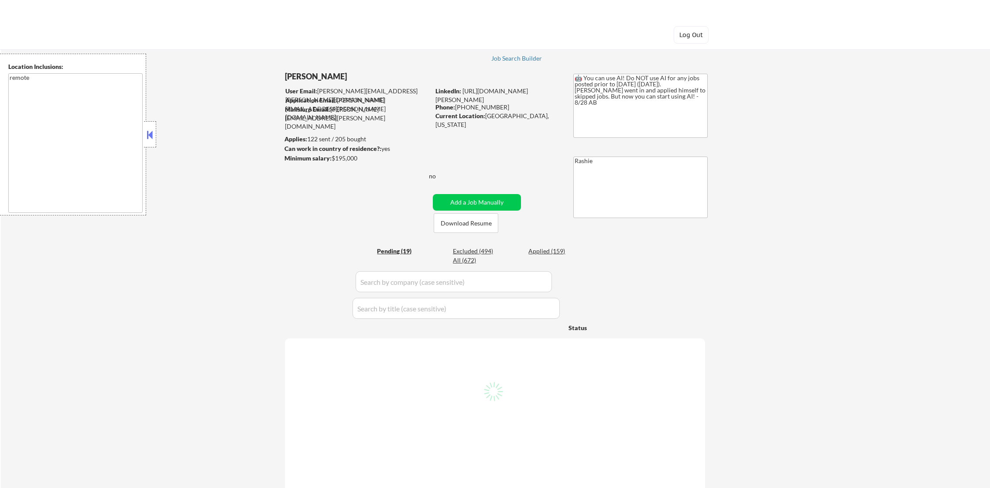
select select ""pending""
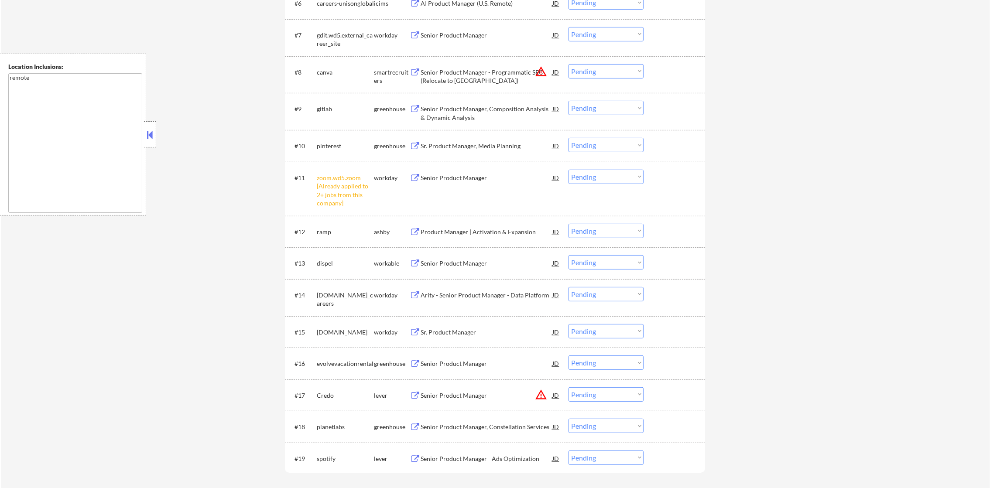
scroll to position [523, 0]
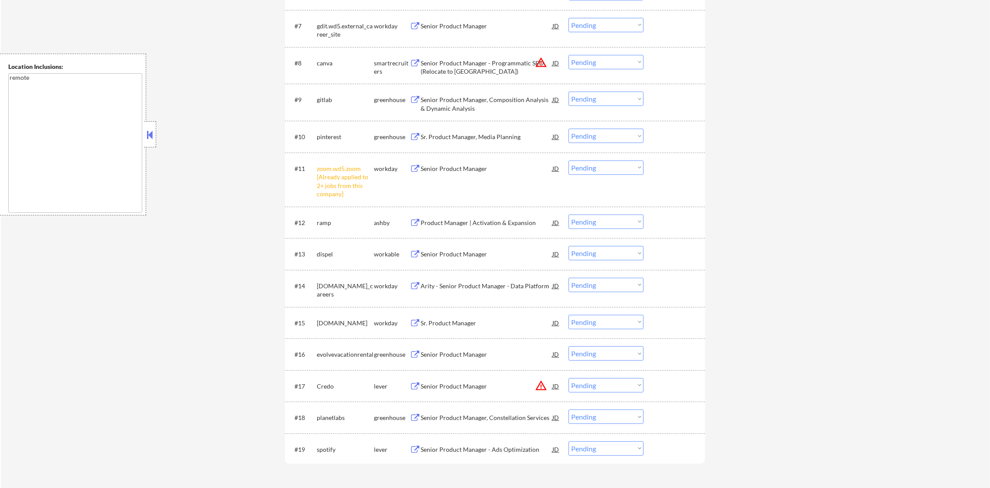
click at [591, 168] on select "Choose an option... Pending Applied Excluded (Questions) Excluded (Expired) Exc…" at bounding box center [605, 168] width 75 height 14
select select ""excluded__other_""
click at [568, 161] on select "Choose an option... Pending Applied Excluded (Questions) Excluded (Expired) Exc…" at bounding box center [605, 168] width 75 height 14
click at [537, 61] on button "warning_amber" at bounding box center [541, 62] width 12 height 12
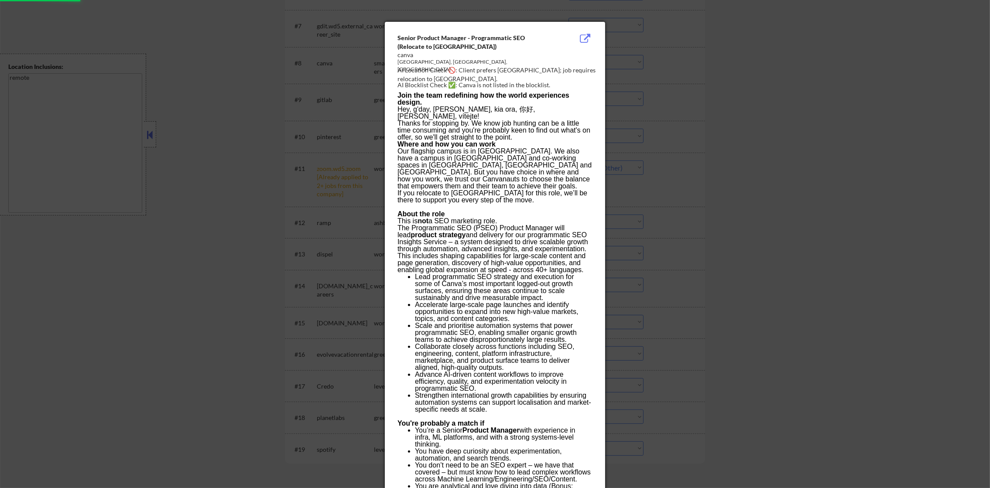
click at [649, 74] on div at bounding box center [495, 244] width 990 height 488
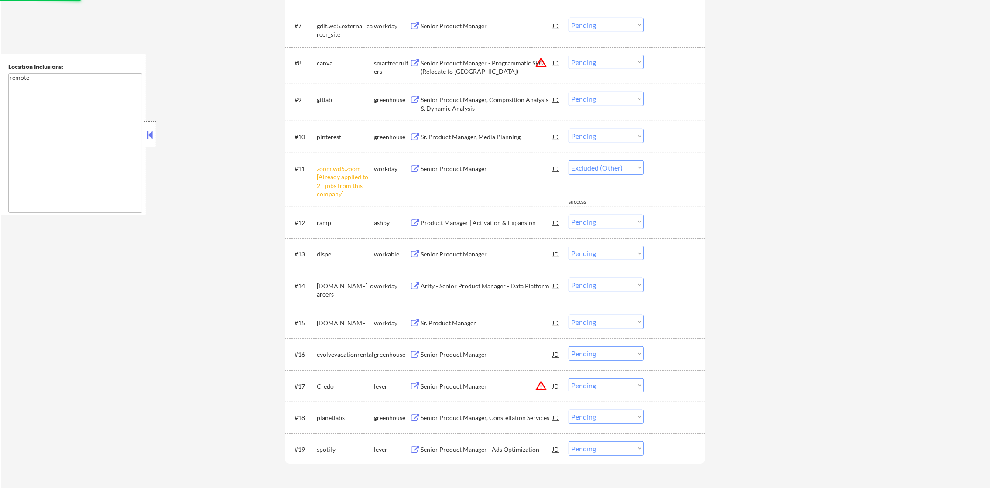
click at [624, 64] on select "Choose an option... Pending Applied Excluded (Questions) Excluded (Expired) Exc…" at bounding box center [605, 62] width 75 height 14
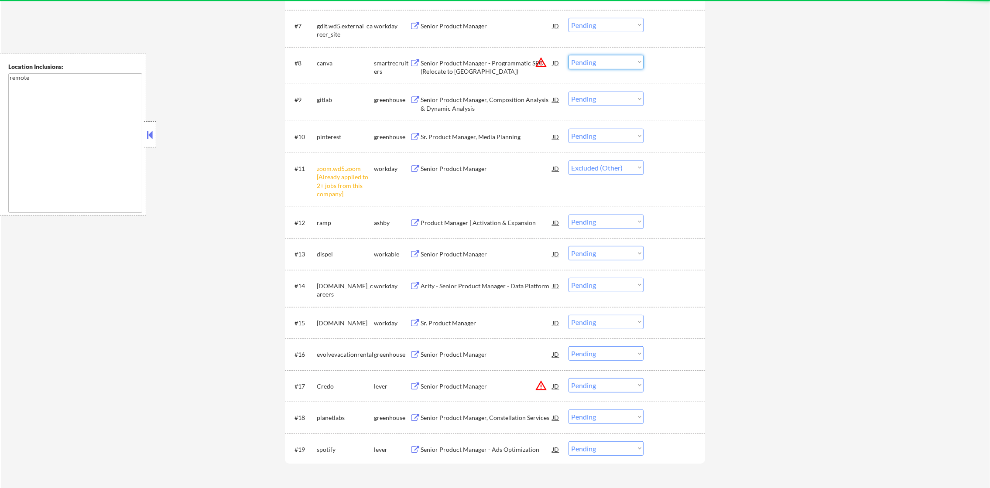
select select ""excluded__location_""
click at [568, 55] on select "Choose an option... Pending Applied Excluded (Questions) Excluded (Expired) Exc…" at bounding box center [605, 62] width 75 height 14
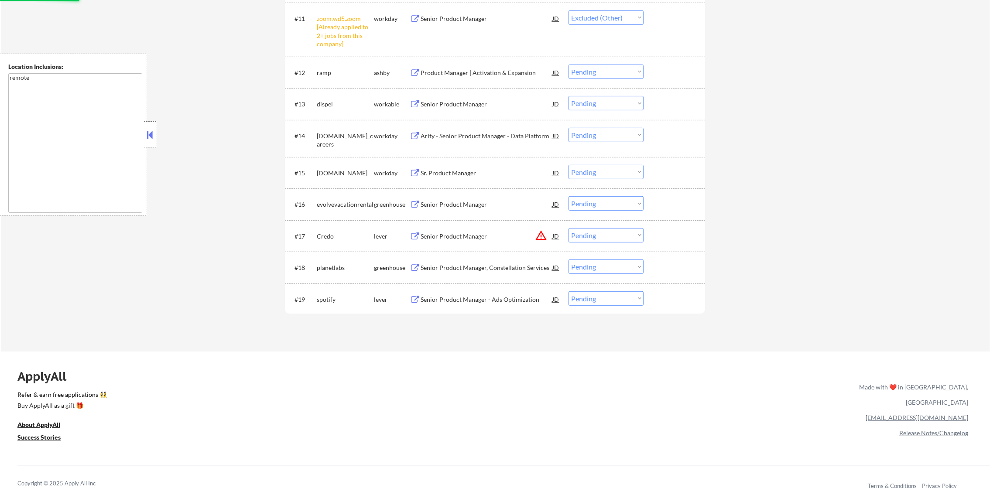
scroll to position [676, 0]
click at [543, 230] on button "warning_amber" at bounding box center [541, 233] width 12 height 12
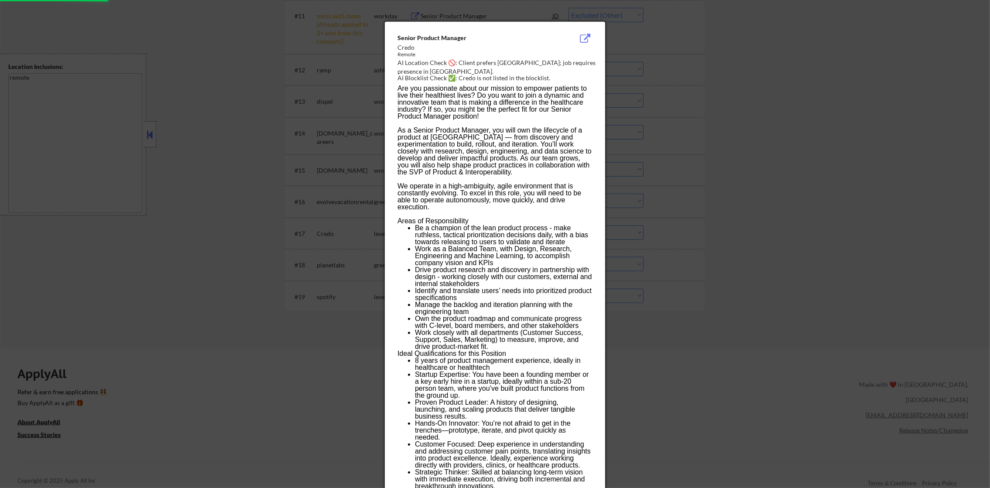
click at [667, 207] on div at bounding box center [495, 244] width 990 height 488
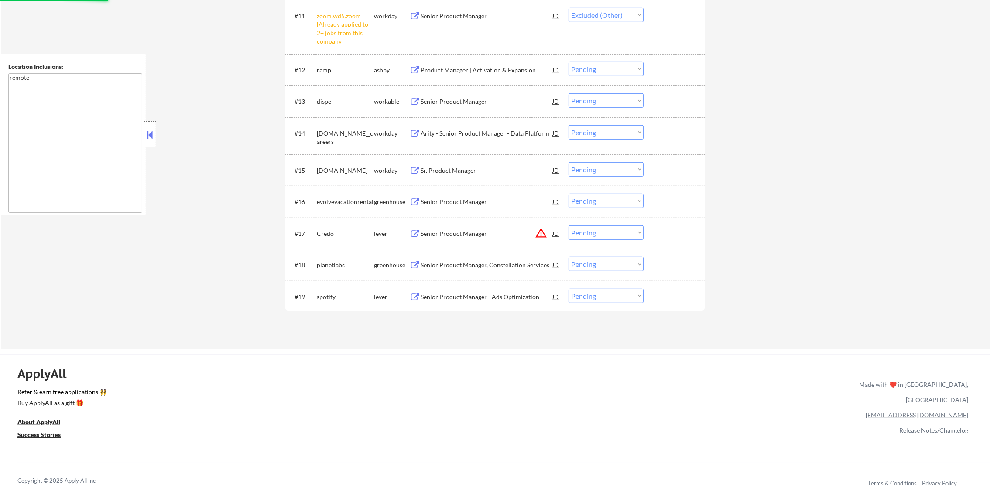
select select ""pending""
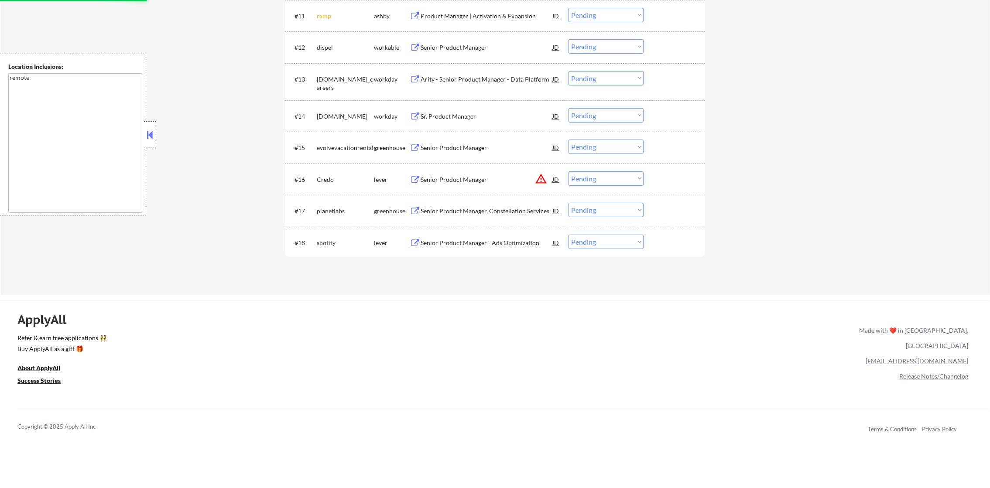
click at [544, 175] on button "warning_amber" at bounding box center [541, 179] width 12 height 12
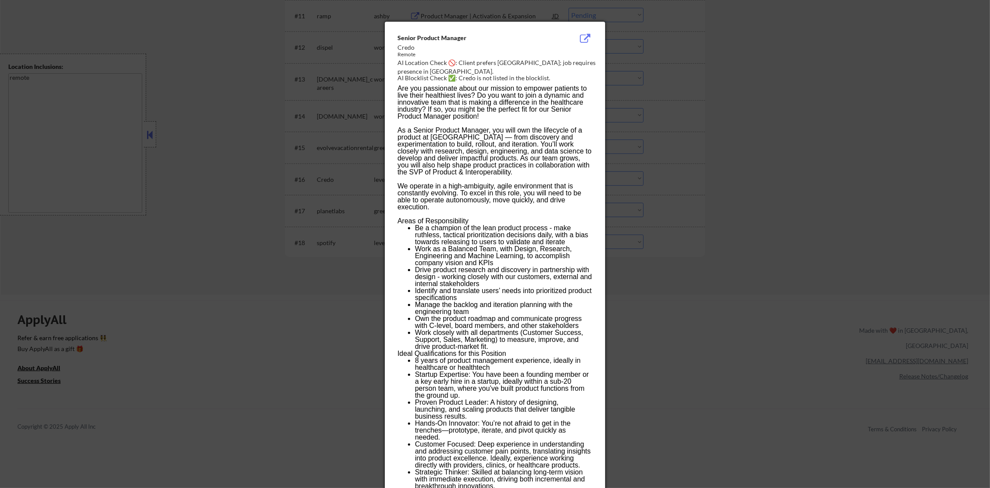
click at [608, 186] on div at bounding box center [495, 244] width 990 height 488
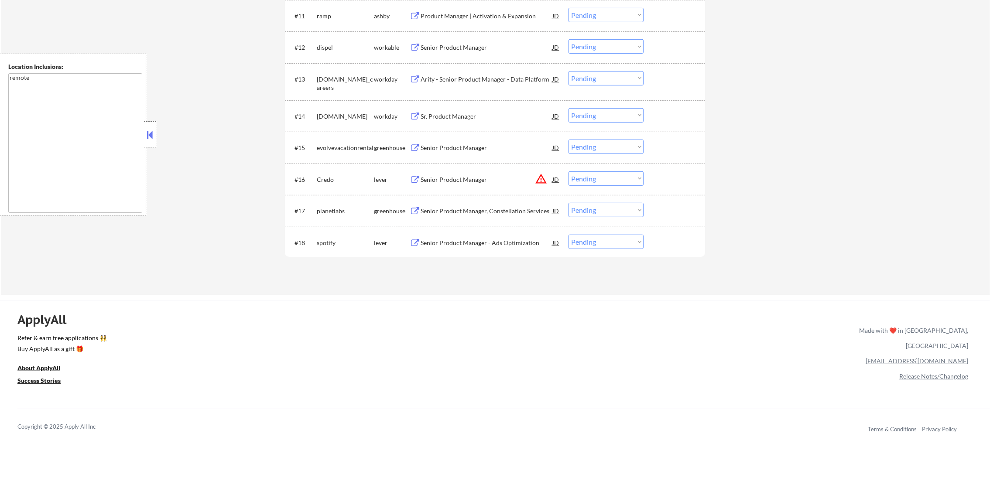
click at [591, 178] on select "Choose an option... Pending Applied Excluded (Questions) Excluded (Expired) Exc…" at bounding box center [605, 178] width 75 height 14
select select ""pending""
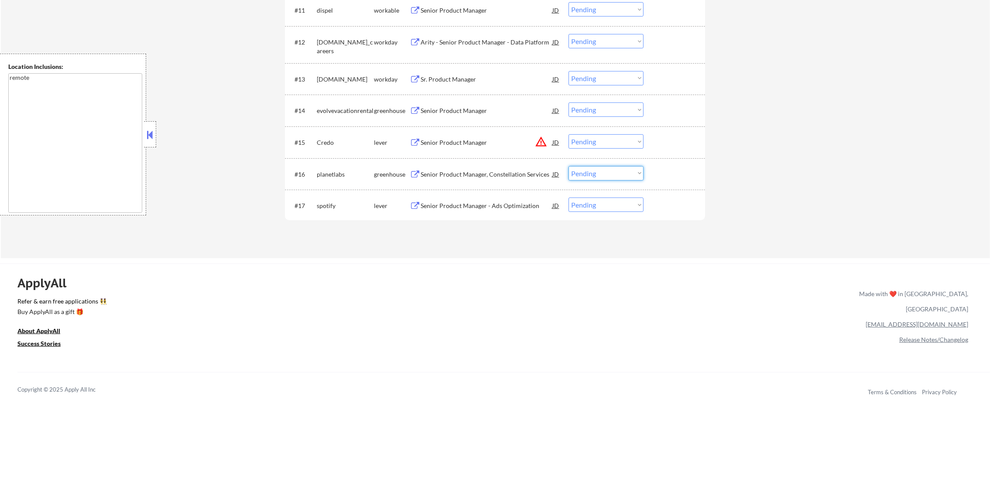
drag, startPoint x: 598, startPoint y: 138, endPoint x: 598, endPoint y: 149, distance: 10.9
click at [598, 137] on select "Choose an option... Pending Applied Excluded (Questions) Excluded (Expired) Exc…" at bounding box center [605, 141] width 75 height 14
click at [568, 134] on select "Choose an option... Pending Applied Excluded (Questions) Excluded (Expired) Exc…" at bounding box center [605, 141] width 75 height 14
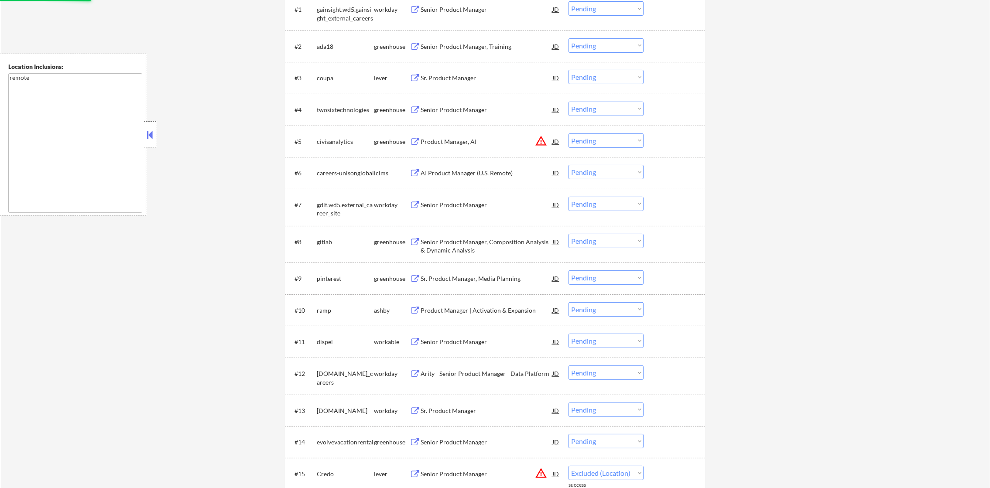
scroll to position [305, 0]
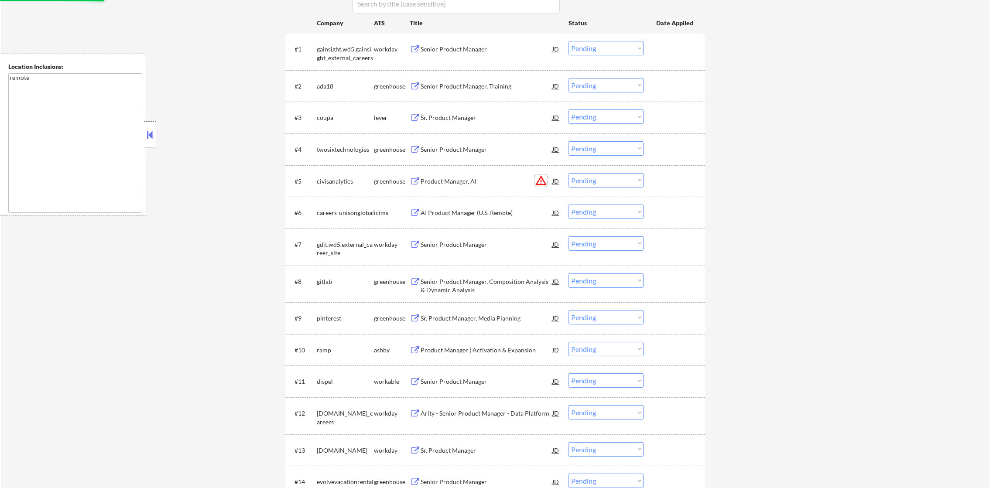
click at [540, 178] on button "warning_amber" at bounding box center [541, 180] width 12 height 12
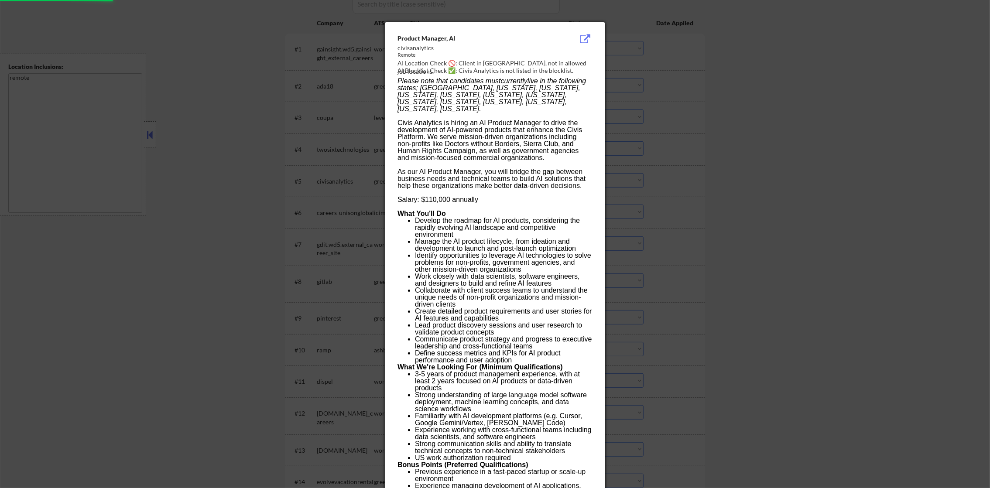
click at [636, 176] on div at bounding box center [495, 244] width 990 height 488
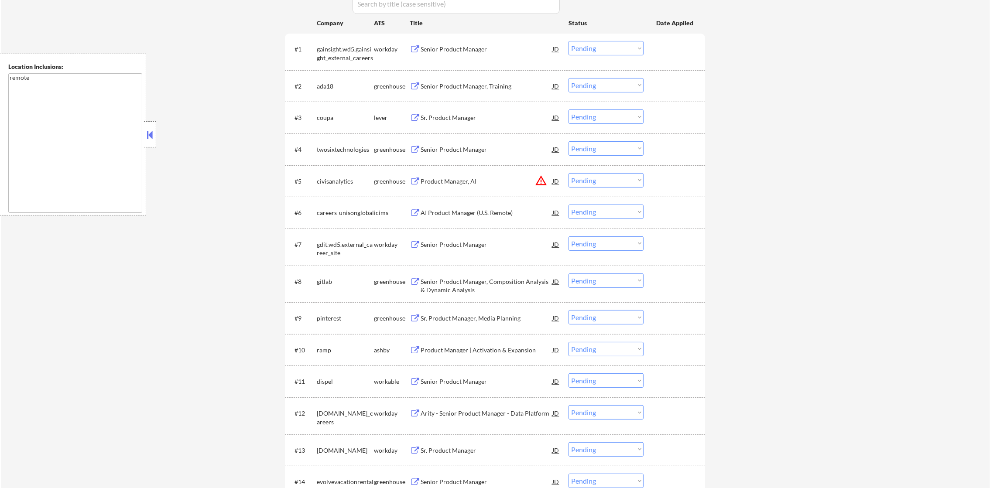
click at [595, 183] on select "Choose an option... Pending Applied Excluded (Questions) Excluded (Expired) Exc…" at bounding box center [605, 180] width 75 height 14
select select ""pending""
click at [568, 173] on select "Choose an option... Pending Applied Excluded (Questions) Excluded (Expired) Exc…" at bounding box center [605, 180] width 75 height 14
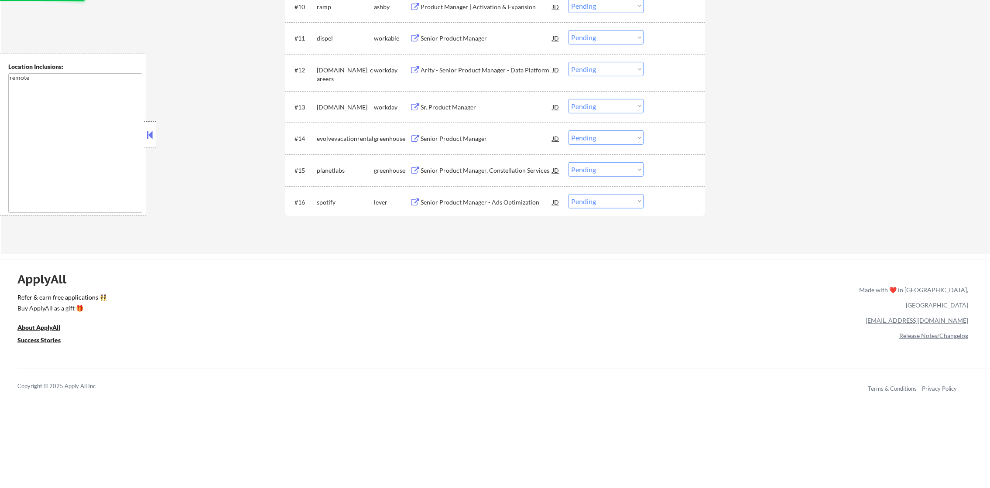
scroll to position [654, 0]
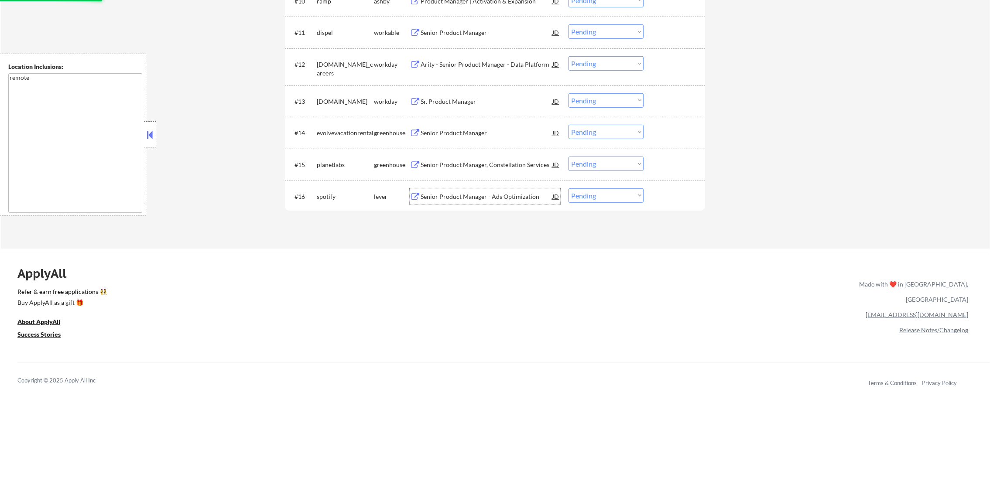
click at [489, 197] on div "Senior Product Manager - Ads Optimization" at bounding box center [486, 196] width 132 height 9
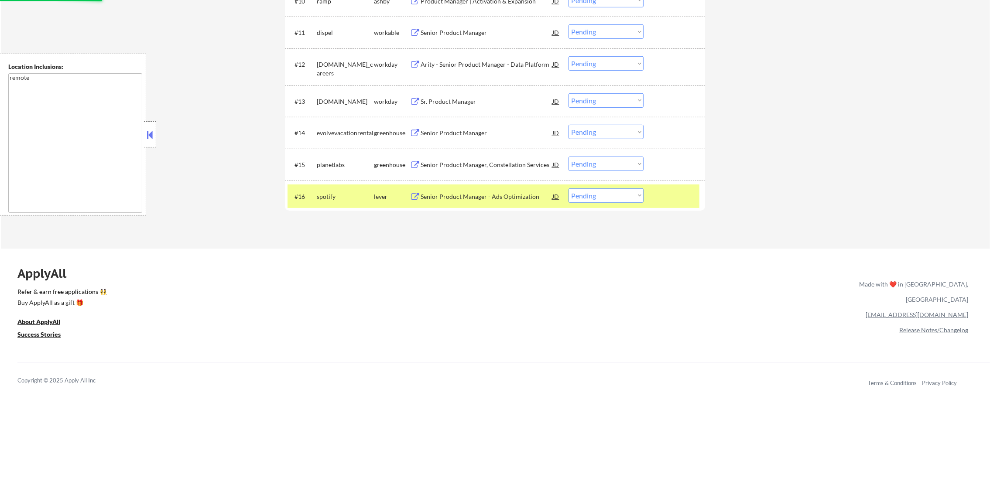
select select ""pending""
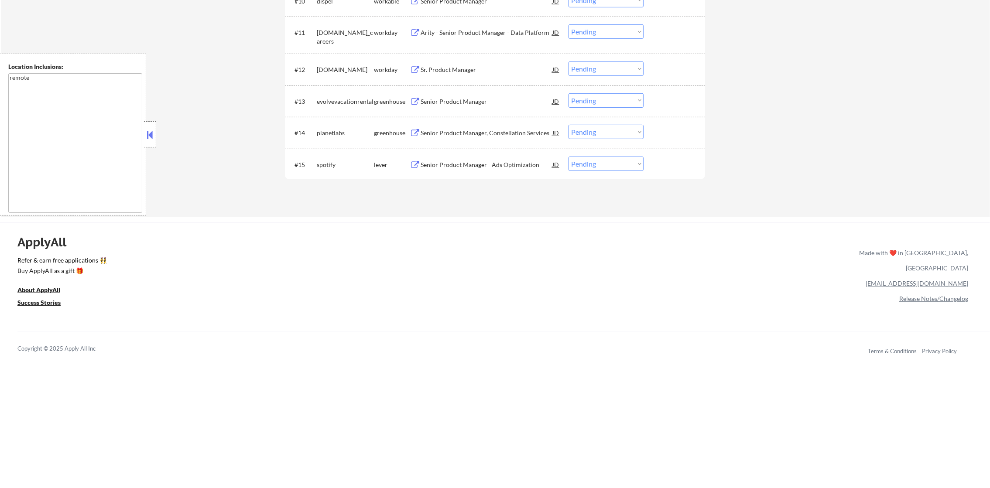
click at [336, 161] on div "spotify" at bounding box center [345, 165] width 57 height 9
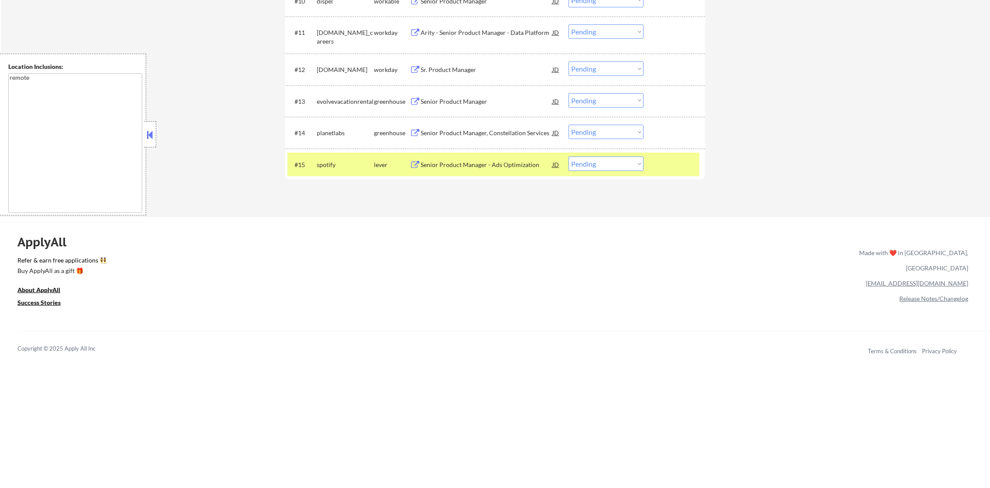
click at [334, 157] on div "spotify" at bounding box center [345, 165] width 57 height 16
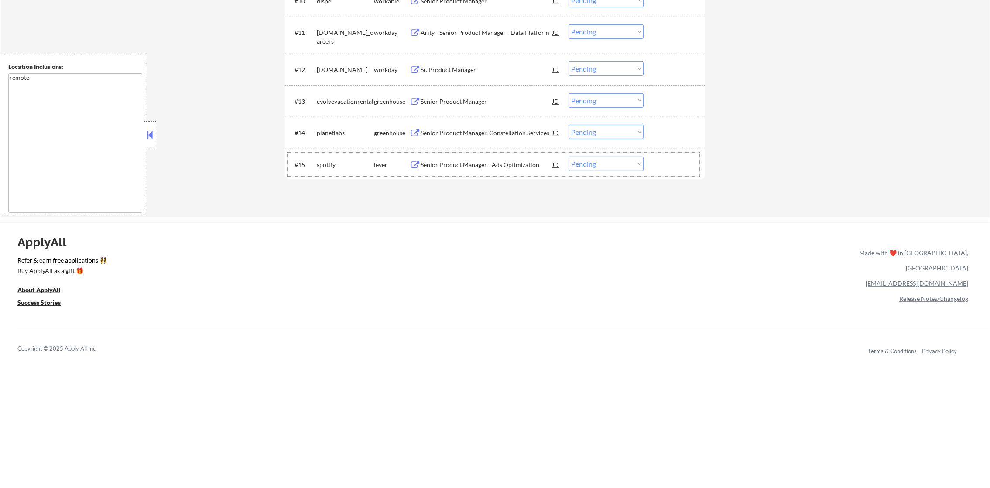
click at [465, 167] on div "Senior Product Manager - Ads Optimization" at bounding box center [486, 165] width 132 height 9
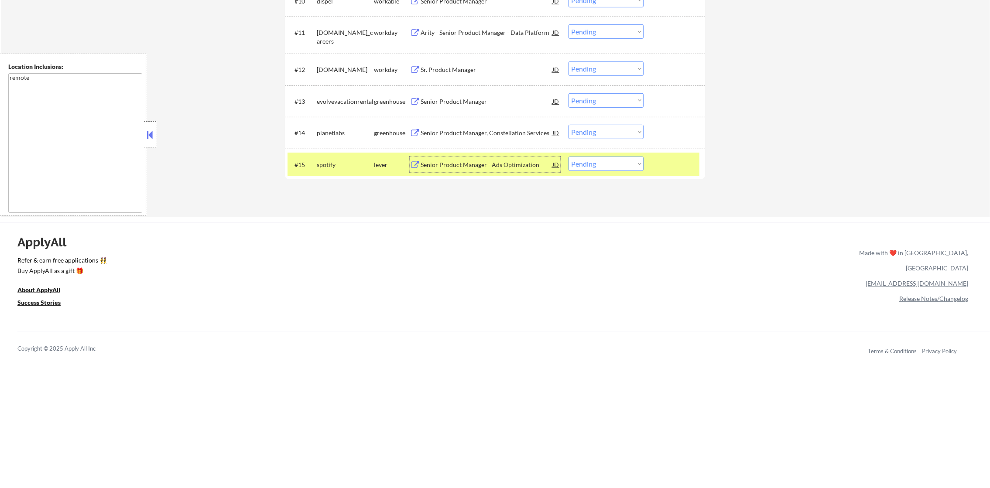
click at [366, 167] on div "spotify" at bounding box center [345, 165] width 57 height 9
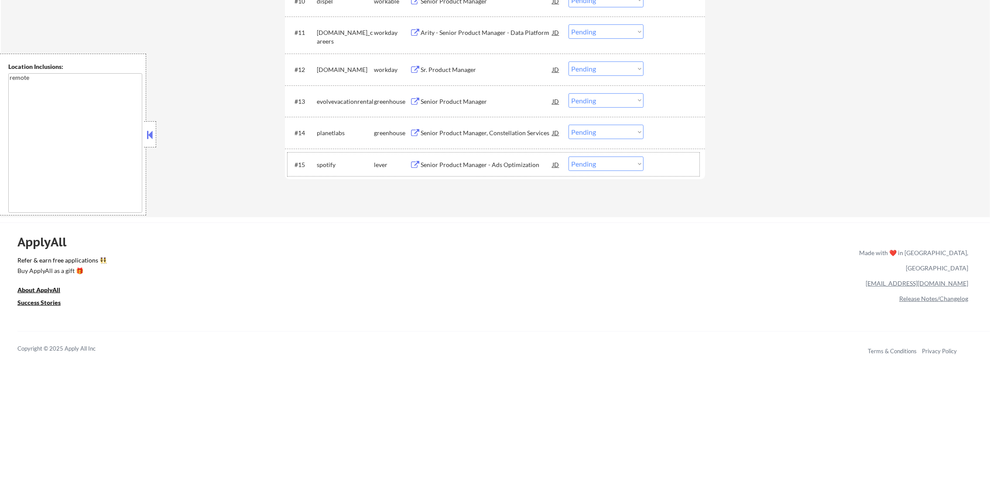
click at [491, 130] on div "Senior Product Manager, Constellation Services" at bounding box center [486, 133] width 132 height 9
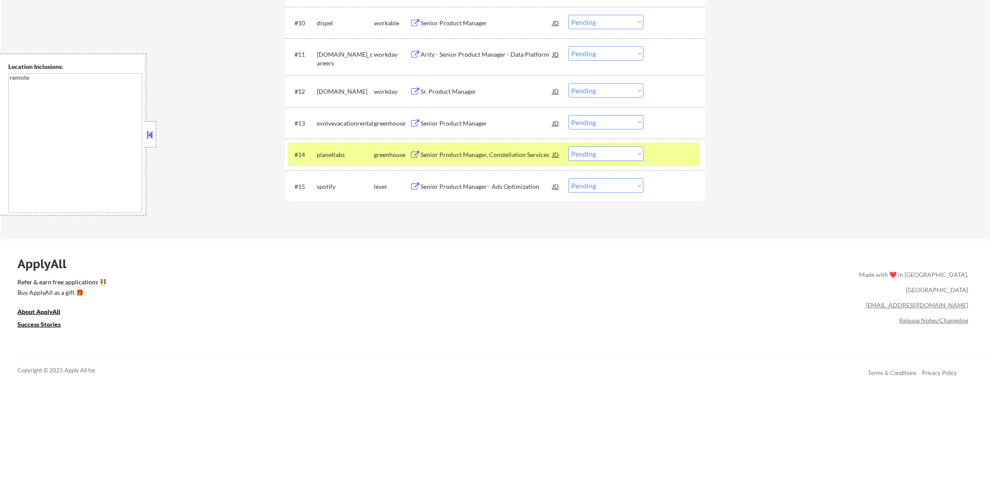
scroll to position [643, 0]
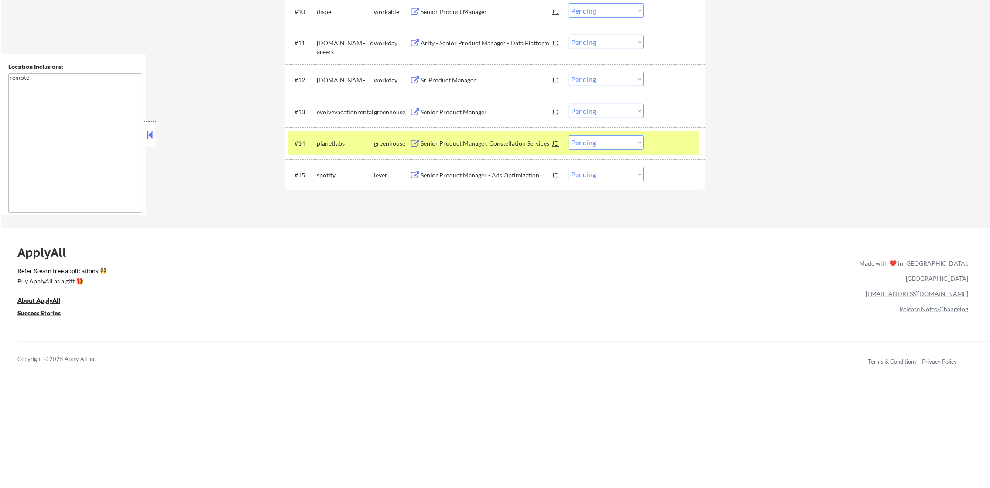
click at [338, 139] on div "planetlabs" at bounding box center [345, 143] width 57 height 9
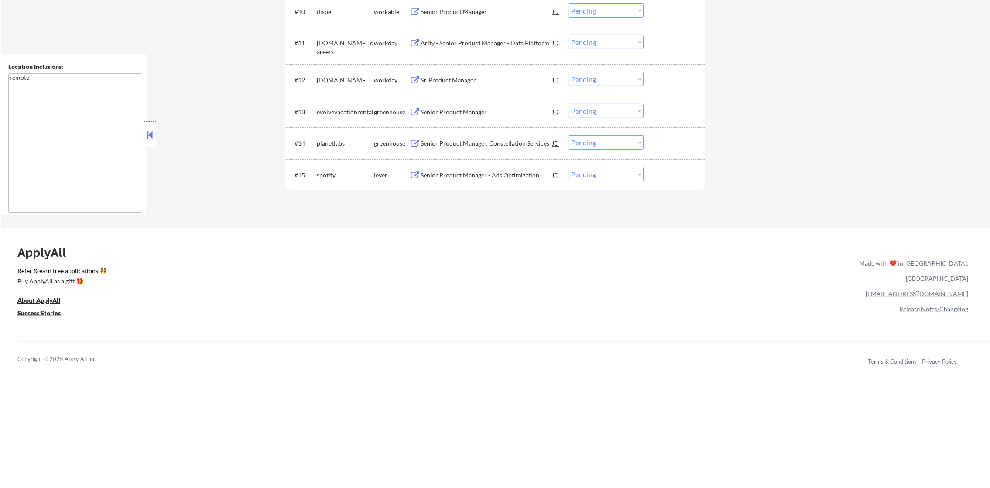
click at [468, 176] on div "Senior Product Manager - Ads Optimization" at bounding box center [486, 175] width 132 height 9
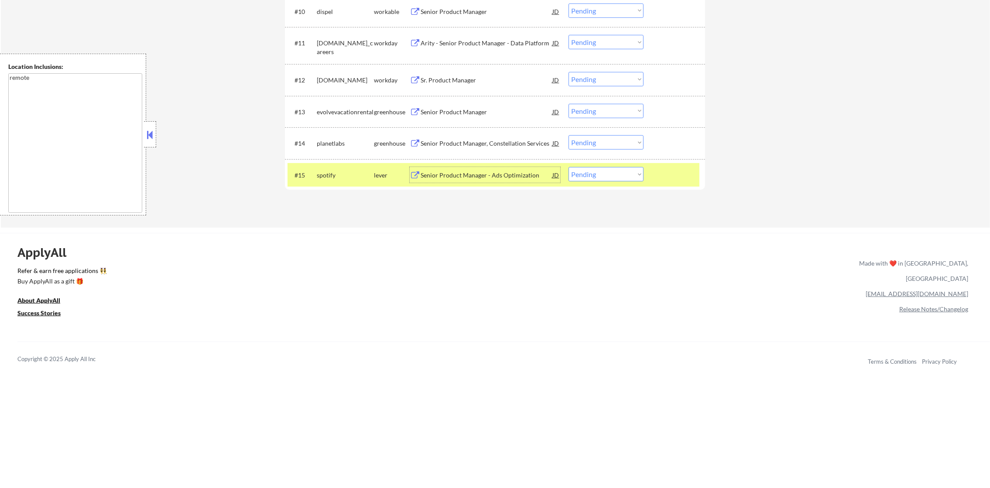
click at [352, 180] on div "spotify" at bounding box center [345, 175] width 57 height 16
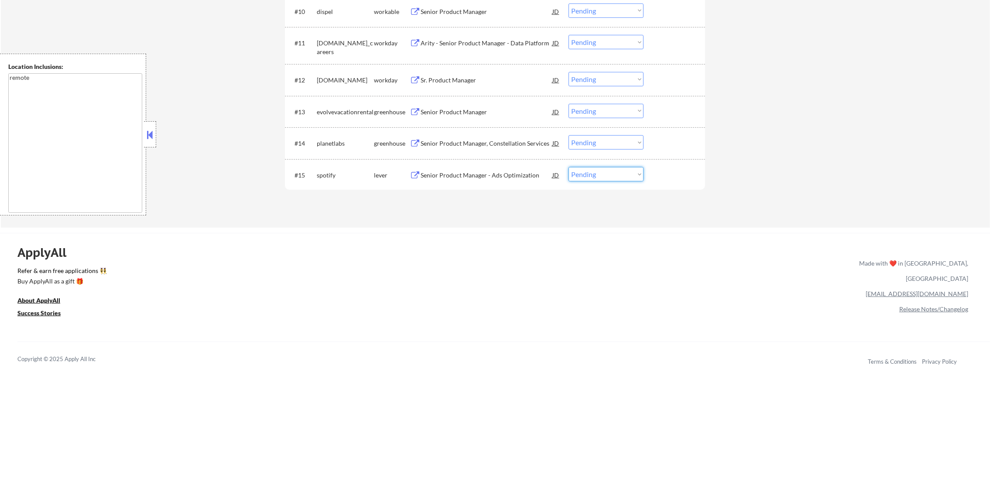
click at [599, 175] on select "Choose an option... Pending Applied Excluded (Questions) Excluded (Expired) Exc…" at bounding box center [605, 174] width 75 height 14
select select ""applied""
click at [568, 167] on select "Choose an option... Pending Applied Excluded (Questions) Excluded (Expired) Exc…" at bounding box center [605, 174] width 75 height 14
click at [483, 138] on div "Senior Product Manager, Constellation Services" at bounding box center [486, 143] width 132 height 16
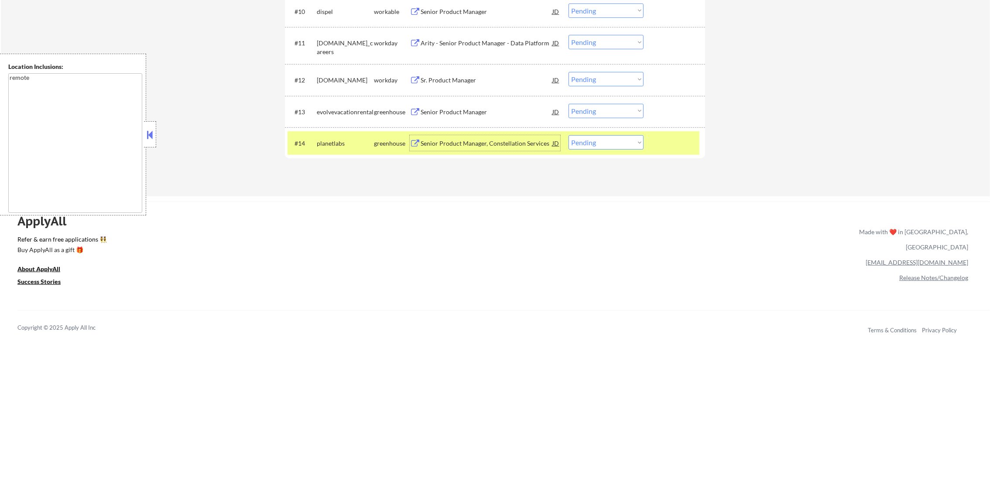
click at [585, 144] on select "Choose an option... Pending Applied Excluded (Questions) Excluded (Expired) Exc…" at bounding box center [605, 142] width 75 height 14
select select ""excluded__salary_""
click at [568, 135] on select "Choose an option... Pending Applied Excluded (Questions) Excluded (Expired) Exc…" at bounding box center [605, 142] width 75 height 14
click at [342, 139] on div "planetlabs" at bounding box center [345, 143] width 57 height 9
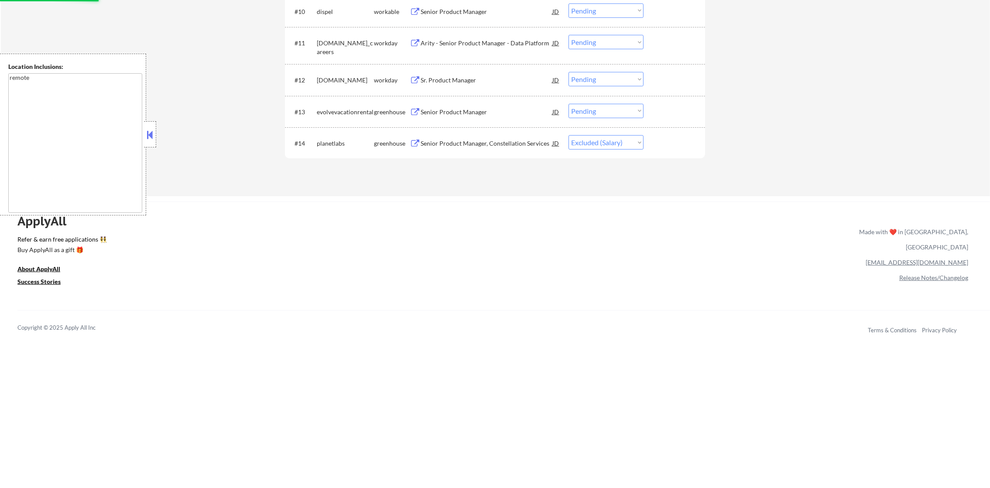
click at [472, 105] on div "Senior Product Manager" at bounding box center [486, 112] width 132 height 16
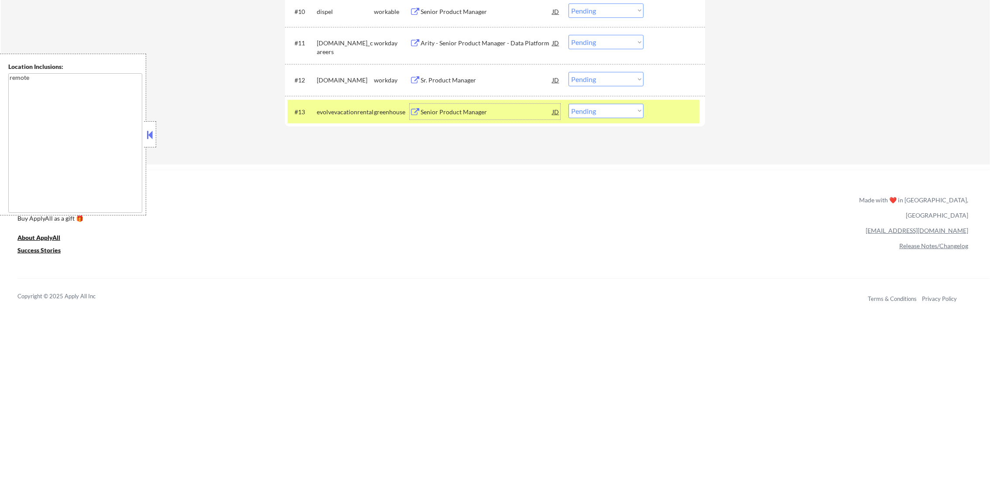
drag, startPoint x: 584, startPoint y: 112, endPoint x: 588, endPoint y: 119, distance: 8.0
click at [584, 112] on select "Choose an option... Pending Applied Excluded (Questions) Excluded (Expired) Exc…" at bounding box center [605, 111] width 75 height 14
select select ""excluded__salary_""
click at [568, 104] on select "Choose an option... Pending Applied Excluded (Questions) Excluded (Expired) Exc…" at bounding box center [605, 111] width 75 height 14
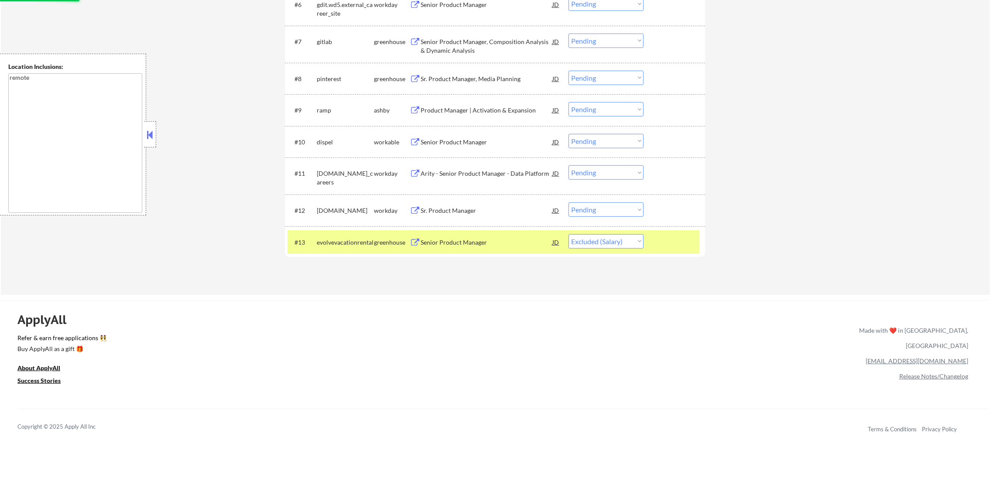
scroll to position [426, 0]
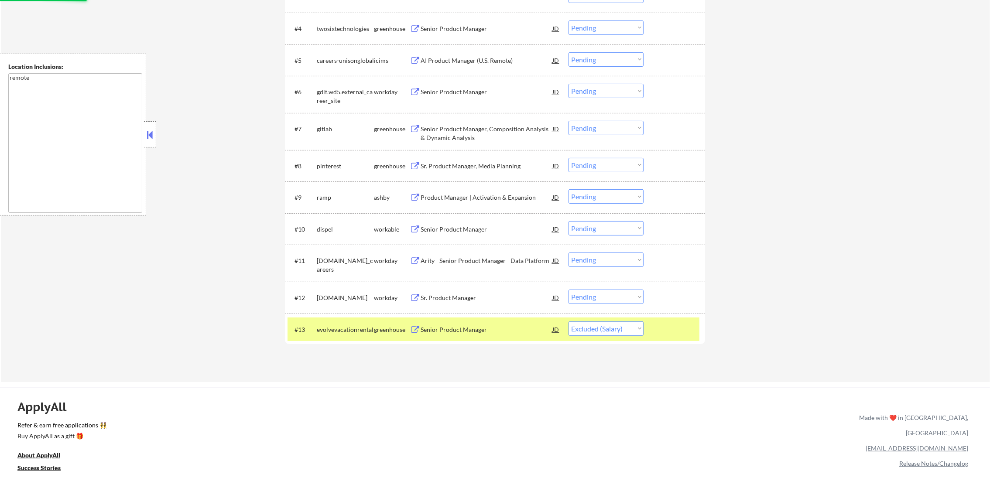
click at [356, 325] on div "evolvevacationrental" at bounding box center [345, 329] width 57 height 9
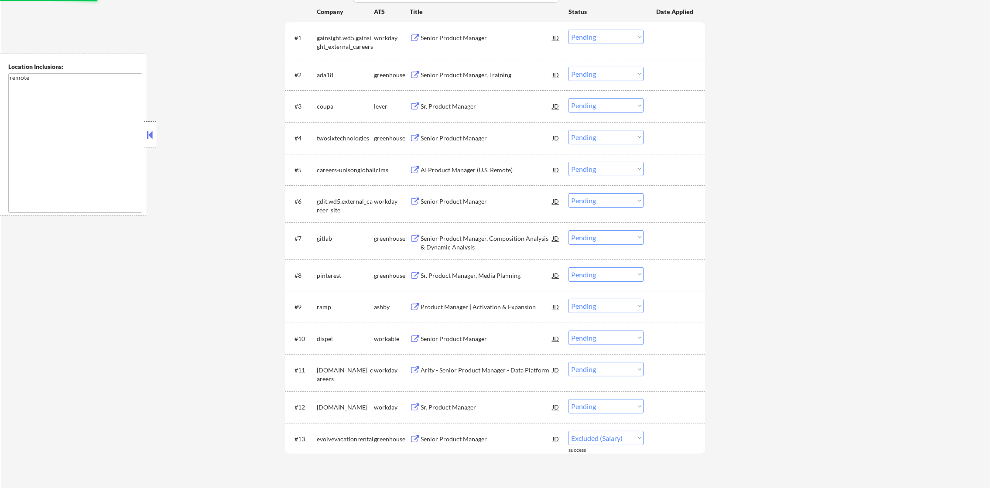
scroll to position [338, 0]
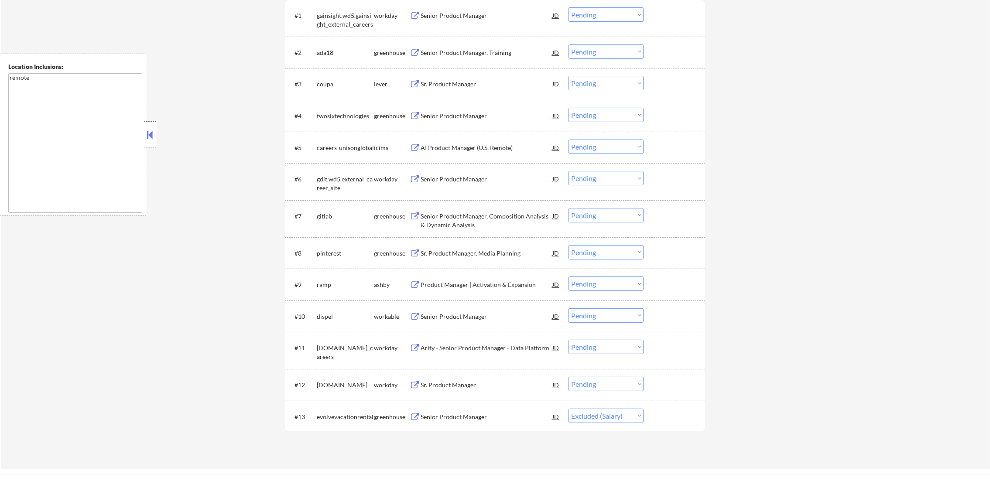
click at [487, 51] on div "Senior Product Manager, Training" at bounding box center [486, 52] width 132 height 9
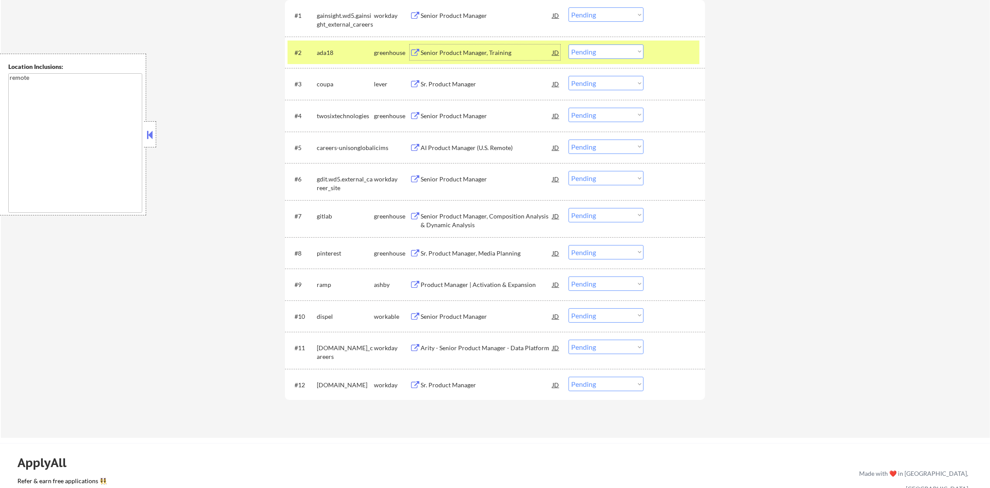
click at [590, 44] on select "Choose an option... Pending Applied Excluded (Questions) Excluded (Expired) Exc…" at bounding box center [605, 51] width 75 height 14
click at [568, 44] on select "Choose an option... Pending Applied Excluded (Questions) Excluded (Expired) Exc…" at bounding box center [605, 51] width 75 height 14
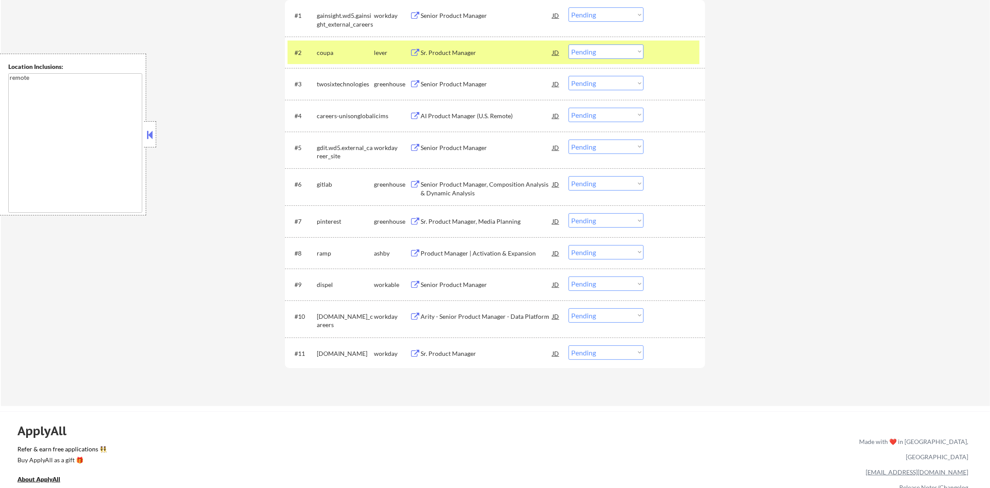
click at [318, 47] on div "coupa" at bounding box center [345, 52] width 57 height 16
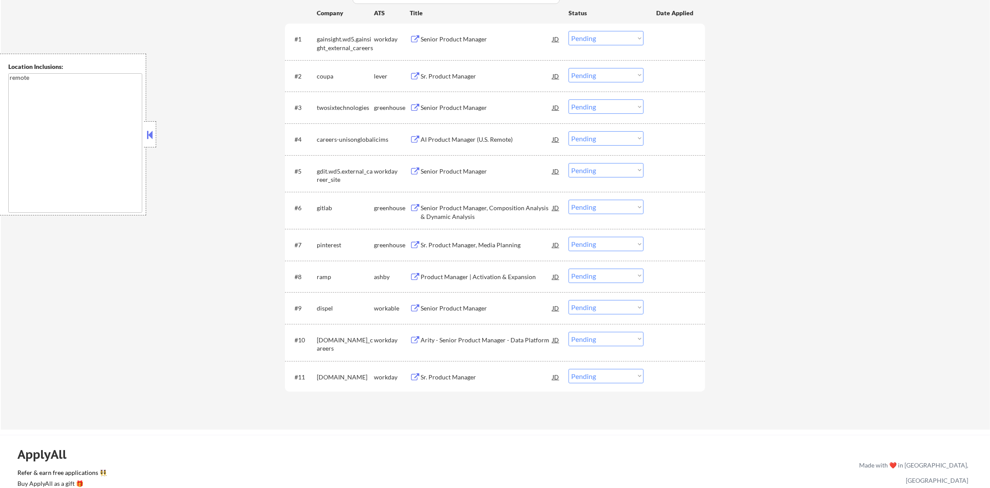
scroll to position [295, 0]
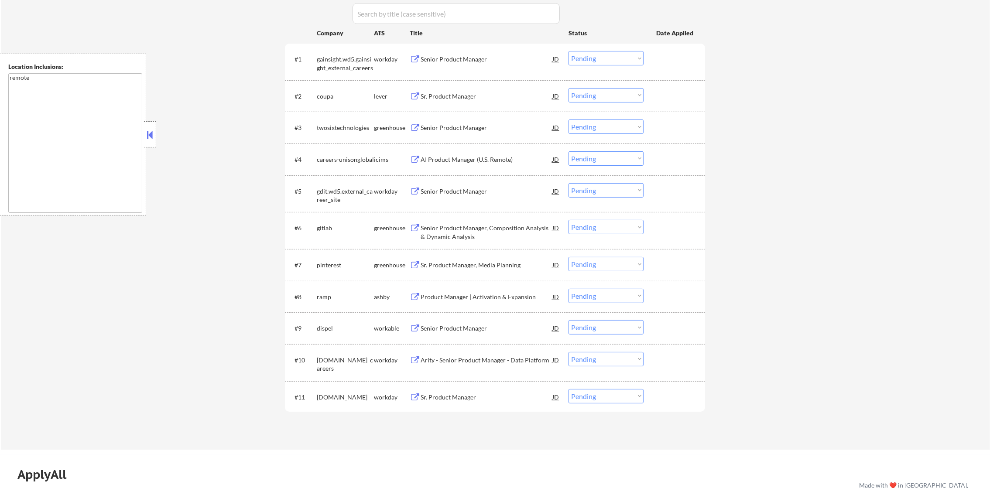
click at [480, 85] on div "#2 coupa lever Sr. Product Manager JD Choose an option... Pending Applied Exclu…" at bounding box center [493, 96] width 412 height 24
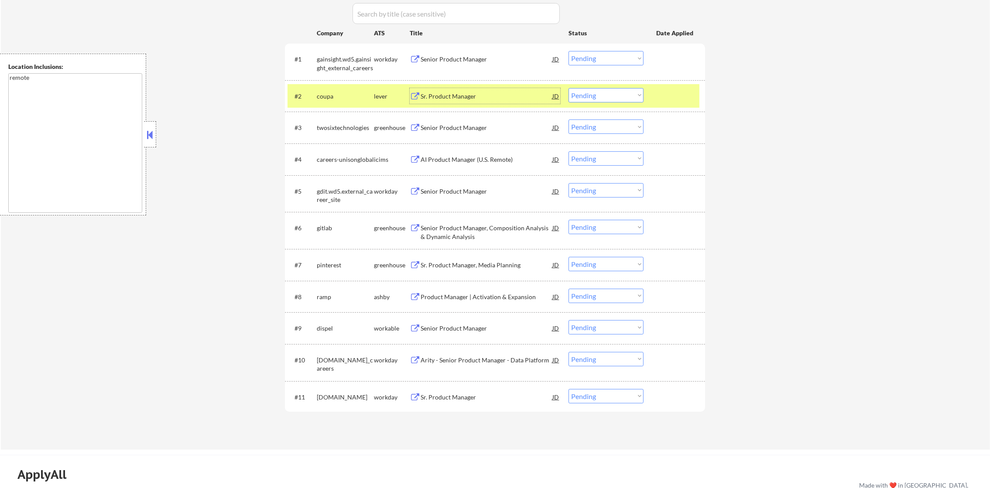
click at [469, 97] on div "Sr. Product Manager" at bounding box center [486, 96] width 132 height 9
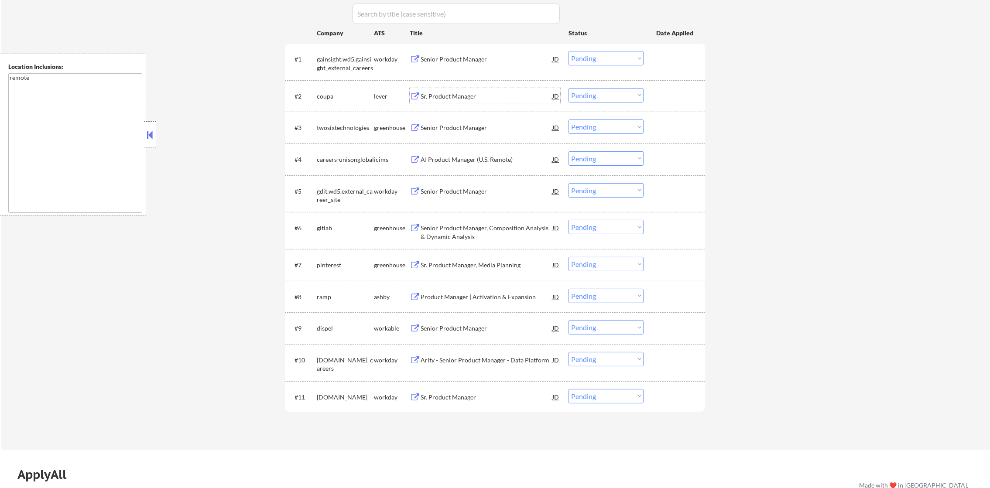
click at [609, 95] on select "Choose an option... Pending Applied Excluded (Questions) Excluded (Expired) Exc…" at bounding box center [605, 95] width 75 height 14
click at [568, 88] on select "Choose an option... Pending Applied Excluded (Questions) Excluded (Expired) Exc…" at bounding box center [605, 95] width 75 height 14
click at [488, 259] on div "Sr. Product Manager, Media Planning" at bounding box center [486, 265] width 132 height 16
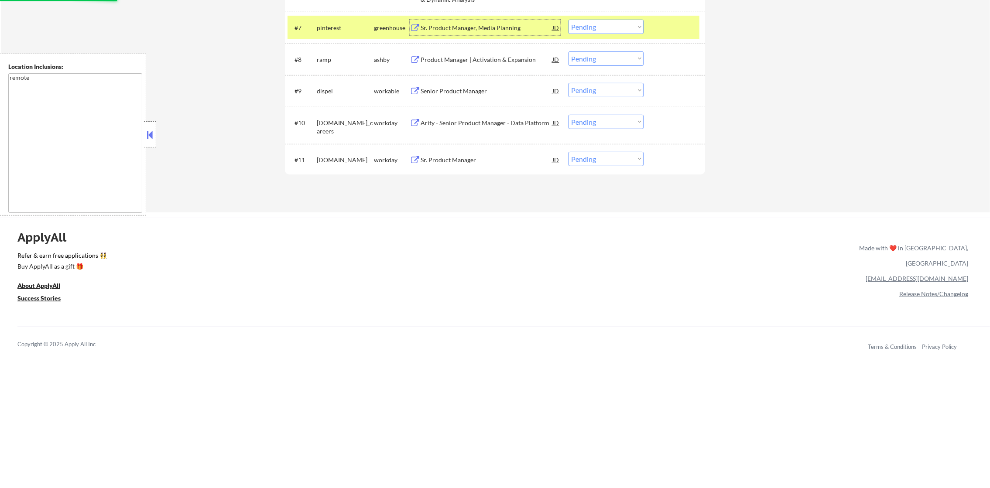
scroll to position [535, 0]
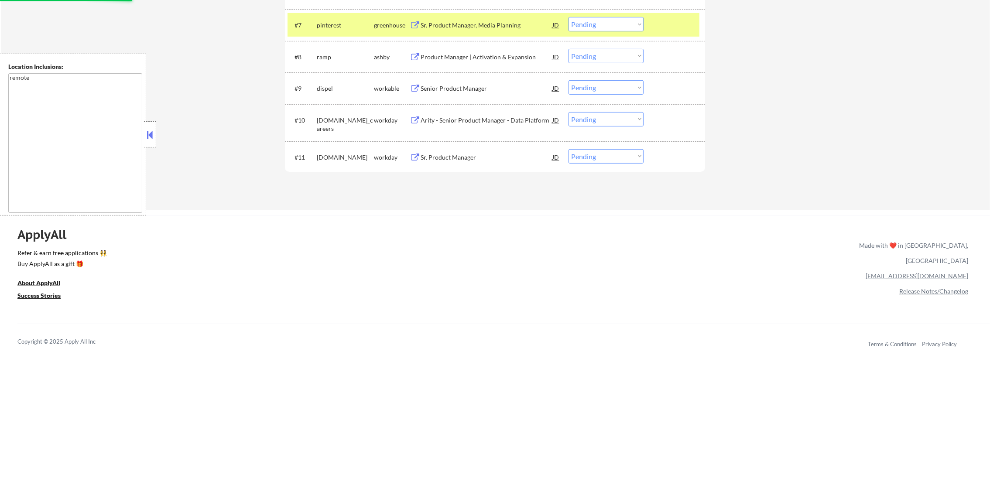
select select ""pending""
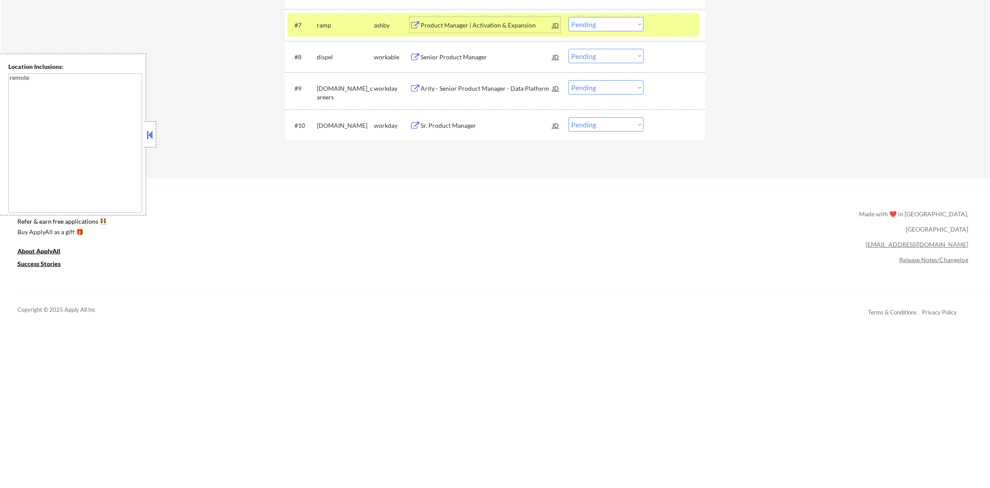
click at [595, 28] on select "Choose an option... Pending Applied Excluded (Questions) Excluded (Expired) Exc…" at bounding box center [605, 24] width 75 height 14
click at [568, 17] on select "Choose an option... Pending Applied Excluded (Questions) Excluded (Expired) Exc…" at bounding box center [605, 24] width 75 height 14
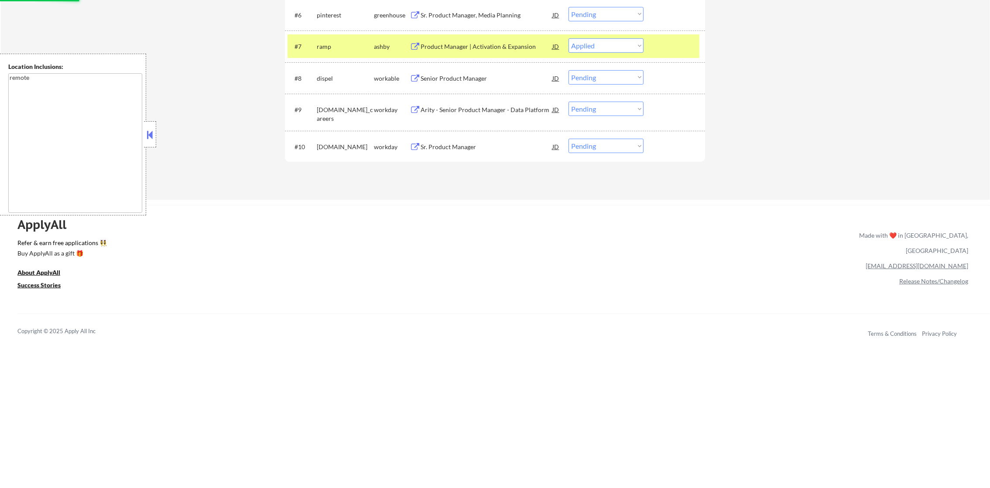
scroll to position [513, 0]
select select ""pending""
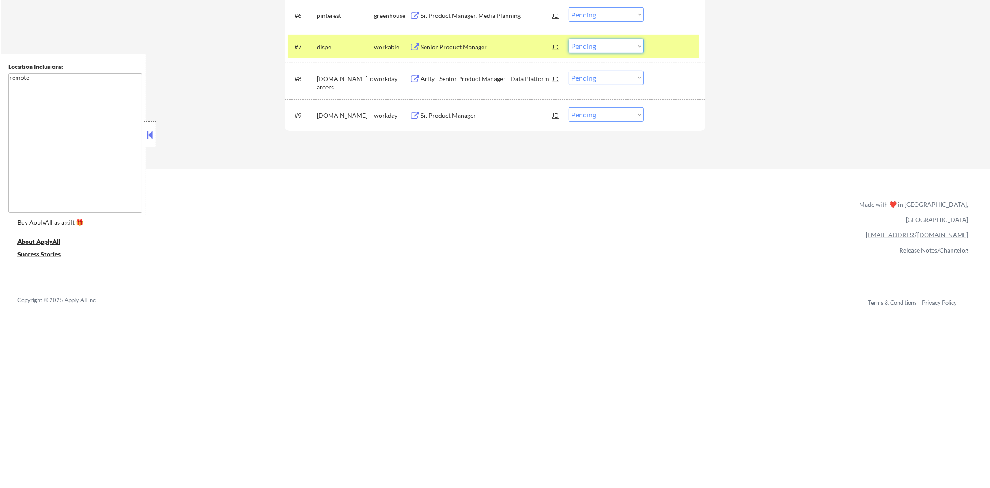
click at [598, 50] on select "Choose an option... Pending Applied Excluded (Questions) Excluded (Expired) Exc…" at bounding box center [605, 46] width 75 height 14
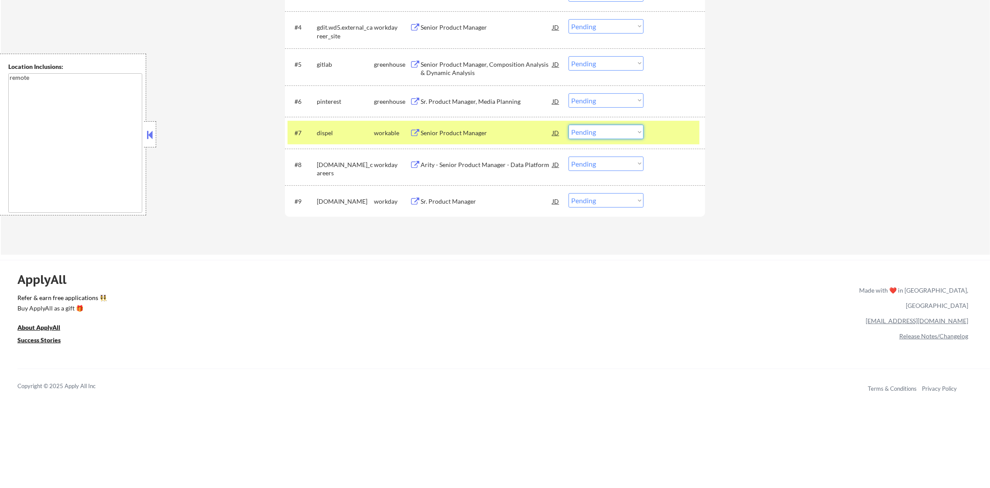
scroll to position [426, 0]
click at [600, 97] on select "Choose an option... Pending Applied Excluded (Questions) Excluded (Expired) Exc…" at bounding box center [605, 102] width 75 height 14
click at [568, 95] on select "Choose an option... Pending Applied Excluded (Questions) Excluded (Expired) Exc…" at bounding box center [605, 102] width 75 height 14
click at [364, 126] on div "dispel" at bounding box center [345, 134] width 57 height 16
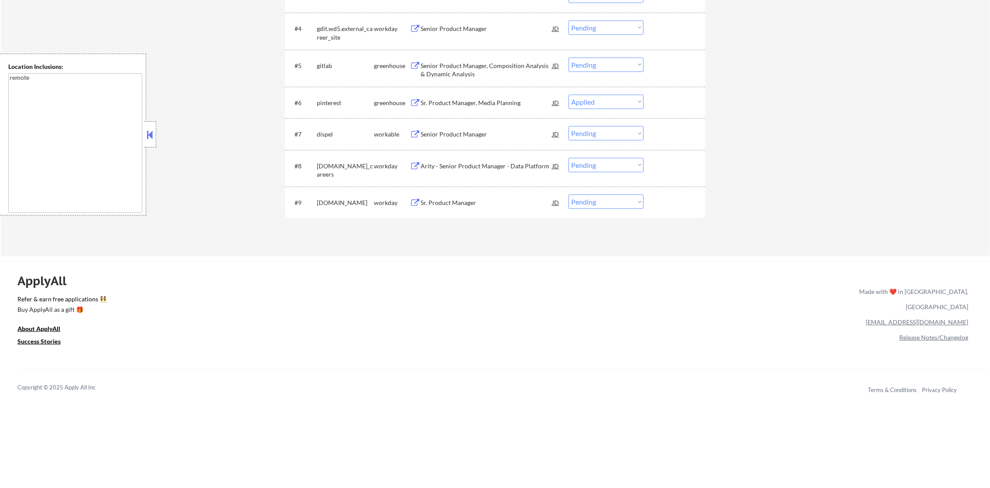
select select ""pending""
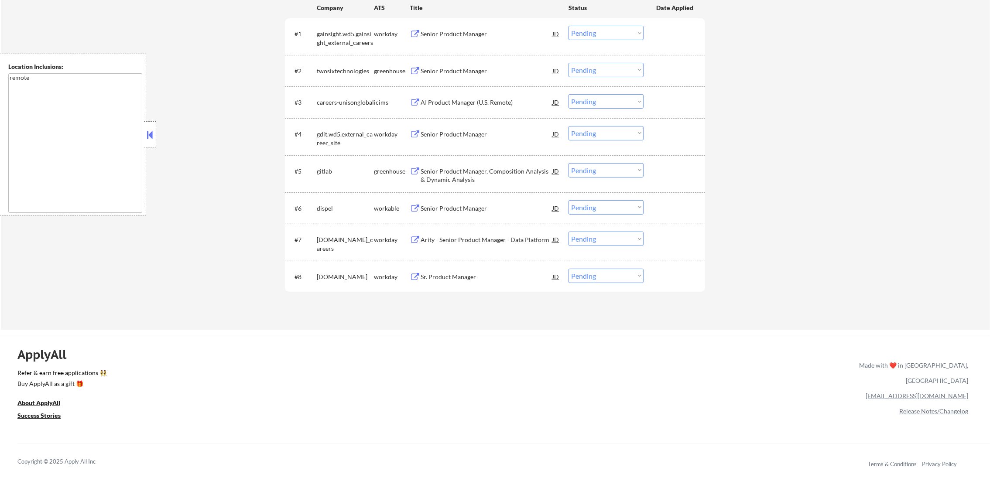
scroll to position [251, 0]
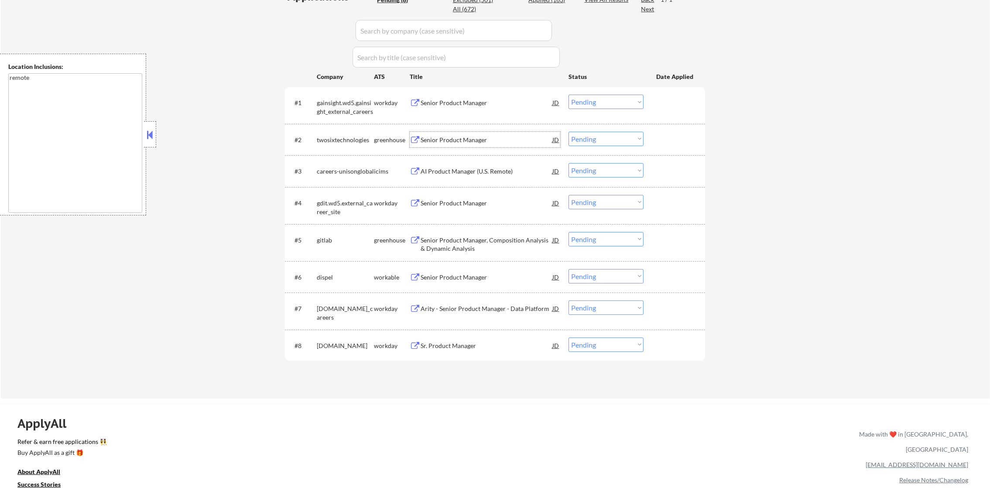
click at [464, 139] on div "Senior Product Manager" at bounding box center [486, 140] width 132 height 9
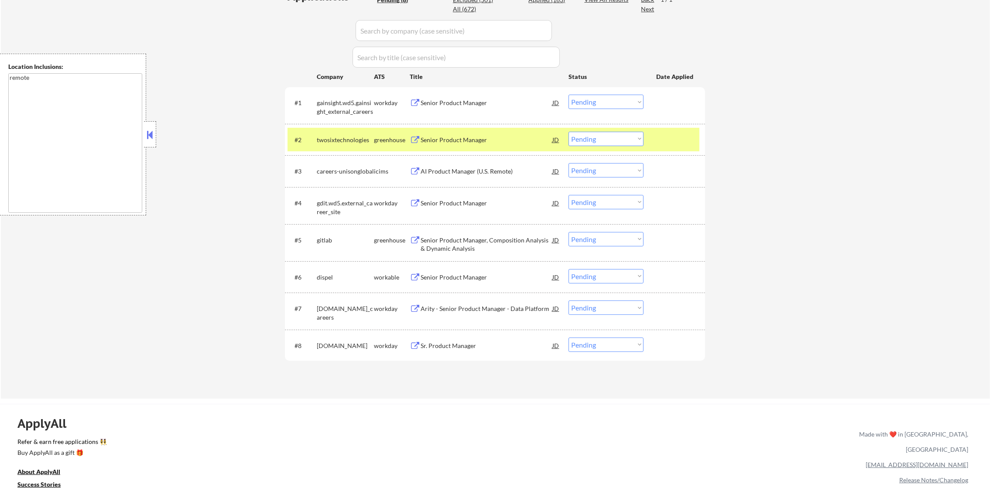
click at [584, 142] on select "Choose an option... Pending Applied Excluded (Questions) Excluded (Expired) Exc…" at bounding box center [605, 139] width 75 height 14
click at [568, 132] on select "Choose an option... Pending Applied Excluded (Questions) Excluded (Expired) Exc…" at bounding box center [605, 139] width 75 height 14
click at [318, 136] on div "twosixtechnologies" at bounding box center [345, 140] width 57 height 9
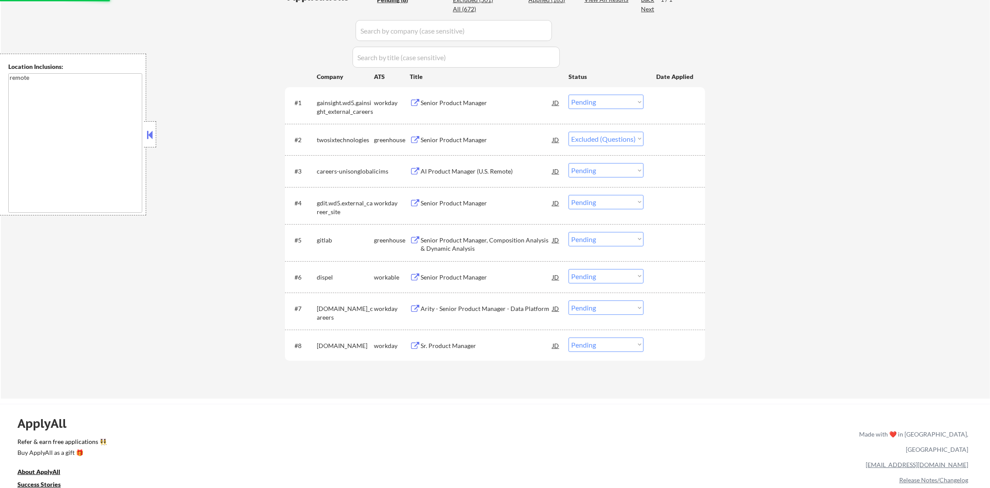
click at [232, 306] on div "← Return to /applysquad Mailslurp Inbox Job Search Builder Daniel Scanland User…" at bounding box center [495, 91] width 989 height 615
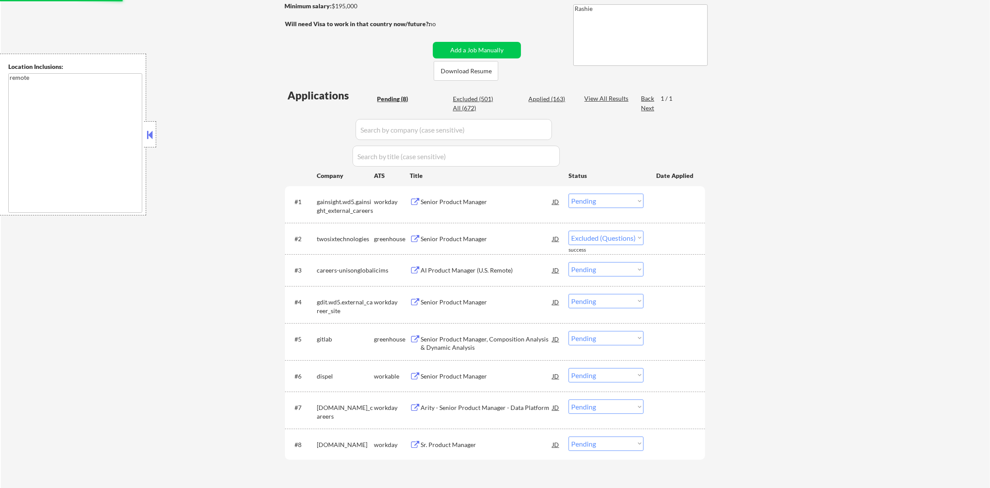
scroll to position [142, 0]
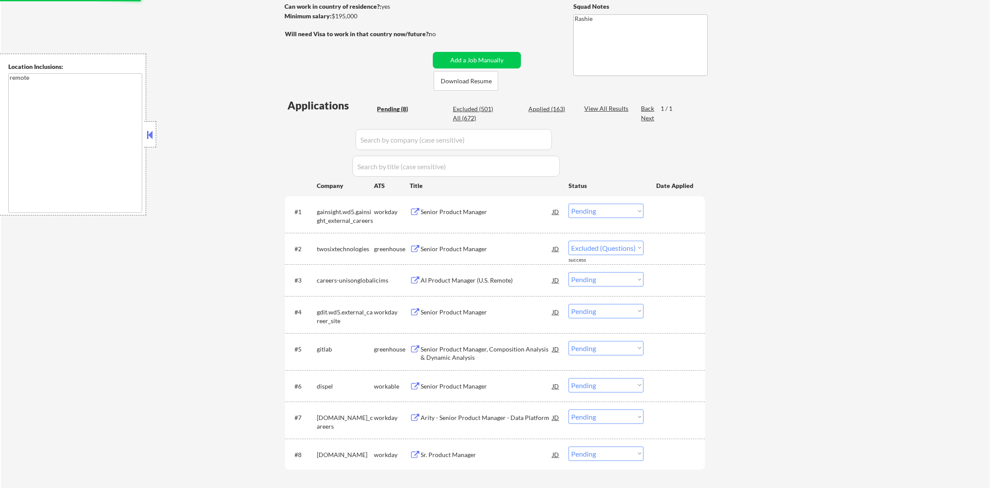
select select ""pending""
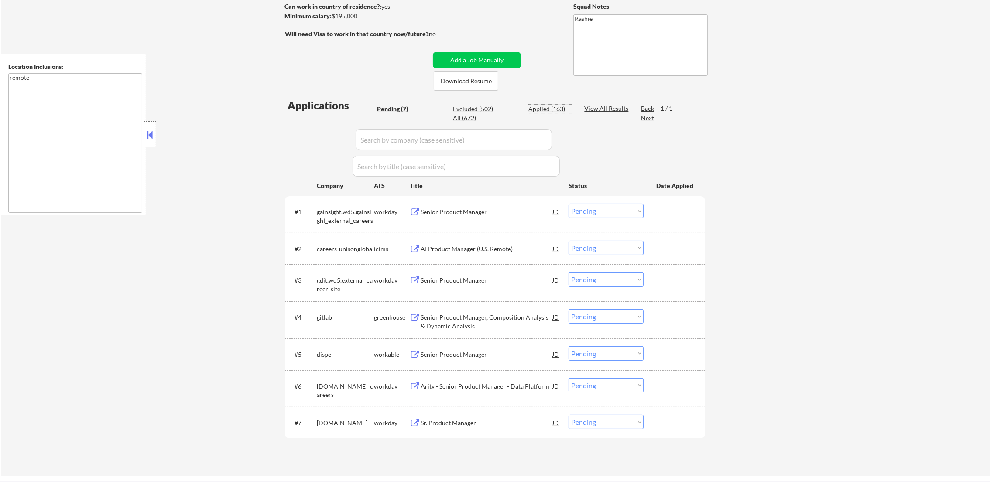
click at [548, 109] on div "Applied (163)" at bounding box center [550, 109] width 44 height 9
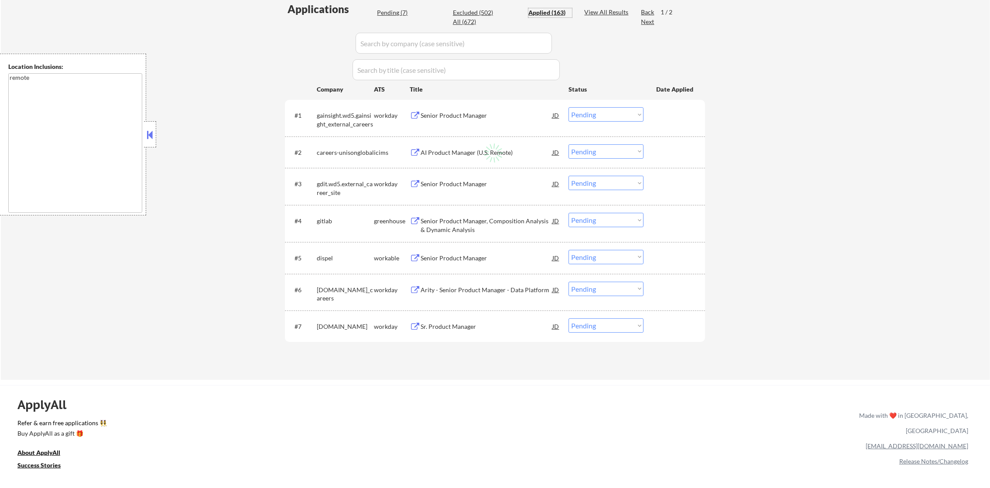
scroll to position [251, 0]
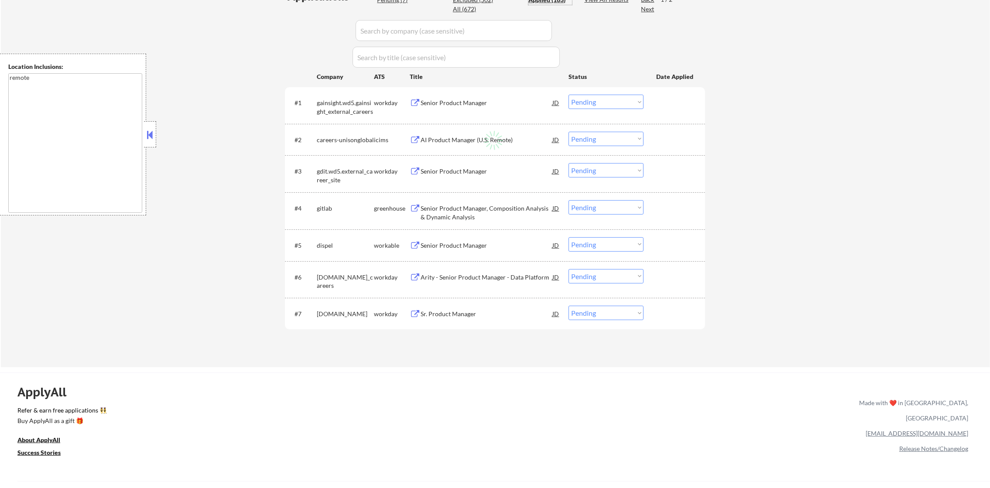
select select ""applied""
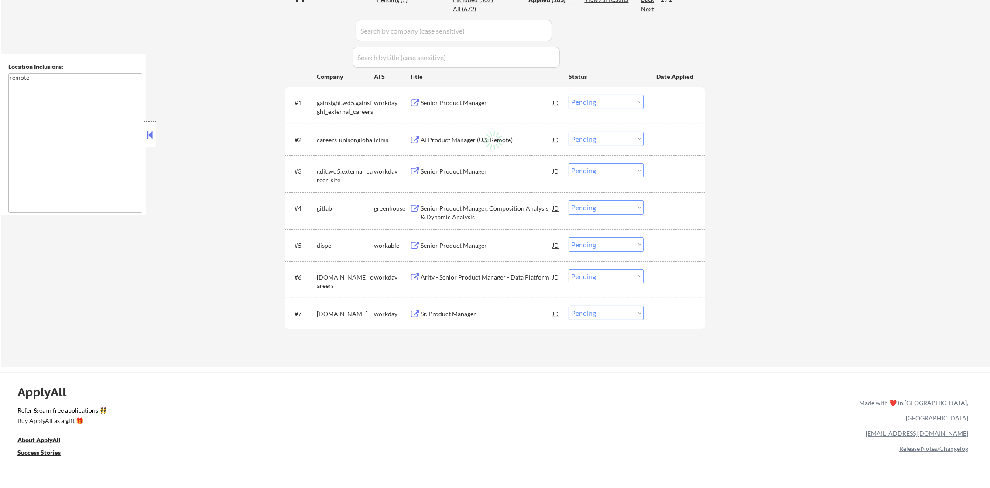
select select ""applied""
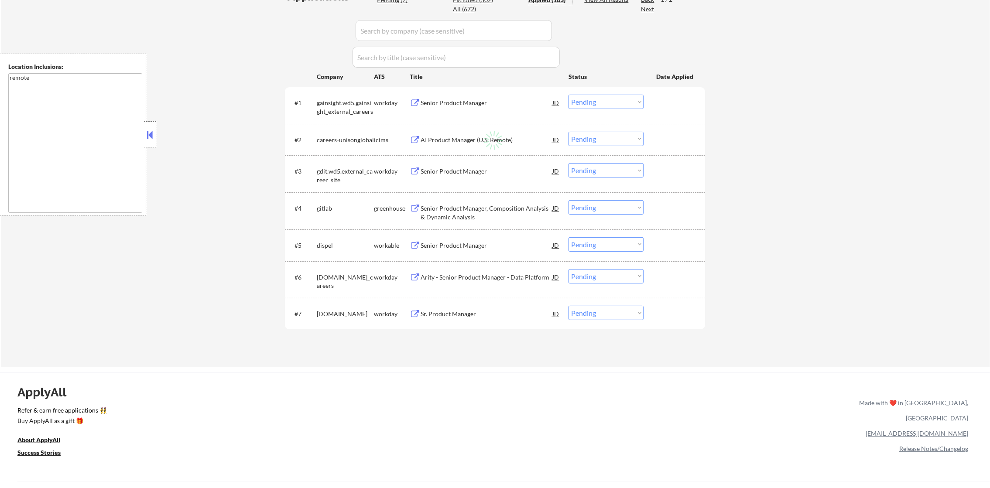
select select ""applied""
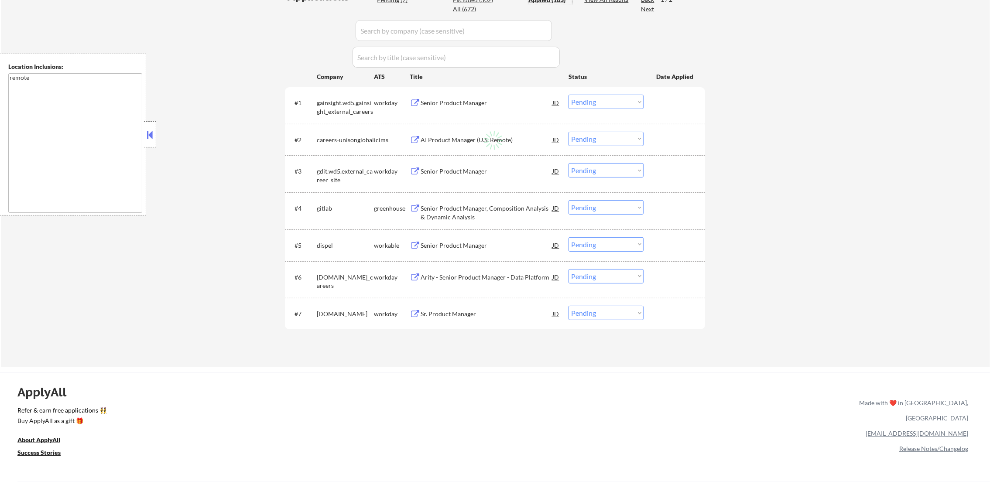
select select ""applied""
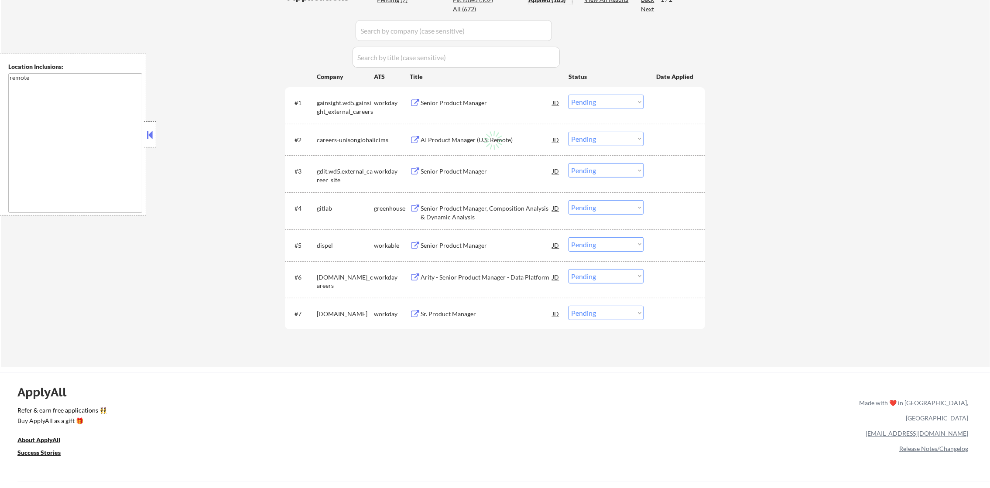
select select ""applied""
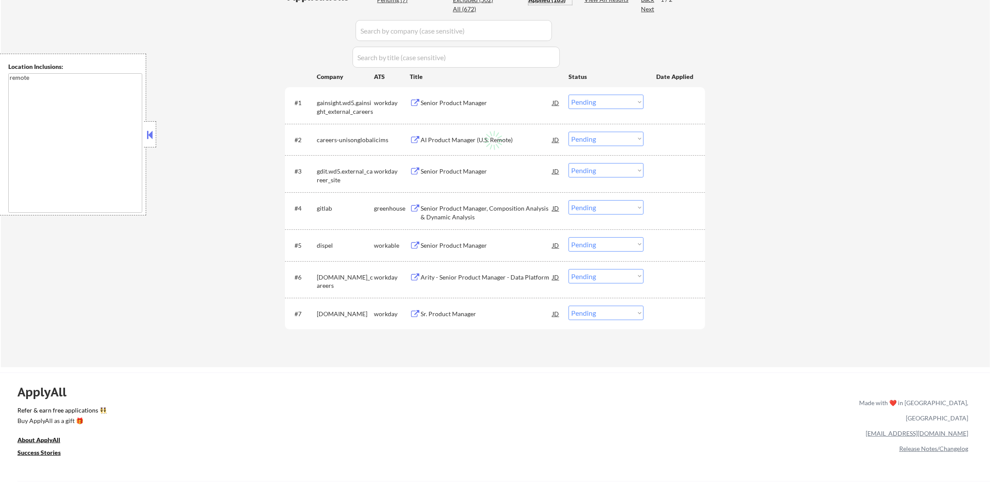
select select ""applied""
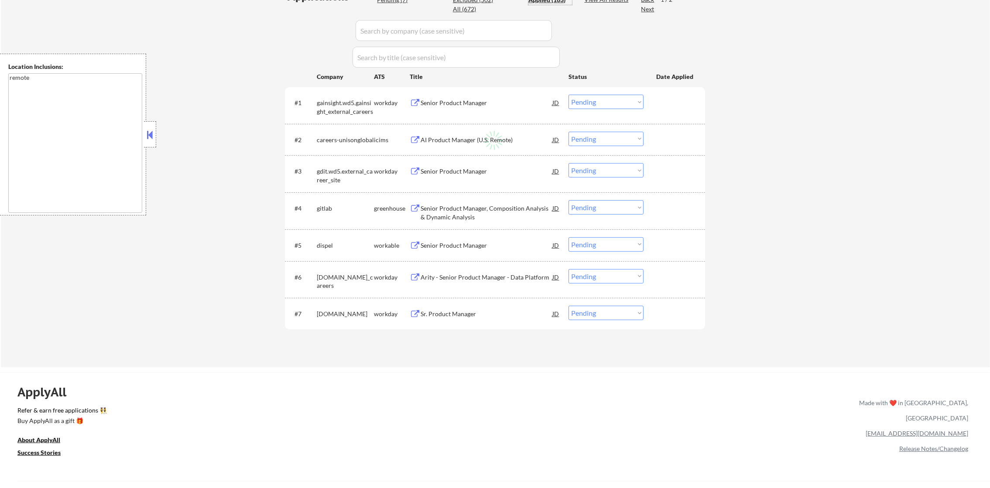
select select ""applied""
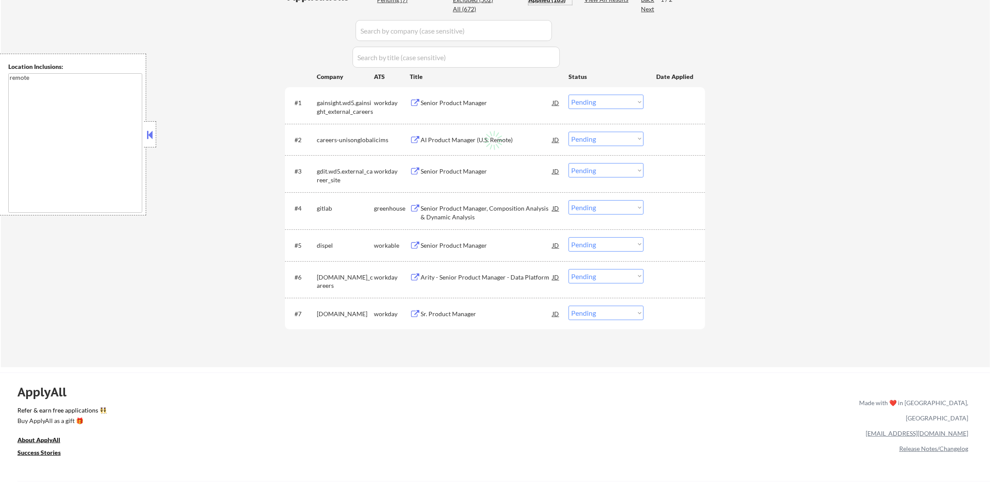
select select ""applied""
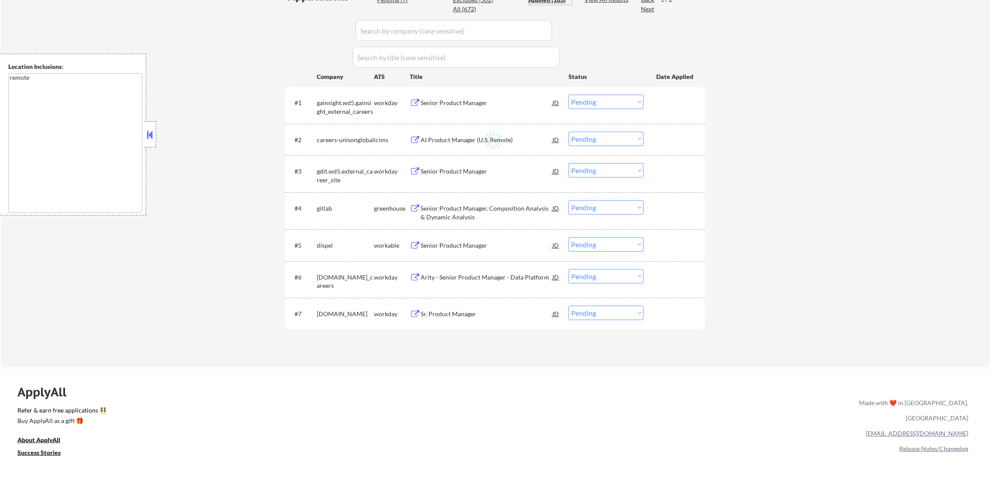
select select ""applied""
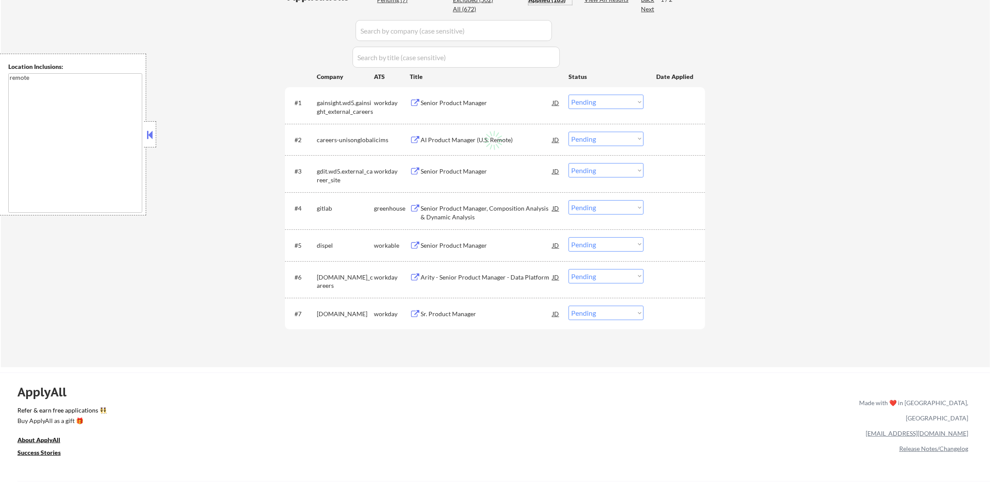
select select ""applied""
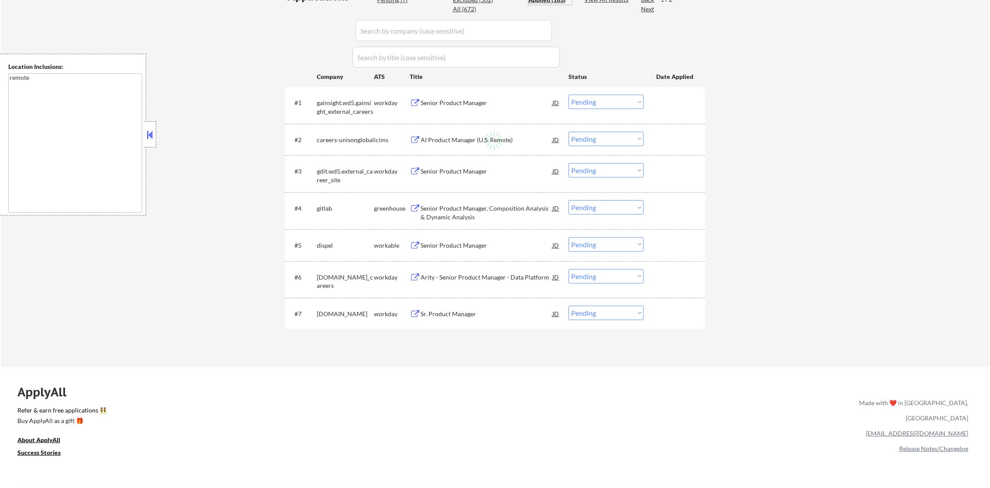
select select ""applied""
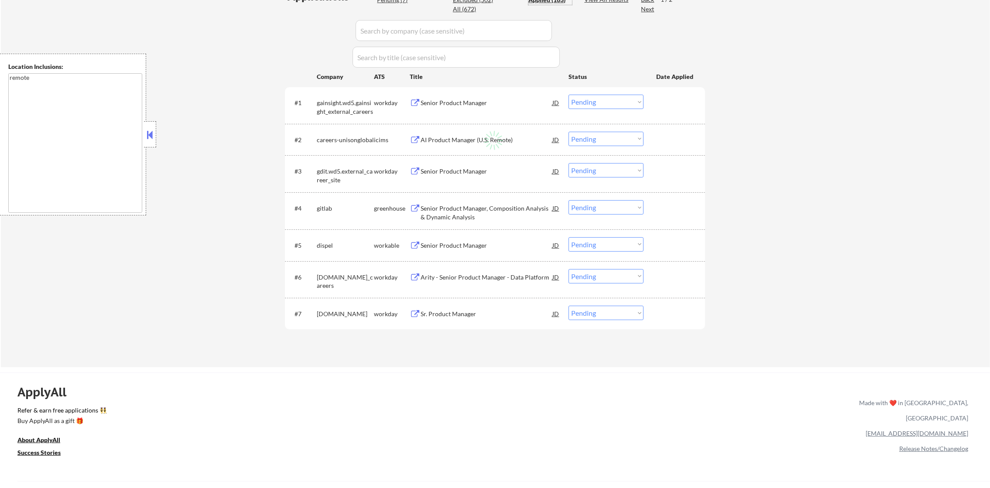
select select ""applied""
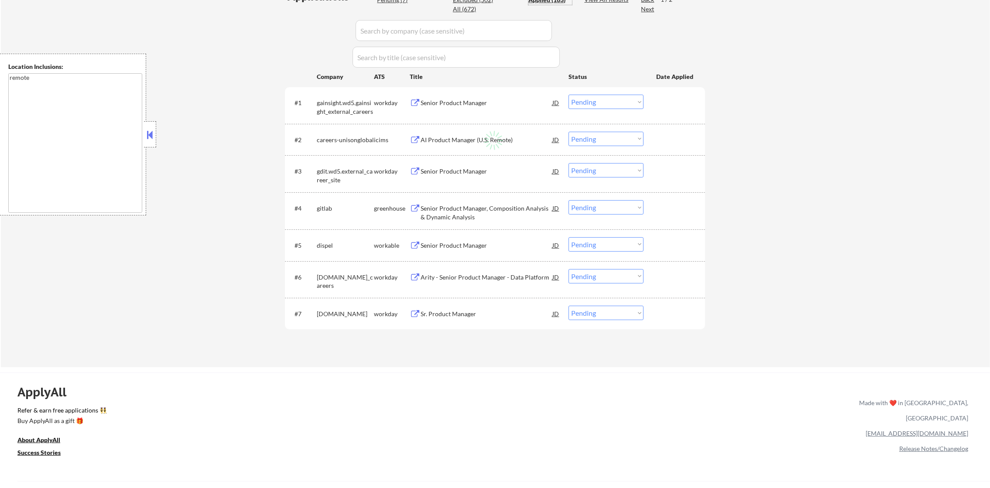
select select ""applied""
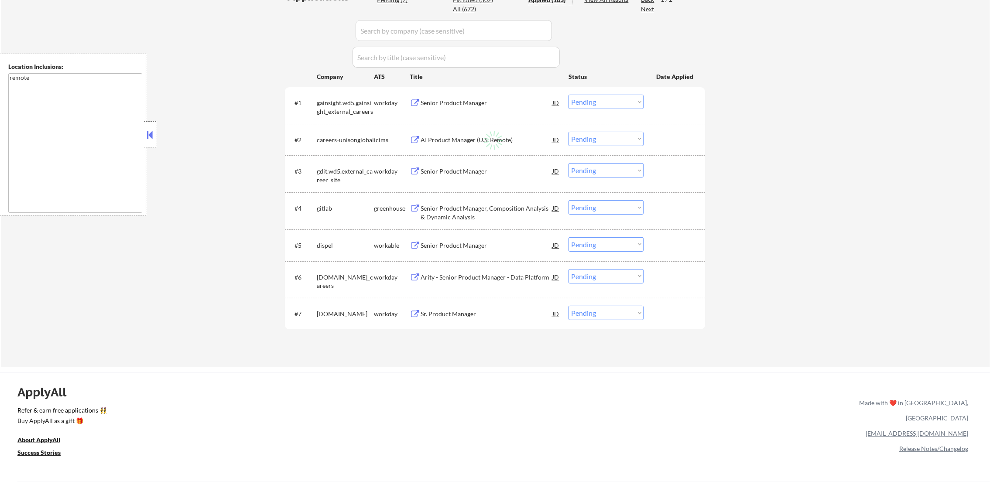
select select ""applied""
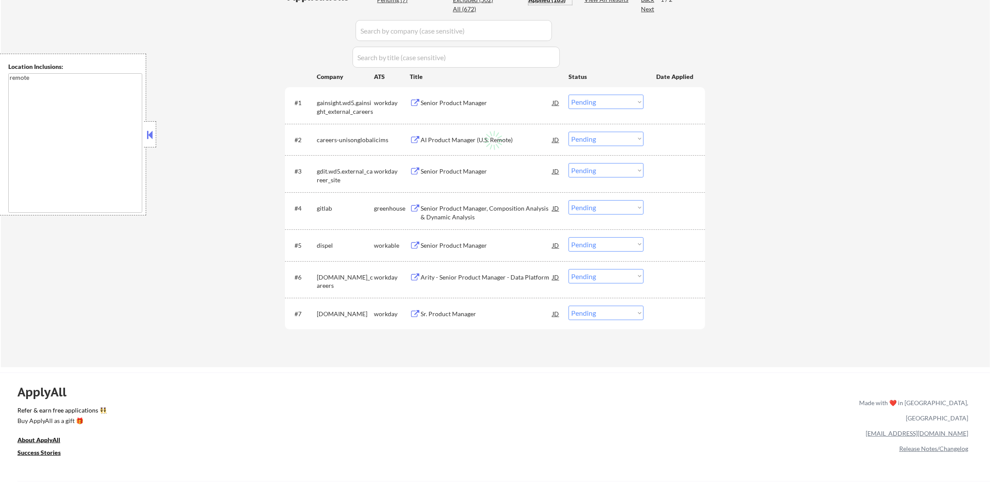
select select ""applied""
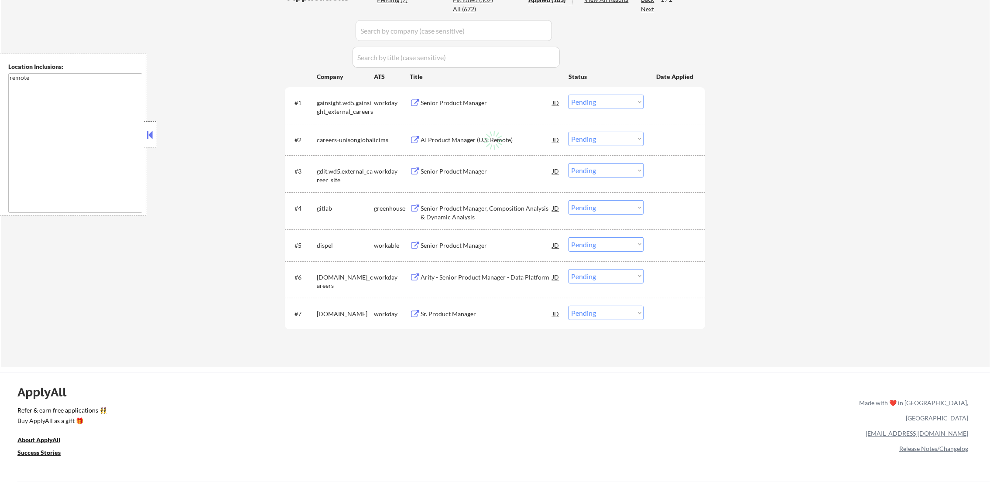
select select ""applied""
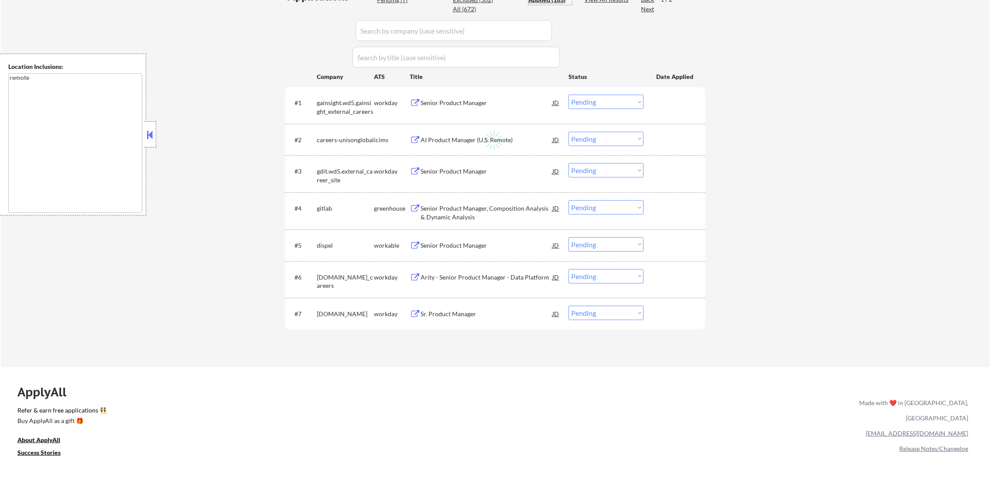
select select ""applied""
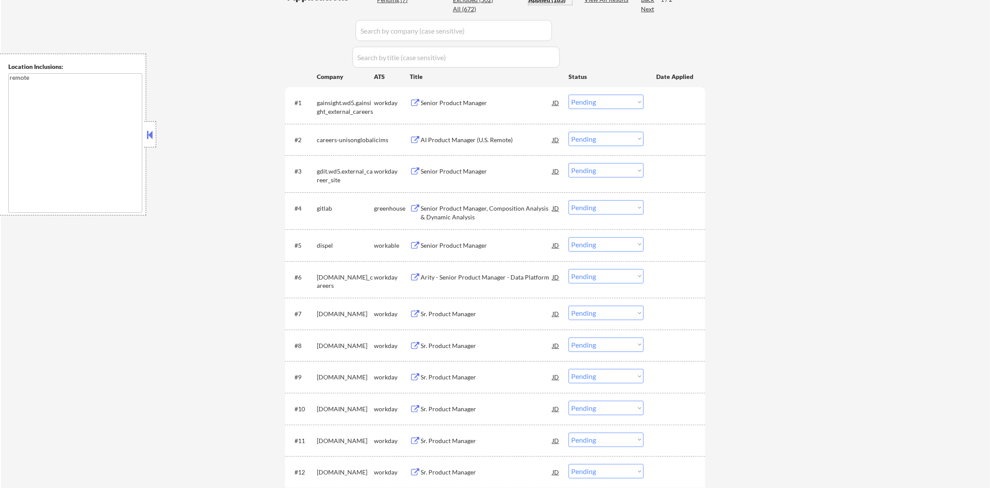
select select ""applied""
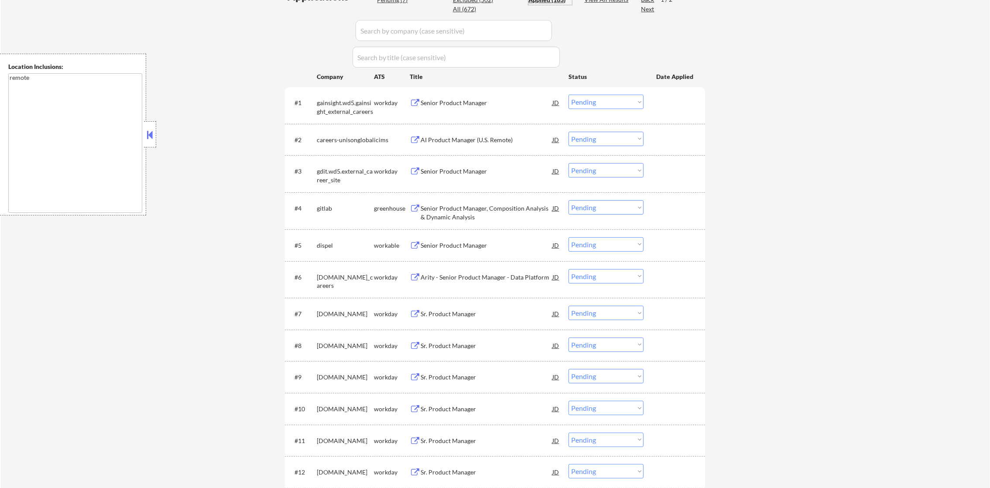
select select ""applied""
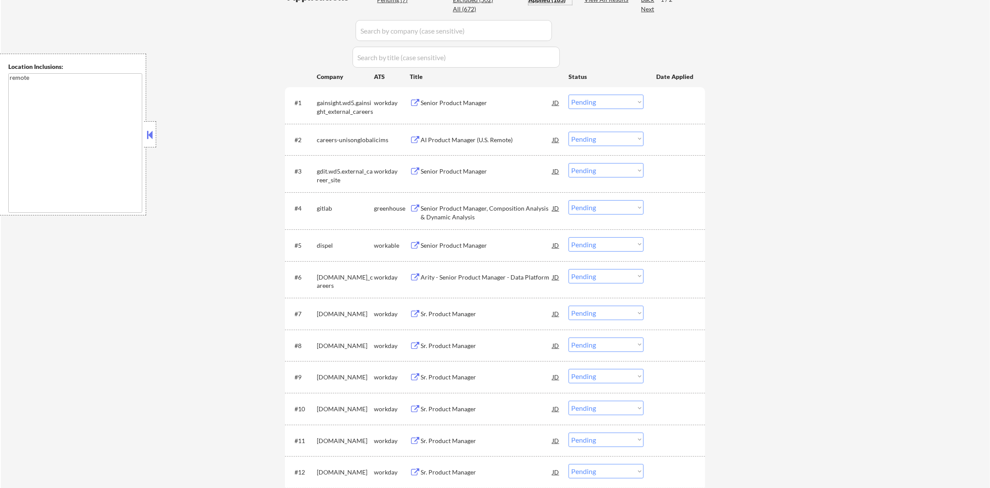
select select ""applied""
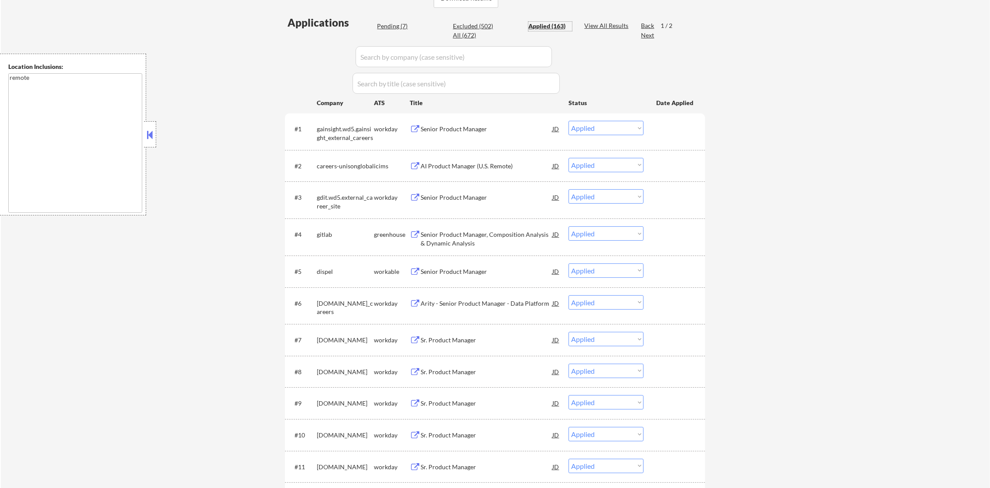
scroll to position [208, 0]
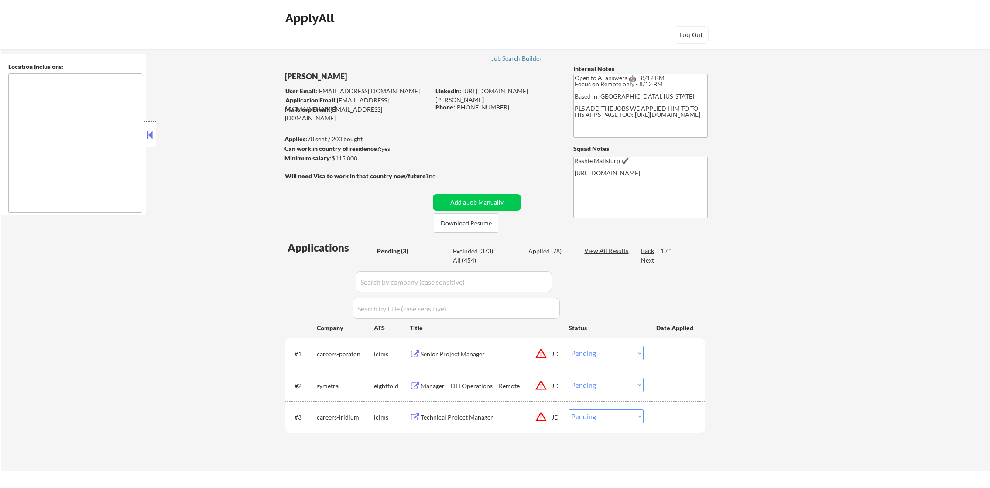
select select ""pending""
type textarea "remote"
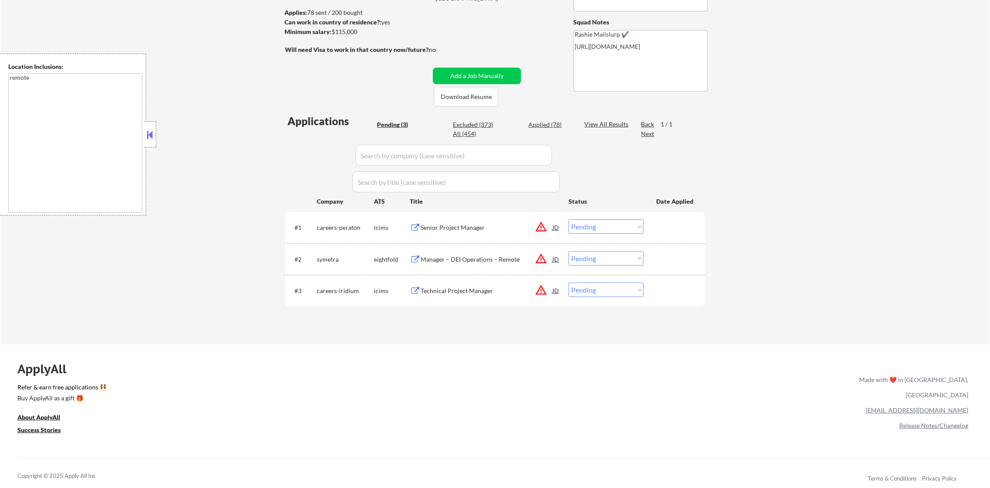
scroll to position [131, 0]
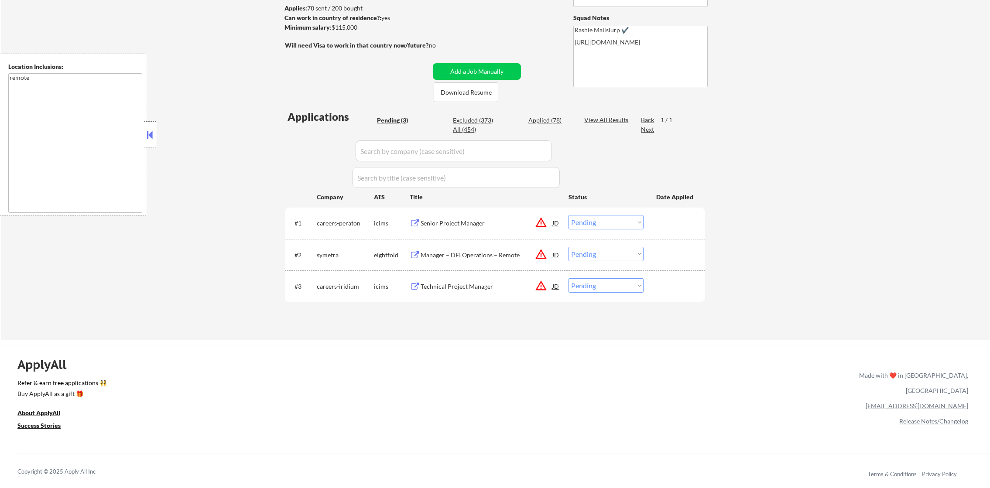
click at [540, 226] on button "warning_amber" at bounding box center [541, 222] width 12 height 12
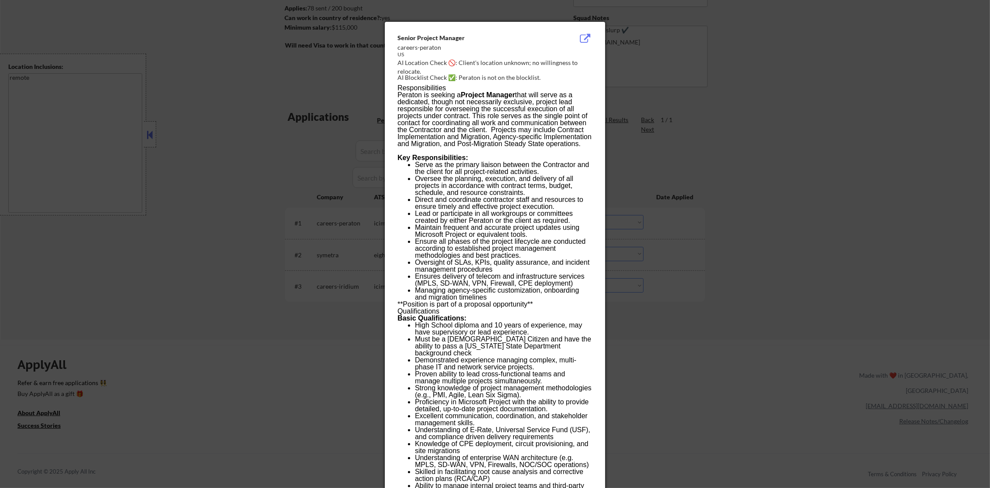
click at [680, 224] on div at bounding box center [495, 244] width 990 height 488
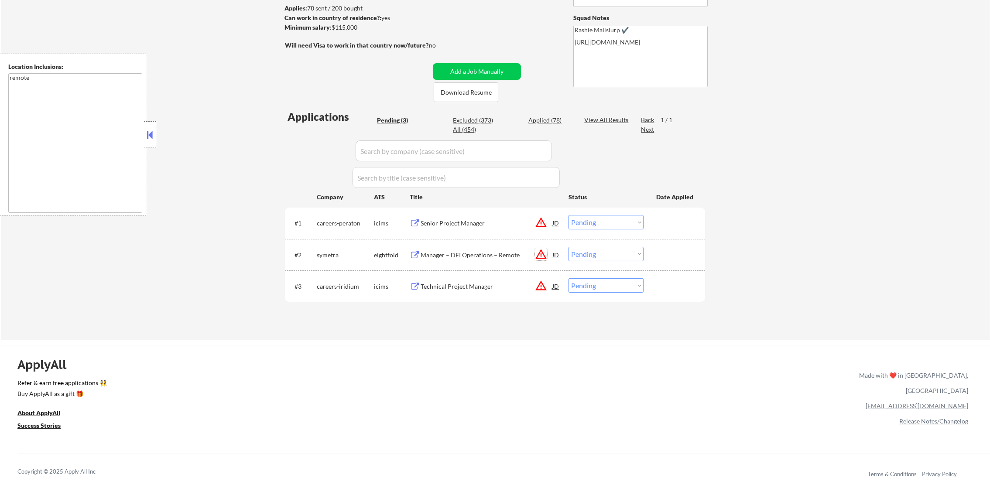
click at [543, 252] on button "warning_amber" at bounding box center [541, 254] width 12 height 12
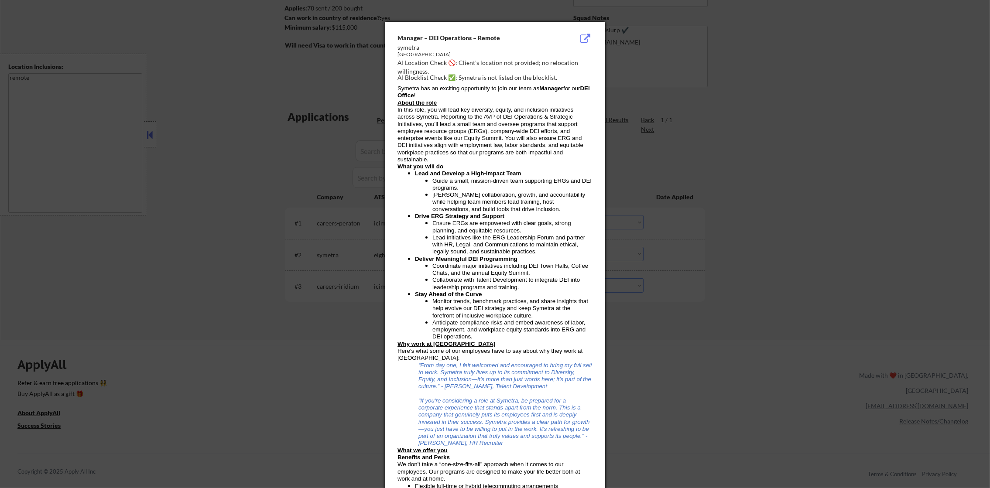
click at [626, 250] on div at bounding box center [495, 244] width 990 height 488
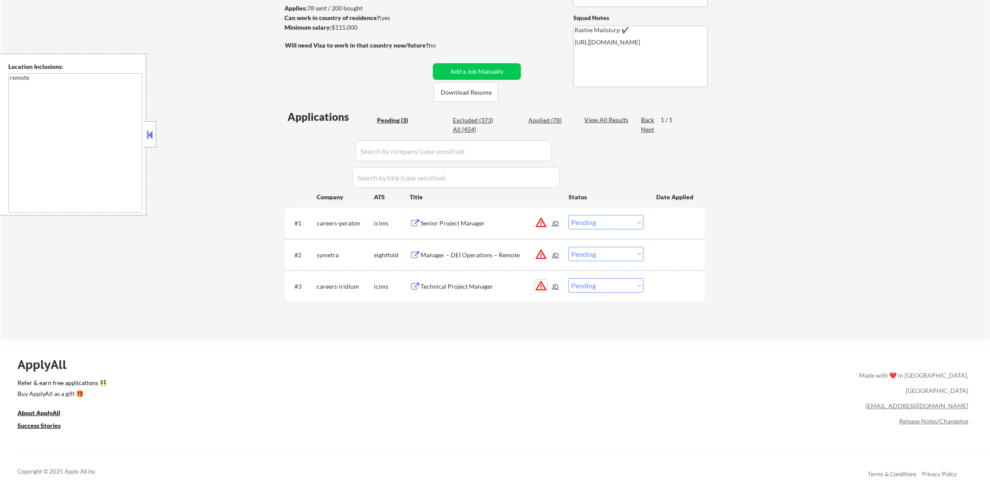
click at [542, 285] on button "warning_amber" at bounding box center [541, 286] width 12 height 12
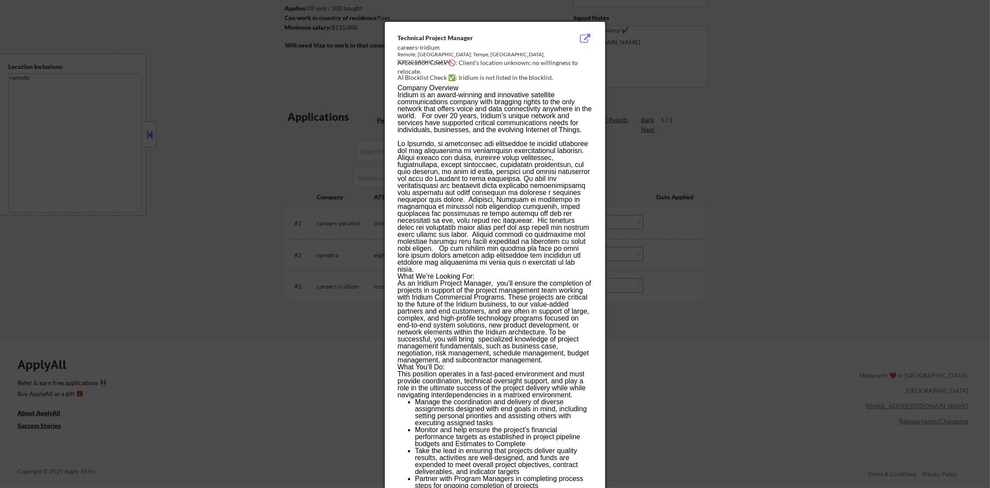
click at [639, 277] on div at bounding box center [495, 244] width 990 height 488
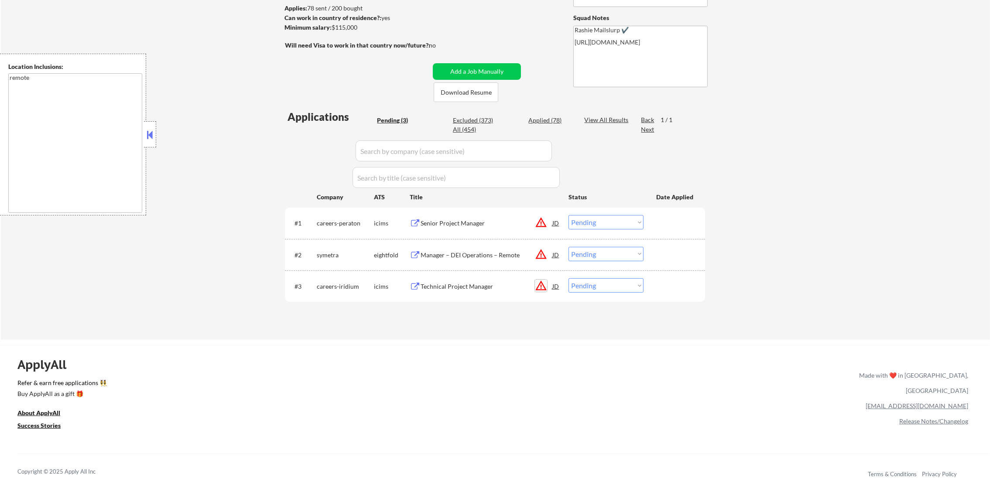
click at [543, 283] on button "warning_amber" at bounding box center [541, 286] width 12 height 12
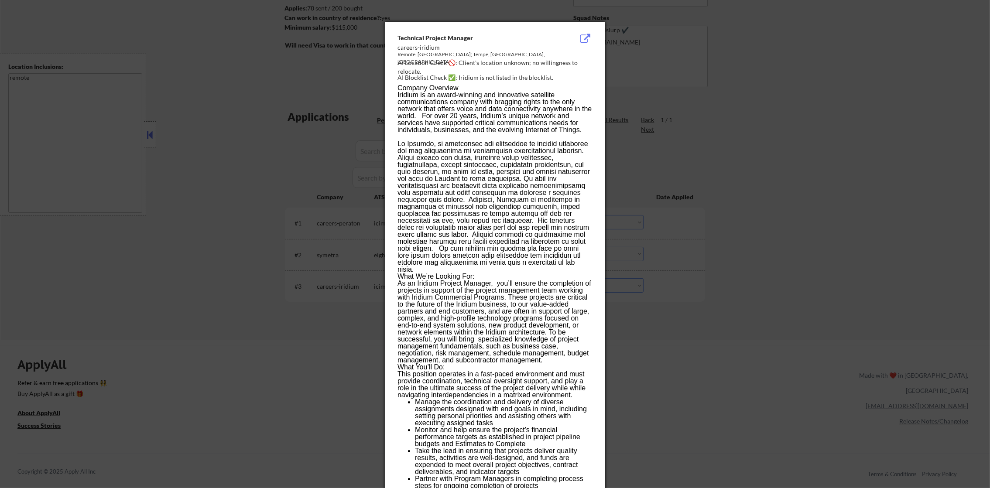
click at [647, 277] on div at bounding box center [495, 244] width 990 height 488
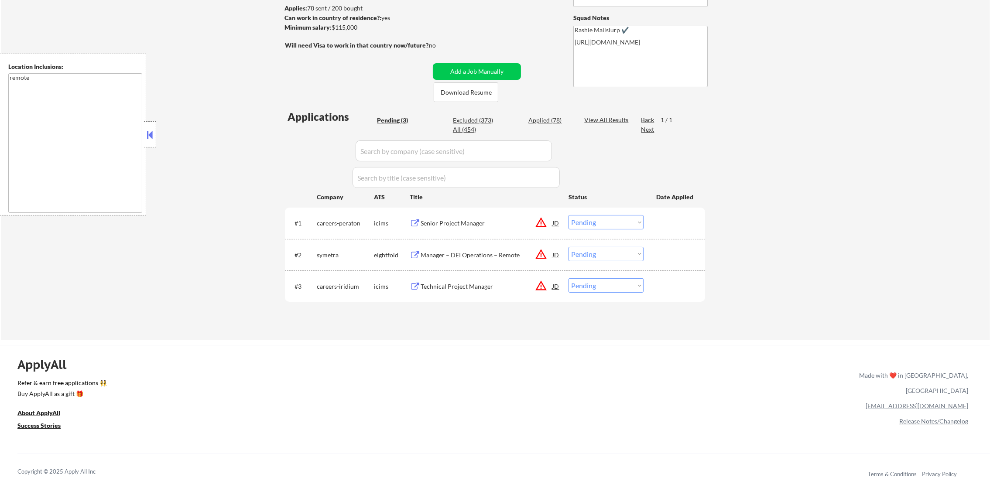
click at [480, 285] on div "Technical Project Manager" at bounding box center [486, 286] width 132 height 9
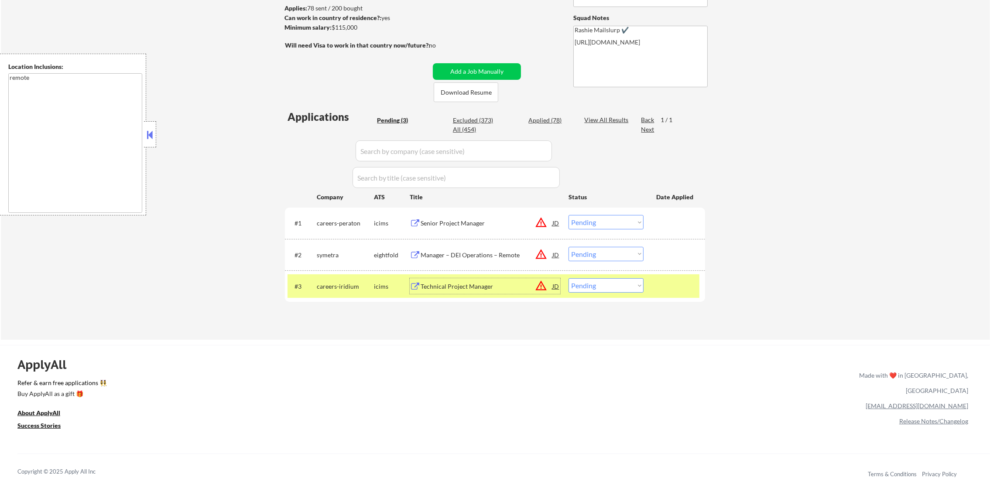
click at [456, 289] on div "Technical Project Manager" at bounding box center [486, 286] width 132 height 9
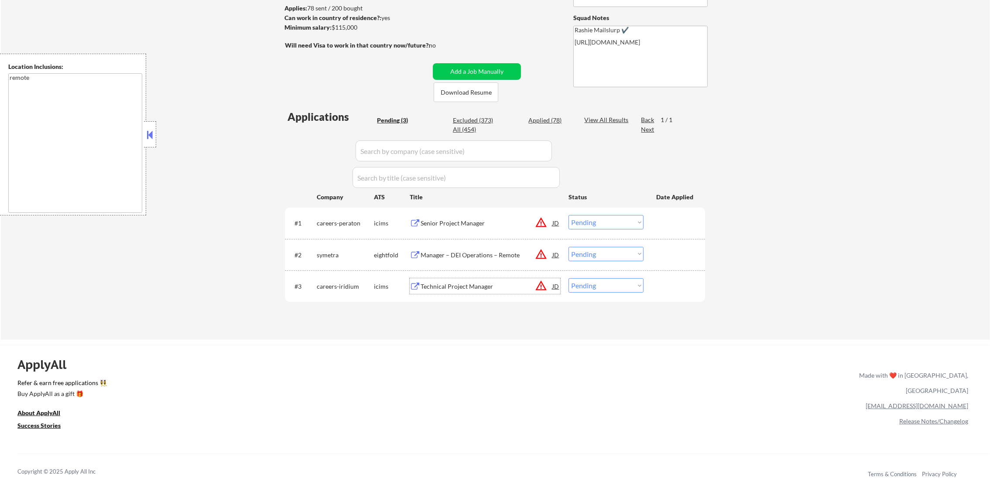
drag, startPoint x: 588, startPoint y: 281, endPoint x: 588, endPoint y: 286, distance: 5.2
click at [588, 282] on select "Choose an option... Pending Applied Excluded (Questions) Excluded (Expired) Exc…" at bounding box center [605, 285] width 75 height 14
select select ""excluded__location_""
click at [568, 278] on select "Choose an option... Pending Applied Excluded (Questions) Excluded (Expired) Exc…" at bounding box center [605, 285] width 75 height 14
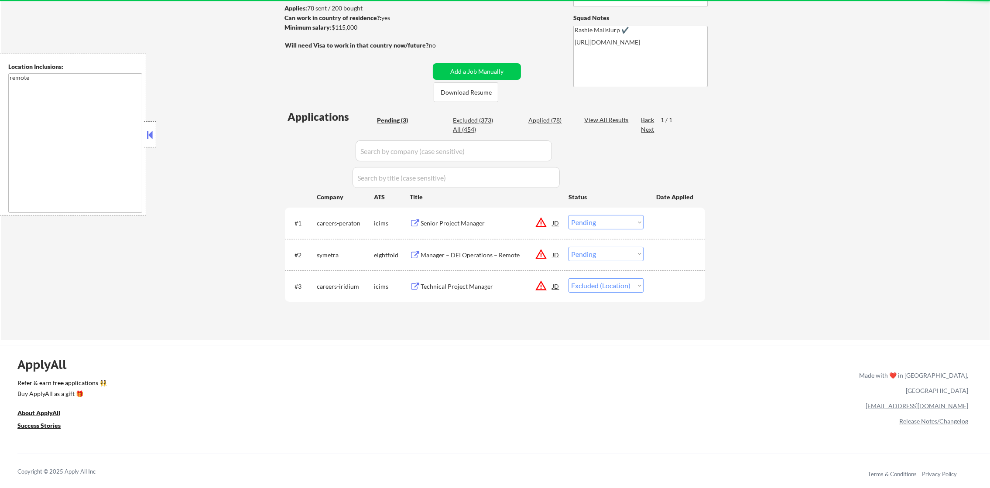
click at [452, 255] on div "Manager – DEI Operations – Remote" at bounding box center [486, 255] width 132 height 9
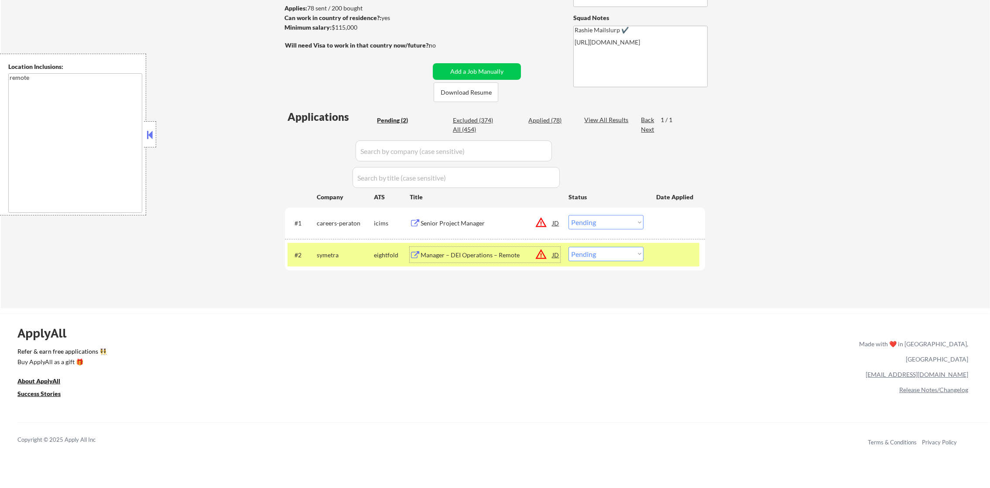
click at [593, 252] on select "Choose an option... Pending Applied Excluded (Questions) Excluded (Expired) Exc…" at bounding box center [605, 254] width 75 height 14
select select ""excluded__bad_match_""
click at [568, 247] on select "Choose an option... Pending Applied Excluded (Questions) Excluded (Expired) Exc…" at bounding box center [605, 254] width 75 height 14
click at [341, 254] on div "symetra" at bounding box center [345, 255] width 57 height 9
